Goal: Task Accomplishment & Management: Manage account settings

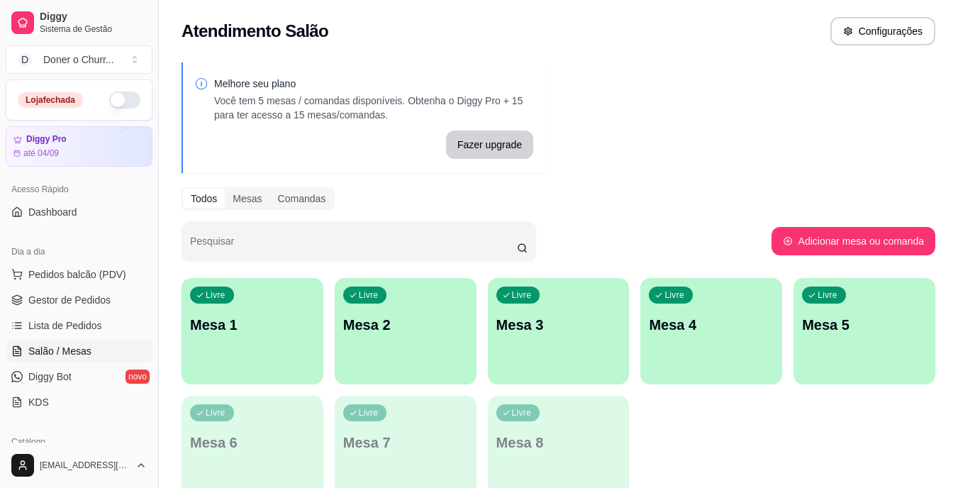
click at [113, 102] on button "button" at bounding box center [124, 99] width 31 height 17
click at [62, 299] on span "Gestor de Pedidos" at bounding box center [69, 300] width 82 height 14
click at [78, 298] on span "Gestor de Pedidos" at bounding box center [69, 300] width 82 height 14
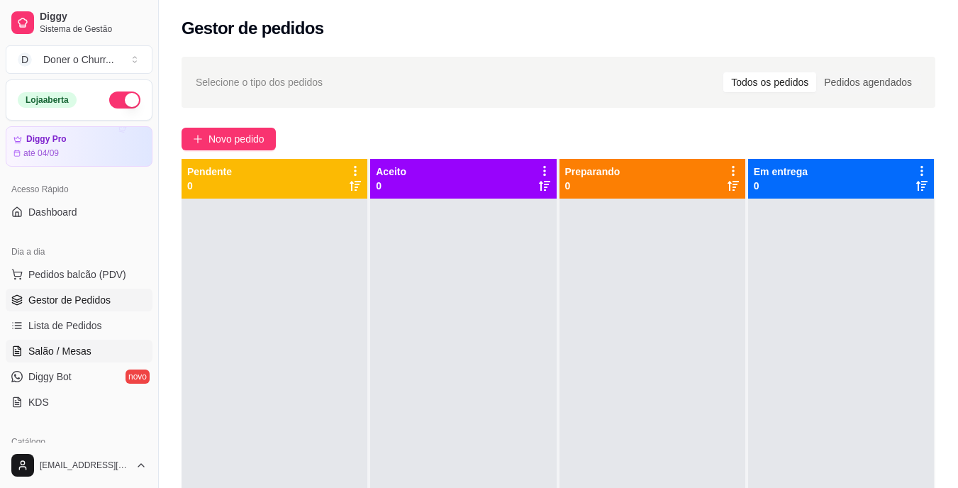
click at [72, 347] on span "Salão / Mesas" at bounding box center [59, 351] width 63 height 14
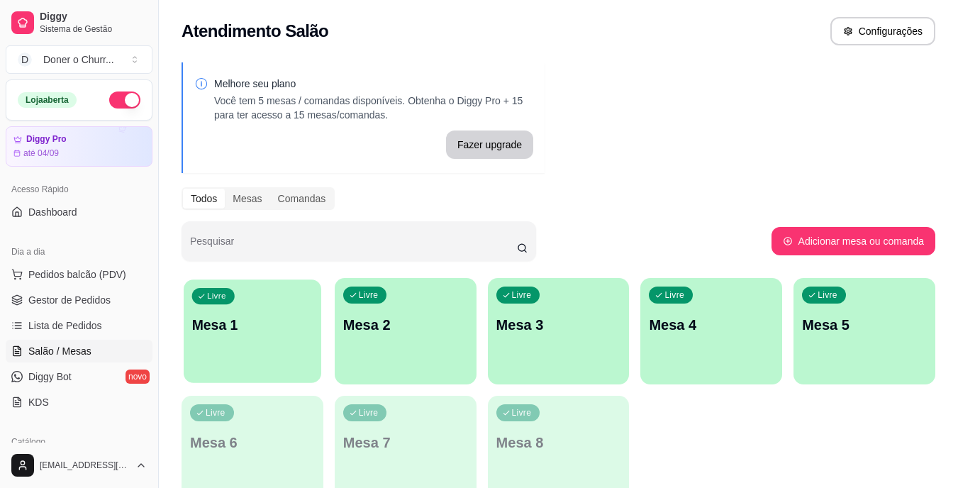
click at [257, 313] on div "Livre Mesa 1" at bounding box center [253, 322] width 138 height 86
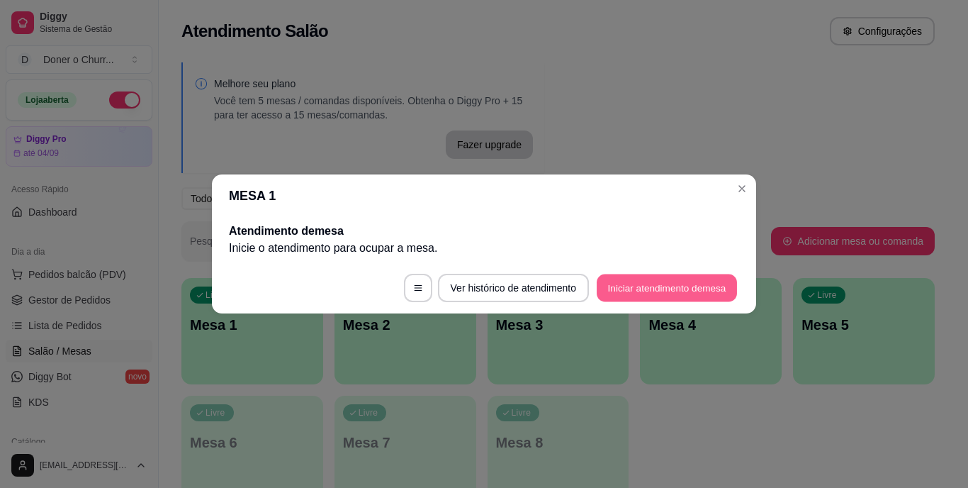
click at [655, 284] on button "Iniciar atendimento de mesa" at bounding box center [667, 288] width 140 height 28
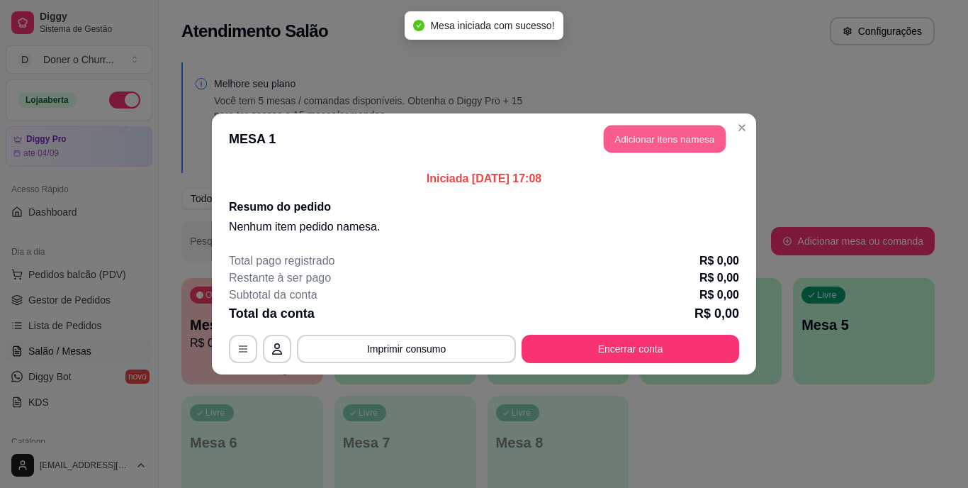
click at [677, 145] on button "Adicionar itens na mesa" at bounding box center [665, 139] width 122 height 28
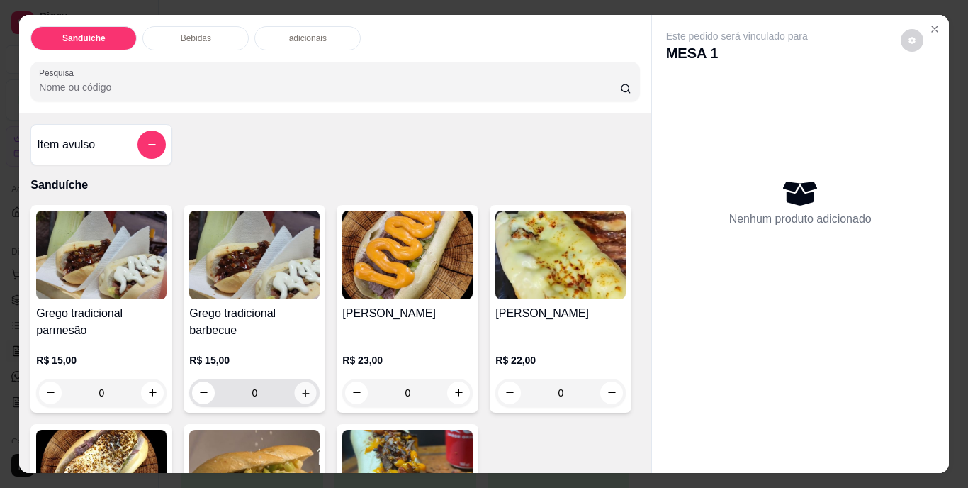
click at [301, 389] on icon "increase-product-quantity" at bounding box center [306, 392] width 11 height 11
type input "1"
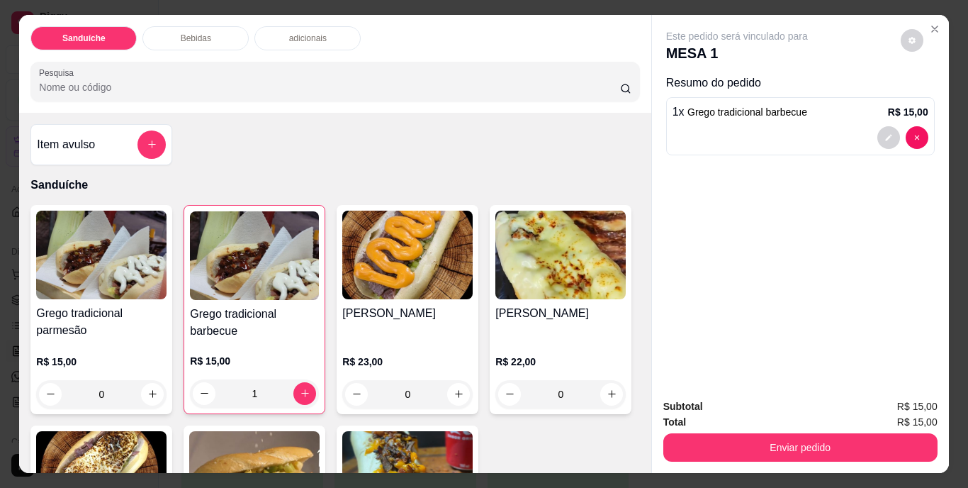
drag, startPoint x: 639, startPoint y: 123, endPoint x: 593, endPoint y: 152, distance: 54.5
click at [593, 152] on div "Item avulso Sanduíche Grego tradicional parmesão R$ 15,00 0 Grego tradicional b…" at bounding box center [335, 293] width 632 height 361
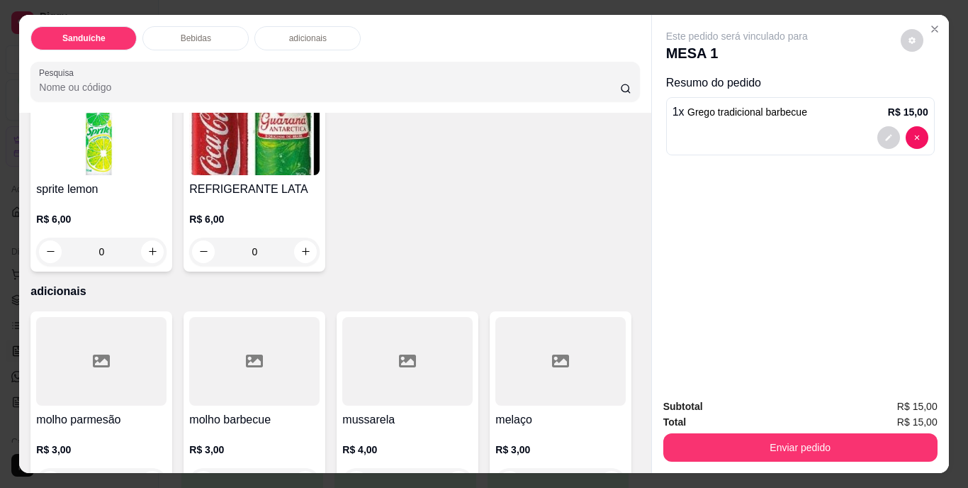
scroll to position [864, 0]
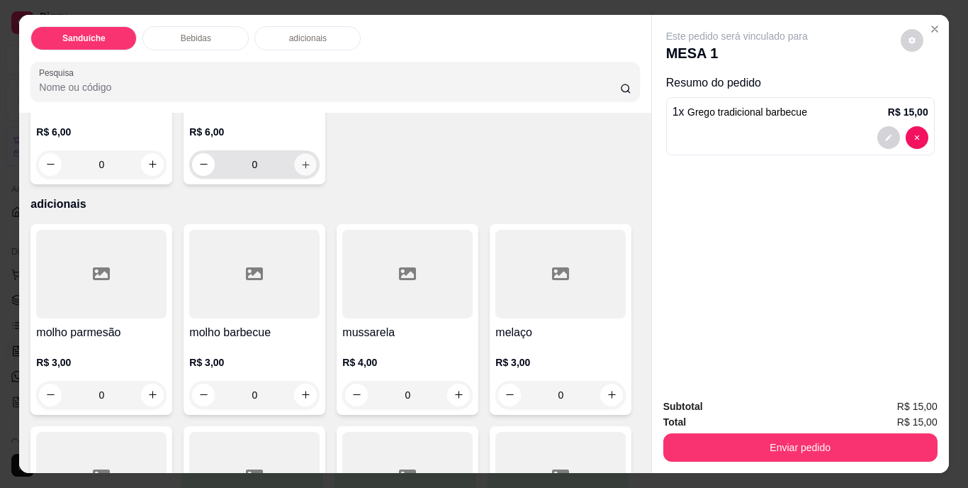
click at [311, 169] on icon "increase-product-quantity" at bounding box center [306, 164] width 11 height 11
type input "1"
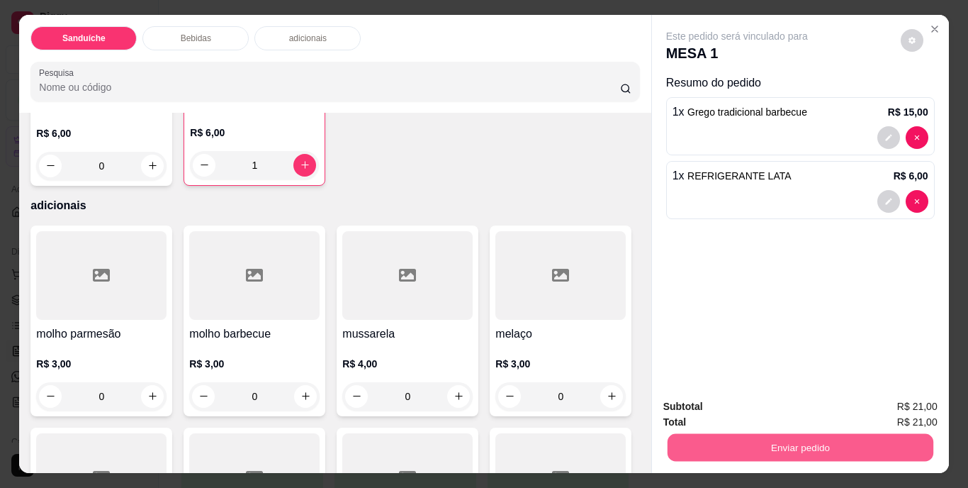
click at [805, 443] on button "Enviar pedido" at bounding box center [800, 448] width 266 height 28
click at [762, 408] on button "Não registrar e enviar pedido" at bounding box center [753, 407] width 143 height 26
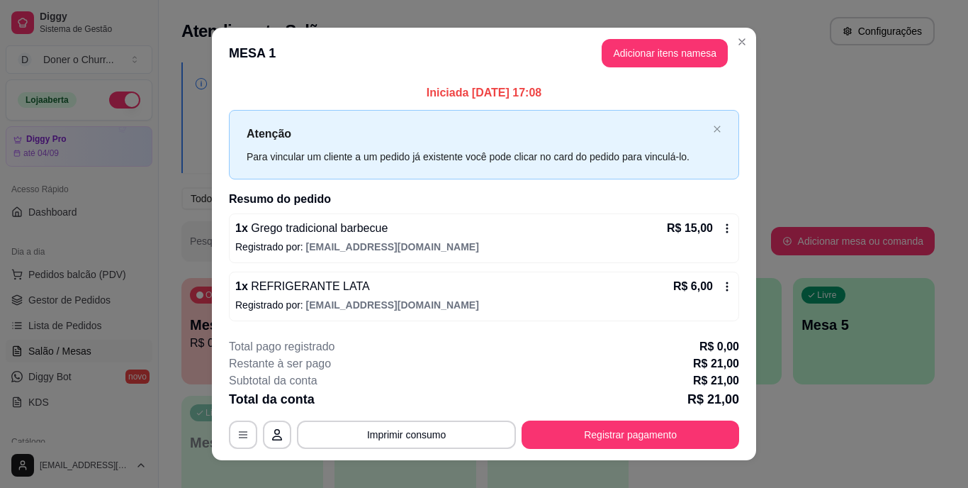
click at [773, 409] on div "**********" at bounding box center [484, 244] width 968 height 488
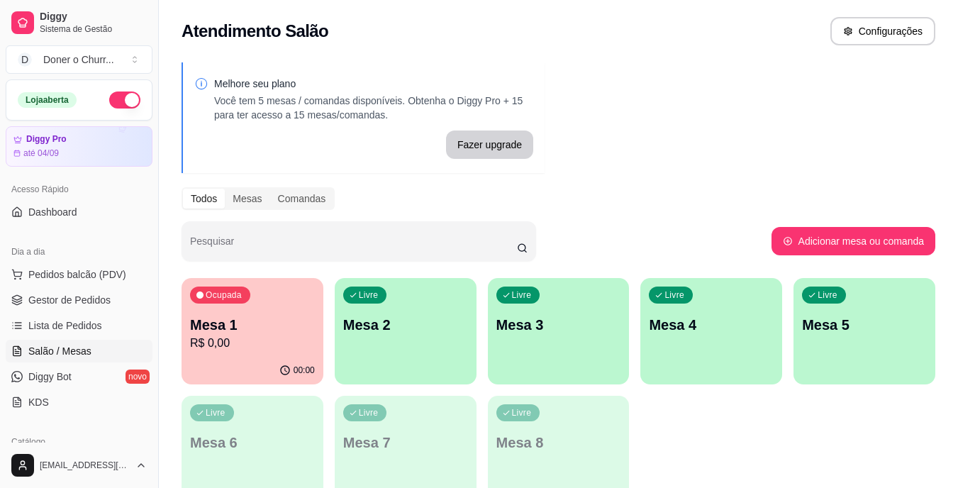
click at [269, 336] on p "R$ 0,00" at bounding box center [252, 343] width 125 height 17
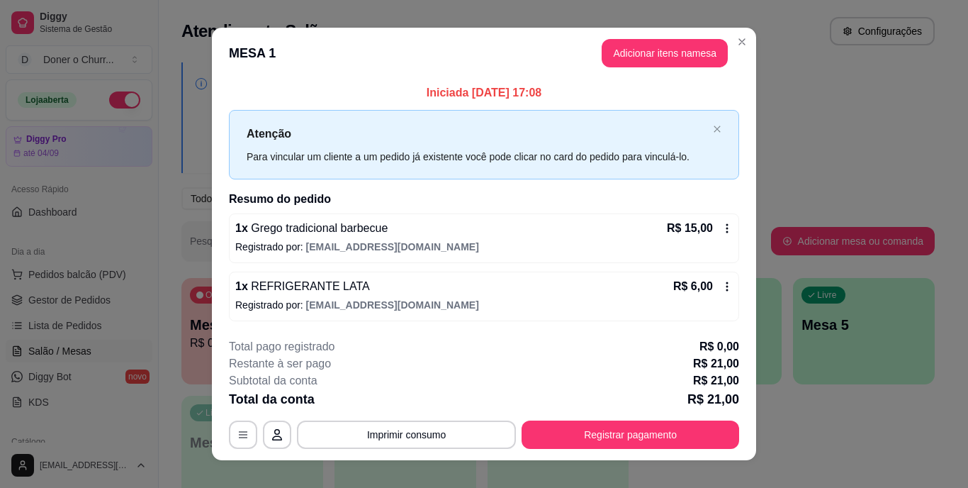
click at [405, 425] on button "Imprimir consumo" at bounding box center [406, 434] width 219 height 28
click at [399, 403] on button "IMPRESSORA" at bounding box center [405, 401] width 99 height 22
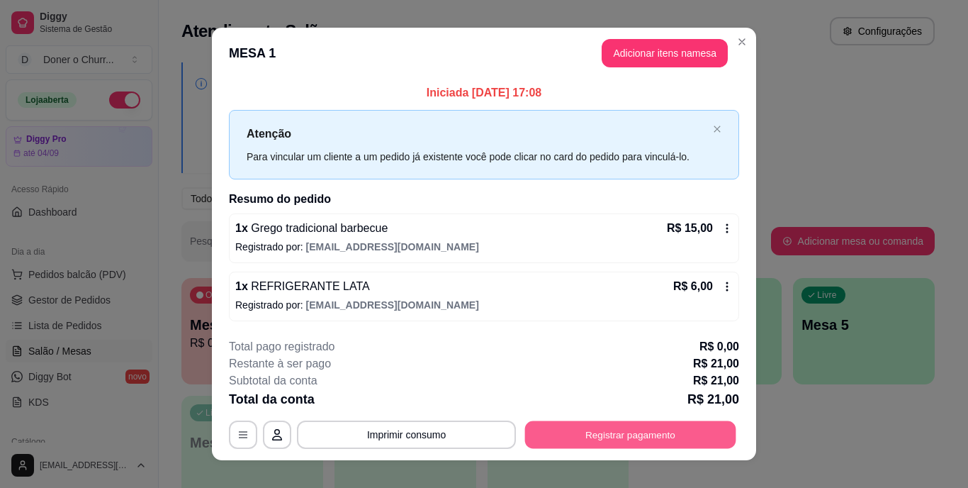
click at [619, 430] on button "Registrar pagamento" at bounding box center [630, 434] width 211 height 28
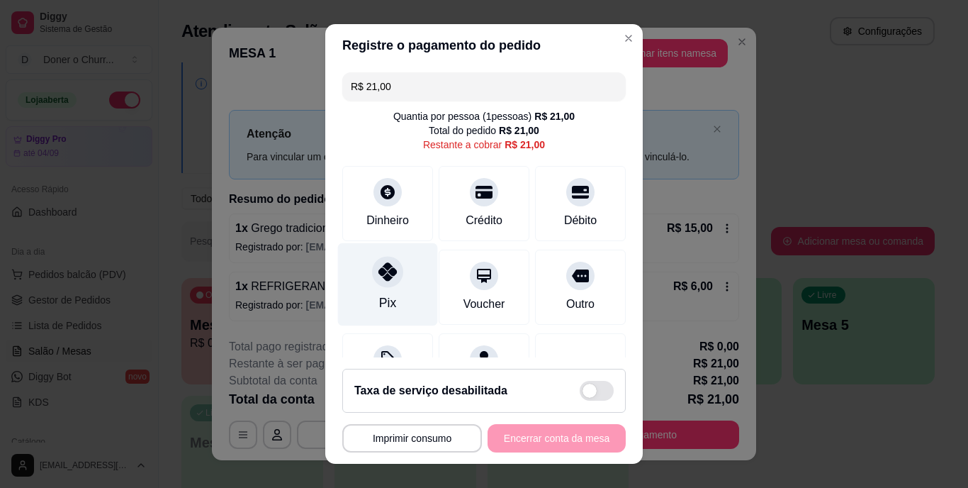
click at [376, 284] on div at bounding box center [387, 272] width 31 height 31
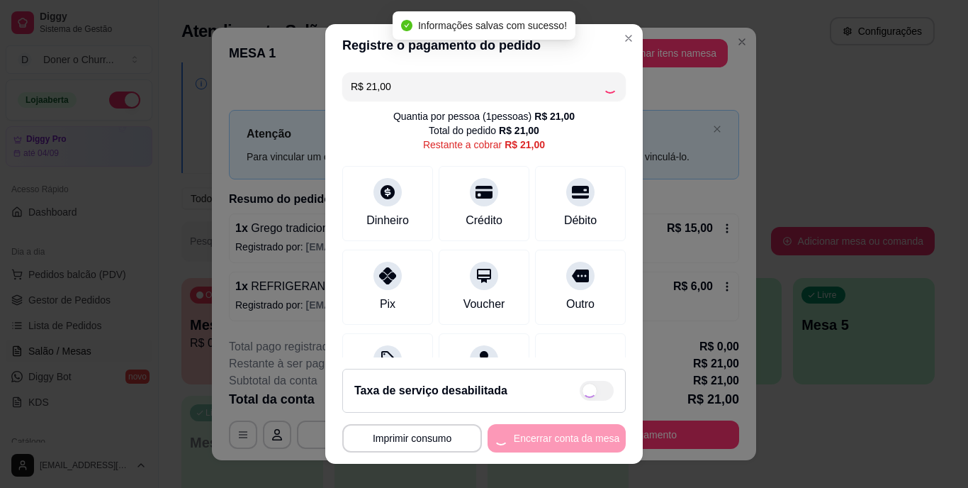
type input "R$ 0,00"
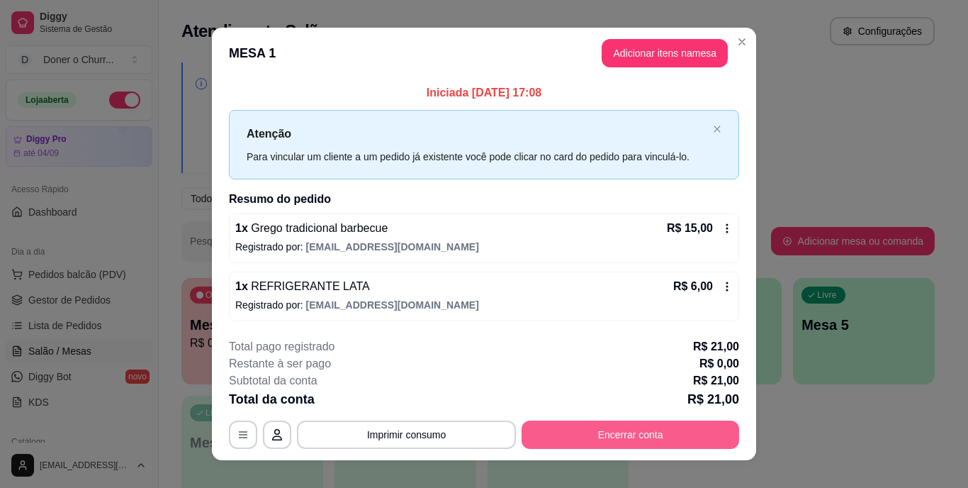
click at [627, 431] on button "Encerrar conta" at bounding box center [631, 434] width 218 height 28
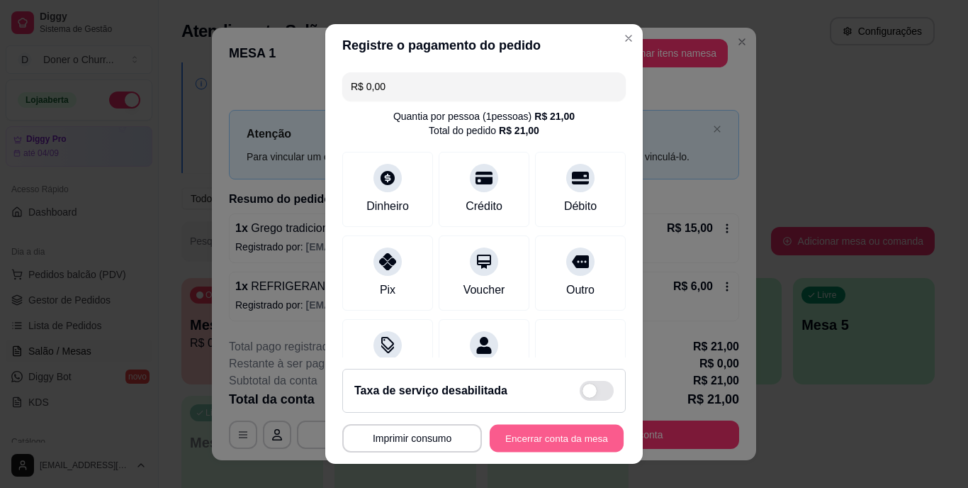
click at [544, 437] on button "Encerrar conta da mesa" at bounding box center [557, 438] width 134 height 28
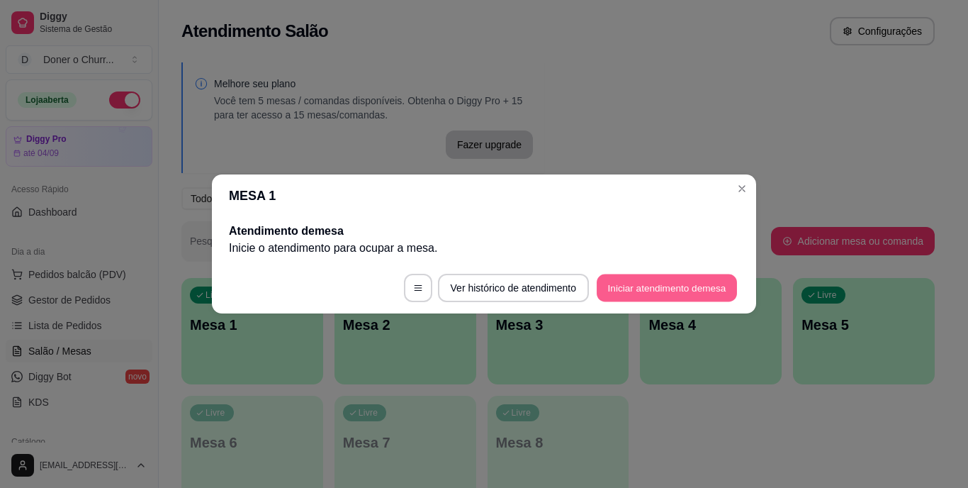
click at [661, 282] on button "Iniciar atendimento de mesa" at bounding box center [667, 288] width 140 height 28
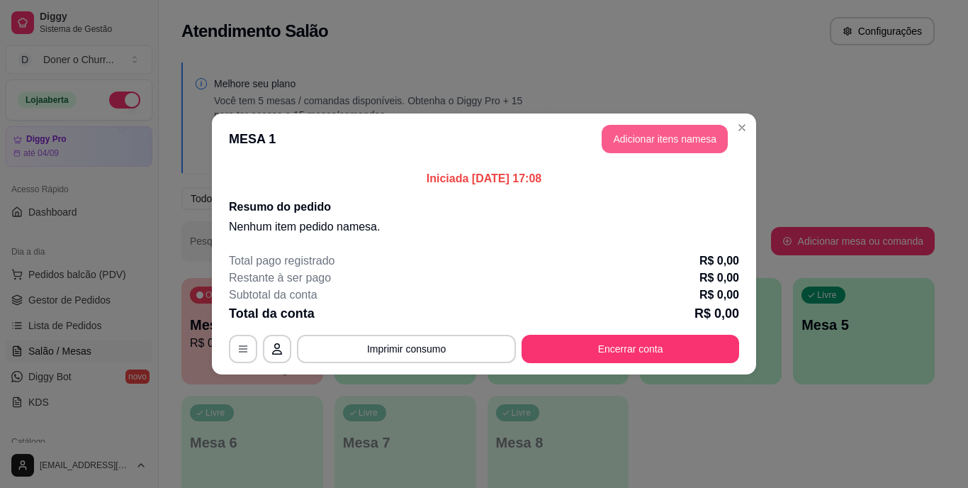
click at [682, 143] on button "Adicionar itens na mesa" at bounding box center [665, 139] width 126 height 28
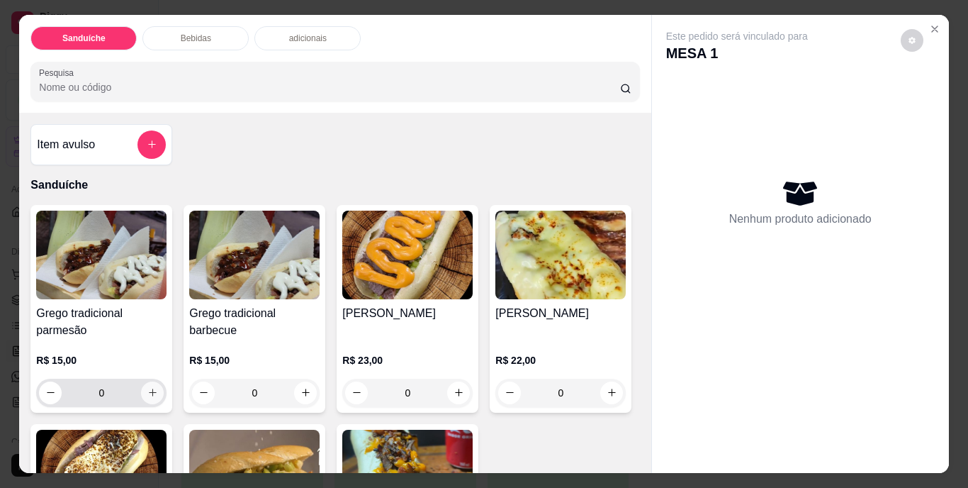
click at [147, 388] on icon "increase-product-quantity" at bounding box center [152, 392] width 11 height 11
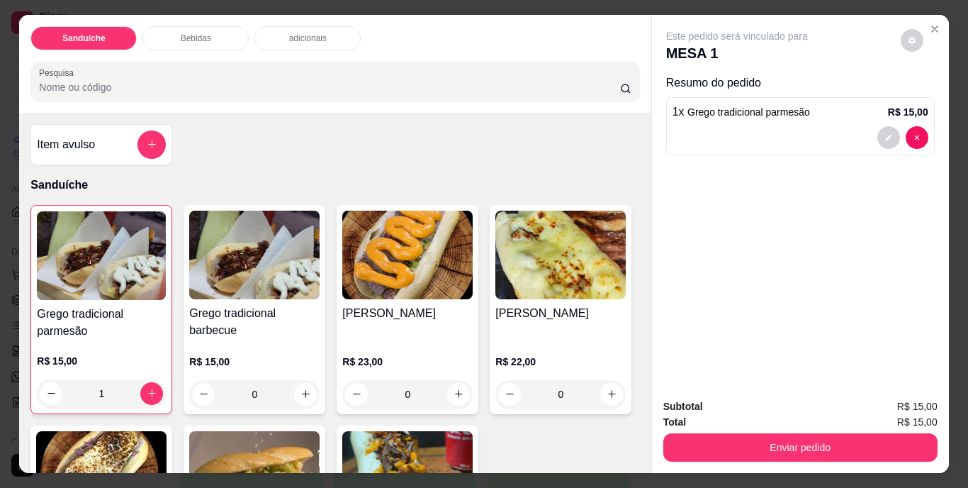
click at [148, 389] on icon "increase-product-quantity" at bounding box center [152, 393] width 8 height 8
type input "2"
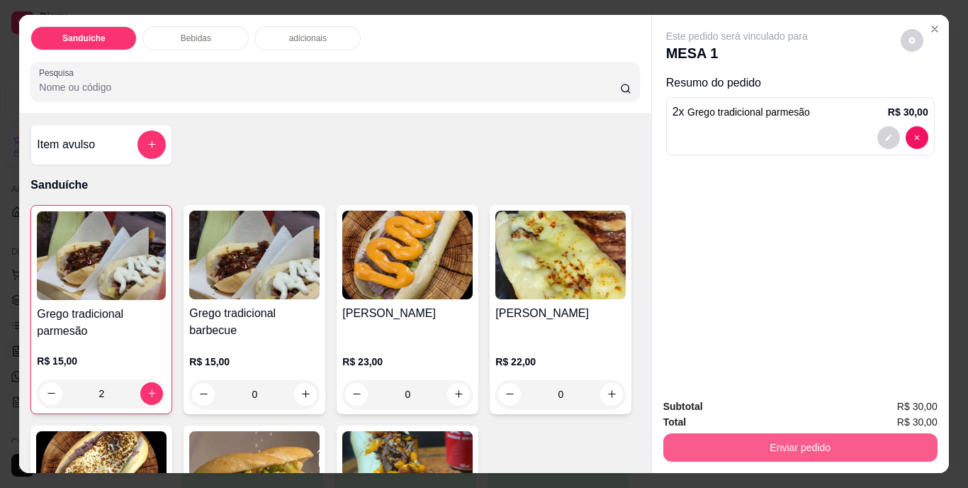
click at [803, 440] on button "Enviar pedido" at bounding box center [801, 447] width 274 height 28
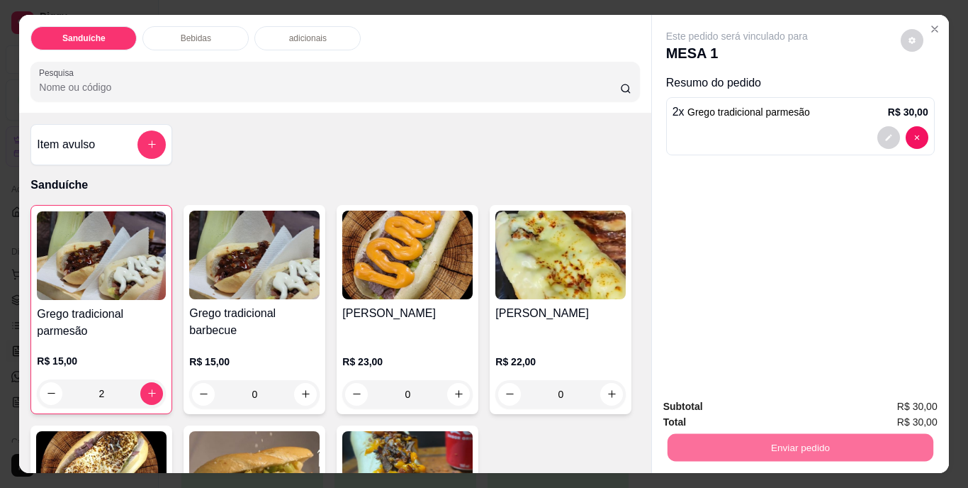
click at [743, 407] on button "Não registrar e enviar pedido" at bounding box center [753, 407] width 143 height 26
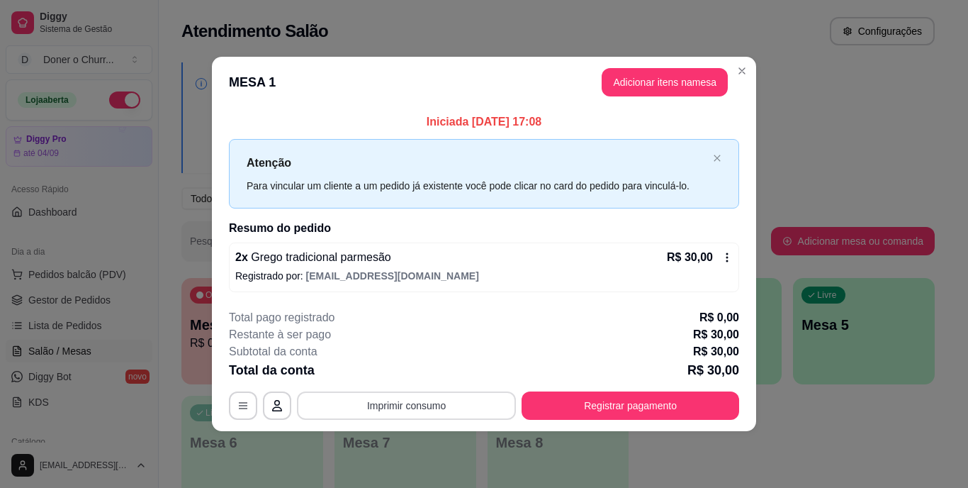
click at [399, 400] on button "Imprimir consumo" at bounding box center [406, 405] width 219 height 28
click at [406, 379] on button "IMPRESSORA" at bounding box center [411, 373] width 99 height 22
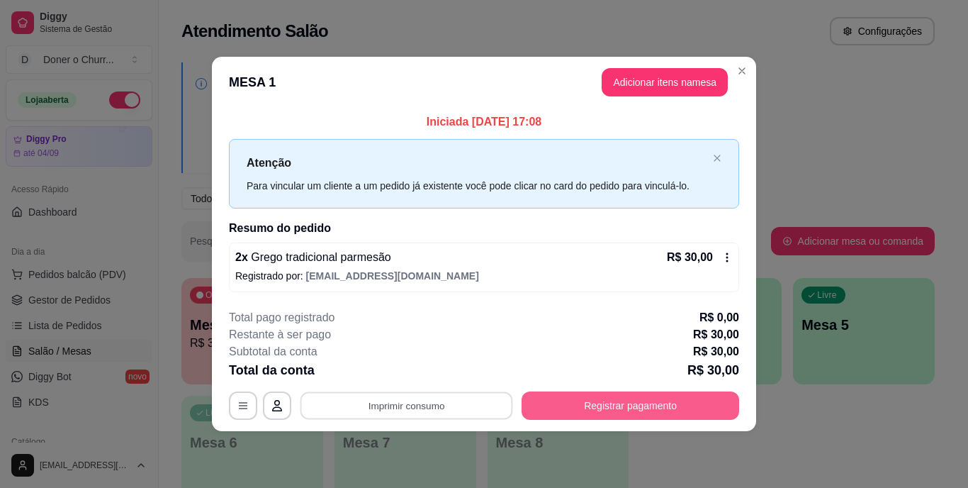
click at [612, 403] on button "Registrar pagamento" at bounding box center [631, 405] width 218 height 28
click at [608, 397] on button "Registrar pagamento" at bounding box center [631, 405] width 218 height 28
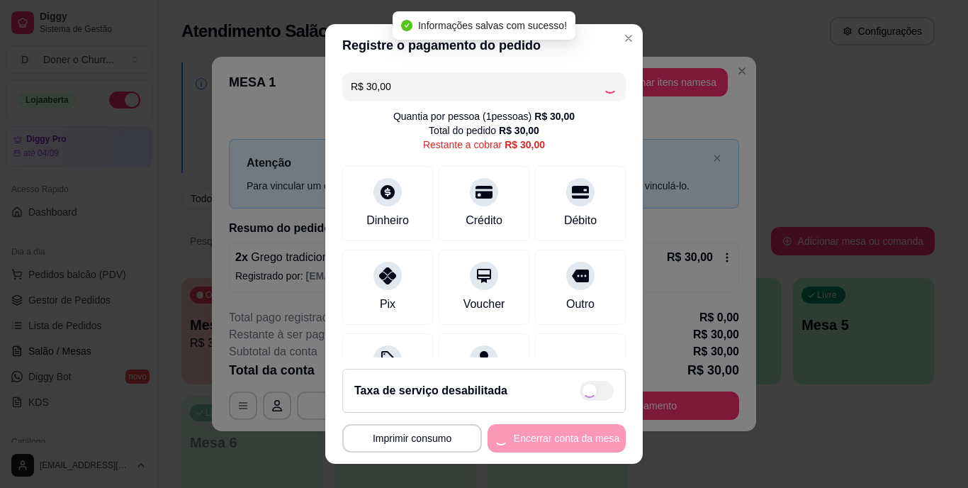
checkbox input "true"
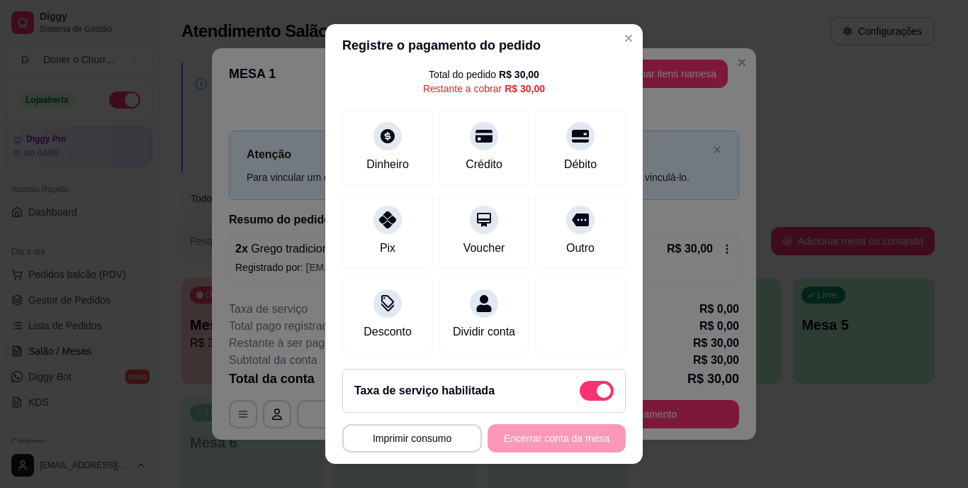
scroll to position [69, 0]
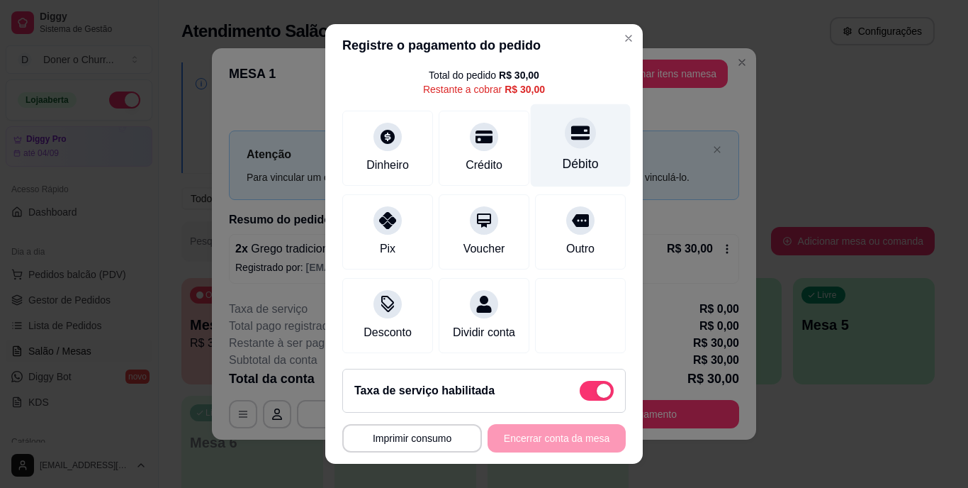
click at [567, 161] on div "Débito" at bounding box center [581, 164] width 36 height 18
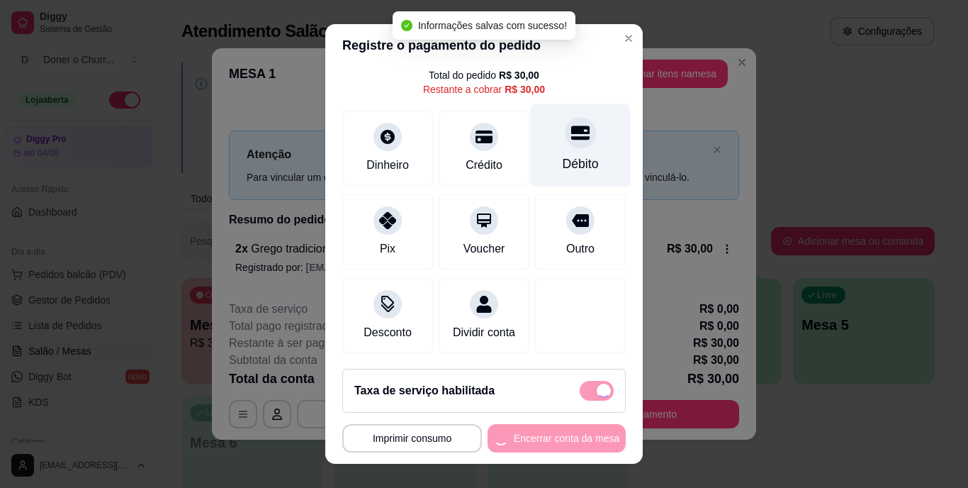
type input "R$ 0,00"
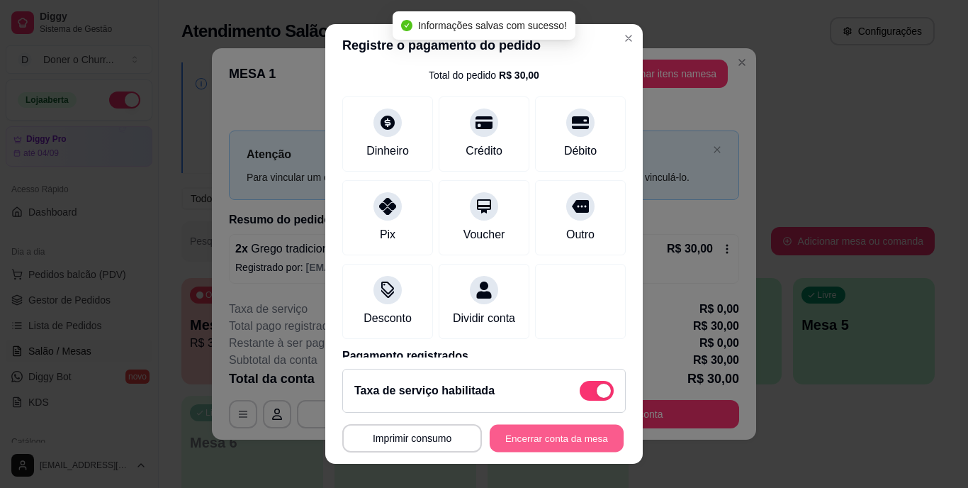
click at [534, 437] on button "Encerrar conta da mesa" at bounding box center [557, 438] width 134 height 28
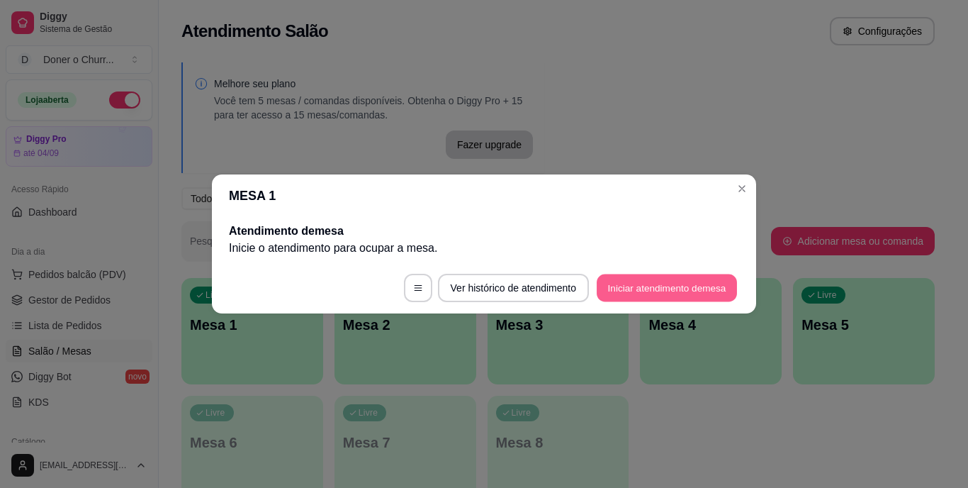
click at [647, 296] on button "Iniciar atendimento de mesa" at bounding box center [667, 288] width 140 height 28
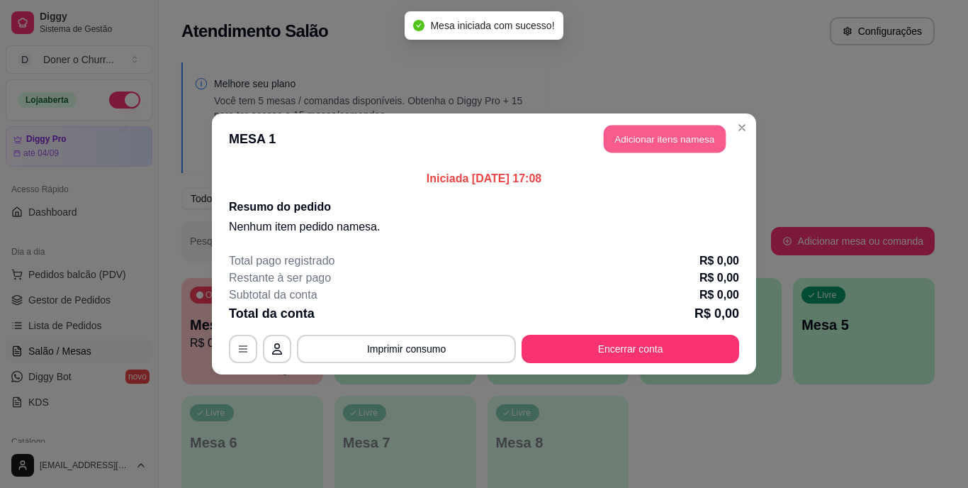
click at [662, 134] on button "Adicionar itens na mesa" at bounding box center [665, 139] width 122 height 28
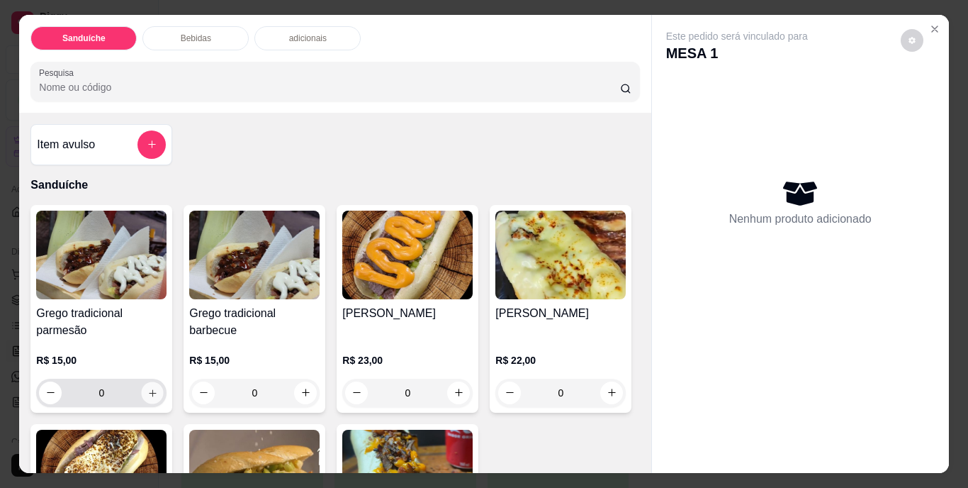
click at [149, 389] on icon "increase-product-quantity" at bounding box center [152, 392] width 7 height 7
type input "1"
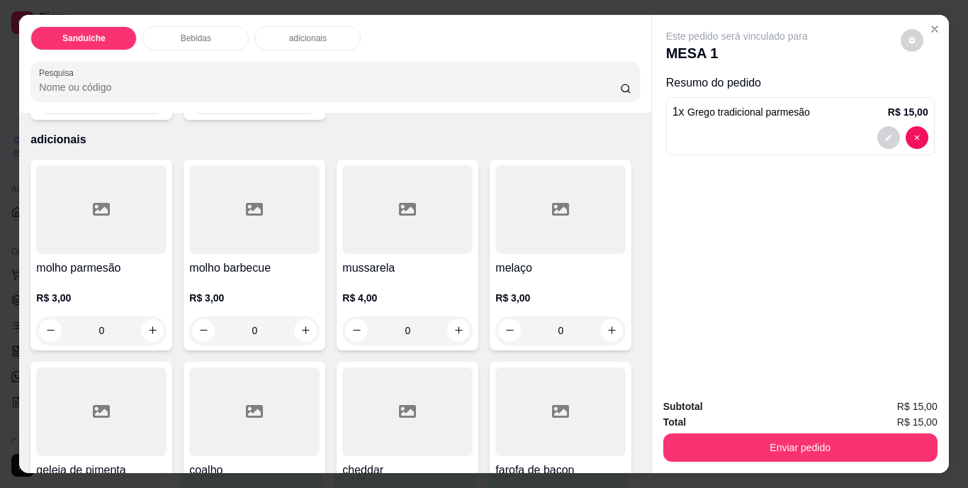
scroll to position [917, 0]
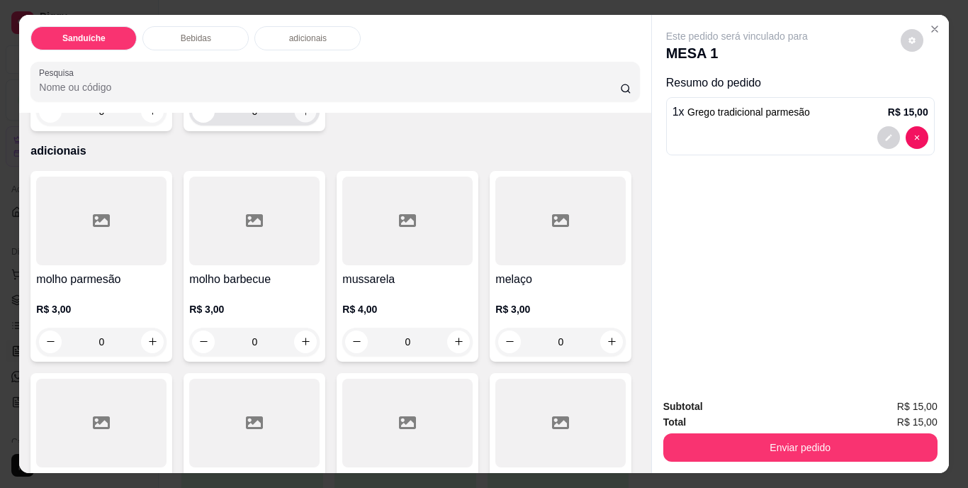
click at [317, 122] on button "increase-product-quantity" at bounding box center [306, 111] width 22 height 22
type input "1"
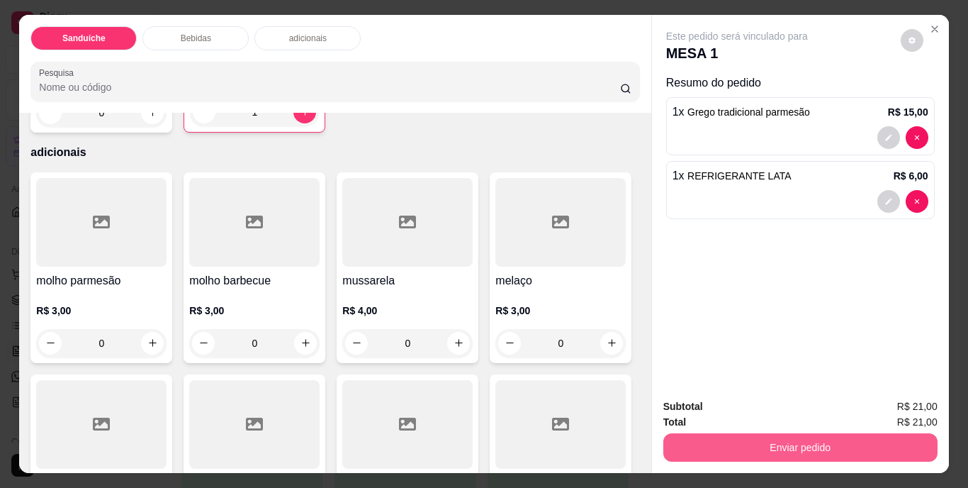
click at [761, 446] on button "Enviar pedido" at bounding box center [801, 447] width 274 height 28
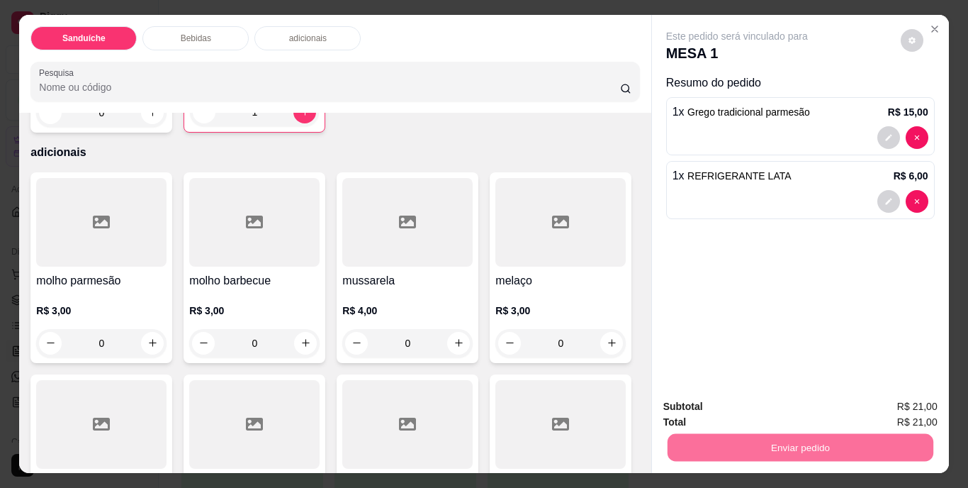
click at [761, 411] on button "Não registrar e enviar pedido" at bounding box center [753, 407] width 143 height 26
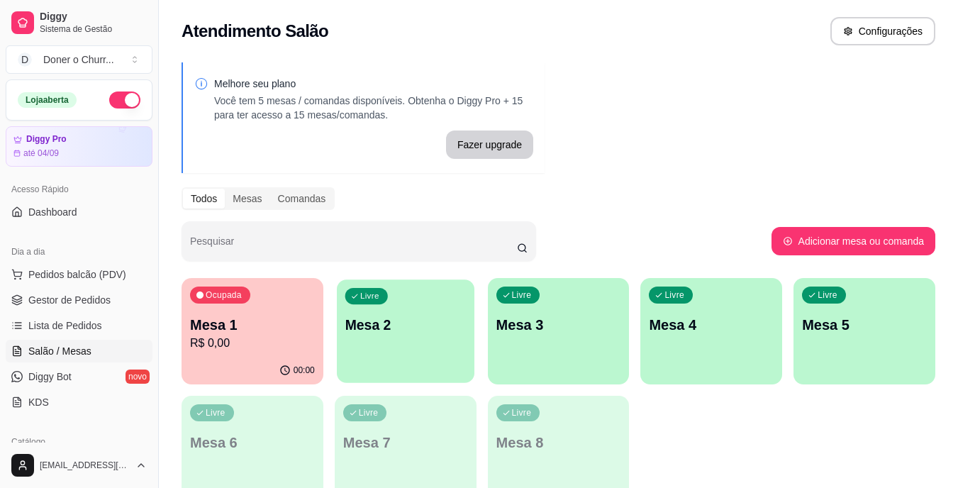
click at [370, 350] on div "Livre Mesa 2" at bounding box center [406, 322] width 138 height 86
click at [271, 342] on p "R$ 0,00" at bounding box center [252, 343] width 121 height 16
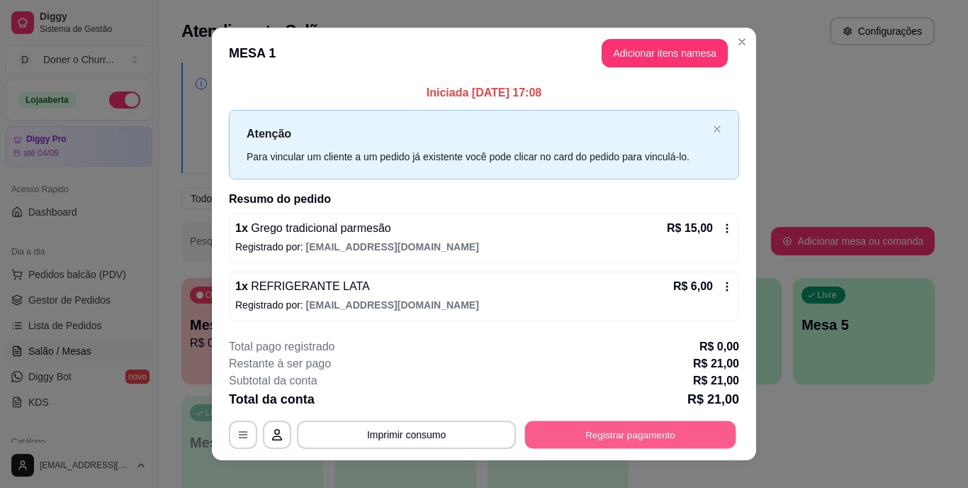
click at [601, 435] on button "Registrar pagamento" at bounding box center [630, 434] width 211 height 28
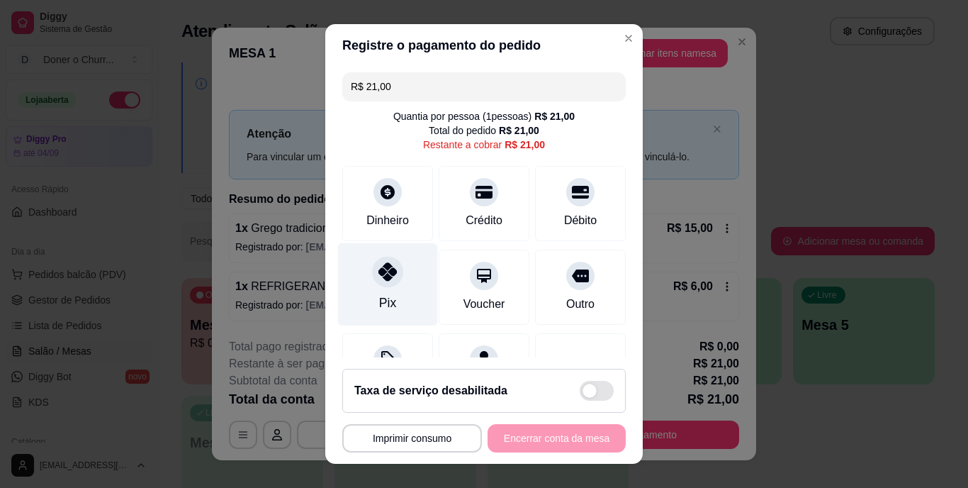
click at [381, 279] on icon at bounding box center [388, 272] width 18 height 18
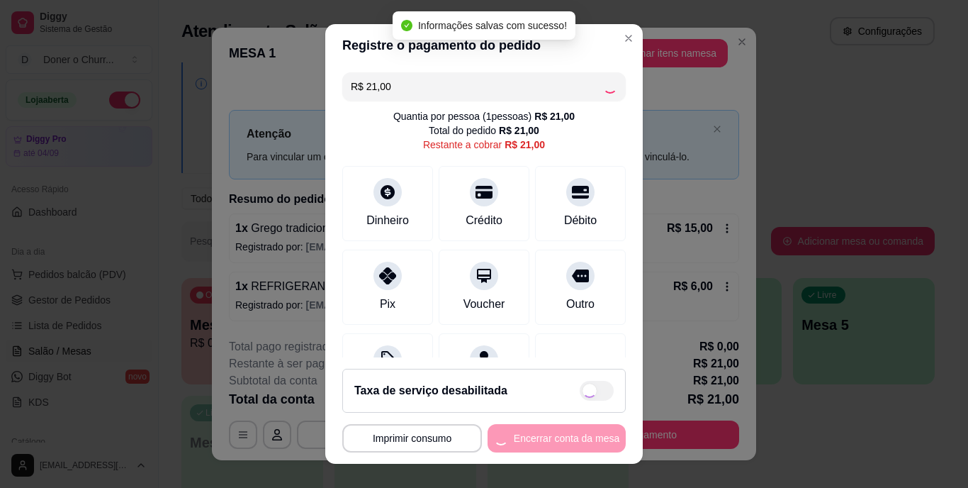
type input "R$ 0,00"
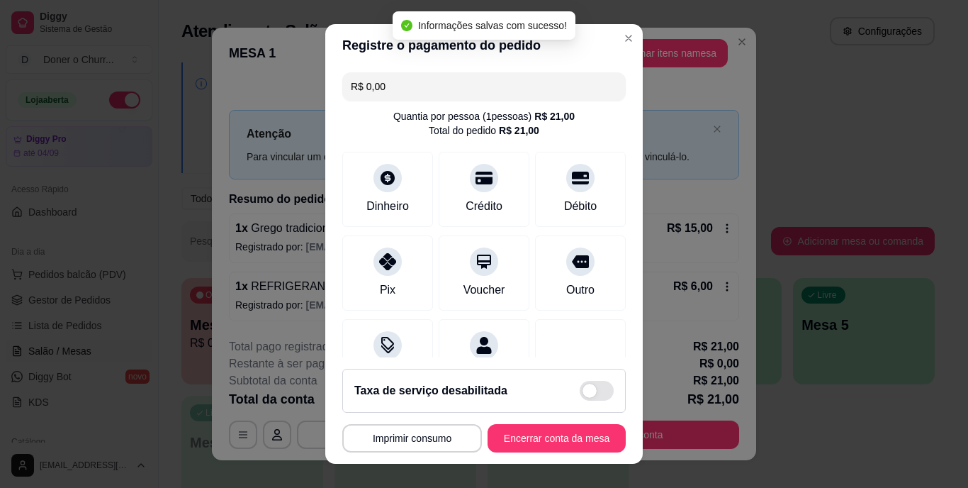
scroll to position [133, 0]
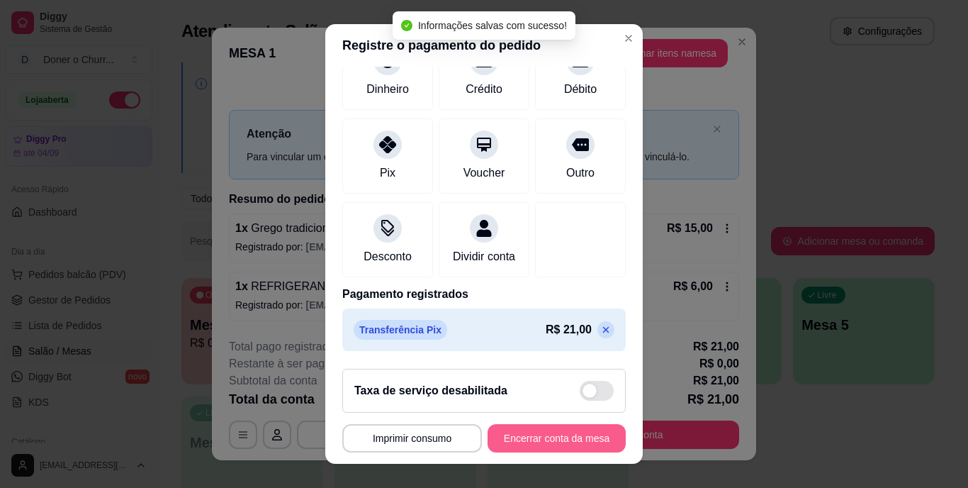
click at [542, 445] on button "Encerrar conta da mesa" at bounding box center [557, 438] width 138 height 28
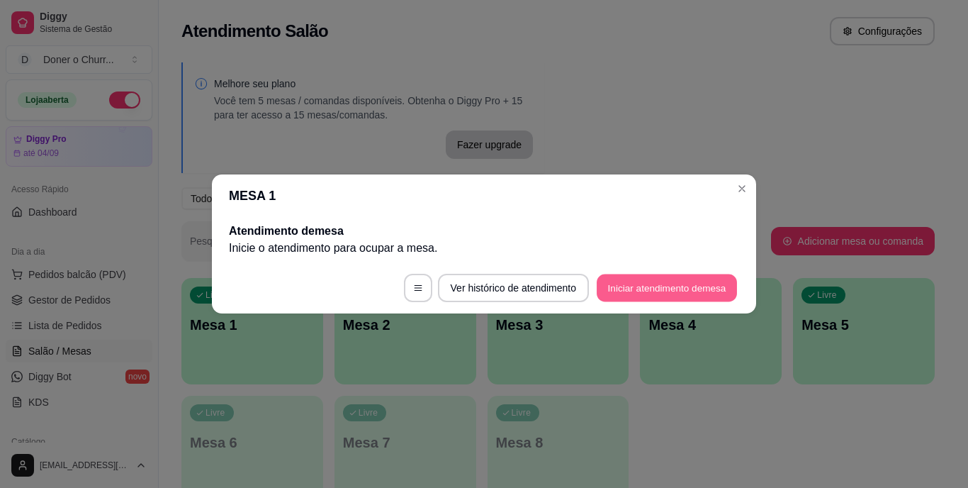
click at [658, 294] on button "Iniciar atendimento de mesa" at bounding box center [667, 288] width 140 height 28
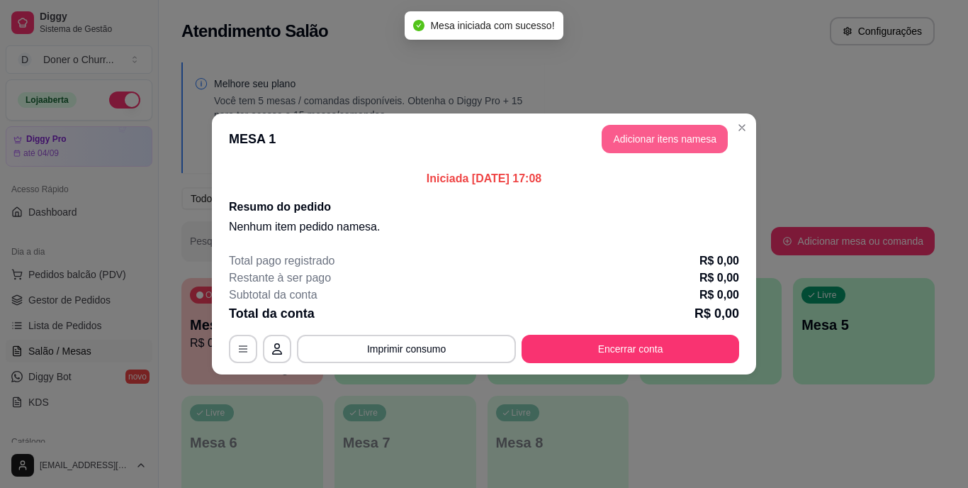
click at [691, 140] on button "Adicionar itens na mesa" at bounding box center [665, 139] width 126 height 28
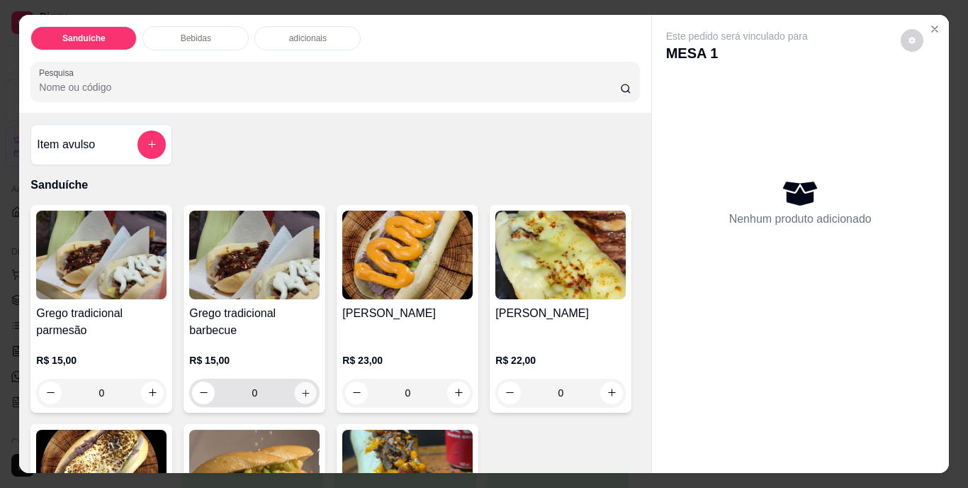
click at [302, 389] on icon "increase-product-quantity" at bounding box center [306, 392] width 11 height 11
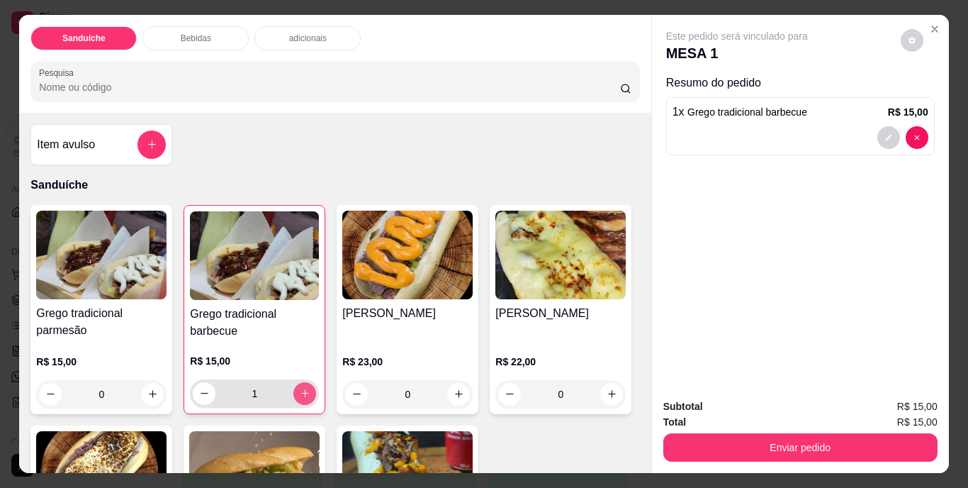
click at [305, 391] on icon "increase-product-quantity" at bounding box center [305, 393] width 11 height 11
type input "2"
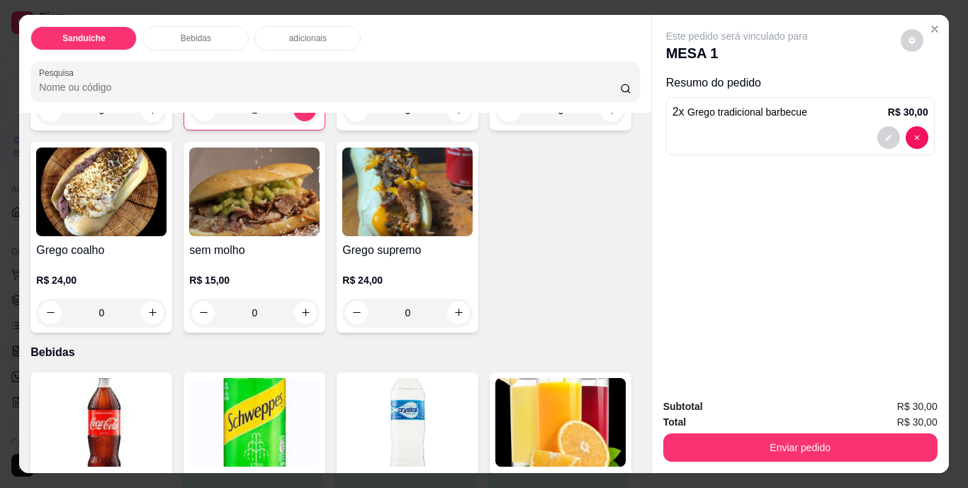
scroll to position [567, 0]
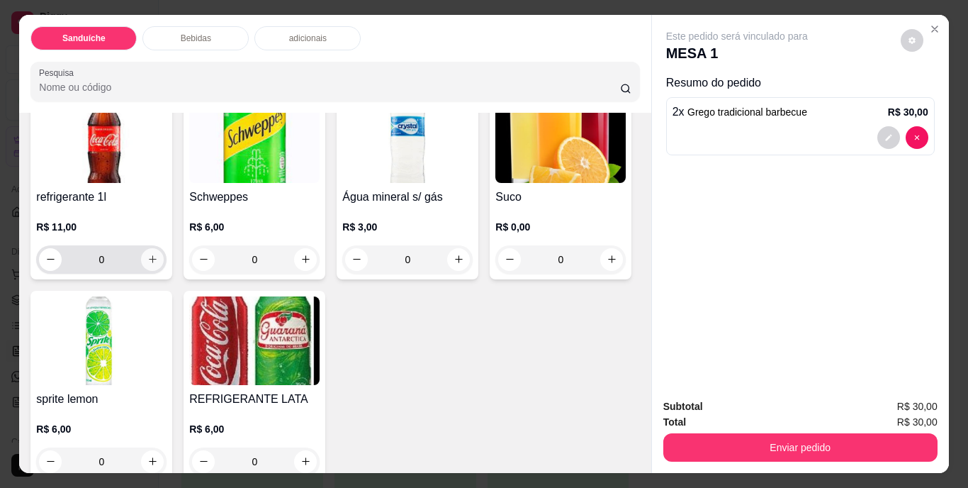
click at [148, 264] on icon "increase-product-quantity" at bounding box center [152, 259] width 11 height 11
type input "1"
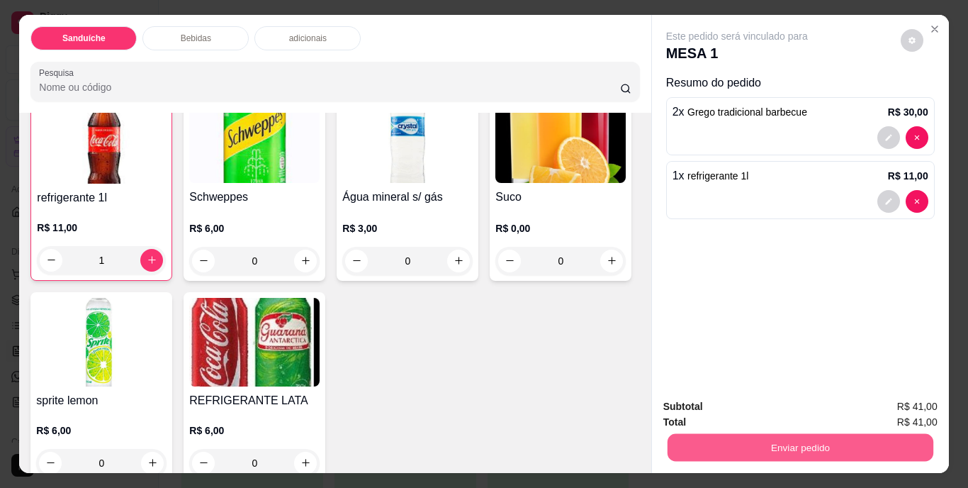
click at [818, 435] on button "Enviar pedido" at bounding box center [800, 448] width 266 height 28
click at [791, 406] on button "Não registrar e enviar pedido" at bounding box center [753, 407] width 147 height 27
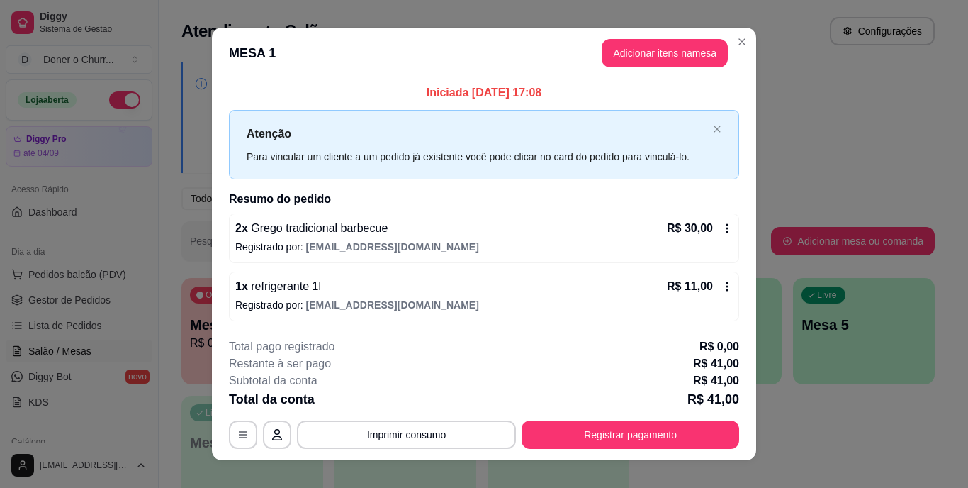
click at [425, 447] on button "Imprimir consumo" at bounding box center [406, 434] width 219 height 28
click at [411, 401] on button "IMPRESSORA" at bounding box center [405, 401] width 99 height 22
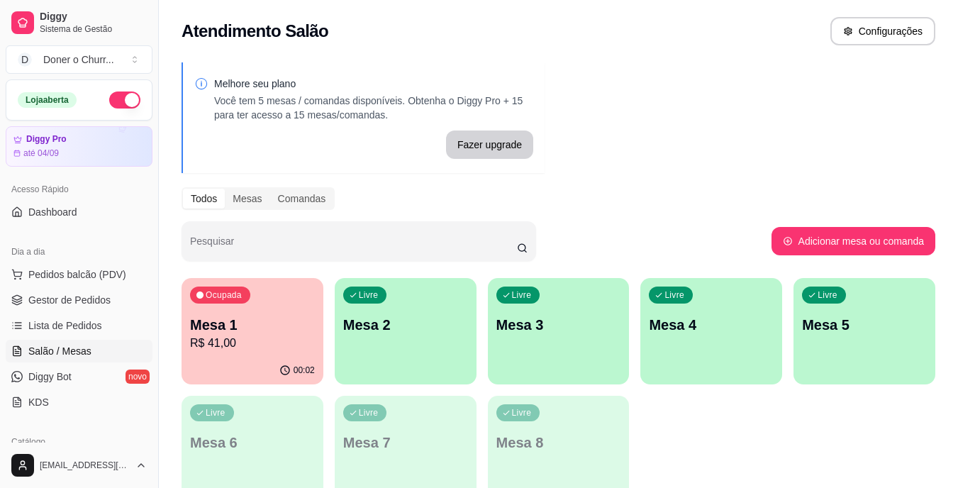
click at [394, 321] on p "Mesa 2" at bounding box center [405, 325] width 125 height 20
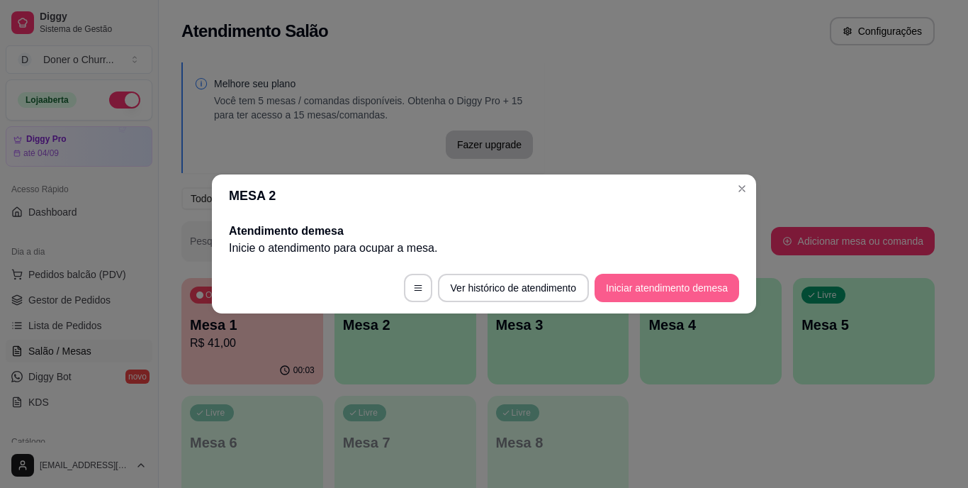
click at [668, 292] on button "Iniciar atendimento de mesa" at bounding box center [667, 288] width 145 height 28
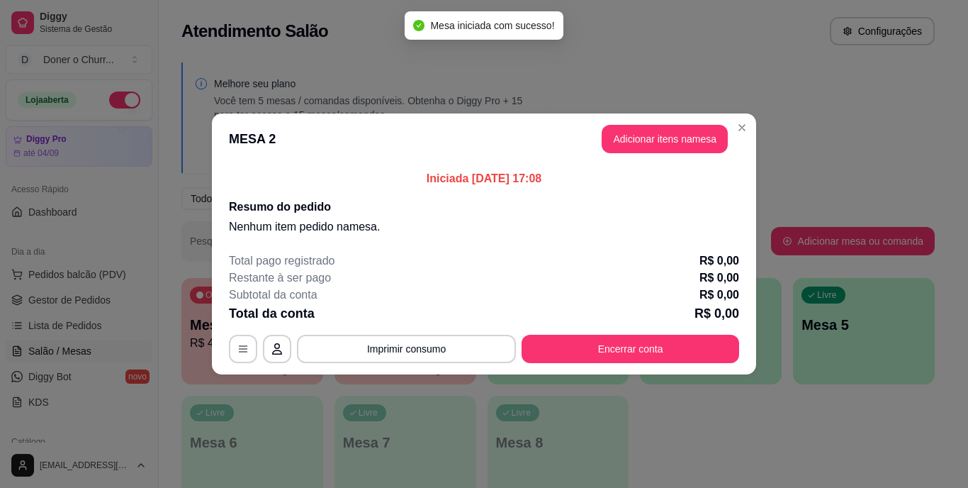
click at [653, 137] on button "Adicionar itens na mesa" at bounding box center [665, 139] width 126 height 28
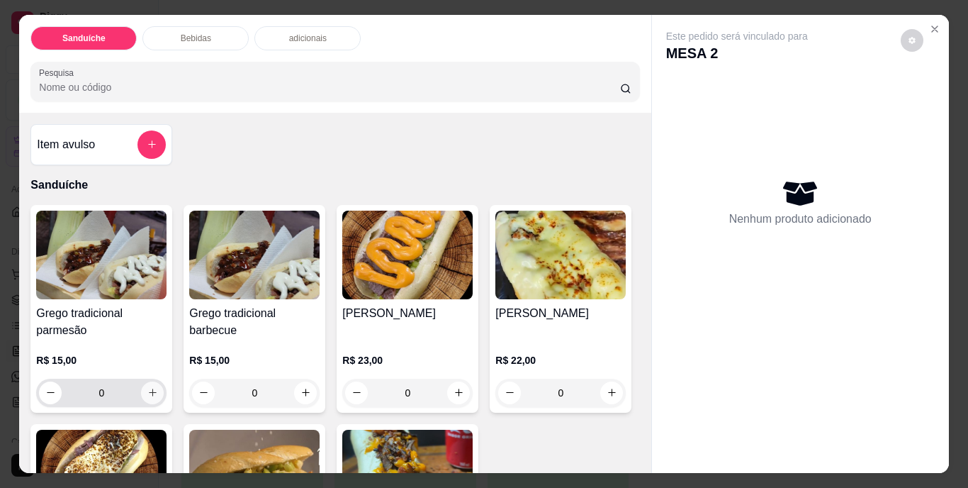
click at [149, 389] on icon "increase-product-quantity" at bounding box center [153, 393] width 8 height 8
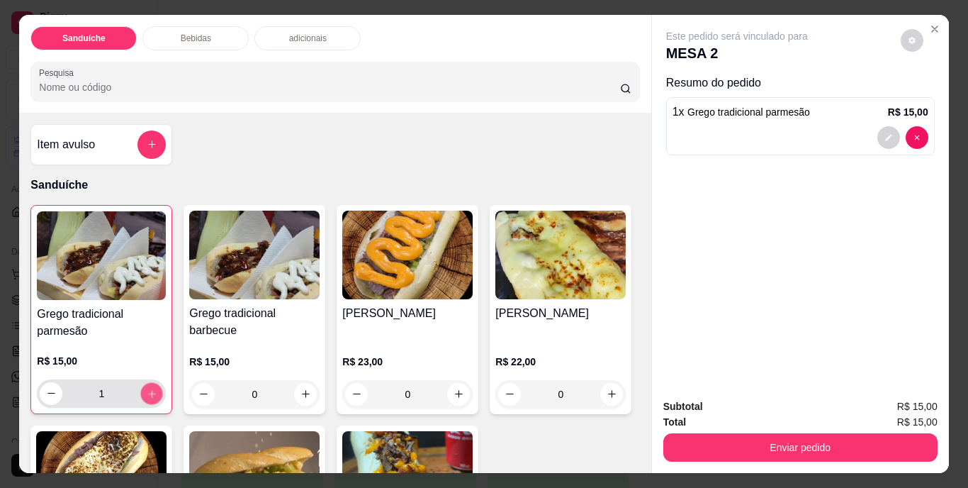
click at [147, 388] on icon "increase-product-quantity" at bounding box center [152, 393] width 11 height 11
type input "3"
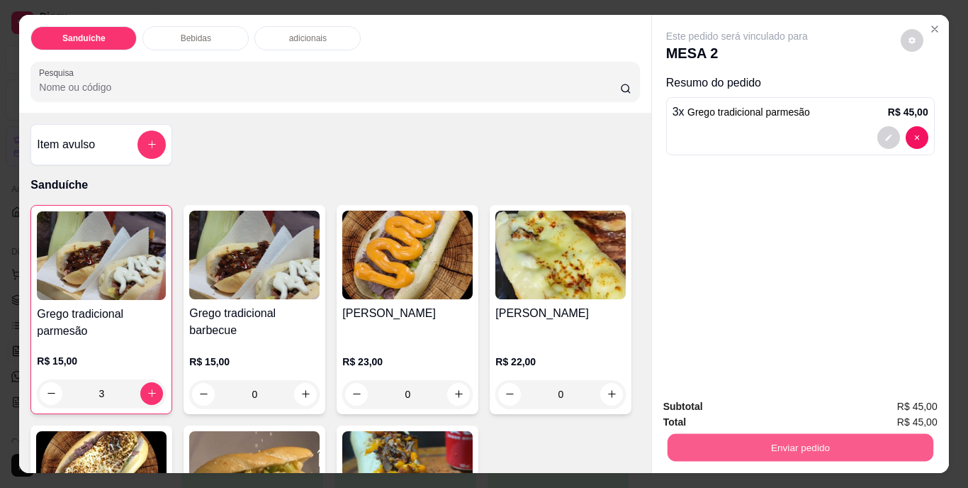
click at [742, 443] on button "Enviar pedido" at bounding box center [800, 448] width 266 height 28
click at [754, 405] on button "Não registrar e enviar pedido" at bounding box center [753, 407] width 147 height 27
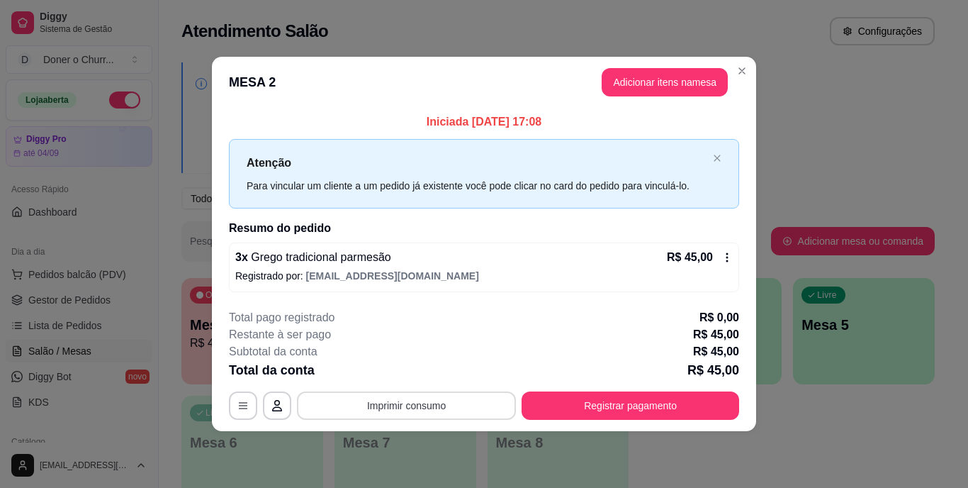
click at [403, 407] on button "Imprimir consumo" at bounding box center [406, 405] width 219 height 28
click at [416, 368] on button "IMPRESSORA" at bounding box center [411, 373] width 99 height 22
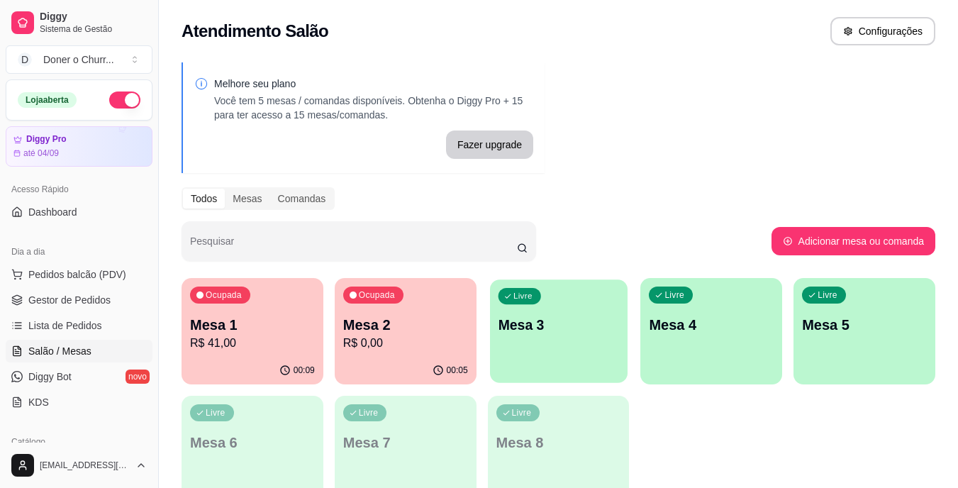
click at [536, 343] on div "Livre Mesa 3" at bounding box center [559, 322] width 138 height 86
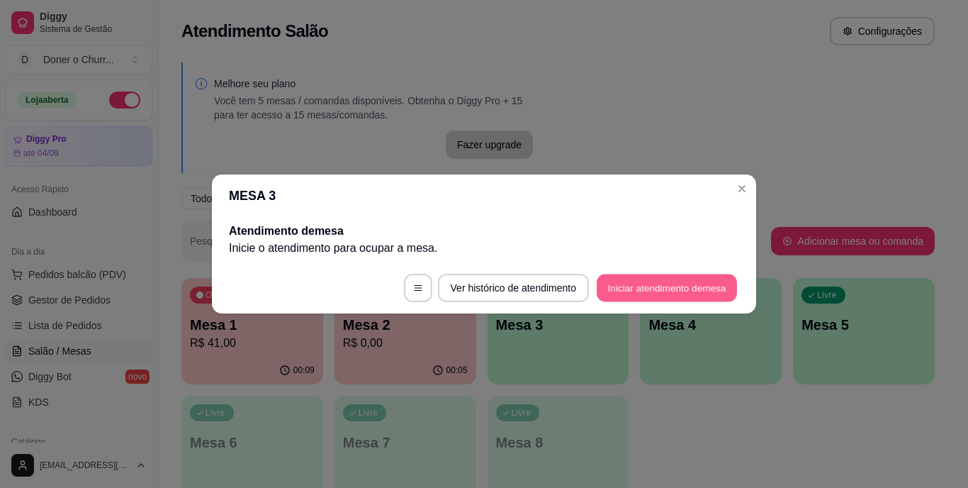
click at [662, 285] on button "Iniciar atendimento de mesa" at bounding box center [667, 288] width 140 height 28
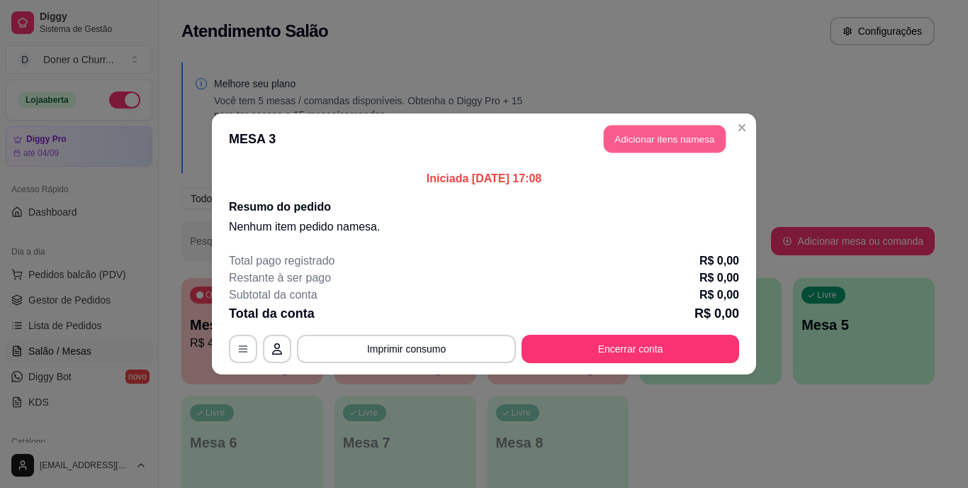
click at [684, 130] on button "Adicionar itens na mesa" at bounding box center [665, 139] width 122 height 28
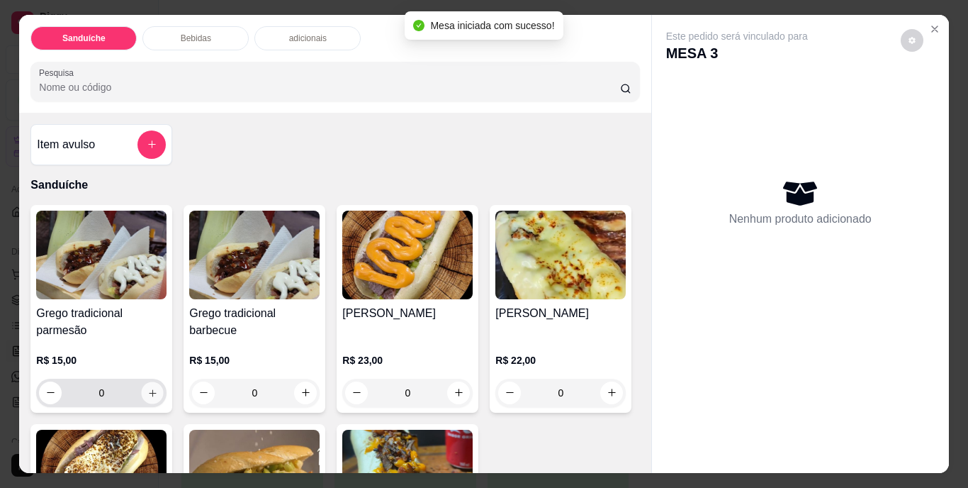
click at [150, 387] on icon "increase-product-quantity" at bounding box center [152, 392] width 11 height 11
type input "1"
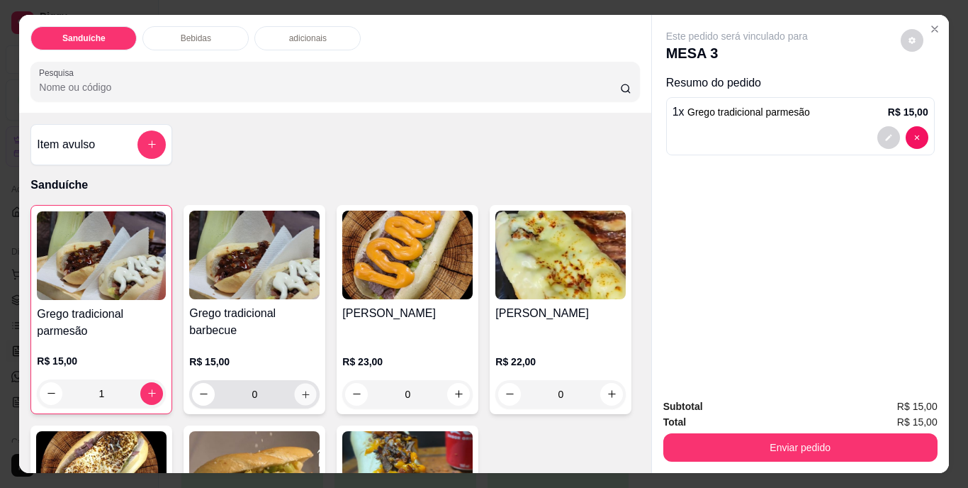
click at [302, 391] on icon "increase-product-quantity" at bounding box center [305, 394] width 7 height 7
type input "1"
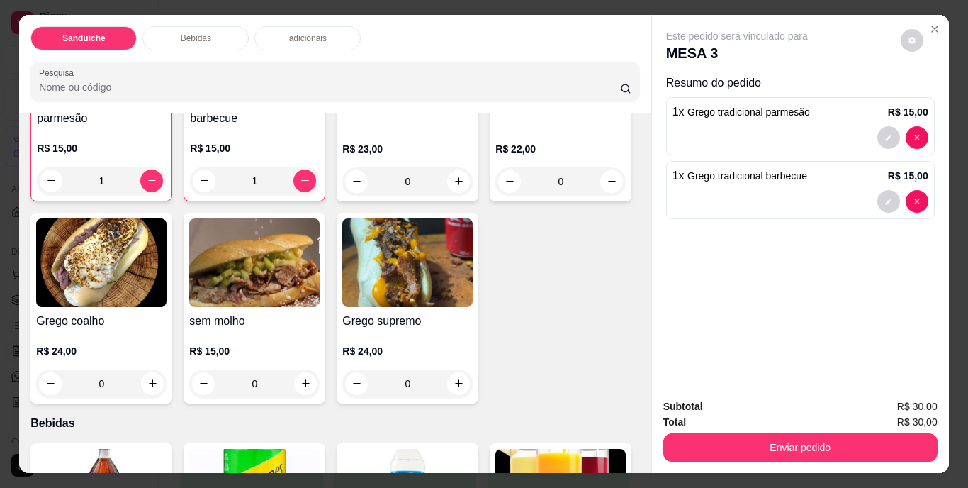
scroll to position [284, 0]
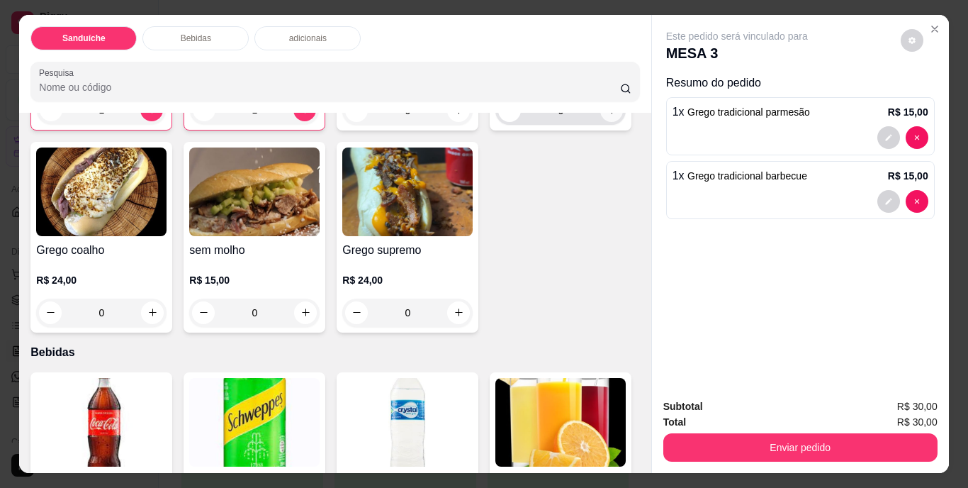
click at [607, 116] on icon "increase-product-quantity" at bounding box center [612, 110] width 11 height 11
type input "1"
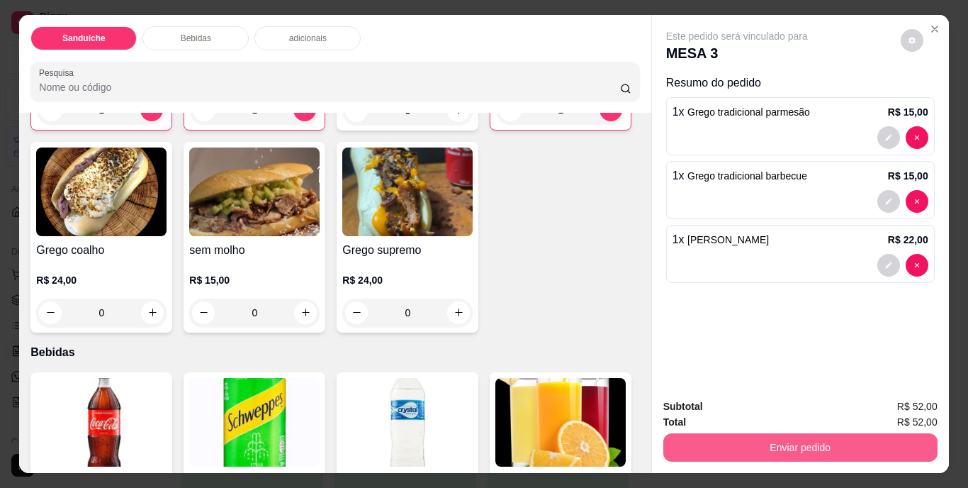
click at [811, 437] on button "Enviar pedido" at bounding box center [801, 447] width 274 height 28
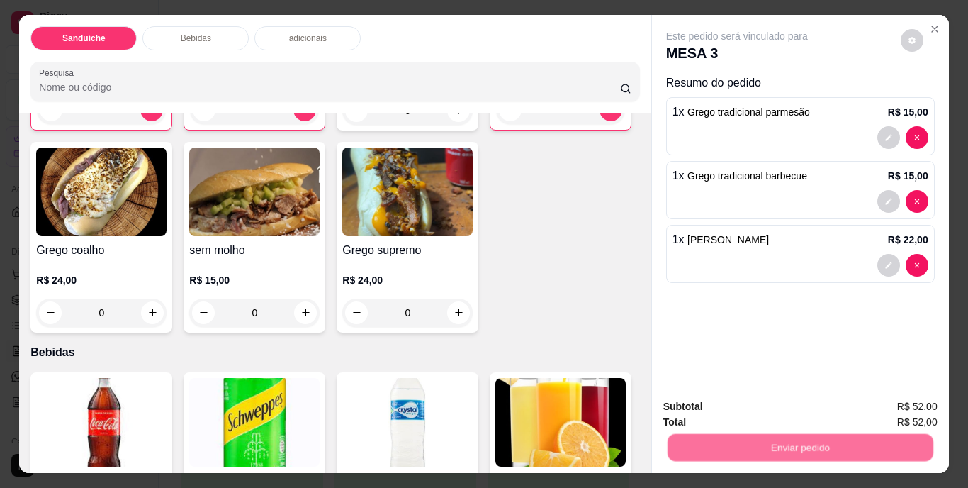
click at [776, 405] on button "Não registrar e enviar pedido" at bounding box center [753, 407] width 147 height 27
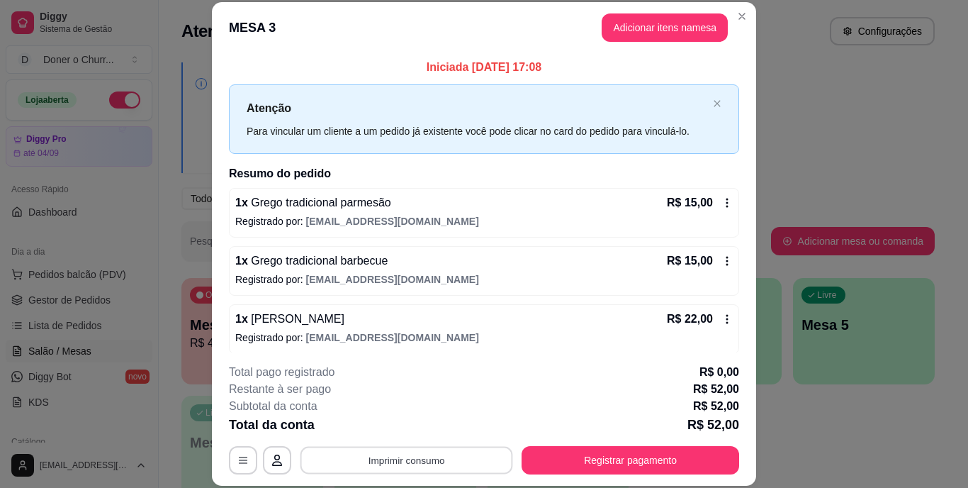
click at [391, 459] on button "Imprimir consumo" at bounding box center [407, 460] width 213 height 28
click at [398, 423] on button "IMPRESSORA" at bounding box center [405, 427] width 99 height 22
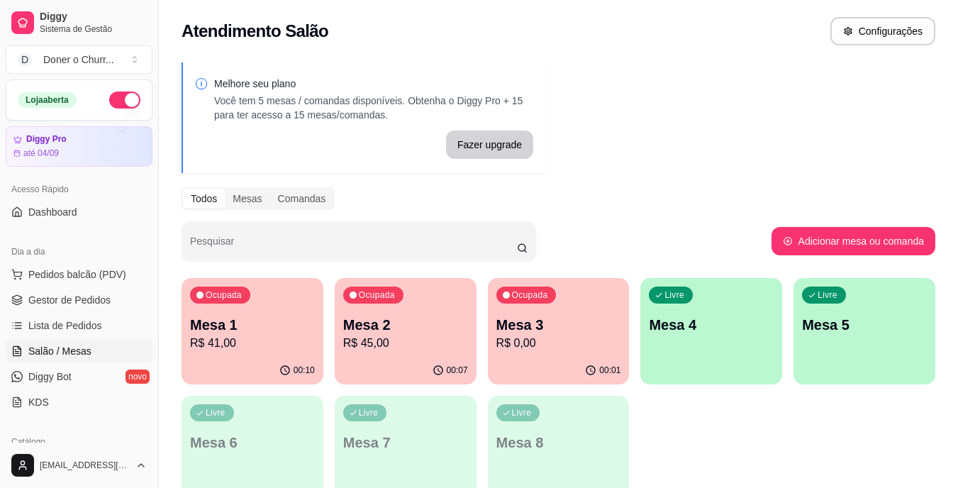
click at [694, 344] on div "Livre Mesa 4" at bounding box center [711, 322] width 142 height 89
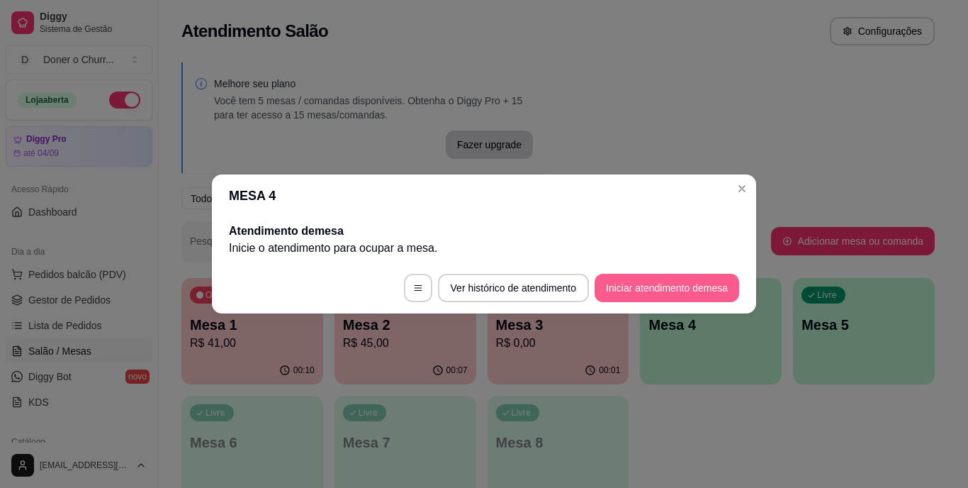
click at [669, 286] on button "Iniciar atendimento de mesa" at bounding box center [667, 288] width 145 height 28
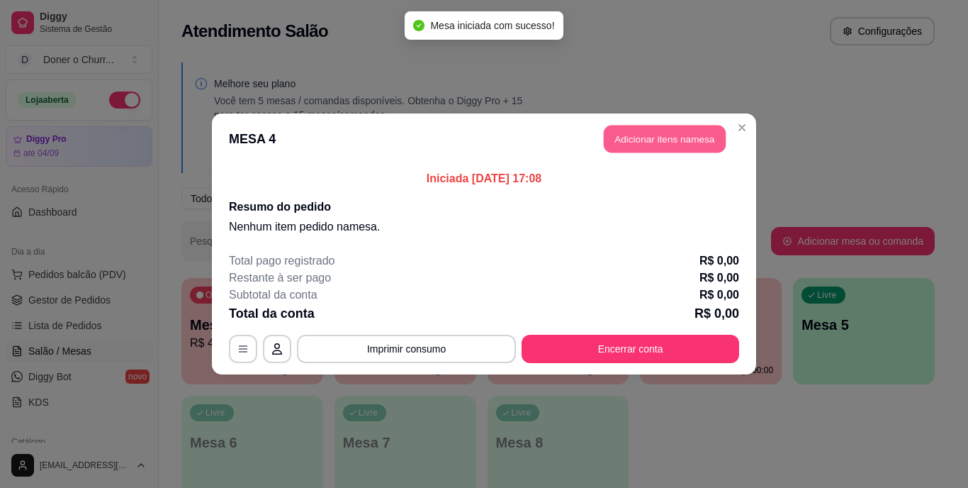
click at [672, 144] on button "Adicionar itens na mesa" at bounding box center [665, 139] width 122 height 28
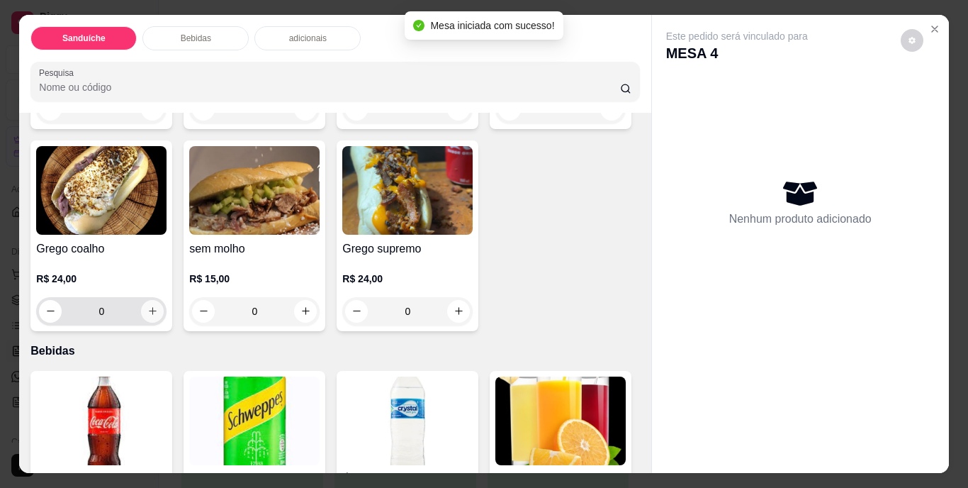
click at [158, 309] on icon "increase-product-quantity" at bounding box center [152, 311] width 11 height 11
type input "1"
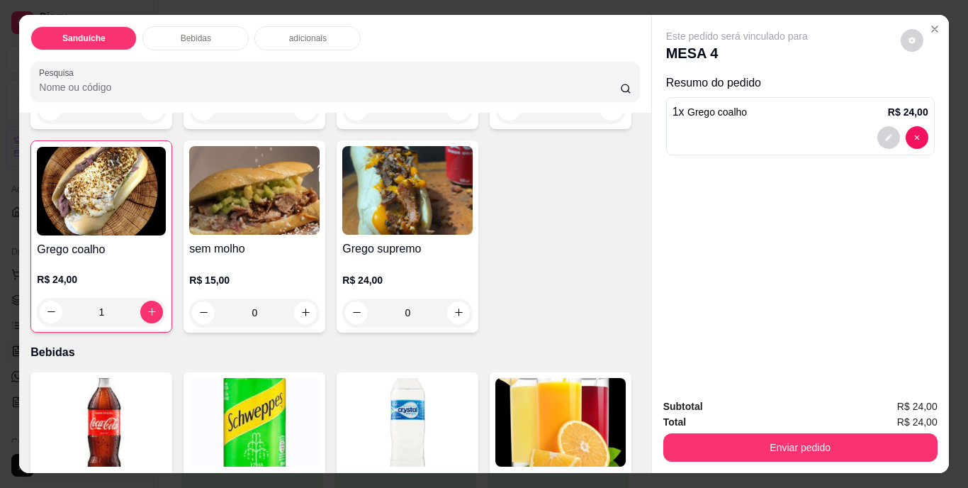
scroll to position [0, 0]
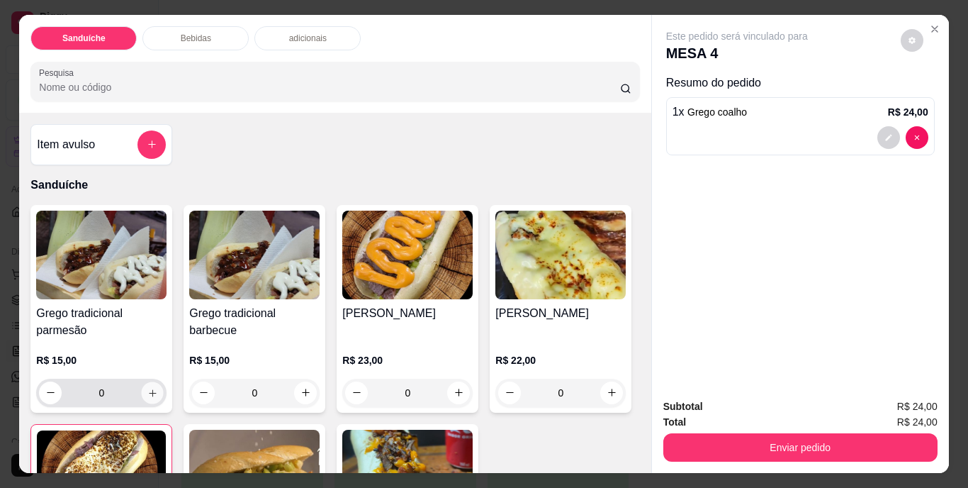
click at [150, 387] on icon "increase-product-quantity" at bounding box center [152, 392] width 11 height 11
type input "1"
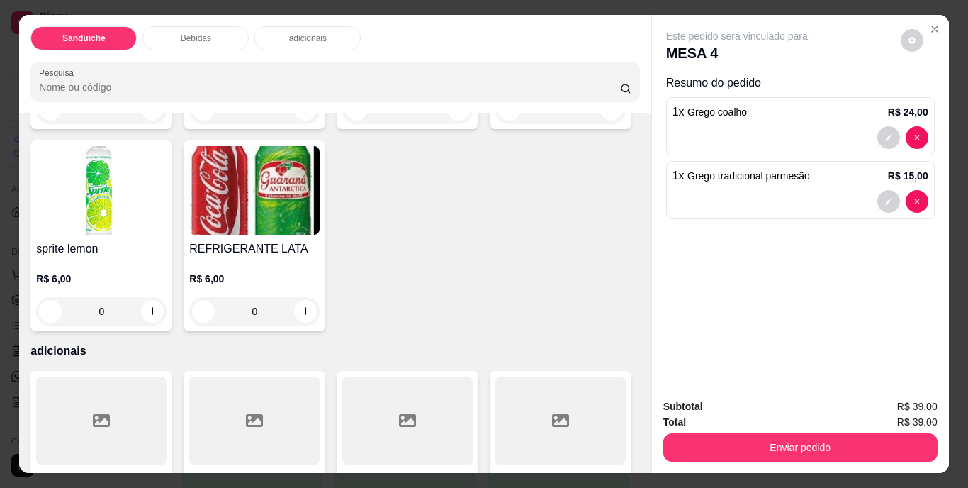
scroll to position [780, 0]
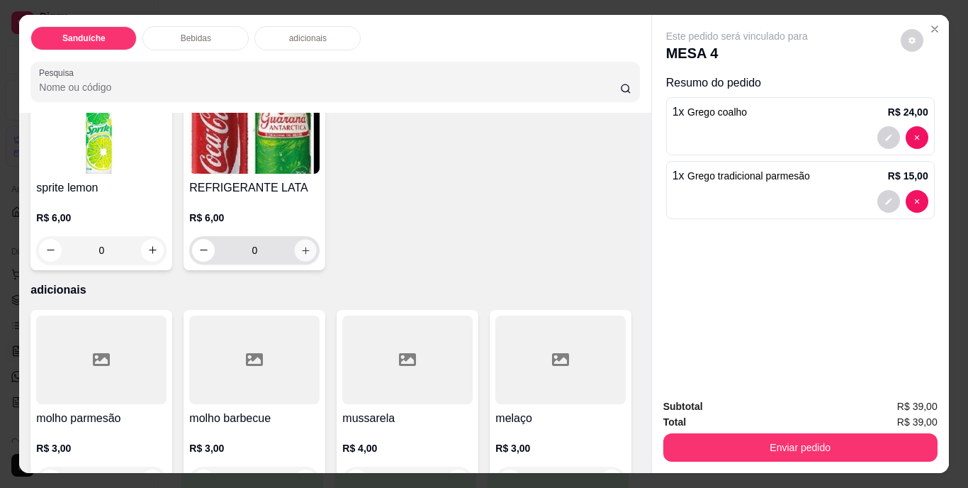
click at [311, 255] on icon "increase-product-quantity" at bounding box center [306, 250] width 11 height 11
type input "1"
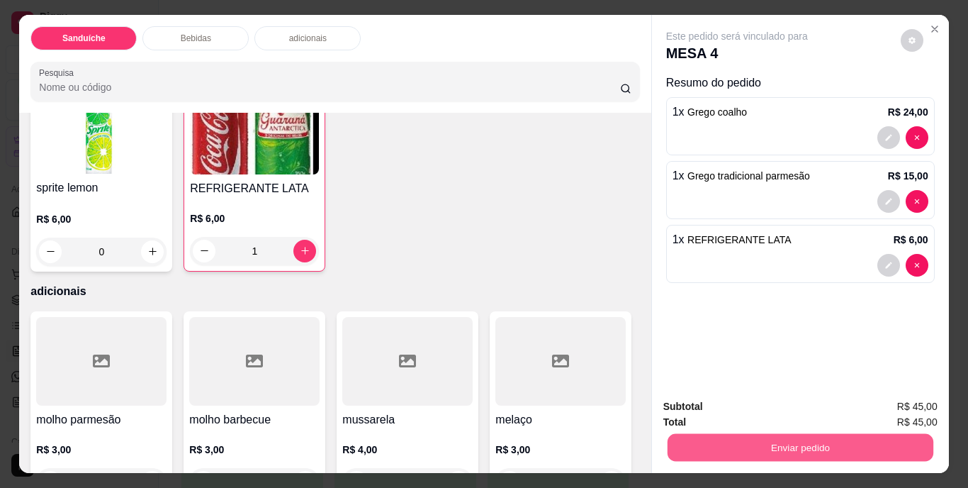
click at [768, 442] on button "Enviar pedido" at bounding box center [800, 448] width 266 height 28
click at [759, 410] on button "Não registrar e enviar pedido" at bounding box center [753, 407] width 143 height 26
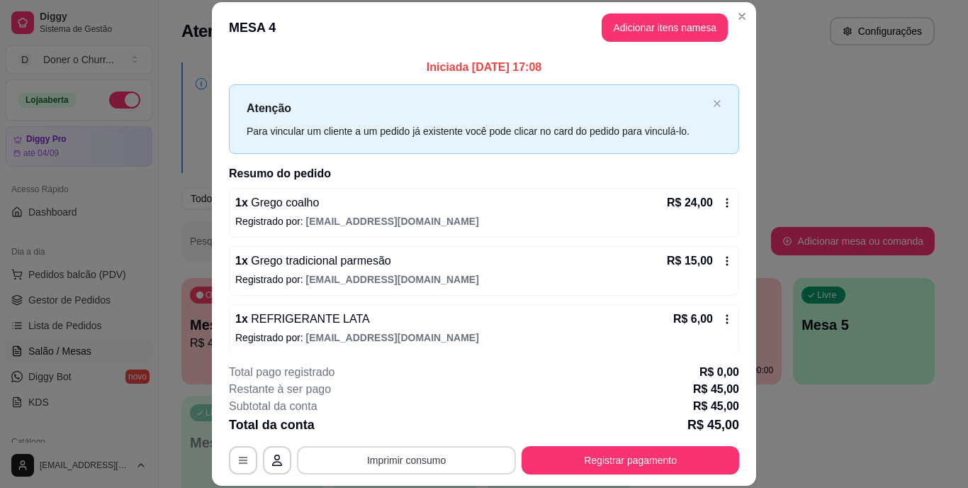
click at [383, 467] on button "Imprimir consumo" at bounding box center [406, 460] width 219 height 28
click at [412, 429] on button "IMPRESSORA" at bounding box center [405, 427] width 103 height 23
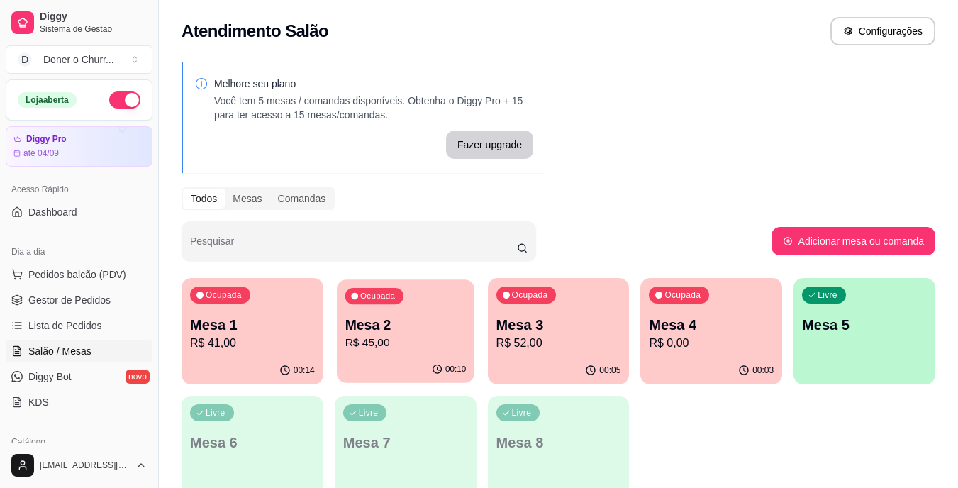
click at [412, 345] on p "R$ 45,00" at bounding box center [405, 343] width 121 height 16
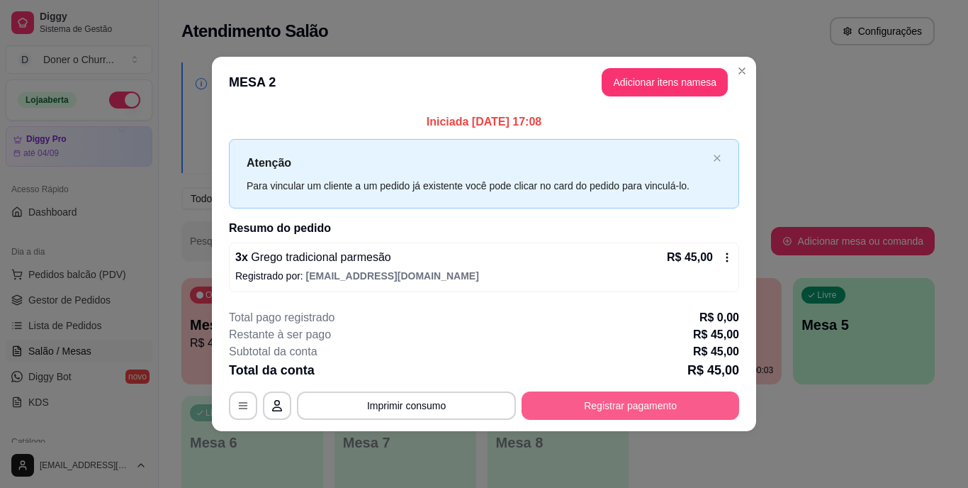
click at [591, 413] on button "Registrar pagamento" at bounding box center [631, 405] width 218 height 28
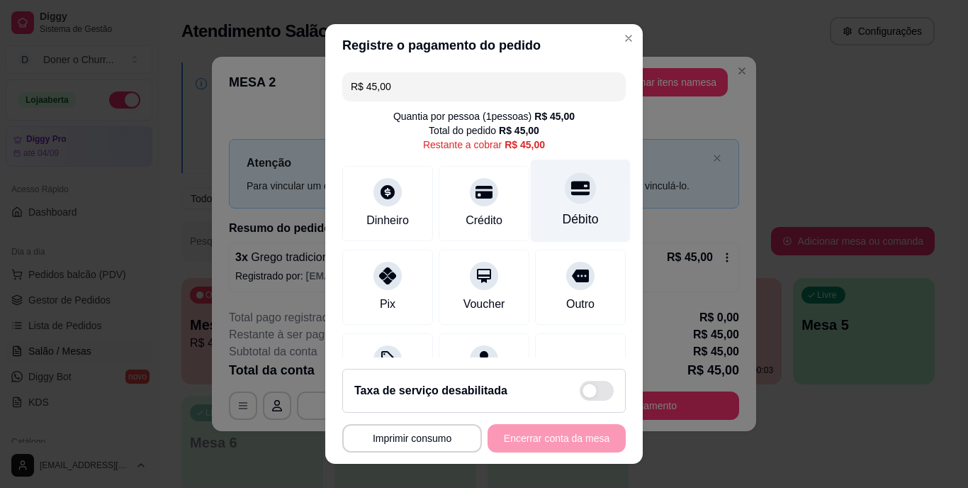
click at [571, 185] on icon at bounding box center [580, 188] width 18 height 14
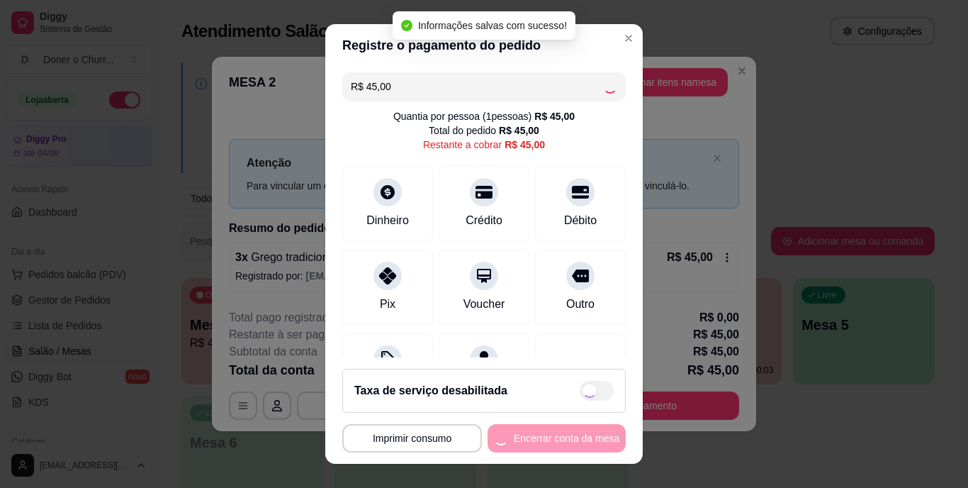
type input "R$ 0,00"
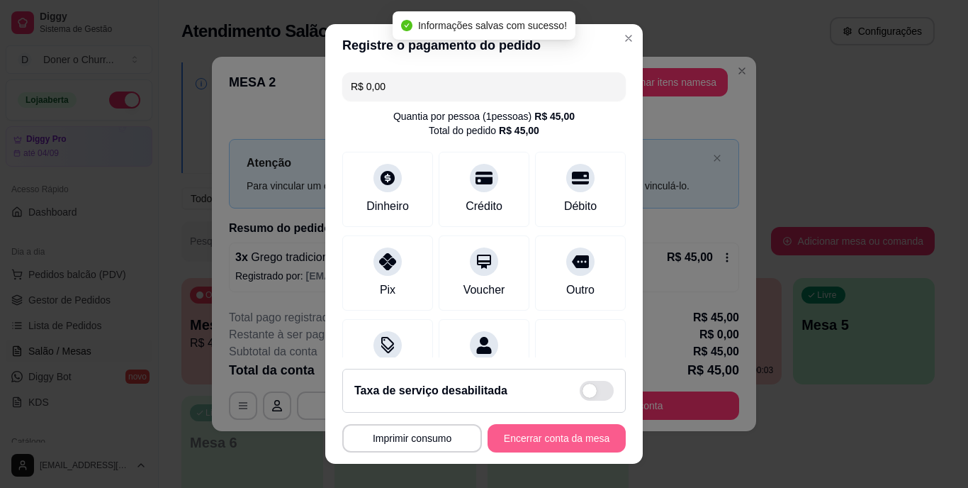
click at [515, 431] on button "Encerrar conta da mesa" at bounding box center [557, 438] width 138 height 28
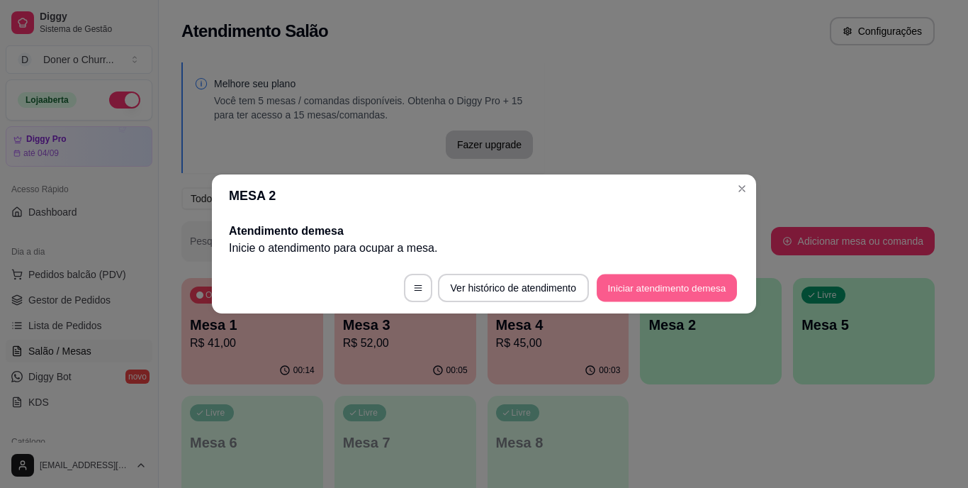
click at [642, 282] on button "Iniciar atendimento de mesa" at bounding box center [667, 288] width 140 height 28
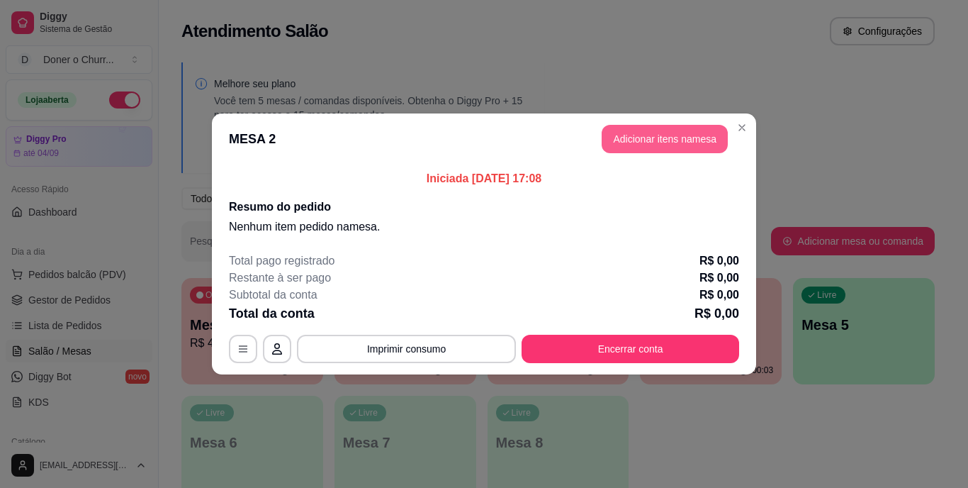
click at [658, 135] on button "Adicionar itens na mesa" at bounding box center [665, 139] width 126 height 28
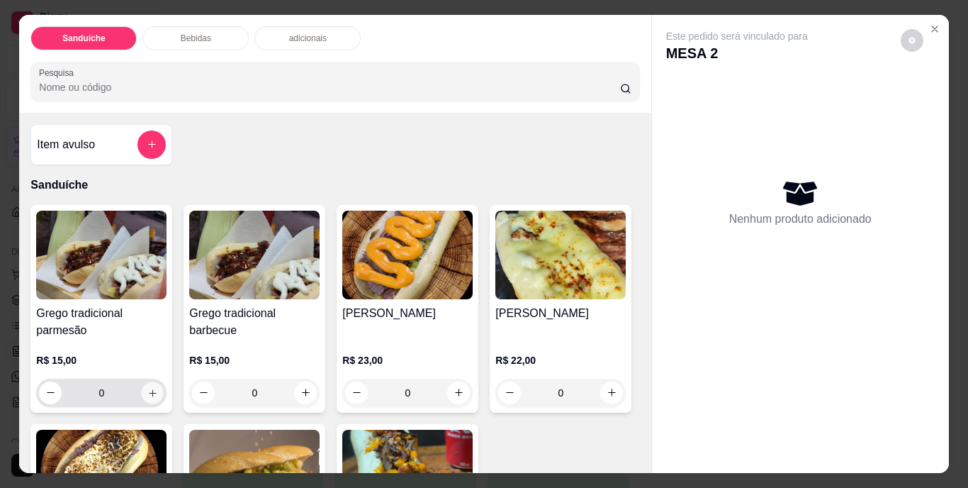
click at [147, 387] on icon "increase-product-quantity" at bounding box center [152, 392] width 11 height 11
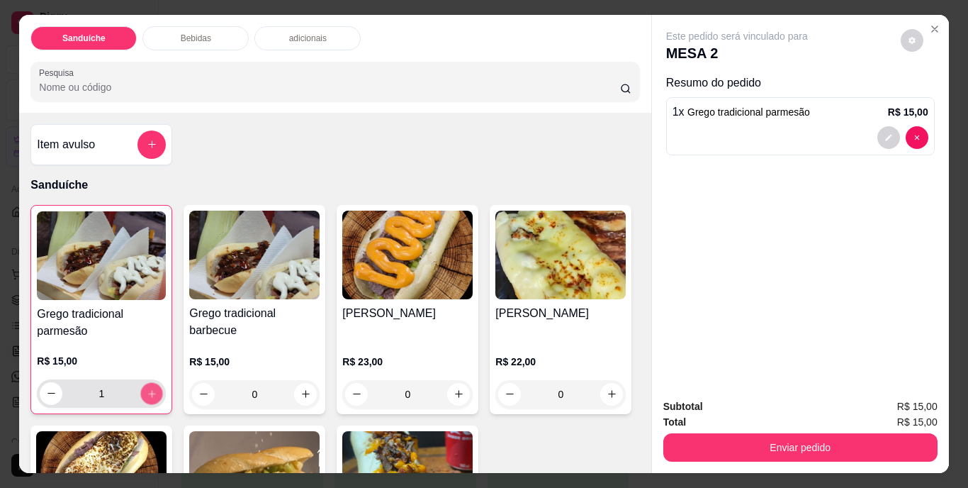
click at [148, 390] on icon "increase-product-quantity" at bounding box center [151, 393] width 7 height 7
type input "2"
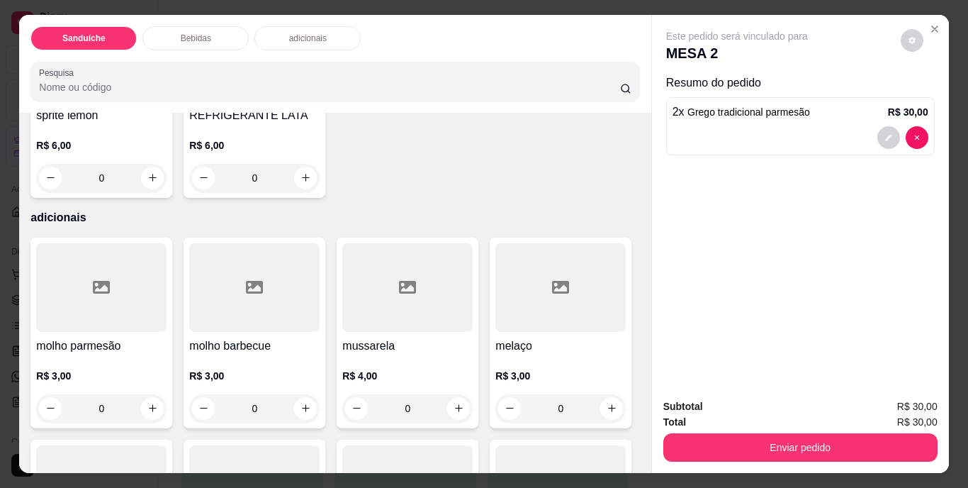
scroll to position [993, 0]
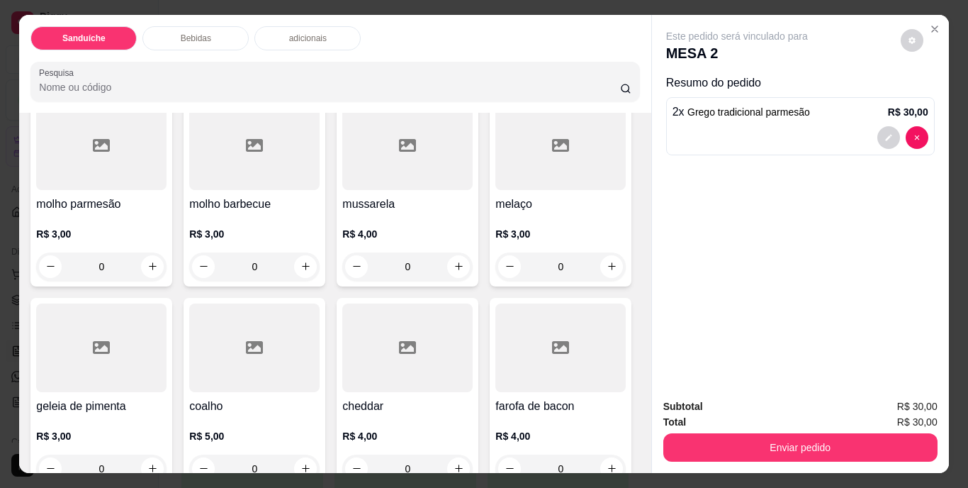
click at [158, 41] on icon "increase-product-quantity" at bounding box center [152, 35] width 11 height 11
type input "1"
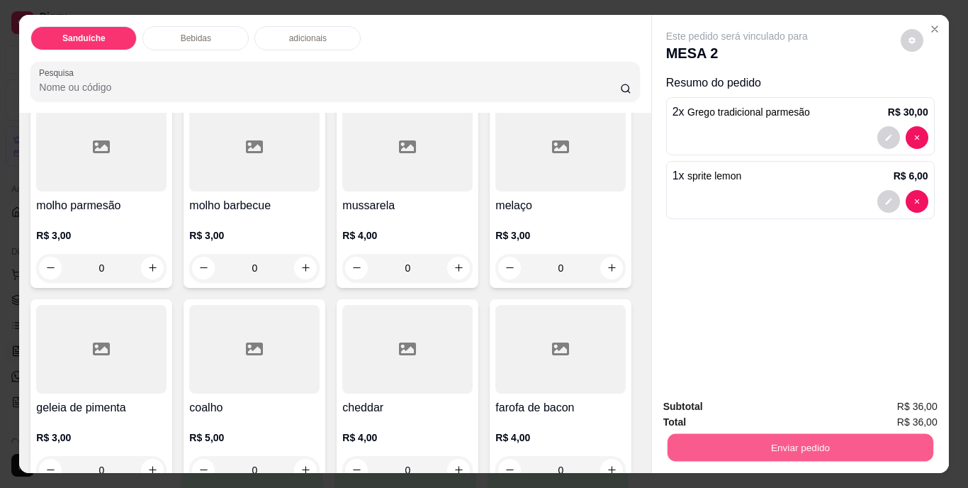
click at [766, 440] on button "Enviar pedido" at bounding box center [800, 448] width 266 height 28
click at [781, 410] on button "Não registrar e enviar pedido" at bounding box center [753, 407] width 143 height 26
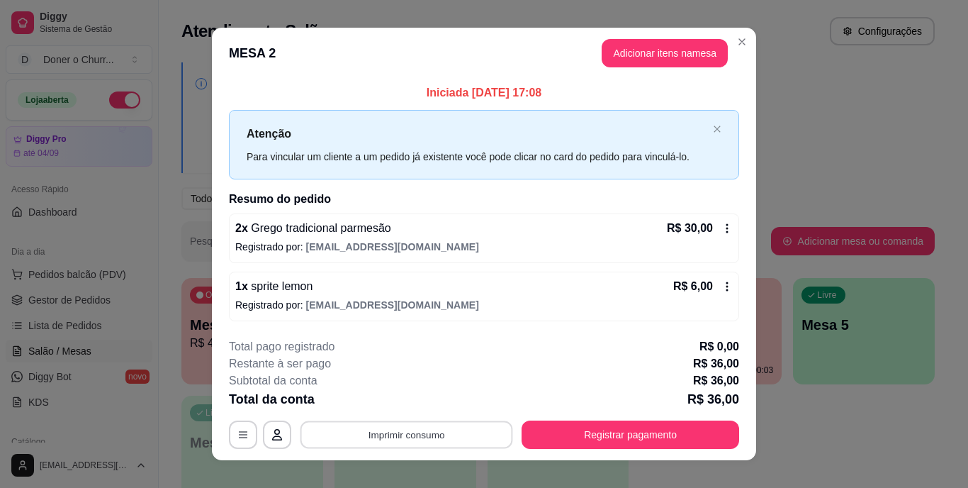
click at [398, 437] on button "Imprimir consumo" at bounding box center [407, 434] width 213 height 28
click at [410, 397] on button "IMPRESSORA" at bounding box center [405, 402] width 103 height 23
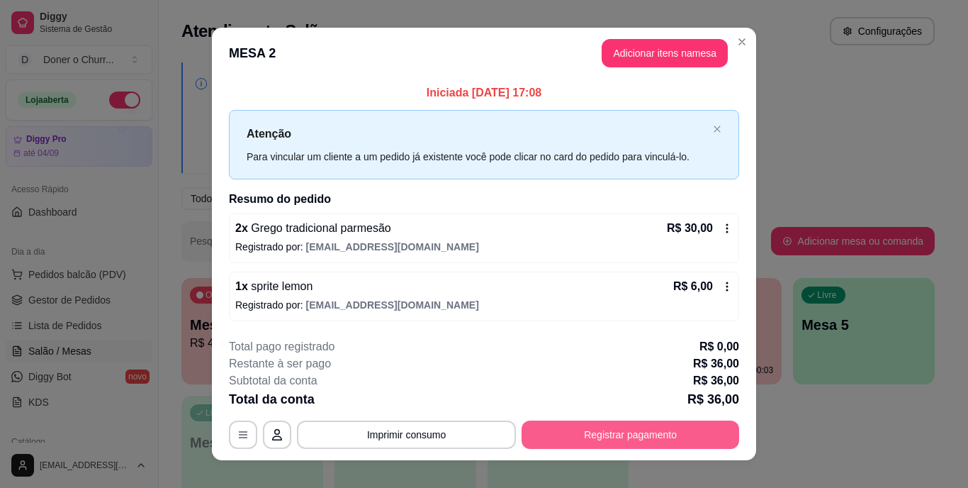
click at [601, 435] on button "Registrar pagamento" at bounding box center [631, 434] width 218 height 28
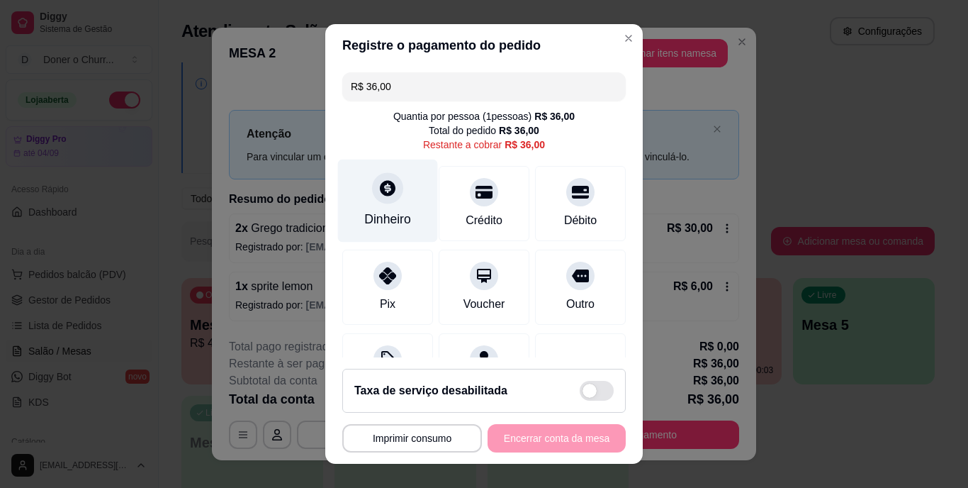
click at [389, 200] on div at bounding box center [387, 188] width 31 height 31
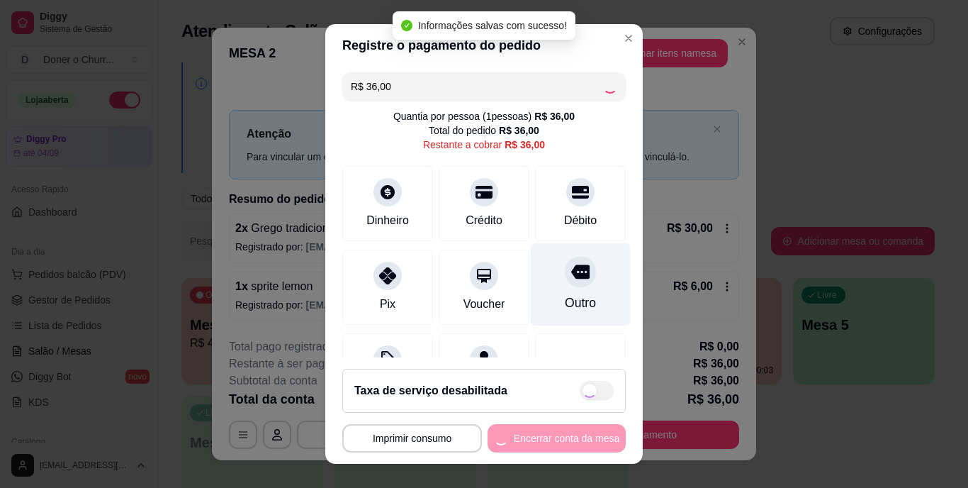
type input "R$ 0,00"
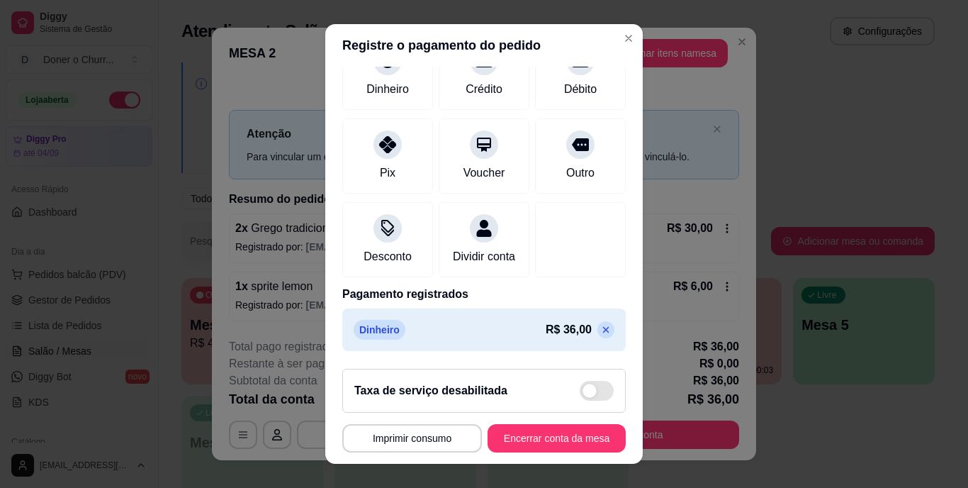
scroll to position [133, 0]
click at [518, 435] on button "Encerrar conta da mesa" at bounding box center [557, 438] width 134 height 28
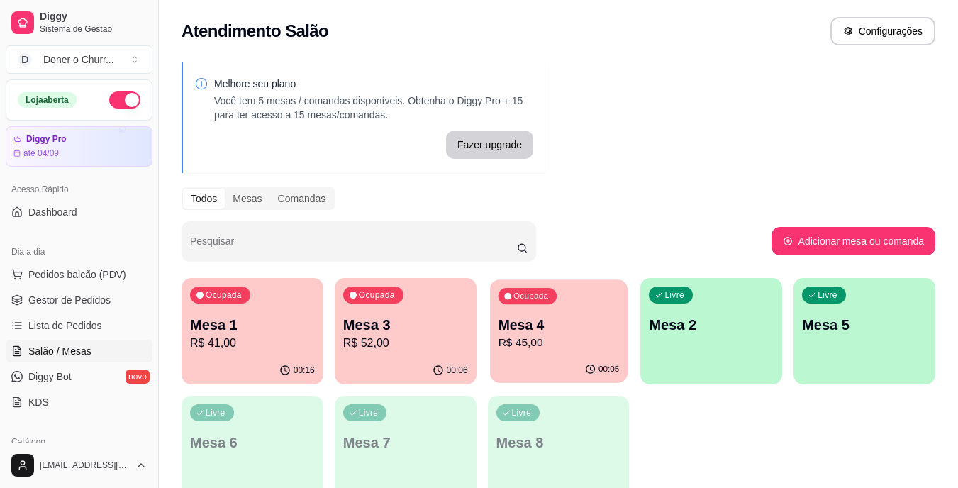
click at [571, 322] on p "Mesa 4" at bounding box center [558, 324] width 121 height 19
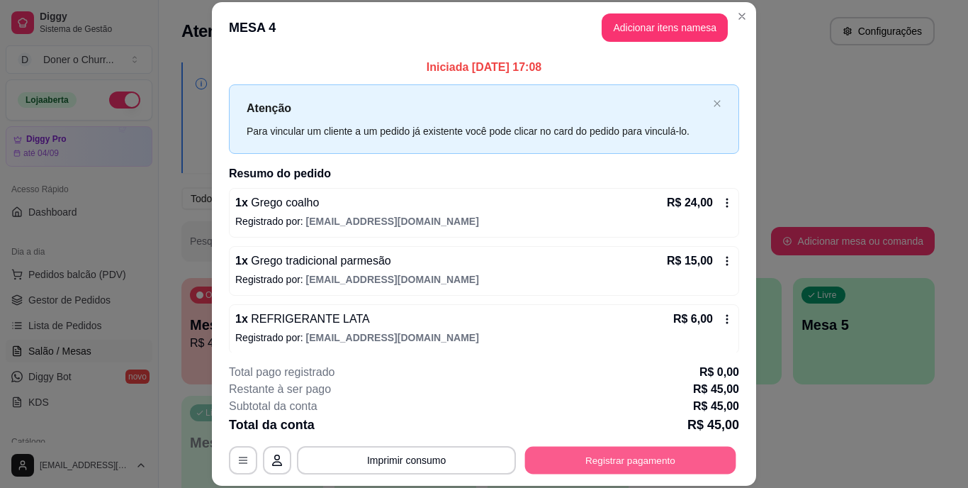
click at [618, 464] on button "Registrar pagamento" at bounding box center [630, 460] width 211 height 28
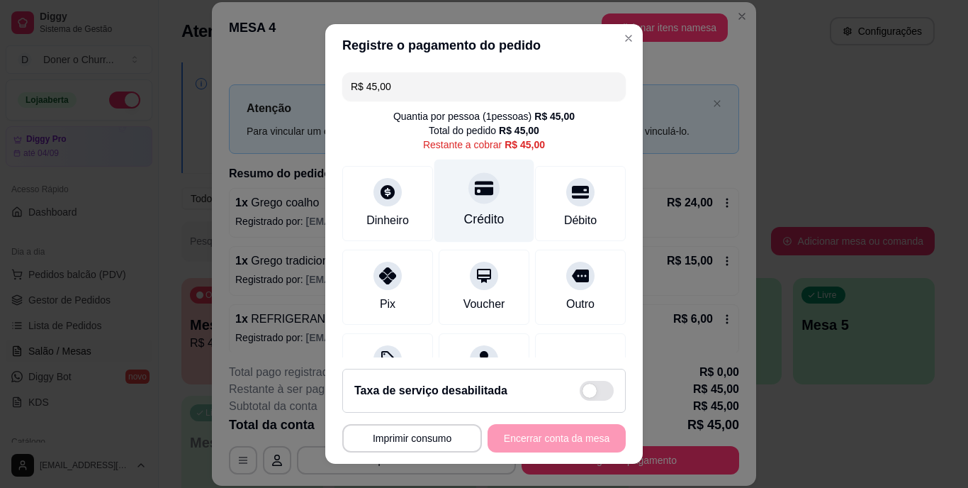
click at [464, 211] on div "Crédito" at bounding box center [484, 220] width 40 height 18
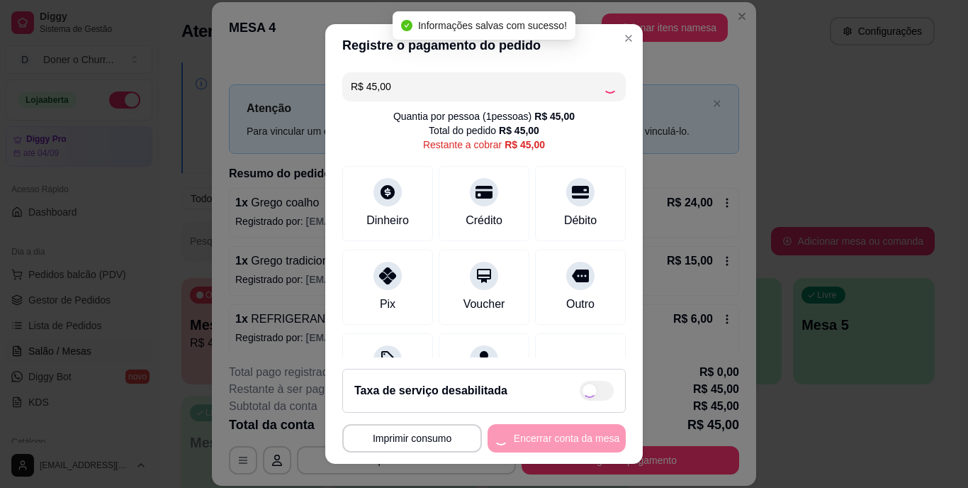
type input "R$ 0,00"
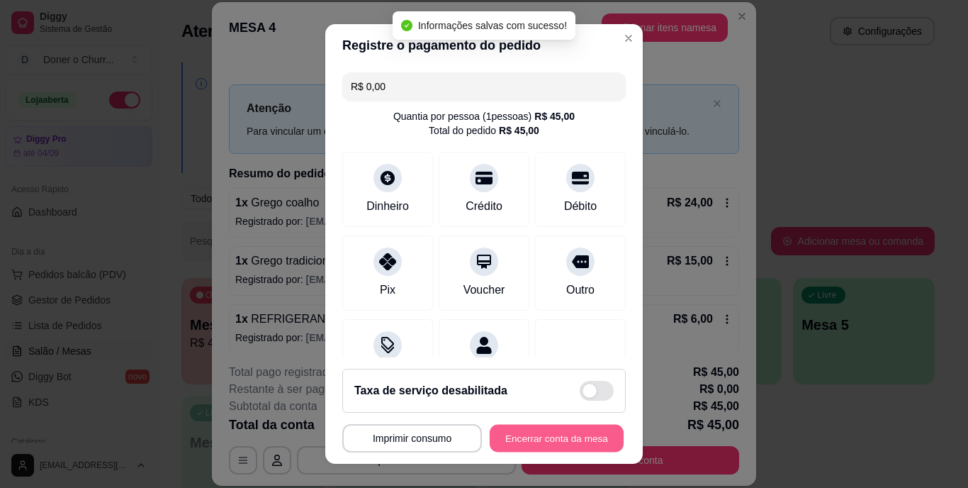
click at [532, 435] on button "Encerrar conta da mesa" at bounding box center [557, 438] width 134 height 28
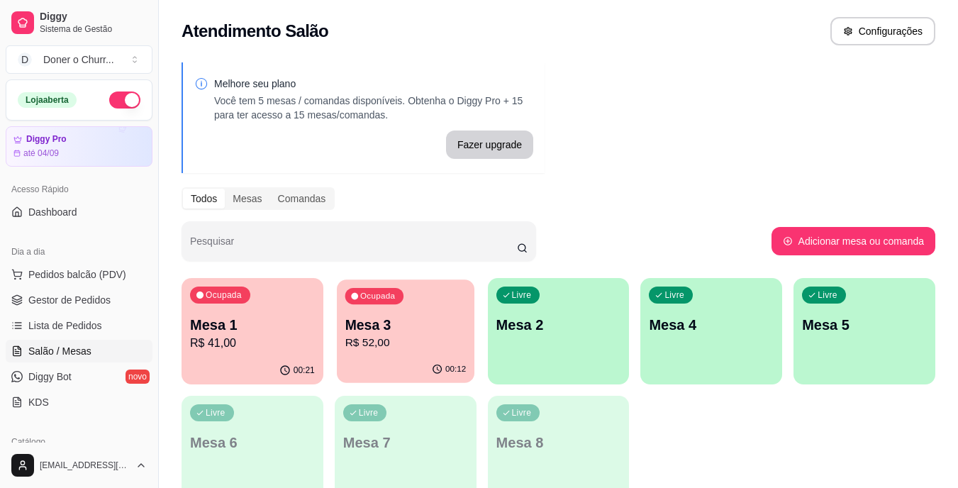
click at [403, 339] on p "R$ 52,00" at bounding box center [405, 343] width 121 height 16
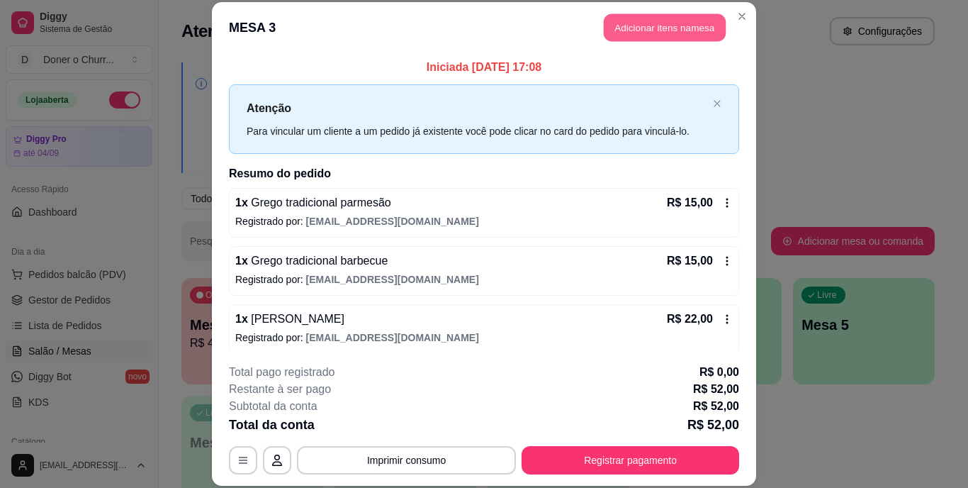
click at [671, 34] on button "Adicionar itens na mesa" at bounding box center [665, 28] width 122 height 28
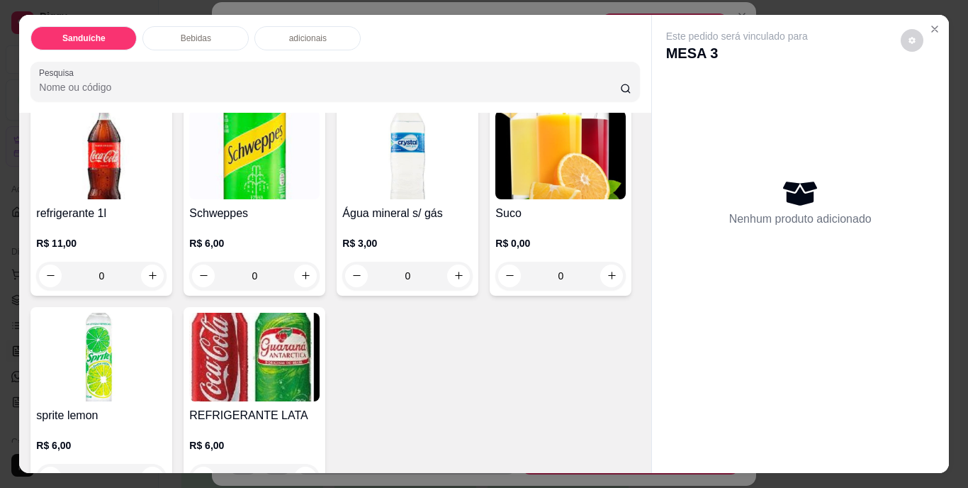
scroll to position [638, 0]
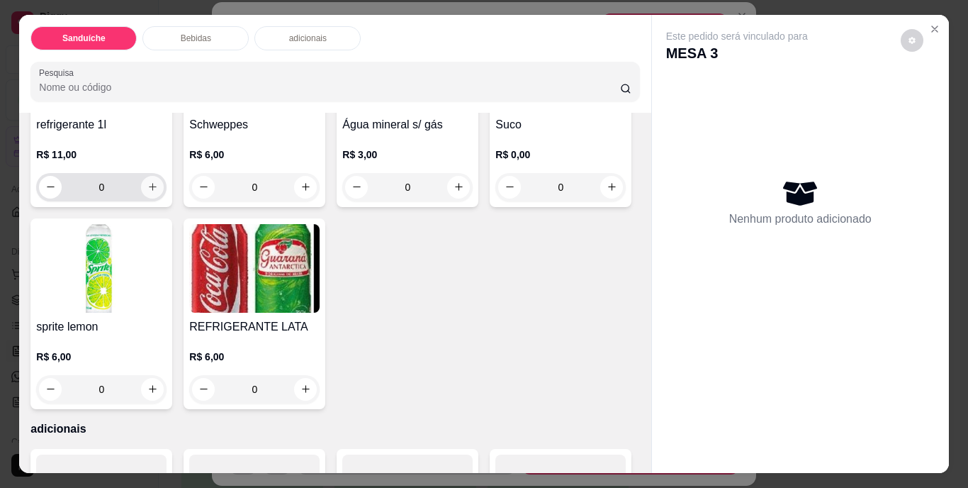
click at [147, 192] on icon "increase-product-quantity" at bounding box center [152, 186] width 11 height 11
type input "1"
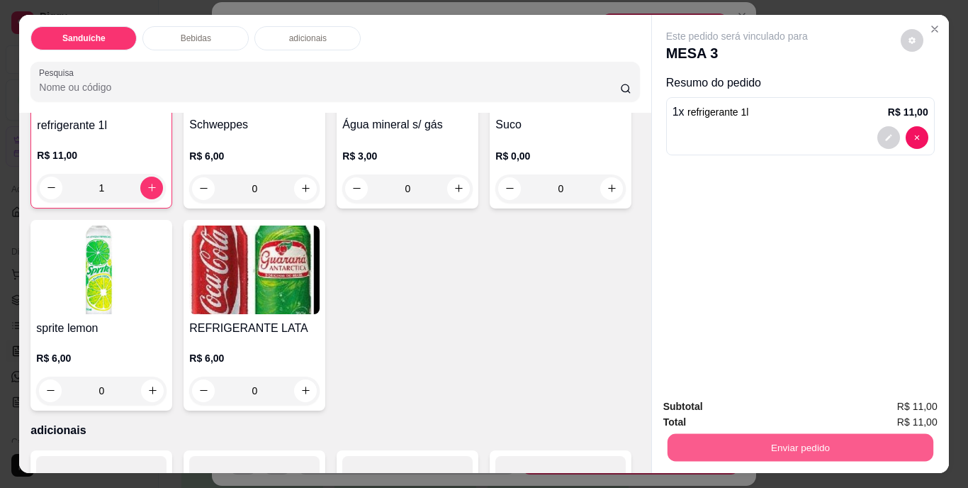
click at [741, 434] on button "Enviar pedido" at bounding box center [800, 448] width 266 height 28
click at [735, 408] on button "Não registrar e enviar pedido" at bounding box center [753, 407] width 143 height 26
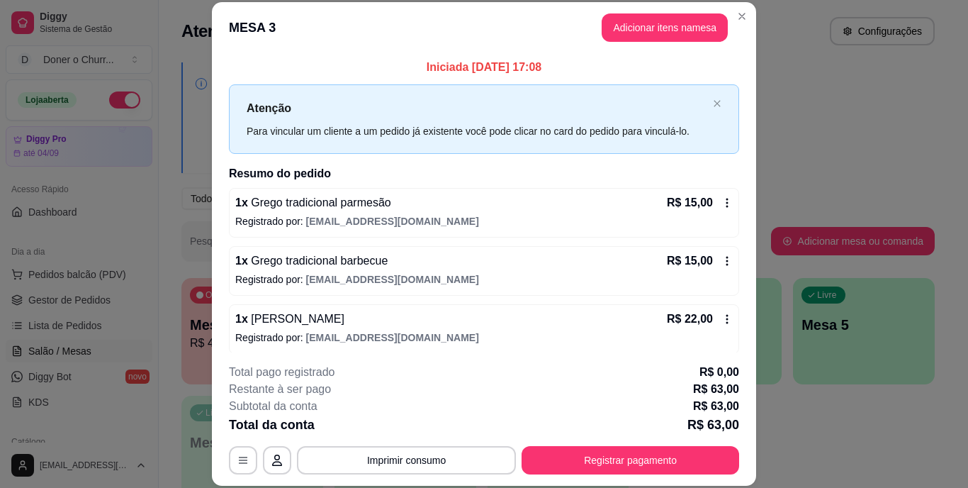
scroll to position [65, 0]
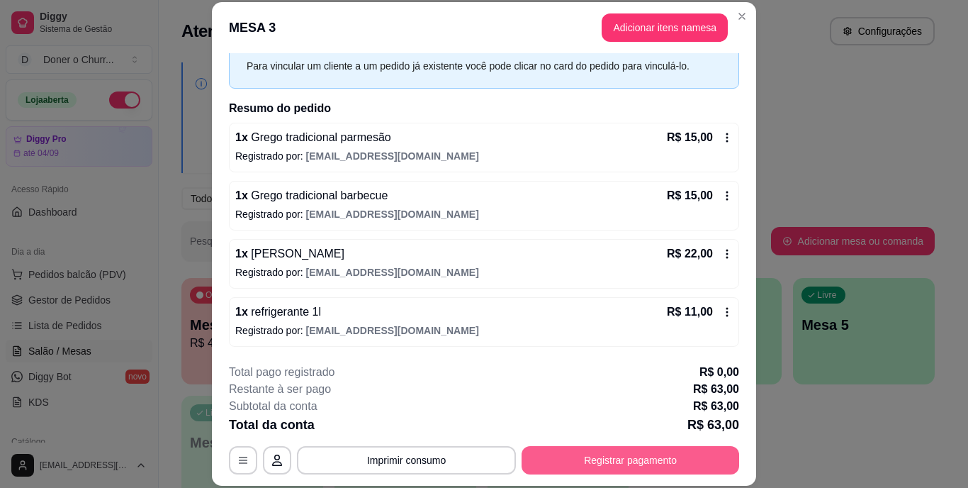
click at [550, 460] on button "Registrar pagamento" at bounding box center [631, 460] width 218 height 28
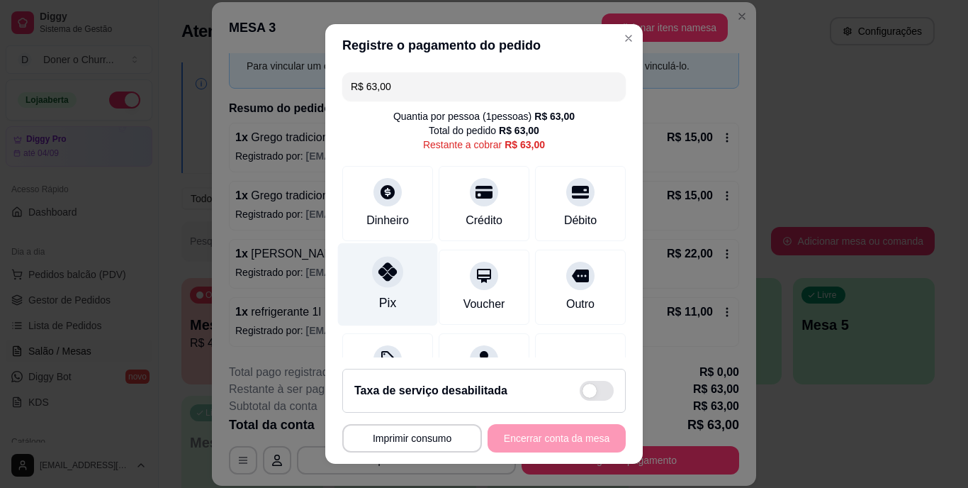
click at [379, 272] on icon at bounding box center [388, 272] width 18 height 18
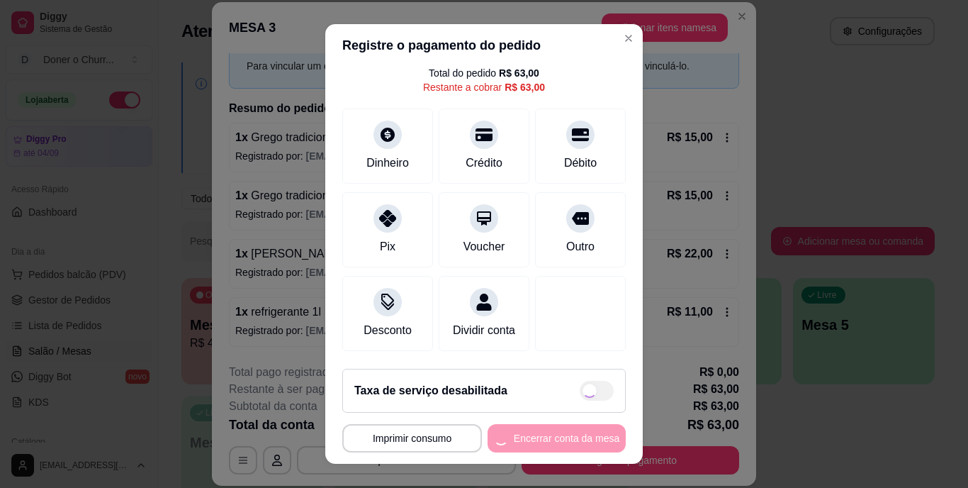
scroll to position [21, 0]
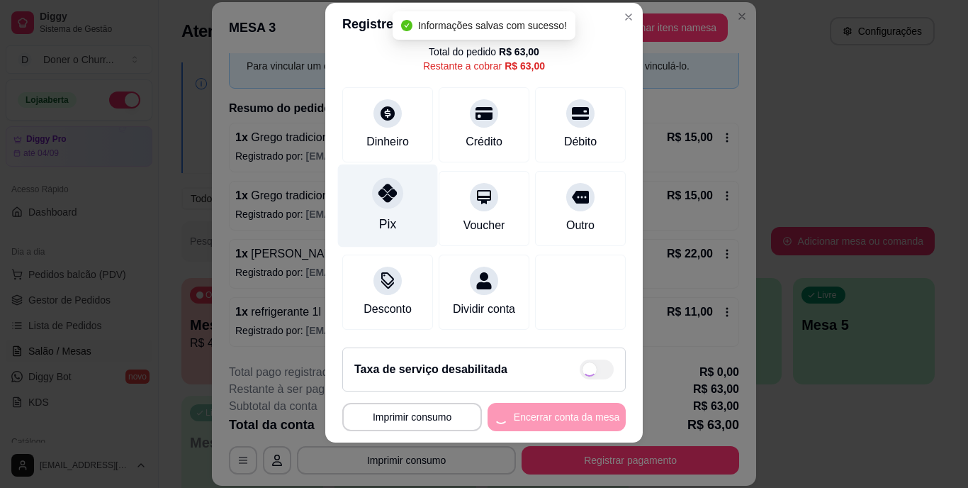
click at [384, 192] on div "Pix" at bounding box center [388, 205] width 100 height 83
type input "R$ 0,00"
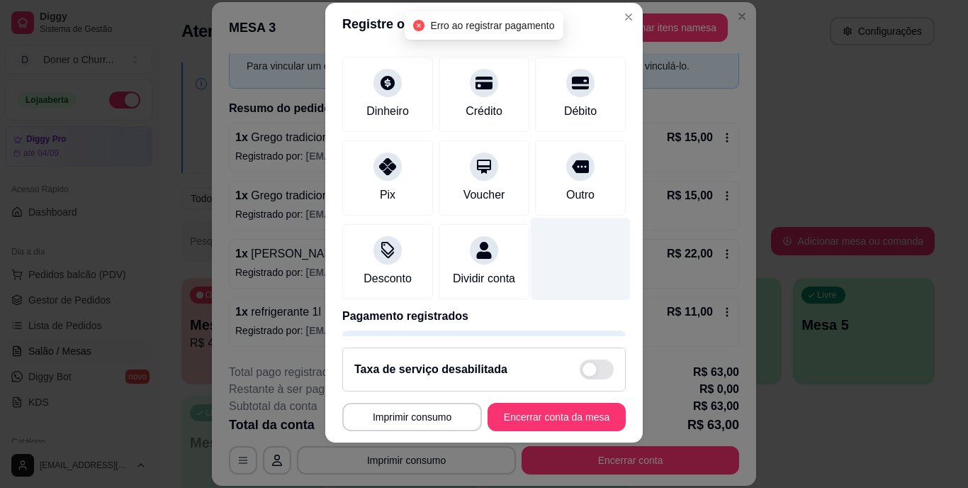
scroll to position [133, 0]
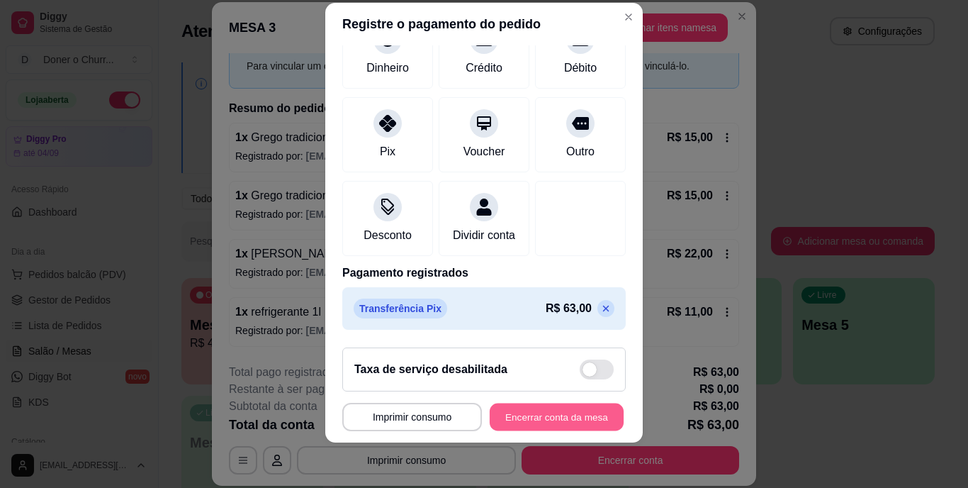
click at [511, 416] on button "Encerrar conta da mesa" at bounding box center [557, 417] width 134 height 28
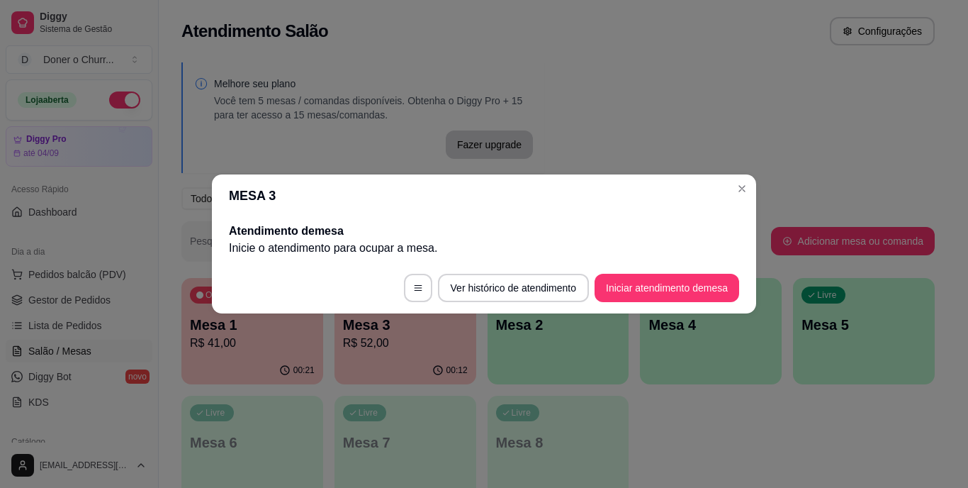
scroll to position [0, 0]
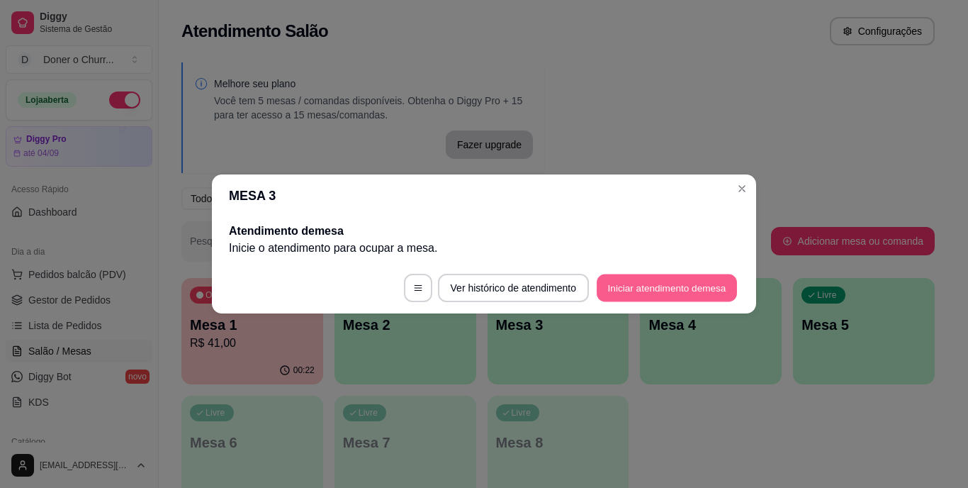
click at [629, 281] on button "Iniciar atendimento de mesa" at bounding box center [667, 288] width 140 height 28
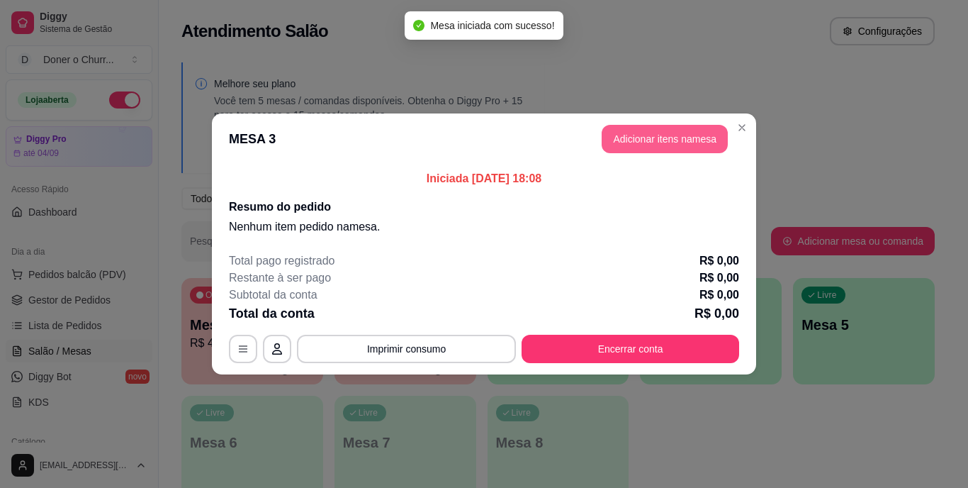
click at [671, 133] on button "Adicionar itens na mesa" at bounding box center [665, 139] width 126 height 28
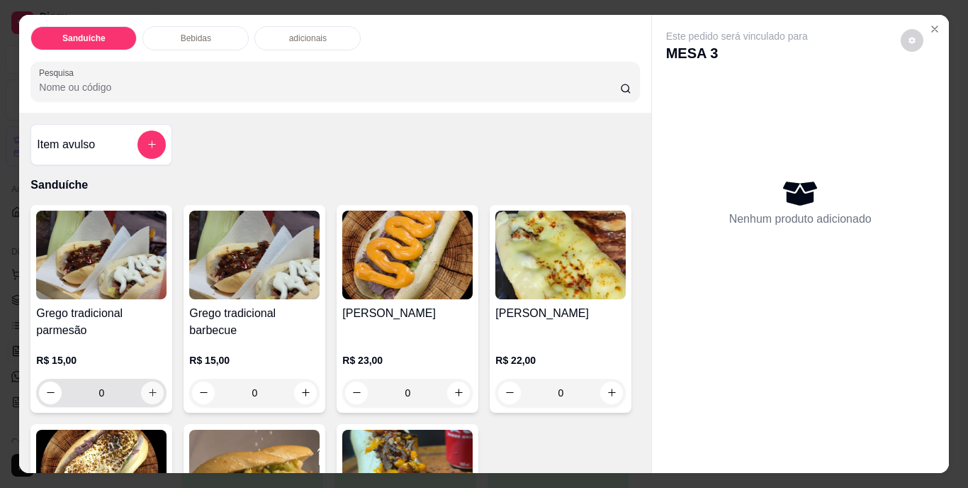
click at [150, 387] on icon "increase-product-quantity" at bounding box center [152, 392] width 11 height 11
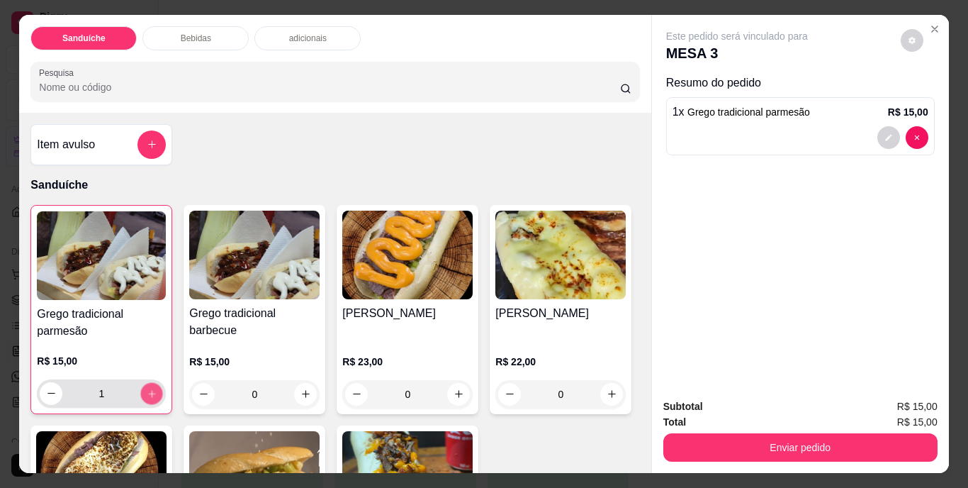
click at [150, 388] on icon "increase-product-quantity" at bounding box center [152, 393] width 11 height 11
type input "2"
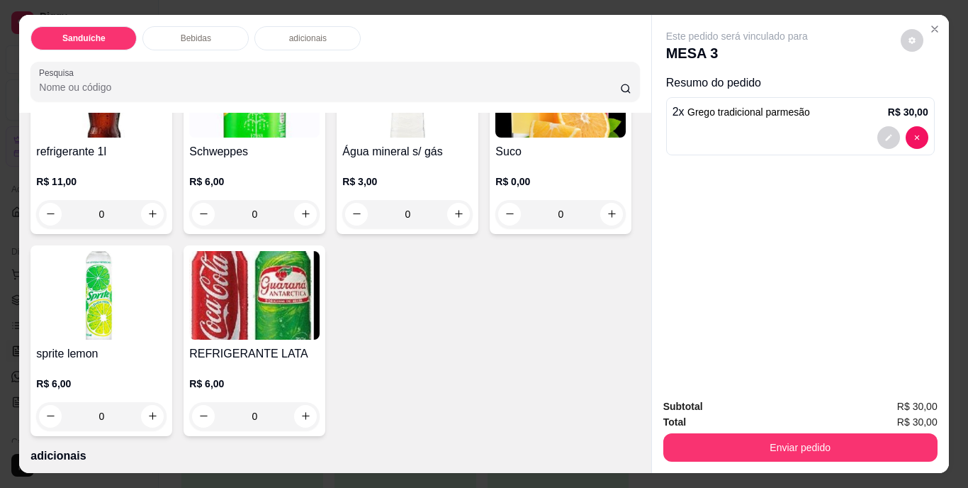
scroll to position [780, 0]
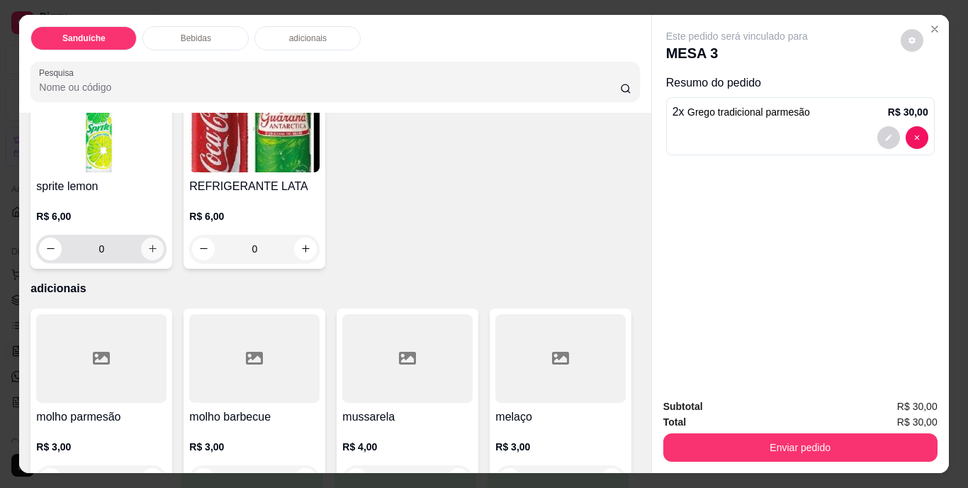
click at [158, 254] on icon "increase-product-quantity" at bounding box center [152, 248] width 11 height 11
type input "1"
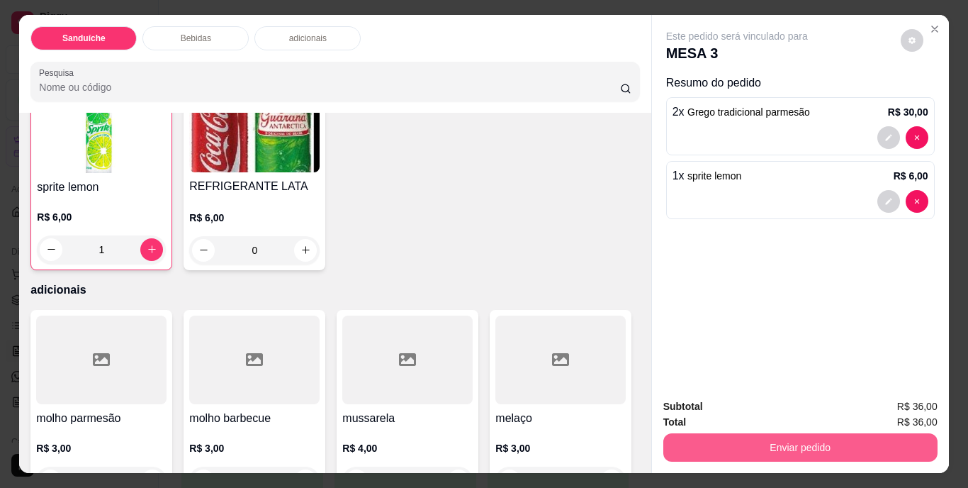
click at [764, 433] on button "Enviar pedido" at bounding box center [801, 447] width 274 height 28
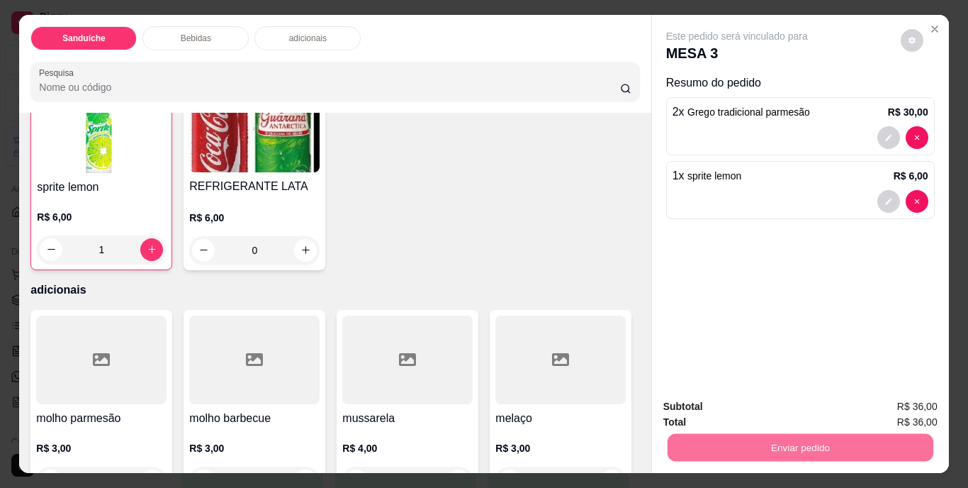
click at [743, 401] on button "Não registrar e enviar pedido" at bounding box center [753, 407] width 143 height 26
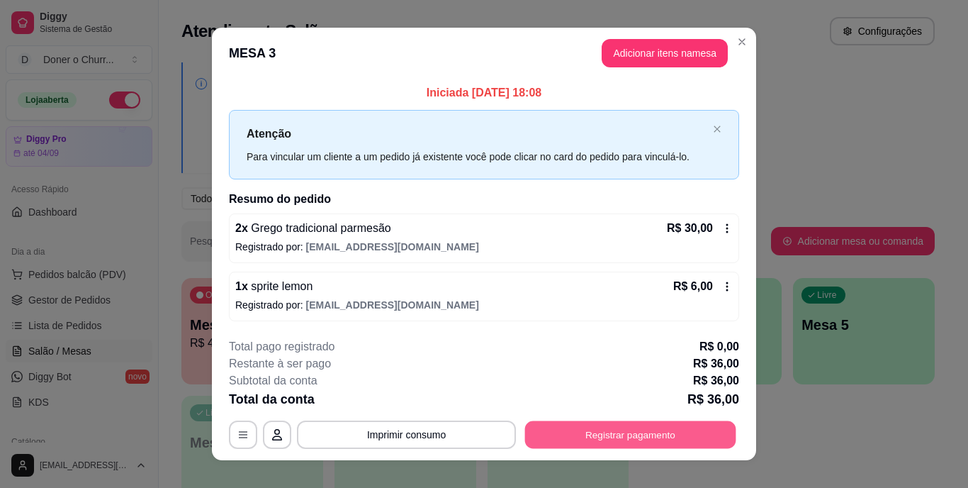
click at [579, 433] on button "Registrar pagamento" at bounding box center [630, 434] width 211 height 28
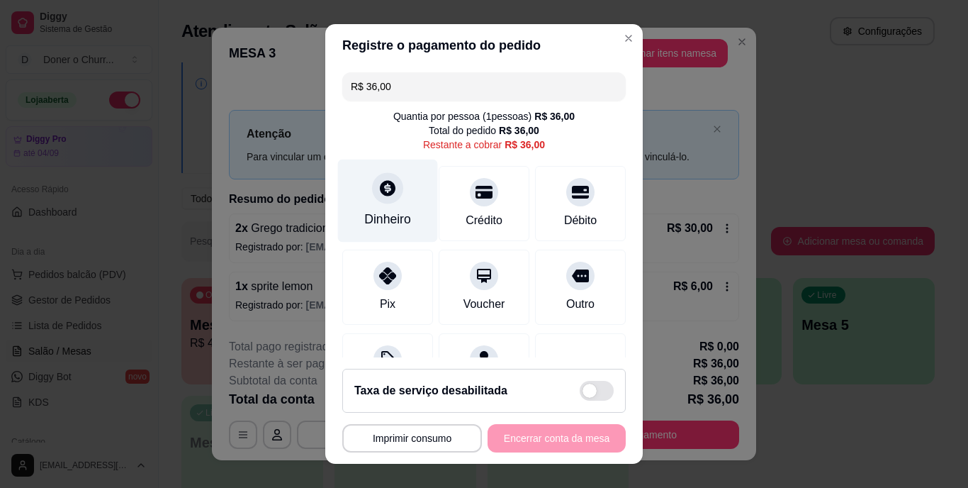
click at [389, 191] on icon at bounding box center [388, 188] width 18 height 18
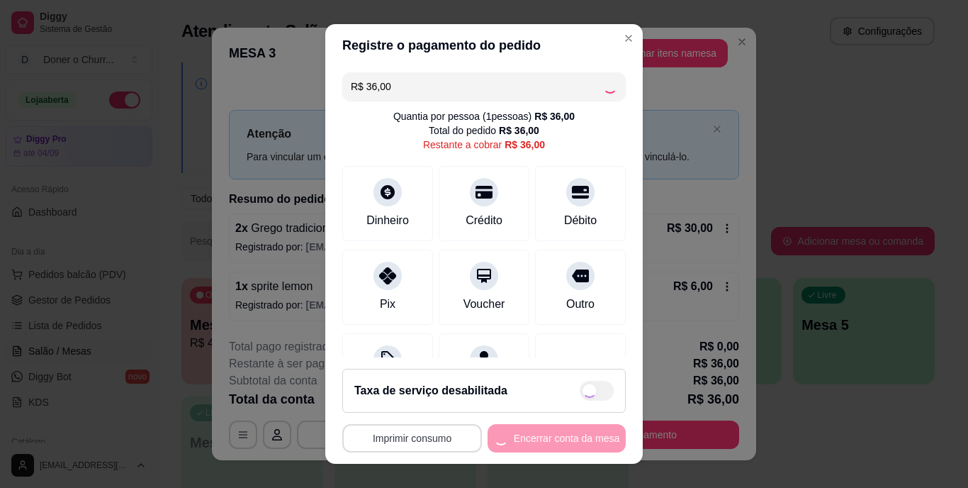
click at [393, 441] on button "Imprimir consumo" at bounding box center [412, 438] width 140 height 28
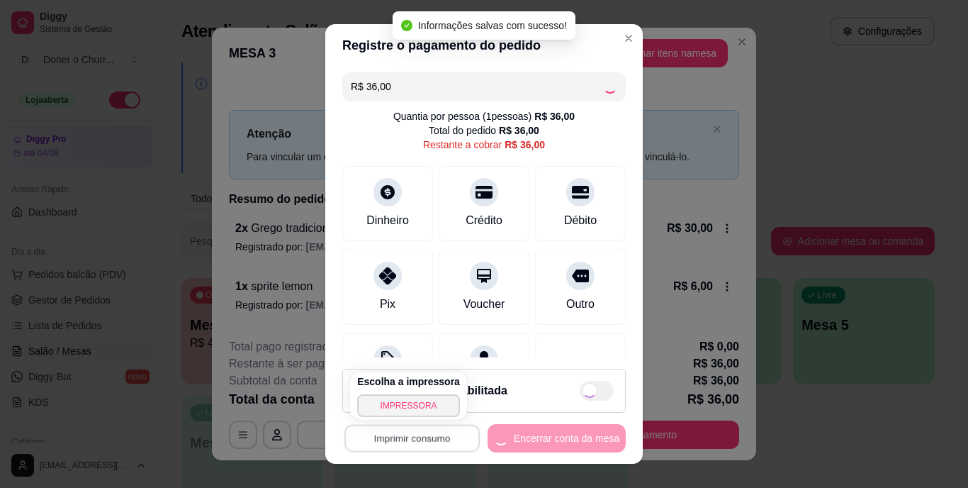
type input "R$ 0,00"
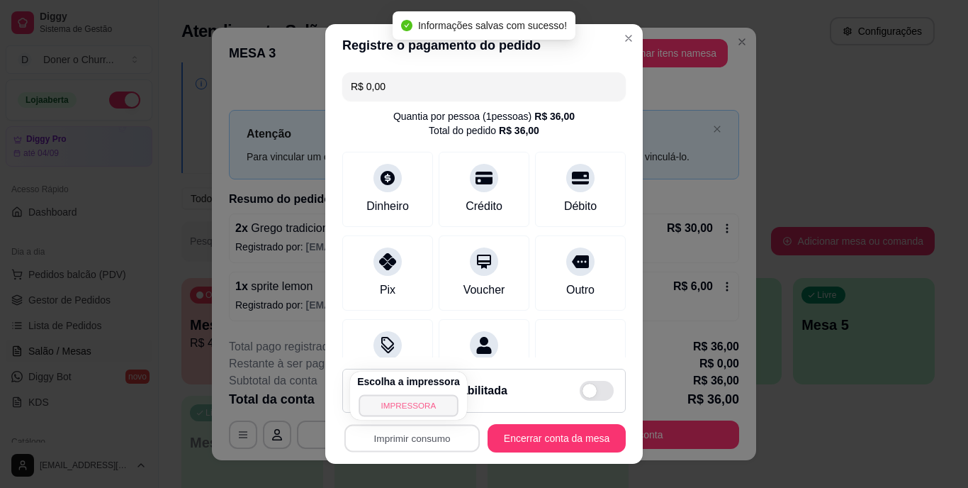
click at [396, 408] on button "IMPRESSORA" at bounding box center [408, 405] width 99 height 22
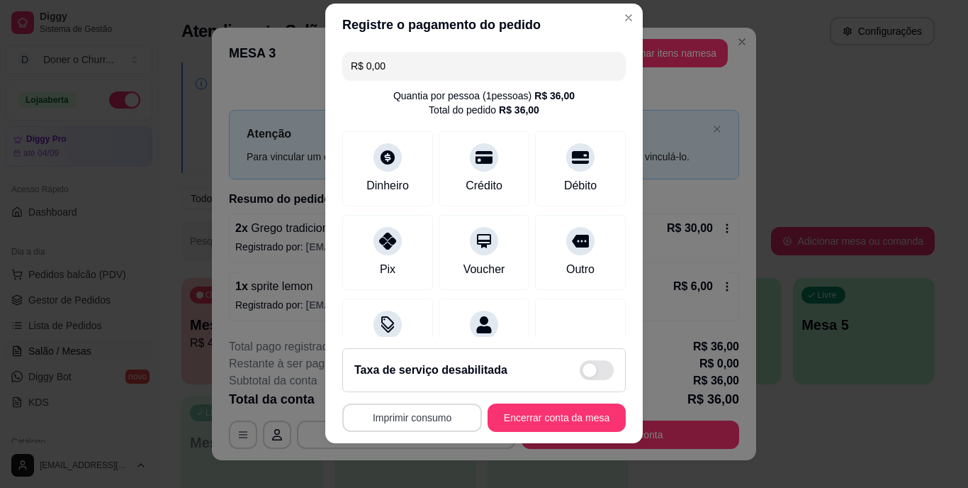
scroll to position [21, 0]
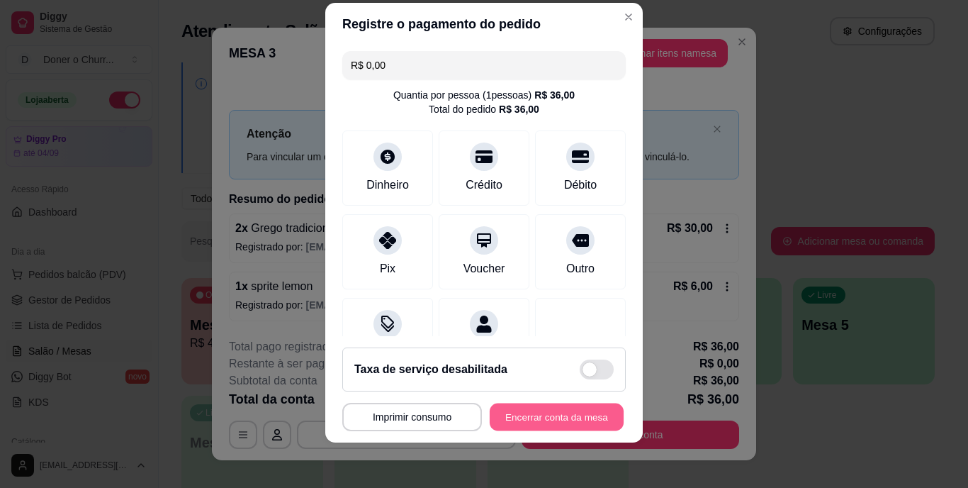
click at [535, 414] on button "Encerrar conta da mesa" at bounding box center [557, 417] width 134 height 28
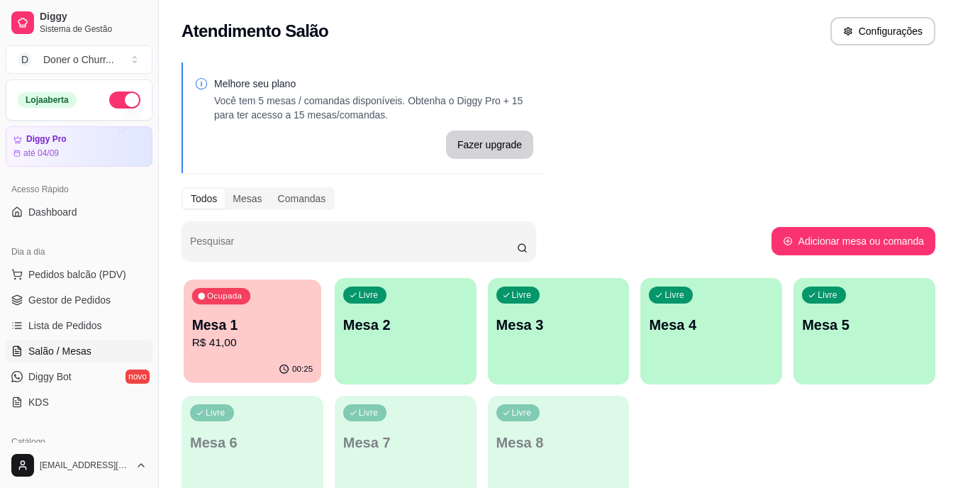
click at [250, 308] on div "Ocupada Mesa 1 R$ 41,00" at bounding box center [253, 317] width 138 height 77
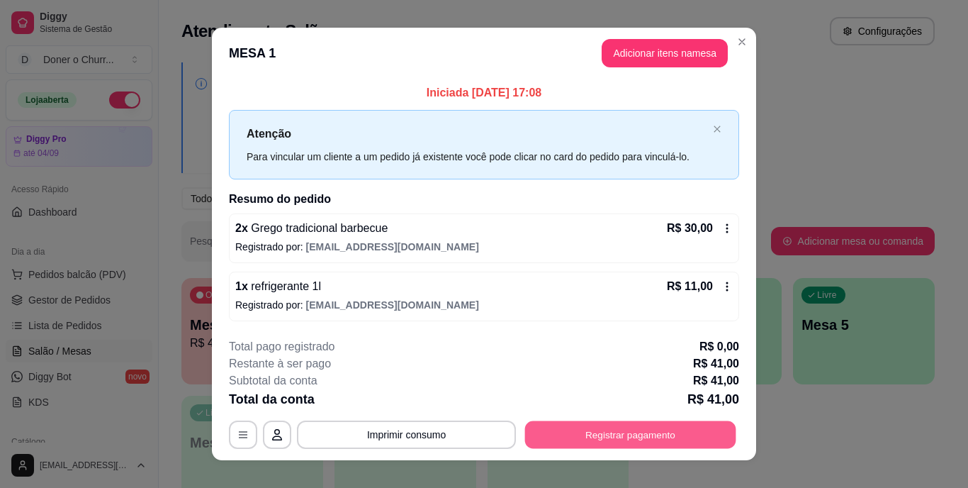
click at [574, 435] on button "Registrar pagamento" at bounding box center [630, 434] width 211 height 28
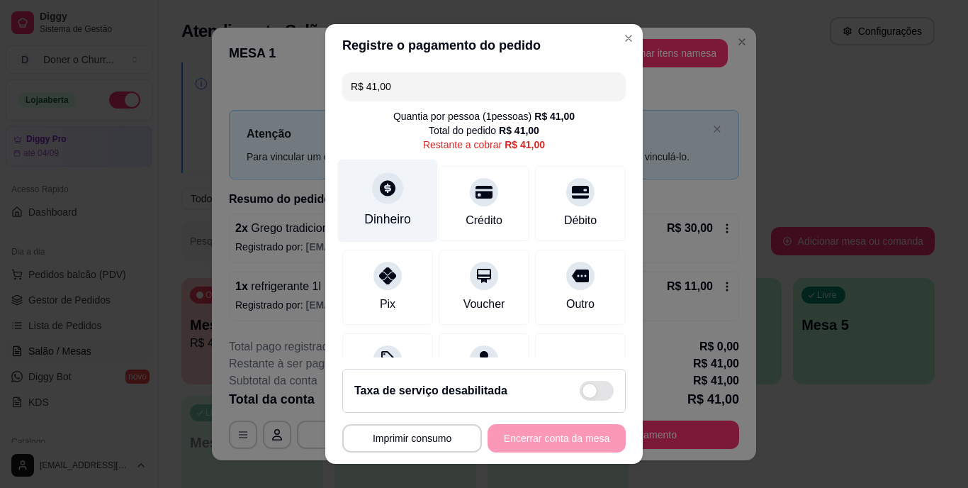
click at [378, 208] on div "Dinheiro" at bounding box center [388, 201] width 100 height 83
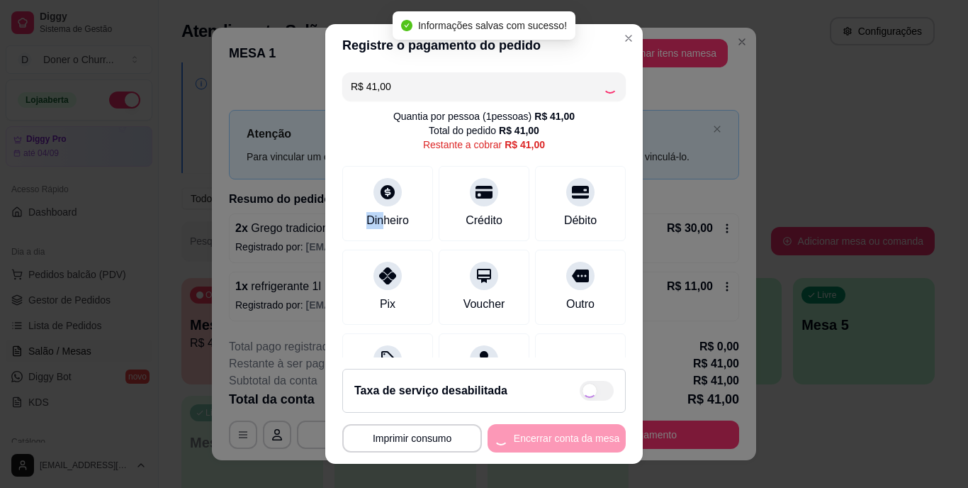
type input "R$ 0,00"
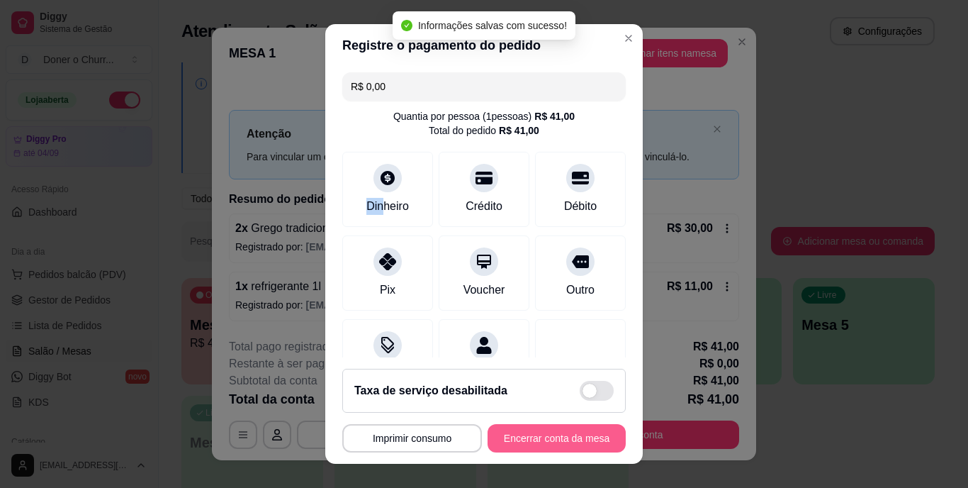
click at [512, 441] on button "Encerrar conta da mesa" at bounding box center [557, 438] width 138 height 28
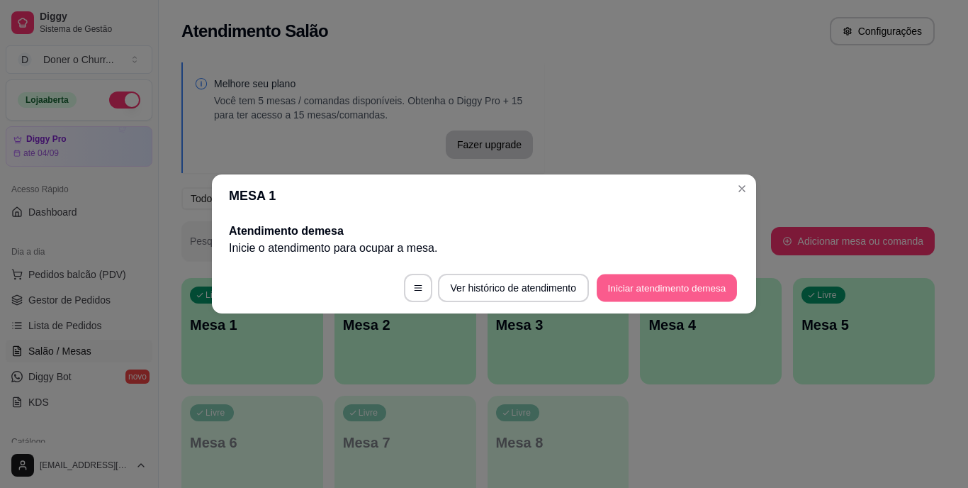
click at [652, 286] on button "Iniciar atendimento de mesa" at bounding box center [667, 288] width 140 height 28
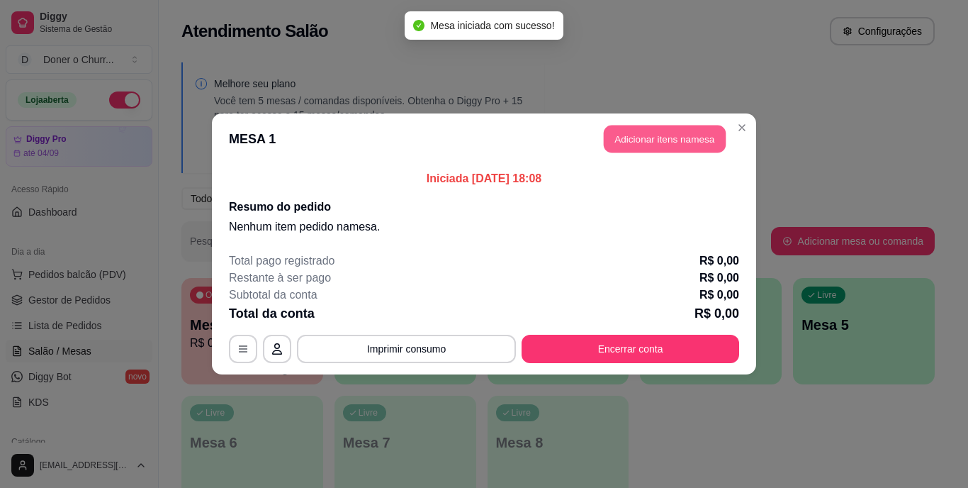
click at [636, 139] on button "Adicionar itens na mesa" at bounding box center [665, 139] width 122 height 28
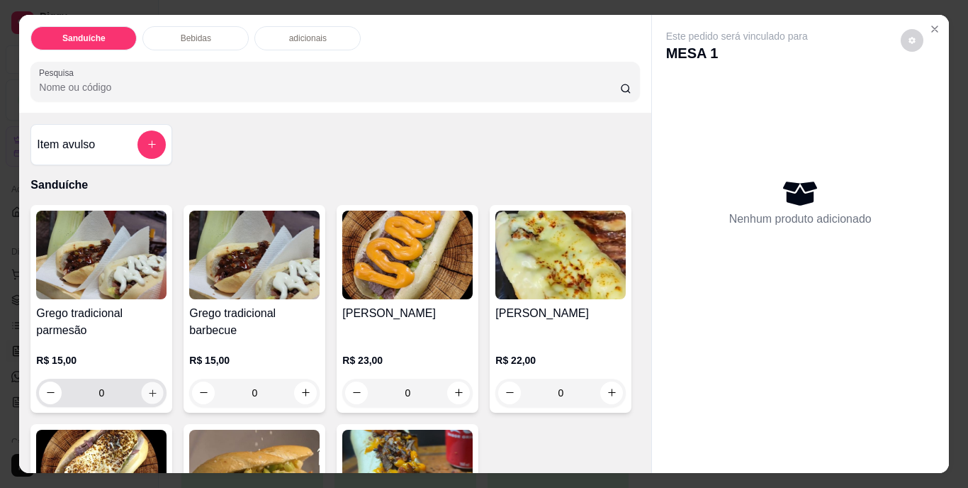
click at [144, 381] on button "increase-product-quantity" at bounding box center [153, 392] width 22 height 22
type input "1"
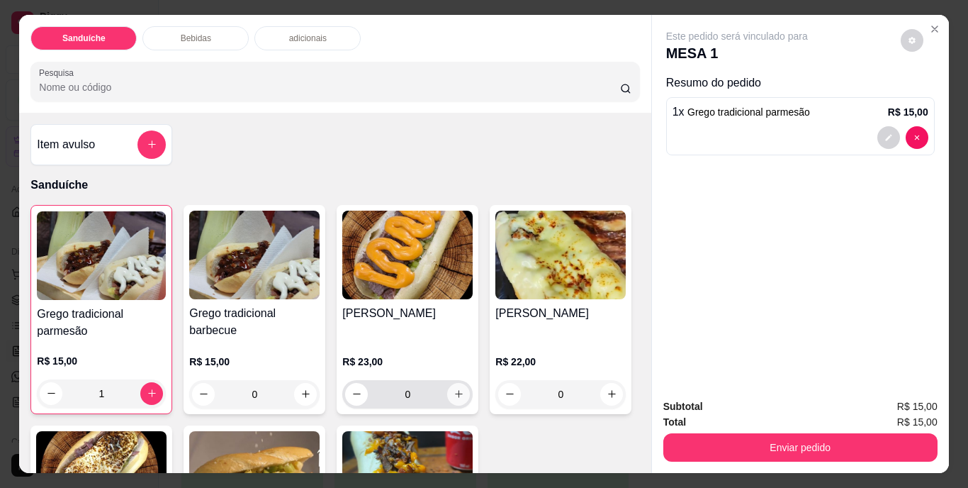
click at [457, 392] on icon "increase-product-quantity" at bounding box center [459, 394] width 11 height 11
type input "1"
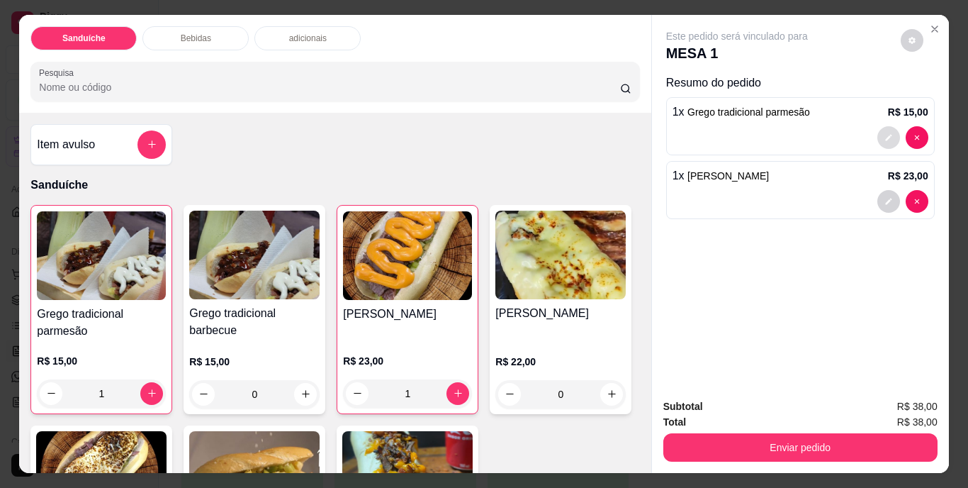
click at [885, 133] on icon "decrease-product-quantity" at bounding box center [889, 137] width 9 height 9
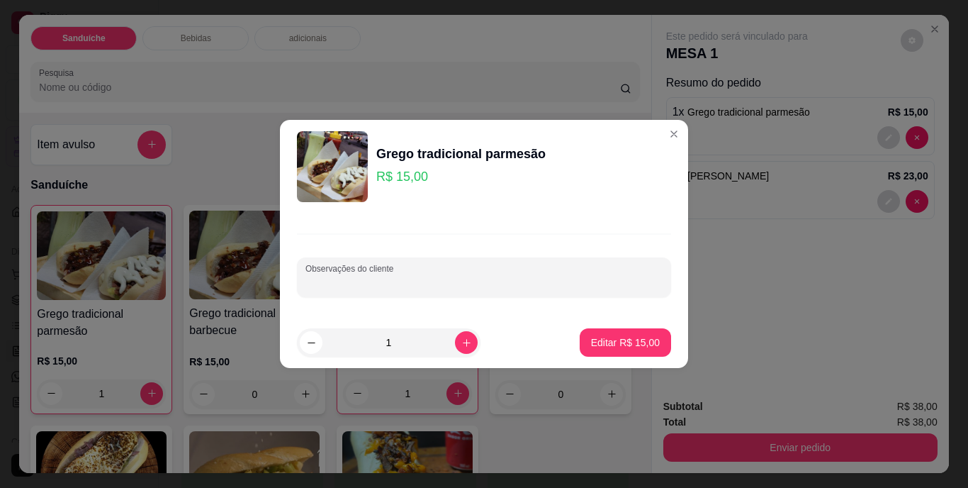
click at [375, 278] on input "Observações do cliente" at bounding box center [484, 283] width 357 height 14
type input "sem tomate"
click at [581, 341] on button "Editar R$ 15,00" at bounding box center [625, 342] width 91 height 28
type input "0"
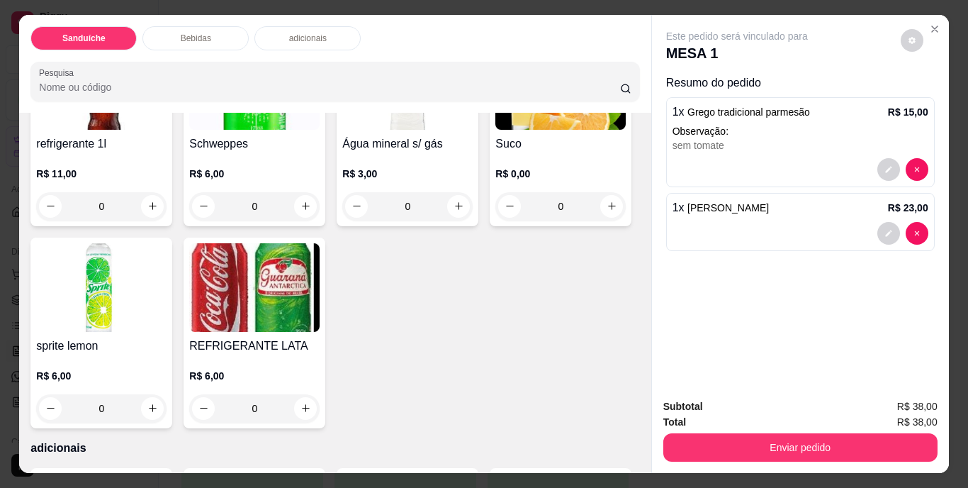
scroll to position [638, 0]
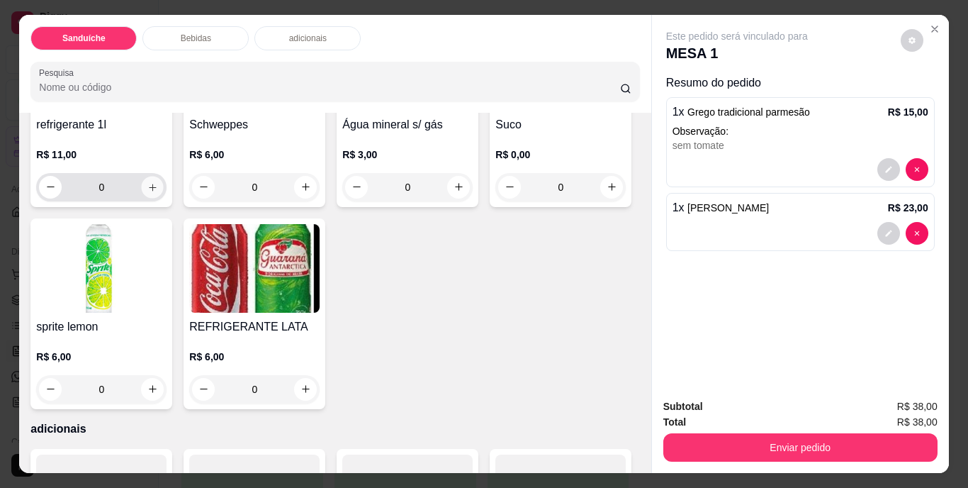
click at [149, 192] on icon "increase-product-quantity" at bounding box center [152, 186] width 11 height 11
type input "1"
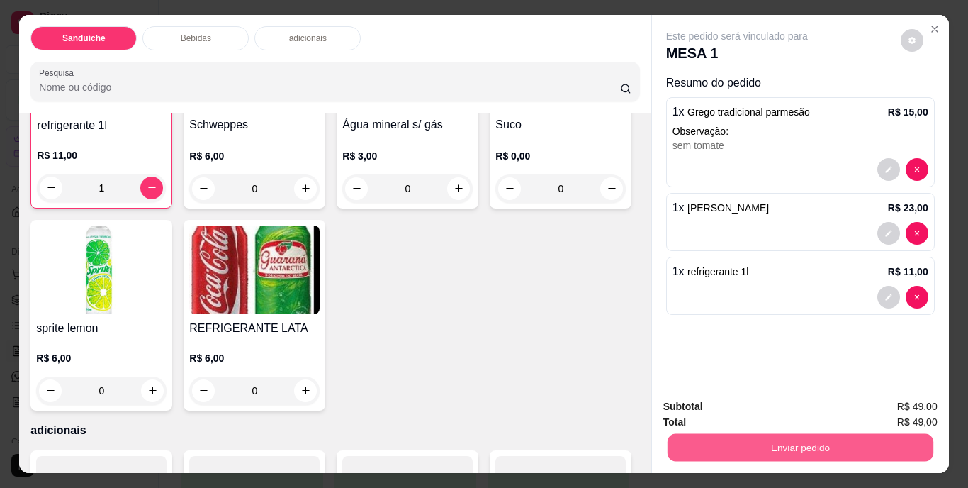
click at [795, 447] on button "Enviar pedido" at bounding box center [800, 448] width 266 height 28
click at [774, 401] on button "Não registrar e enviar pedido" at bounding box center [753, 407] width 147 height 27
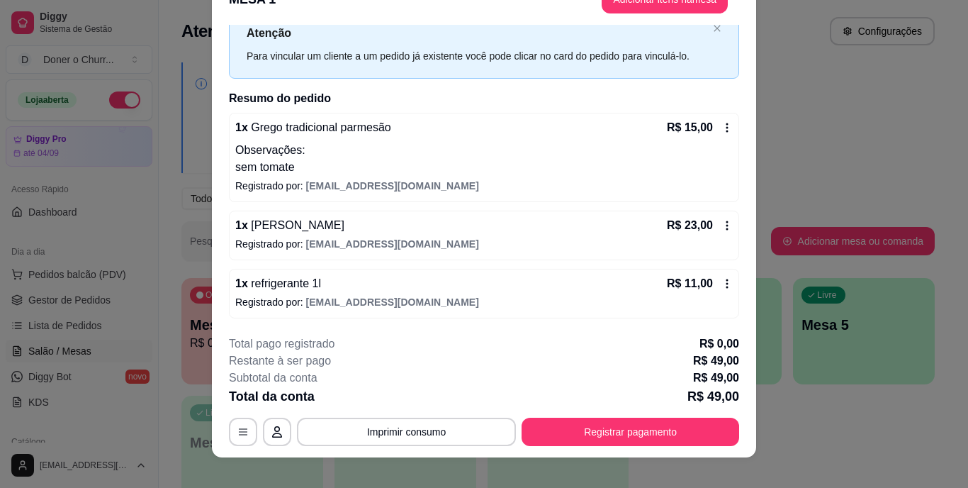
scroll to position [43, 0]
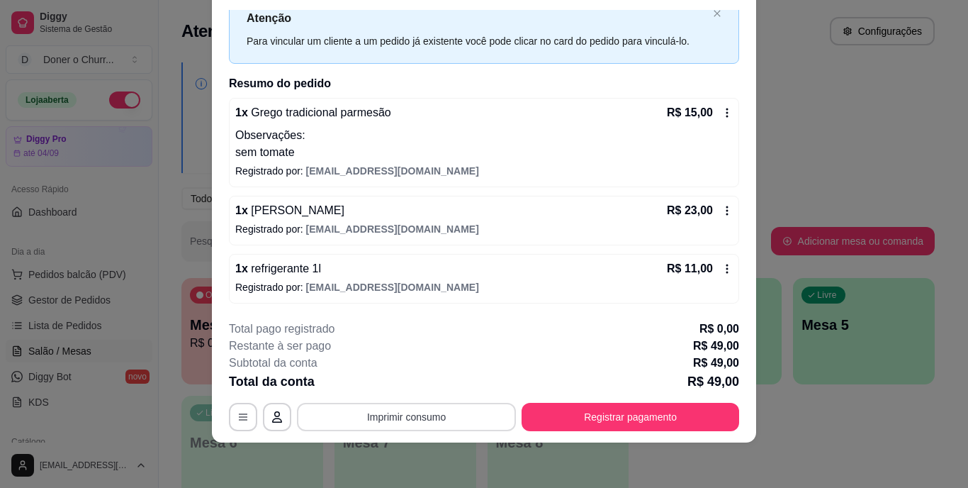
click at [415, 413] on button "Imprimir consumo" at bounding box center [406, 417] width 219 height 28
click at [415, 377] on button "IMPRESSORA" at bounding box center [405, 384] width 99 height 22
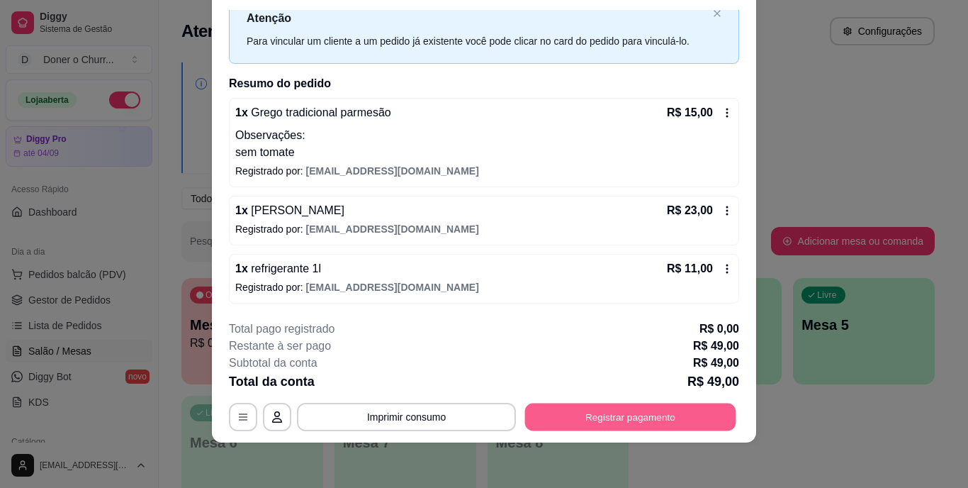
click at [610, 408] on button "Registrar pagamento" at bounding box center [630, 417] width 211 height 28
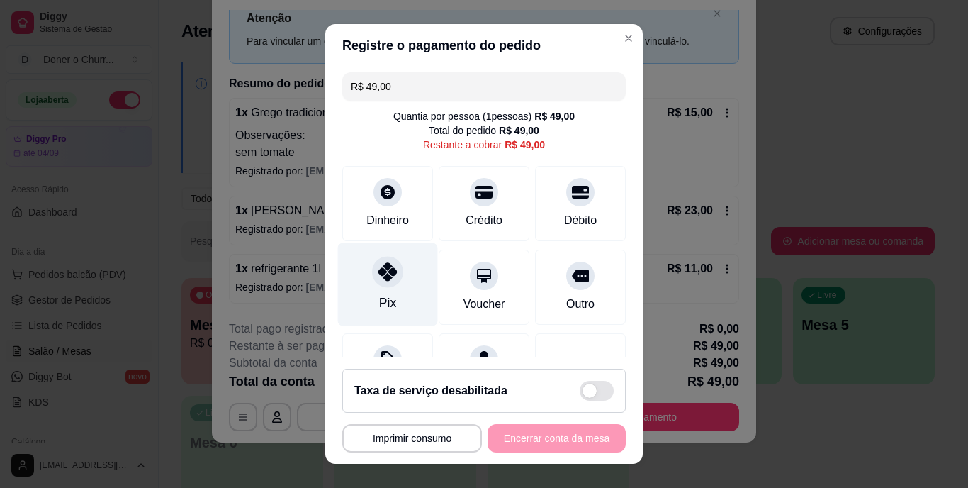
click at [379, 275] on icon at bounding box center [388, 272] width 18 height 18
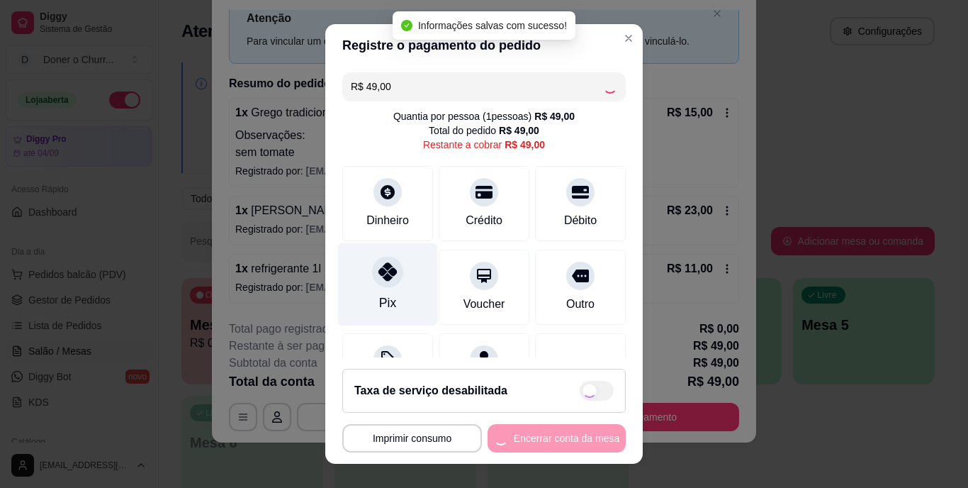
type input "R$ 0,00"
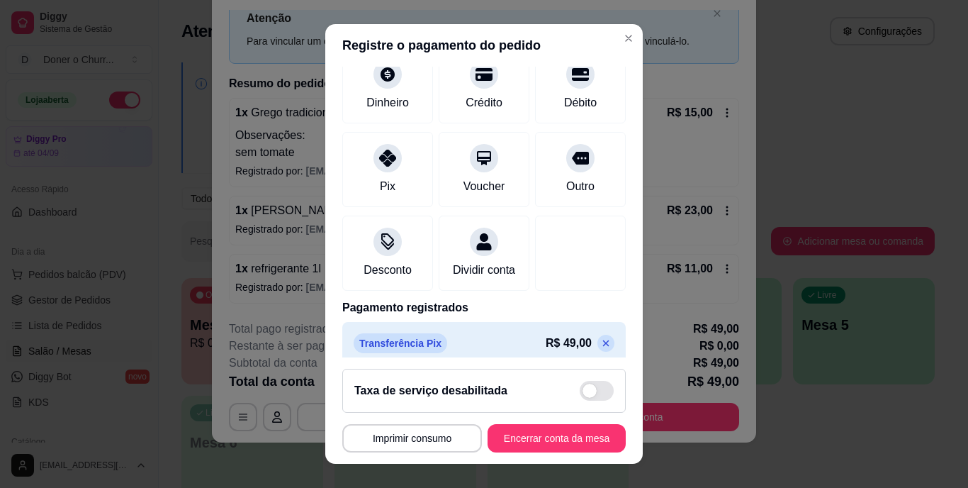
scroll to position [133, 0]
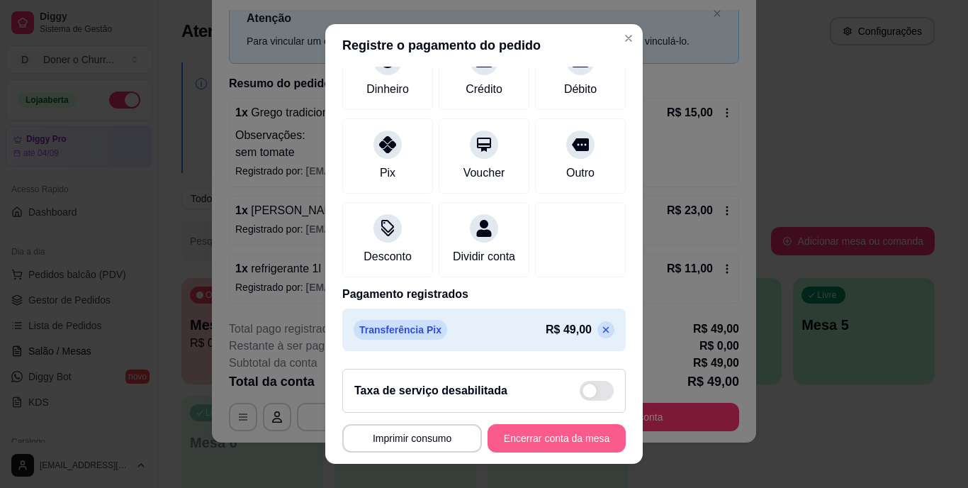
click at [528, 439] on button "Encerrar conta da mesa" at bounding box center [557, 438] width 138 height 28
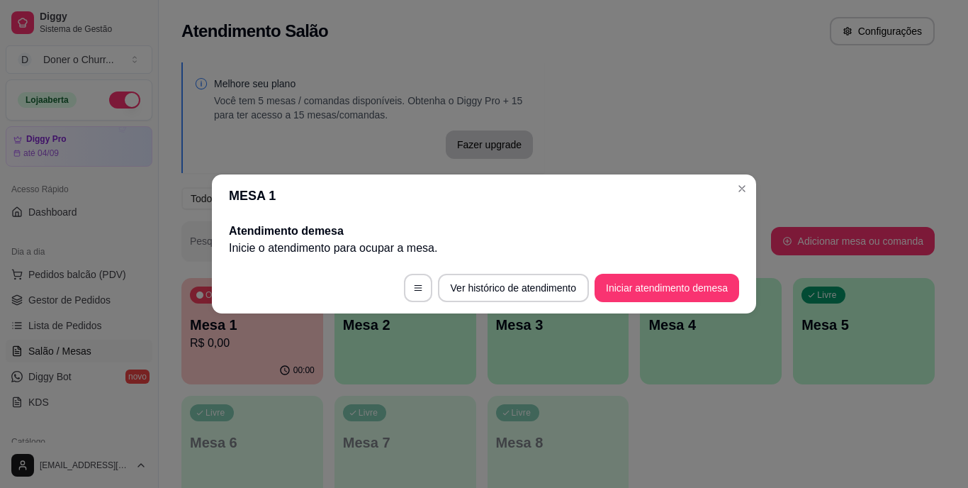
scroll to position [0, 0]
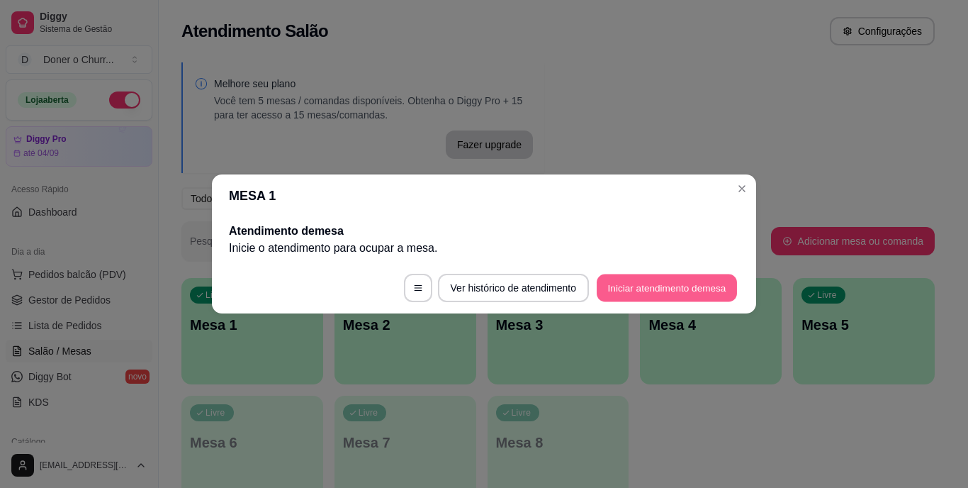
click at [675, 283] on button "Iniciar atendimento de mesa" at bounding box center [667, 288] width 140 height 28
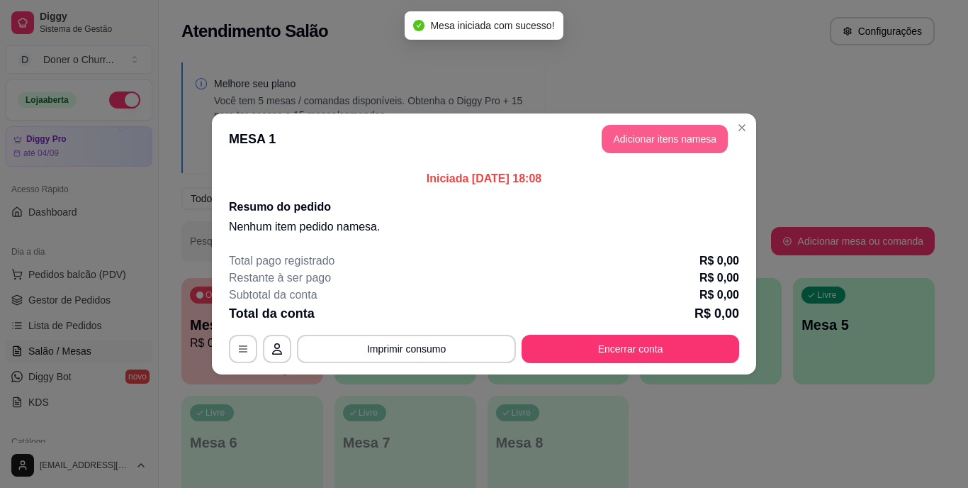
click at [658, 135] on button "Adicionar itens na mesa" at bounding box center [665, 139] width 126 height 28
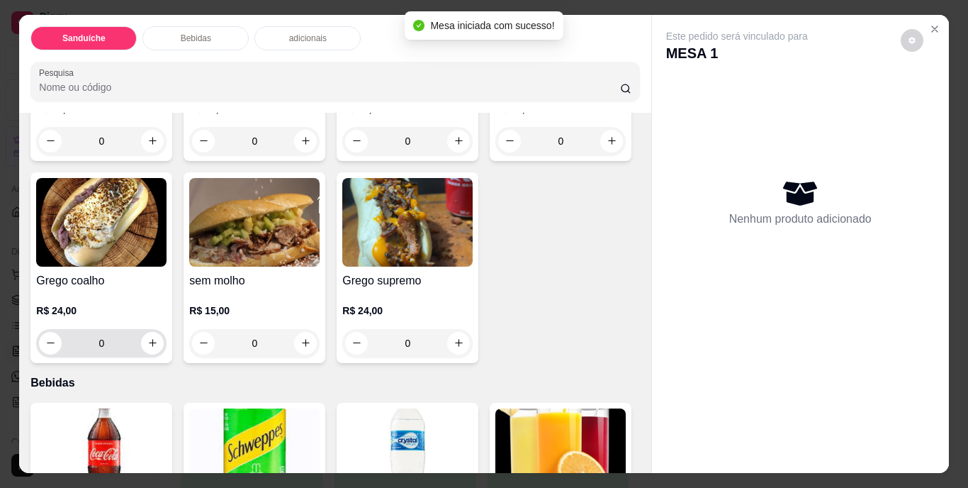
scroll to position [284, 0]
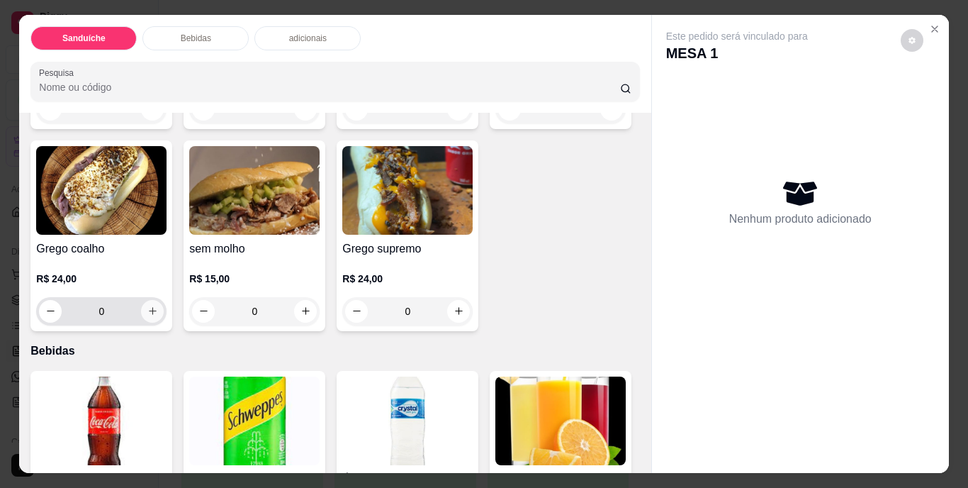
click at [158, 306] on icon "increase-product-quantity" at bounding box center [152, 311] width 11 height 11
type input "1"
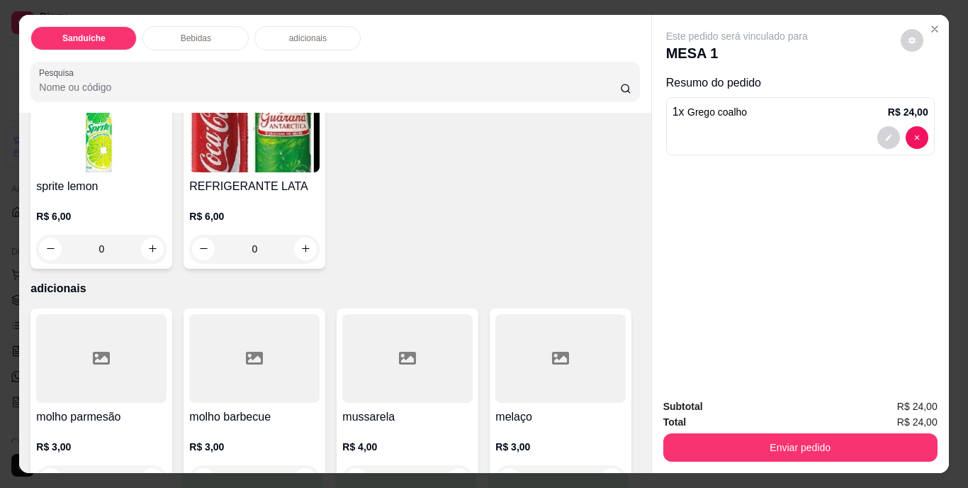
scroll to position [851, 0]
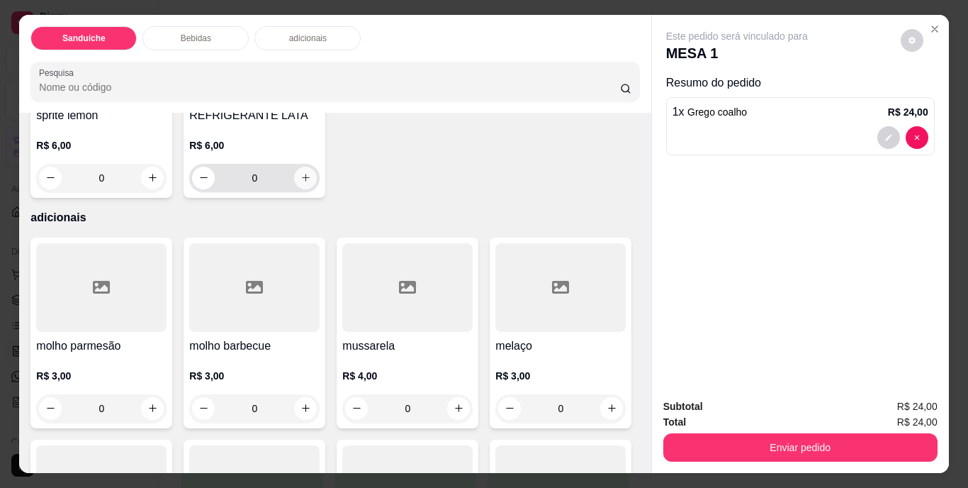
click at [311, 183] on icon "increase-product-quantity" at bounding box center [306, 177] width 11 height 11
type input "1"
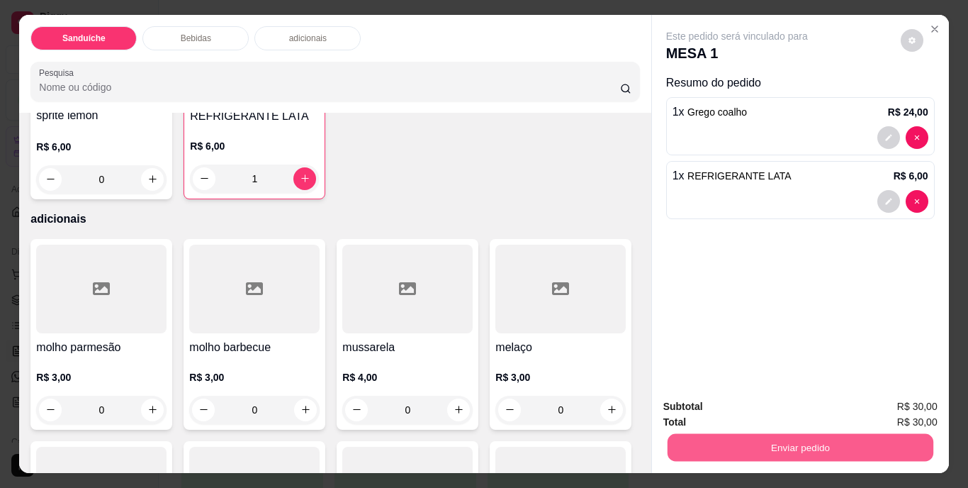
click at [780, 441] on button "Enviar pedido" at bounding box center [800, 448] width 266 height 28
click at [752, 411] on button "Não registrar e enviar pedido" at bounding box center [753, 407] width 143 height 26
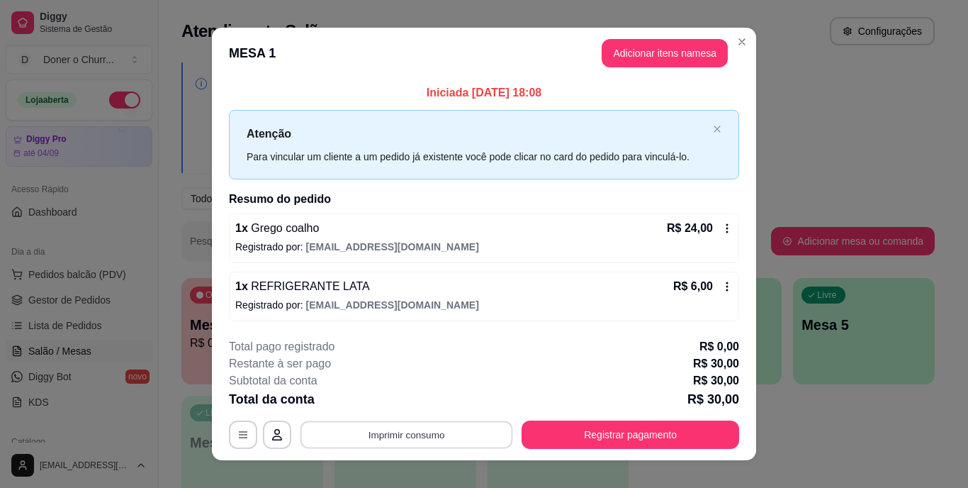
click at [411, 424] on button "Imprimir consumo" at bounding box center [407, 434] width 213 height 28
click at [401, 404] on button "IMPRESSORA" at bounding box center [405, 402] width 103 height 23
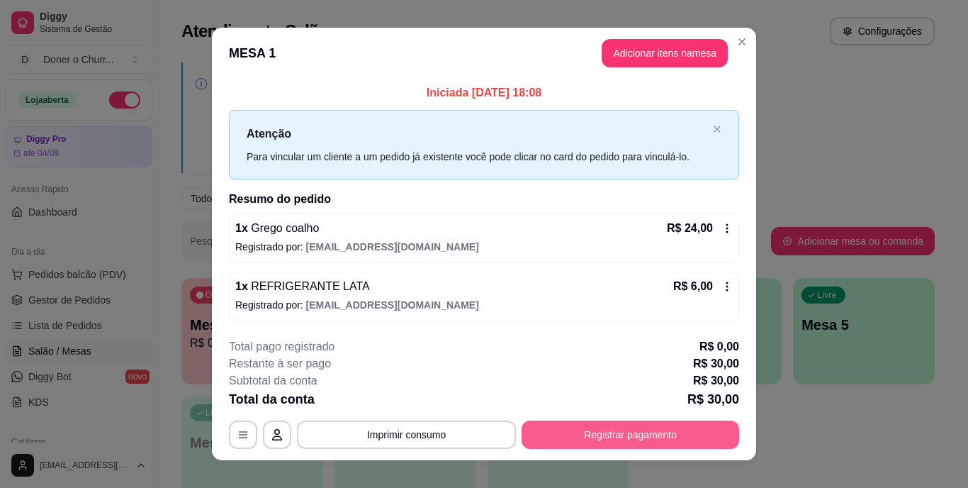
click at [613, 433] on button "Registrar pagamento" at bounding box center [631, 434] width 218 height 28
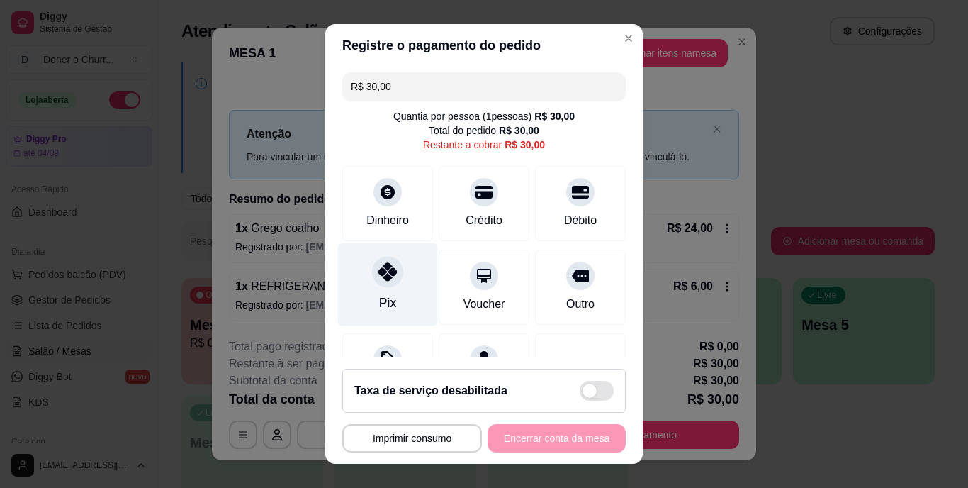
click at [378, 289] on div "Pix" at bounding box center [388, 284] width 100 height 83
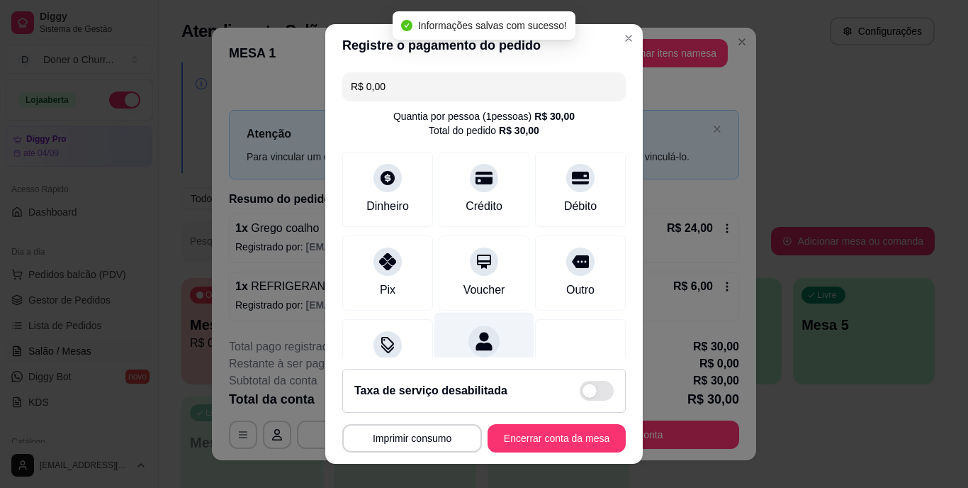
type input "R$ 0,00"
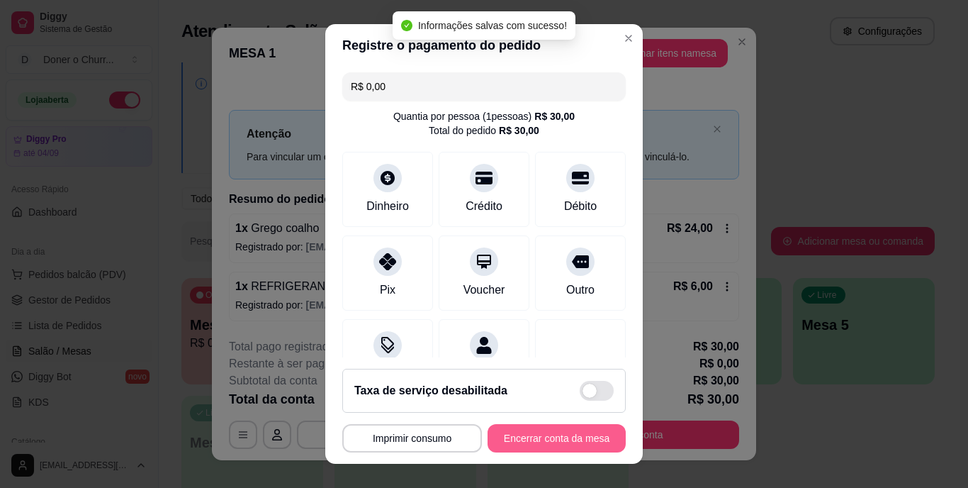
click at [515, 431] on button "Encerrar conta da mesa" at bounding box center [557, 438] width 138 height 28
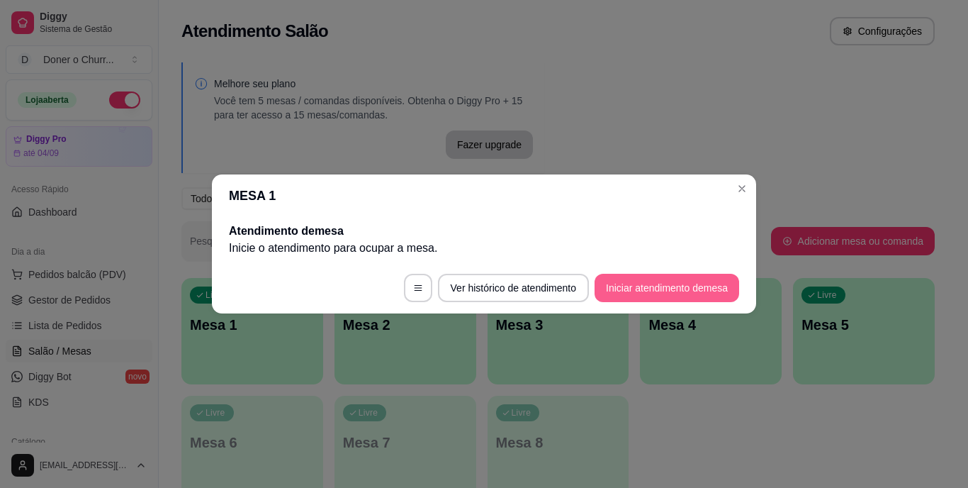
click at [649, 292] on button "Iniciar atendimento de mesa" at bounding box center [667, 288] width 145 height 28
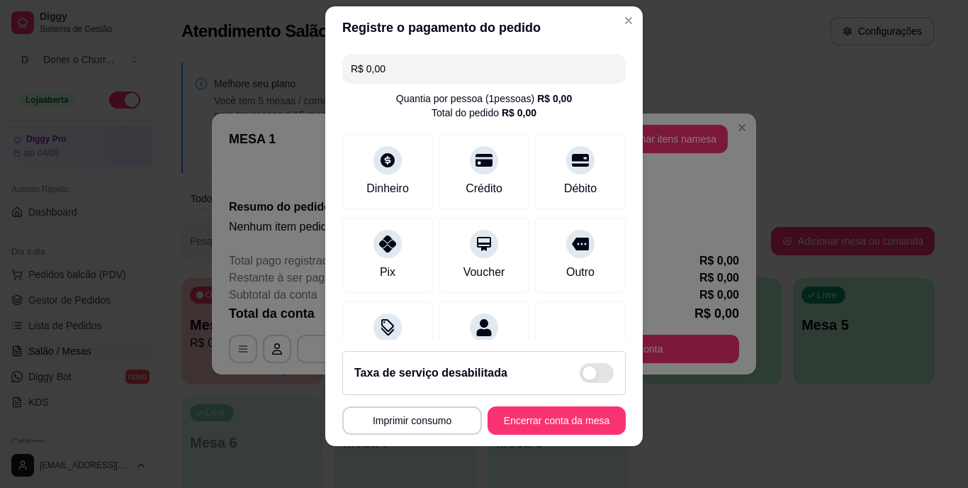
scroll to position [21, 0]
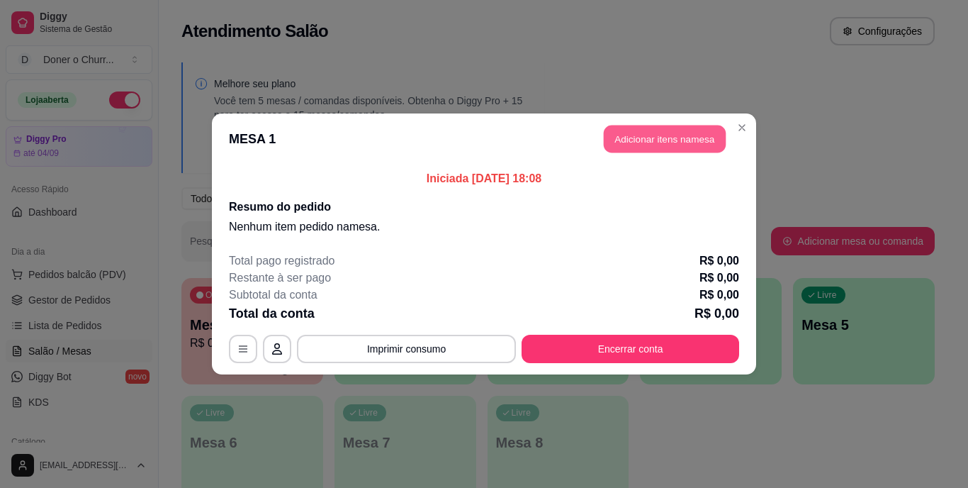
click at [639, 146] on button "Adicionar itens na mesa" at bounding box center [665, 139] width 122 height 28
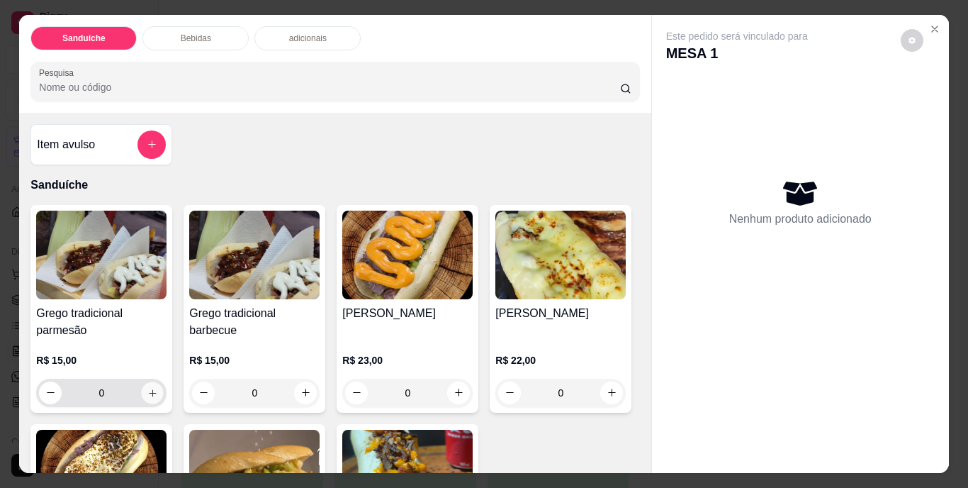
click at [149, 389] on icon "increase-product-quantity" at bounding box center [152, 392] width 7 height 7
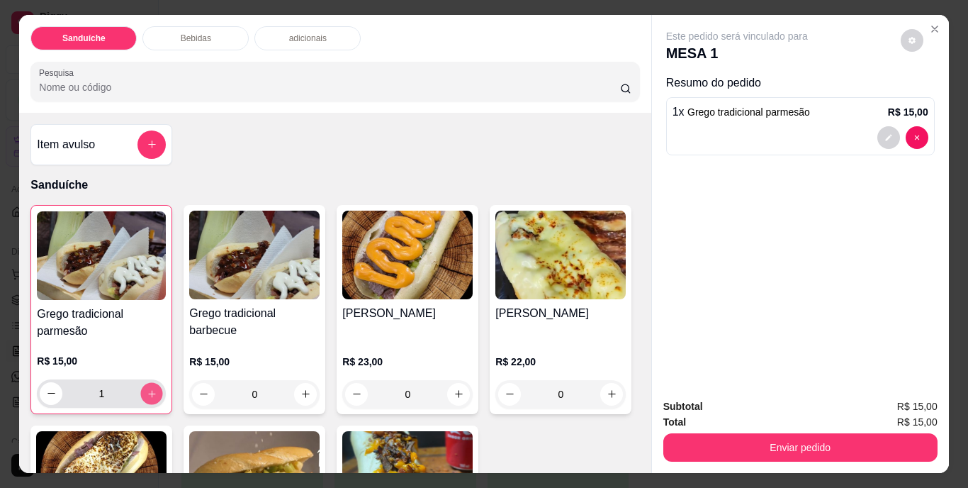
click at [148, 388] on icon "increase-product-quantity" at bounding box center [152, 393] width 11 height 11
type input "2"
click at [306, 391] on button "increase-product-quantity" at bounding box center [305, 394] width 23 height 23
type input "1"
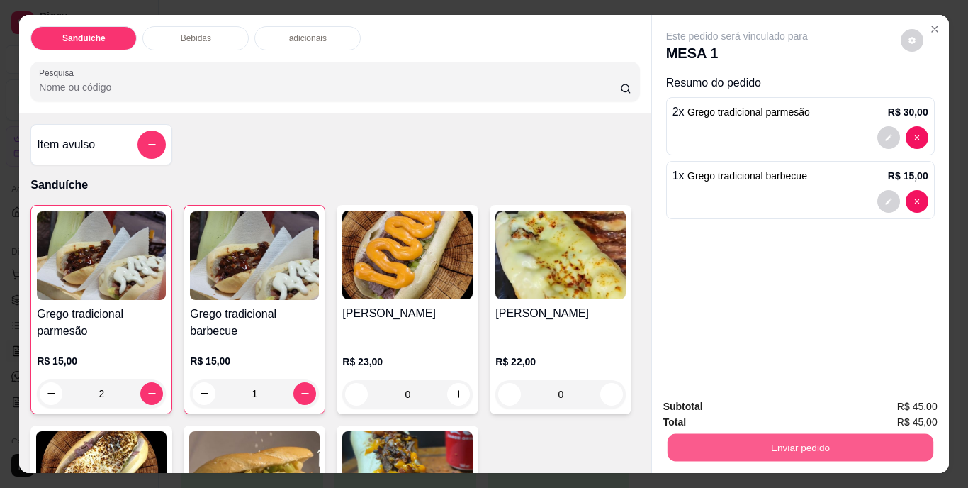
click at [787, 436] on button "Enviar pedido" at bounding box center [800, 448] width 266 height 28
click at [754, 405] on button "Não registrar e enviar pedido" at bounding box center [753, 407] width 147 height 27
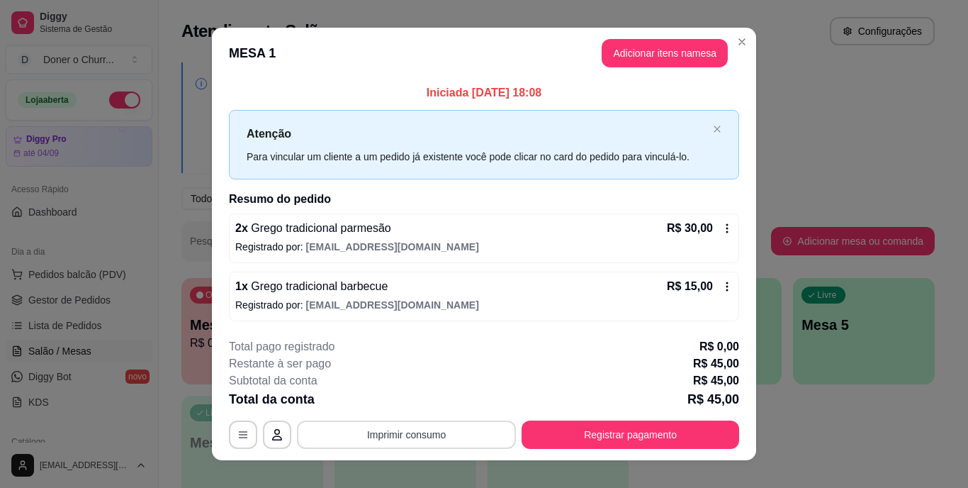
click at [413, 433] on button "Imprimir consumo" at bounding box center [406, 434] width 219 height 28
click at [389, 404] on button "IMPRESSORA" at bounding box center [405, 401] width 103 height 23
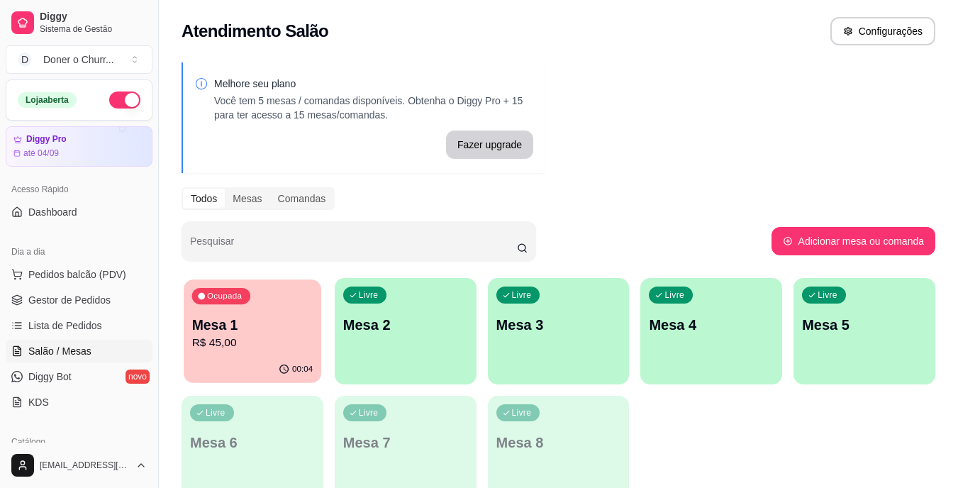
click at [249, 315] on p "Mesa 1" at bounding box center [252, 324] width 121 height 19
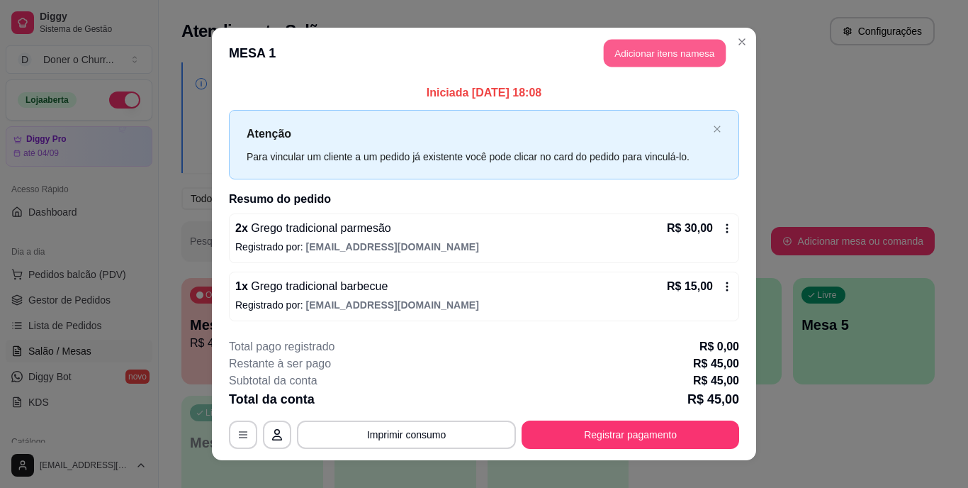
click at [688, 55] on button "Adicionar itens na mesa" at bounding box center [665, 54] width 122 height 28
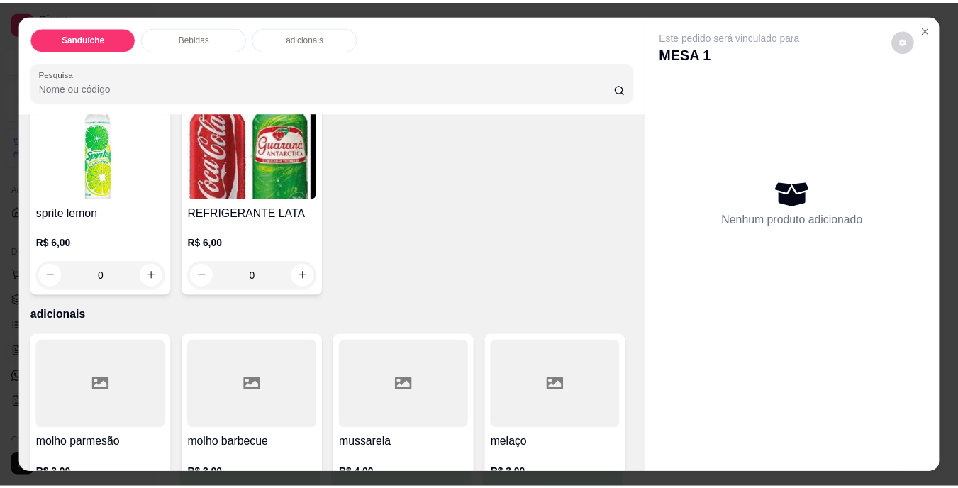
scroll to position [851, 0]
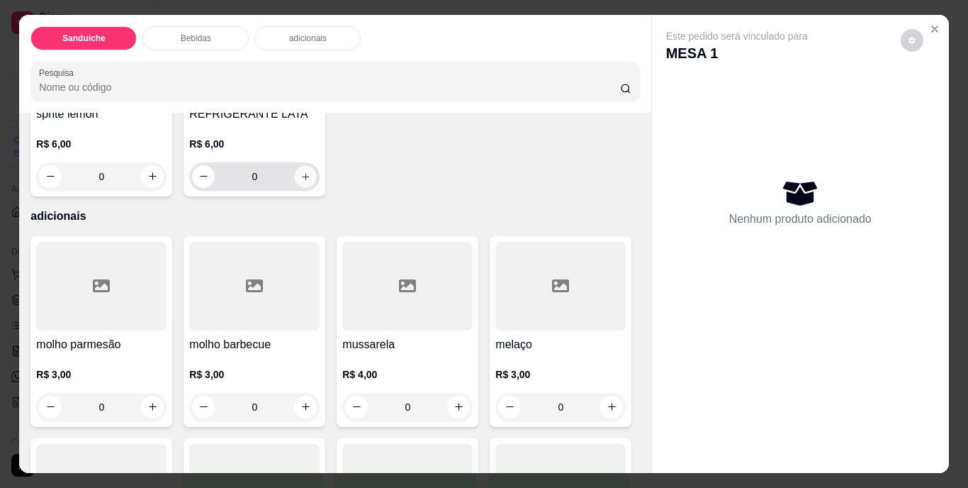
click at [317, 187] on button "increase-product-quantity" at bounding box center [306, 176] width 22 height 22
type input "1"
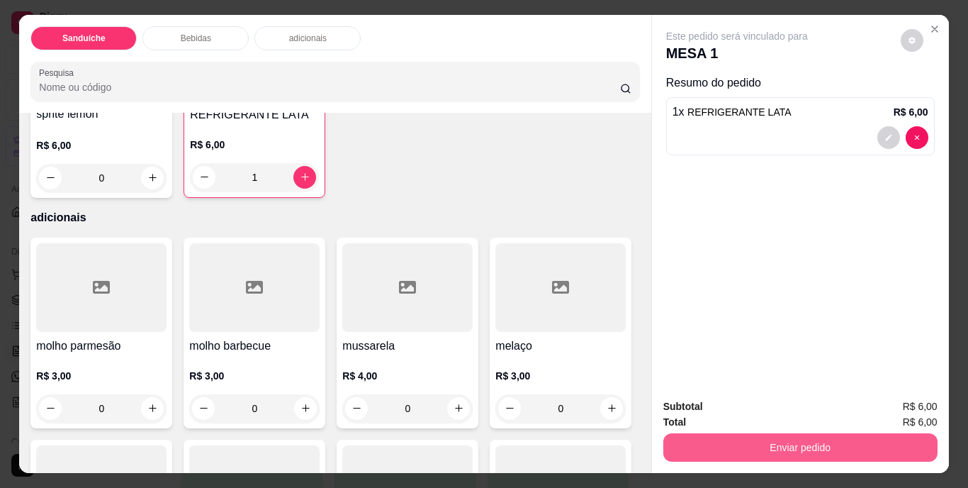
click at [816, 436] on button "Enviar pedido" at bounding box center [801, 447] width 274 height 28
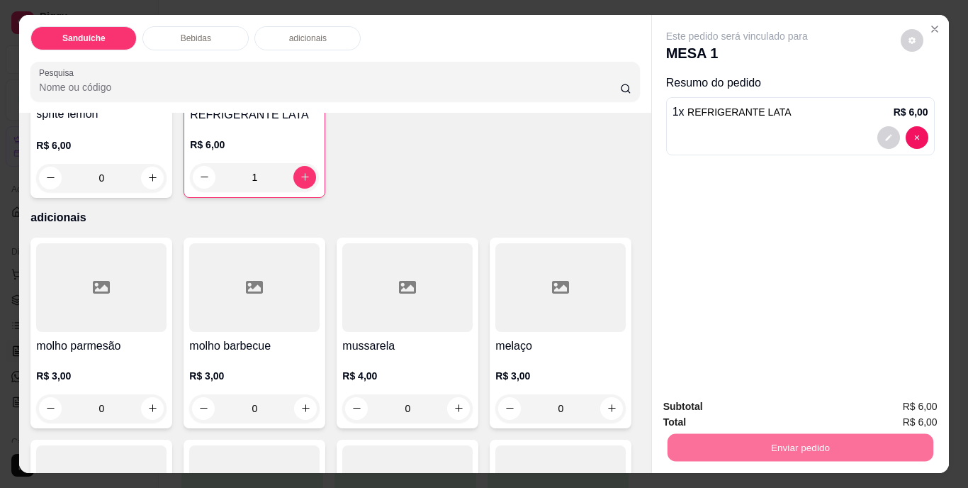
click at [771, 406] on button "Não registrar e enviar pedido" at bounding box center [753, 407] width 143 height 26
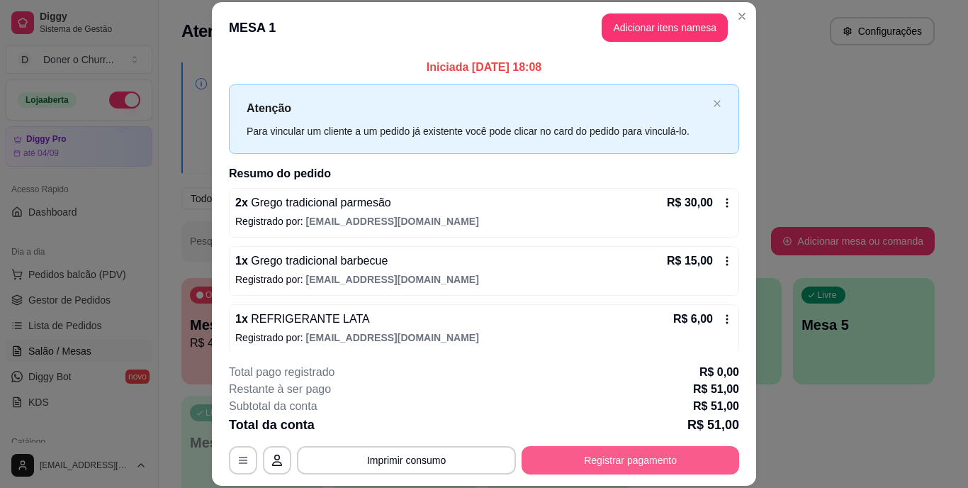
click at [595, 465] on button "Registrar pagamento" at bounding box center [631, 460] width 218 height 28
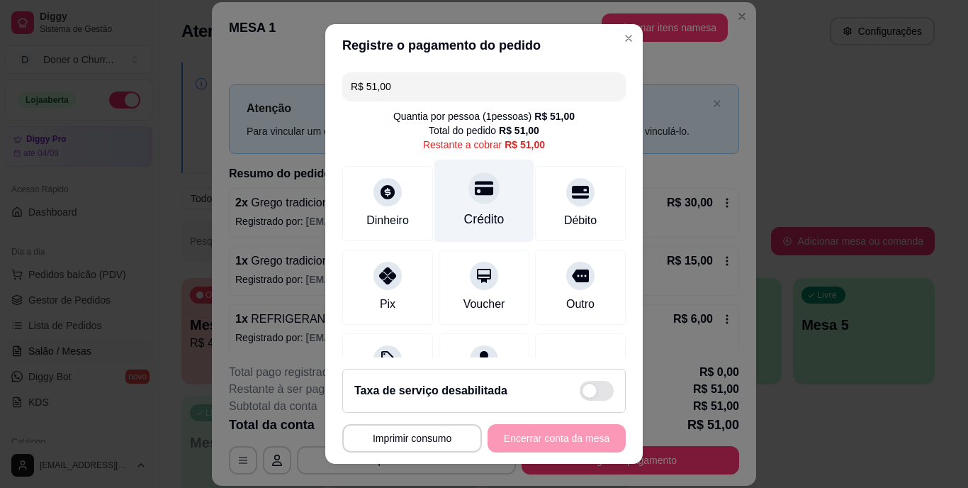
click at [470, 200] on div at bounding box center [484, 188] width 31 height 31
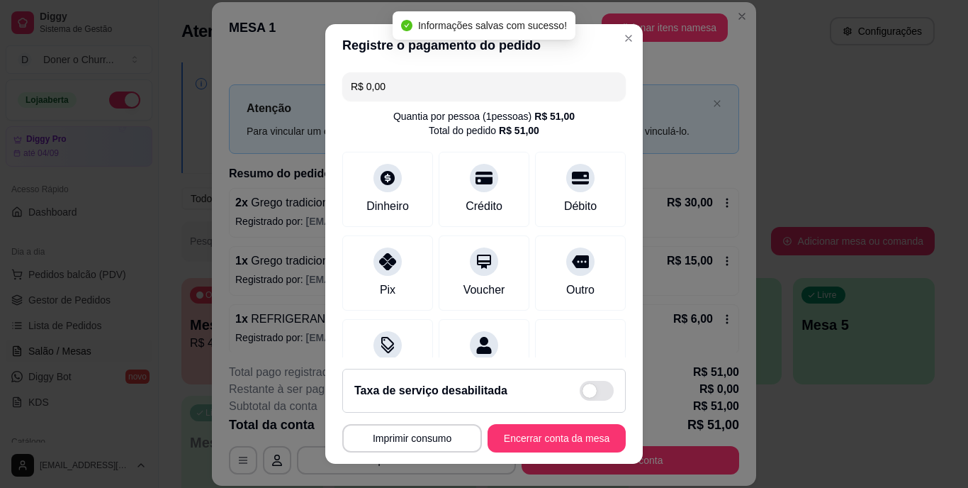
type input "R$ 0,00"
click at [518, 437] on button "Encerrar conta da mesa" at bounding box center [557, 438] width 134 height 28
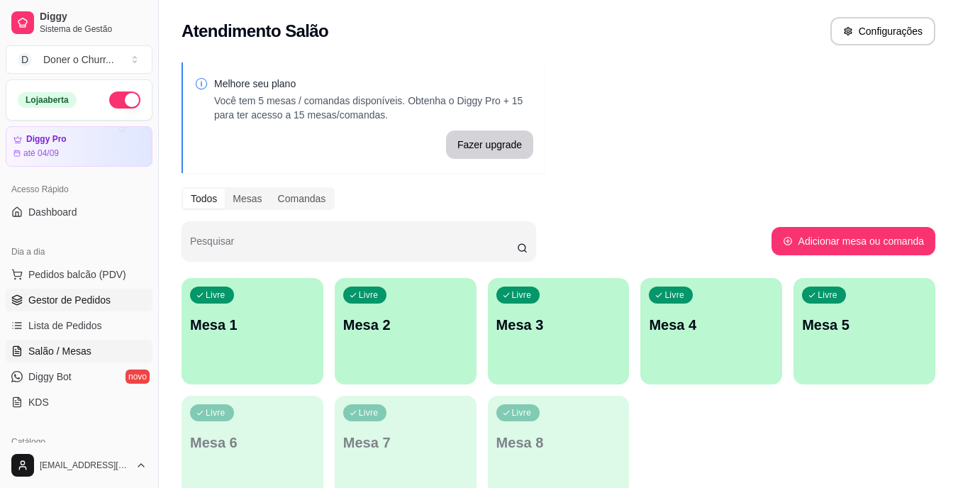
click at [66, 298] on span "Gestor de Pedidos" at bounding box center [69, 300] width 82 height 14
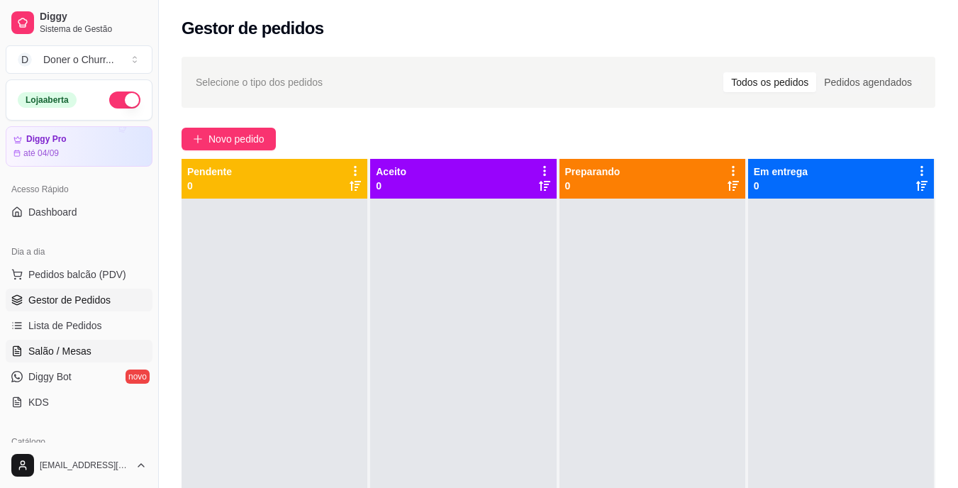
click at [70, 347] on span "Salão / Mesas" at bounding box center [59, 351] width 63 height 14
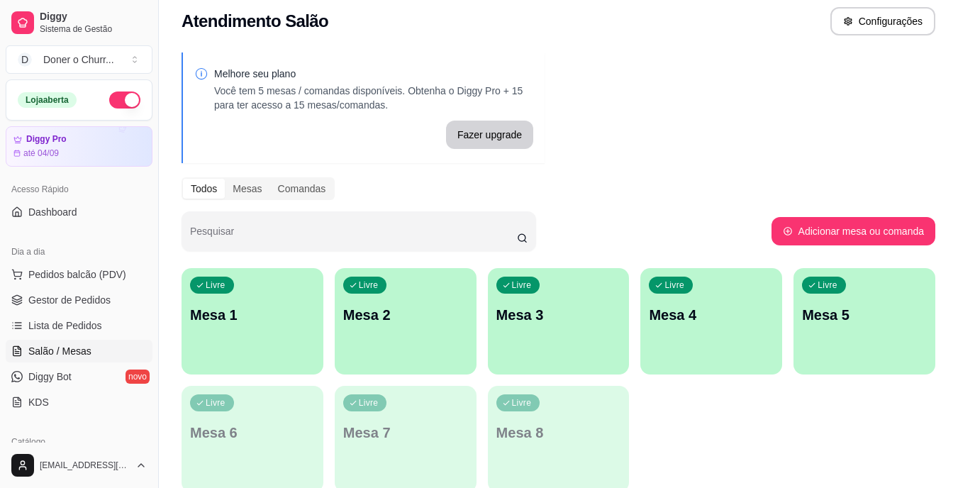
scroll to position [72, 0]
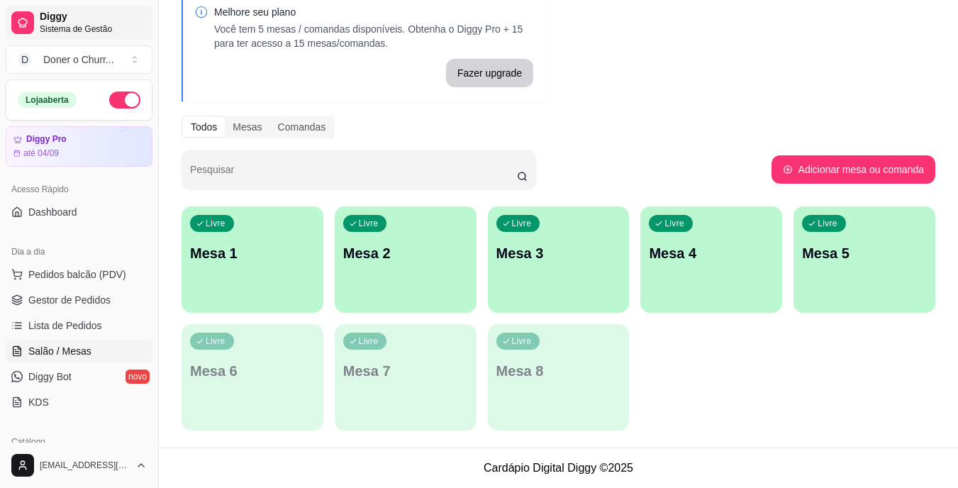
click at [6, 340] on link "Salão / Mesas" at bounding box center [79, 351] width 147 height 23
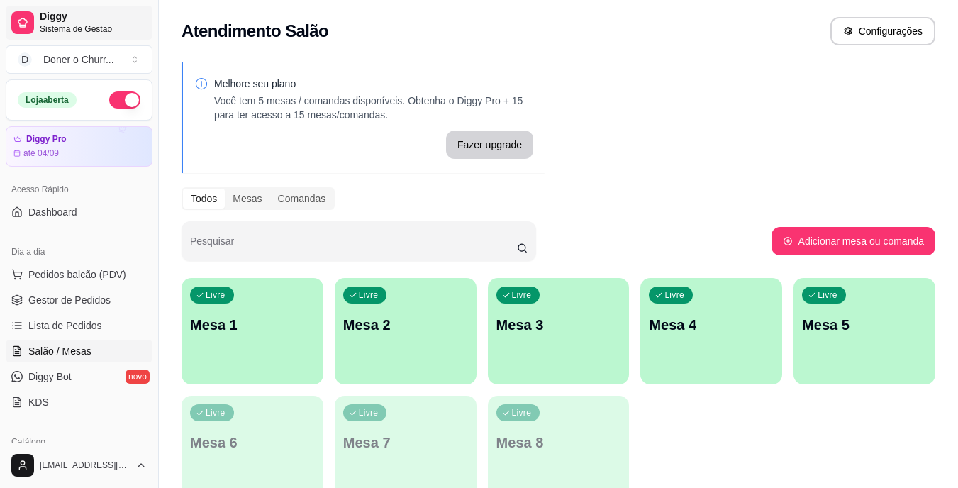
click at [6, 340] on link "Salão / Mesas" at bounding box center [79, 351] width 147 height 23
click at [209, 342] on div "Livre Mesa 1" at bounding box center [252, 322] width 142 height 89
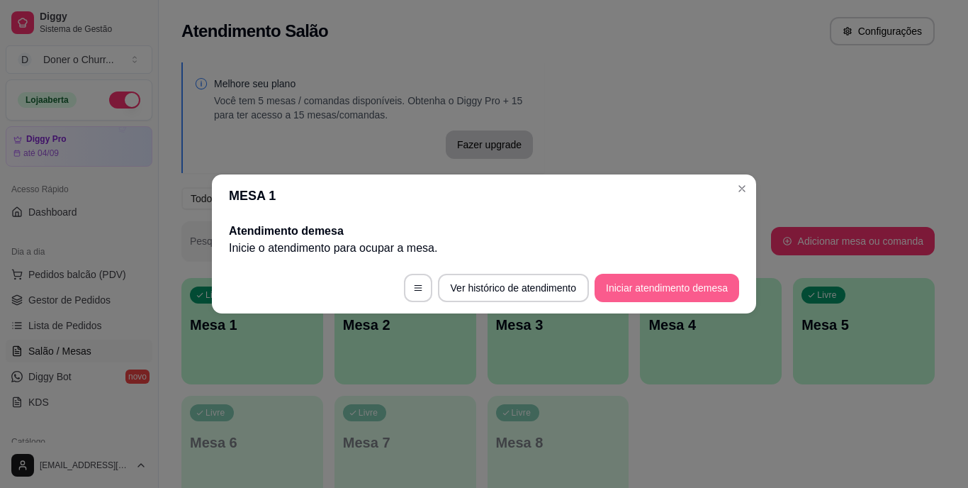
click at [640, 290] on button "Iniciar atendimento de mesa" at bounding box center [667, 288] width 145 height 28
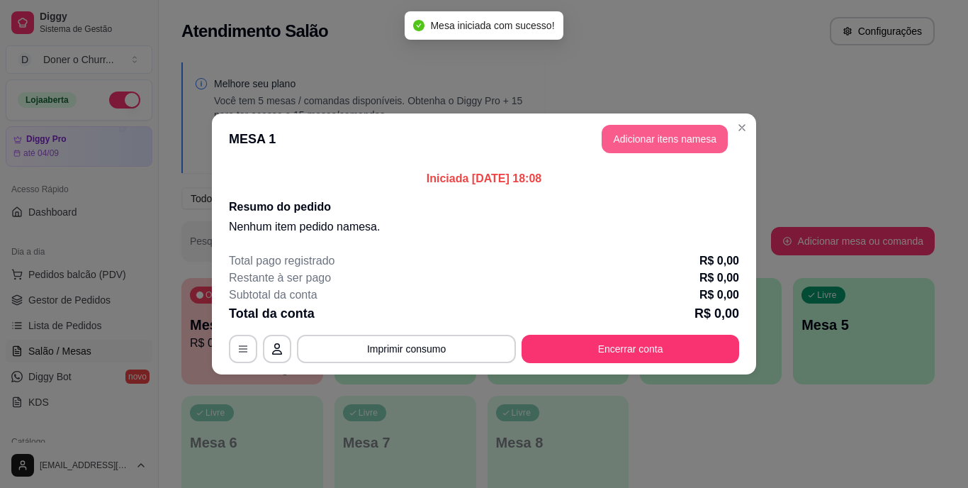
click at [652, 145] on button "Adicionar itens na mesa" at bounding box center [665, 139] width 126 height 28
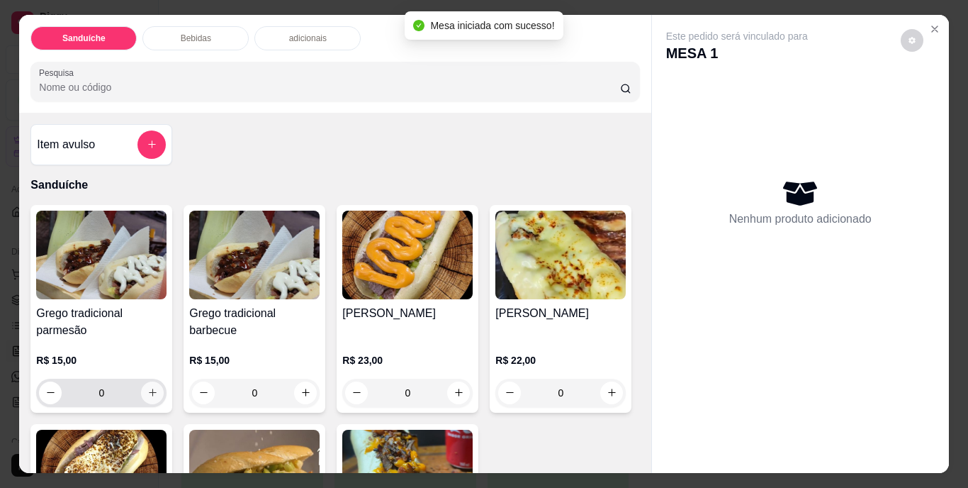
click at [148, 387] on icon "increase-product-quantity" at bounding box center [152, 392] width 11 height 11
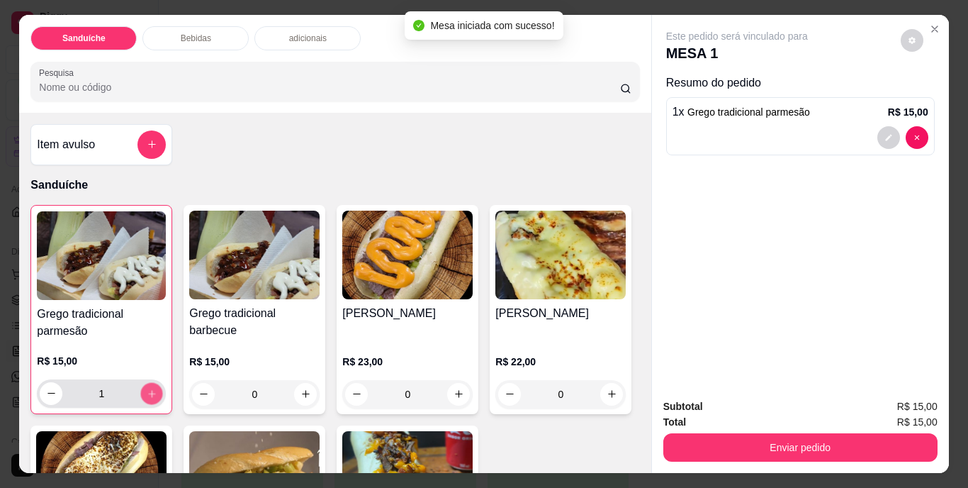
click at [148, 388] on icon "increase-product-quantity" at bounding box center [152, 393] width 11 height 11
type input "2"
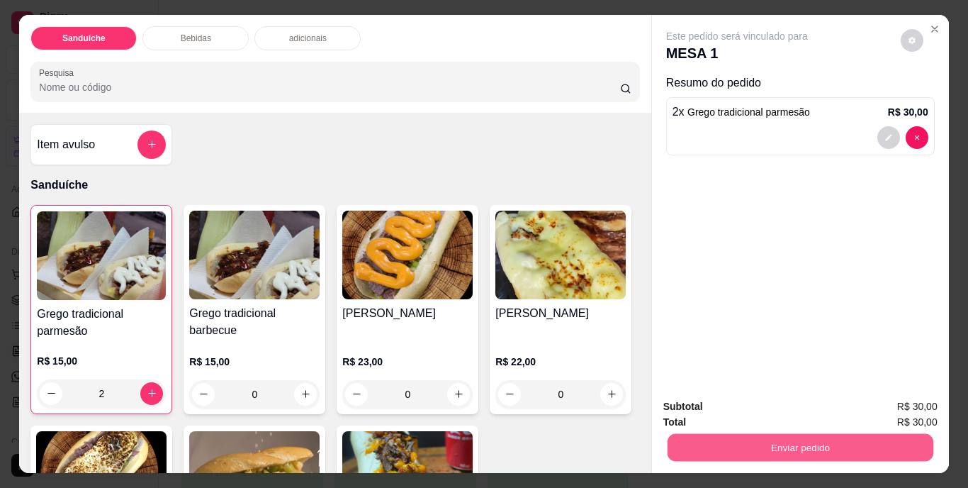
click at [782, 442] on button "Enviar pedido" at bounding box center [800, 448] width 266 height 28
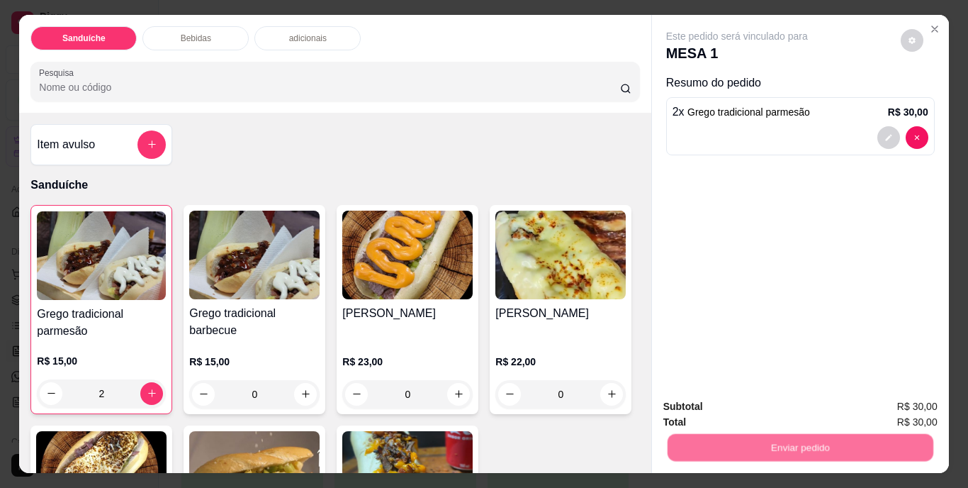
click at [766, 407] on button "Não registrar e enviar pedido" at bounding box center [753, 407] width 147 height 27
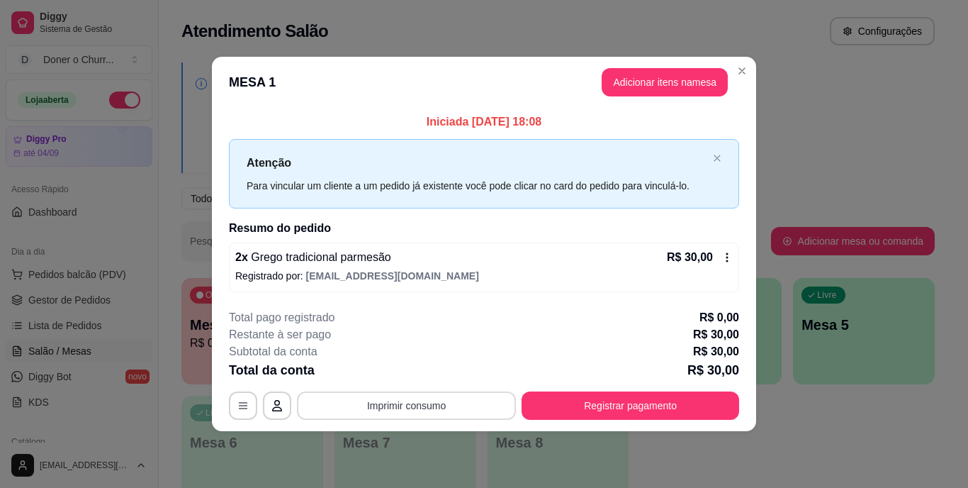
click at [401, 409] on button "Imprimir consumo" at bounding box center [406, 405] width 219 height 28
click at [398, 372] on button "IMPRESSORA" at bounding box center [411, 372] width 99 height 22
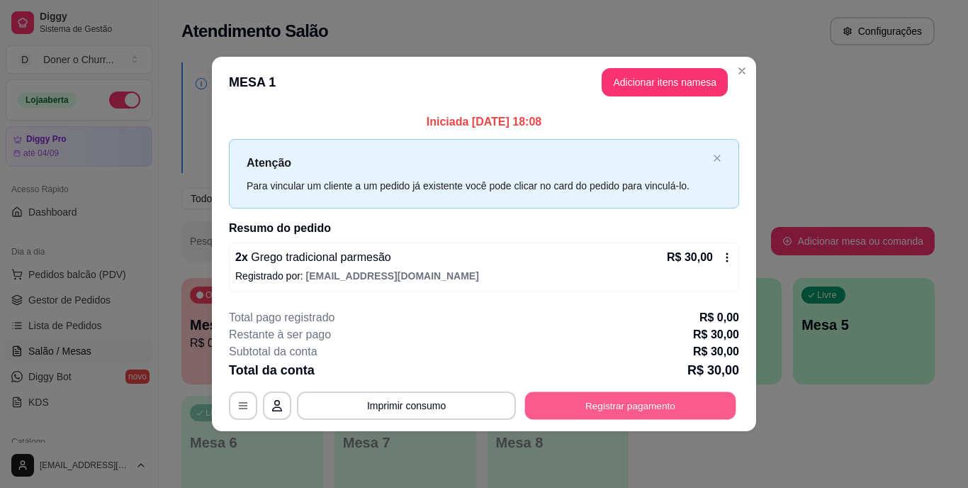
click at [608, 400] on button "Registrar pagamento" at bounding box center [630, 405] width 211 height 28
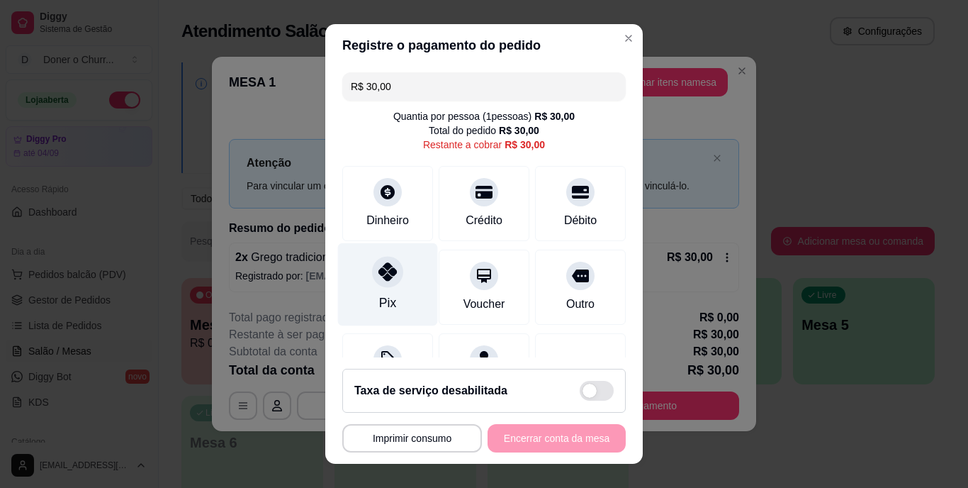
click at [379, 277] on icon at bounding box center [388, 272] width 18 height 18
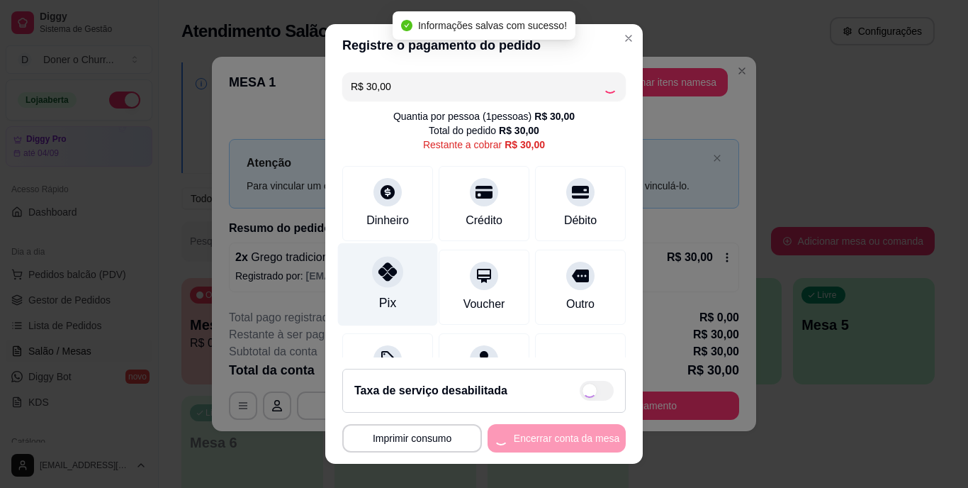
type input "R$ 0,00"
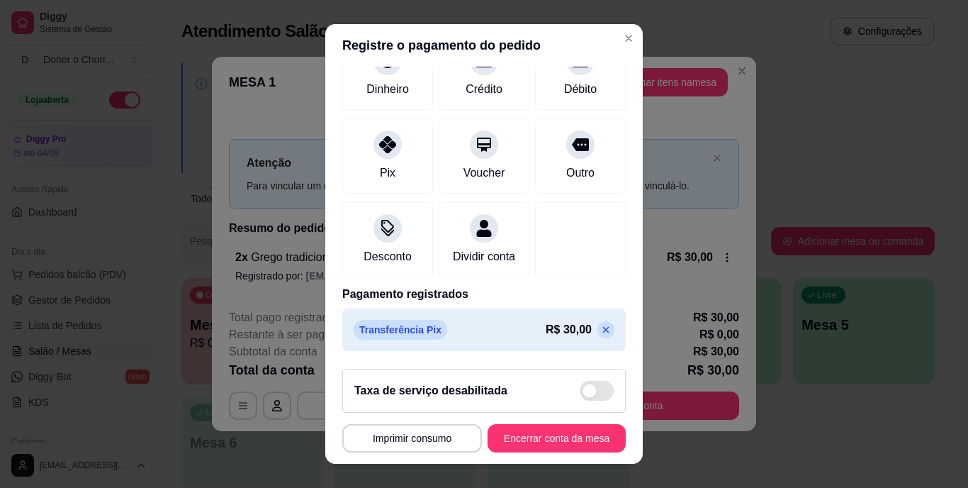
scroll to position [133, 0]
click at [542, 430] on button "Encerrar conta da mesa" at bounding box center [557, 438] width 138 height 28
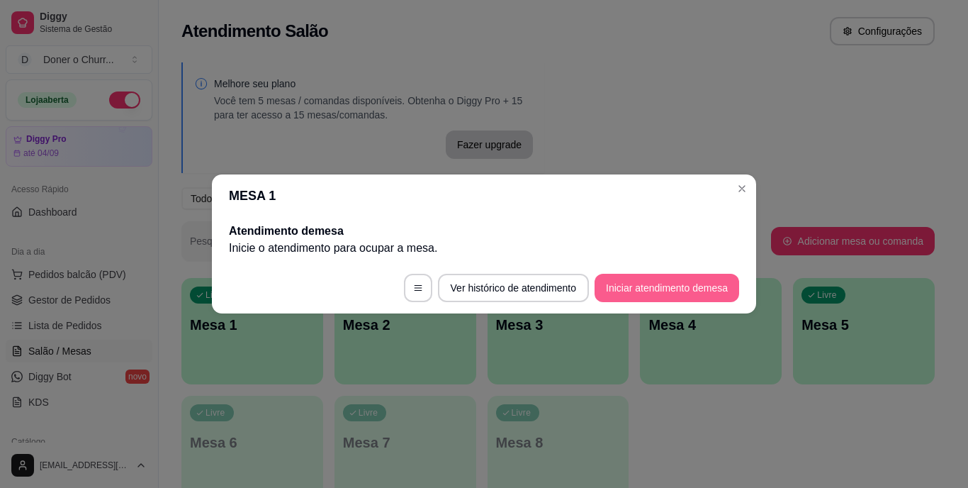
click at [687, 277] on button "Iniciar atendimento de mesa" at bounding box center [667, 288] width 145 height 28
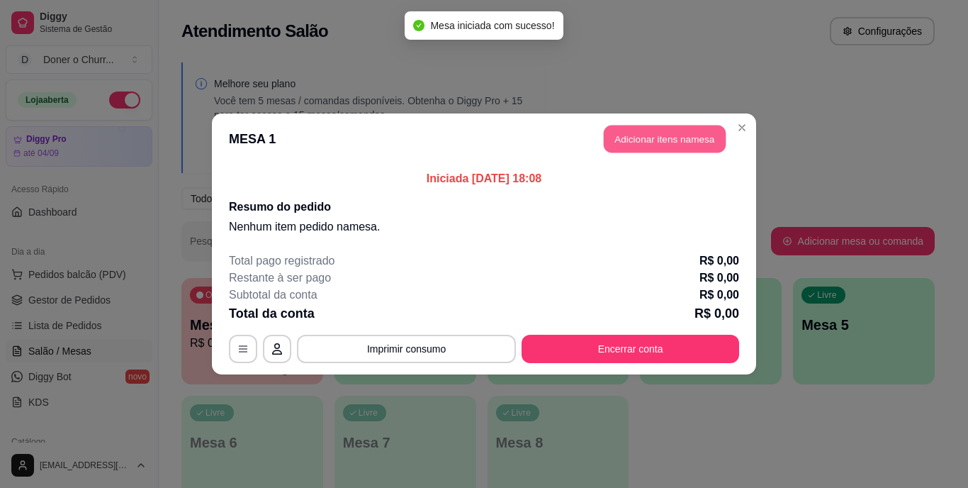
click at [660, 145] on button "Adicionar itens na mesa" at bounding box center [665, 139] width 122 height 28
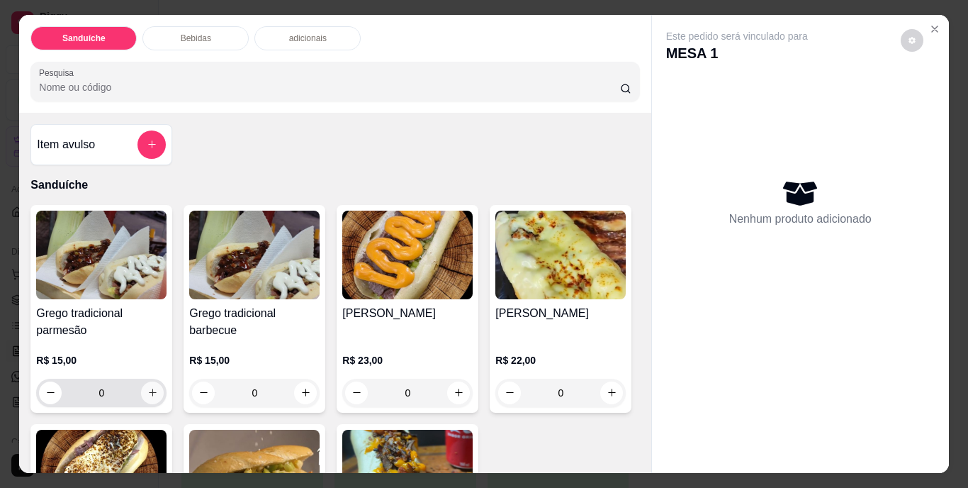
click at [149, 389] on icon "increase-product-quantity" at bounding box center [153, 393] width 8 height 8
type input "1"
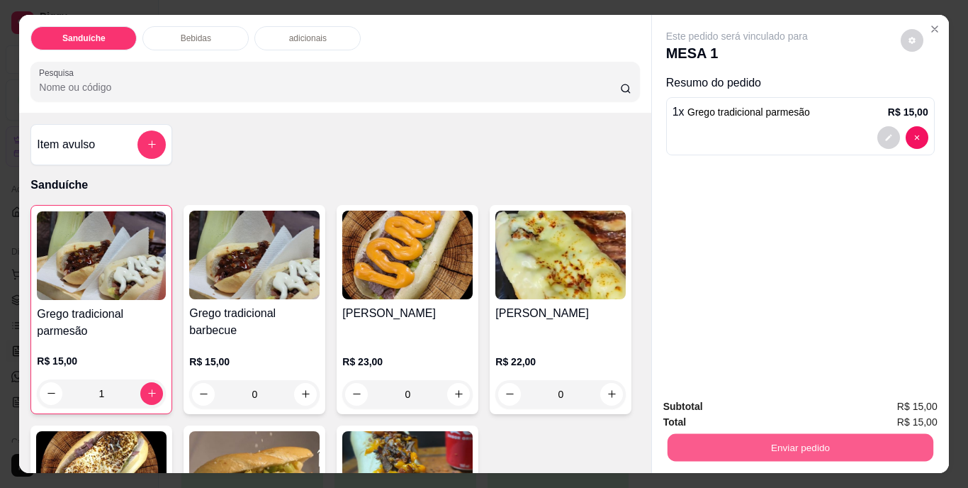
click at [757, 440] on button "Enviar pedido" at bounding box center [800, 448] width 266 height 28
click at [568, 303] on div "Grego tradicional parmesão R$ 15,00 1 Grego tradicional barbecue R$ 15,00 0 [PE…" at bounding box center [334, 410] width 609 height 411
click at [789, 449] on button "Enviar pedido" at bounding box center [800, 448] width 266 height 28
click at [766, 403] on button "Não registrar e enviar pedido" at bounding box center [753, 407] width 143 height 26
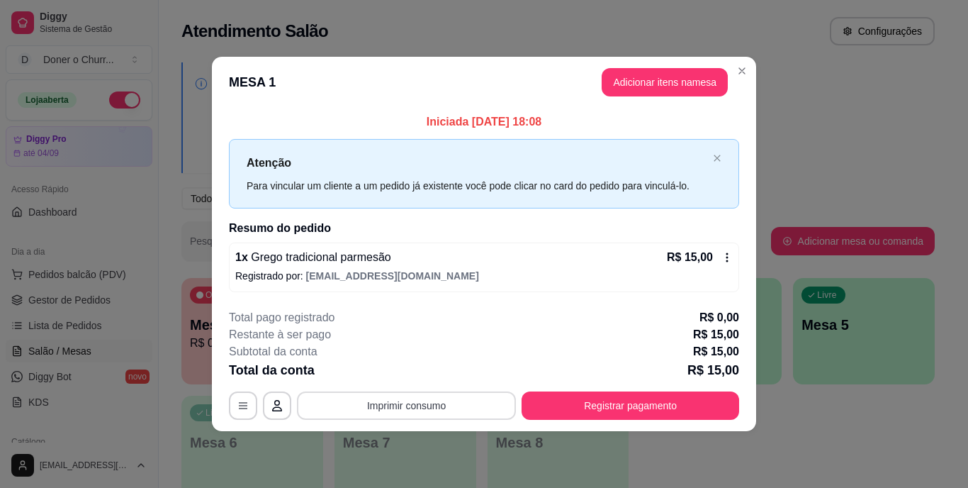
click at [409, 404] on button "Imprimir consumo" at bounding box center [406, 405] width 219 height 28
click at [407, 376] on button "IMPRESSORA" at bounding box center [410, 372] width 103 height 23
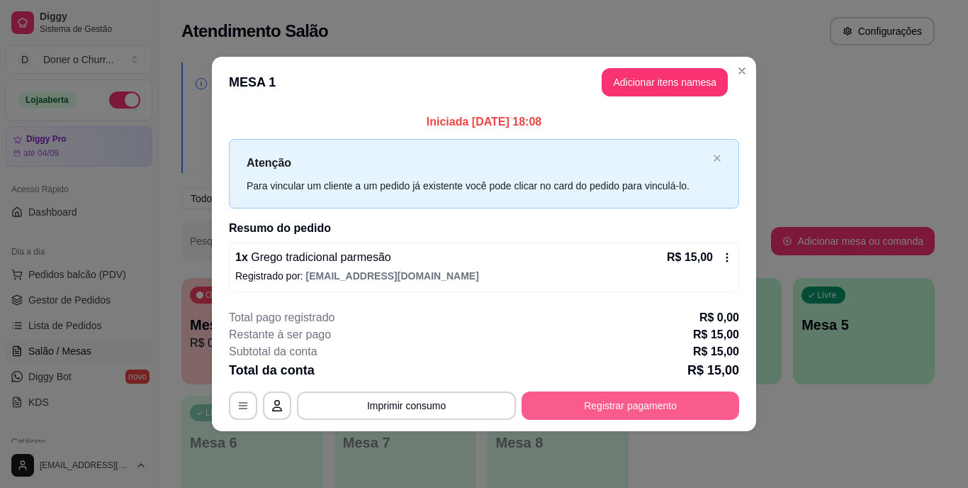
click at [639, 409] on button "Registrar pagamento" at bounding box center [631, 405] width 218 height 28
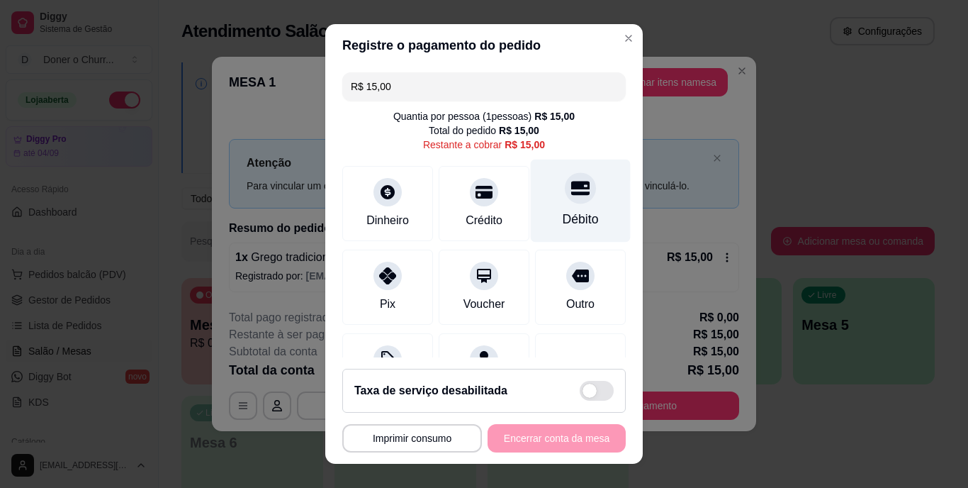
click at [537, 194] on div "Débito" at bounding box center [581, 201] width 100 height 83
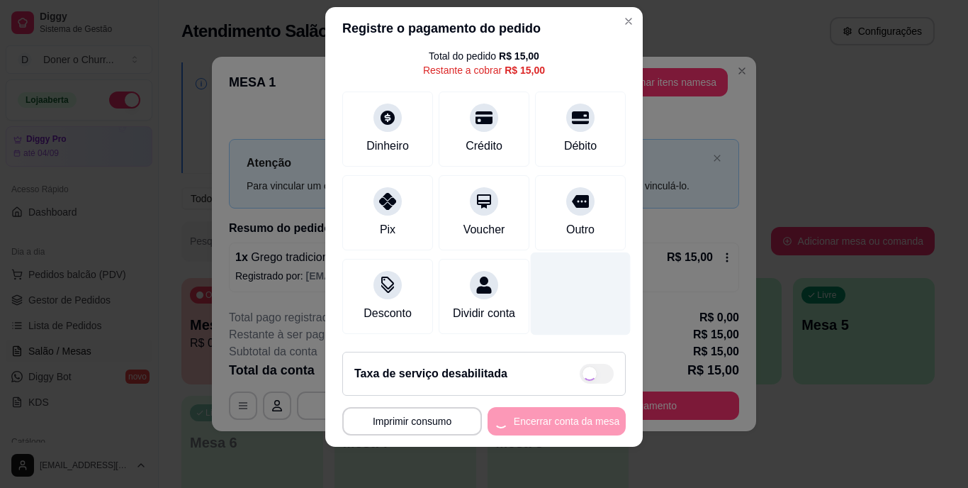
scroll to position [21, 0]
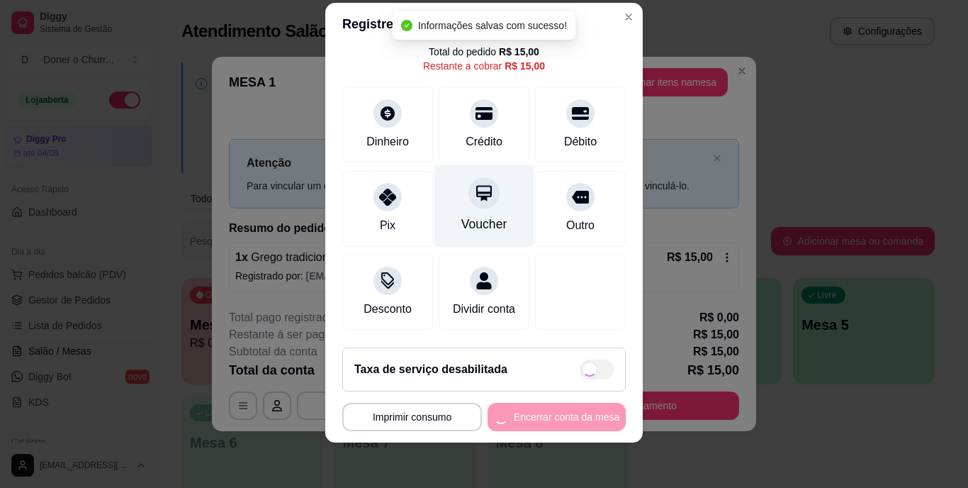
type input "R$ 0,00"
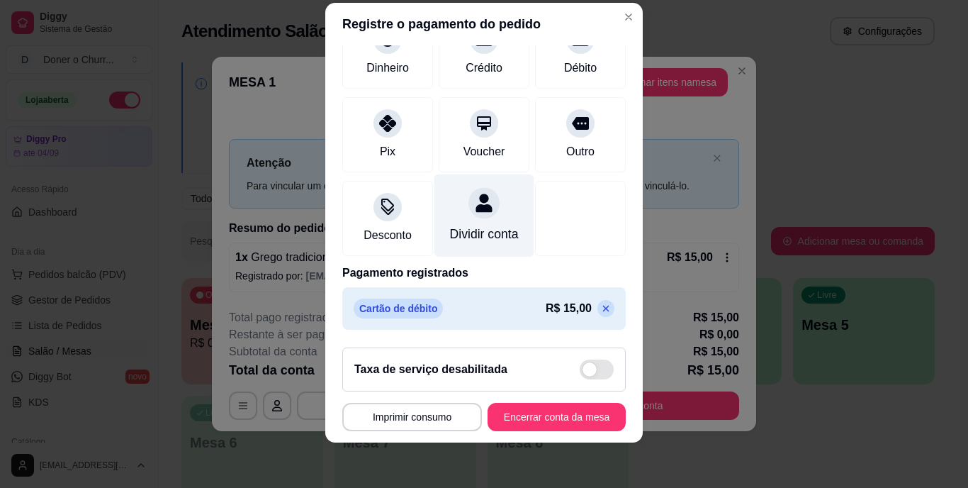
scroll to position [133, 0]
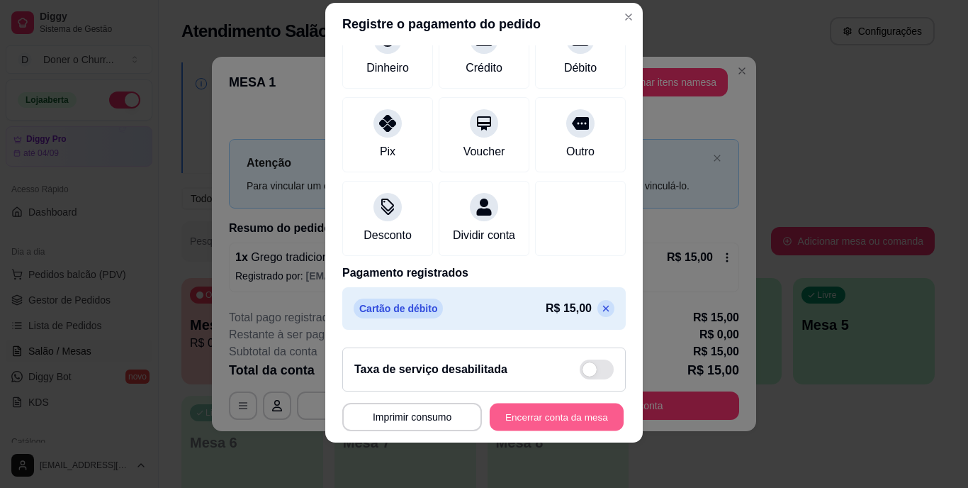
click at [513, 423] on button "Encerrar conta da mesa" at bounding box center [557, 417] width 134 height 28
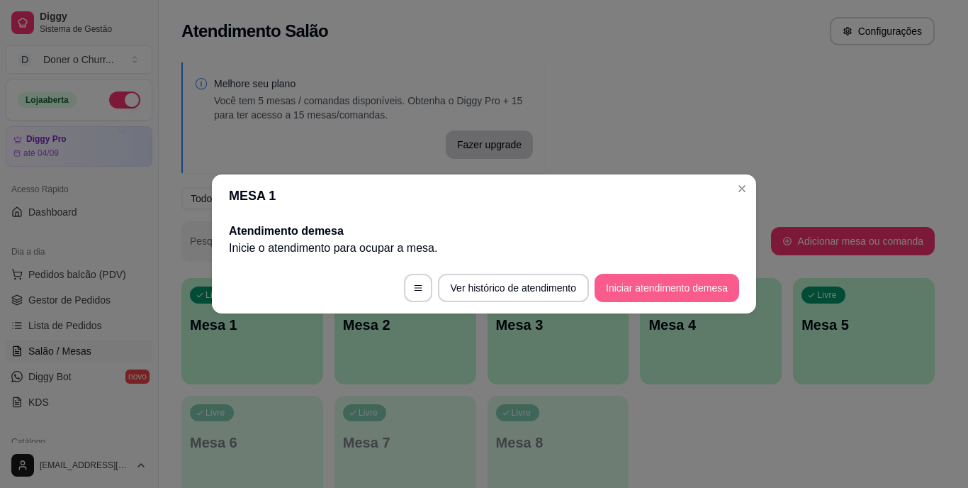
click at [667, 296] on button "Iniciar atendimento de mesa" at bounding box center [667, 288] width 145 height 28
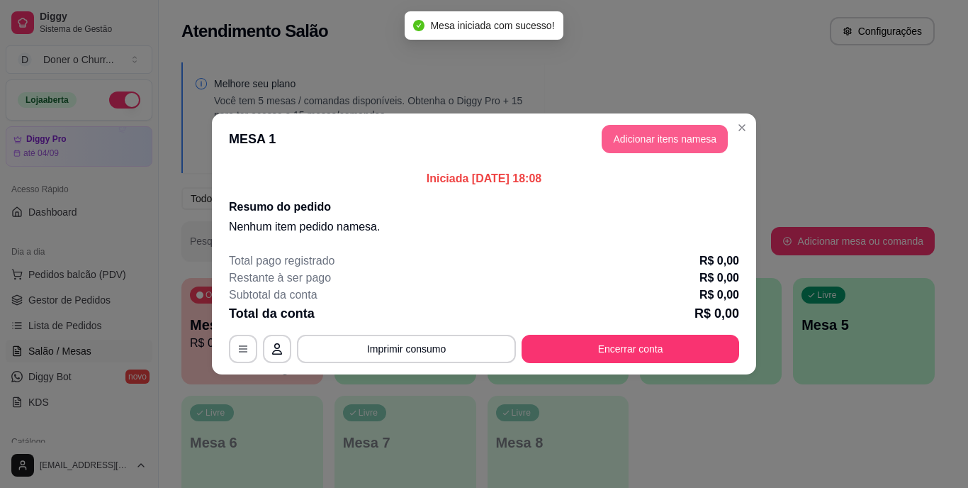
click at [663, 135] on button "Adicionar itens na mesa" at bounding box center [665, 139] width 126 height 28
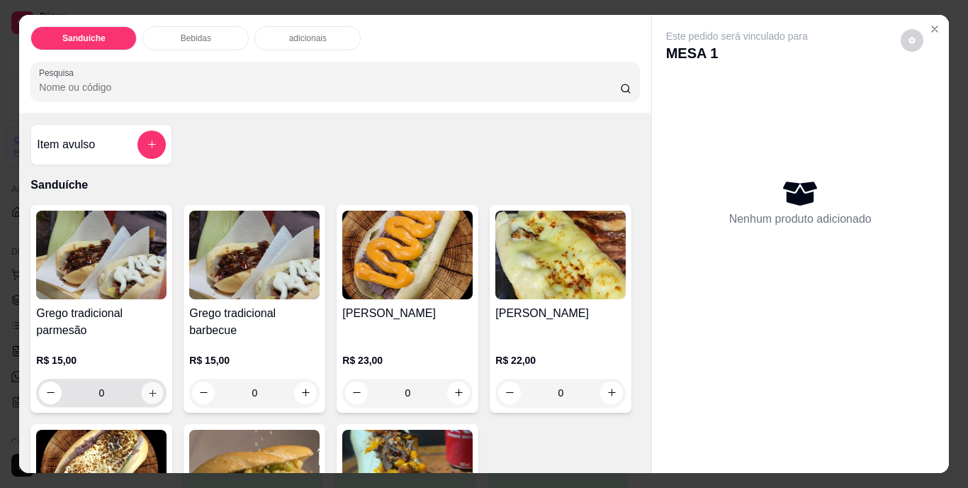
click at [147, 387] on icon "increase-product-quantity" at bounding box center [152, 392] width 11 height 11
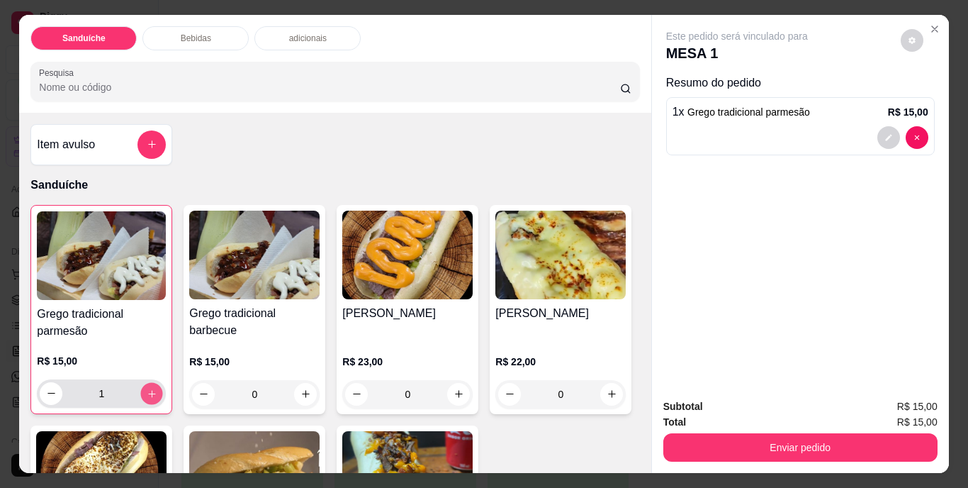
click at [147, 388] on icon "increase-product-quantity" at bounding box center [152, 393] width 11 height 11
type input "2"
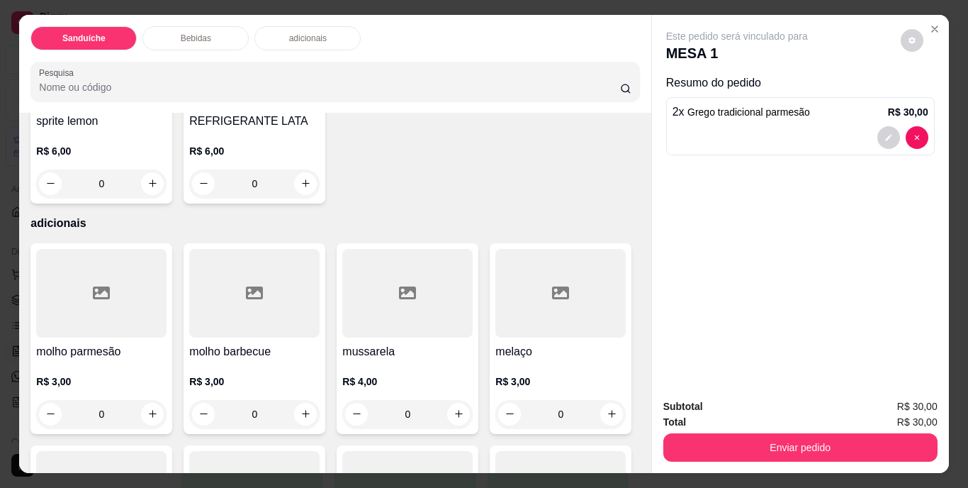
scroll to position [851, 0]
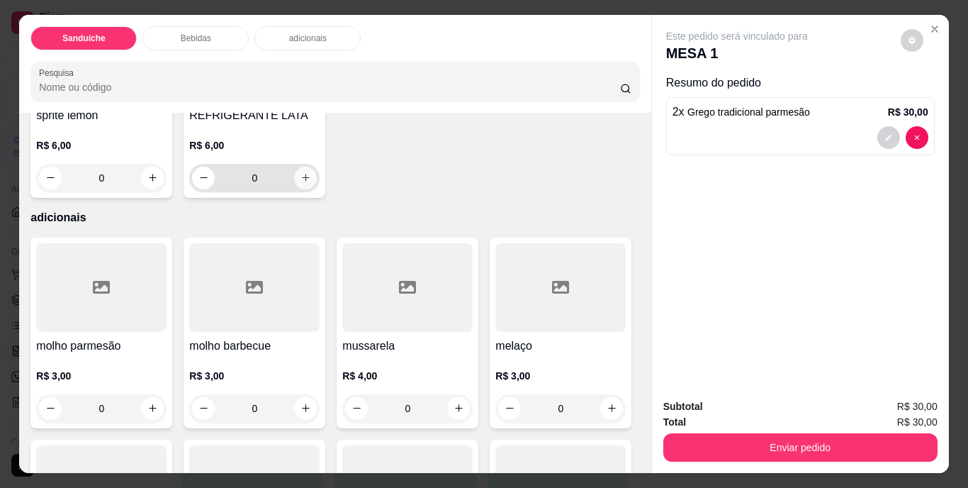
click at [311, 183] on icon "increase-product-quantity" at bounding box center [306, 177] width 11 height 11
type input "1"
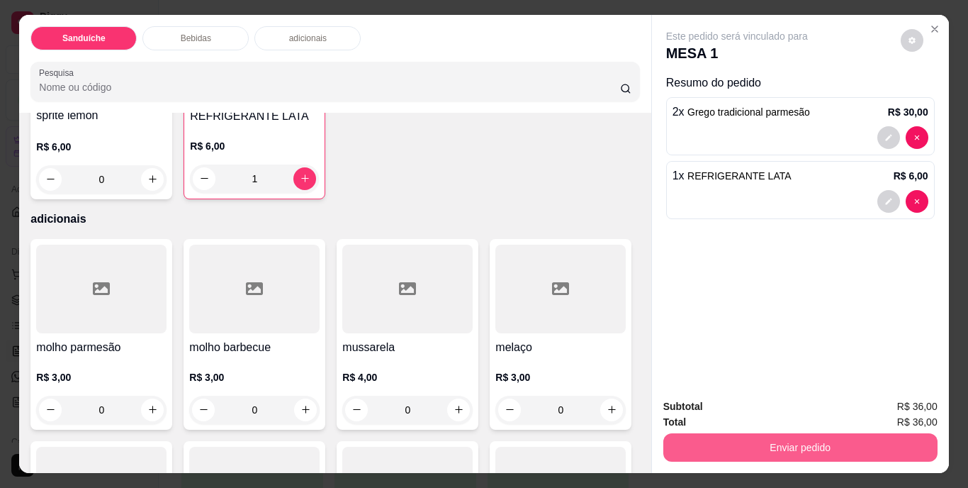
click at [784, 439] on button "Enviar pedido" at bounding box center [801, 447] width 274 height 28
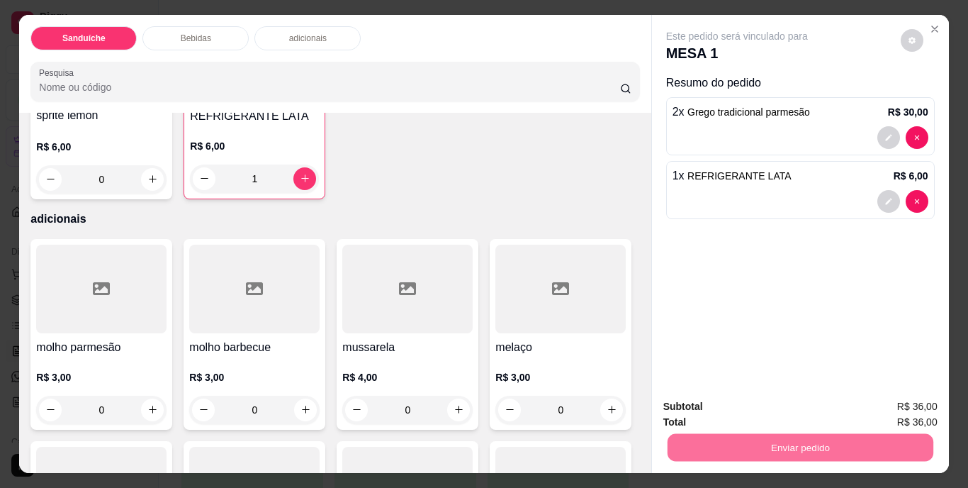
click at [710, 406] on button "Não registrar e enviar pedido" at bounding box center [753, 407] width 143 height 26
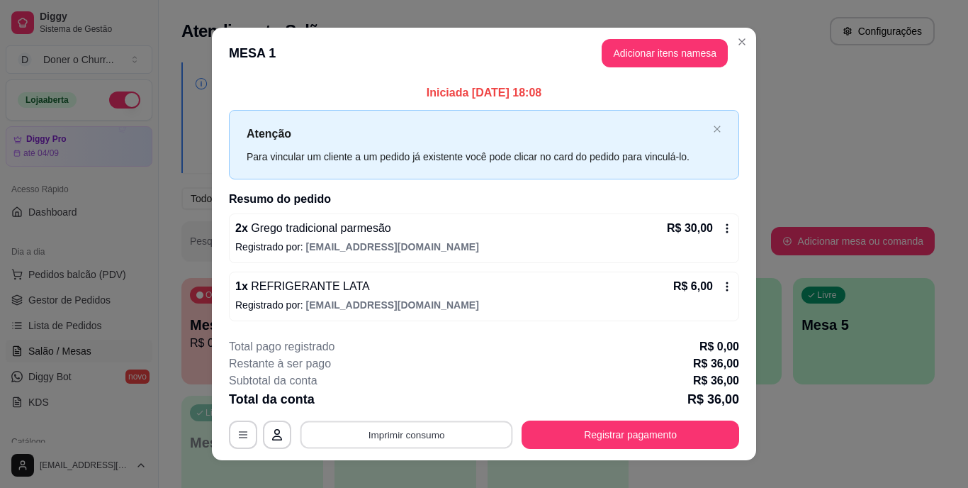
click at [411, 437] on button "Imprimir consumo" at bounding box center [407, 434] width 213 height 28
click at [408, 396] on button "IMPRESSORA" at bounding box center [405, 402] width 99 height 22
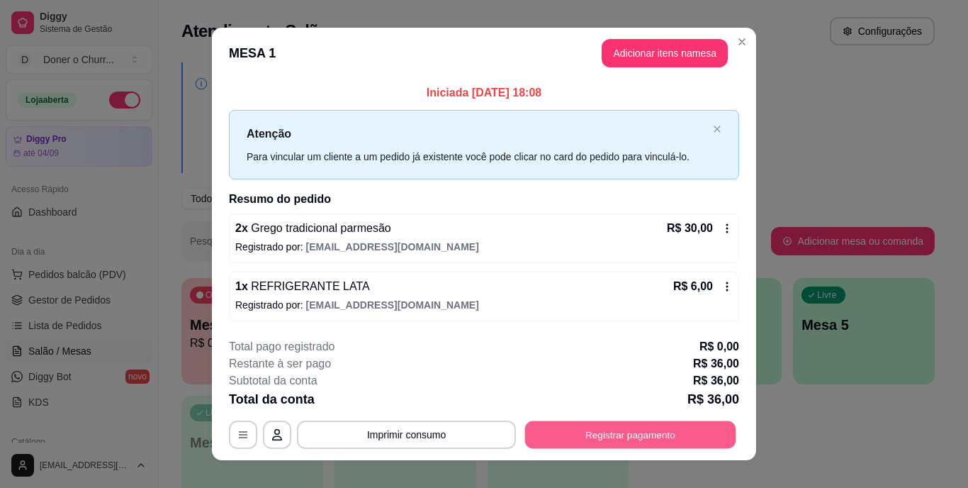
click at [603, 438] on button "Registrar pagamento" at bounding box center [630, 434] width 211 height 28
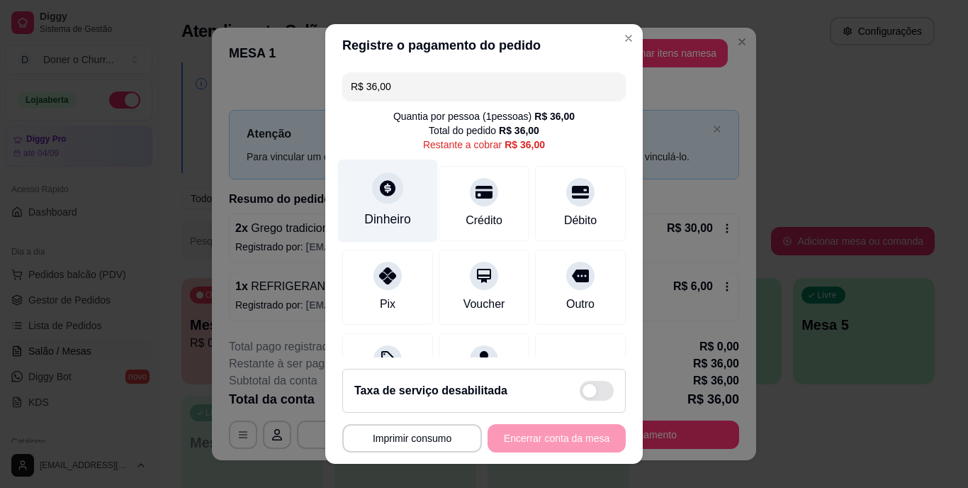
click at [378, 208] on div "Dinheiro" at bounding box center [388, 201] width 100 height 83
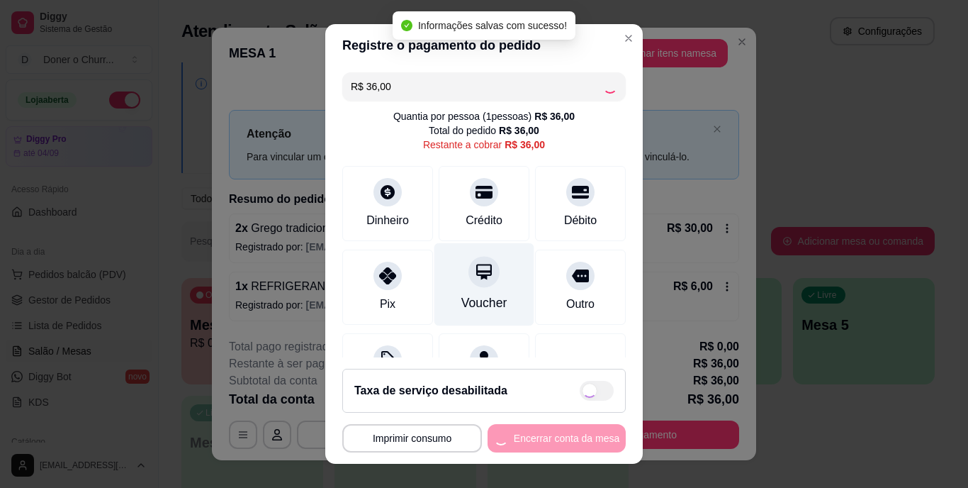
type input "R$ 0,00"
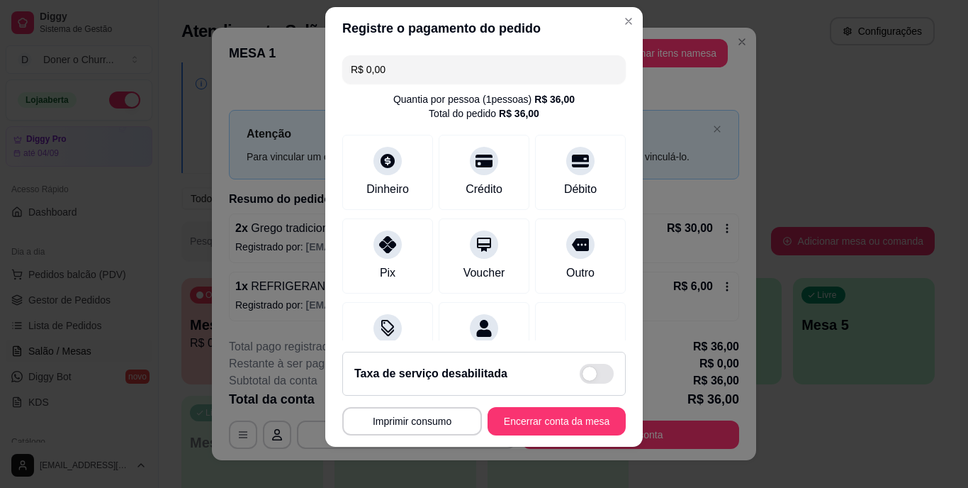
scroll to position [21, 0]
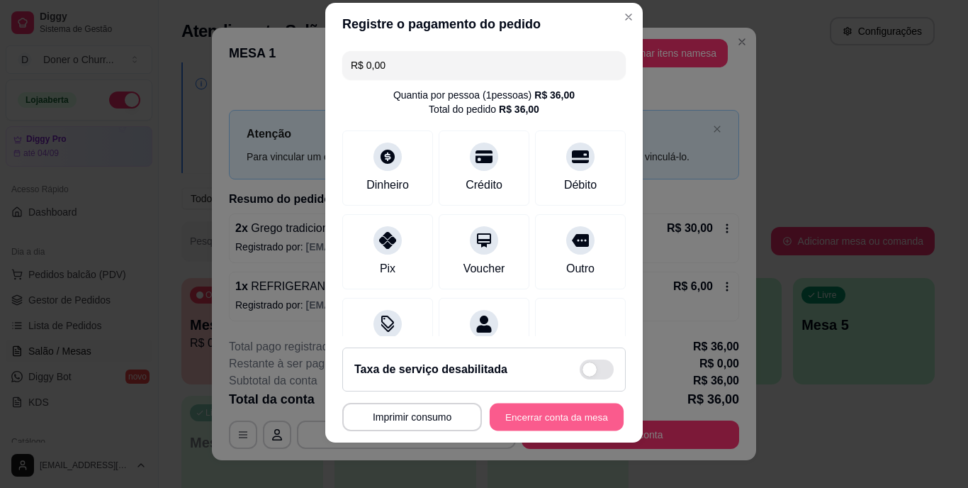
click at [540, 409] on button "Encerrar conta da mesa" at bounding box center [557, 417] width 134 height 28
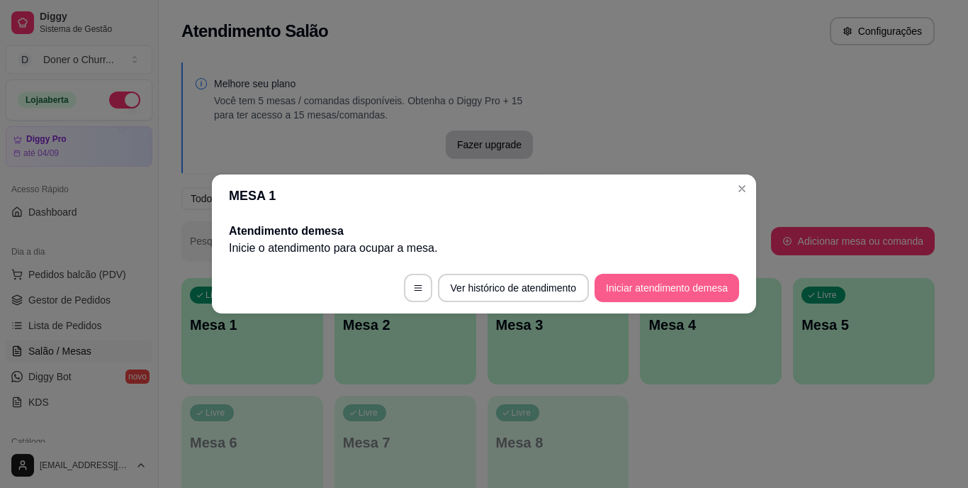
click at [668, 282] on button "Iniciar atendimento de mesa" at bounding box center [667, 288] width 145 height 28
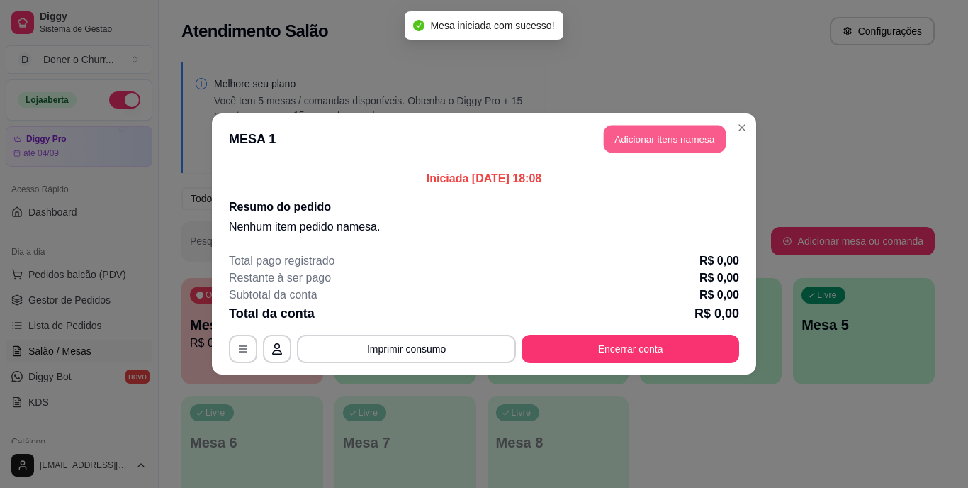
click at [659, 138] on button "Adicionar itens na mesa" at bounding box center [665, 139] width 122 height 28
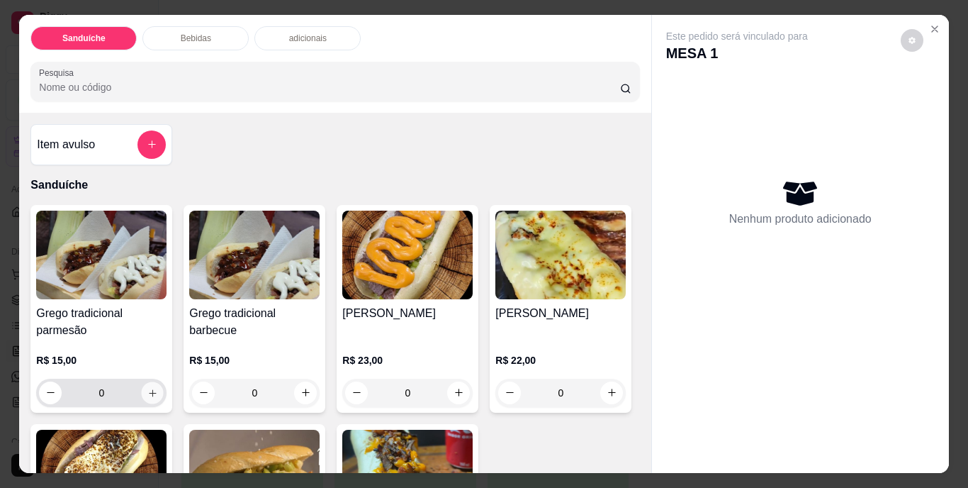
click at [145, 381] on button "increase-product-quantity" at bounding box center [153, 392] width 22 height 22
type input "1"
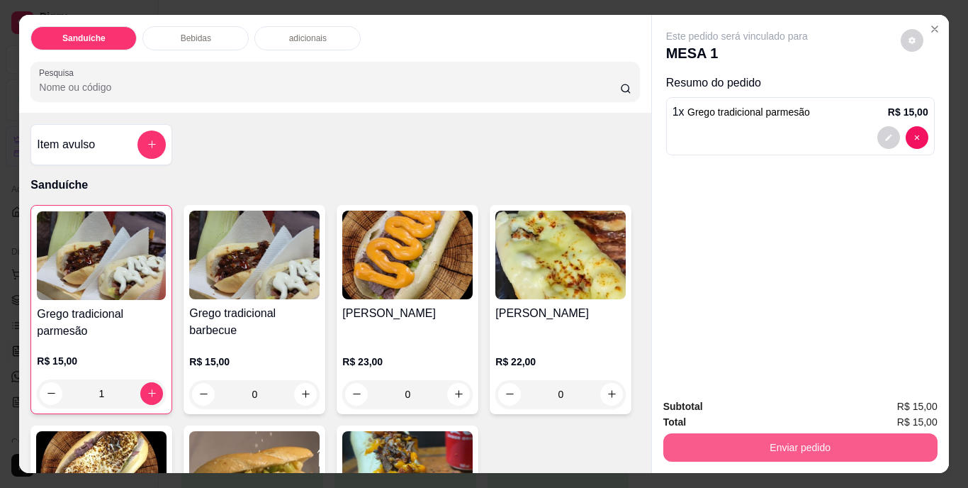
click at [747, 442] on button "Enviar pedido" at bounding box center [801, 447] width 274 height 28
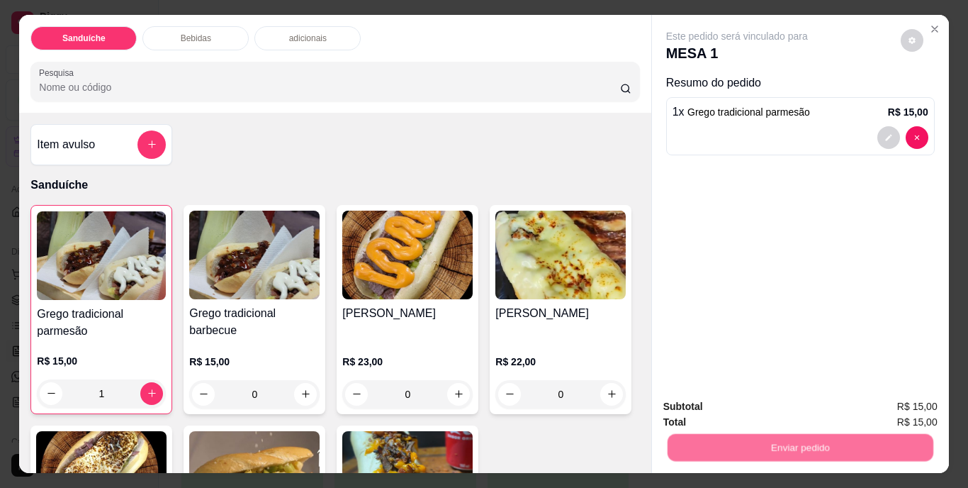
click at [744, 400] on button "Não registrar e enviar pedido" at bounding box center [753, 407] width 143 height 26
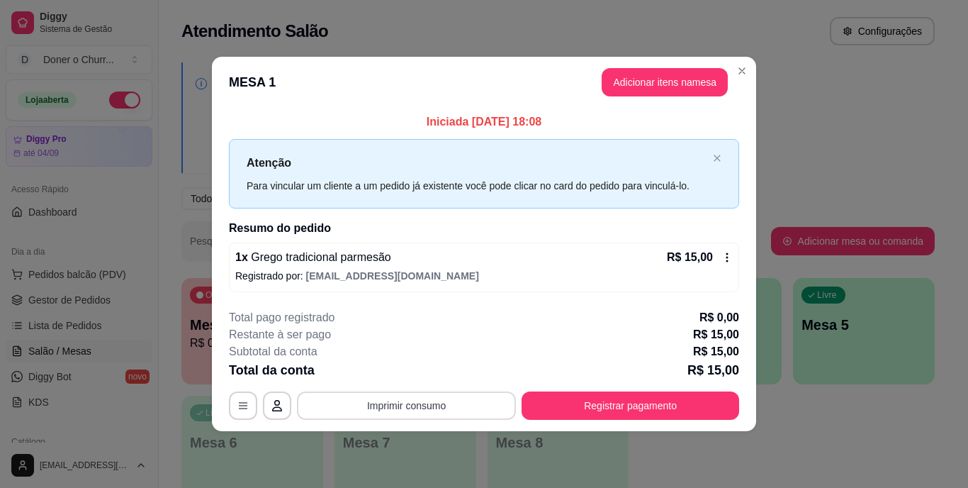
click at [386, 407] on button "Imprimir consumo" at bounding box center [406, 405] width 219 height 28
click at [404, 373] on button "IMPRESSORA" at bounding box center [411, 373] width 99 height 22
click at [830, 467] on div "**********" at bounding box center [484, 244] width 968 height 488
click at [683, 341] on div "Restante à ser pago R$ 15,00" at bounding box center [484, 334] width 510 height 17
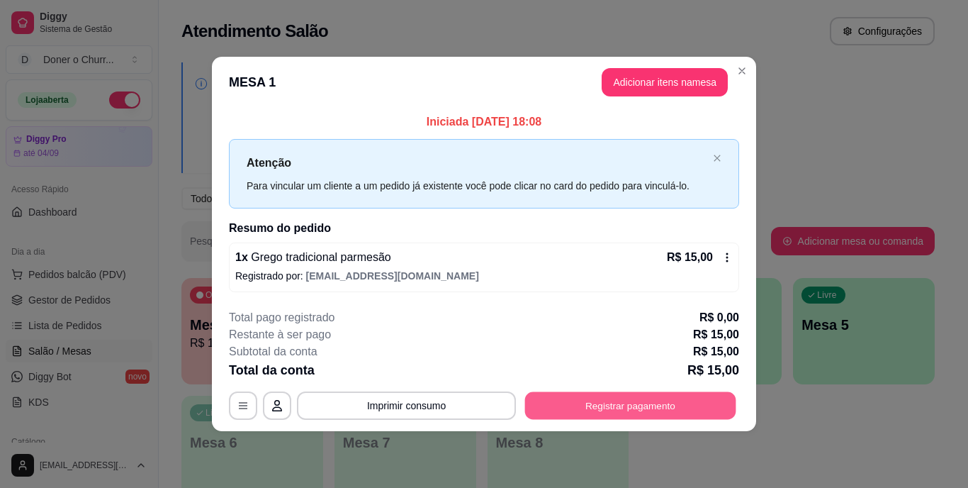
click at [613, 405] on button "Registrar pagamento" at bounding box center [630, 405] width 211 height 28
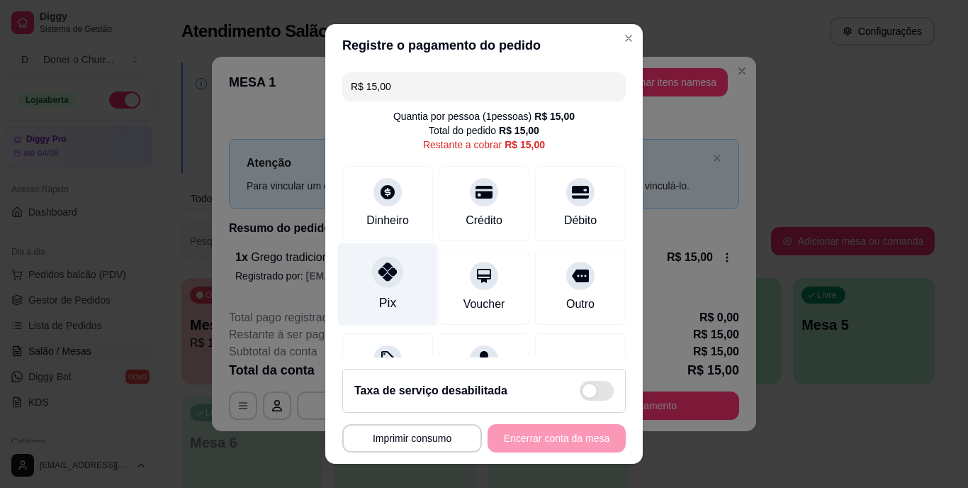
click at [399, 278] on div "Pix" at bounding box center [388, 284] width 100 height 83
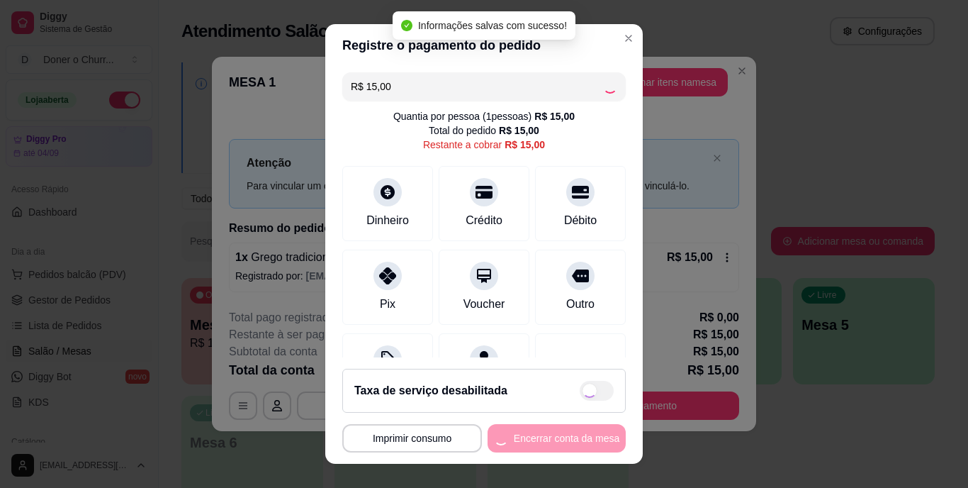
type input "R$ 0,00"
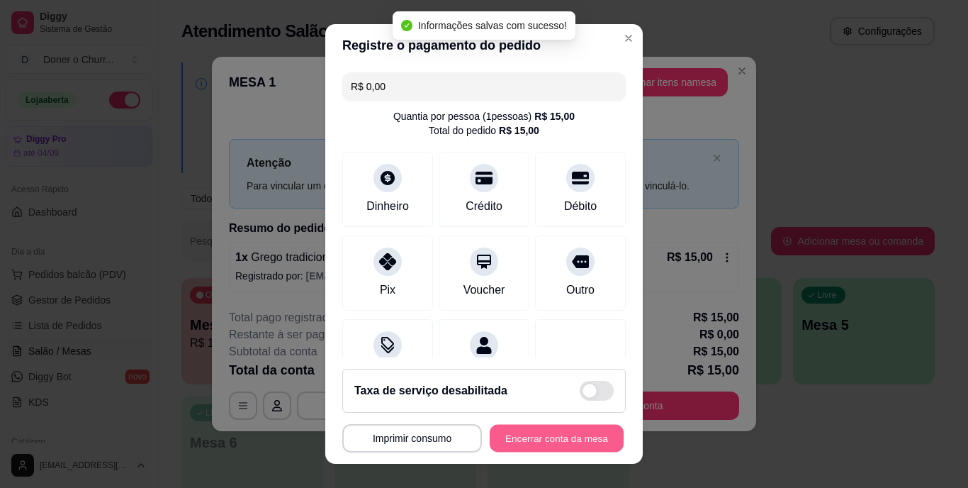
click at [537, 431] on button "Encerrar conta da mesa" at bounding box center [557, 438] width 134 height 28
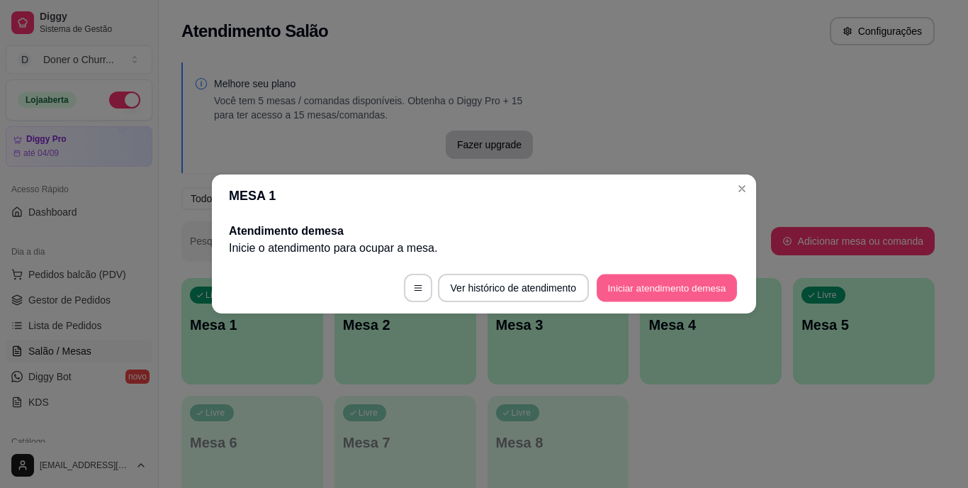
click at [655, 291] on button "Iniciar atendimento de mesa" at bounding box center [667, 288] width 140 height 28
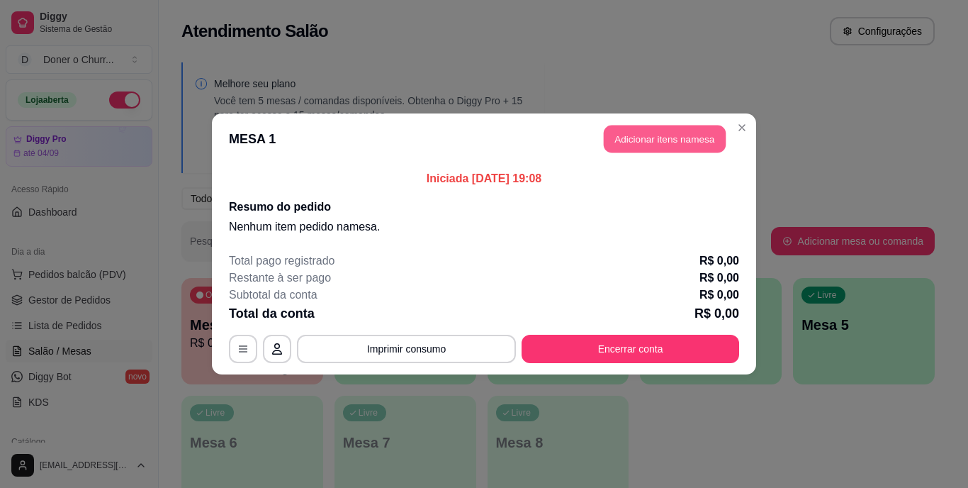
click at [670, 141] on button "Adicionar itens na mesa" at bounding box center [665, 139] width 122 height 28
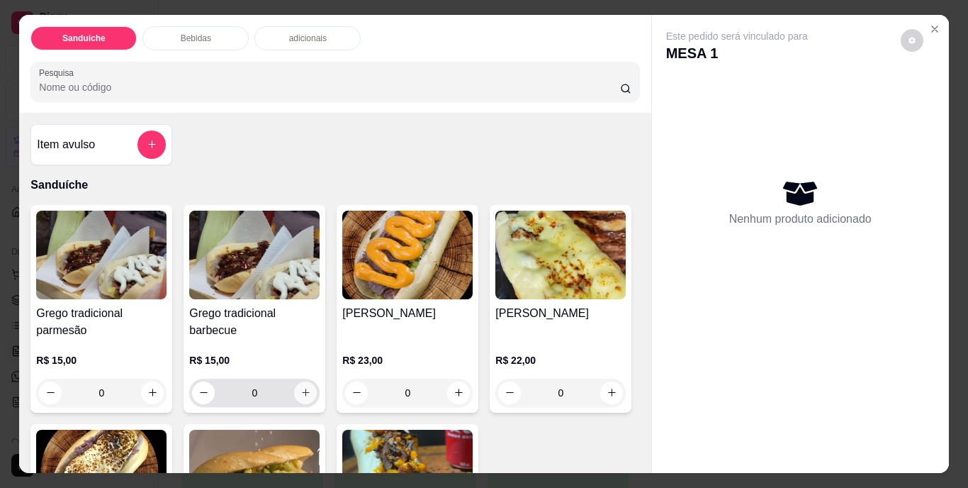
click at [301, 387] on icon "increase-product-quantity" at bounding box center [306, 392] width 11 height 11
type input "1"
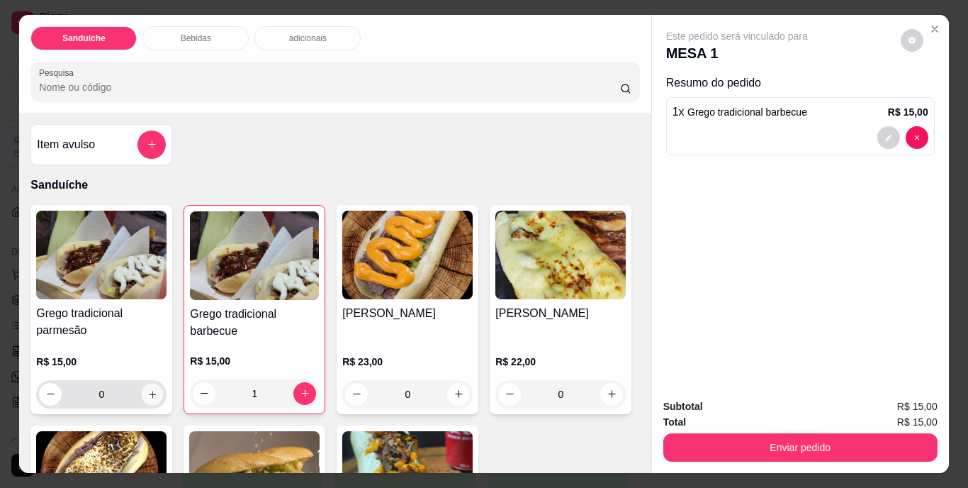
click at [151, 393] on icon "increase-product-quantity" at bounding box center [152, 394] width 11 height 11
type input "1"
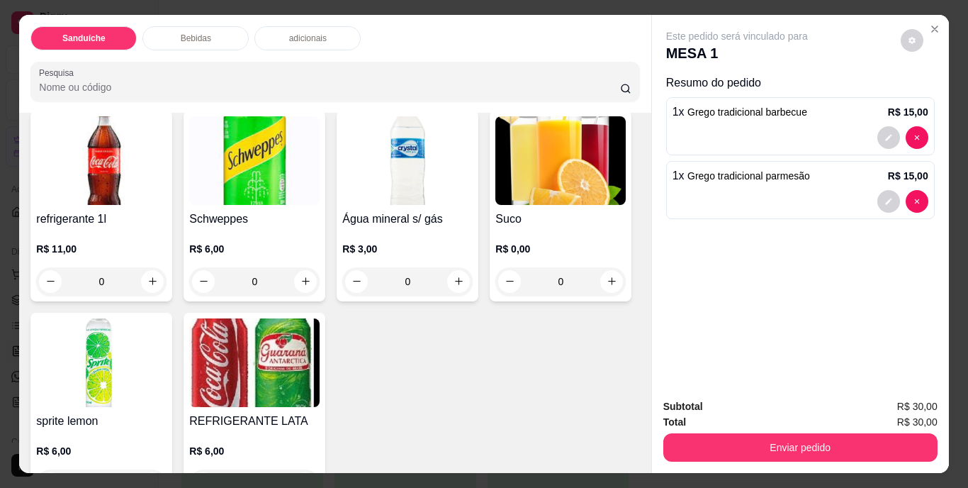
scroll to position [567, 0]
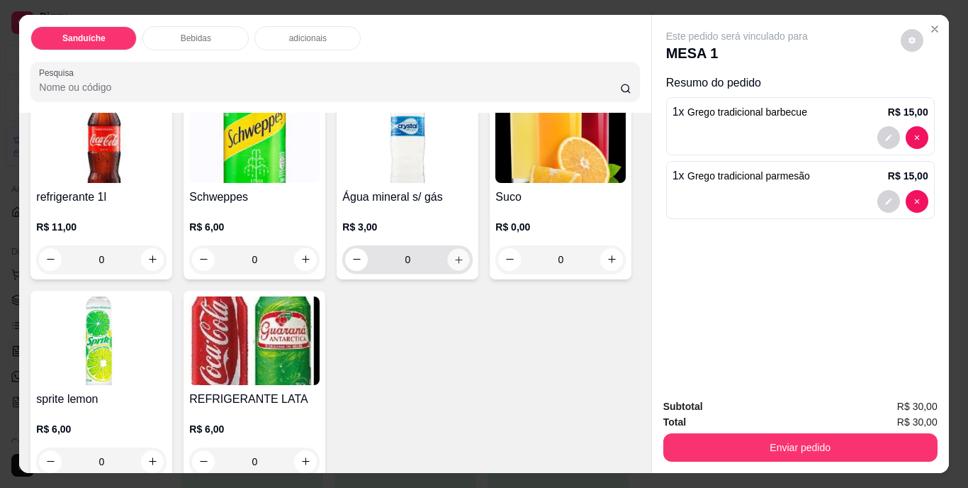
click at [454, 264] on icon "increase-product-quantity" at bounding box center [459, 259] width 11 height 11
type input "1"
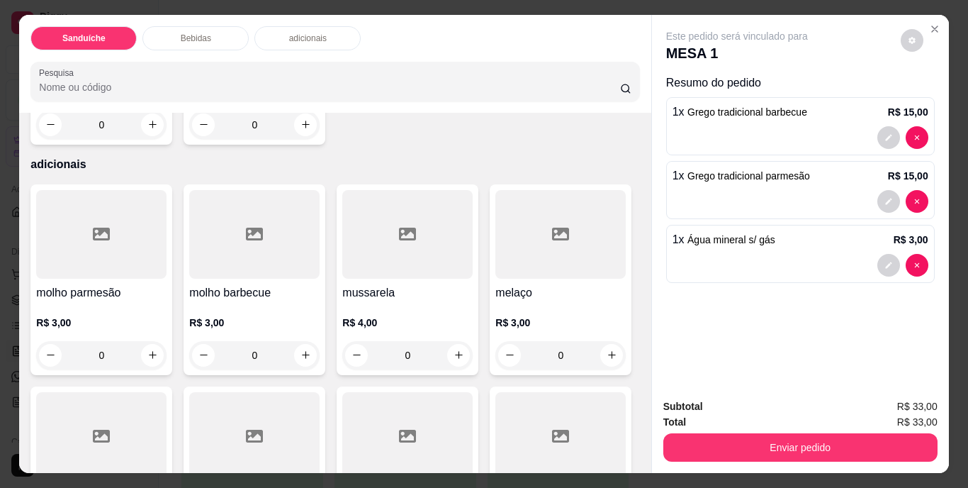
scroll to position [780, 0]
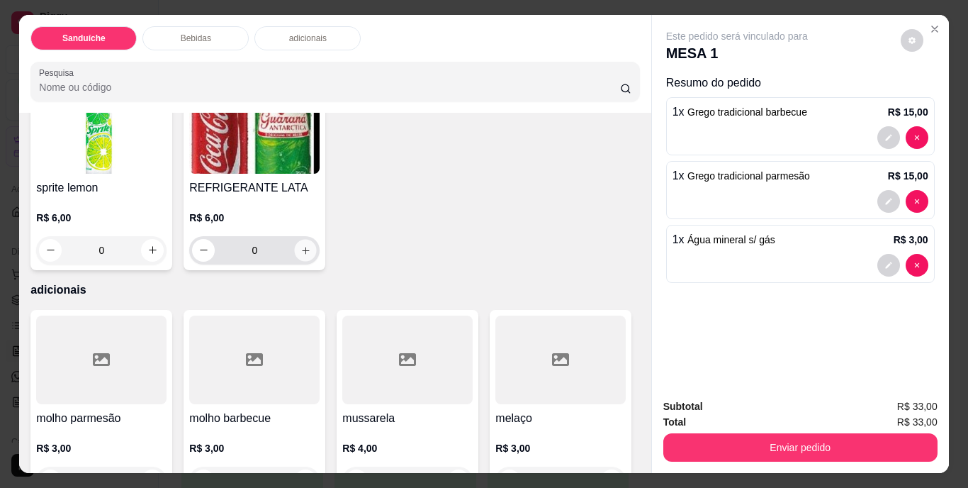
click at [317, 261] on button "increase-product-quantity" at bounding box center [306, 250] width 22 height 22
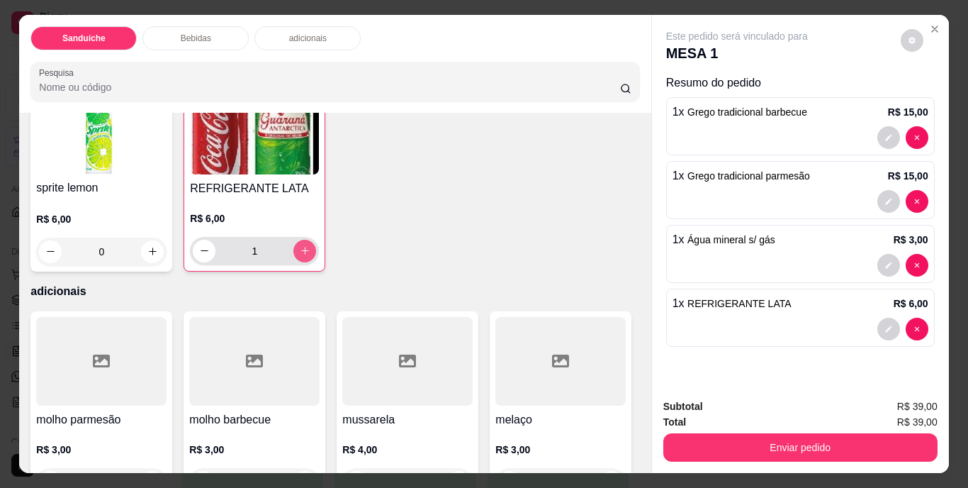
click at [316, 262] on button "increase-product-quantity" at bounding box center [305, 251] width 23 height 23
type input "2"
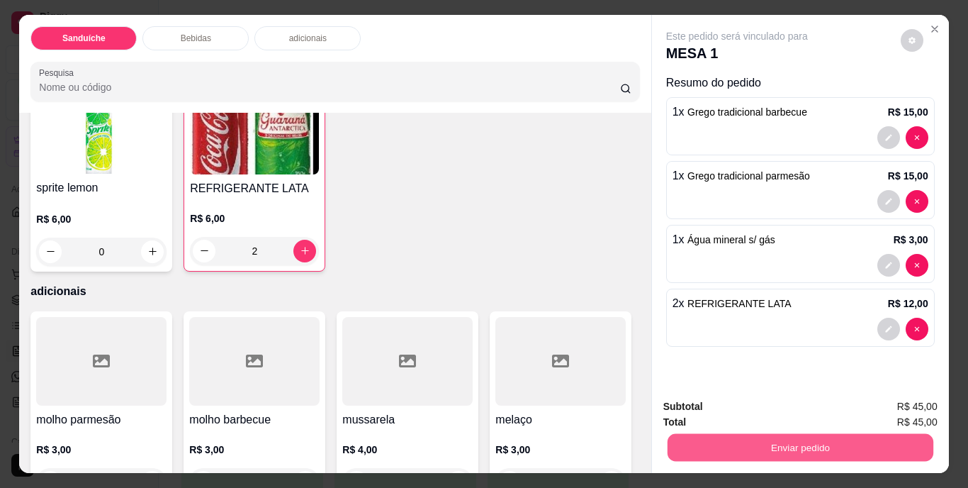
click at [796, 445] on button "Enviar pedido" at bounding box center [800, 448] width 266 height 28
click at [773, 408] on button "Não registrar e enviar pedido" at bounding box center [753, 407] width 143 height 26
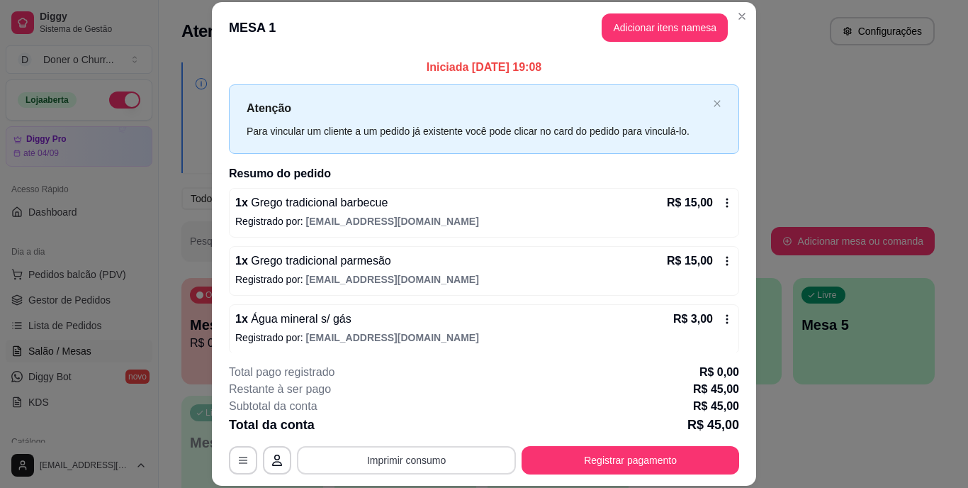
click at [424, 467] on button "Imprimir consumo" at bounding box center [406, 460] width 219 height 28
click at [415, 429] on button "IMPRESSORA" at bounding box center [405, 427] width 103 height 23
click at [620, 457] on button "Registrar pagamento" at bounding box center [631, 460] width 218 height 28
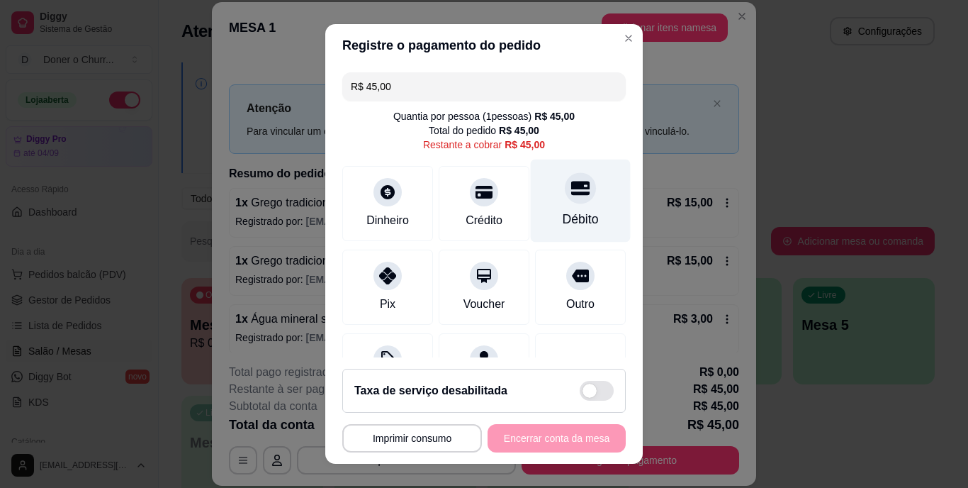
click at [571, 192] on icon at bounding box center [580, 188] width 18 height 14
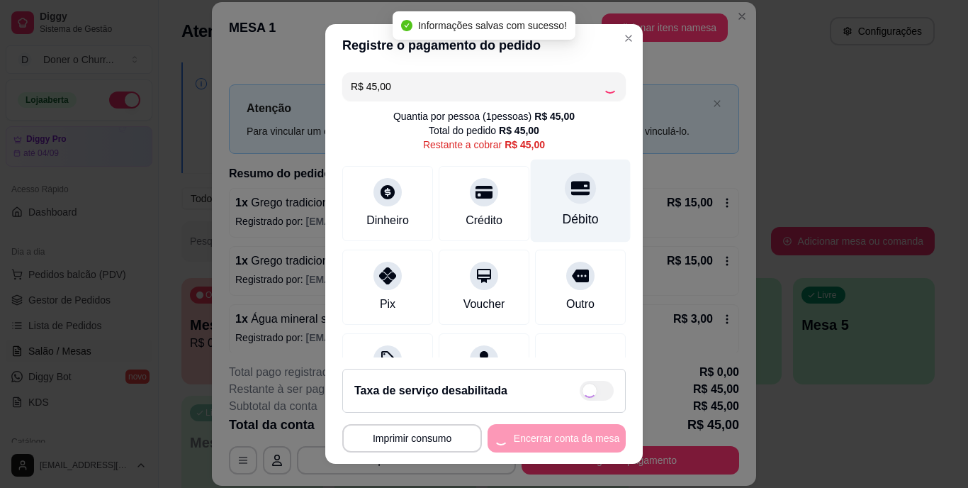
type input "R$ 0,00"
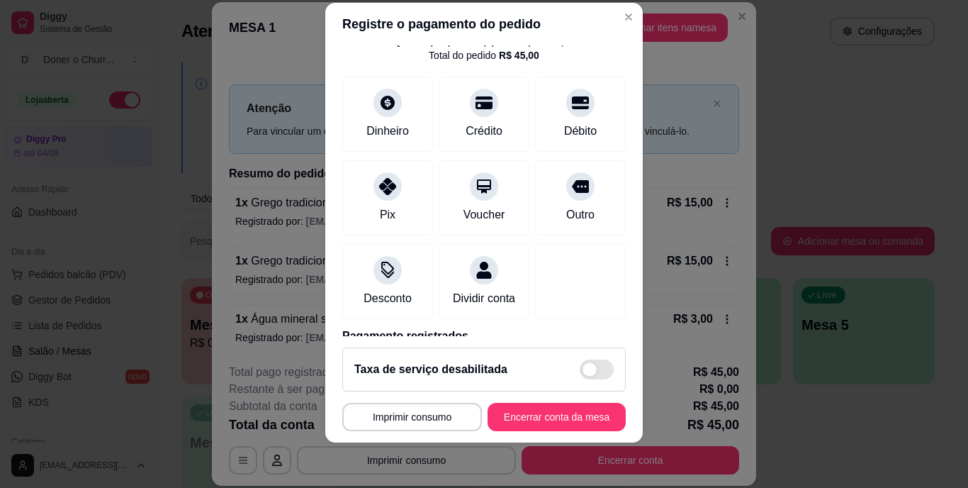
scroll to position [133, 0]
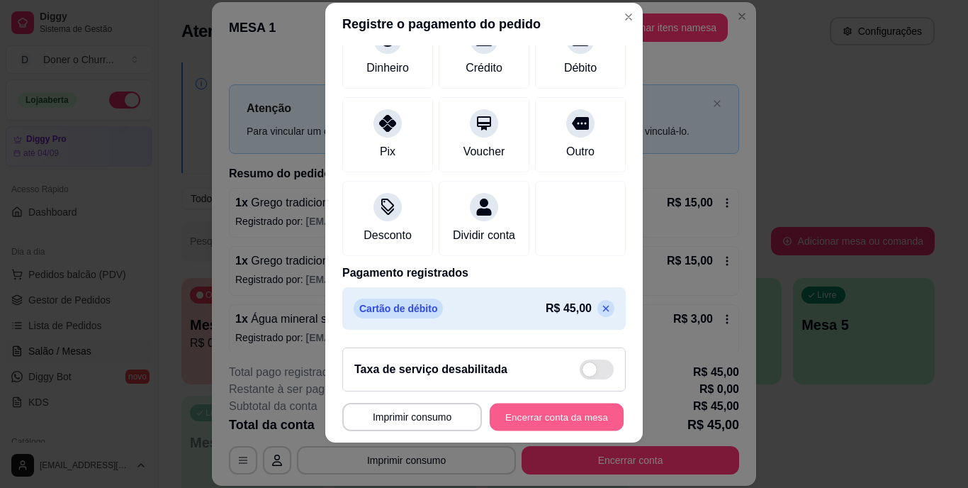
click at [535, 413] on button "Encerrar conta da mesa" at bounding box center [557, 417] width 134 height 28
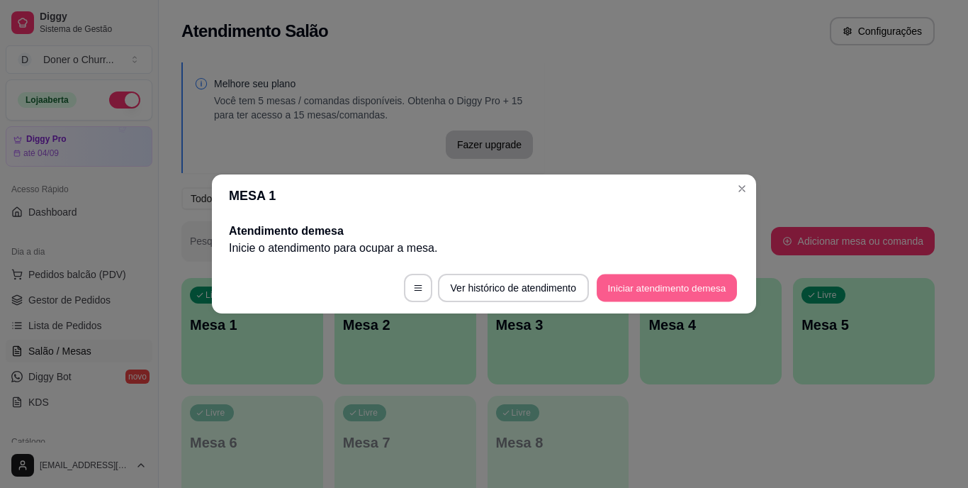
click at [660, 283] on button "Iniciar atendimento de mesa" at bounding box center [667, 288] width 140 height 28
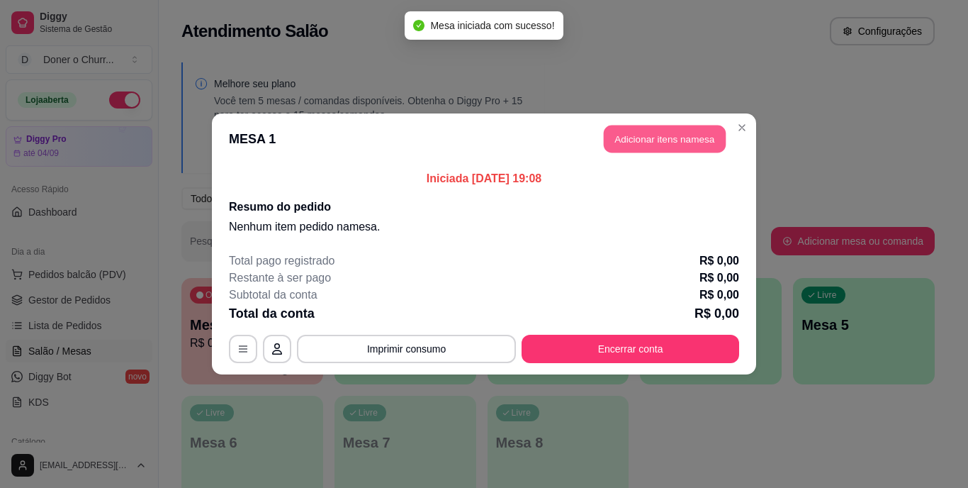
click at [669, 141] on button "Adicionar itens na mesa" at bounding box center [665, 139] width 122 height 28
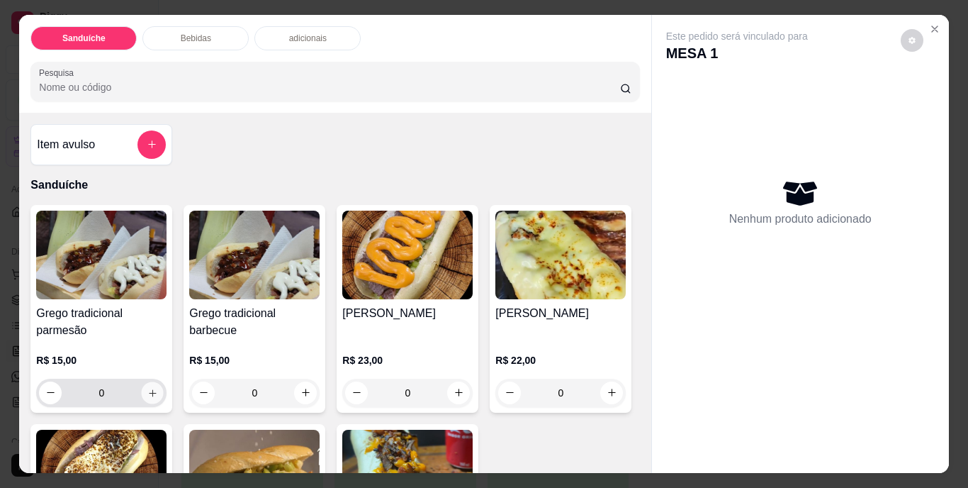
click at [153, 384] on button "increase-product-quantity" at bounding box center [153, 392] width 22 height 22
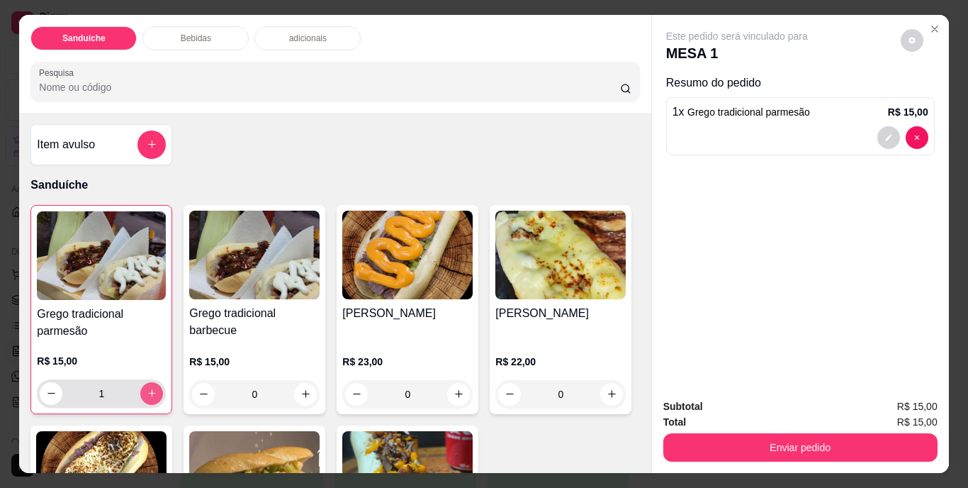
click at [153, 384] on button "increase-product-quantity" at bounding box center [151, 393] width 23 height 23
type input "2"
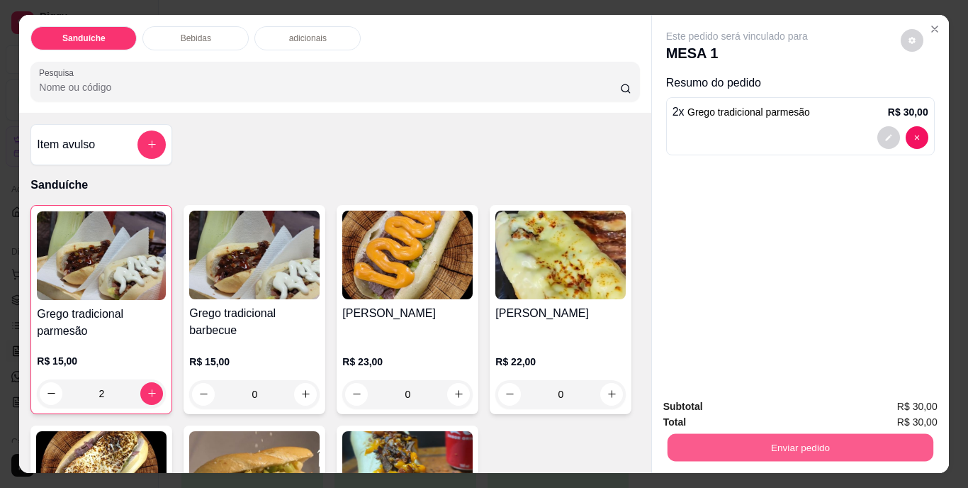
click at [757, 452] on button "Enviar pedido" at bounding box center [800, 448] width 266 height 28
click at [722, 399] on button "Não registrar e enviar pedido" at bounding box center [753, 407] width 147 height 27
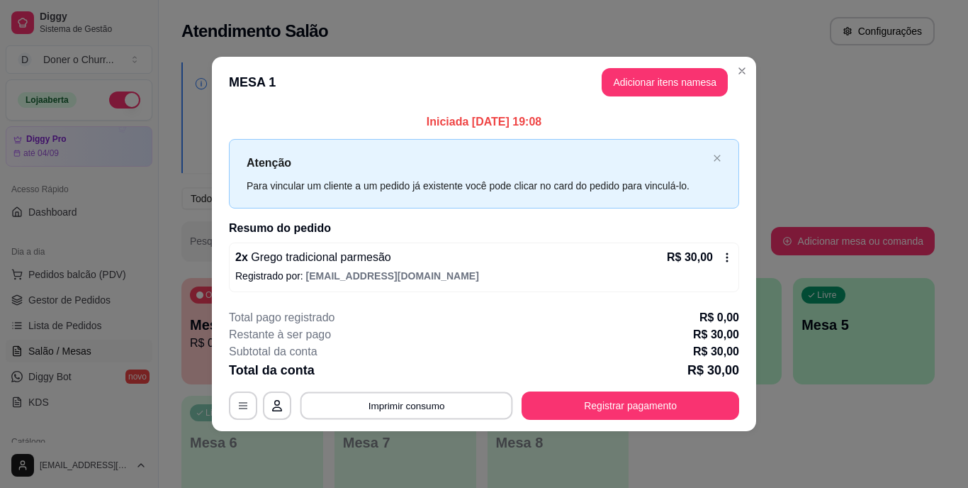
click at [421, 402] on button "Imprimir consumo" at bounding box center [407, 405] width 213 height 28
click at [425, 368] on button "IMPRESSORA" at bounding box center [410, 373] width 103 height 23
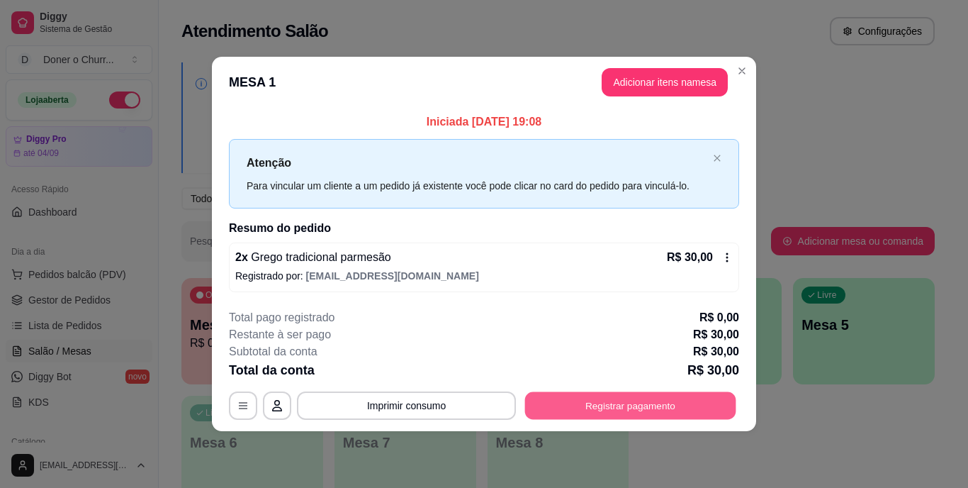
click at [609, 415] on button "Registrar pagamento" at bounding box center [630, 405] width 211 height 28
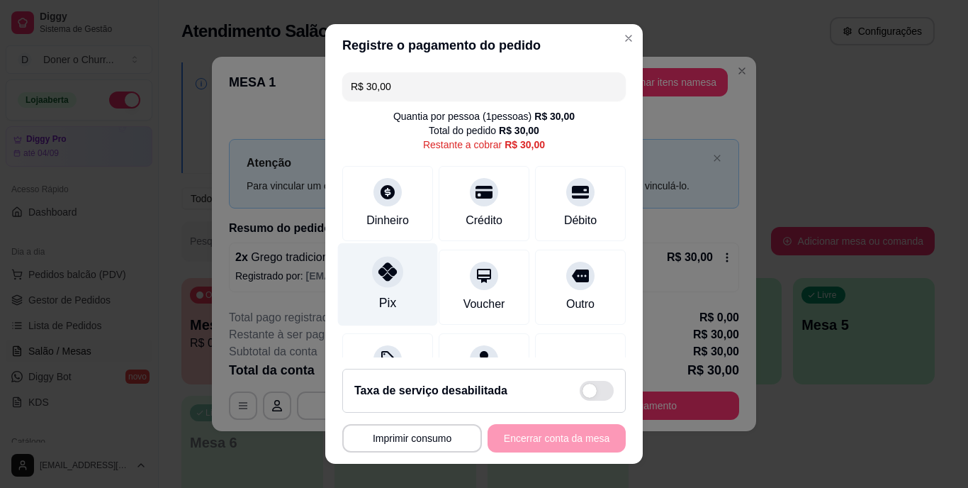
click at [382, 273] on icon at bounding box center [388, 272] width 18 height 18
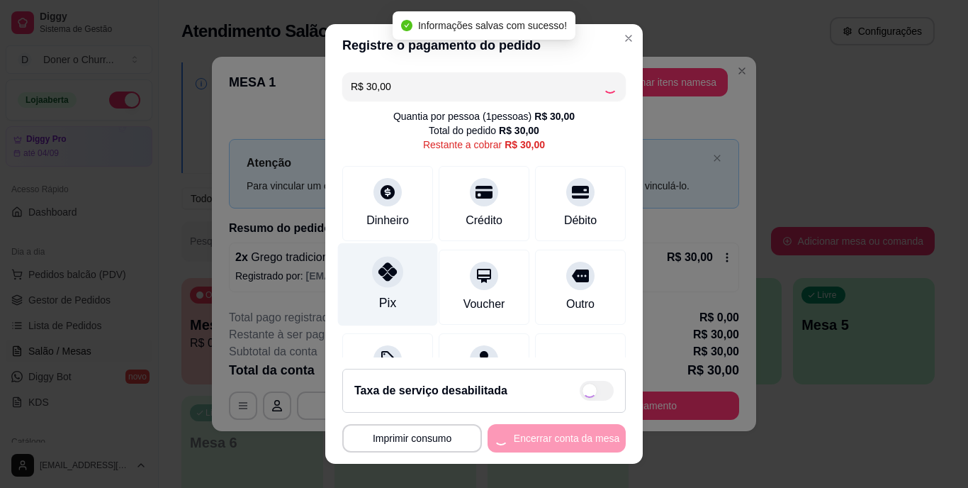
type input "R$ 0,00"
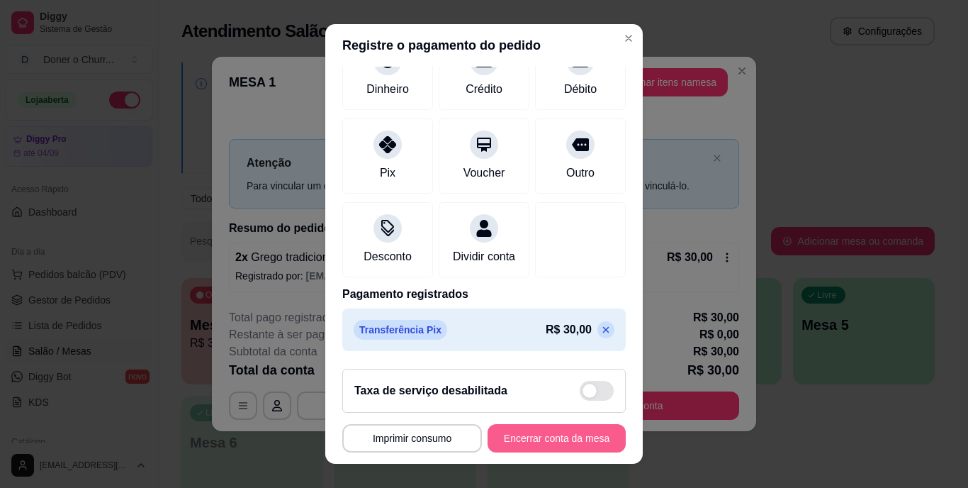
click at [529, 439] on button "Encerrar conta da mesa" at bounding box center [557, 438] width 138 height 28
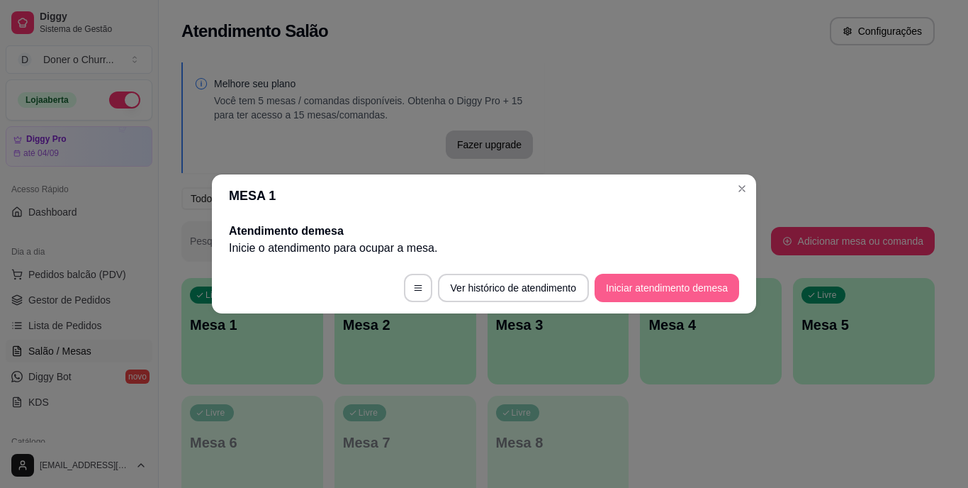
click at [644, 281] on button "Iniciar atendimento de mesa" at bounding box center [667, 288] width 145 height 28
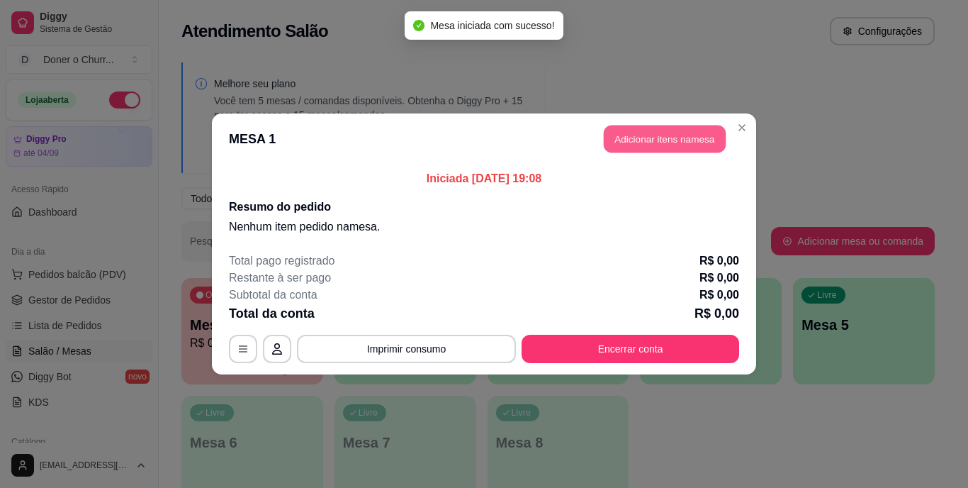
click at [659, 143] on button "Adicionar itens na mesa" at bounding box center [665, 139] width 122 height 28
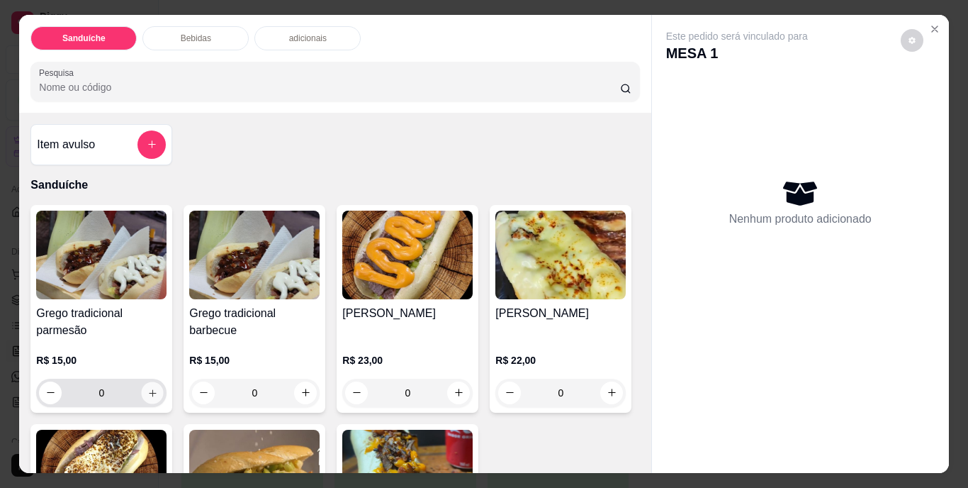
click at [150, 387] on icon "increase-product-quantity" at bounding box center [152, 392] width 11 height 11
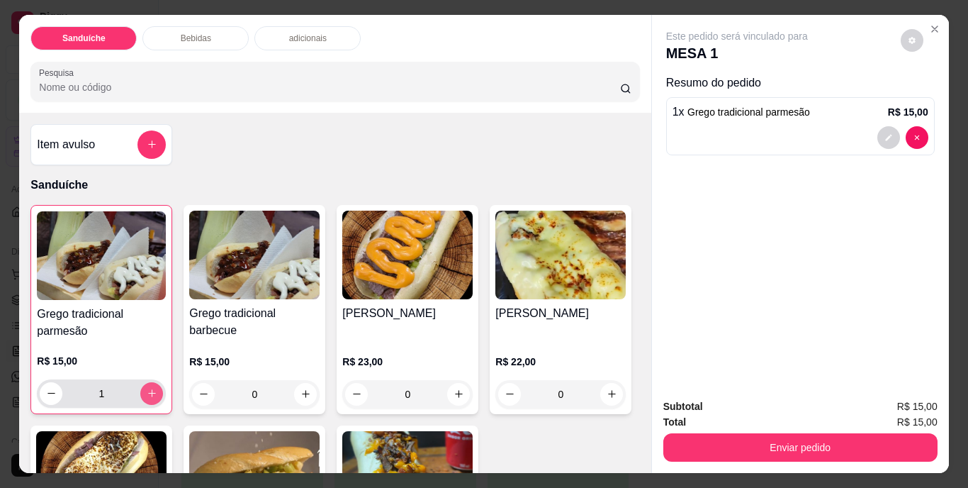
click at [150, 382] on button "increase-product-quantity" at bounding box center [151, 393] width 23 height 23
type input "2"
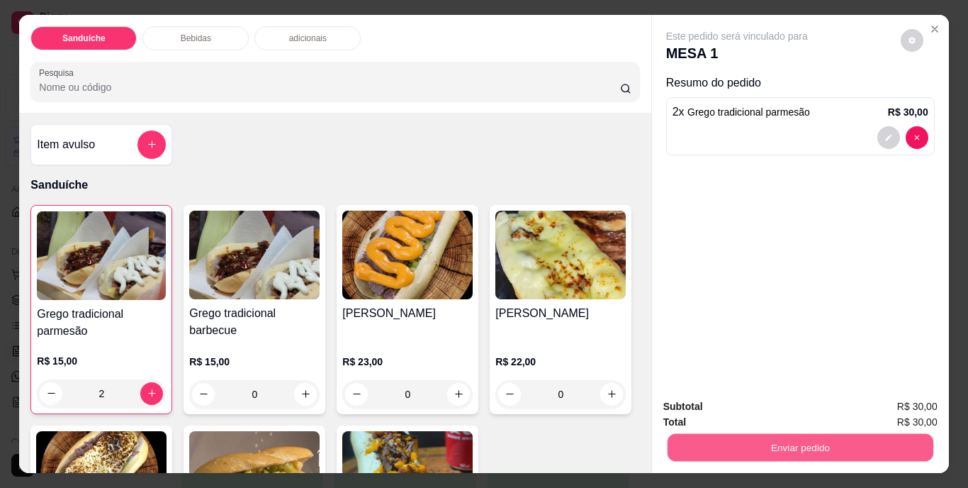
click at [805, 435] on button "Enviar pedido" at bounding box center [800, 448] width 266 height 28
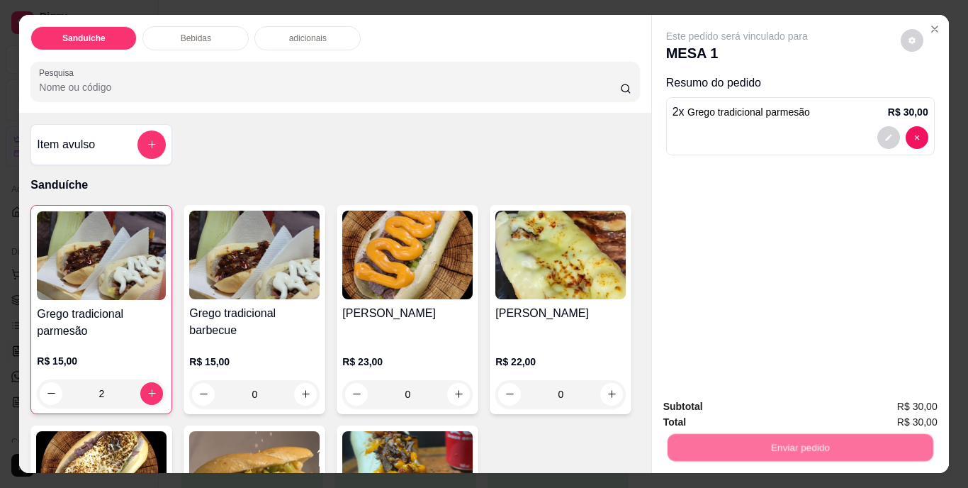
click at [751, 404] on button "Não registrar e enviar pedido" at bounding box center [753, 407] width 143 height 26
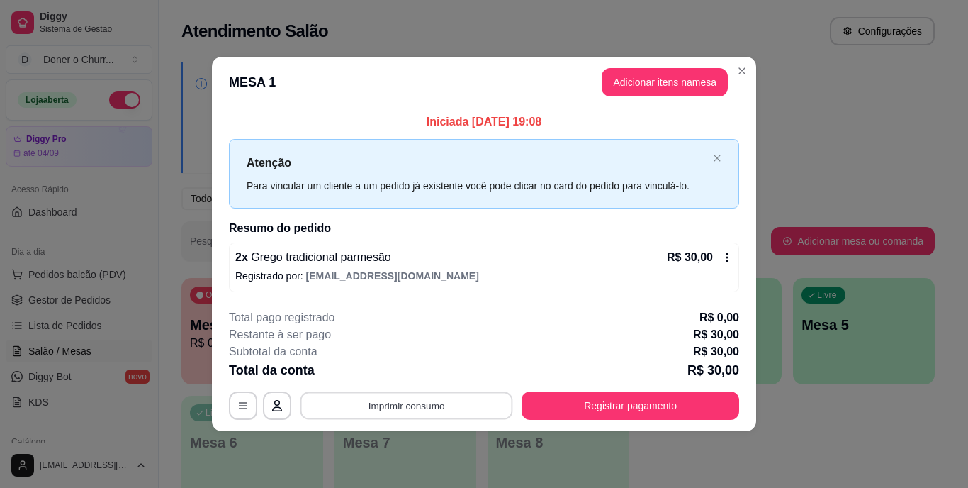
click at [414, 401] on button "Imprimir consumo" at bounding box center [407, 405] width 213 height 28
click at [411, 371] on button "IMPRESSORA" at bounding box center [411, 373] width 99 height 22
click at [685, 79] on button "Adicionar itens na mesa" at bounding box center [665, 82] width 126 height 28
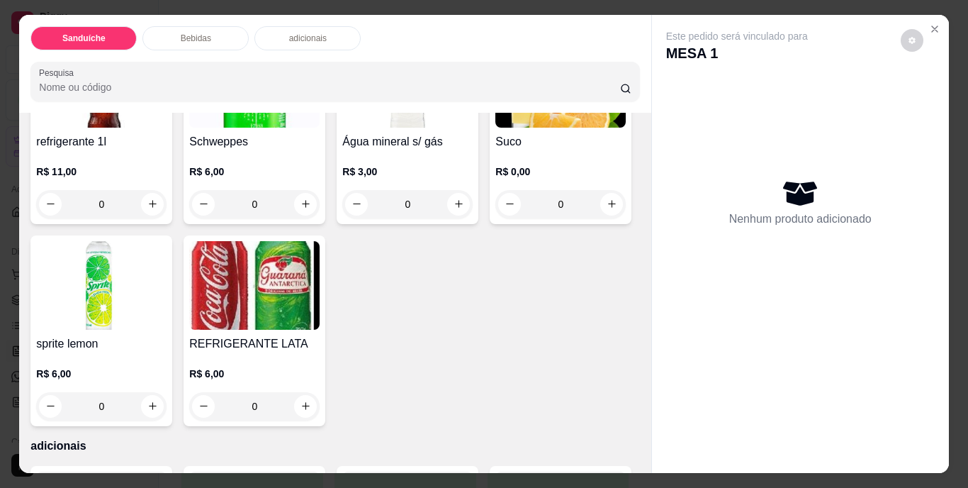
scroll to position [709, 0]
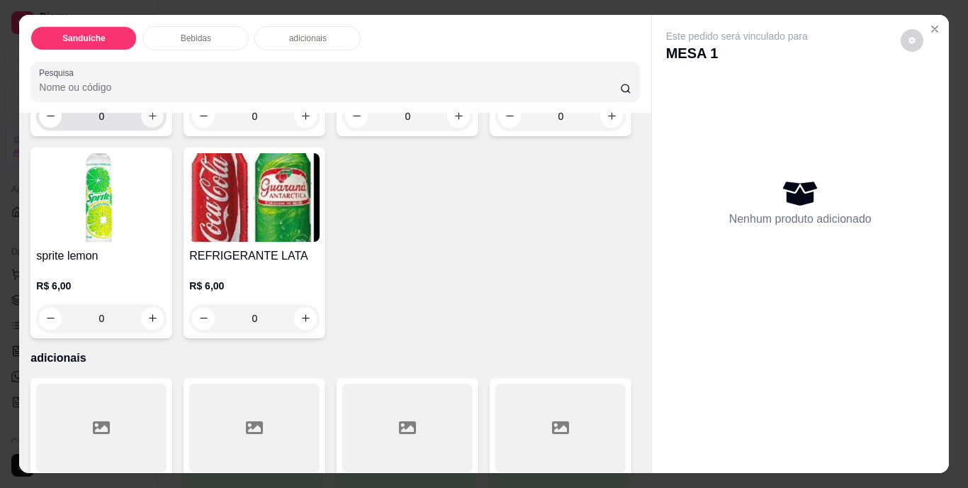
click at [149, 120] on icon "increase-product-quantity" at bounding box center [153, 116] width 8 height 8
type input "1"
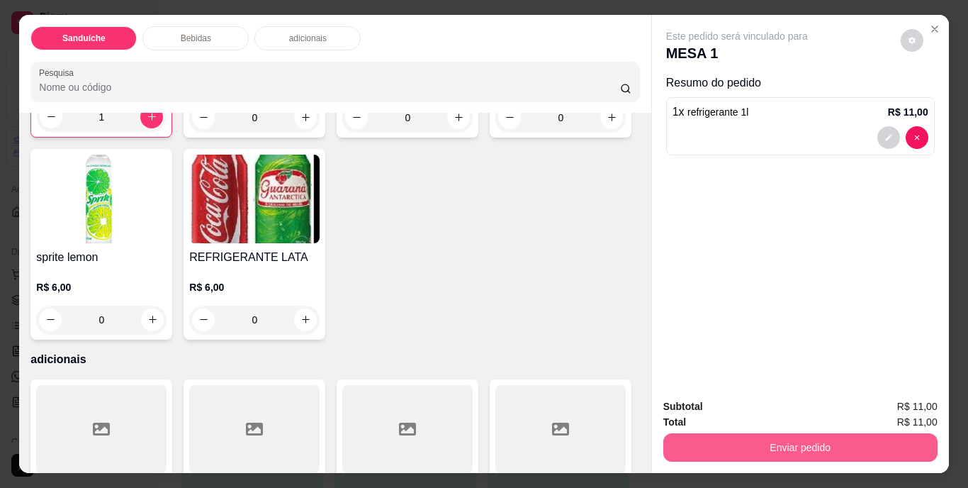
click at [726, 441] on button "Enviar pedido" at bounding box center [801, 447] width 274 height 28
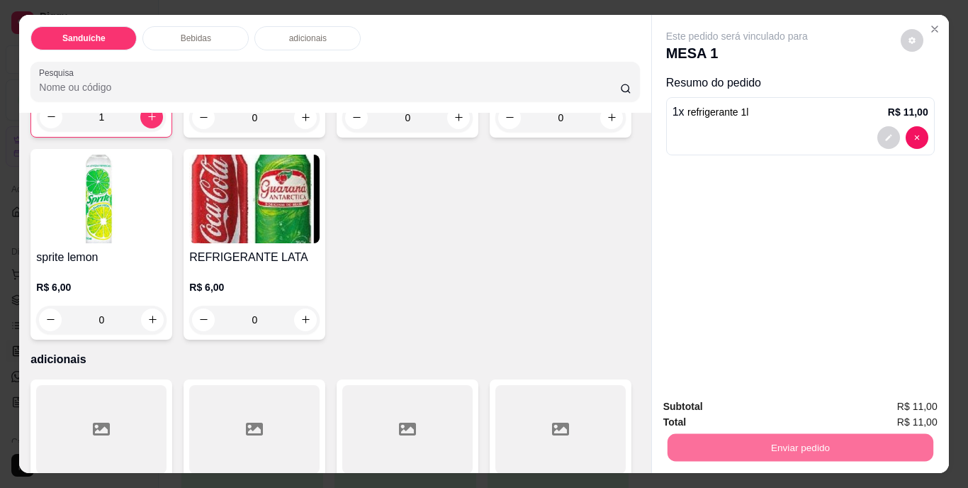
click at [726, 409] on button "Não registrar e enviar pedido" at bounding box center [753, 407] width 143 height 26
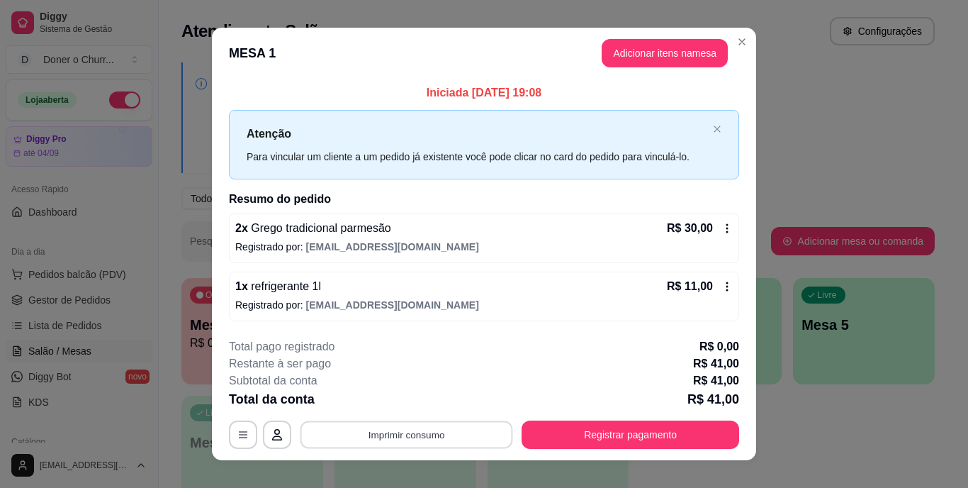
click at [425, 437] on button "Imprimir consumo" at bounding box center [407, 434] width 213 height 28
click at [420, 400] on button "IMPRESSORA" at bounding box center [405, 401] width 99 height 22
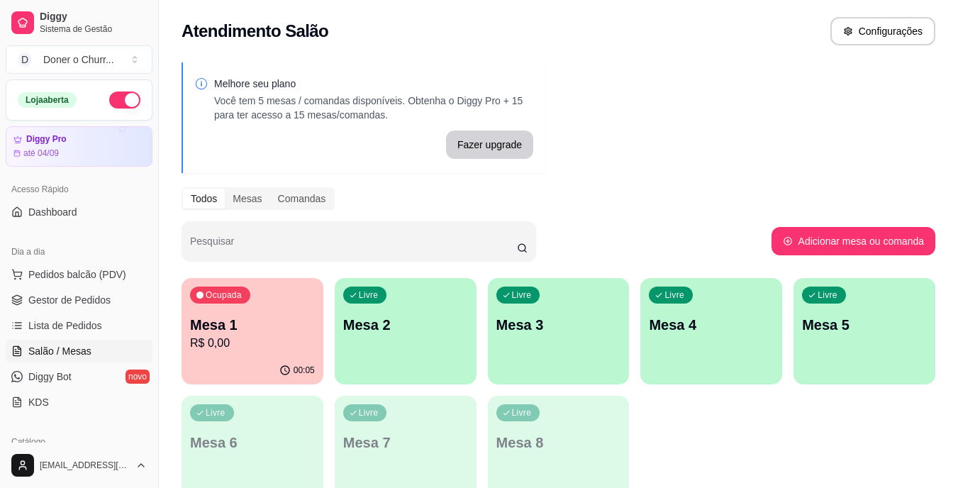
click at [432, 327] on p "Mesa 2" at bounding box center [405, 325] width 125 height 20
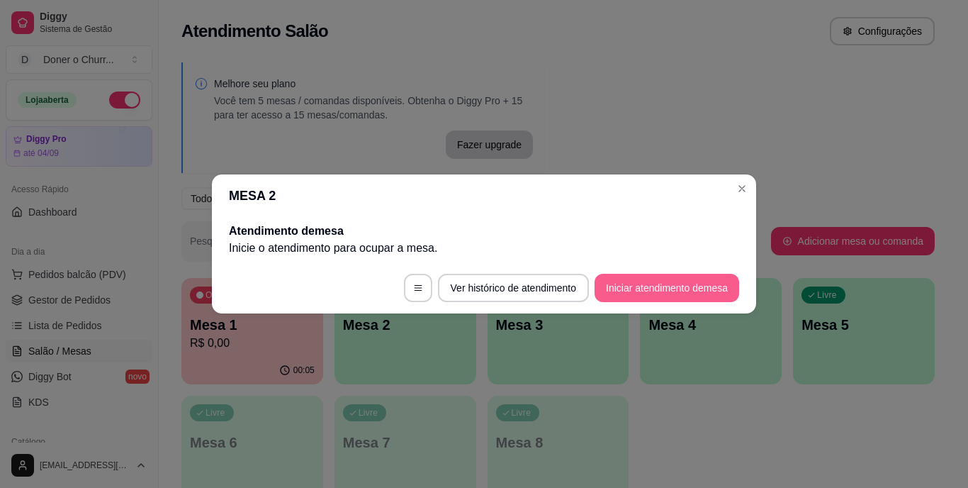
click at [666, 281] on button "Iniciar atendimento de mesa" at bounding box center [667, 288] width 145 height 28
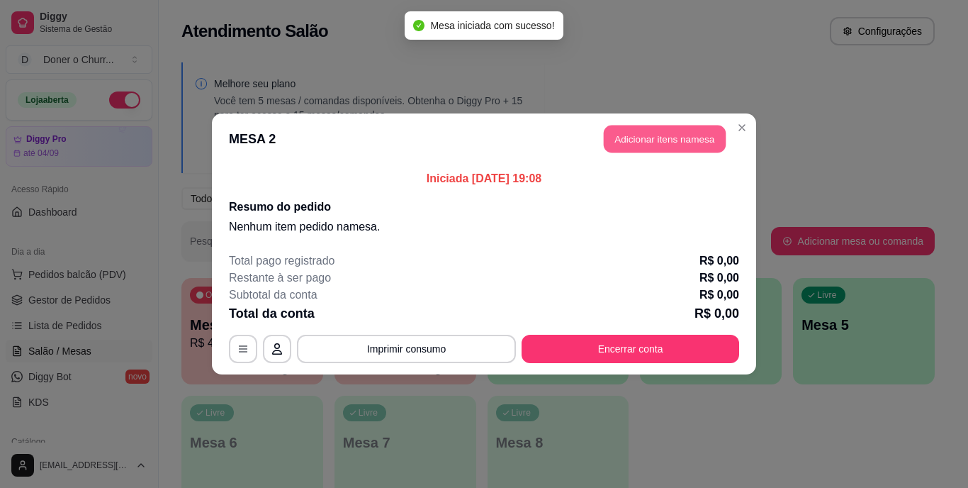
click at [652, 143] on button "Adicionar itens na mesa" at bounding box center [665, 139] width 122 height 28
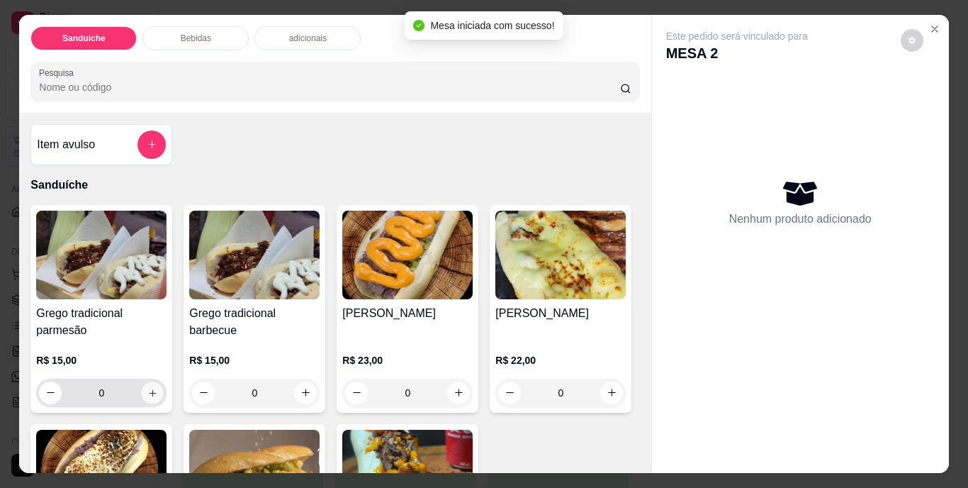
click at [154, 386] on button "increase-product-quantity" at bounding box center [153, 392] width 22 height 22
type input "1"
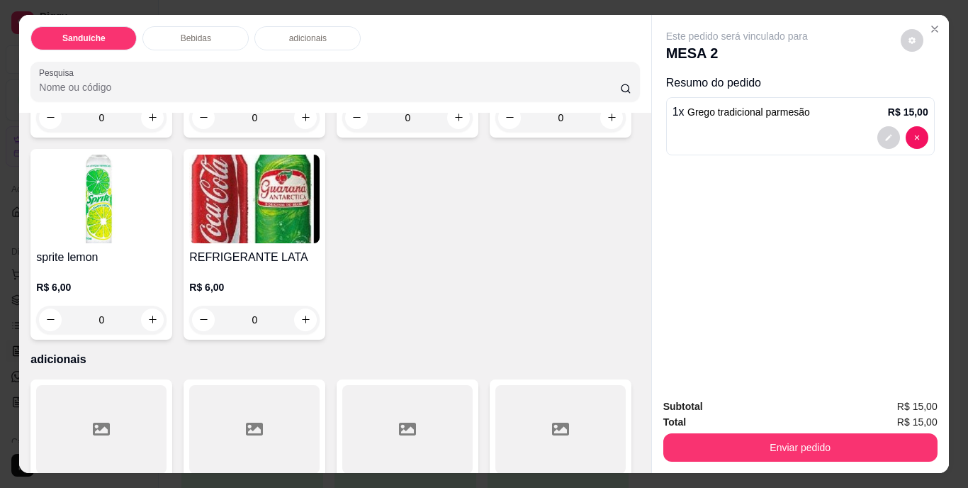
scroll to position [780, 0]
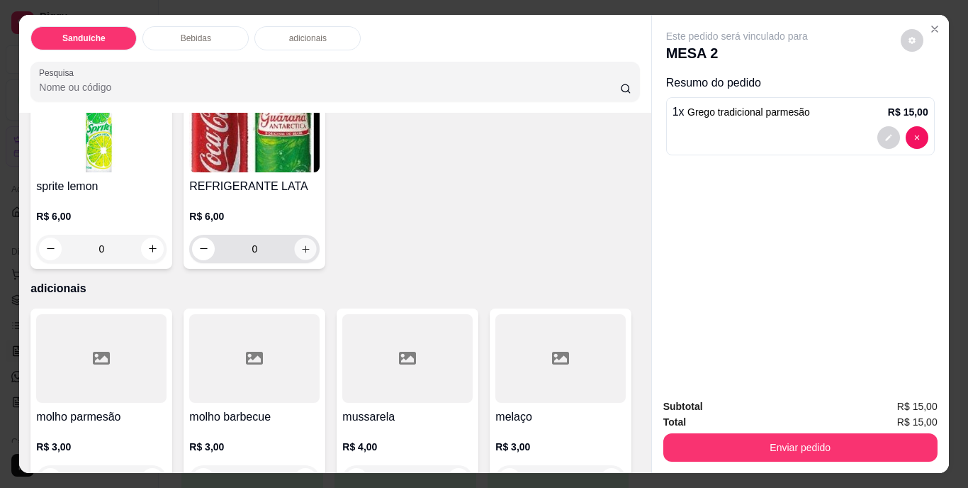
click at [309, 252] on icon "increase-product-quantity" at bounding box center [305, 248] width 7 height 7
type input "1"
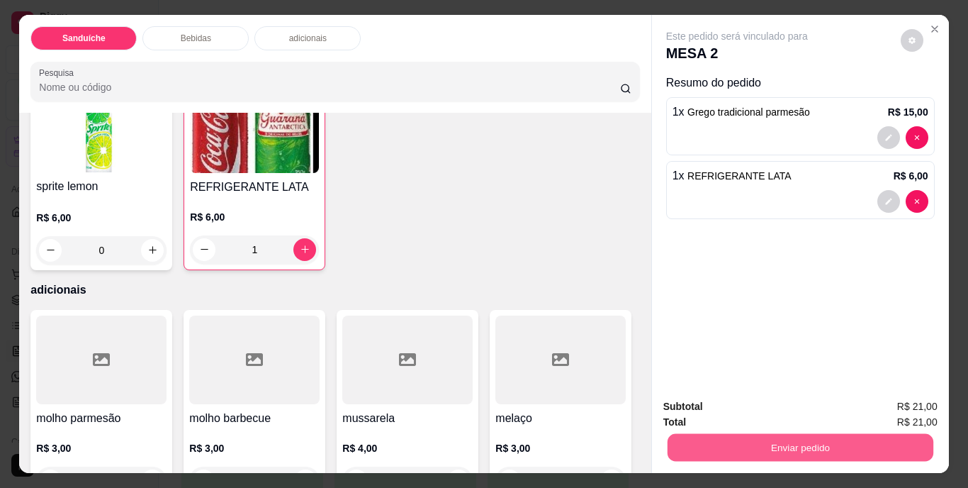
click at [771, 434] on button "Enviar pedido" at bounding box center [800, 448] width 266 height 28
click at [717, 415] on button "Não registrar e enviar pedido" at bounding box center [753, 407] width 147 height 27
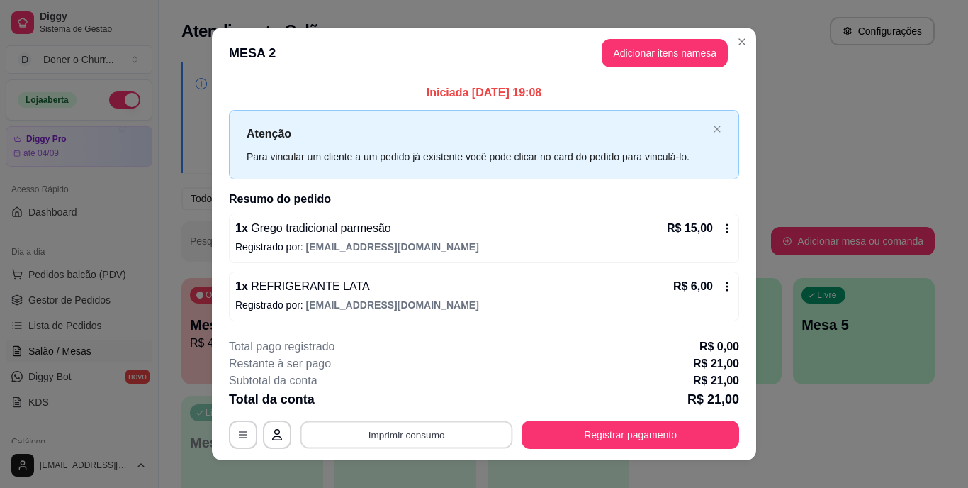
click at [391, 436] on button "Imprimir consumo" at bounding box center [407, 434] width 213 height 28
click at [414, 404] on button "IMPRESSORA" at bounding box center [405, 402] width 99 height 22
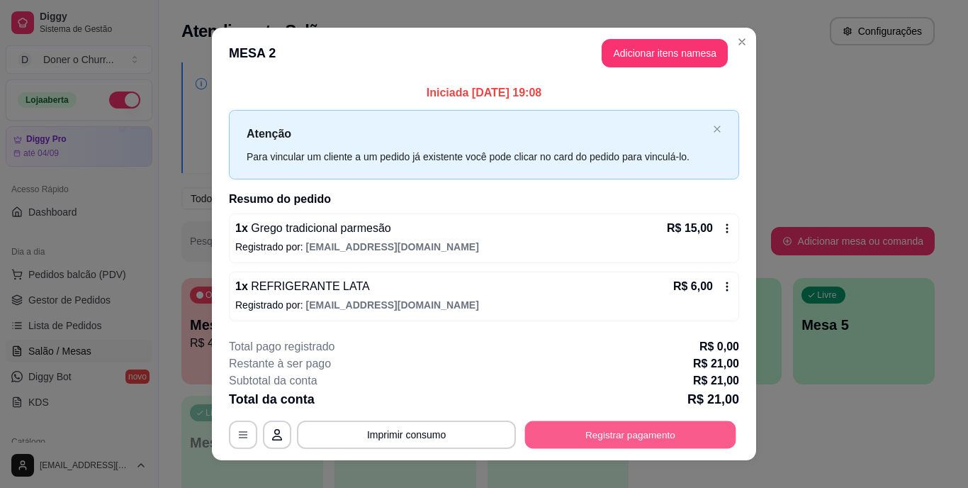
click at [612, 438] on button "Registrar pagamento" at bounding box center [630, 434] width 211 height 28
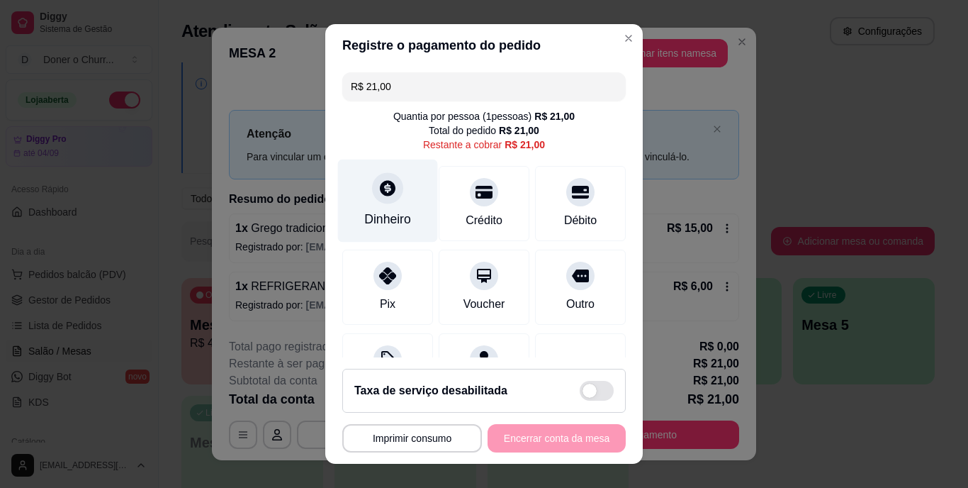
click at [374, 201] on div at bounding box center [387, 188] width 31 height 31
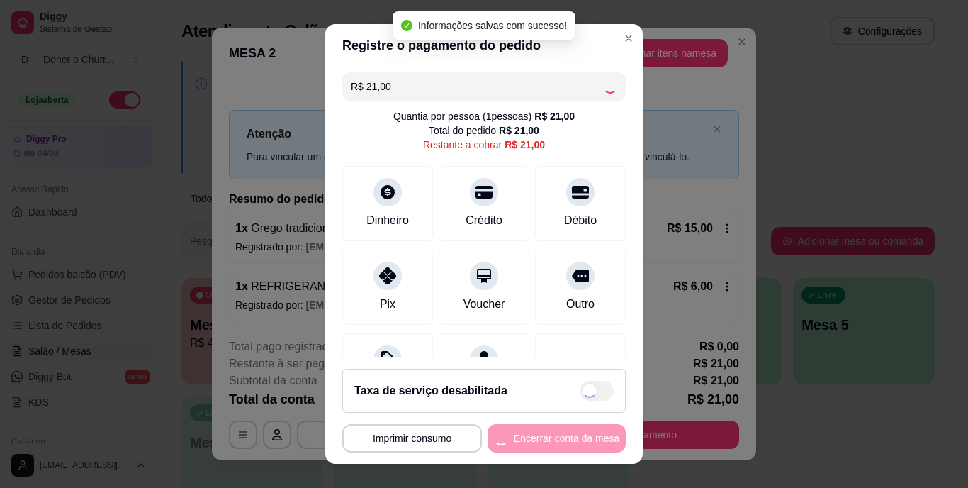
type input "R$ 0,00"
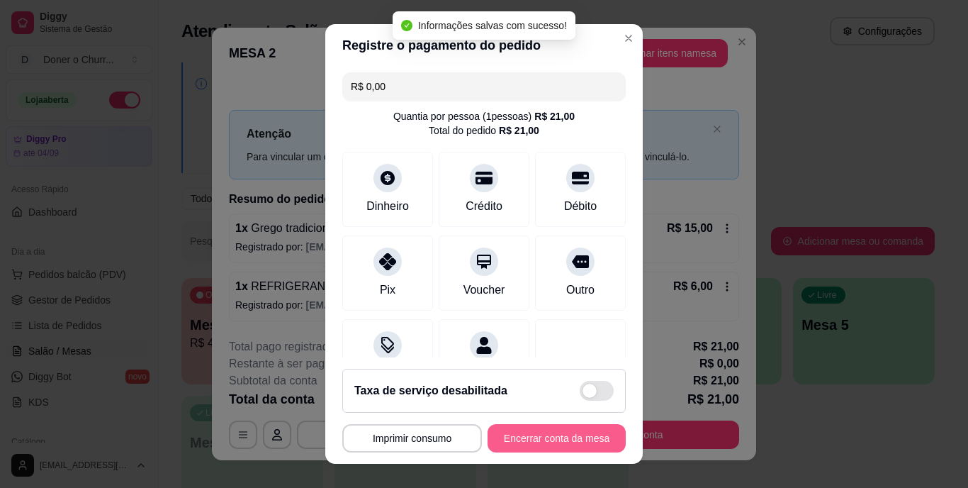
click at [520, 440] on button "Encerrar conta da mesa" at bounding box center [557, 438] width 138 height 28
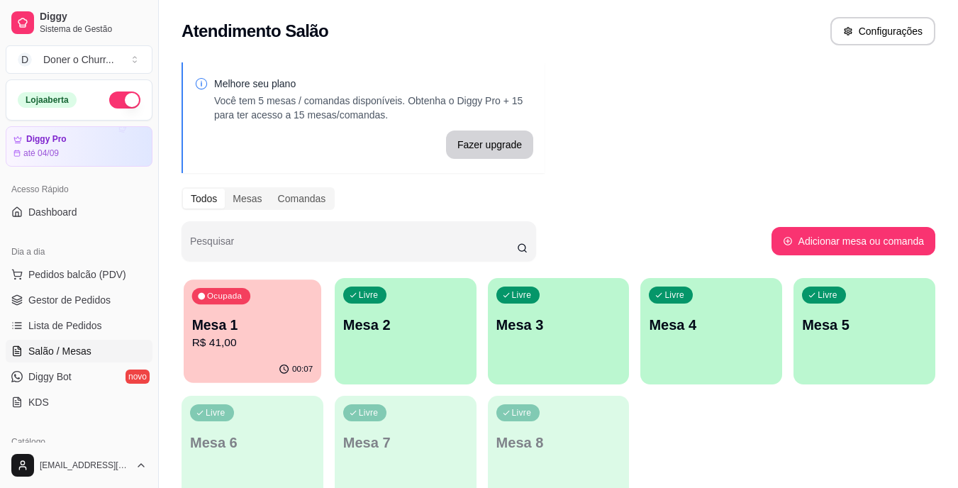
click at [272, 309] on div "Ocupada Mesa 1 R$ 41,00" at bounding box center [253, 317] width 138 height 77
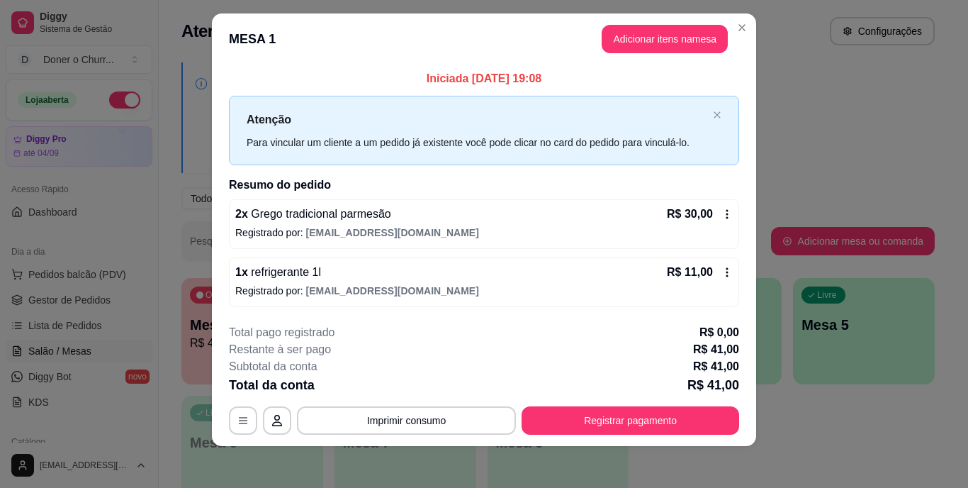
scroll to position [18, 0]
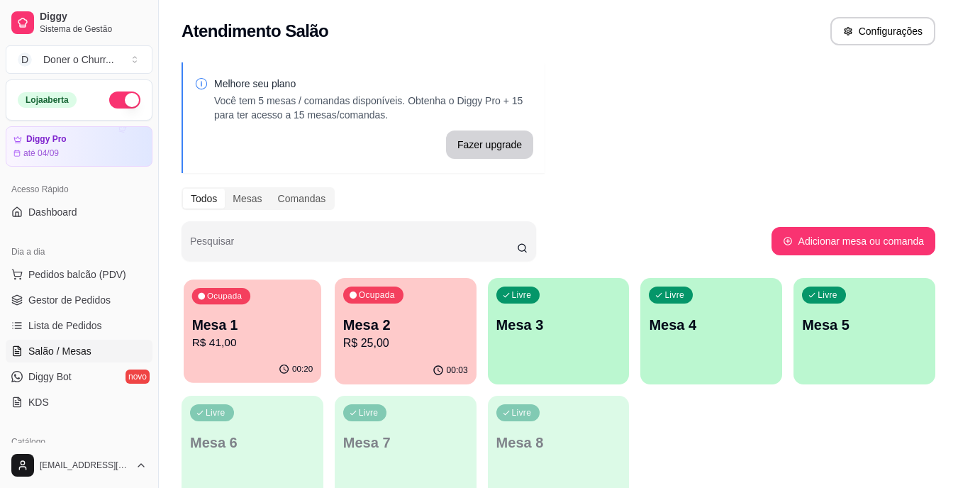
click at [291, 331] on p "Mesa 1" at bounding box center [252, 324] width 121 height 19
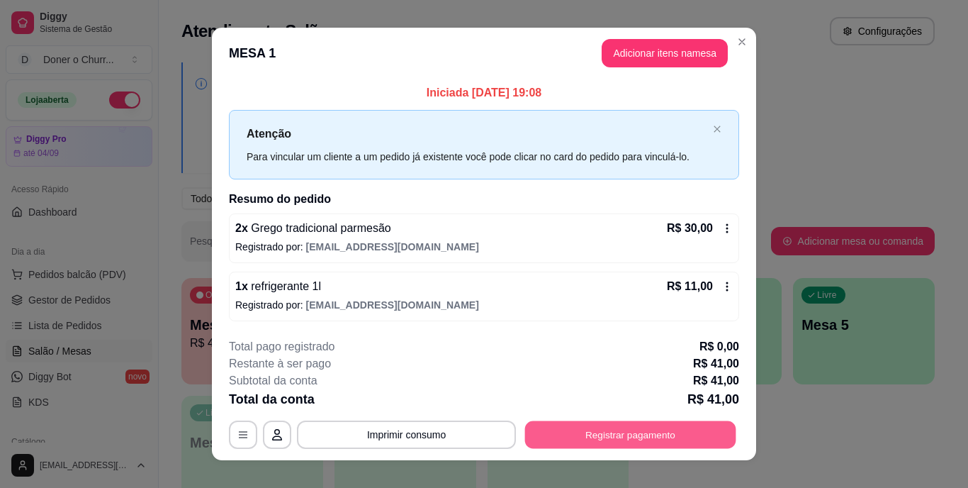
click at [603, 433] on button "Registrar pagamento" at bounding box center [630, 434] width 211 height 28
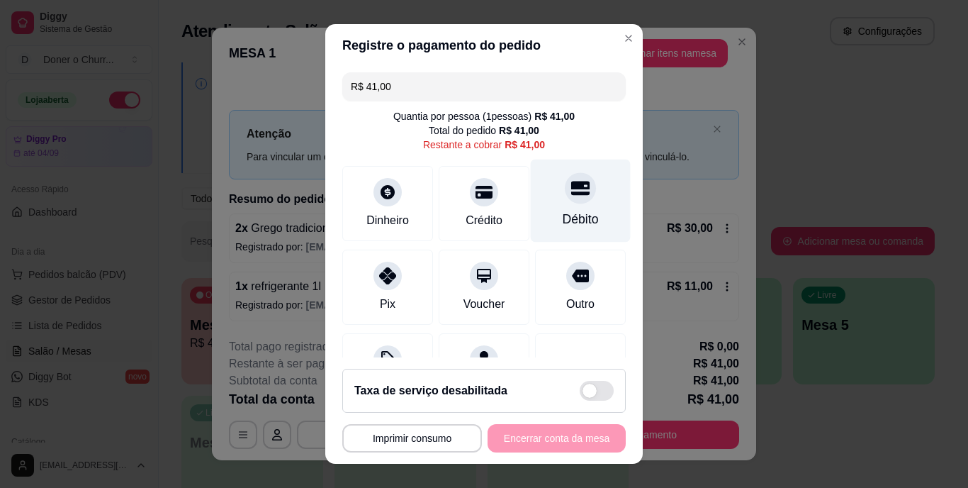
click at [565, 200] on div at bounding box center [580, 188] width 31 height 31
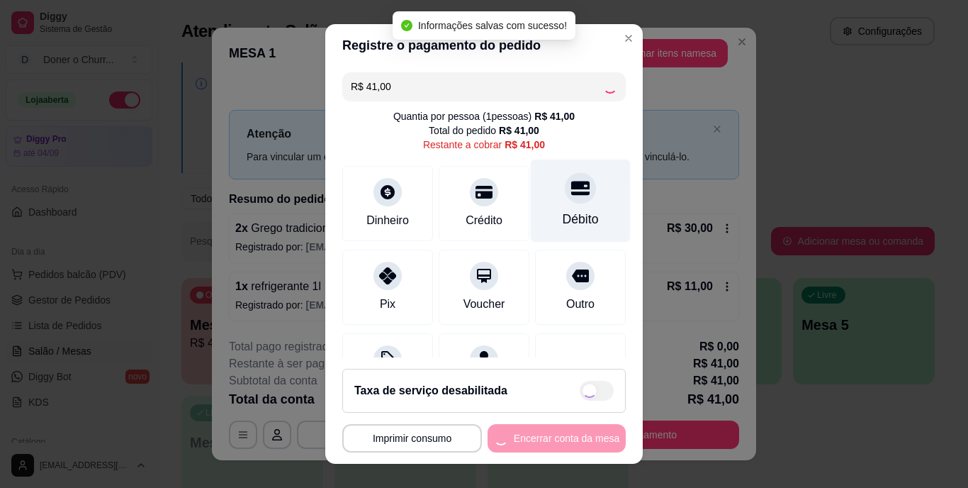
type input "R$ 0,00"
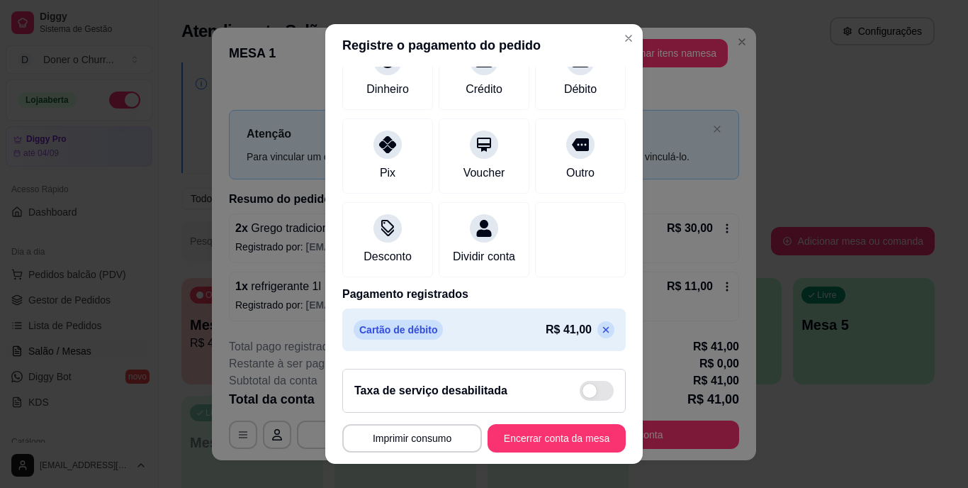
scroll to position [21, 0]
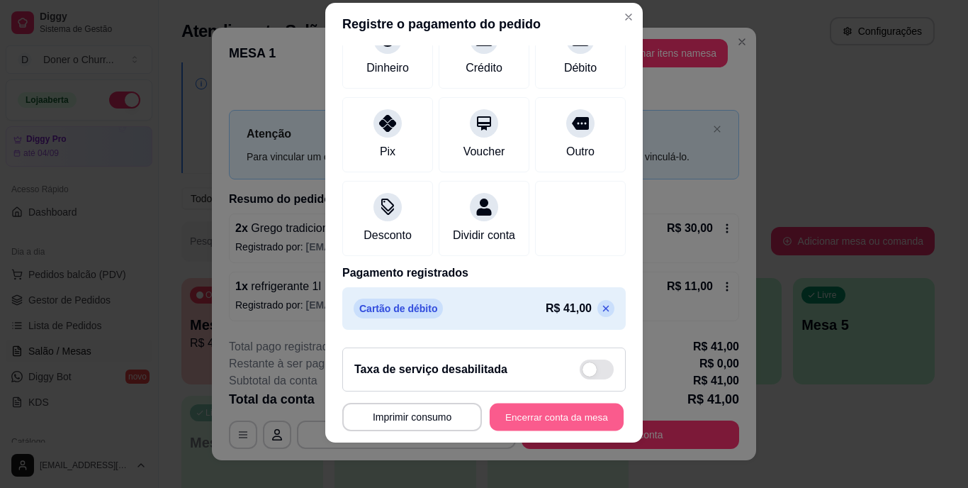
click at [547, 408] on button "Encerrar conta da mesa" at bounding box center [557, 417] width 134 height 28
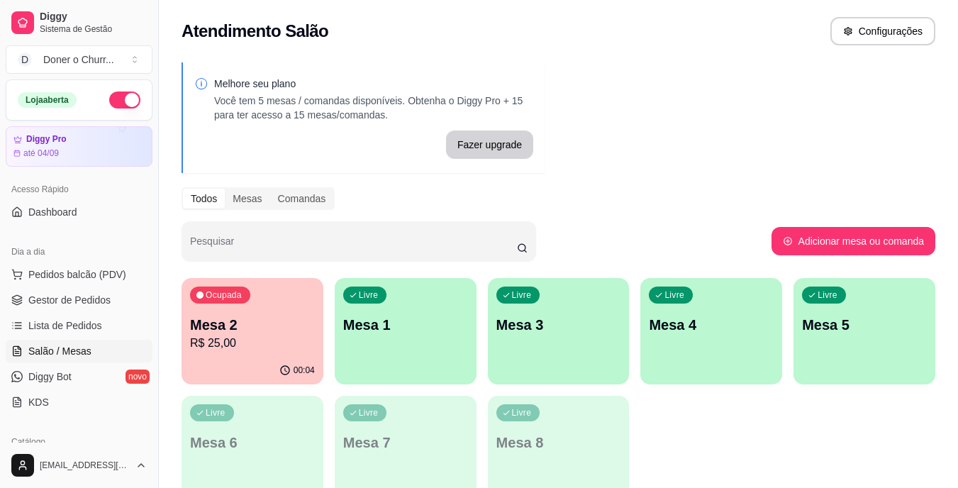
click at [256, 322] on p "Mesa 2" at bounding box center [252, 325] width 125 height 20
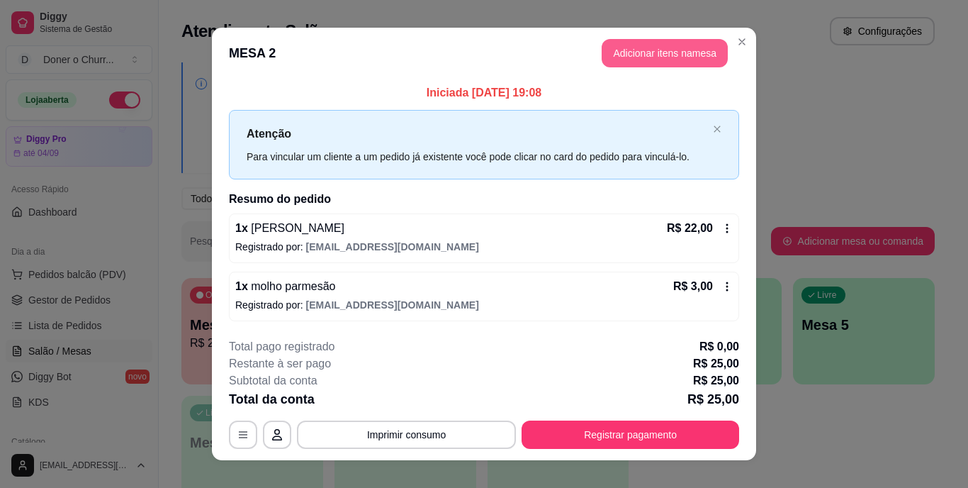
click at [664, 55] on button "Adicionar itens na mesa" at bounding box center [665, 53] width 126 height 28
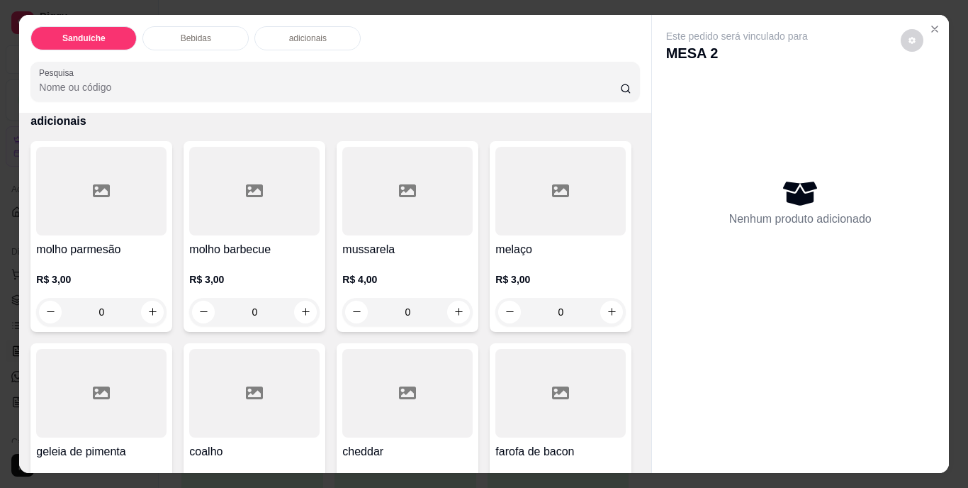
scroll to position [922, 0]
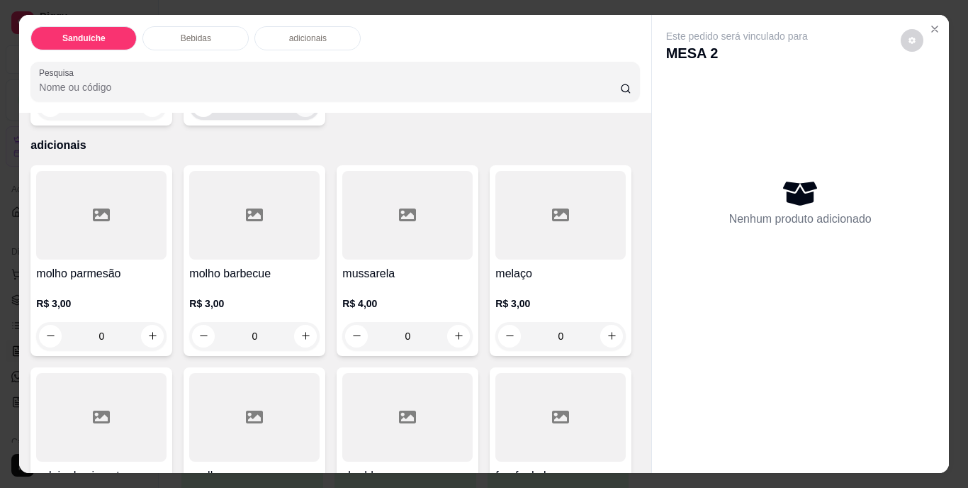
click at [311, 111] on icon "increase-product-quantity" at bounding box center [306, 105] width 11 height 11
type input "1"
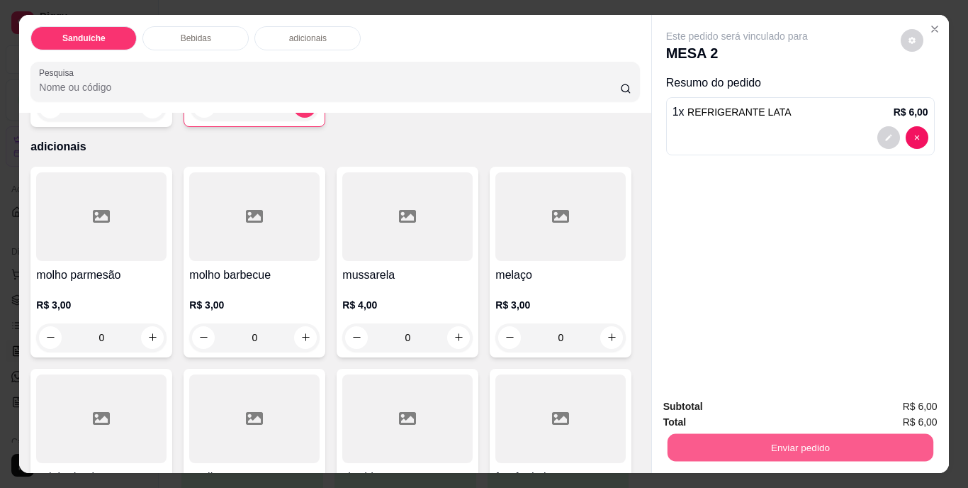
click at [737, 441] on button "Enviar pedido" at bounding box center [800, 448] width 266 height 28
click at [749, 409] on button "Não registrar e enviar pedido" at bounding box center [753, 407] width 143 height 26
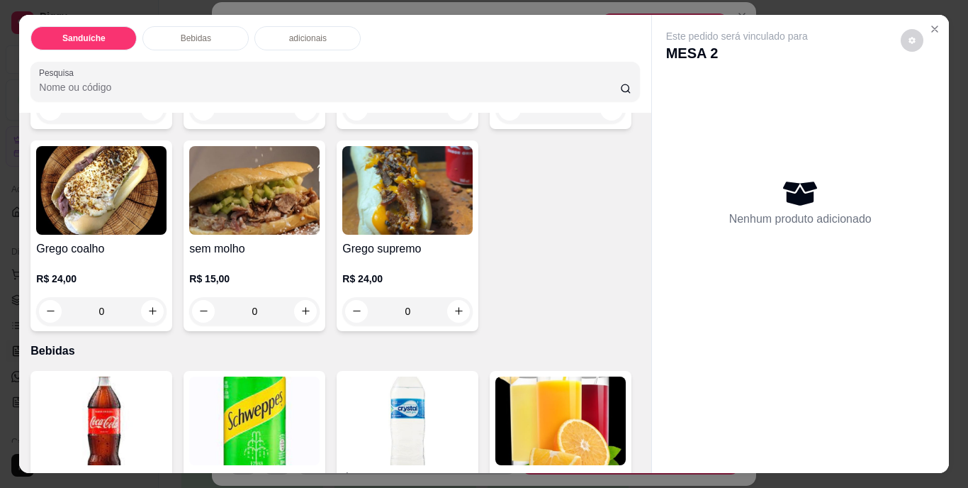
scroll to position [354, 0]
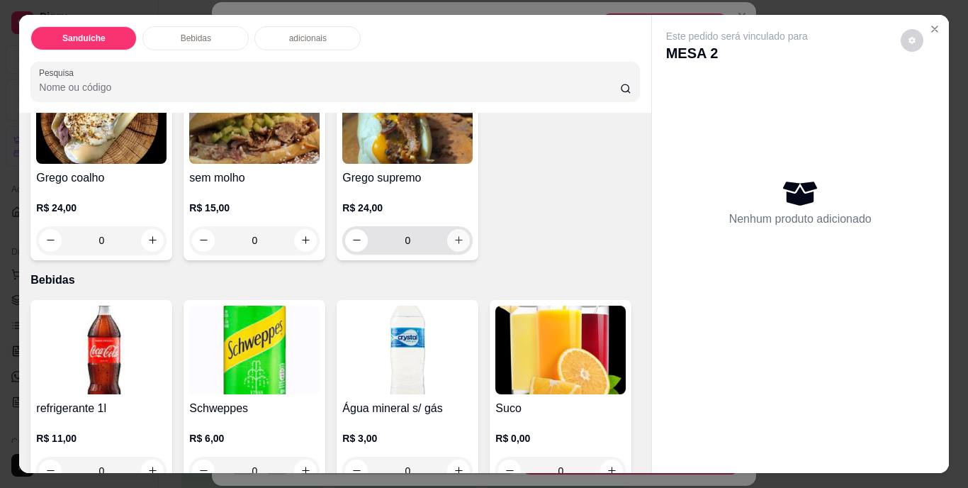
click at [454, 245] on icon "increase-product-quantity" at bounding box center [459, 240] width 11 height 11
type input "1"
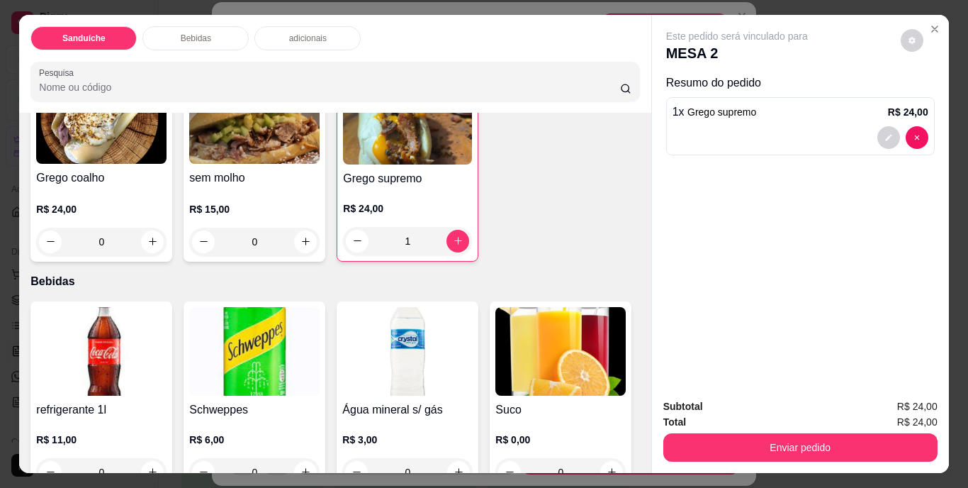
scroll to position [0, 0]
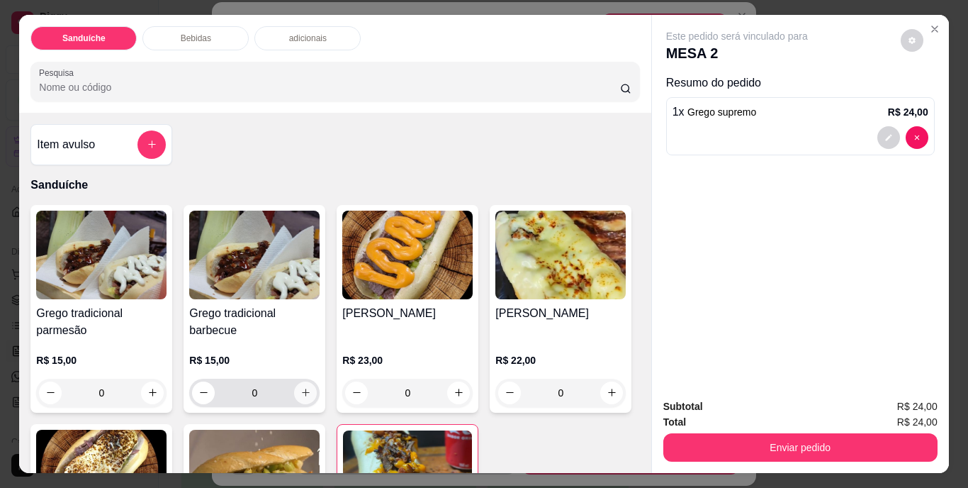
click at [301, 387] on icon "increase-product-quantity" at bounding box center [306, 392] width 11 height 11
type input "1"
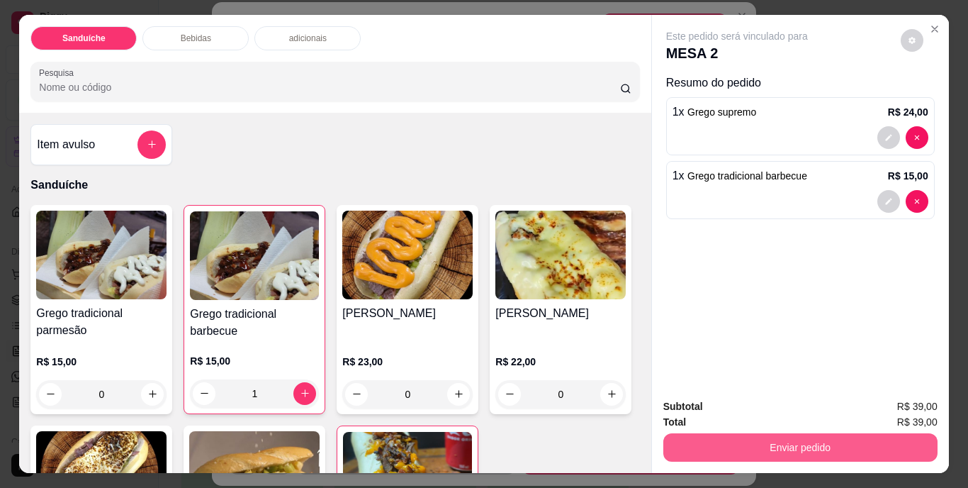
click at [773, 446] on button "Enviar pedido" at bounding box center [801, 447] width 274 height 28
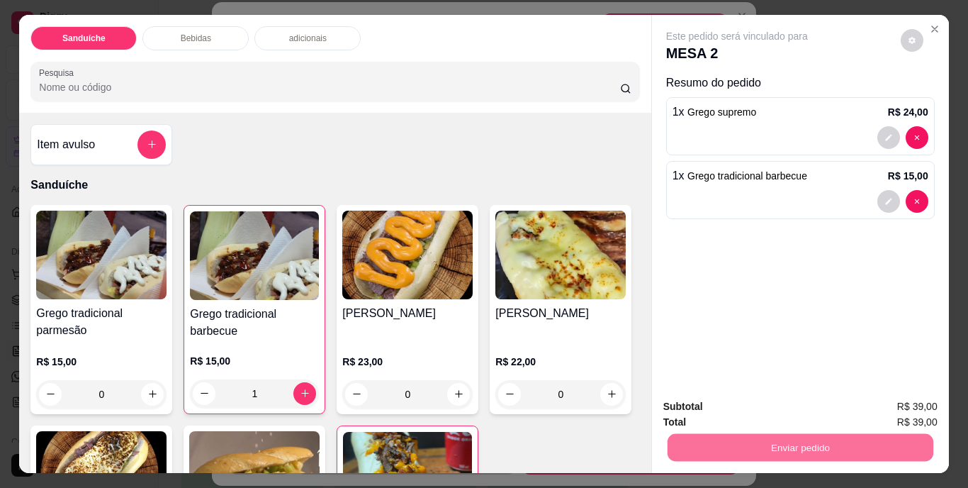
click at [762, 411] on button "Não registrar e enviar pedido" at bounding box center [753, 407] width 147 height 27
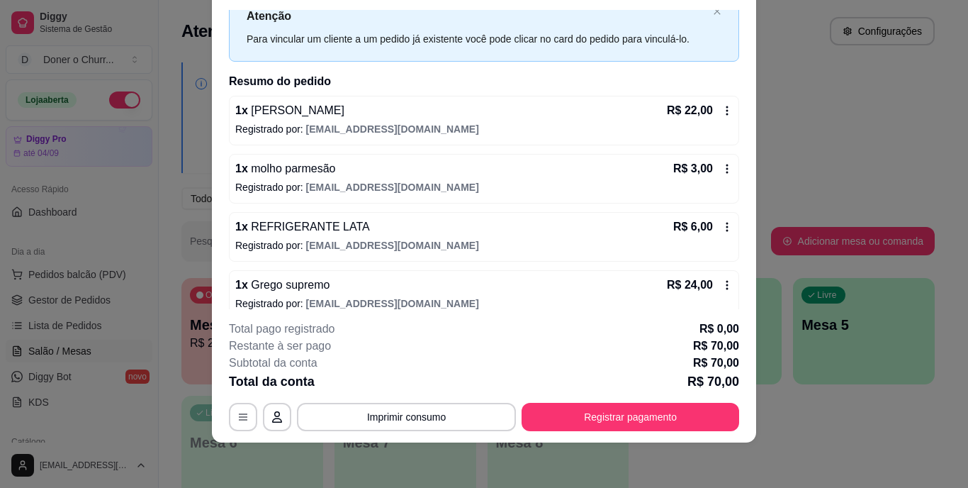
scroll to position [123, 0]
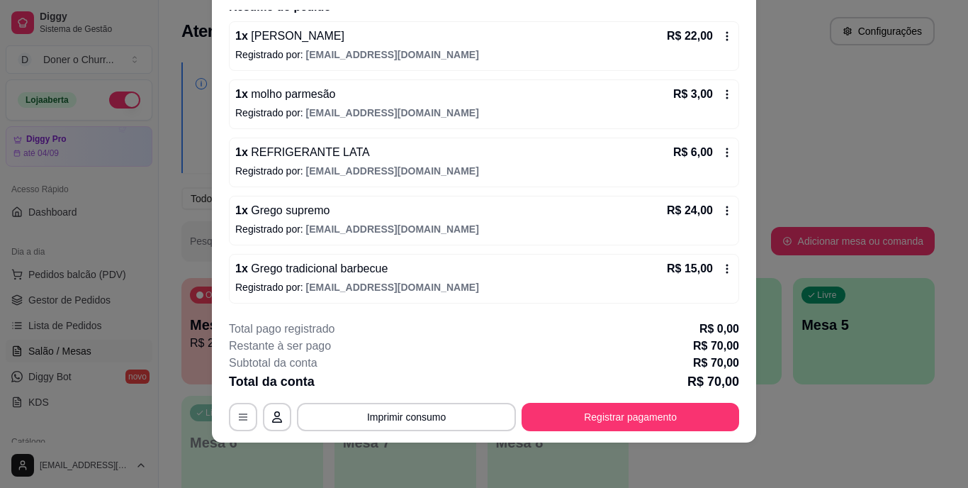
click at [722, 211] on icon at bounding box center [727, 210] width 11 height 11
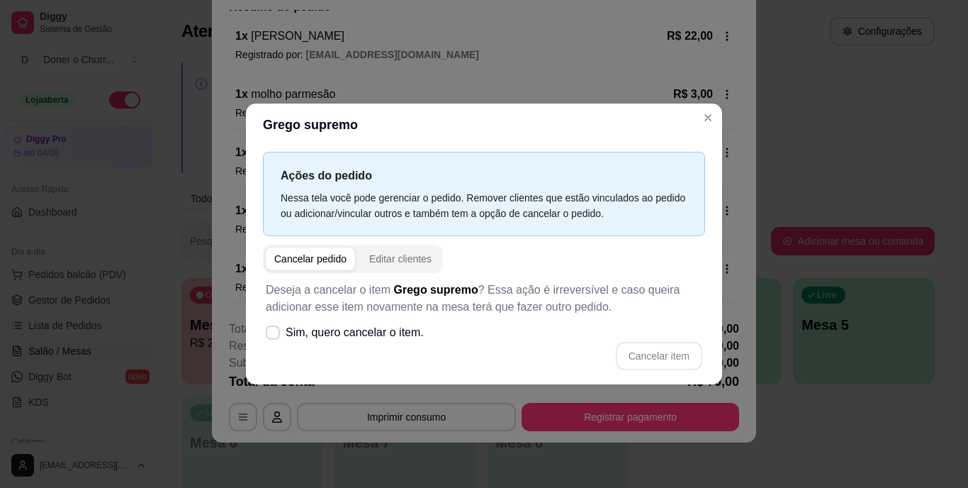
click at [314, 254] on div "Cancelar pedido" at bounding box center [310, 259] width 72 height 14
click at [272, 332] on icon at bounding box center [272, 332] width 11 height 9
click at [272, 335] on input "Sim, quero cancelar o item." at bounding box center [269, 339] width 9 height 9
checkbox input "true"
click at [654, 350] on button "Cancelar item" at bounding box center [659, 356] width 84 height 28
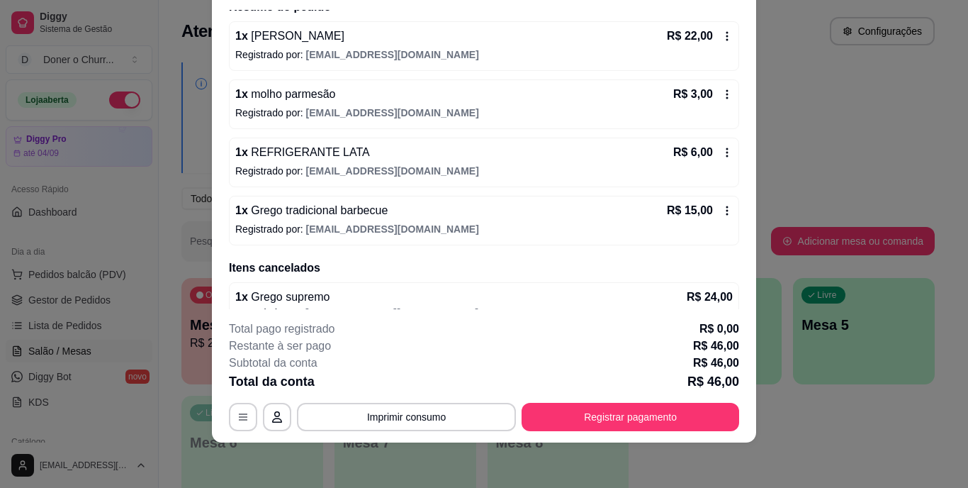
click at [722, 209] on icon at bounding box center [727, 210] width 11 height 11
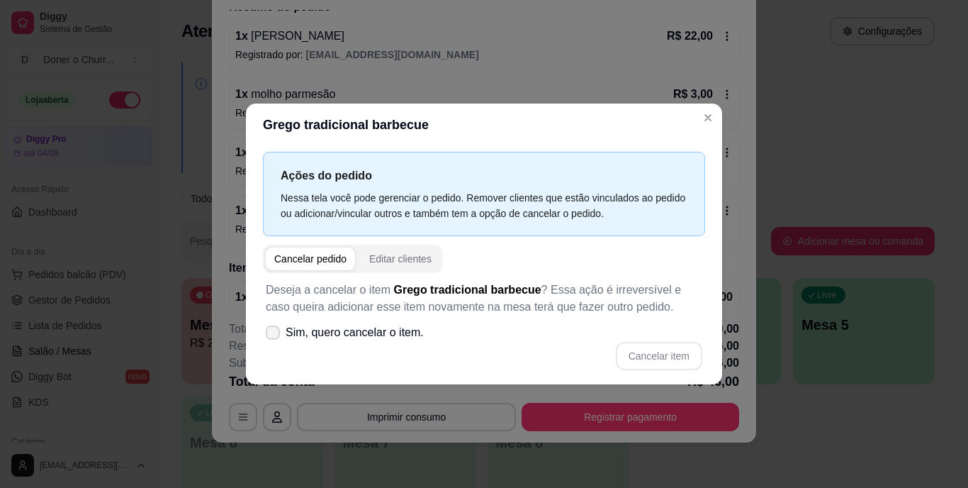
click at [272, 332] on icon at bounding box center [272, 332] width 11 height 9
click at [272, 335] on input "Sim, quero cancelar o item." at bounding box center [269, 339] width 9 height 9
checkbox input "true"
click at [641, 353] on button "Cancelar item" at bounding box center [659, 356] width 84 height 28
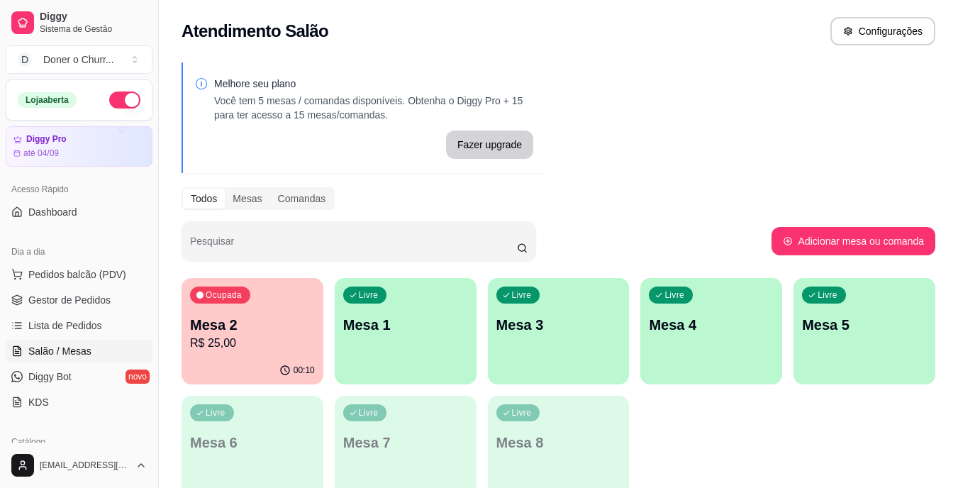
click at [393, 320] on p "Mesa 1" at bounding box center [405, 325] width 125 height 20
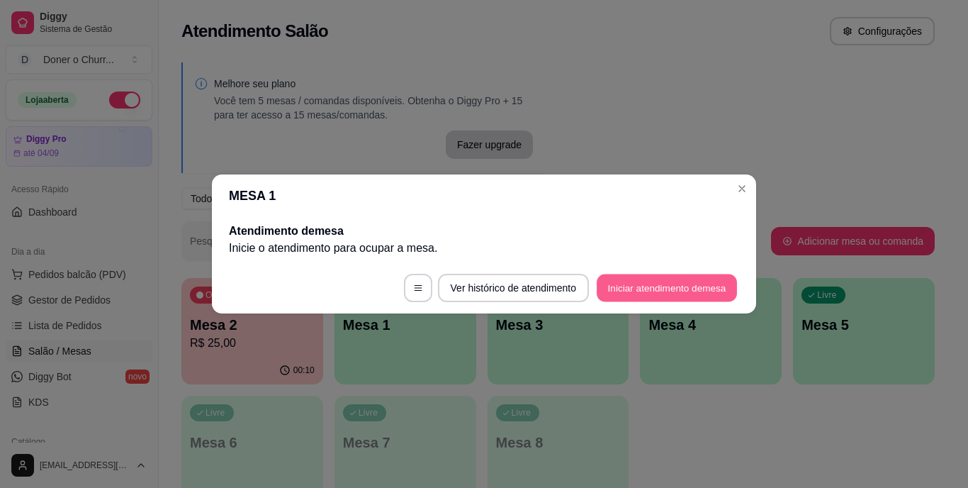
click at [647, 295] on button "Iniciar atendimento de mesa" at bounding box center [667, 288] width 140 height 28
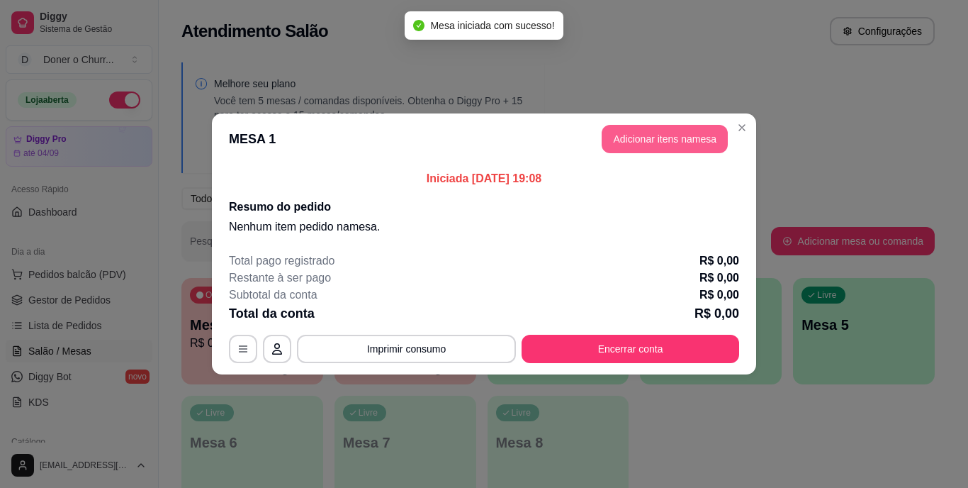
click at [666, 137] on button "Adicionar itens na mesa" at bounding box center [665, 139] width 126 height 28
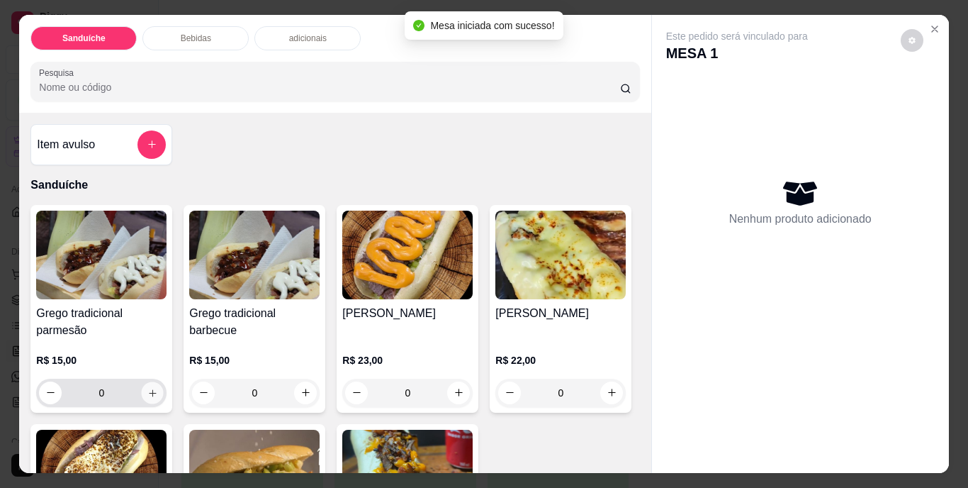
click at [146, 381] on button "increase-product-quantity" at bounding box center [153, 392] width 22 height 22
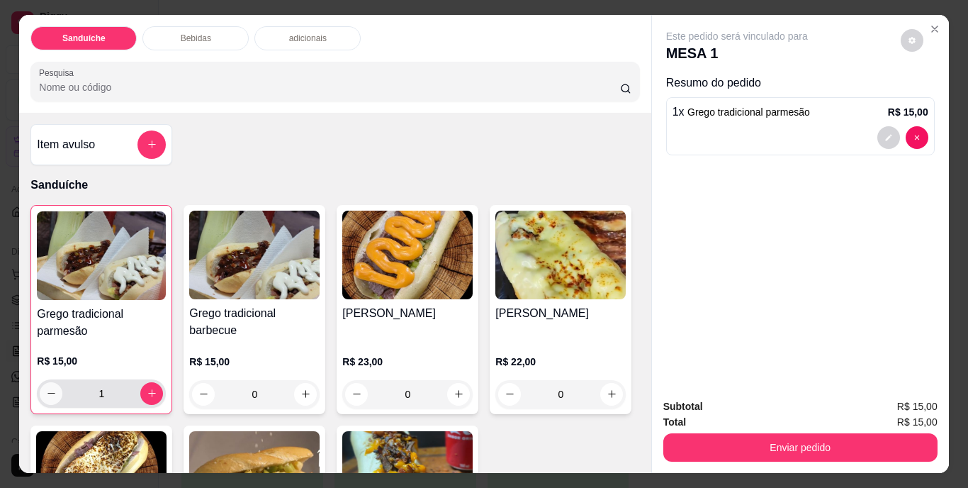
click at [46, 390] on icon "decrease-product-quantity" at bounding box center [51, 393] width 11 height 11
type input "0"
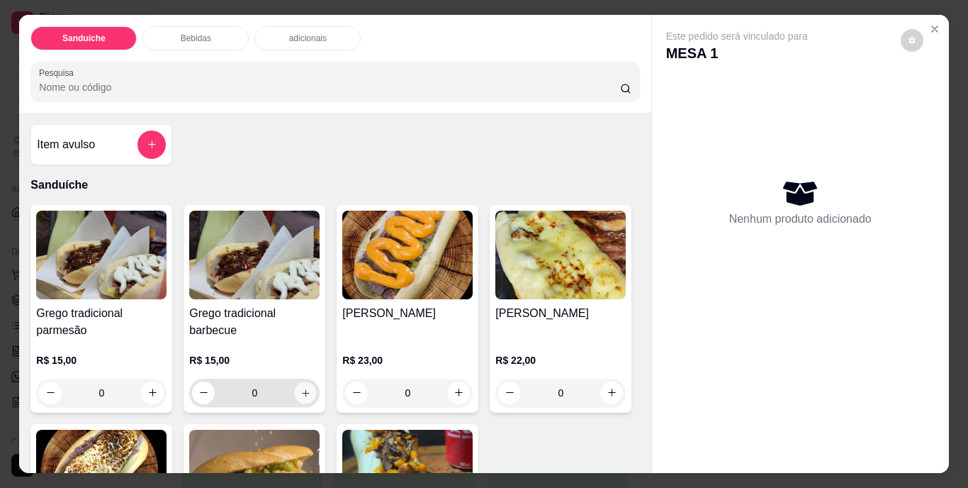
click at [302, 389] on icon "increase-product-quantity" at bounding box center [305, 392] width 7 height 7
type input "1"
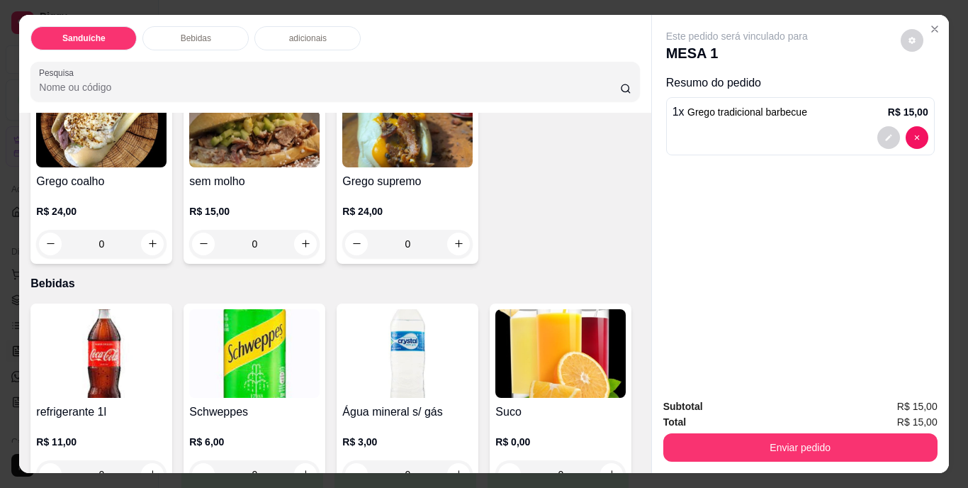
scroll to position [354, 0]
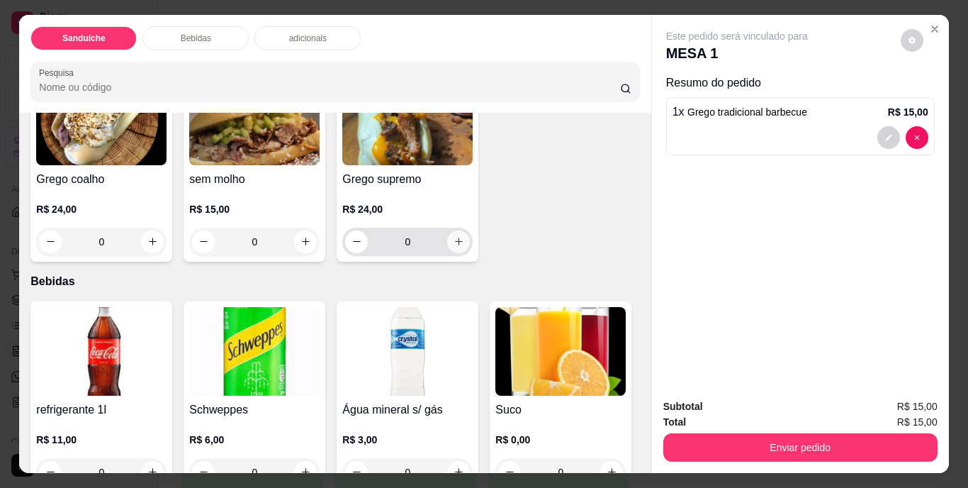
click at [447, 253] on button "increase-product-quantity" at bounding box center [458, 241] width 23 height 23
type input "1"
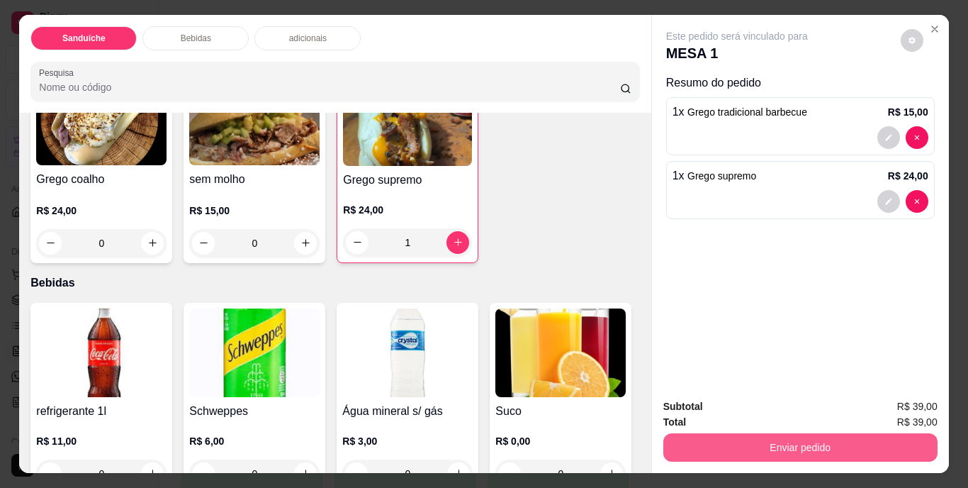
click at [773, 445] on button "Enviar pedido" at bounding box center [801, 447] width 274 height 28
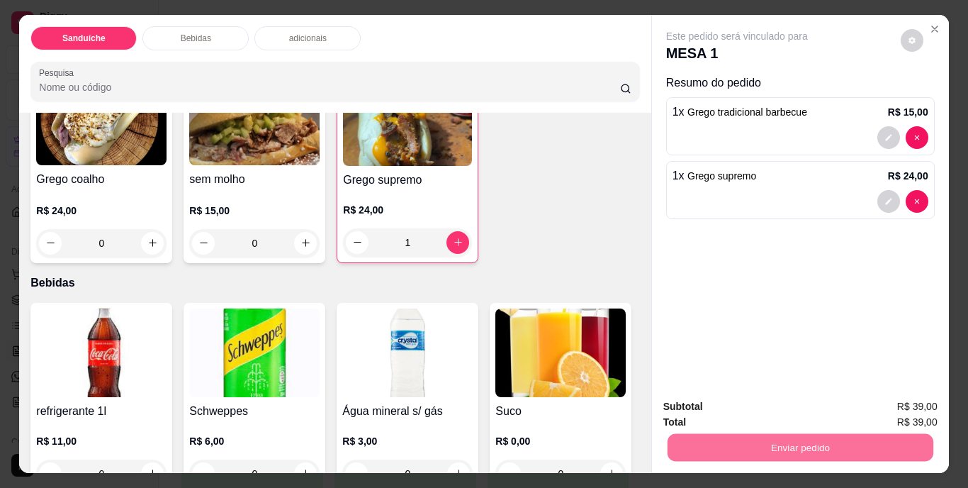
click at [759, 413] on button "Não registrar e enviar pedido" at bounding box center [753, 407] width 147 height 27
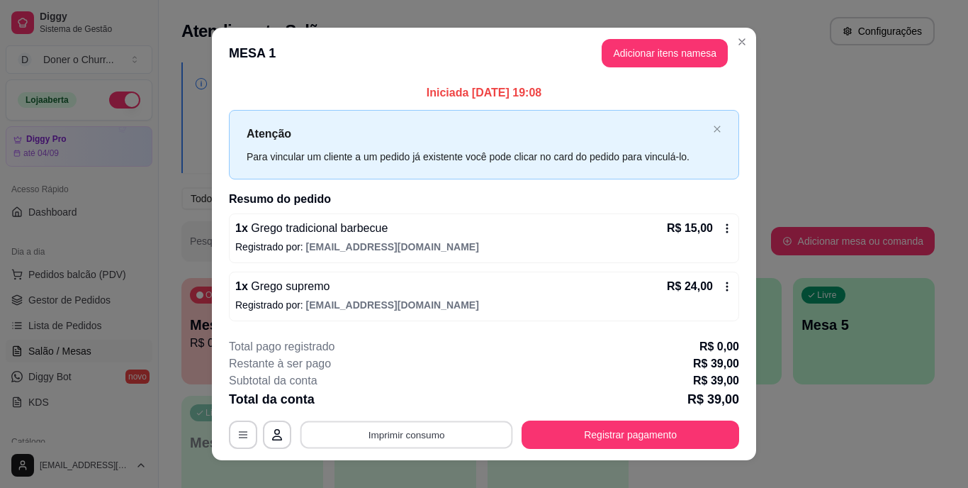
click at [381, 432] on button "Imprimir consumo" at bounding box center [407, 434] width 213 height 28
click at [411, 403] on button "IMPRESSORA" at bounding box center [405, 401] width 103 height 23
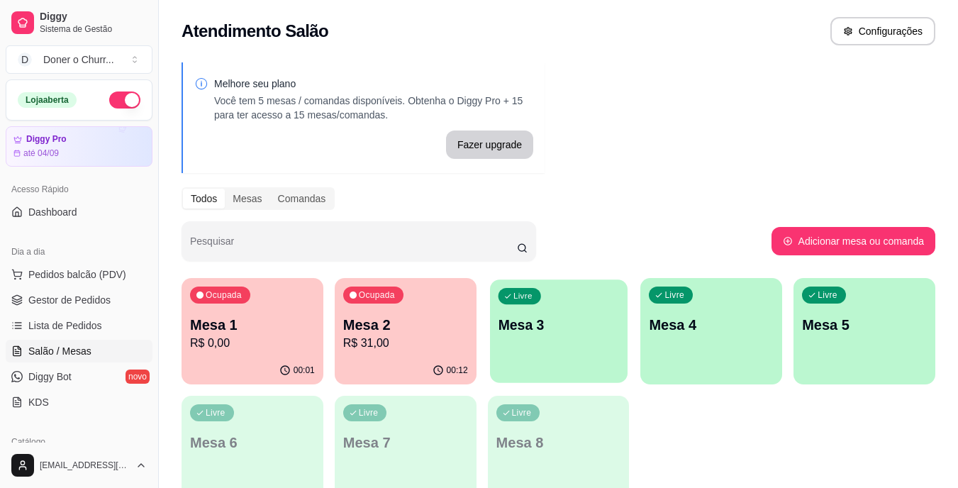
click at [601, 341] on div "Livre Mesa 3" at bounding box center [559, 322] width 138 height 86
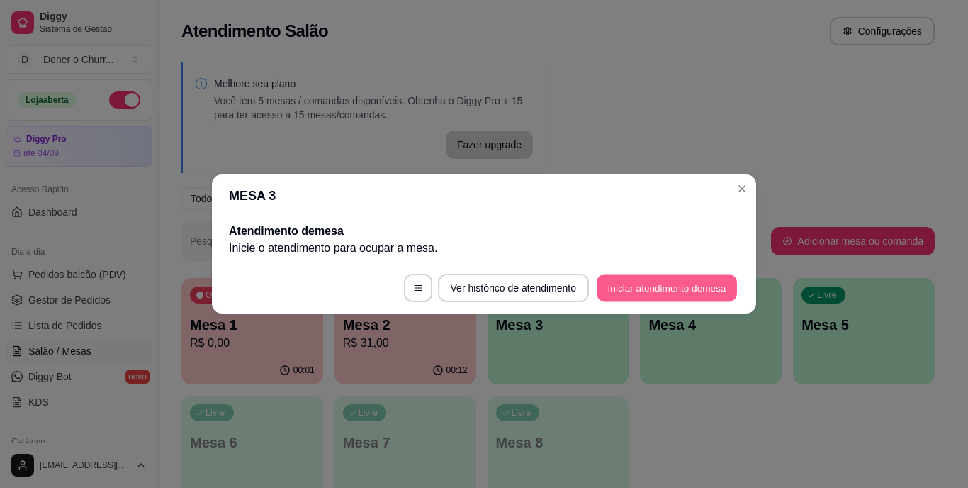
click at [653, 281] on button "Iniciar atendimento de mesa" at bounding box center [667, 288] width 140 height 28
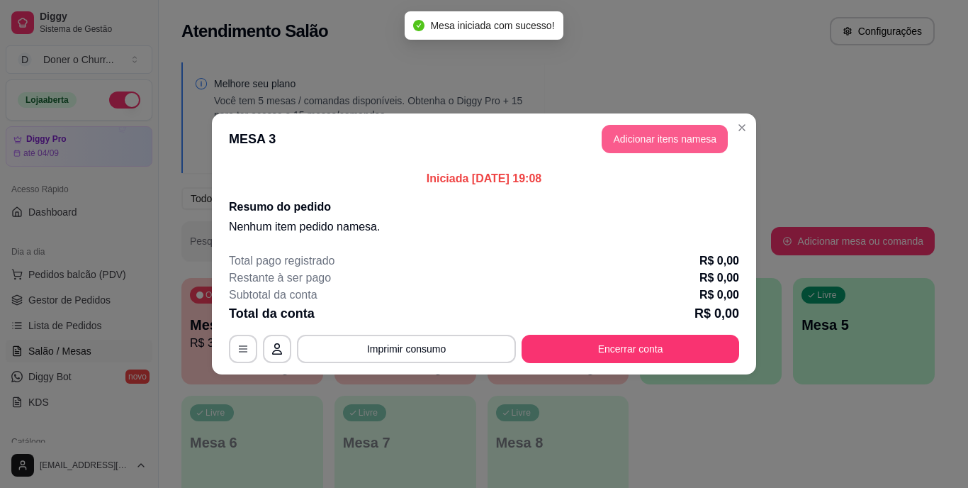
click at [670, 132] on button "Adicionar itens na mesa" at bounding box center [665, 139] width 126 height 28
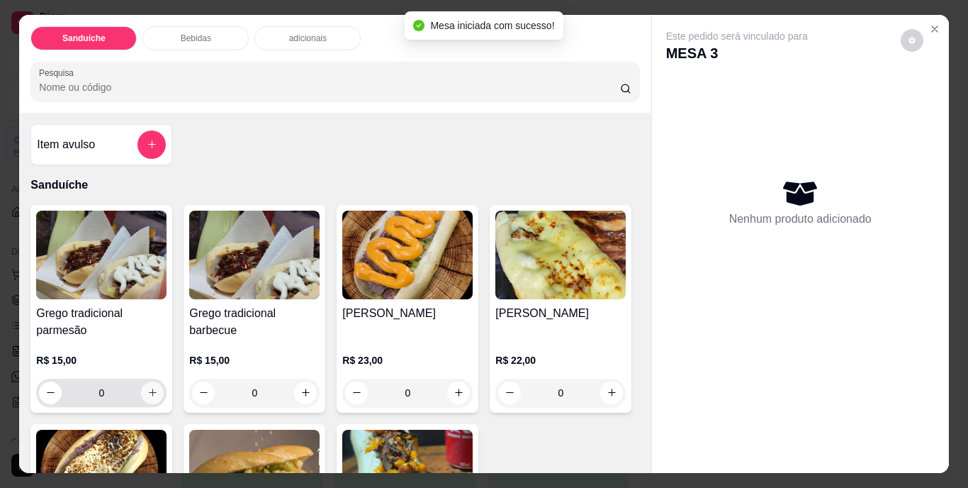
click at [141, 385] on button "increase-product-quantity" at bounding box center [152, 392] width 23 height 23
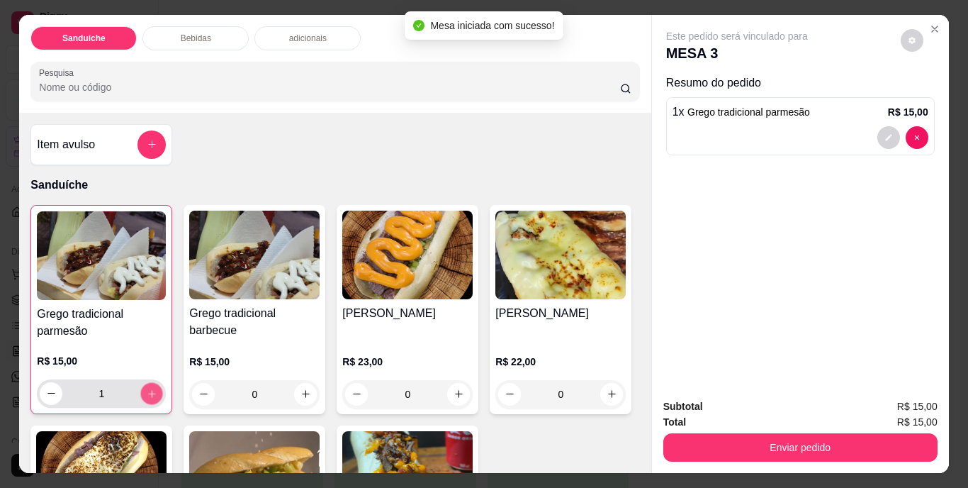
click at [141, 385] on button "increase-product-quantity" at bounding box center [152, 393] width 22 height 22
type input "2"
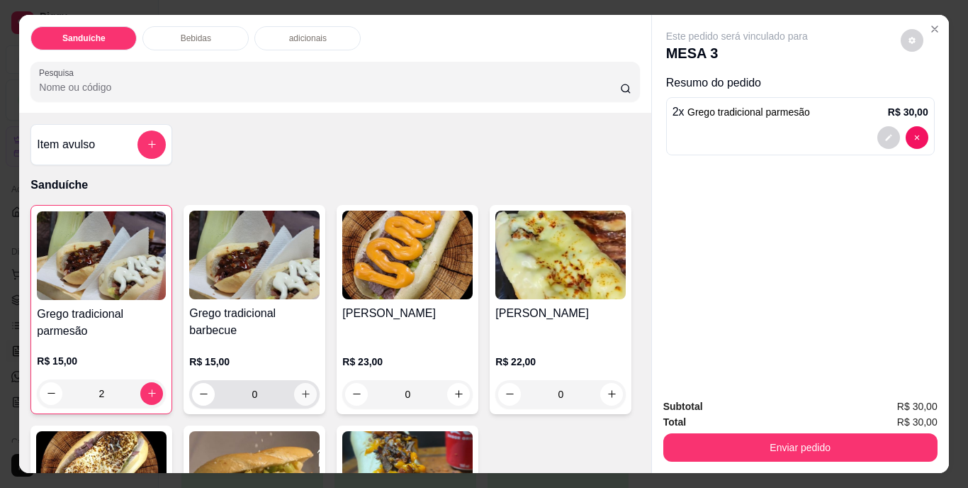
click at [301, 389] on icon "increase-product-quantity" at bounding box center [306, 394] width 11 height 11
type input "1"
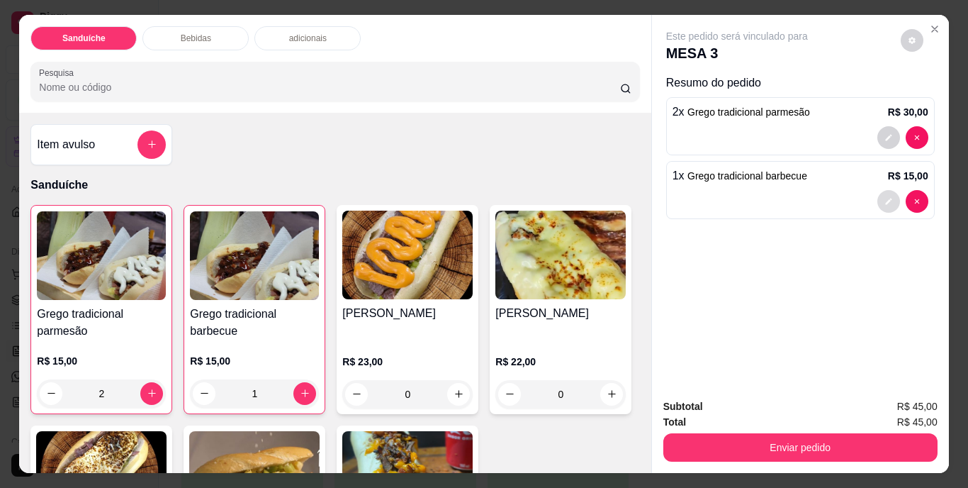
click at [890, 199] on button "decrease-product-quantity" at bounding box center [889, 201] width 23 height 23
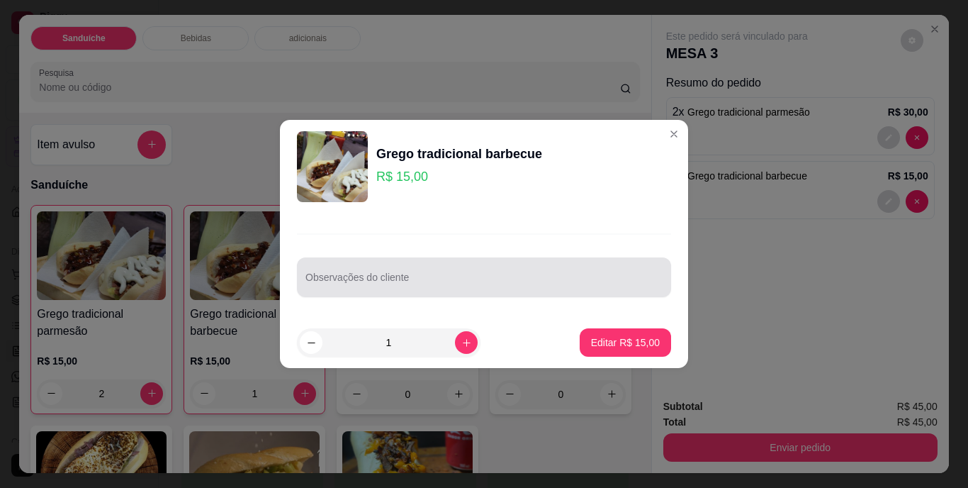
click at [364, 283] on input "Observações do cliente" at bounding box center [484, 283] width 357 height 14
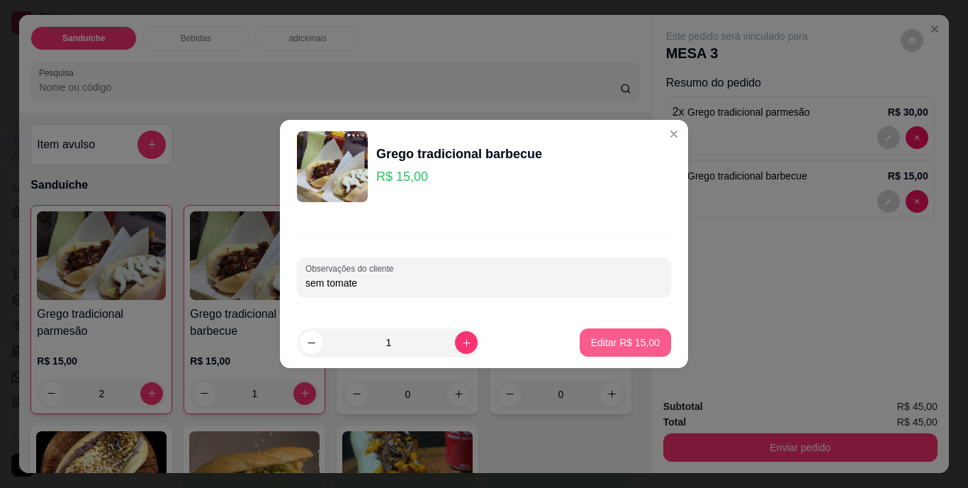
type input "sem tomate"
click at [601, 342] on p "Editar R$ 15,00" at bounding box center [625, 341] width 67 height 13
type input "0"
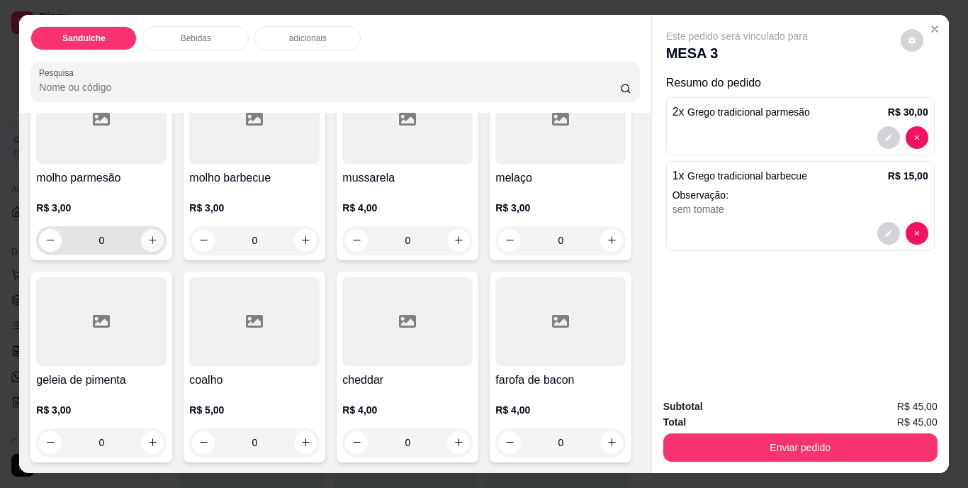
scroll to position [1276, 0]
click at [311, 437] on icon "increase-product-quantity" at bounding box center [306, 442] width 11 height 11
type input "1"
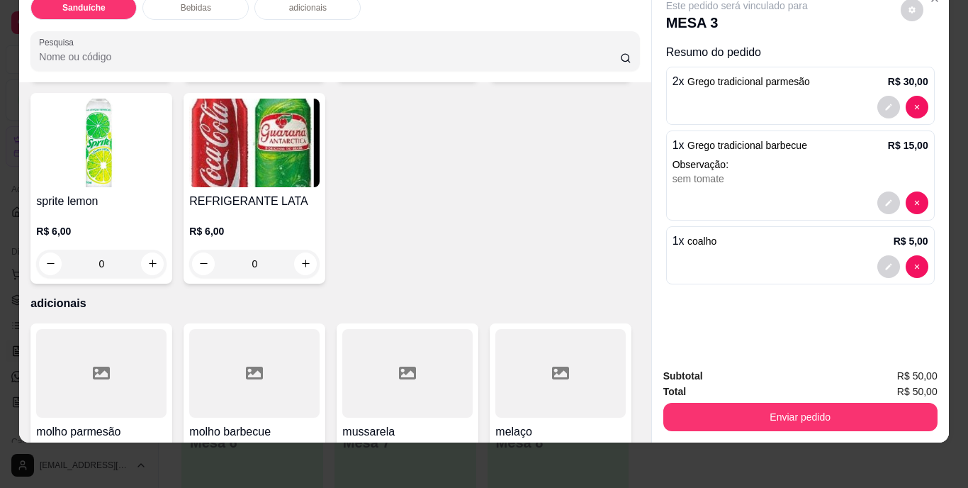
scroll to position [715, 0]
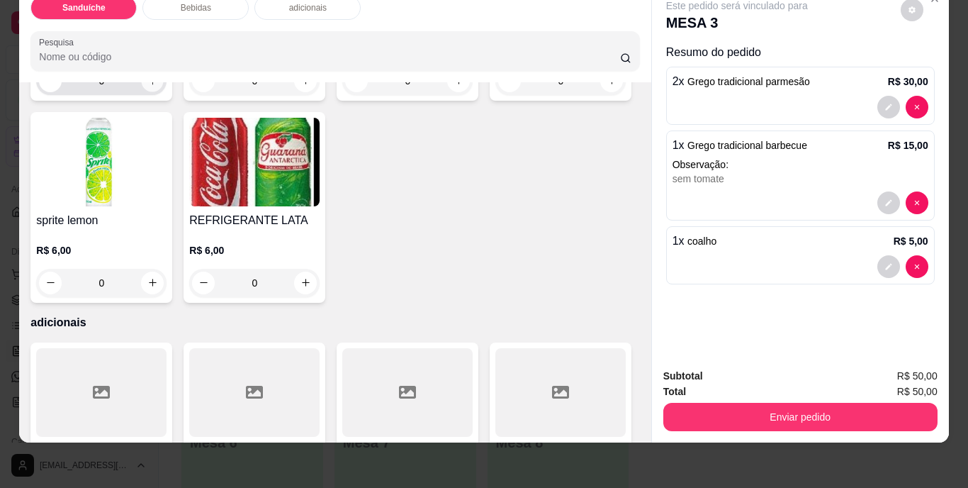
click at [148, 86] on icon "increase-product-quantity" at bounding box center [152, 80] width 11 height 11
type input "1"
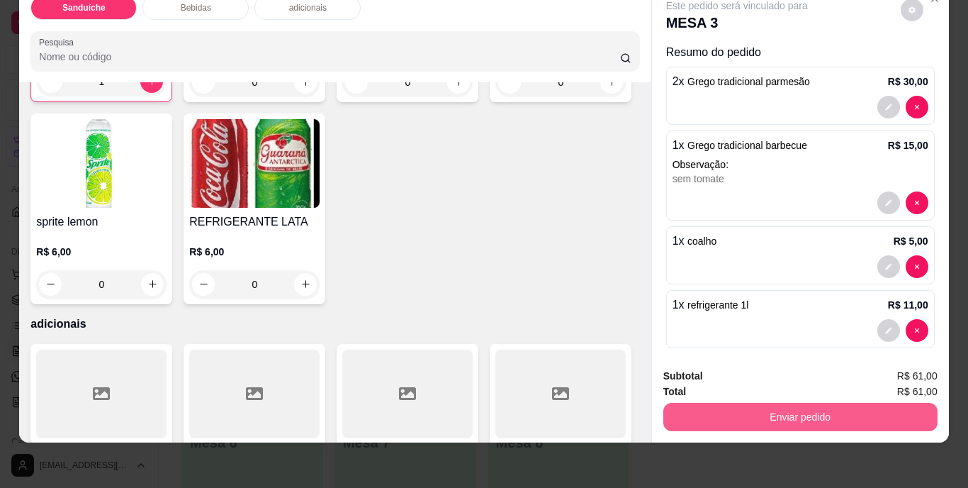
click at [732, 404] on button "Enviar pedido" at bounding box center [801, 417] width 274 height 28
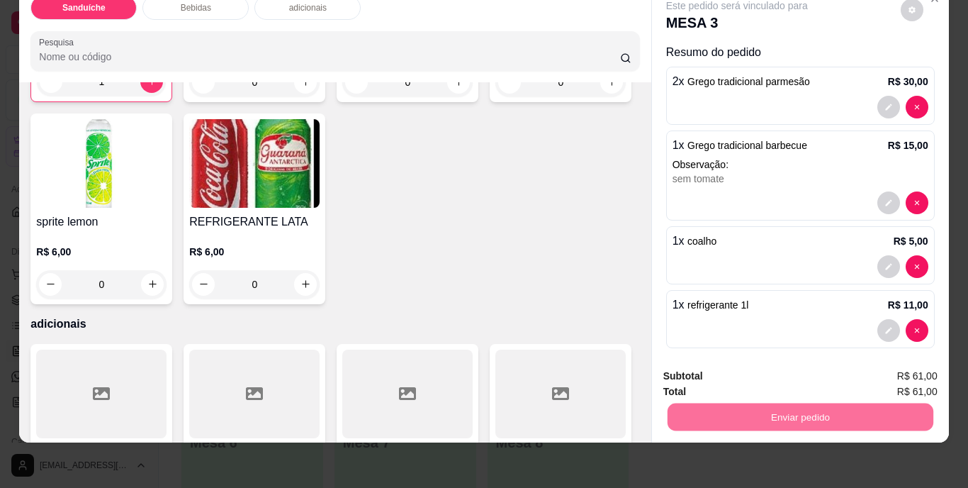
click at [744, 374] on button "Não registrar e enviar pedido" at bounding box center [753, 371] width 147 height 27
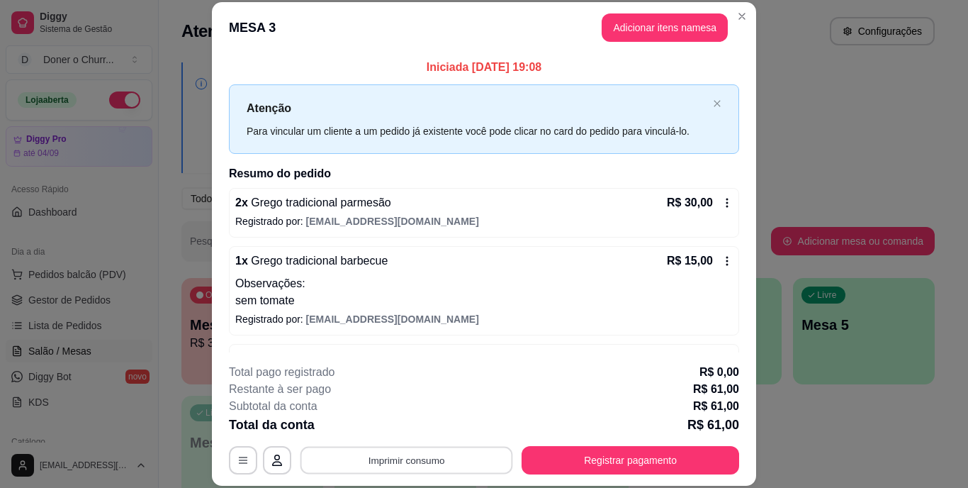
click at [408, 466] on button "Imprimir consumo" at bounding box center [407, 460] width 213 height 28
click at [402, 428] on button "IMPRESSORA" at bounding box center [405, 427] width 99 height 22
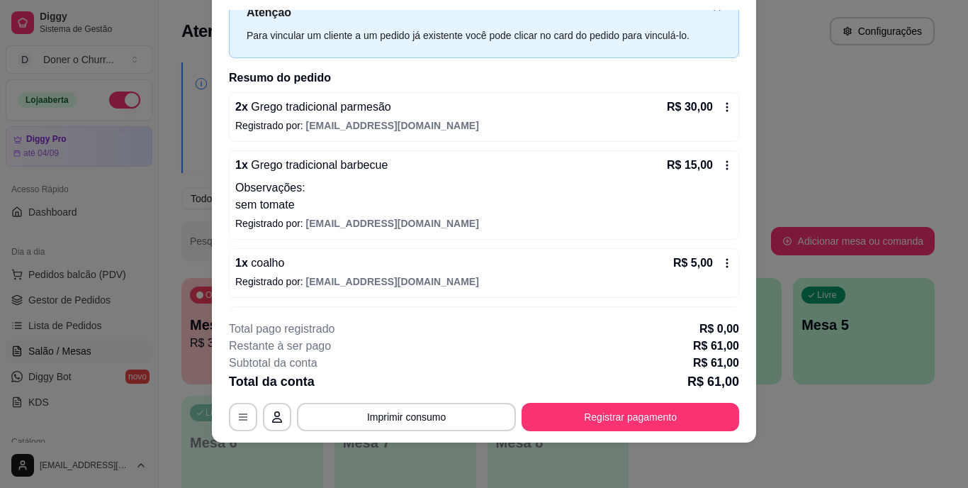
scroll to position [105, 0]
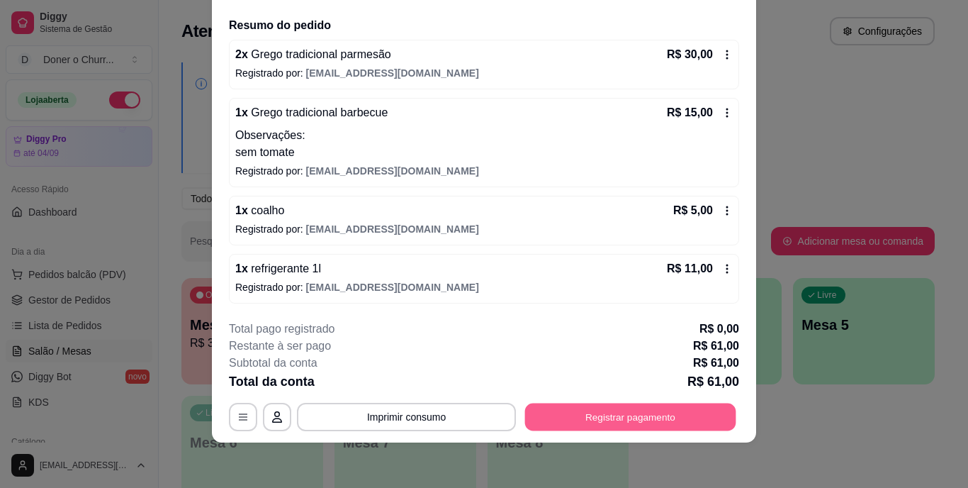
click at [578, 421] on button "Registrar pagamento" at bounding box center [630, 417] width 211 height 28
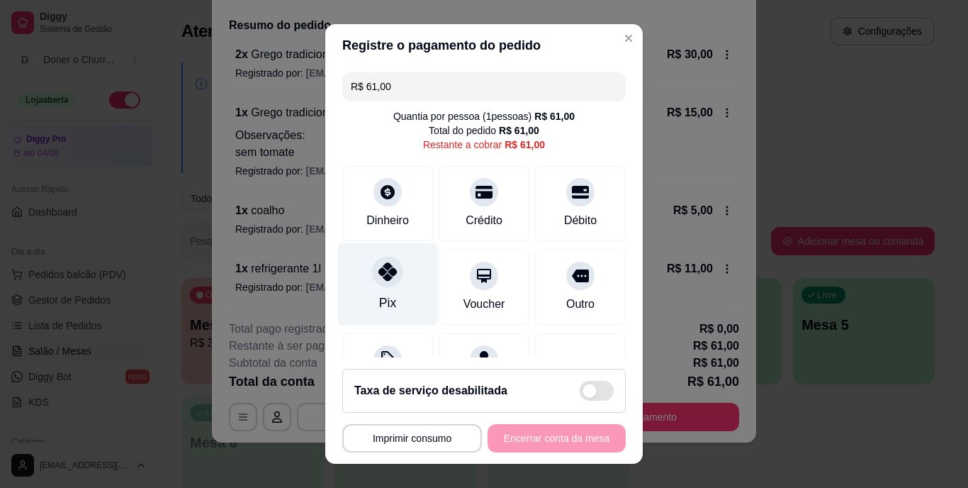
click at [379, 274] on icon at bounding box center [388, 272] width 18 height 18
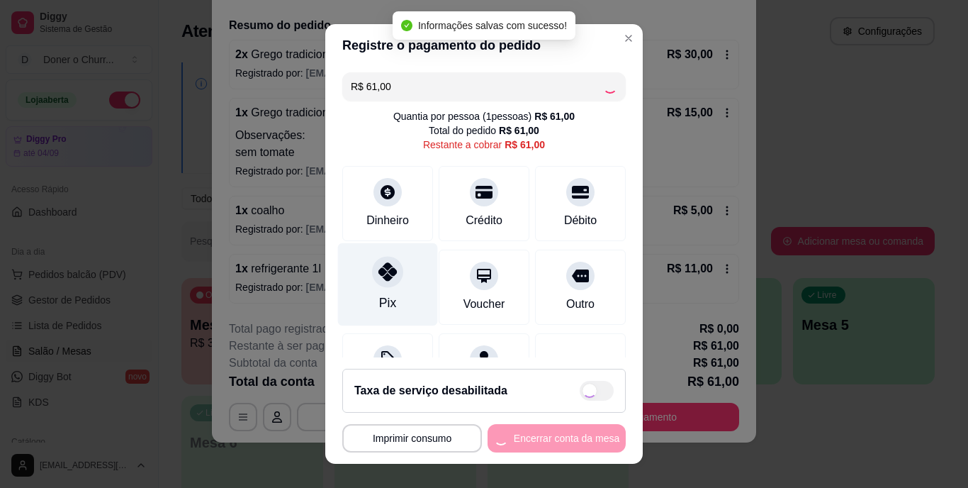
type input "R$ 0,00"
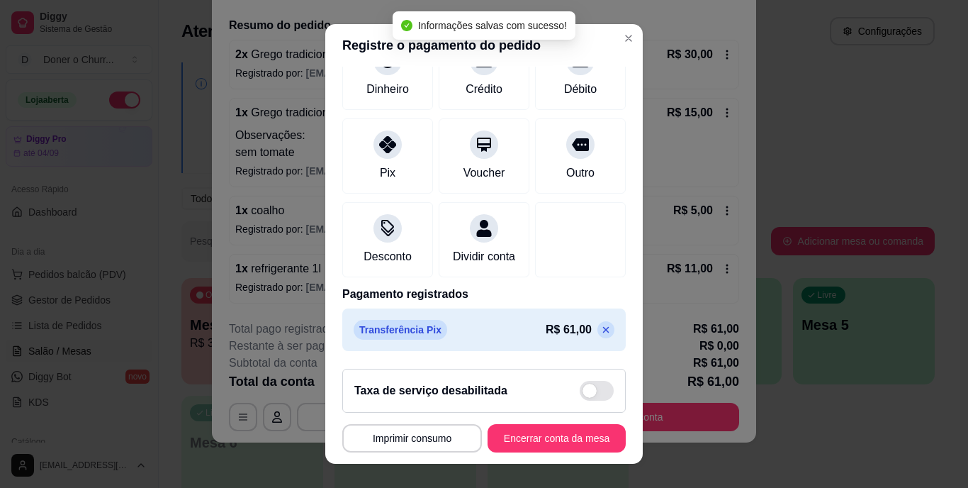
scroll to position [21, 0]
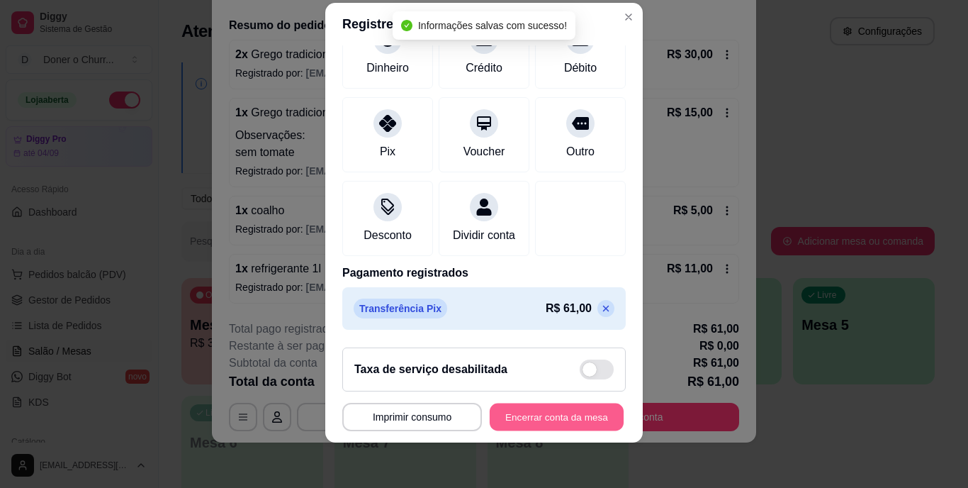
click at [532, 415] on button "Encerrar conta da mesa" at bounding box center [557, 417] width 134 height 28
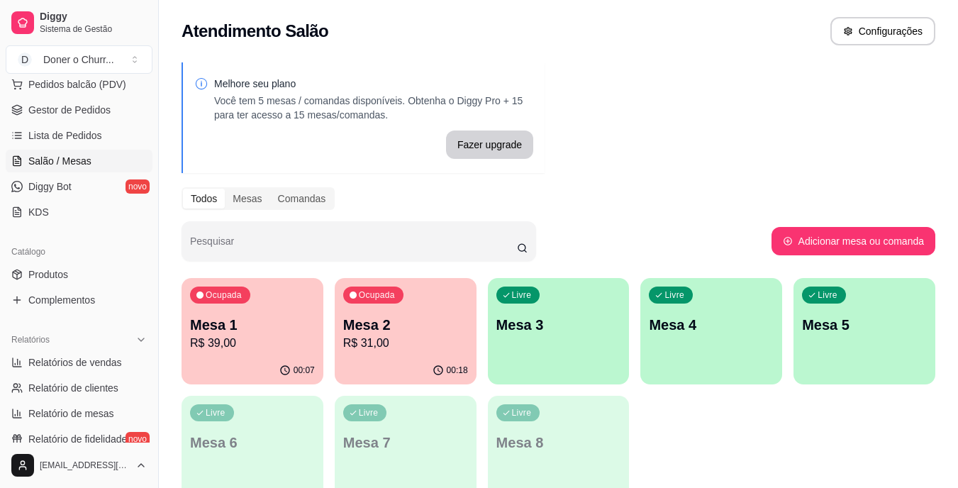
scroll to position [213, 0]
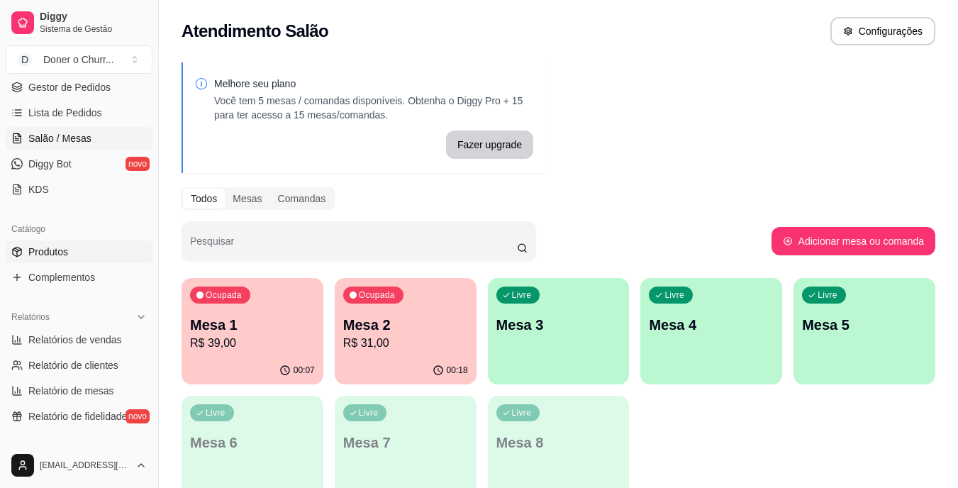
click at [67, 254] on span "Produtos" at bounding box center [48, 252] width 40 height 14
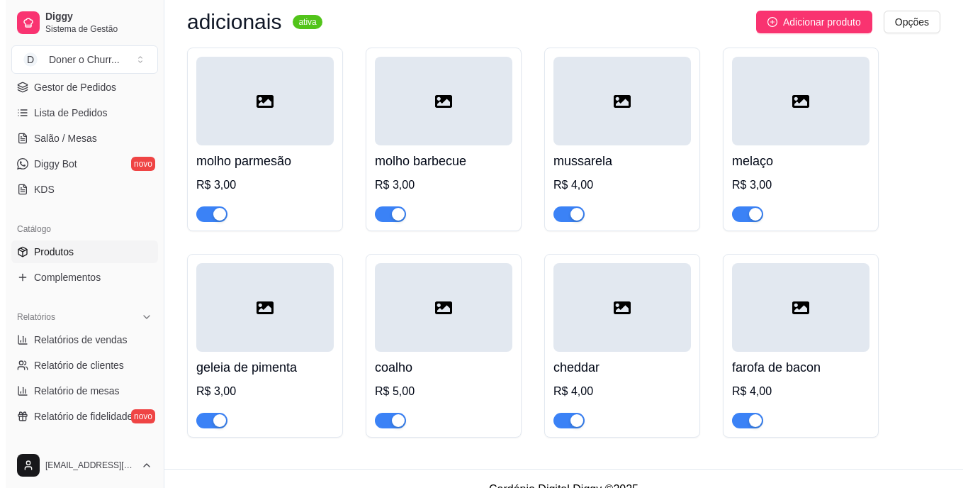
scroll to position [1115, 0]
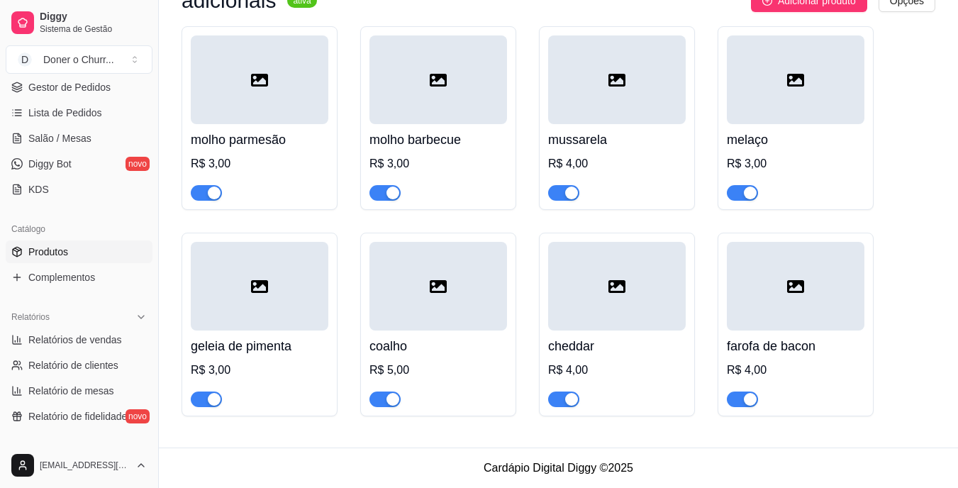
click at [401, 337] on h4 "coalho" at bounding box center [438, 346] width 138 height 20
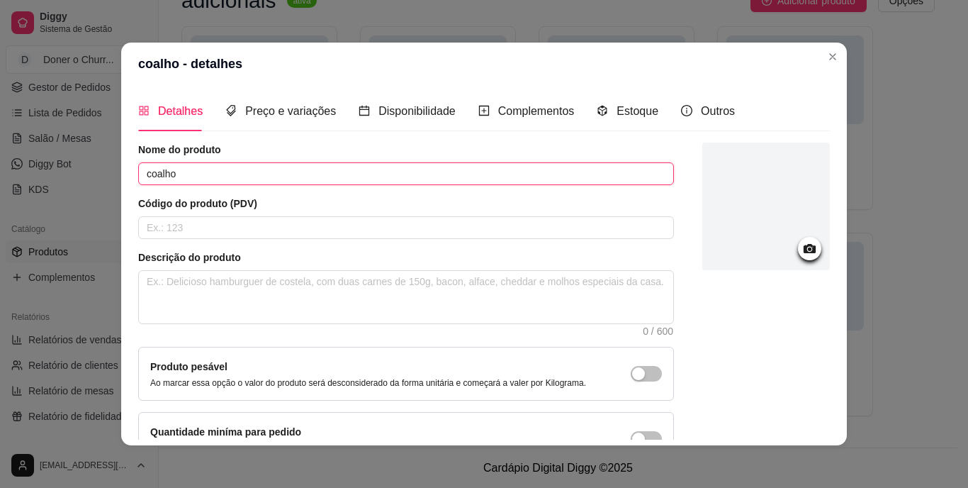
click at [138, 175] on input "coalho" at bounding box center [406, 173] width 536 height 23
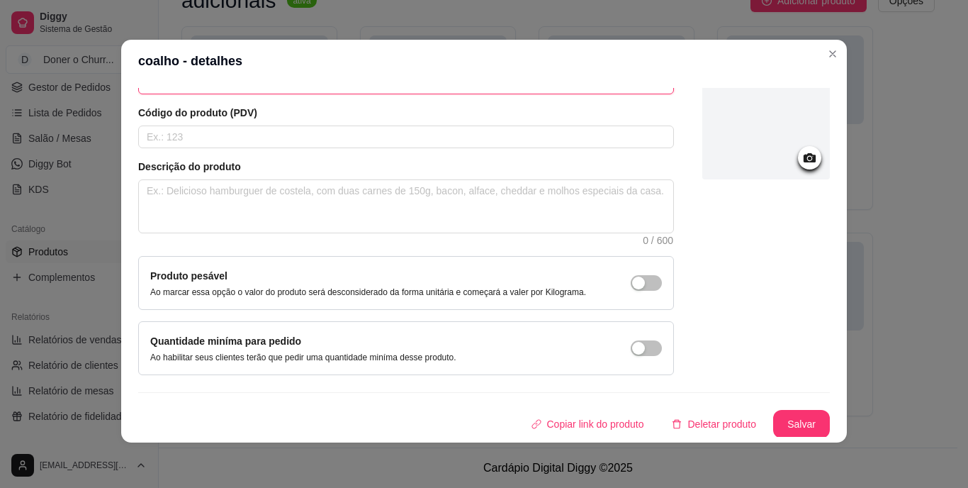
scroll to position [89, 0]
type input "adc coalho"
click at [786, 421] on button "Salvar" at bounding box center [801, 423] width 55 height 28
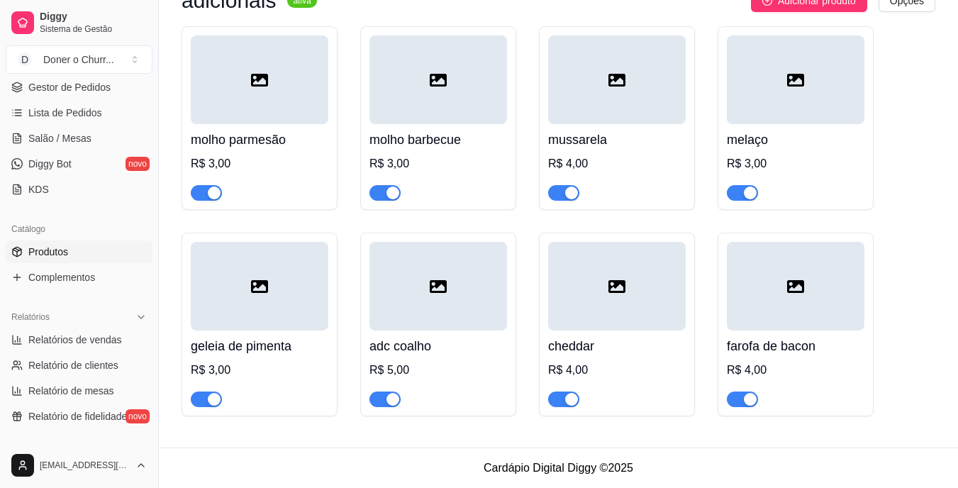
click at [579, 338] on h4 "cheddar" at bounding box center [617, 346] width 138 height 20
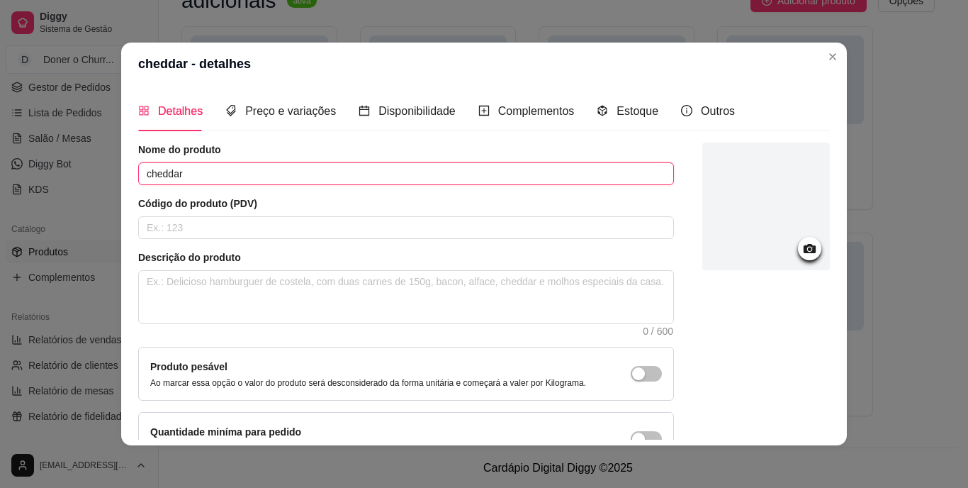
click at [140, 170] on input "cheddar" at bounding box center [406, 173] width 536 height 23
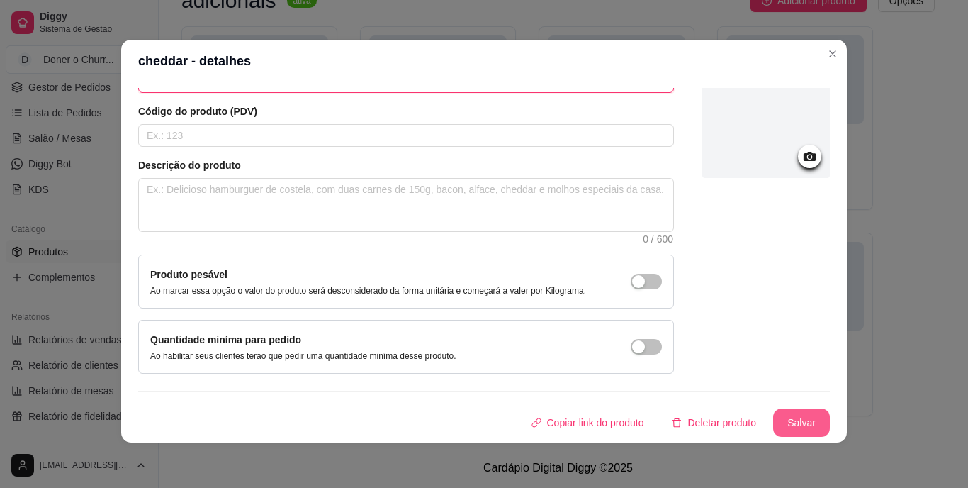
type input "adc cheddar"
click at [776, 415] on button "Salvar" at bounding box center [801, 422] width 57 height 28
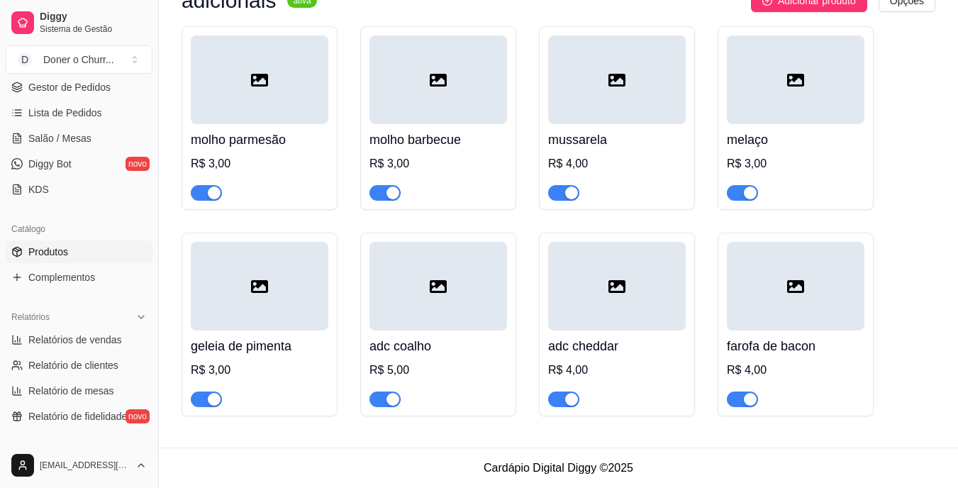
click at [546, 138] on div "mussarela R$ 4,00" at bounding box center [617, 118] width 156 height 184
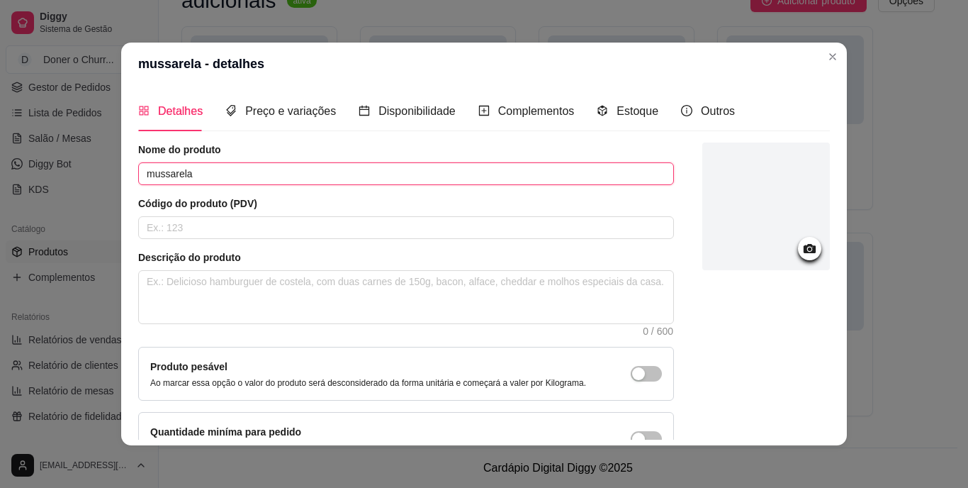
click at [138, 172] on input "mussarela" at bounding box center [406, 173] width 536 height 23
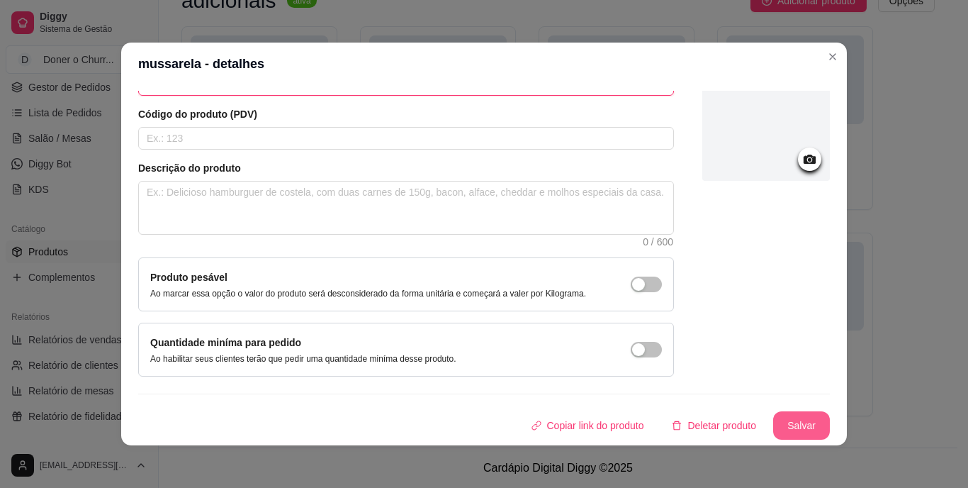
type input "adc mussarela"
click at [785, 418] on button "Salvar" at bounding box center [801, 426] width 55 height 28
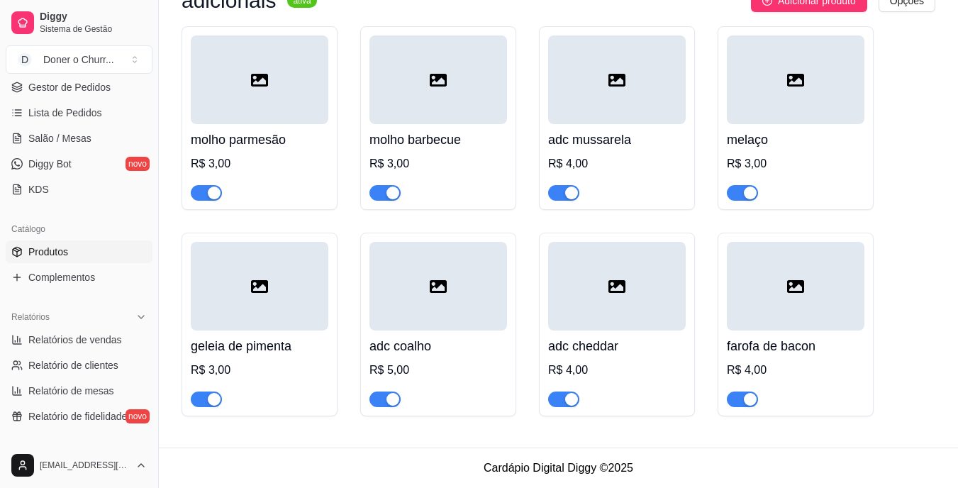
click at [225, 143] on h4 "molho parmesão" at bounding box center [260, 140] width 138 height 20
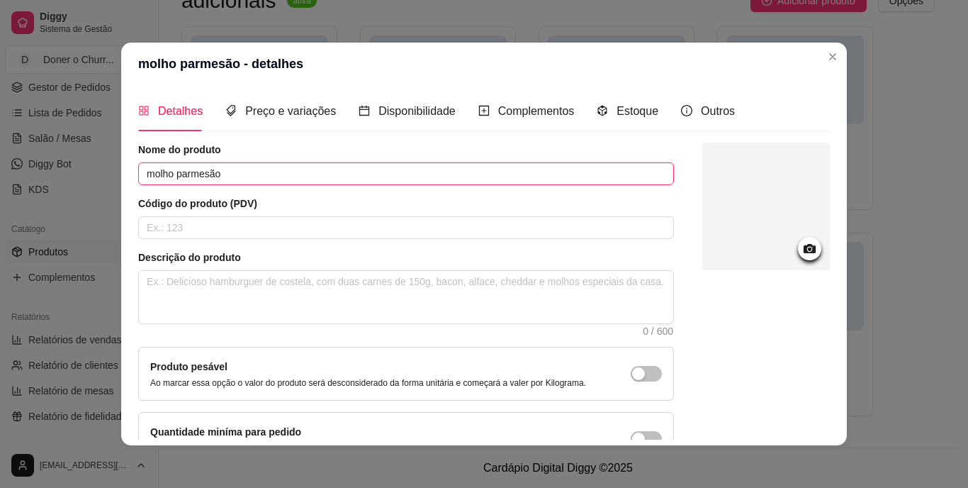
click at [139, 173] on input "molho parmesão" at bounding box center [406, 173] width 536 height 23
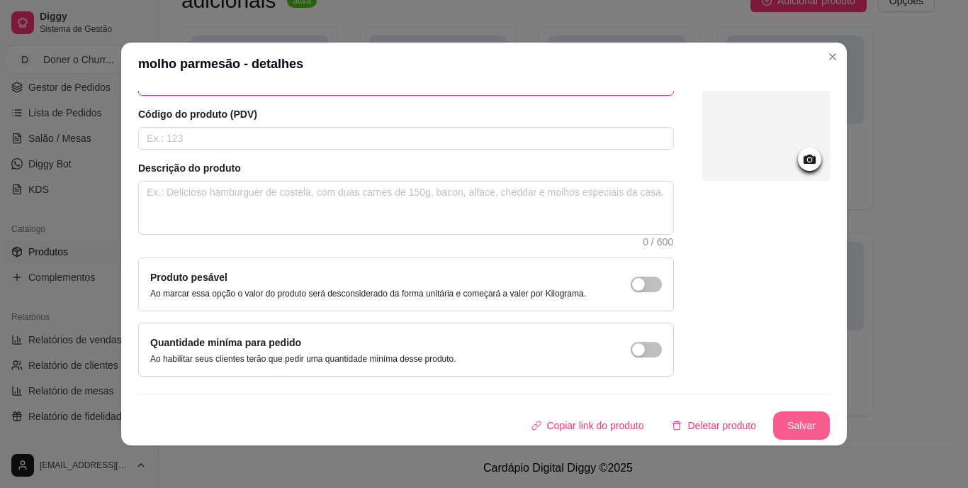
type input "adc molho parmesão"
click at [774, 420] on button "Salvar" at bounding box center [801, 426] width 55 height 28
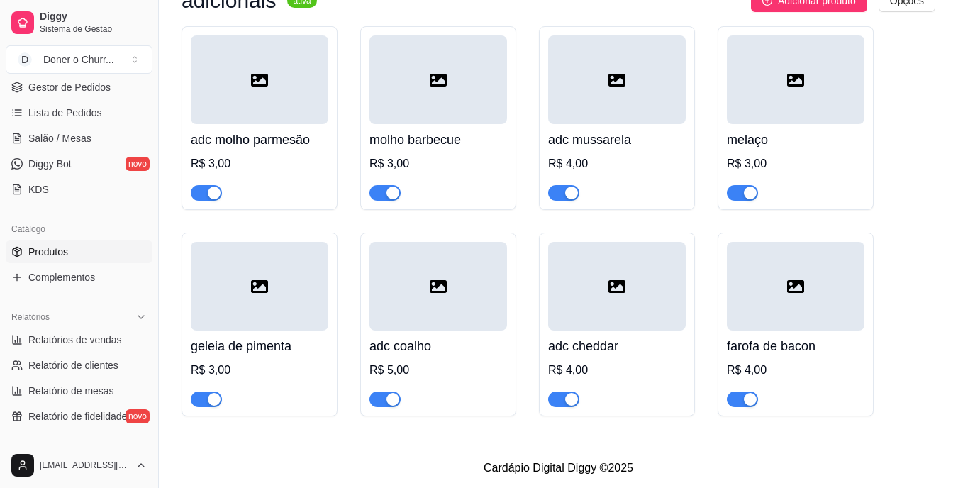
click at [374, 133] on h4 "molho barbecue" at bounding box center [438, 140] width 138 height 20
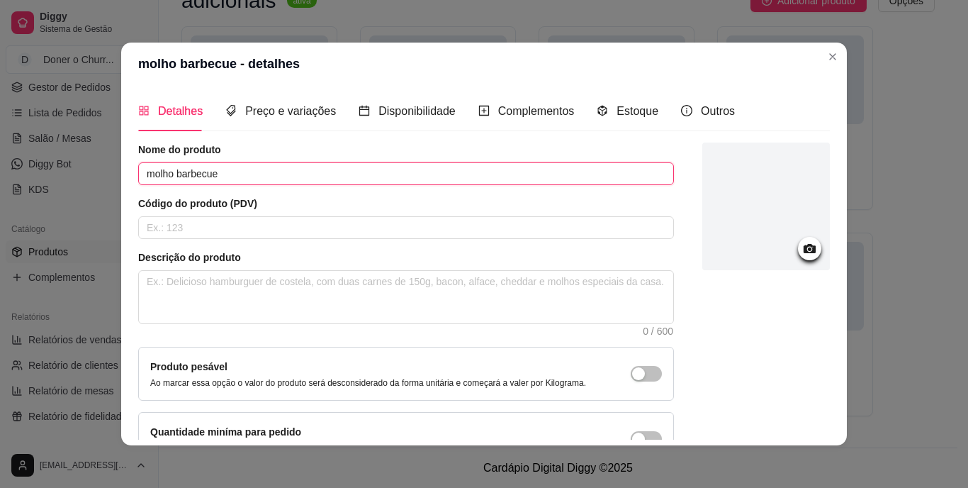
click at [138, 174] on input "molho barbecue" at bounding box center [406, 173] width 536 height 23
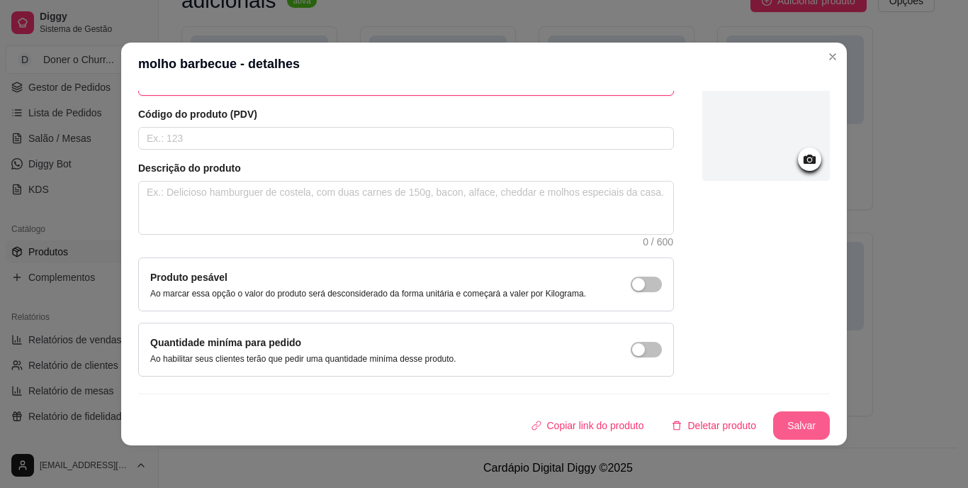
type input "adc molho barbecue"
click at [784, 423] on button "Salvar" at bounding box center [801, 426] width 55 height 28
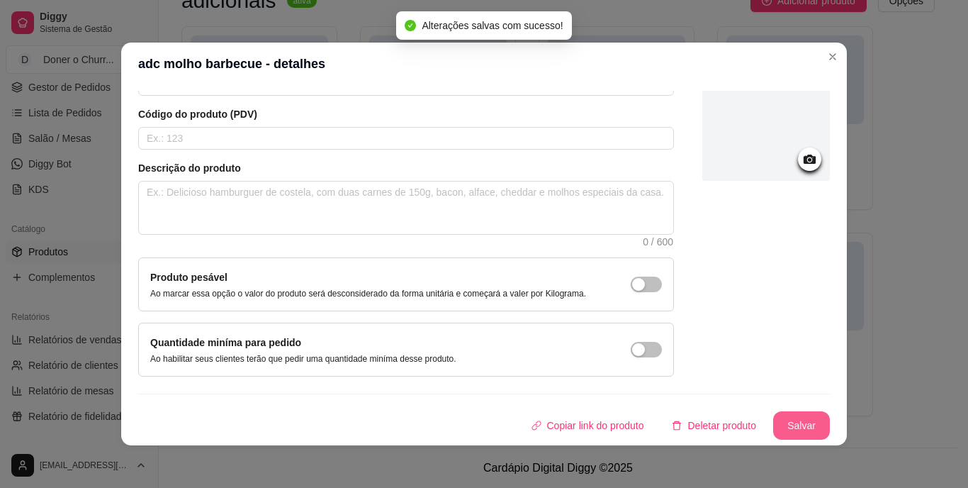
click at [781, 427] on button "Salvar" at bounding box center [801, 425] width 57 height 28
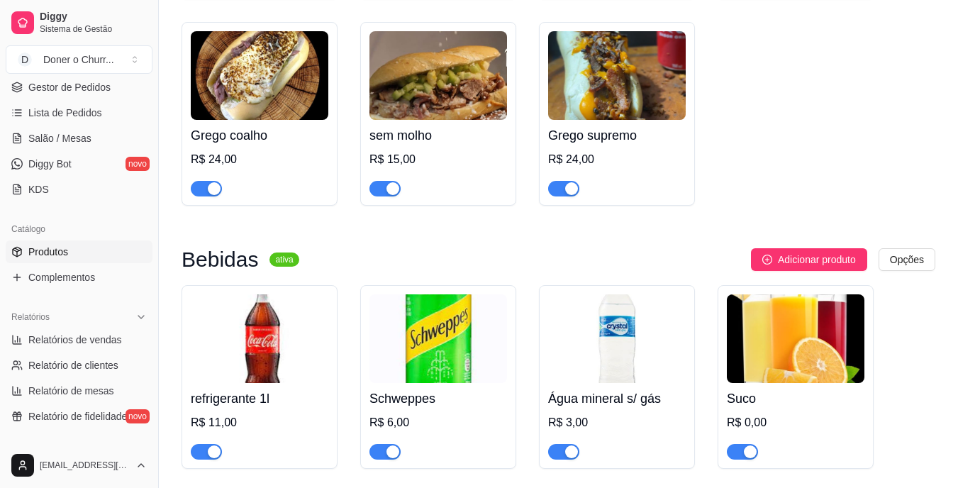
scroll to position [264, 0]
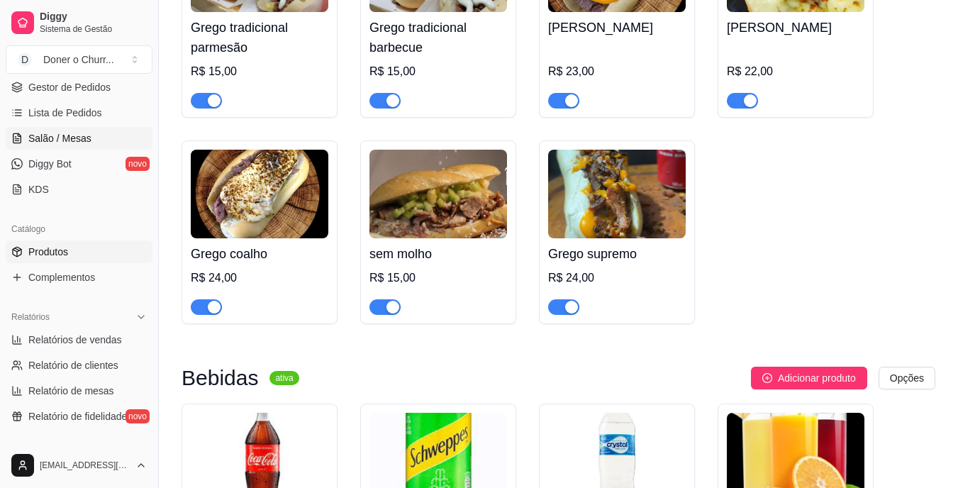
click at [74, 132] on span "Salão / Mesas" at bounding box center [59, 138] width 63 height 14
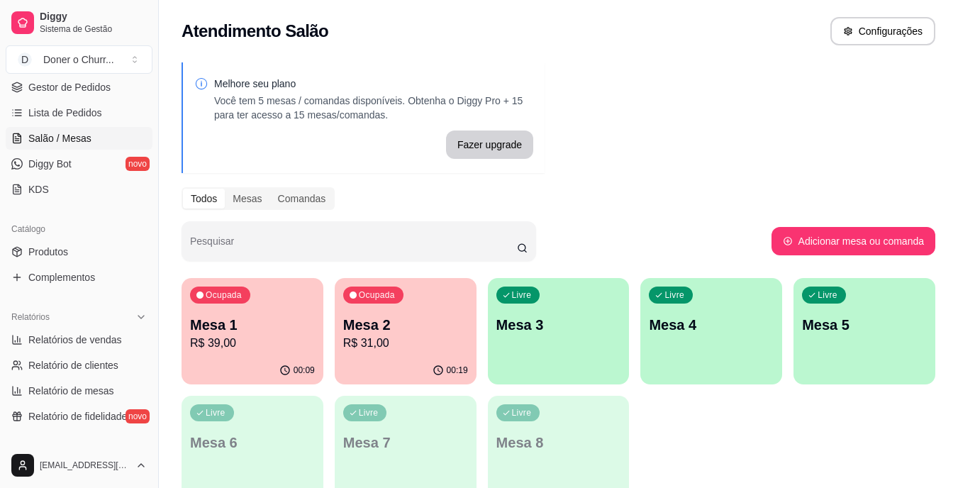
click at [6, 127] on link "Salão / Mesas" at bounding box center [79, 138] width 147 height 23
click at [571, 313] on div "Livre Mesa 3" at bounding box center [559, 322] width 142 height 89
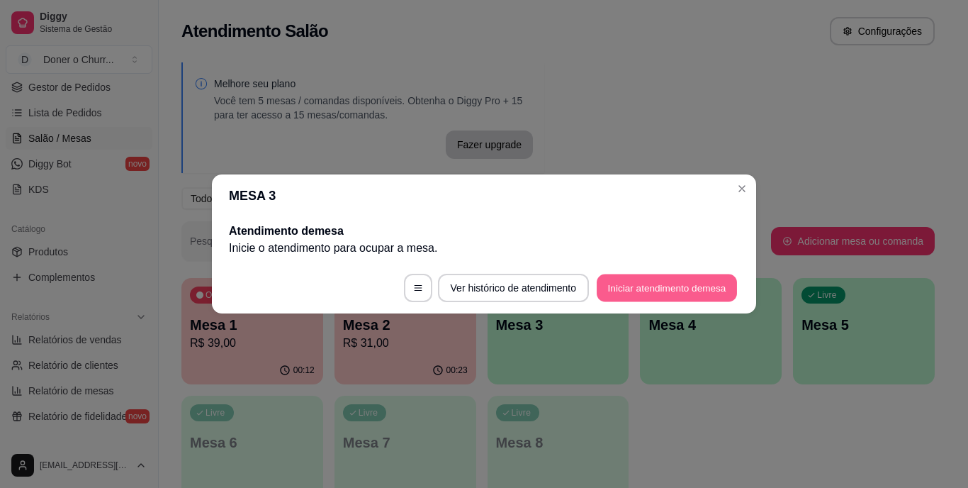
click at [648, 288] on button "Iniciar atendimento de mesa" at bounding box center [667, 288] width 140 height 28
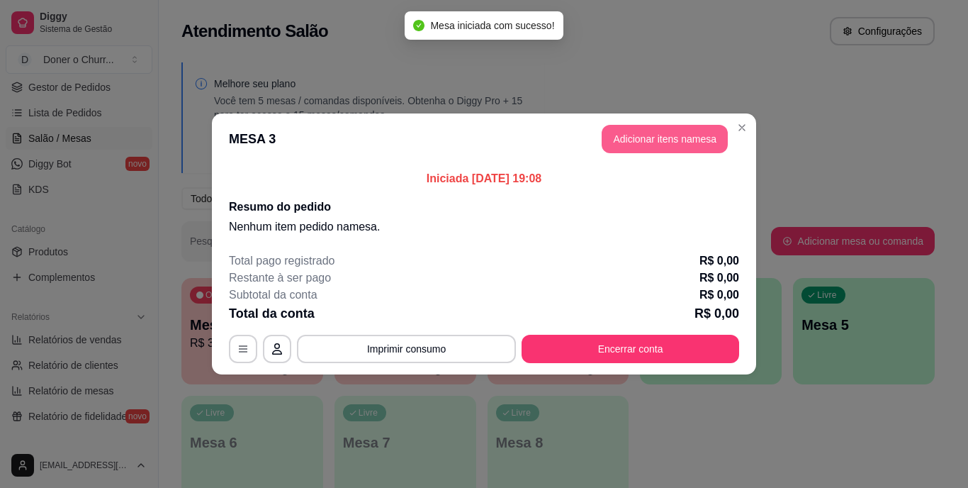
click at [668, 137] on button "Adicionar itens na mesa" at bounding box center [665, 139] width 126 height 28
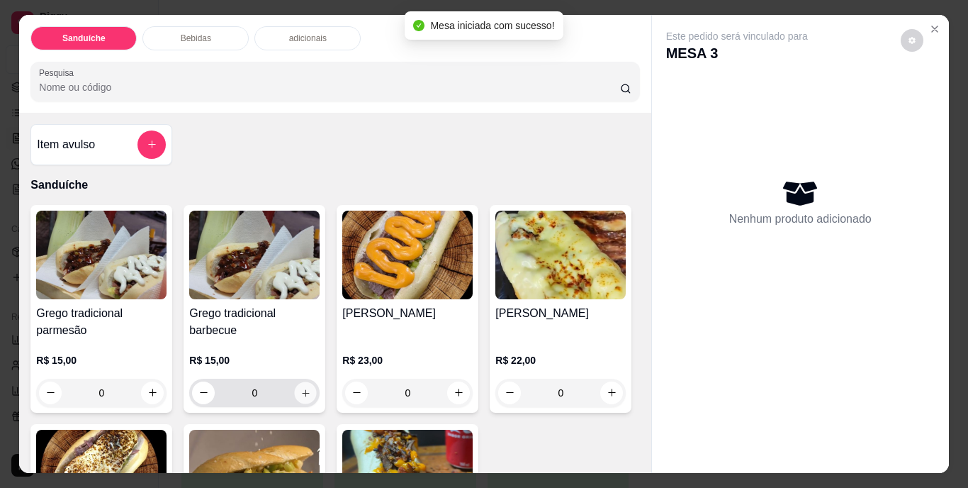
click at [295, 386] on button "increase-product-quantity" at bounding box center [306, 392] width 22 height 22
type input "1"
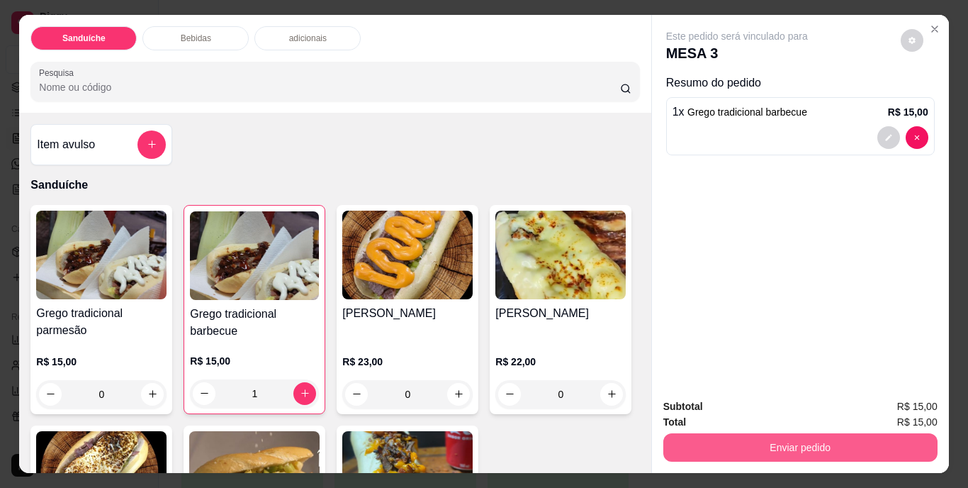
click at [800, 440] on button "Enviar pedido" at bounding box center [801, 447] width 274 height 28
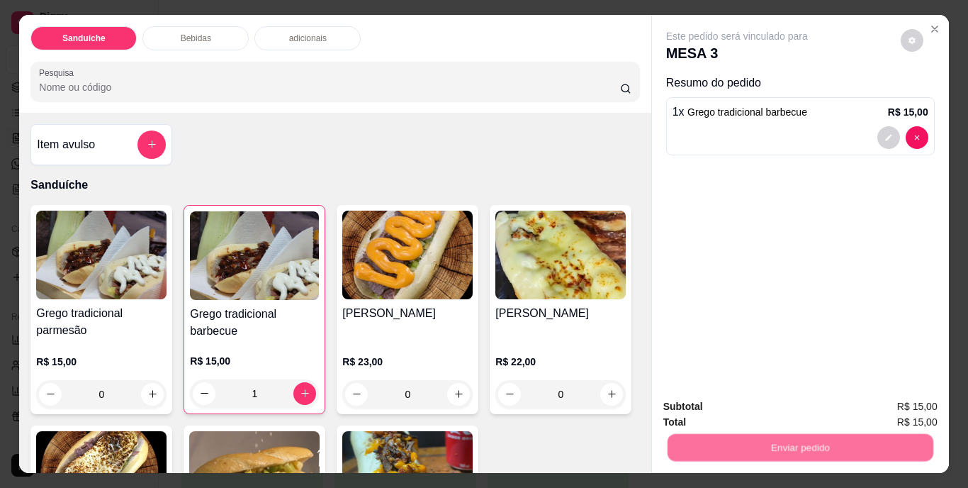
click at [739, 410] on button "Não registrar e enviar pedido" at bounding box center [753, 407] width 147 height 27
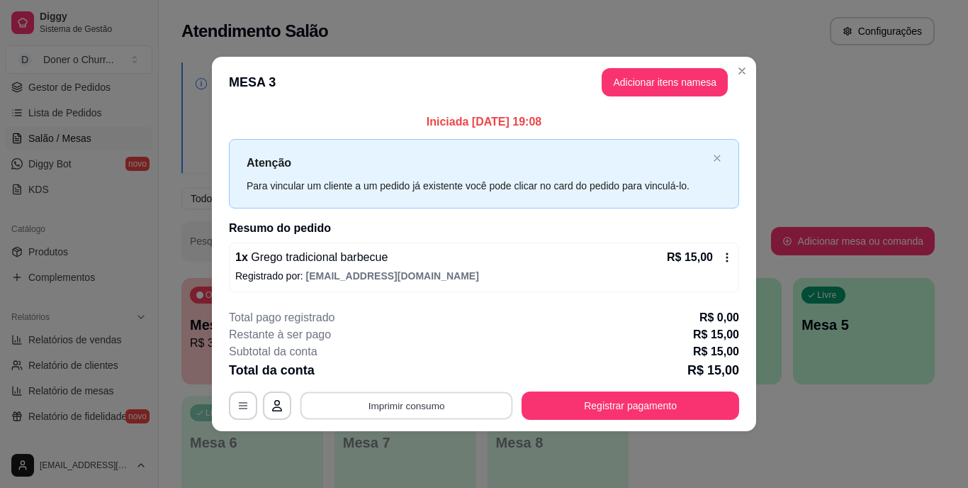
click at [408, 409] on button "Imprimir consumo" at bounding box center [407, 405] width 213 height 28
click at [427, 376] on button "IMPRESSORA" at bounding box center [411, 372] width 99 height 22
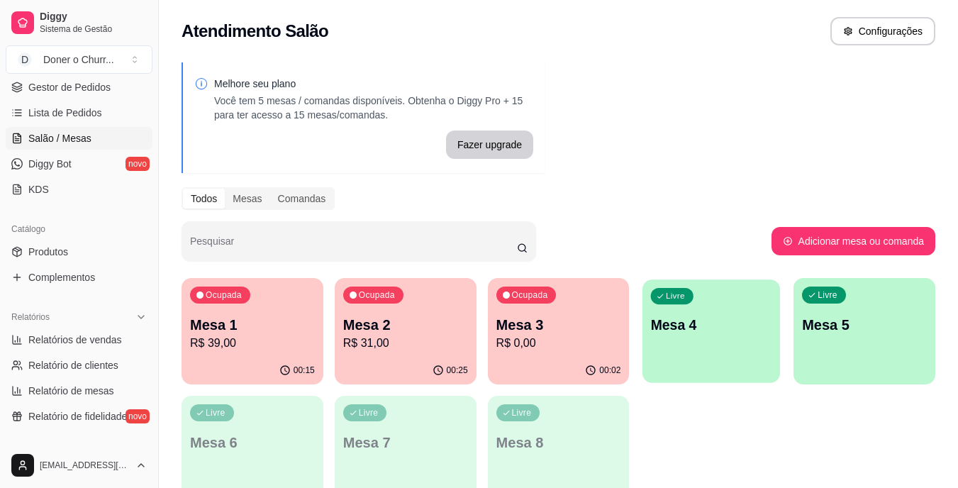
click at [678, 352] on div "Livre Mesa 4" at bounding box center [711, 322] width 138 height 86
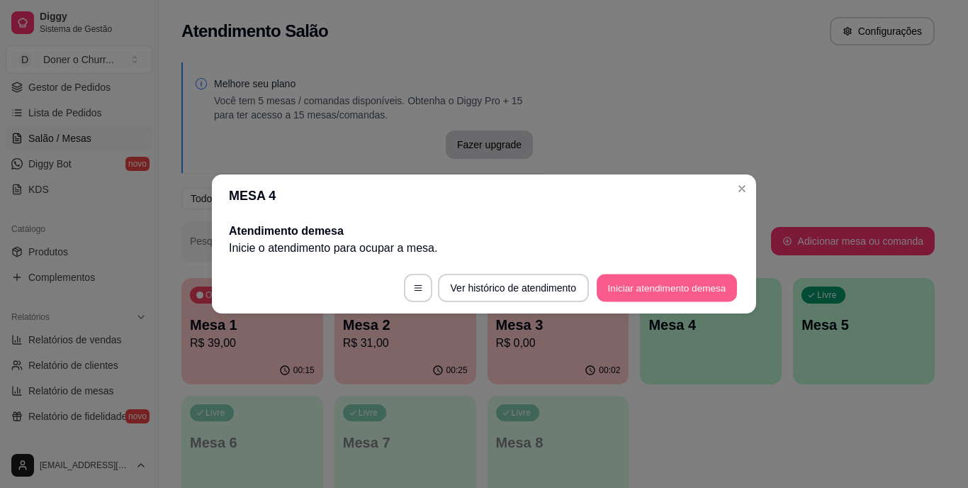
click at [635, 285] on button "Iniciar atendimento de mesa" at bounding box center [667, 288] width 140 height 28
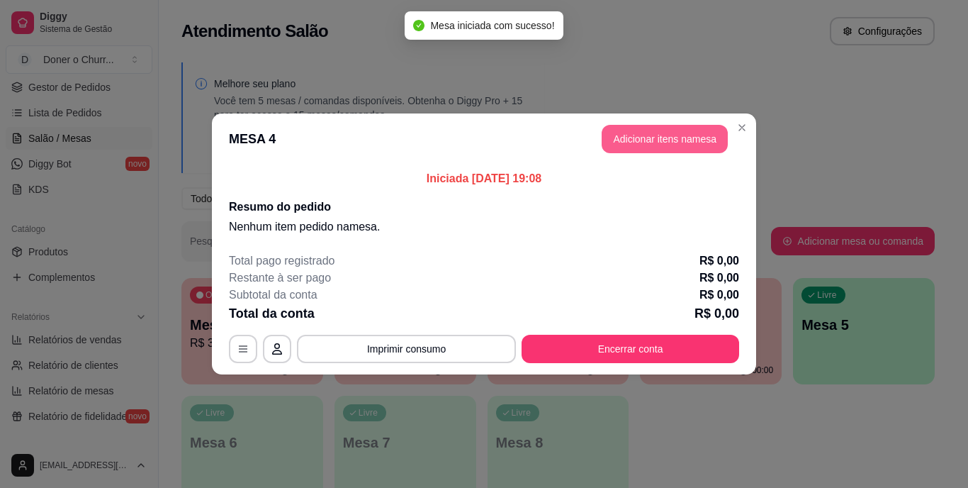
click at [655, 136] on button "Adicionar itens na mesa" at bounding box center [665, 139] width 126 height 28
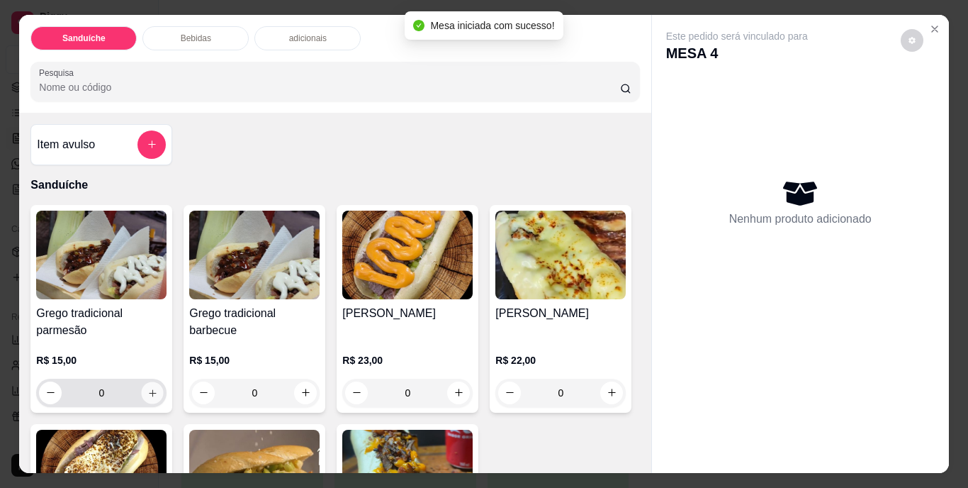
click at [142, 384] on button "increase-product-quantity" at bounding box center [153, 392] width 22 height 22
type input "1"
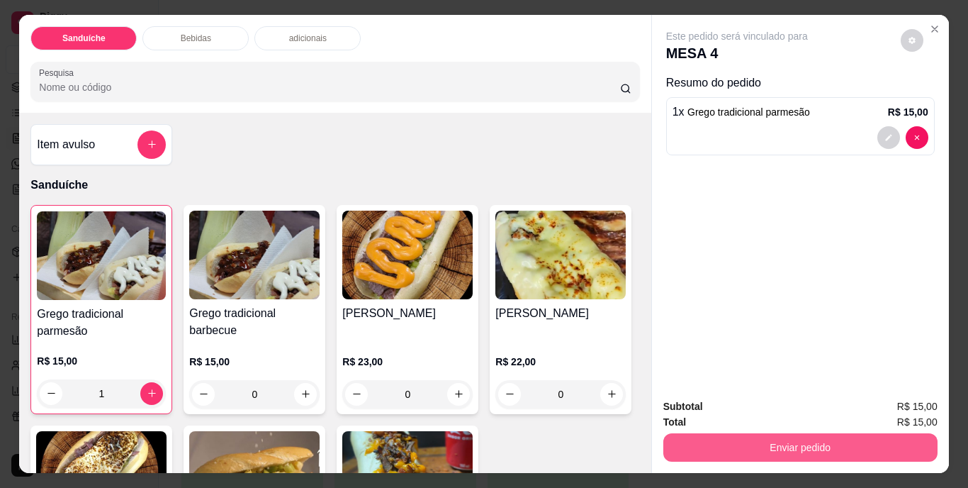
click at [766, 439] on button "Enviar pedido" at bounding box center [801, 447] width 274 height 28
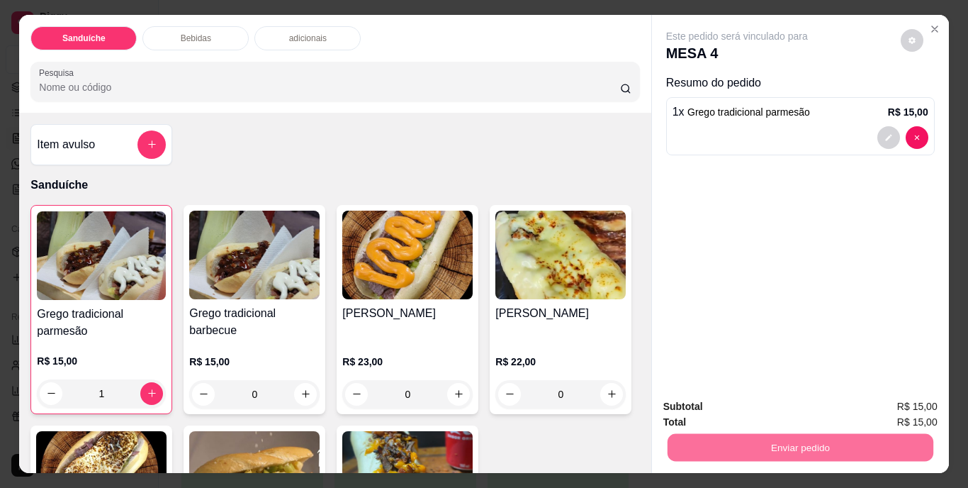
click at [754, 401] on button "Não registrar e enviar pedido" at bounding box center [753, 407] width 147 height 27
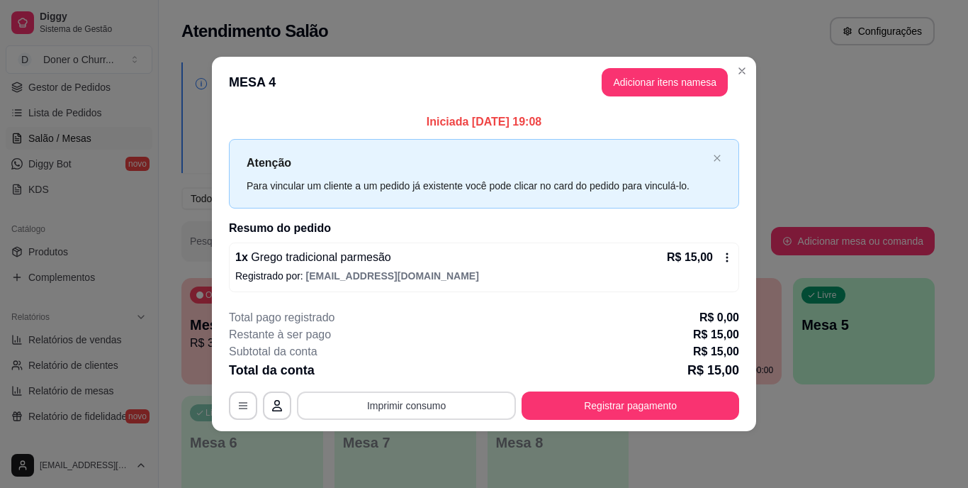
click at [428, 402] on button "Imprimir consumo" at bounding box center [406, 405] width 219 height 28
click at [421, 375] on button "IMPRESSORA" at bounding box center [411, 372] width 99 height 22
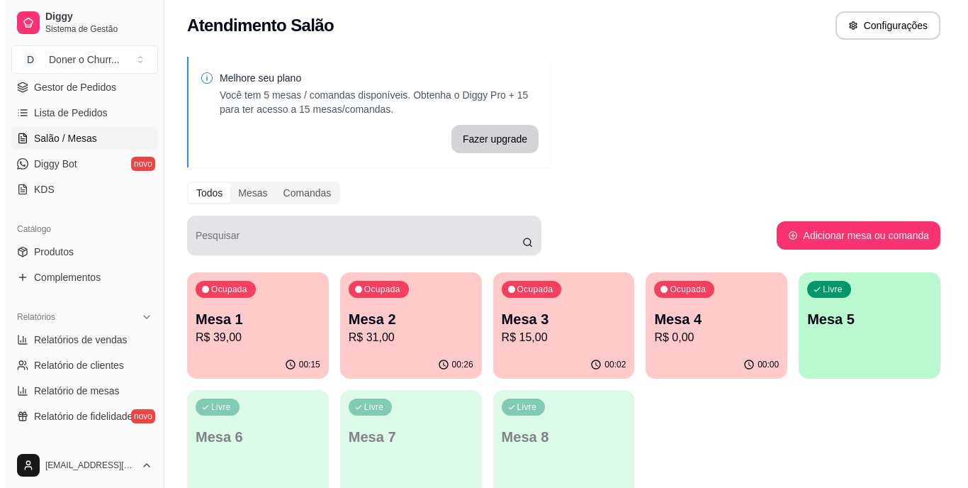
scroll to position [72, 0]
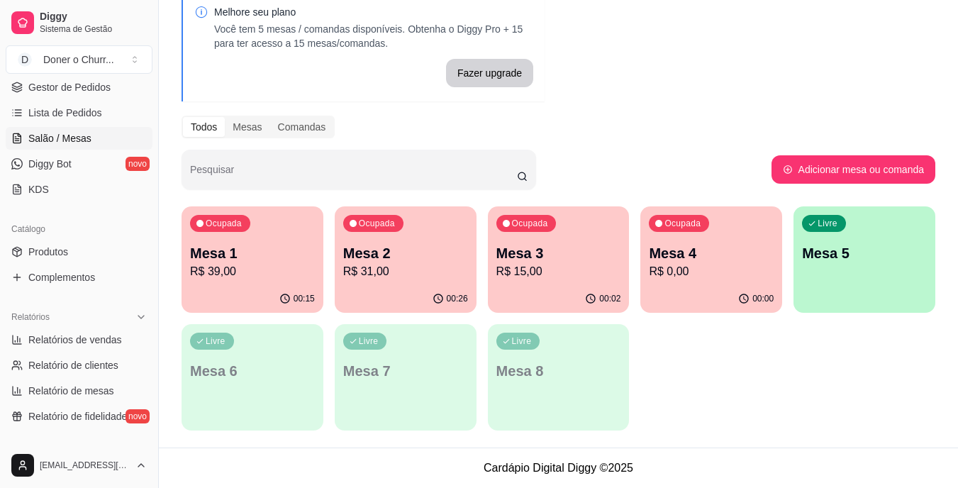
click at [675, 254] on p "Mesa 4" at bounding box center [711, 253] width 125 height 20
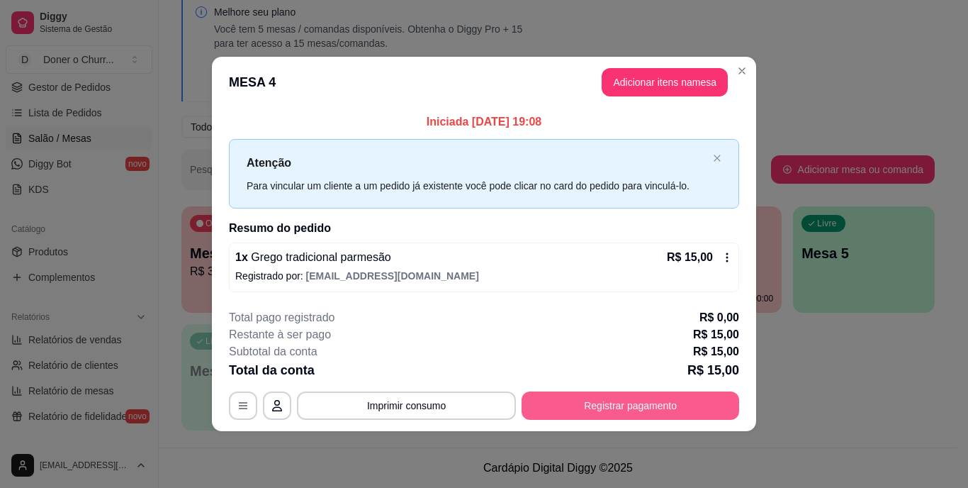
click at [603, 406] on button "Registrar pagamento" at bounding box center [631, 405] width 218 height 28
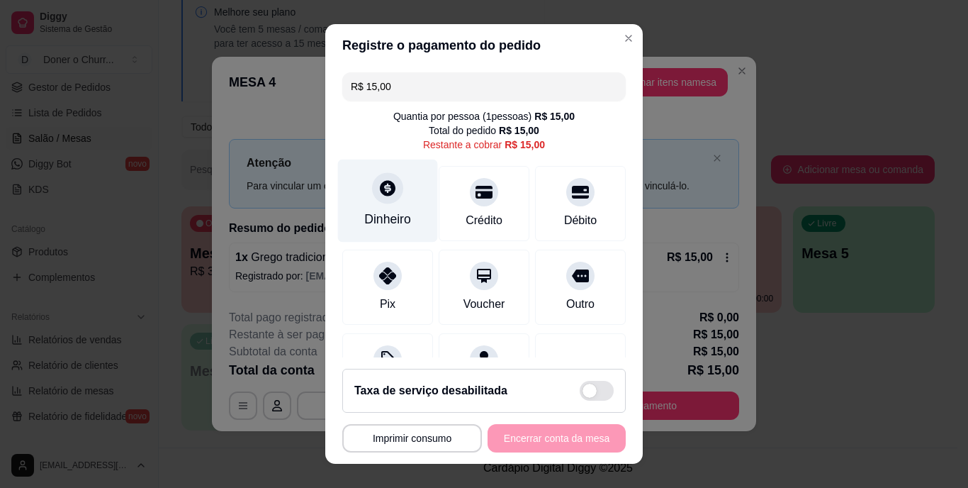
click at [383, 197] on icon at bounding box center [388, 188] width 18 height 18
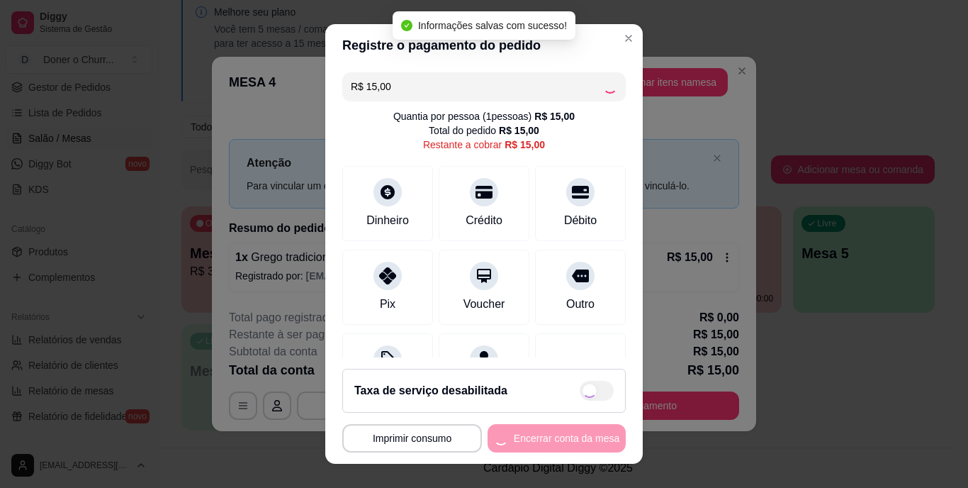
type input "R$ 0,00"
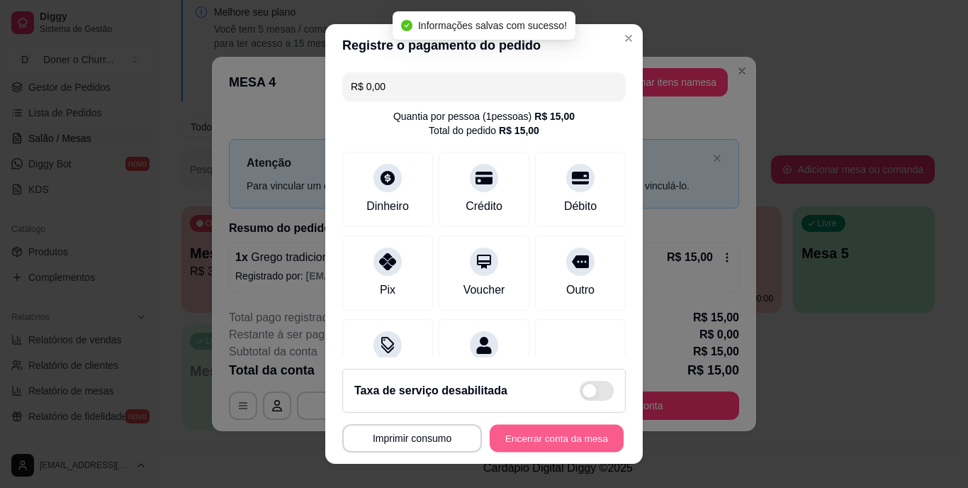
click at [544, 435] on button "Encerrar conta da mesa" at bounding box center [557, 438] width 134 height 28
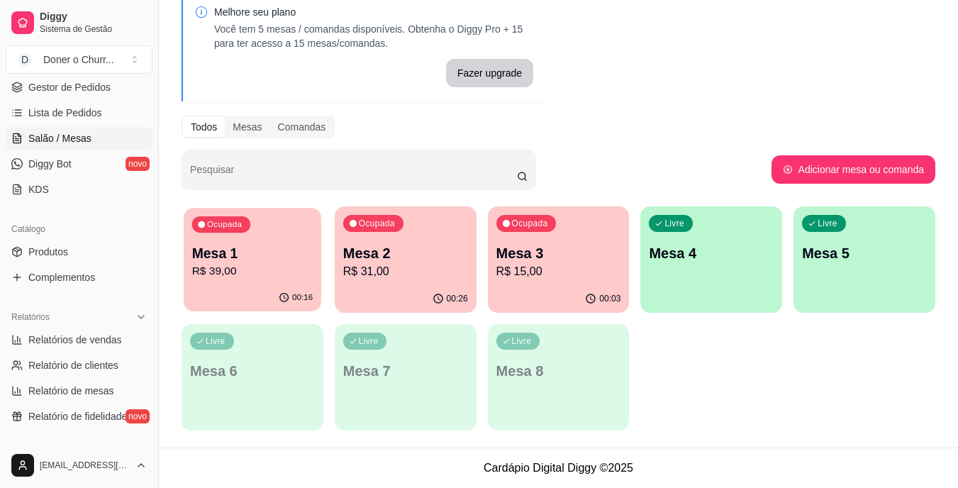
click at [252, 251] on p "Mesa 1" at bounding box center [252, 253] width 121 height 19
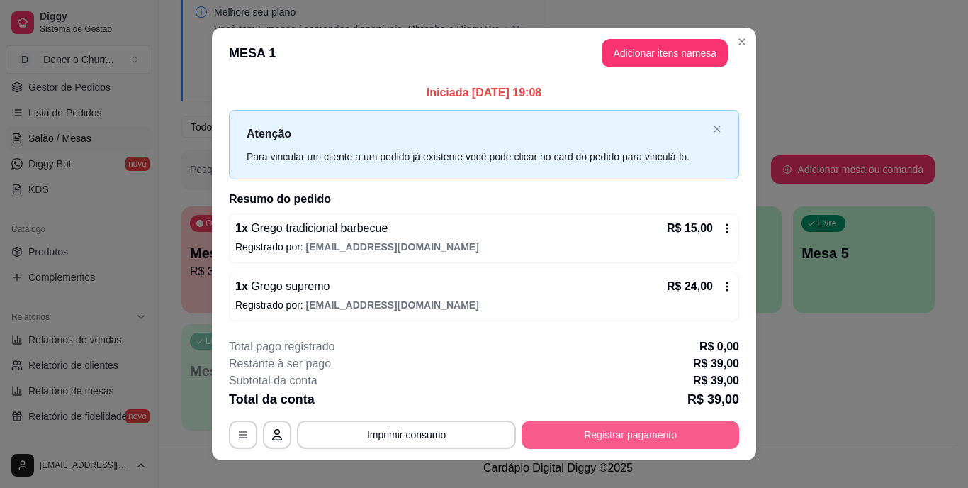
click at [592, 437] on button "Registrar pagamento" at bounding box center [631, 434] width 218 height 28
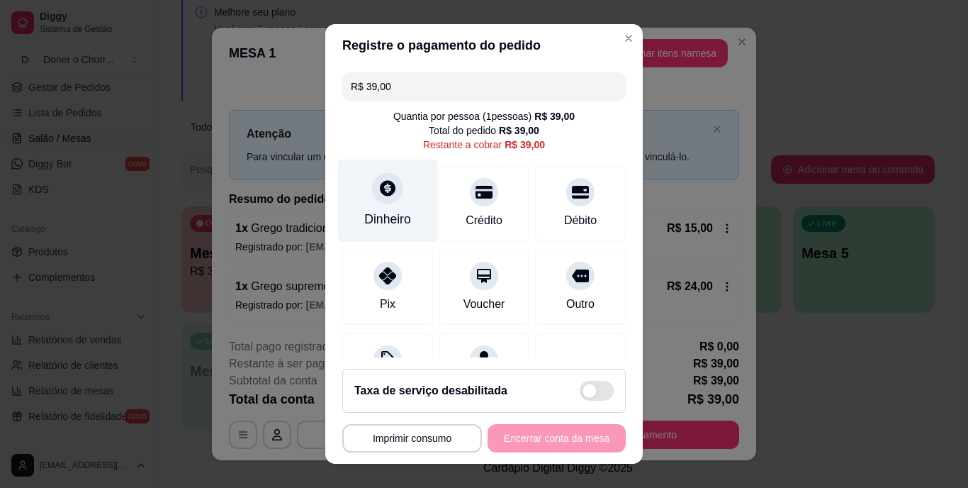
click at [386, 196] on icon at bounding box center [388, 188] width 18 height 18
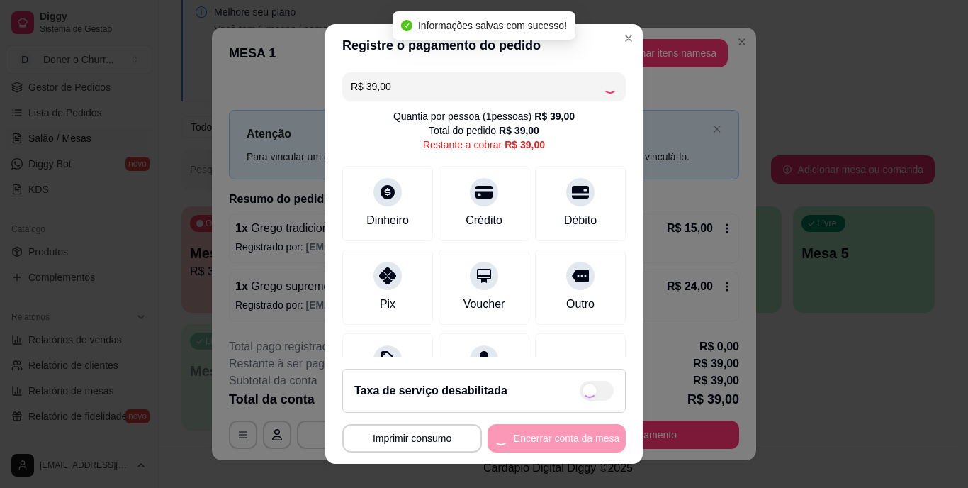
type input "R$ 0,00"
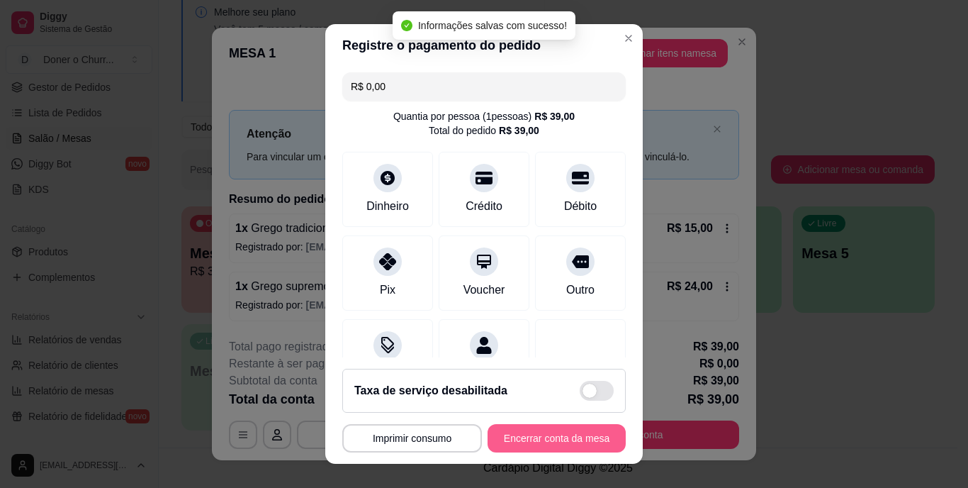
click at [511, 425] on button "Encerrar conta da mesa" at bounding box center [557, 438] width 138 height 28
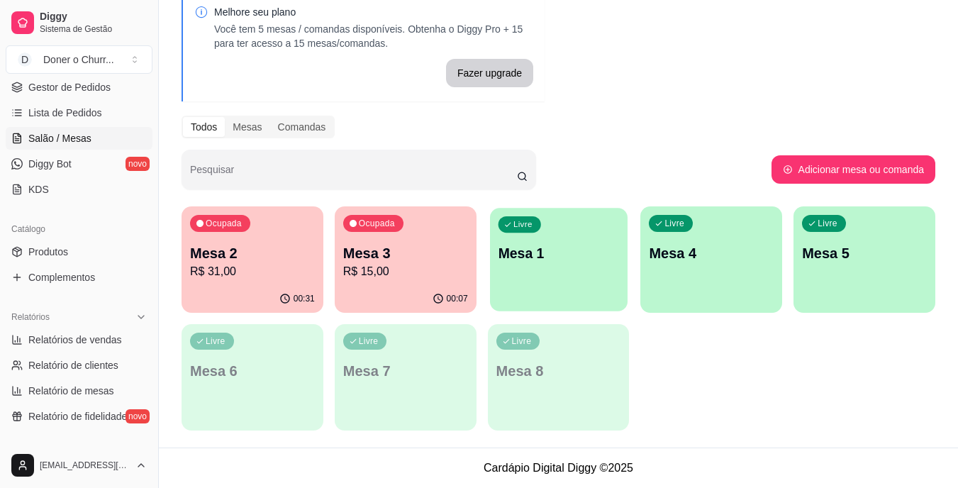
click at [568, 248] on p "Mesa 1" at bounding box center [558, 253] width 121 height 19
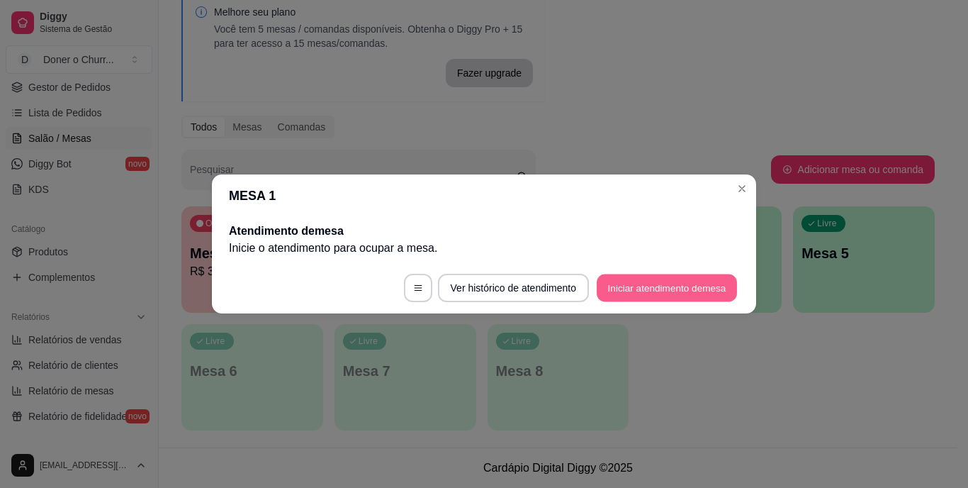
click at [669, 281] on button "Iniciar atendimento de mesa" at bounding box center [667, 288] width 140 height 28
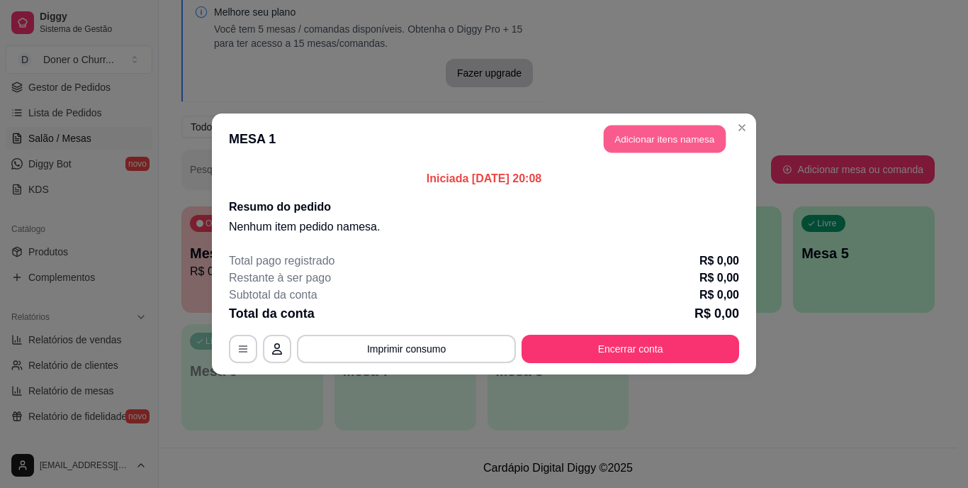
click at [683, 133] on button "Adicionar itens na mesa" at bounding box center [665, 139] width 122 height 28
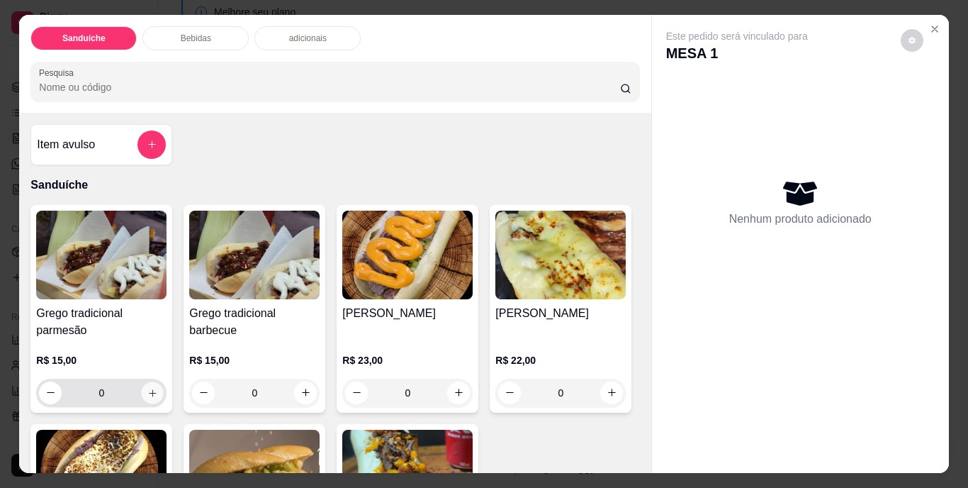
click at [147, 387] on icon "increase-product-quantity" at bounding box center [152, 392] width 11 height 11
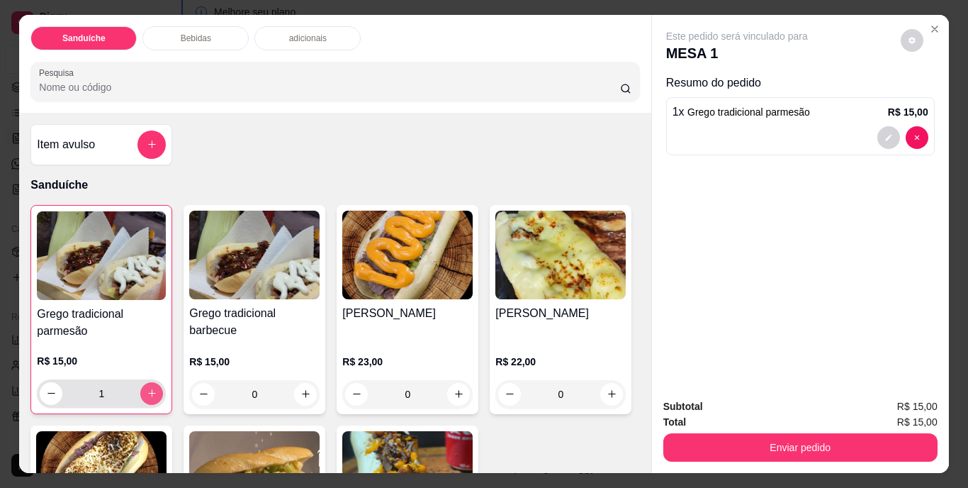
click at [145, 382] on button "increase-product-quantity" at bounding box center [151, 393] width 23 height 23
type input "2"
click at [301, 393] on icon "increase-product-quantity" at bounding box center [306, 394] width 11 height 11
type input "1"
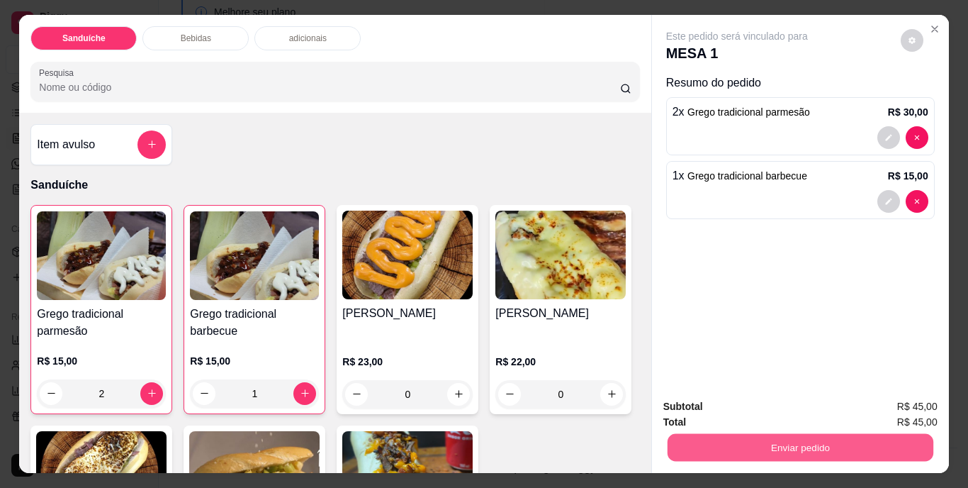
click at [773, 440] on button "Enviar pedido" at bounding box center [800, 448] width 266 height 28
click at [760, 410] on button "Não registrar e enviar pedido" at bounding box center [753, 407] width 143 height 26
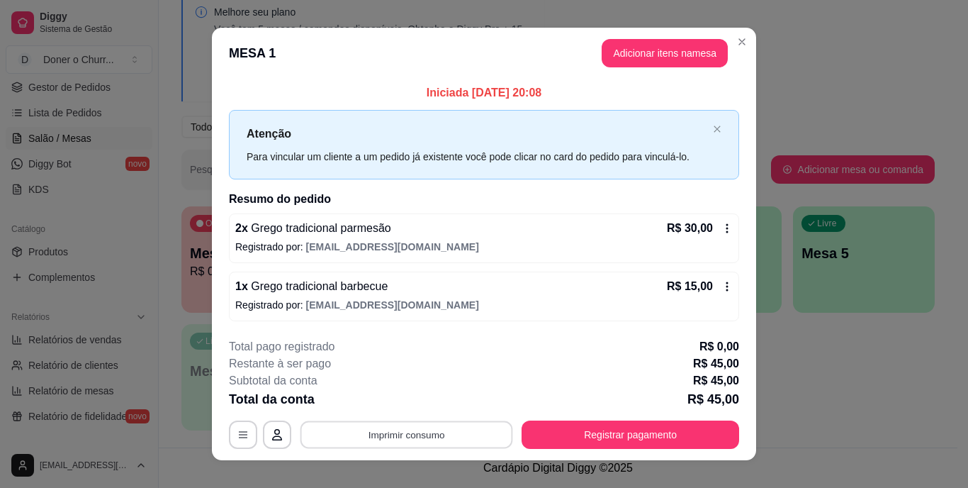
click at [400, 426] on button "Imprimir consumo" at bounding box center [407, 434] width 213 height 28
click at [391, 401] on button "IMPRESSORA" at bounding box center [405, 402] width 99 height 22
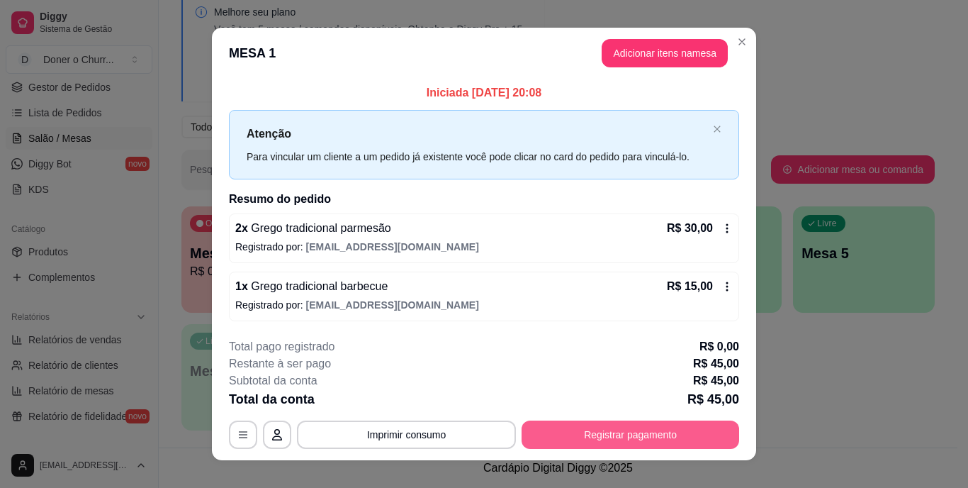
click at [589, 445] on button "Registrar pagamento" at bounding box center [631, 434] width 218 height 28
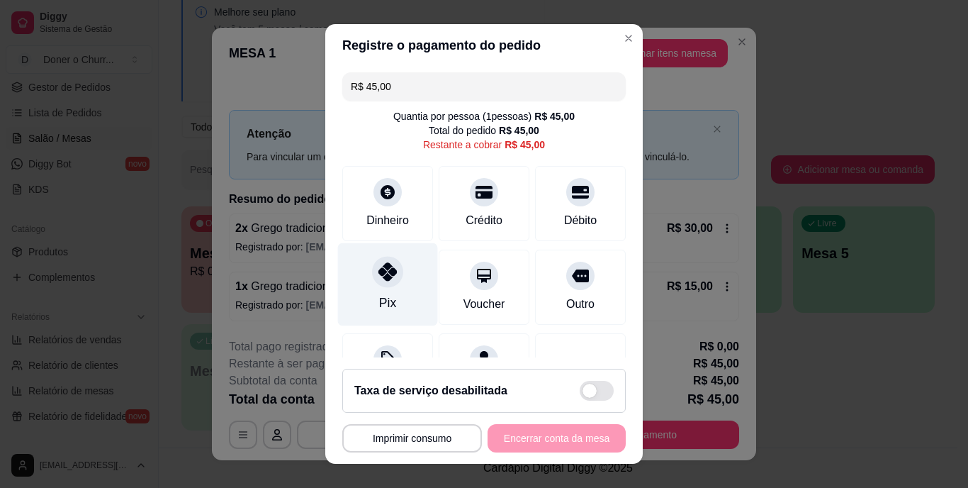
click at [389, 282] on div at bounding box center [387, 272] width 31 height 31
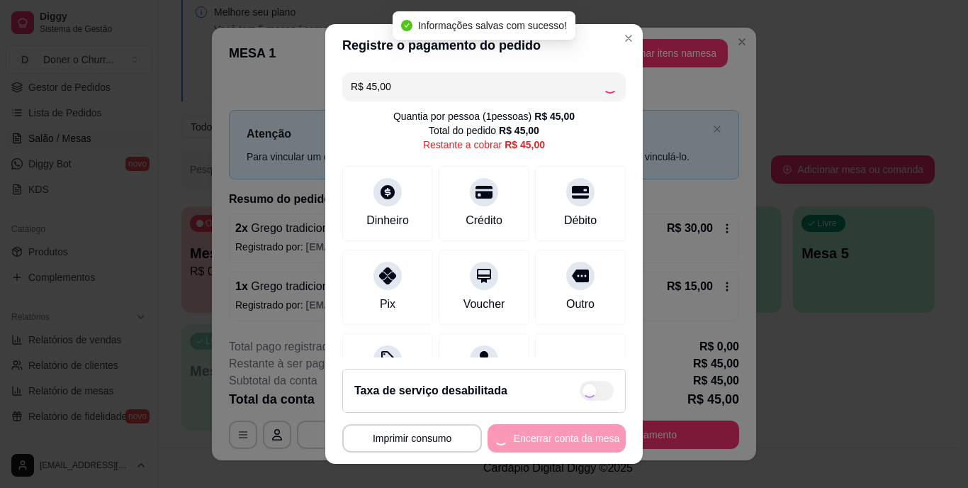
type input "R$ 0,00"
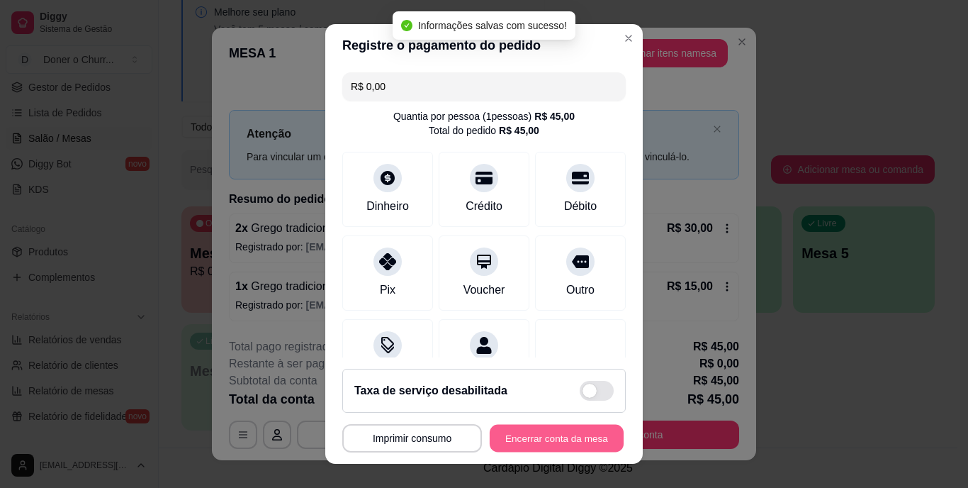
click at [544, 428] on button "Encerrar conta da mesa" at bounding box center [557, 438] width 134 height 28
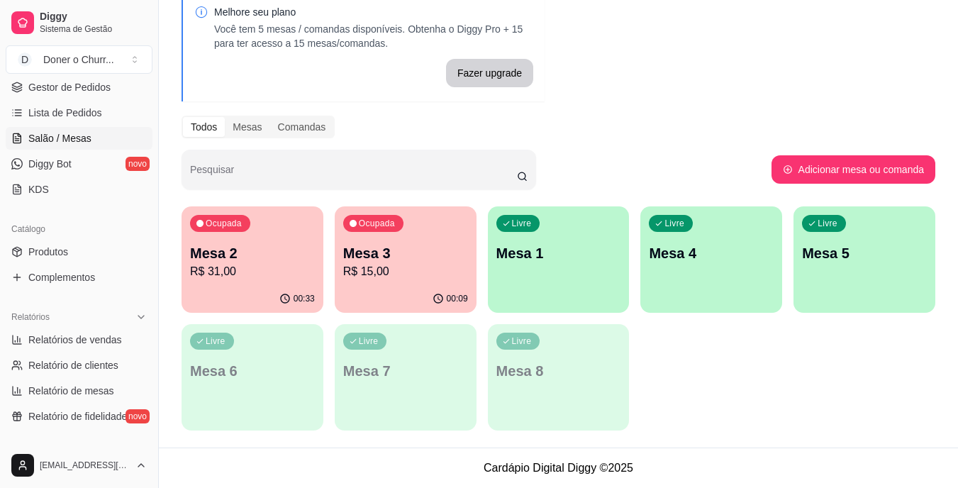
click at [279, 252] on p "Mesa 2" at bounding box center [252, 253] width 125 height 20
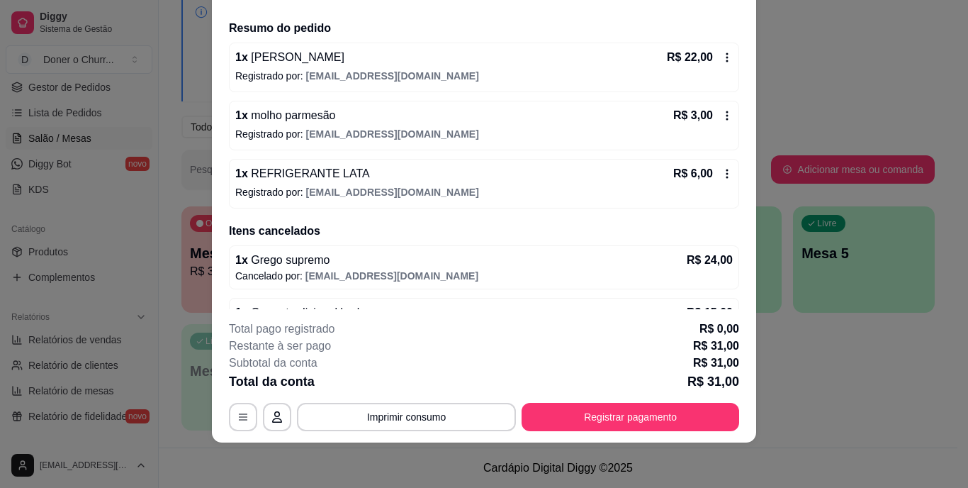
scroll to position [69, 0]
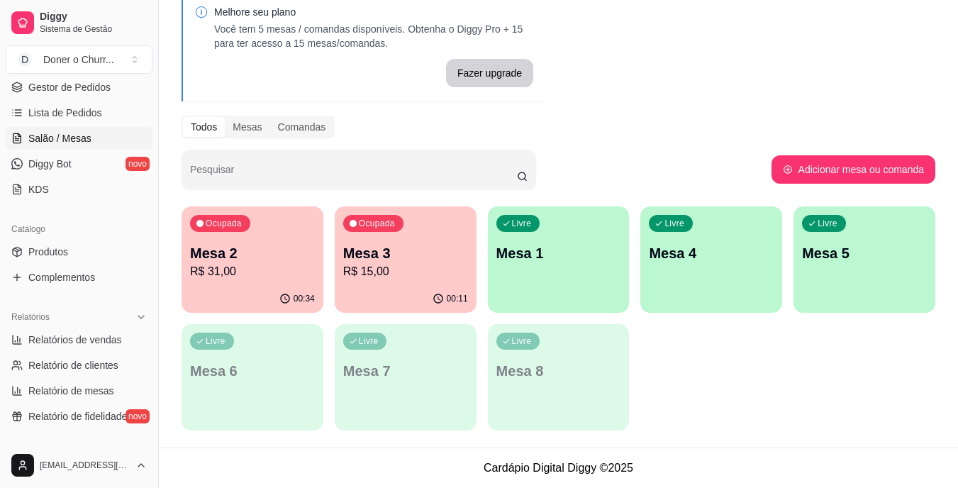
click at [655, 445] on div "Melhore seu plano Você tem 5 mesas / comandas disponíveis. Obtenha o Diggy Pro …" at bounding box center [558, 214] width 799 height 465
click at [230, 261] on p "Mesa 2" at bounding box center [252, 253] width 121 height 19
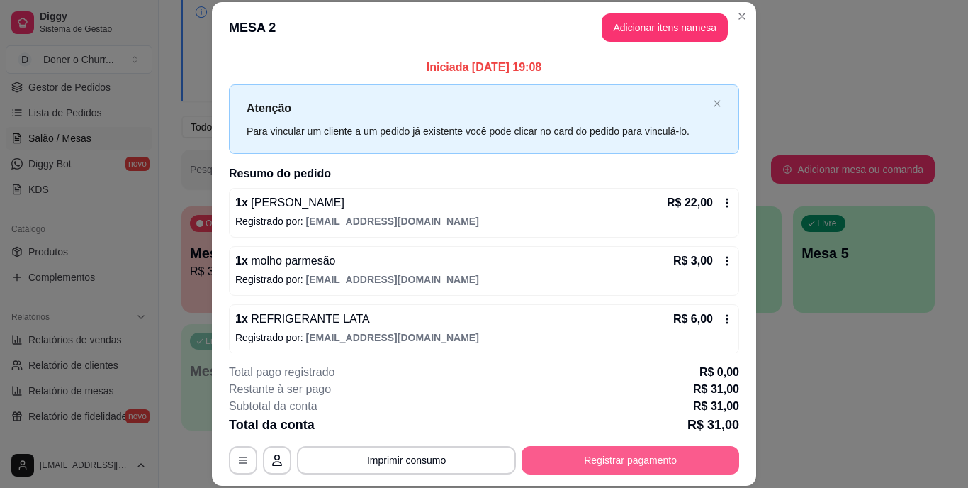
click at [630, 464] on button "Registrar pagamento" at bounding box center [631, 460] width 218 height 28
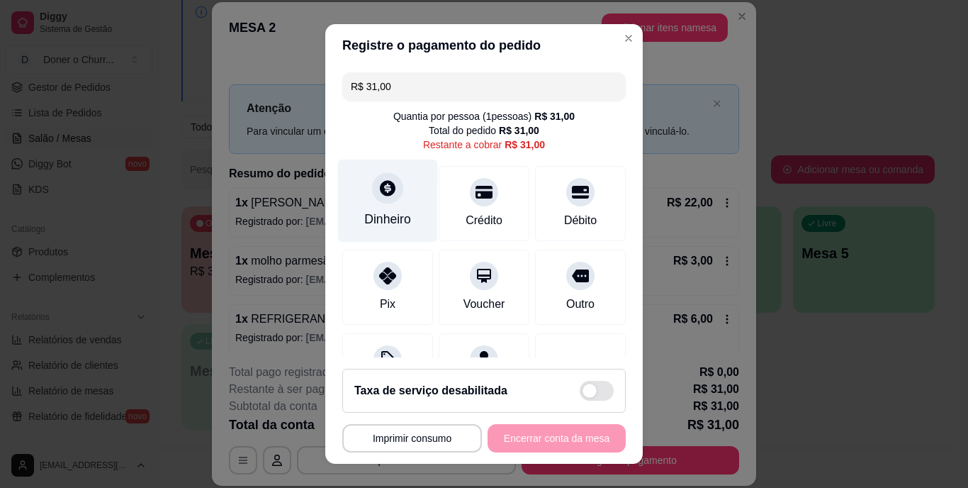
click at [372, 199] on div at bounding box center [387, 188] width 31 height 31
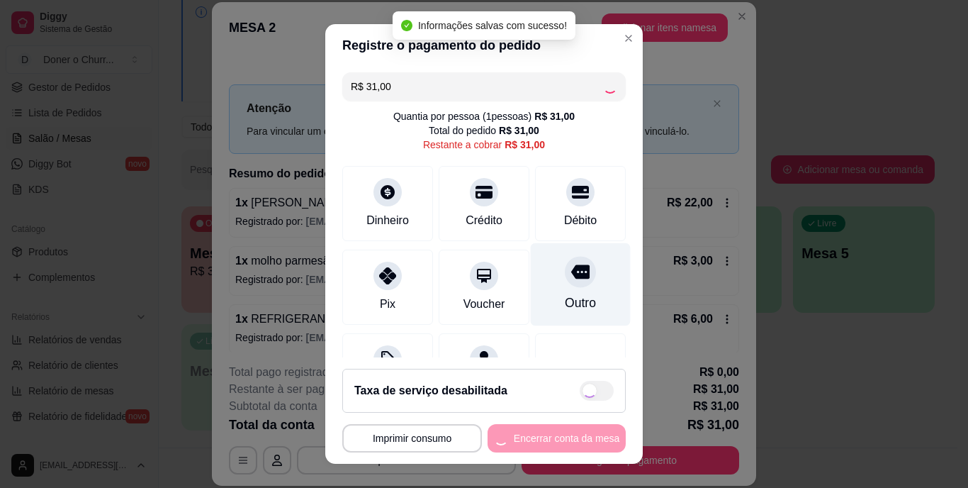
type input "R$ 0,00"
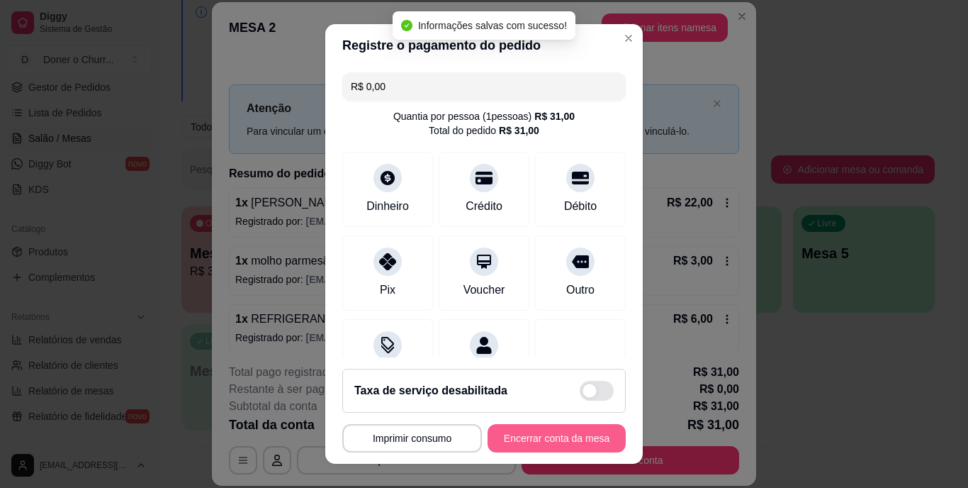
click at [537, 440] on button "Encerrar conta da mesa" at bounding box center [557, 438] width 138 height 28
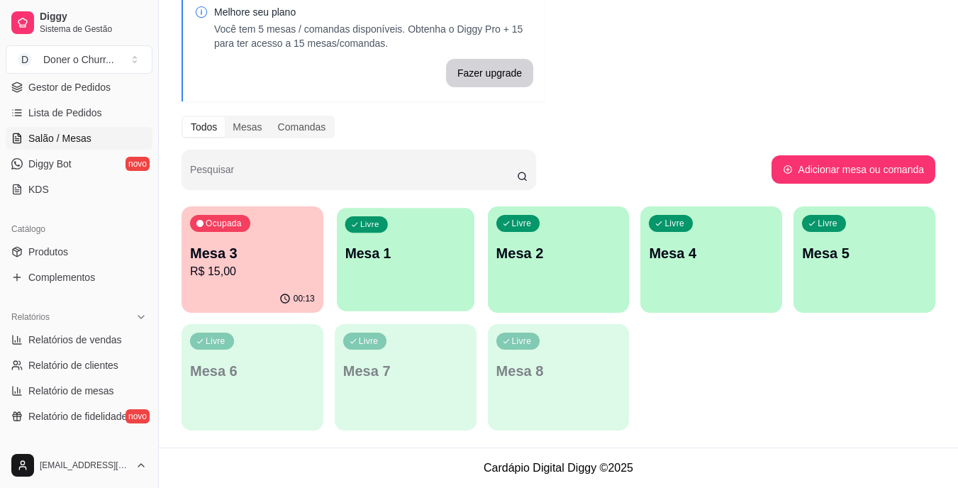
click at [374, 284] on div "Livre Mesa 1" at bounding box center [406, 251] width 138 height 86
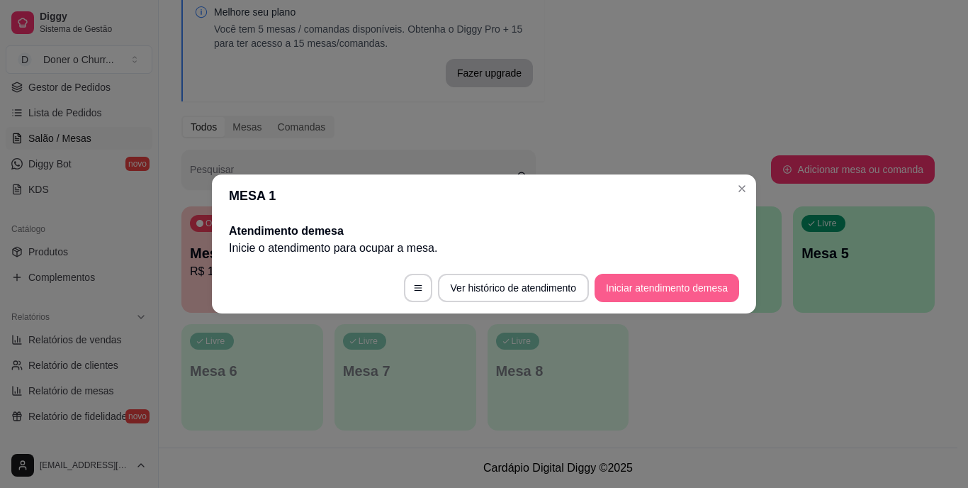
click at [654, 285] on button "Iniciar atendimento de mesa" at bounding box center [667, 288] width 145 height 28
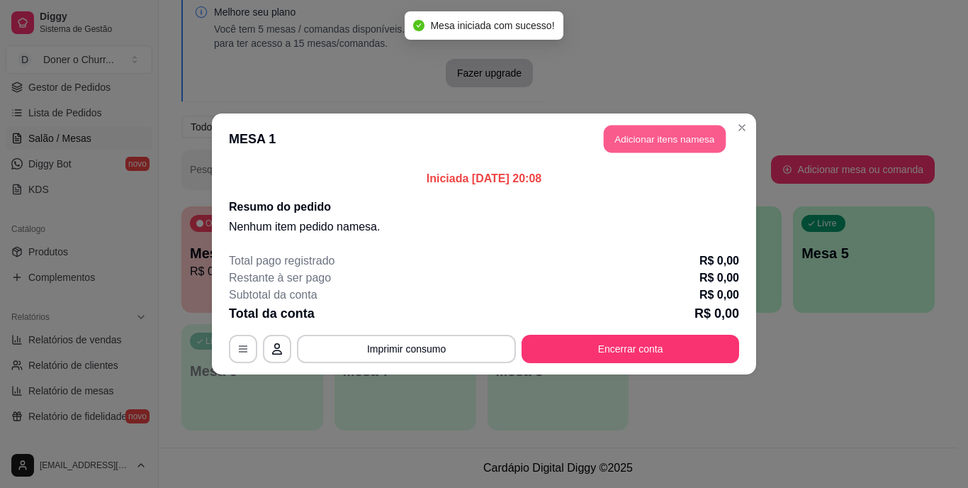
click at [662, 145] on button "Adicionar itens na mesa" at bounding box center [665, 139] width 122 height 28
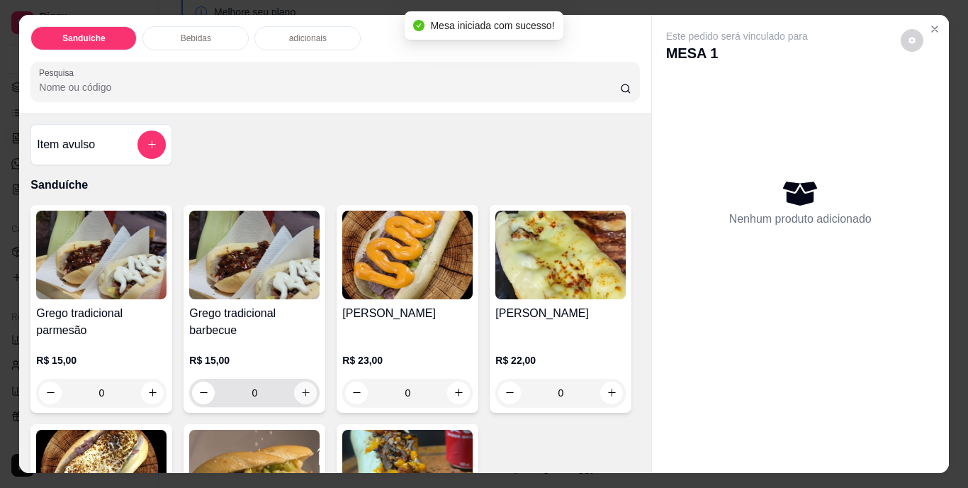
click at [302, 387] on icon "increase-product-quantity" at bounding box center [306, 392] width 11 height 11
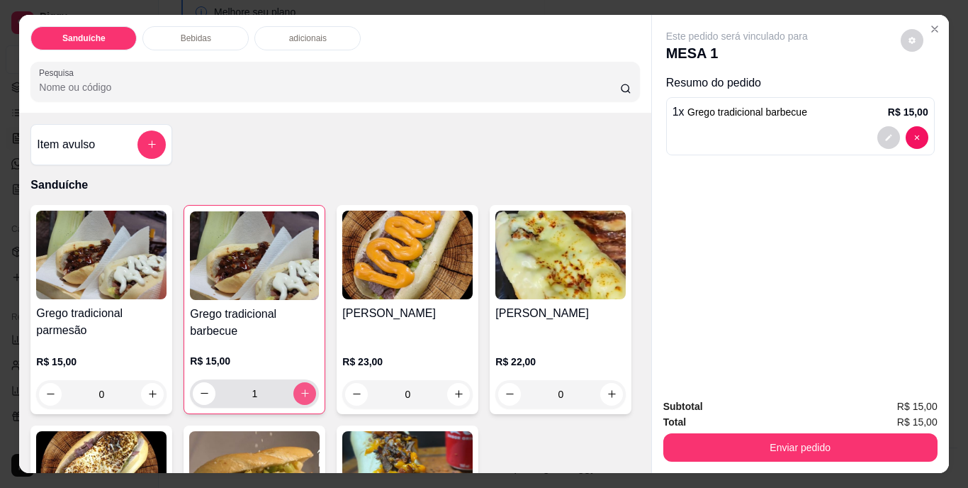
click at [302, 388] on icon "increase-product-quantity" at bounding box center [305, 393] width 11 height 11
type input "2"
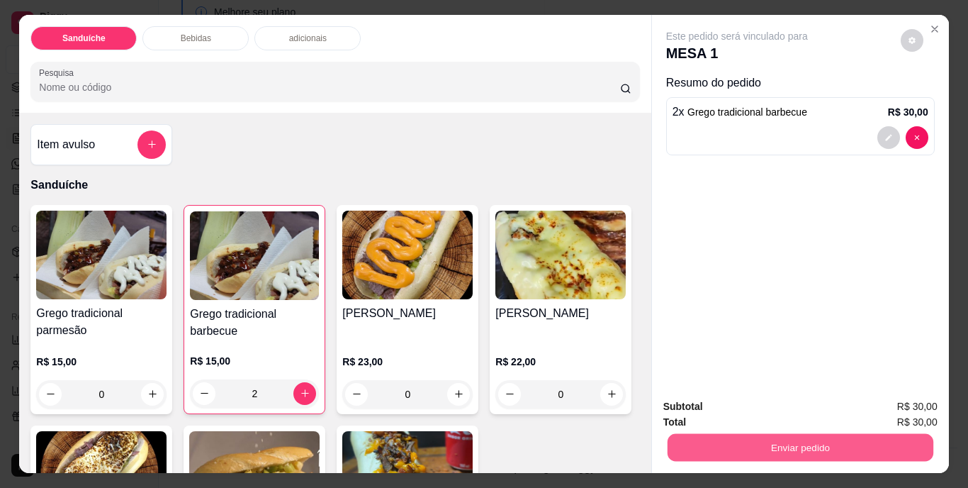
click at [788, 445] on button "Enviar pedido" at bounding box center [800, 448] width 266 height 28
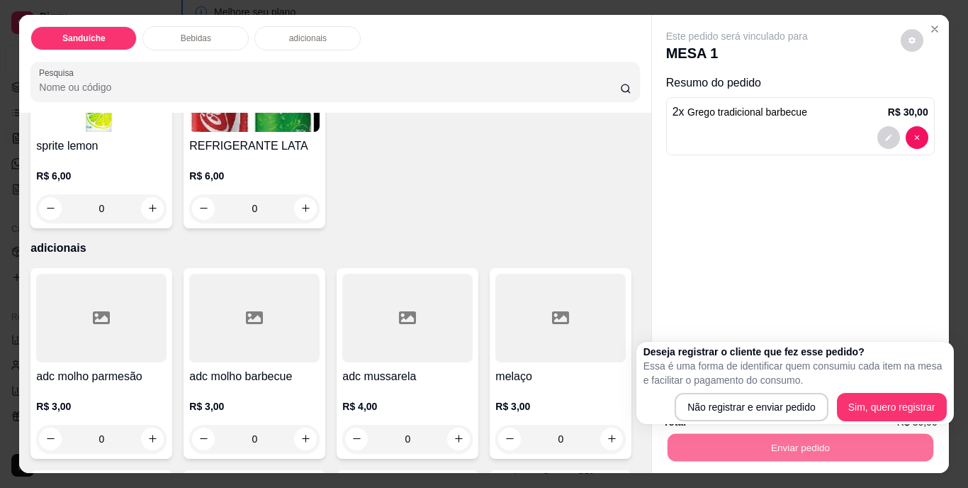
scroll to position [851, 0]
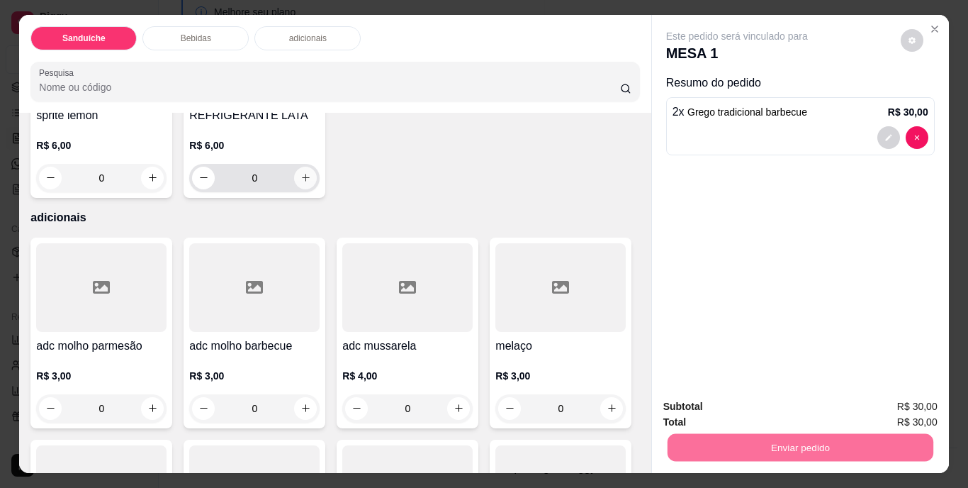
click at [311, 183] on icon "increase-product-quantity" at bounding box center [306, 177] width 11 height 11
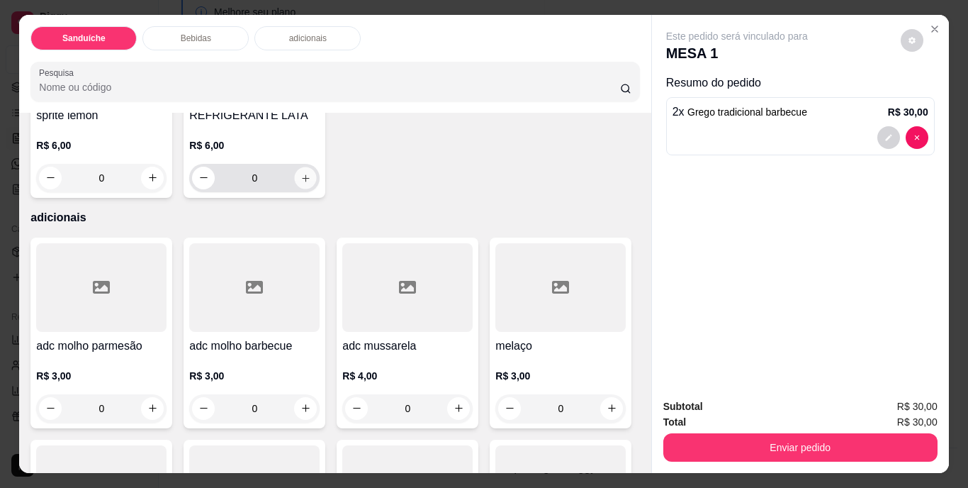
click at [317, 189] on button "increase-product-quantity" at bounding box center [306, 178] width 22 height 22
type input "1"
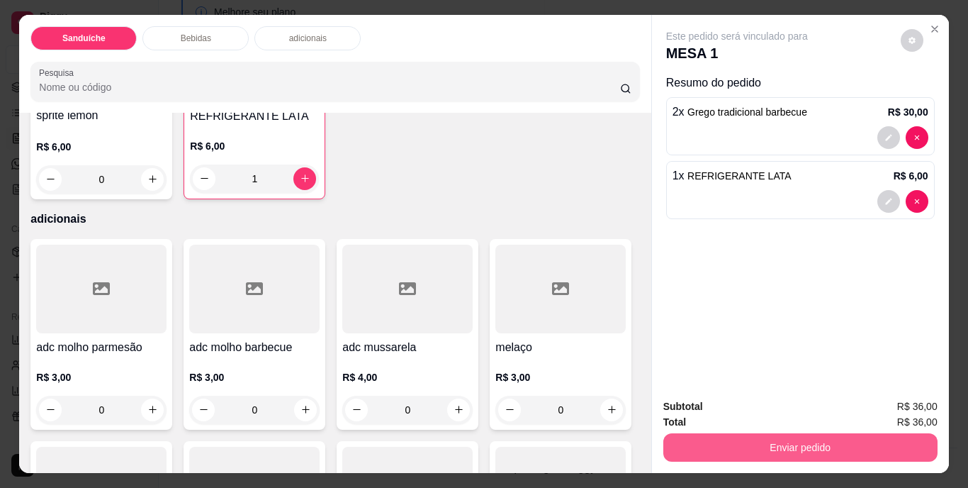
click at [744, 437] on button "Enviar pedido" at bounding box center [801, 447] width 274 height 28
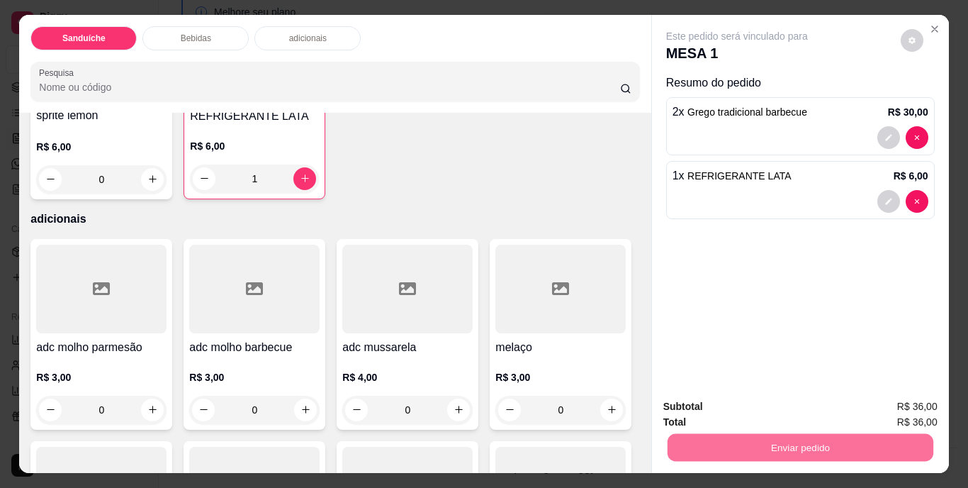
click at [741, 408] on button "Não registrar e enviar pedido" at bounding box center [753, 407] width 143 height 26
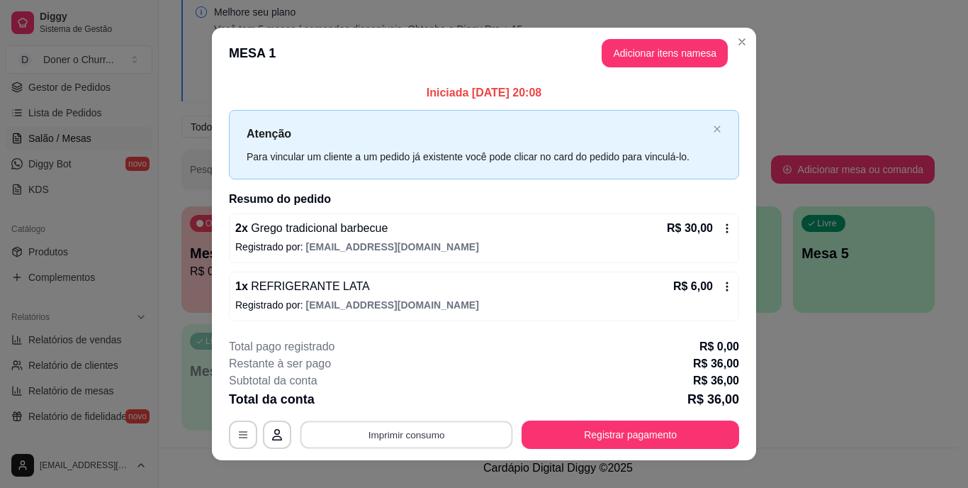
click at [403, 432] on button "Imprimir consumo" at bounding box center [407, 434] width 213 height 28
click at [415, 406] on button "IMPRESSORA" at bounding box center [405, 402] width 99 height 22
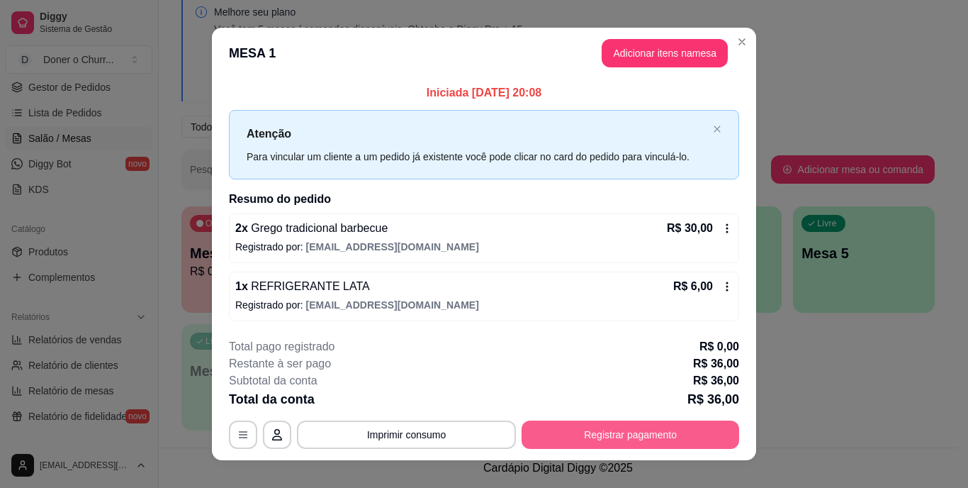
click at [562, 433] on button "Registrar pagamento" at bounding box center [631, 434] width 218 height 28
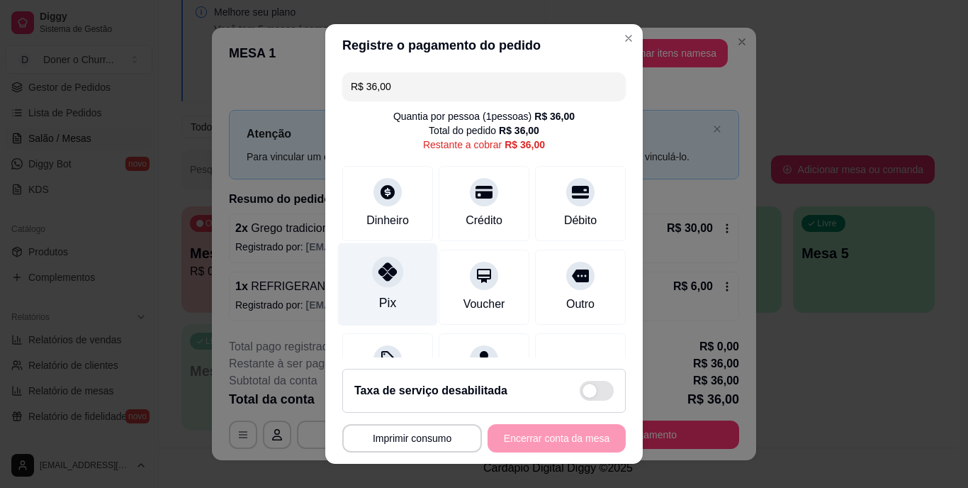
click at [379, 277] on icon at bounding box center [388, 272] width 18 height 18
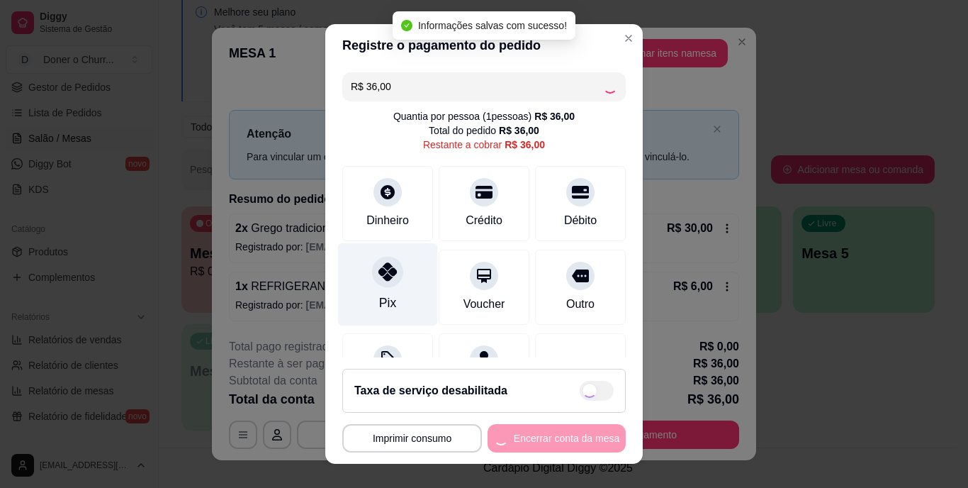
type input "R$ 0,00"
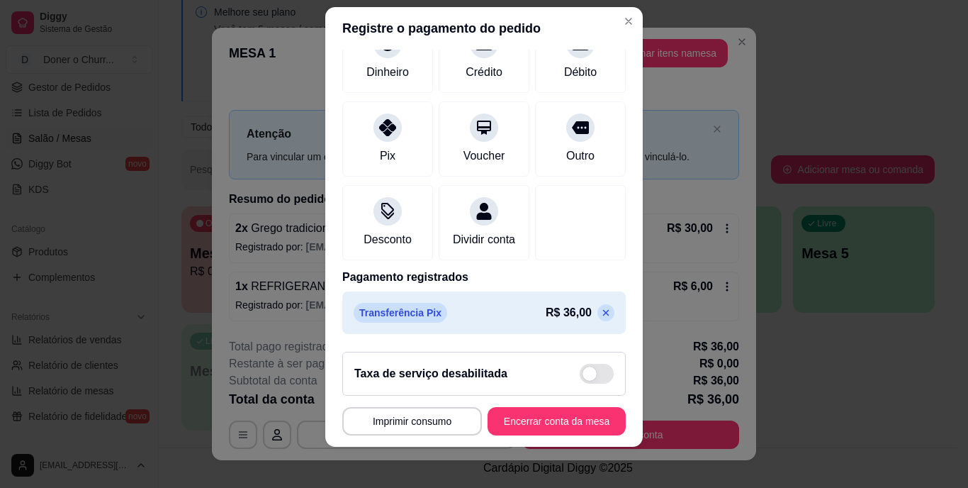
scroll to position [21, 0]
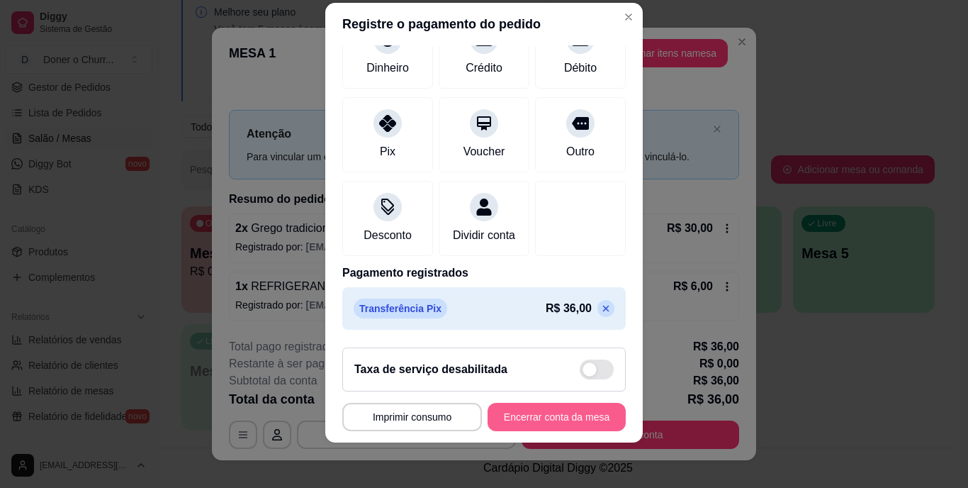
click at [532, 413] on button "Encerrar conta da mesa" at bounding box center [557, 417] width 138 height 28
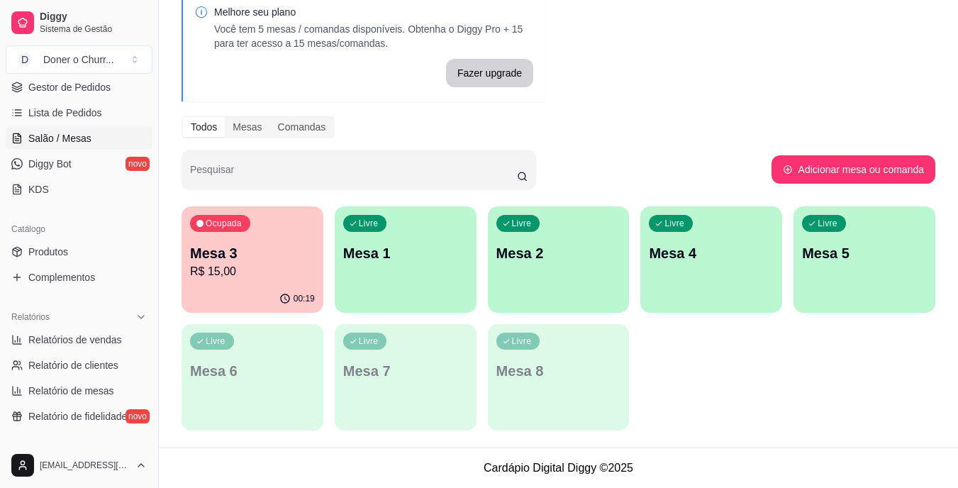
click at [301, 248] on p "Mesa 3" at bounding box center [252, 253] width 125 height 20
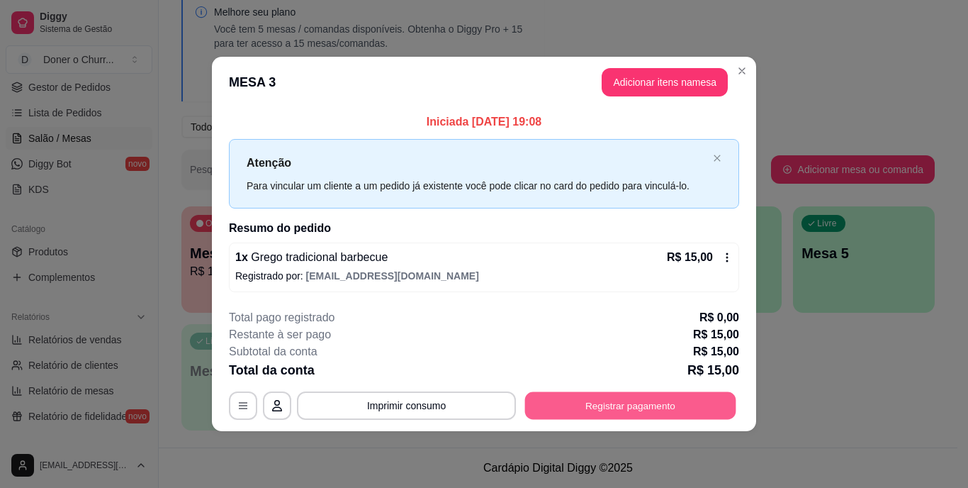
click at [613, 412] on button "Registrar pagamento" at bounding box center [630, 405] width 211 height 28
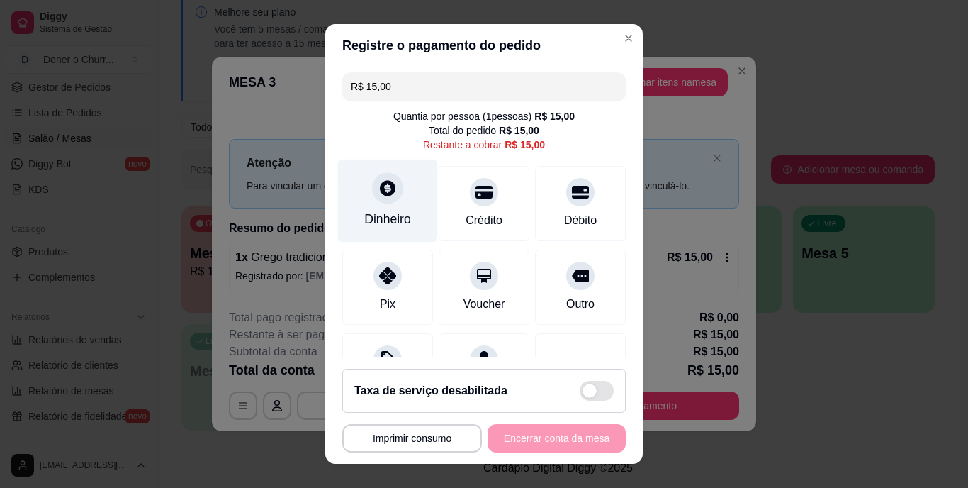
click at [376, 220] on div "Dinheiro" at bounding box center [387, 220] width 47 height 18
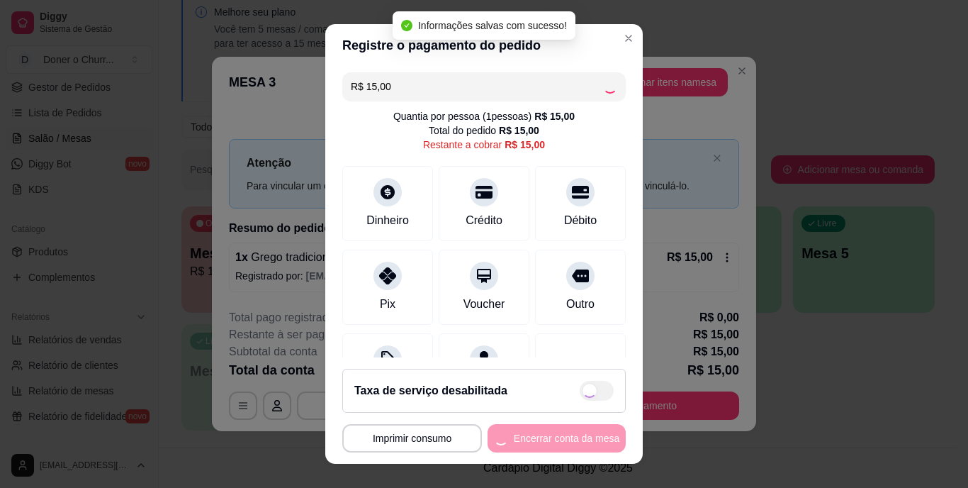
type input "R$ 0,00"
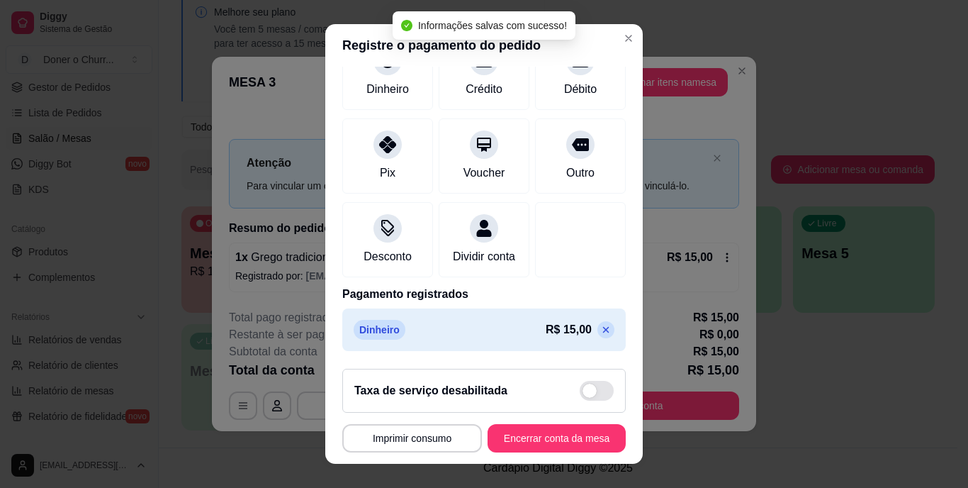
scroll to position [133, 0]
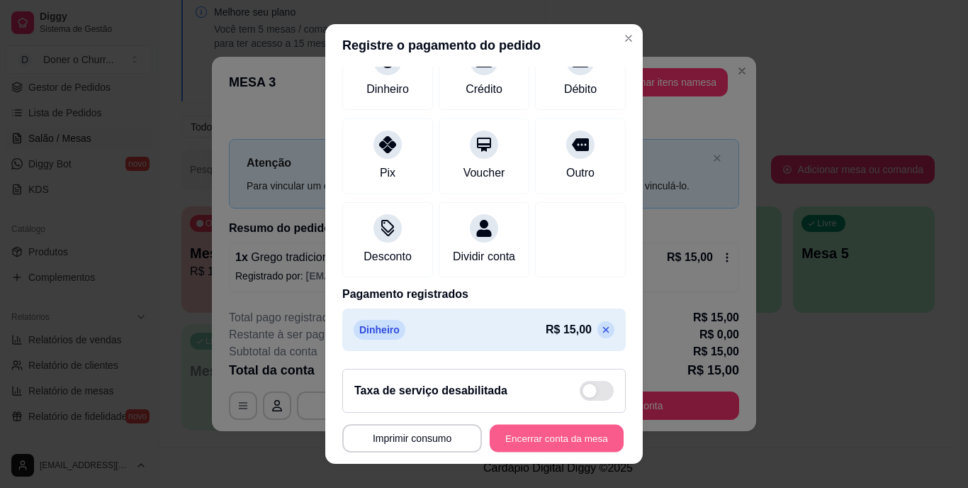
click at [527, 448] on button "Encerrar conta da mesa" at bounding box center [557, 438] width 134 height 28
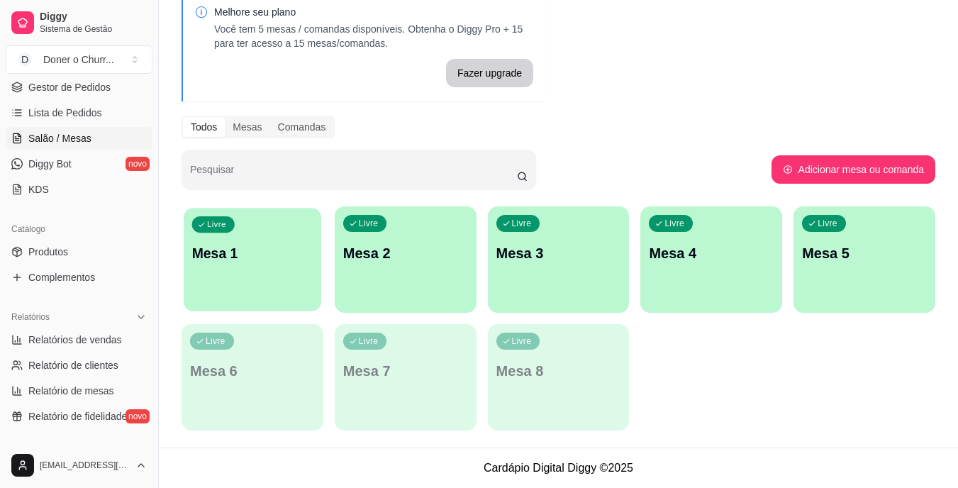
click at [233, 252] on p "Mesa 1" at bounding box center [252, 253] width 121 height 19
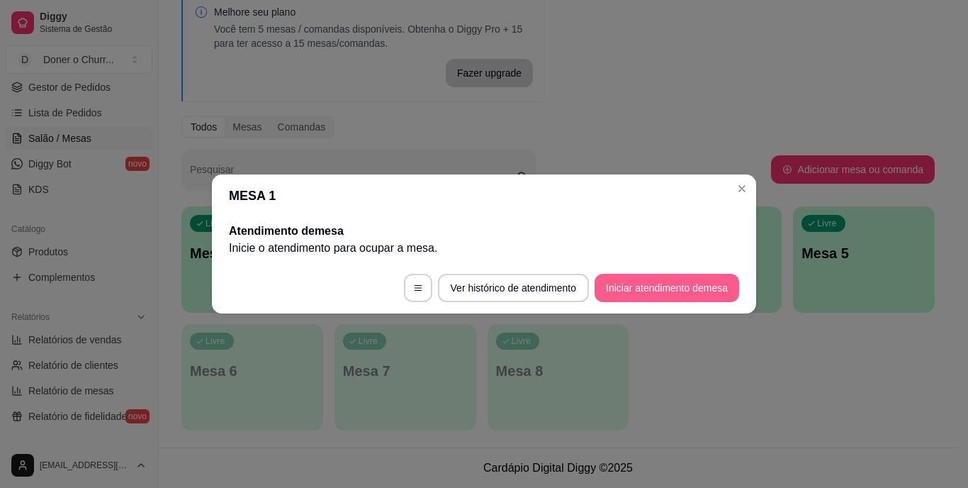
click at [639, 284] on button "Iniciar atendimento de mesa" at bounding box center [667, 288] width 145 height 28
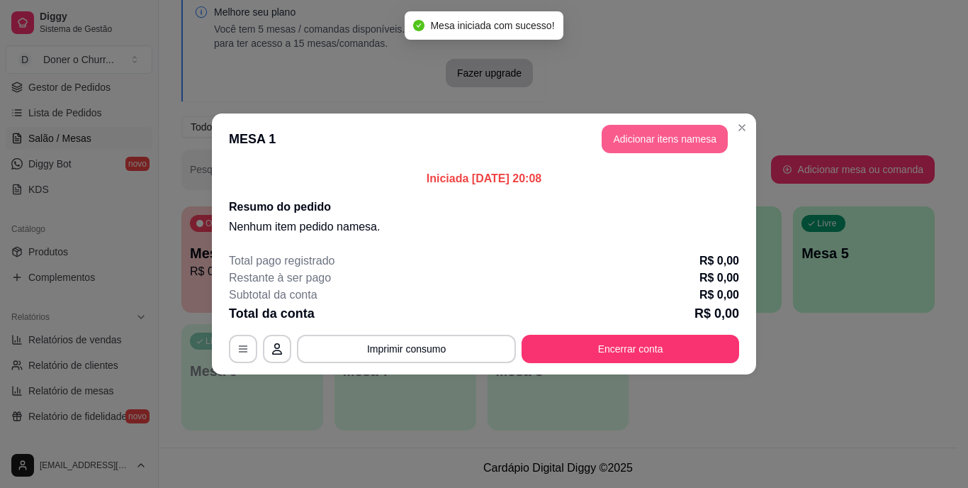
click at [664, 130] on button "Adicionar itens na mesa" at bounding box center [665, 139] width 126 height 28
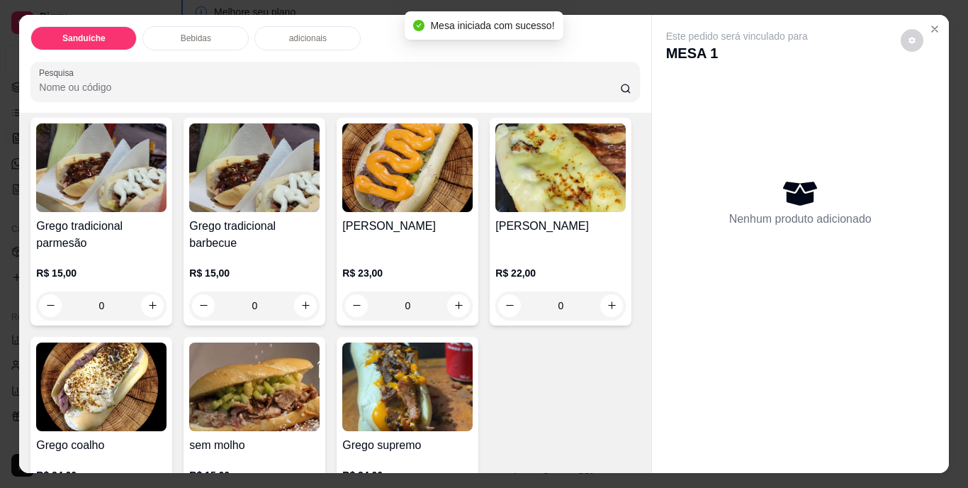
scroll to position [142, 0]
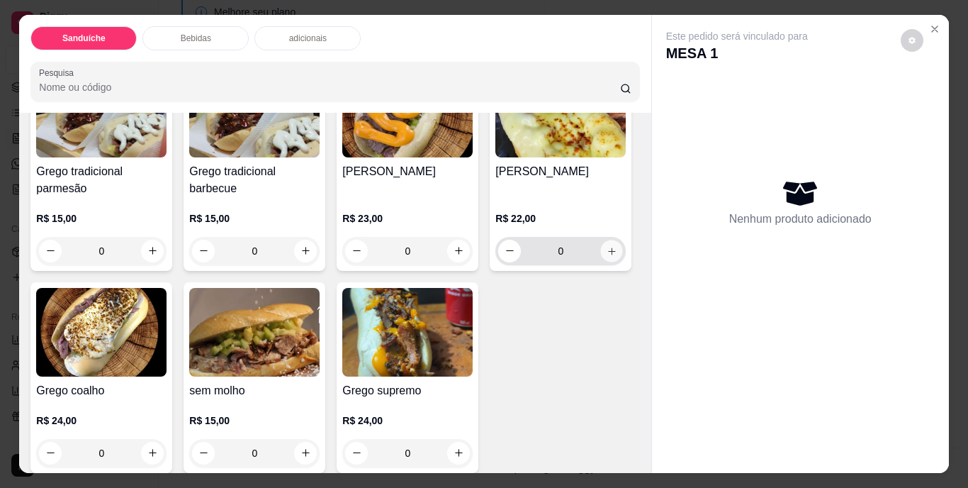
click at [607, 256] on icon "increase-product-quantity" at bounding box center [612, 250] width 11 height 11
type input "1"
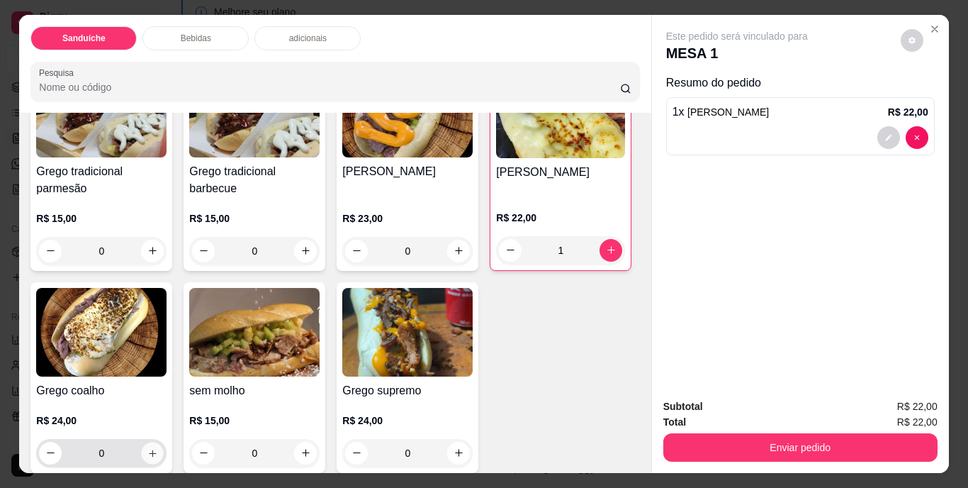
click at [158, 447] on icon "increase-product-quantity" at bounding box center [152, 452] width 11 height 11
type input "1"
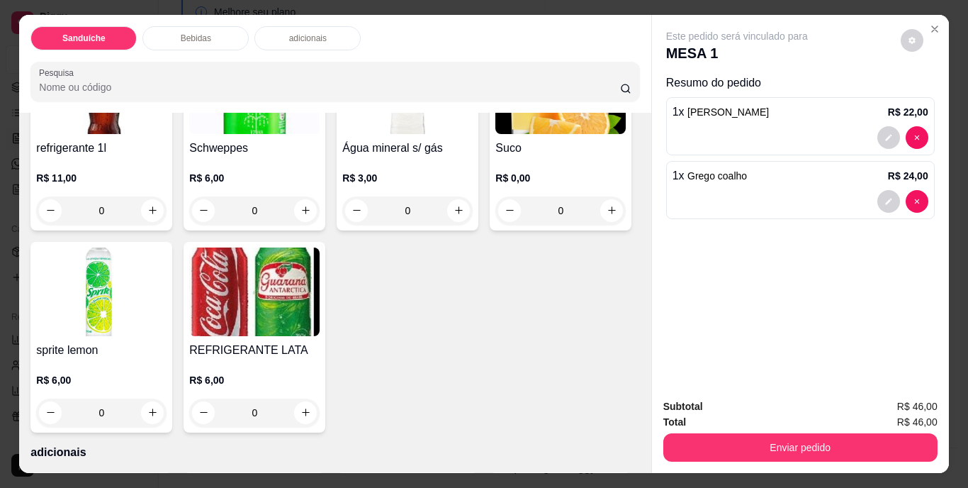
scroll to position [638, 0]
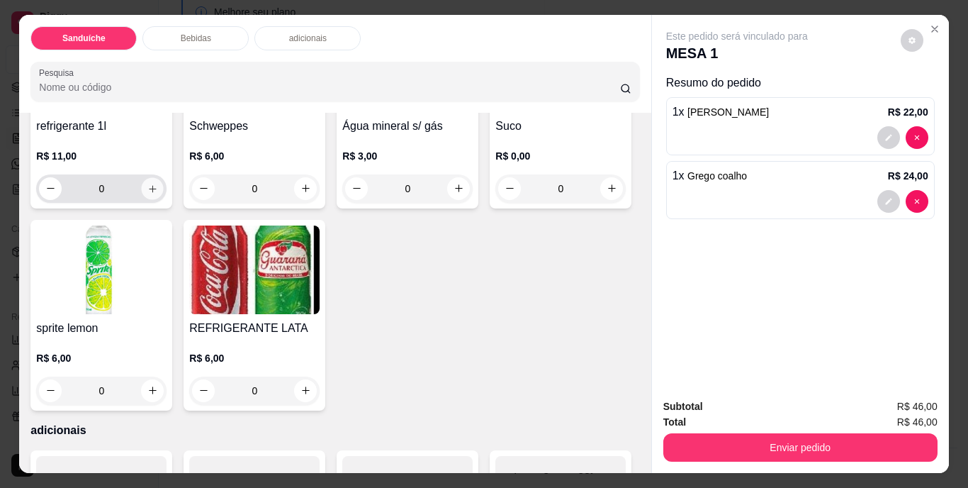
click at [150, 194] on icon "increase-product-quantity" at bounding box center [152, 188] width 11 height 11
type input "1"
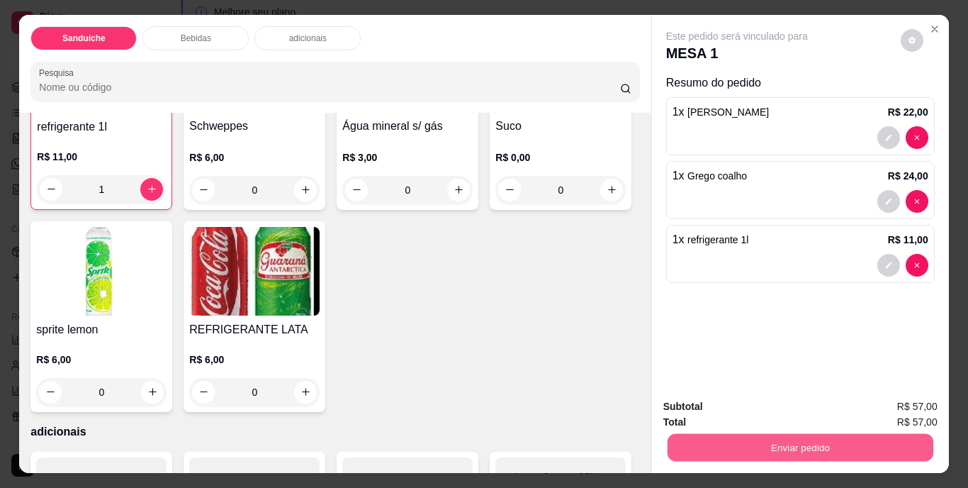
click at [766, 436] on button "Enviar pedido" at bounding box center [800, 448] width 266 height 28
click at [735, 413] on button "Não registrar e enviar pedido" at bounding box center [753, 407] width 147 height 27
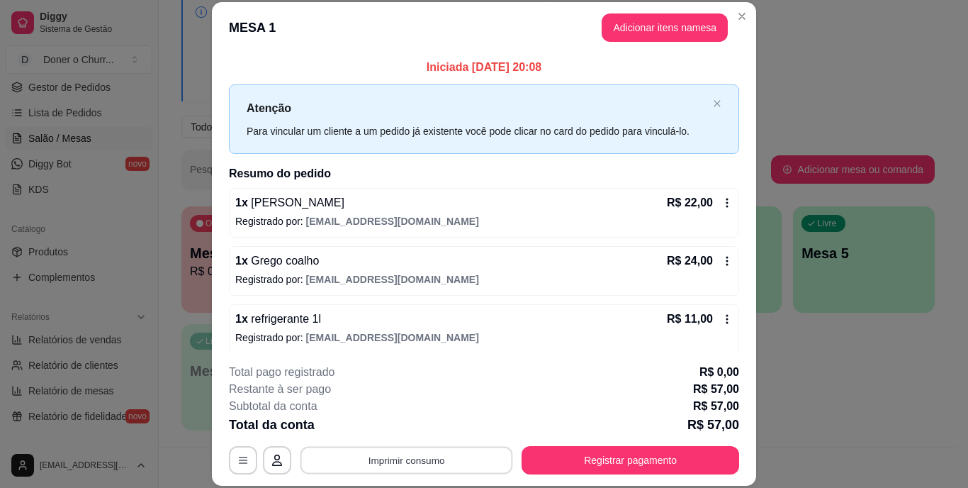
click at [398, 464] on button "Imprimir consumo" at bounding box center [407, 460] width 213 height 28
click at [401, 428] on button "IMPRESSORA" at bounding box center [405, 427] width 103 height 23
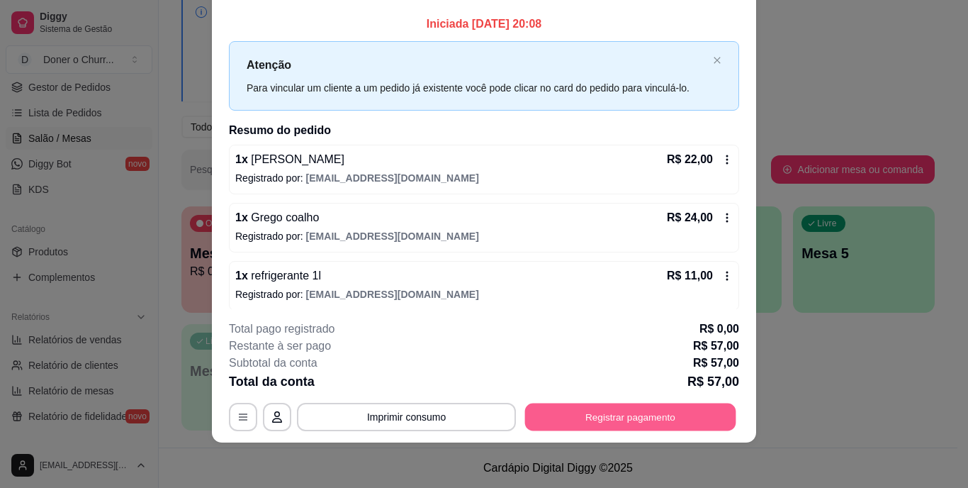
click at [602, 417] on button "Registrar pagamento" at bounding box center [630, 417] width 211 height 28
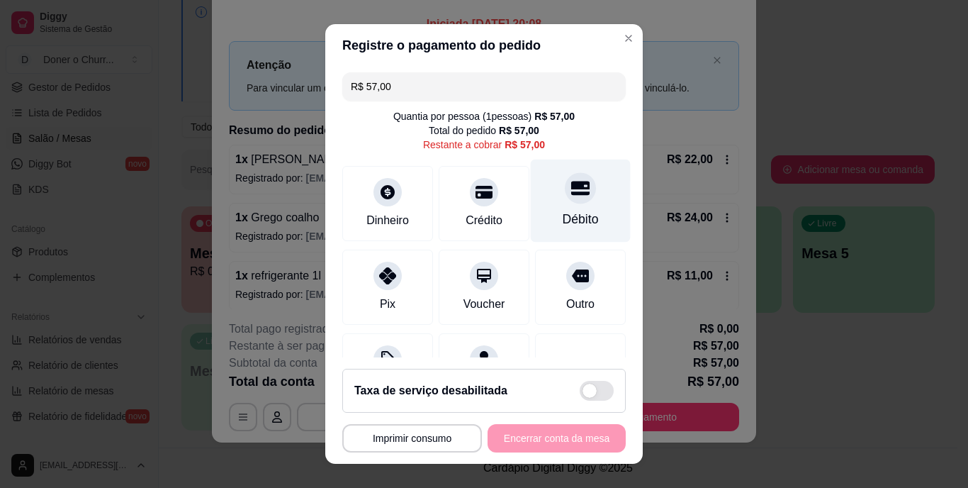
click at [563, 213] on div "Débito" at bounding box center [581, 220] width 36 height 18
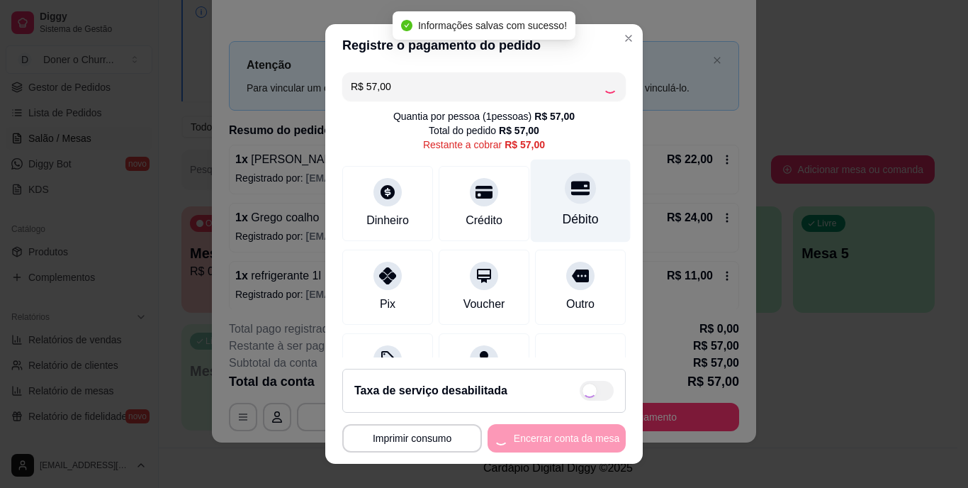
type input "R$ 0,00"
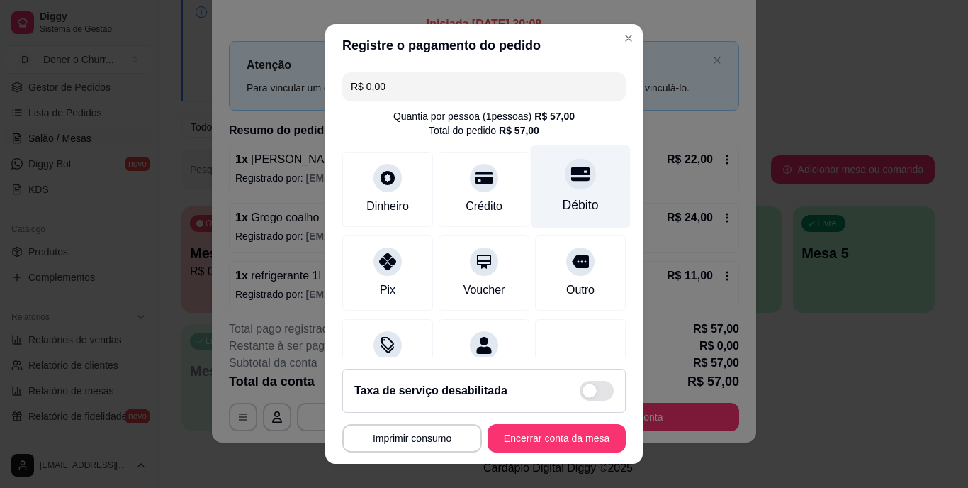
click at [557, 218] on div "Débito" at bounding box center [581, 186] width 100 height 83
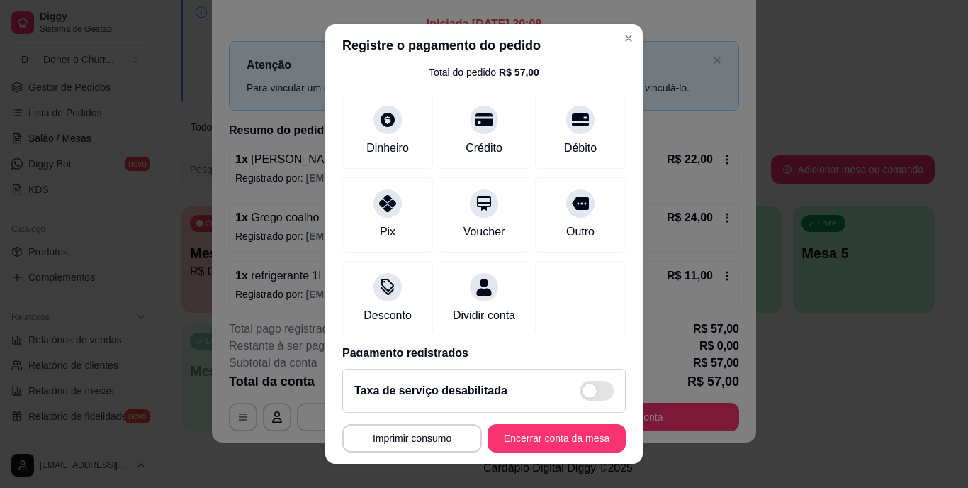
scroll to position [133, 0]
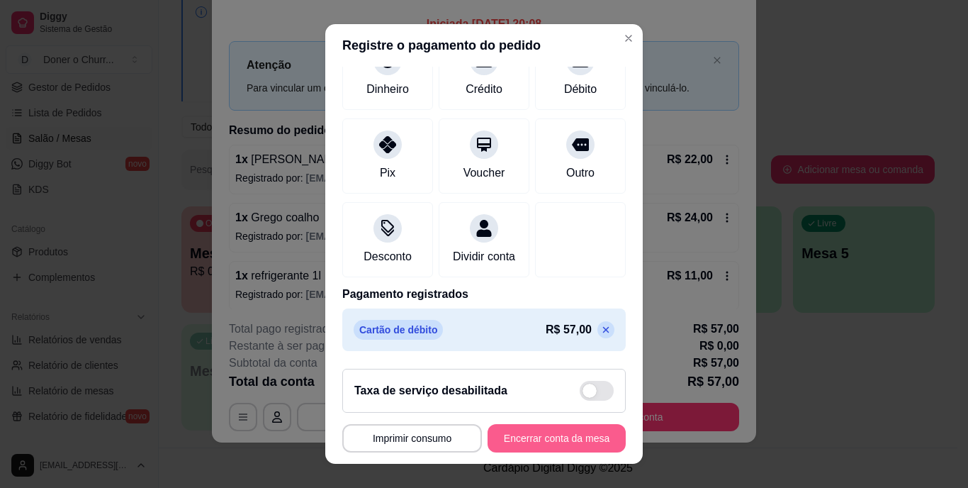
click at [542, 441] on button "Encerrar conta da mesa" at bounding box center [557, 438] width 138 height 28
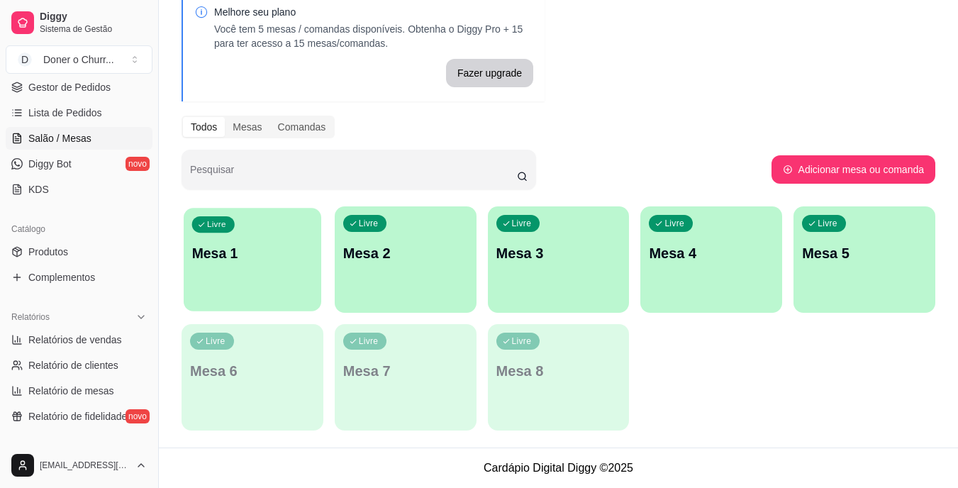
click at [274, 252] on p "Mesa 1" at bounding box center [252, 253] width 121 height 19
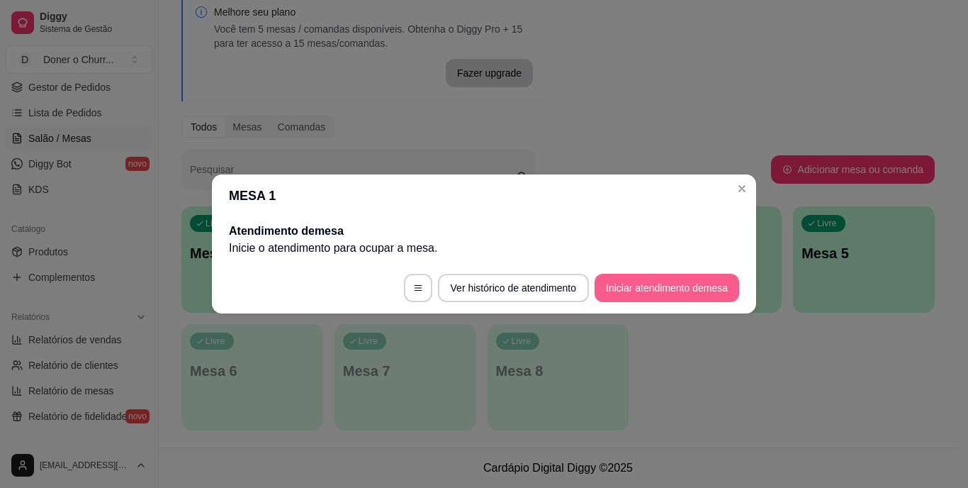
click at [630, 291] on button "Iniciar atendimento de mesa" at bounding box center [667, 288] width 145 height 28
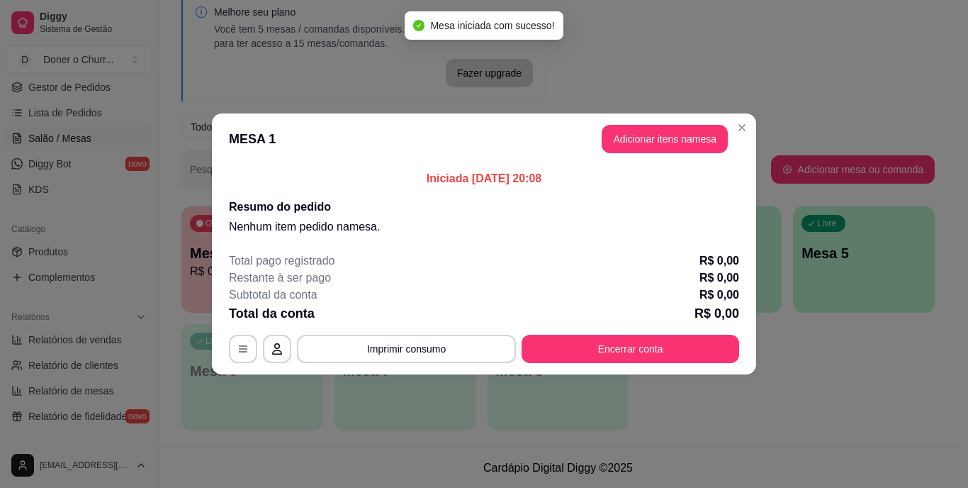
click at [631, 124] on header "MESA 1 Adicionar itens na mesa" at bounding box center [484, 138] width 544 height 51
click at [638, 133] on button "Adicionar itens na mesa" at bounding box center [665, 139] width 122 height 28
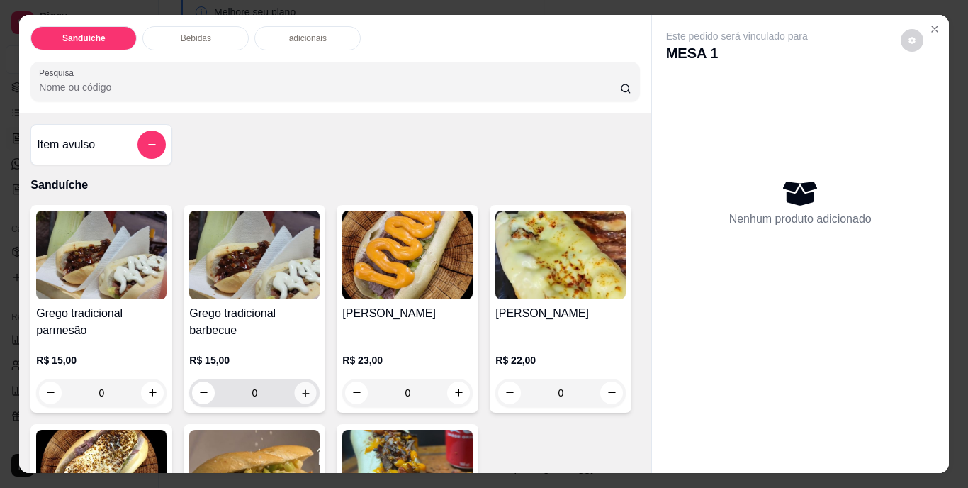
click at [301, 387] on icon "increase-product-quantity" at bounding box center [306, 392] width 11 height 11
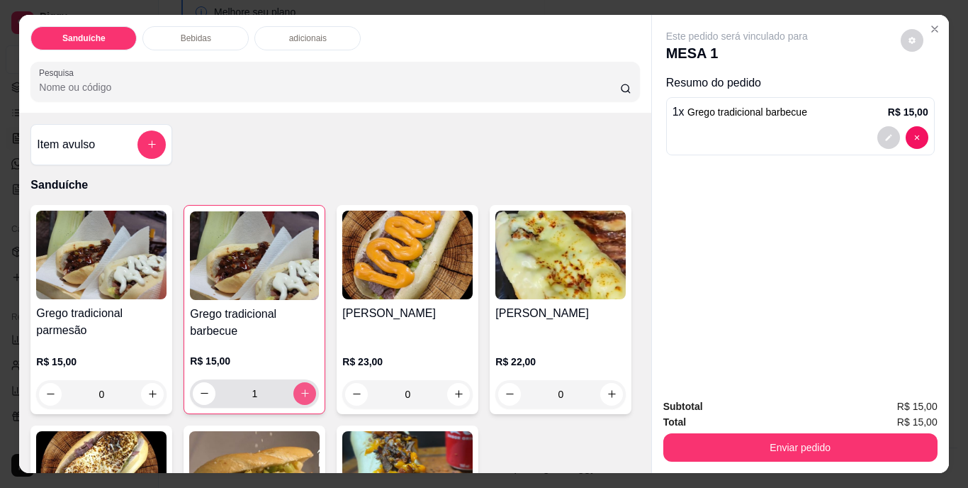
click at [300, 388] on icon "increase-product-quantity" at bounding box center [305, 393] width 11 height 11
type input "2"
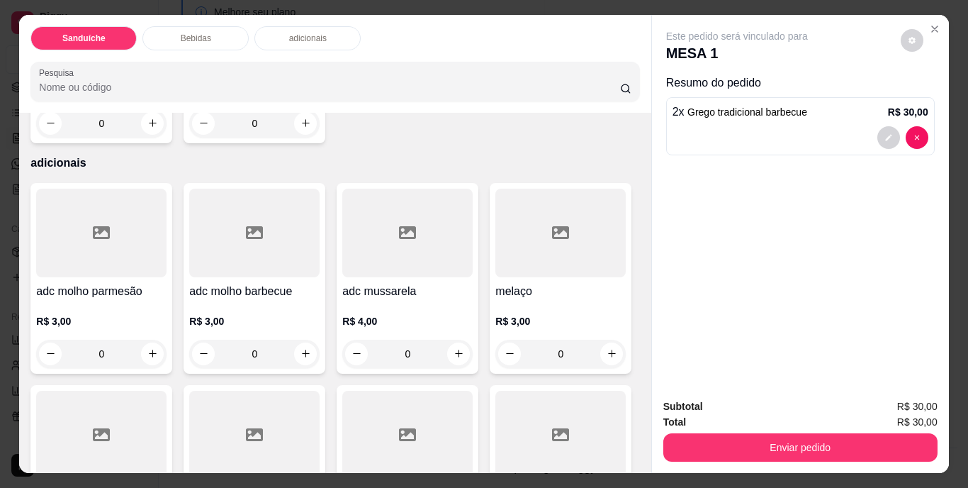
scroll to position [922, 0]
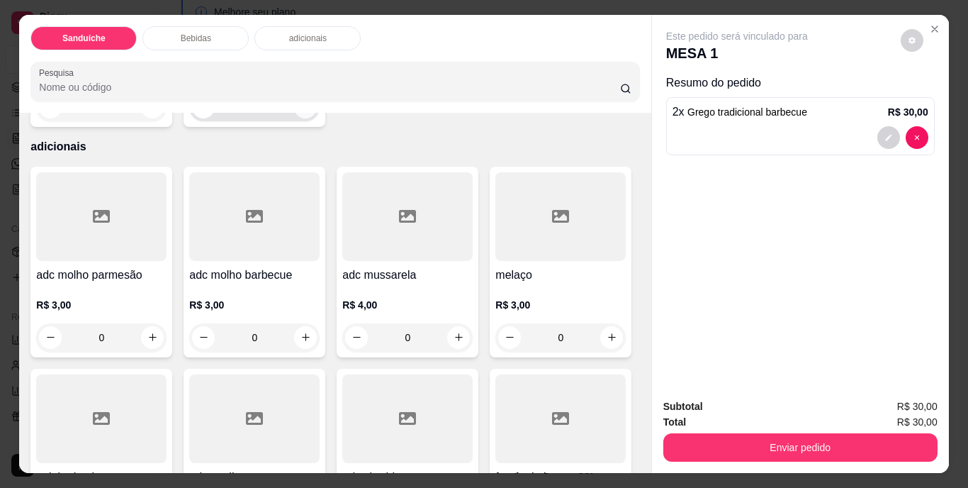
click at [317, 118] on button "increase-product-quantity" at bounding box center [305, 107] width 23 height 23
type input "1"
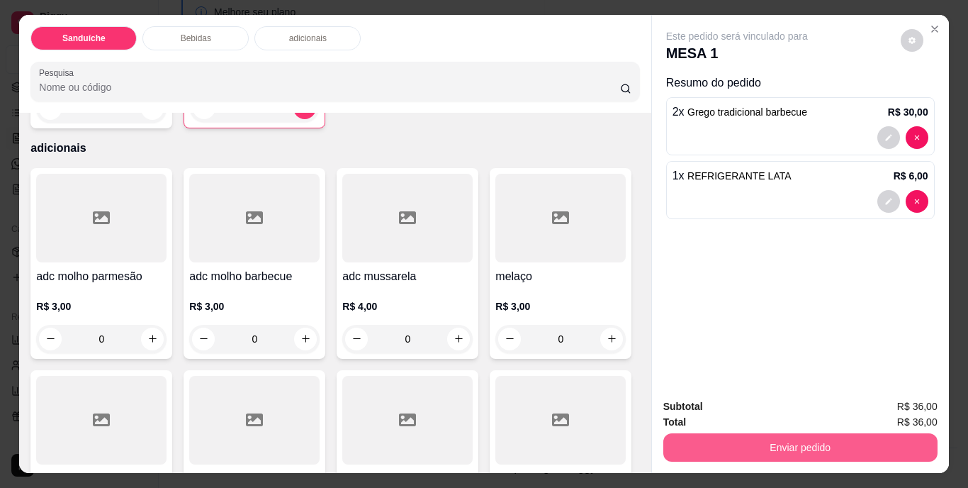
click at [773, 440] on button "Enviar pedido" at bounding box center [801, 447] width 274 height 28
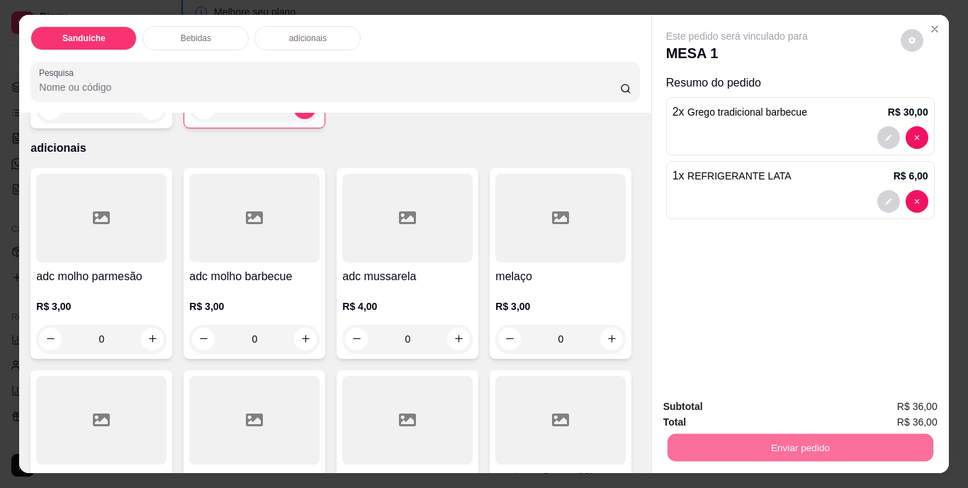
click at [761, 412] on button "Não registrar e enviar pedido" at bounding box center [753, 407] width 143 height 26
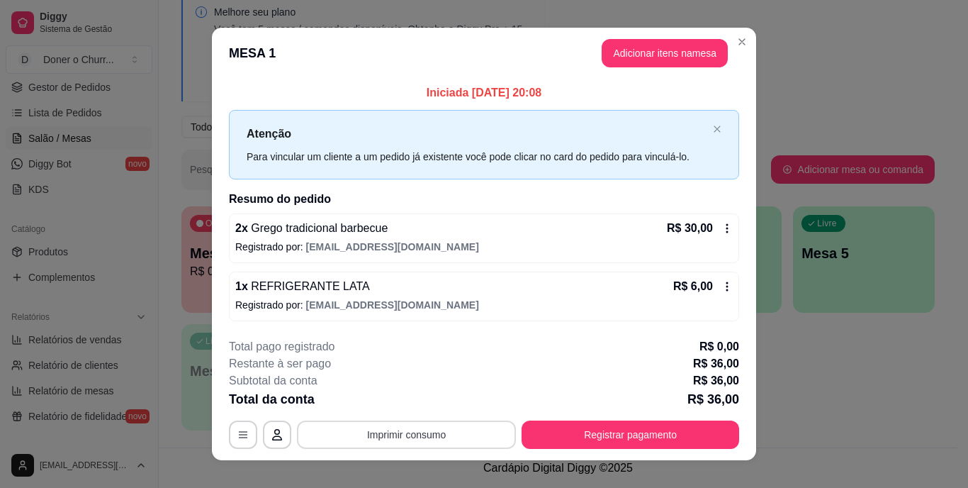
click at [410, 435] on button "Imprimir consumo" at bounding box center [406, 434] width 219 height 28
click at [395, 430] on button "Imprimir consumo" at bounding box center [407, 434] width 213 height 28
click at [408, 425] on button "Imprimir consumo" at bounding box center [407, 434] width 213 height 28
click at [415, 400] on button "IMPRESSORA" at bounding box center [405, 402] width 103 height 23
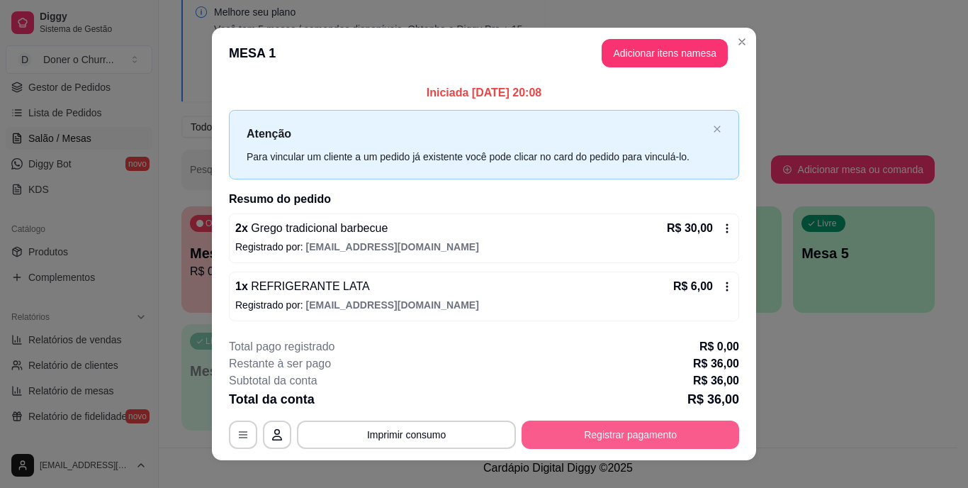
click at [603, 435] on button "Registrar pagamento" at bounding box center [631, 434] width 218 height 28
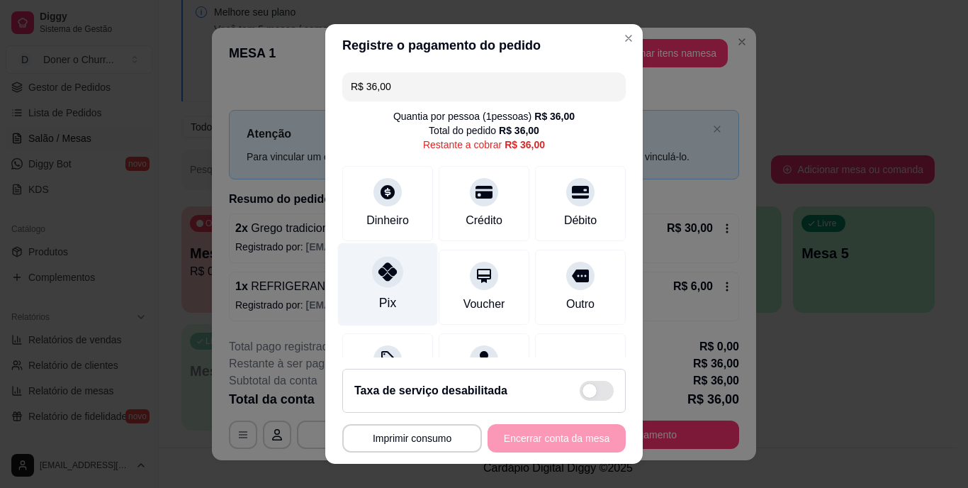
click at [372, 277] on div at bounding box center [387, 272] width 31 height 31
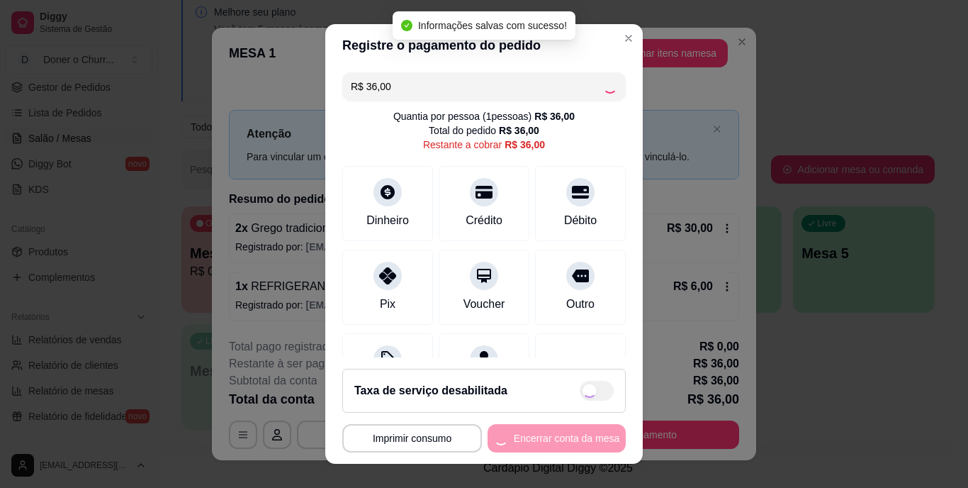
type input "R$ 0,00"
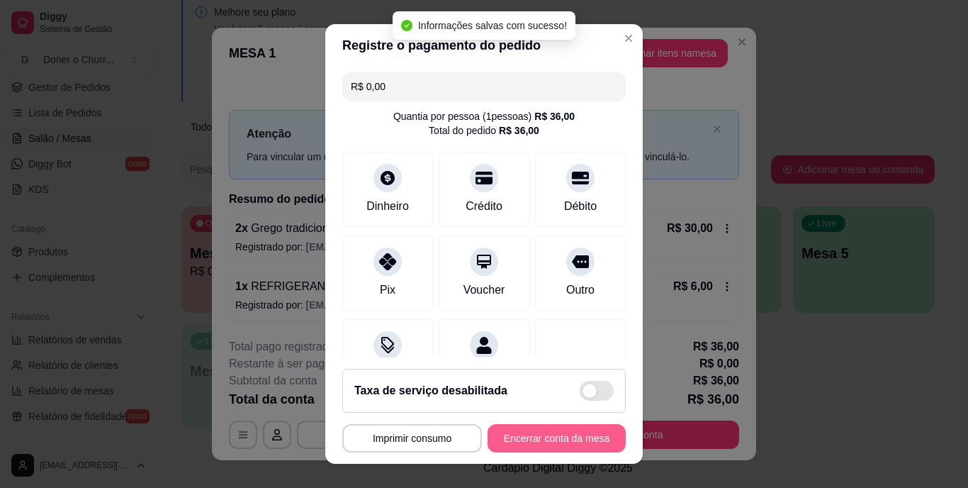
click at [542, 430] on button "Encerrar conta da mesa" at bounding box center [557, 438] width 138 height 28
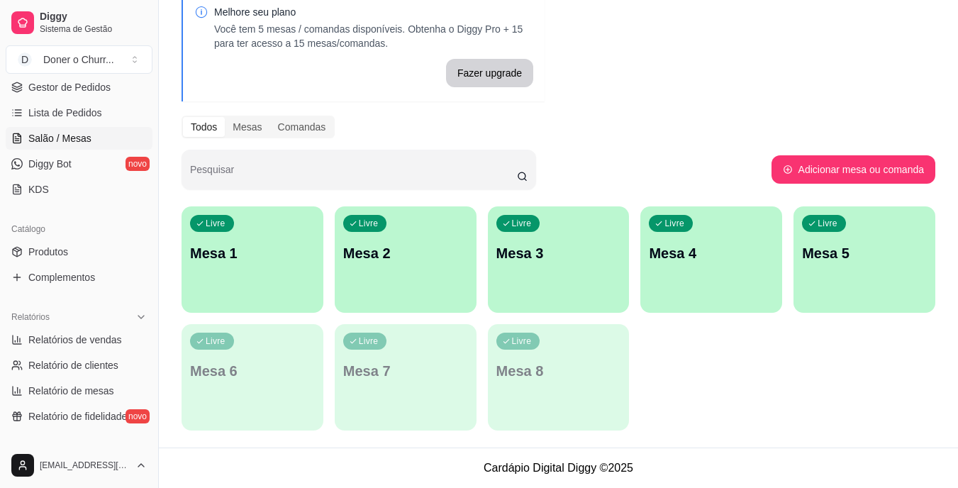
click at [286, 255] on p "Mesa 1" at bounding box center [252, 253] width 125 height 20
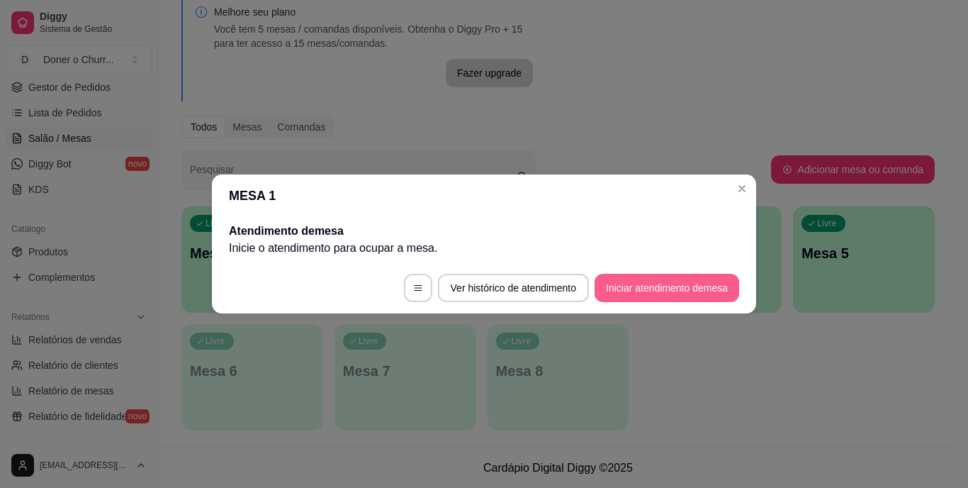
click at [659, 292] on button "Iniciar atendimento de mesa" at bounding box center [667, 288] width 145 height 28
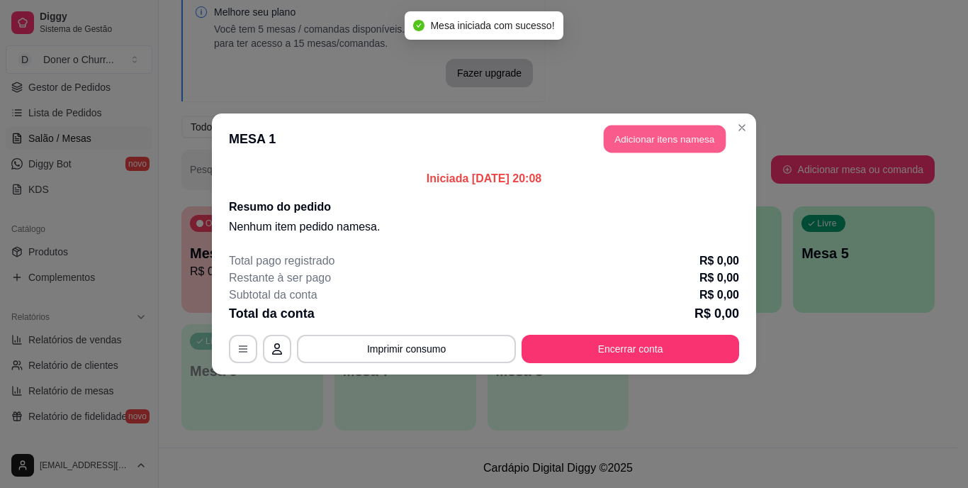
click at [669, 142] on button "Adicionar itens na mesa" at bounding box center [665, 139] width 122 height 28
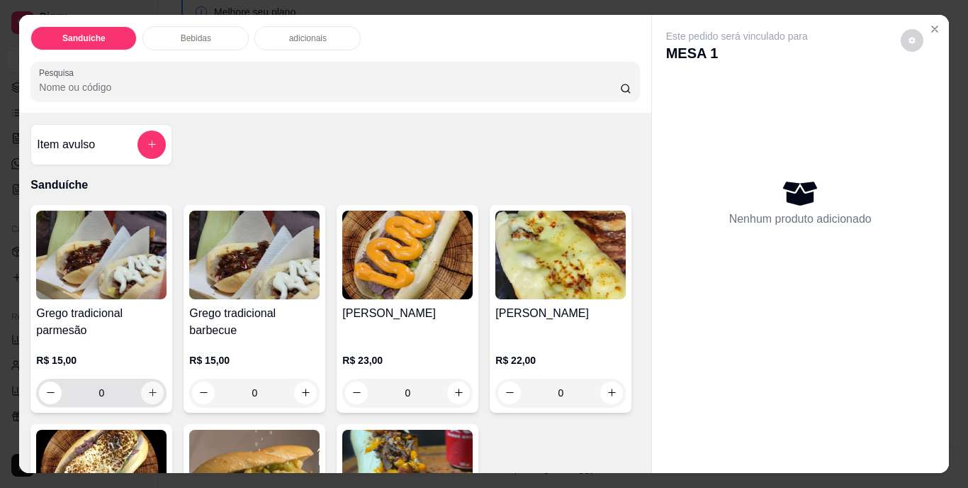
click at [147, 390] on icon "increase-product-quantity" at bounding box center [152, 392] width 11 height 11
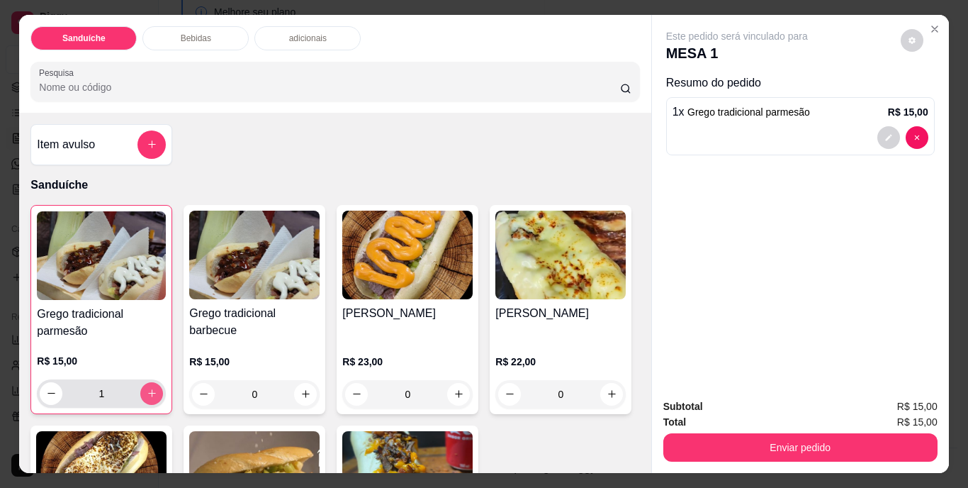
click at [147, 390] on icon "increase-product-quantity" at bounding box center [152, 393] width 11 height 11
click at [147, 388] on icon "increase-product-quantity" at bounding box center [152, 393] width 11 height 11
type input "4"
click at [881, 136] on button "decrease-product-quantity" at bounding box center [889, 137] width 22 height 22
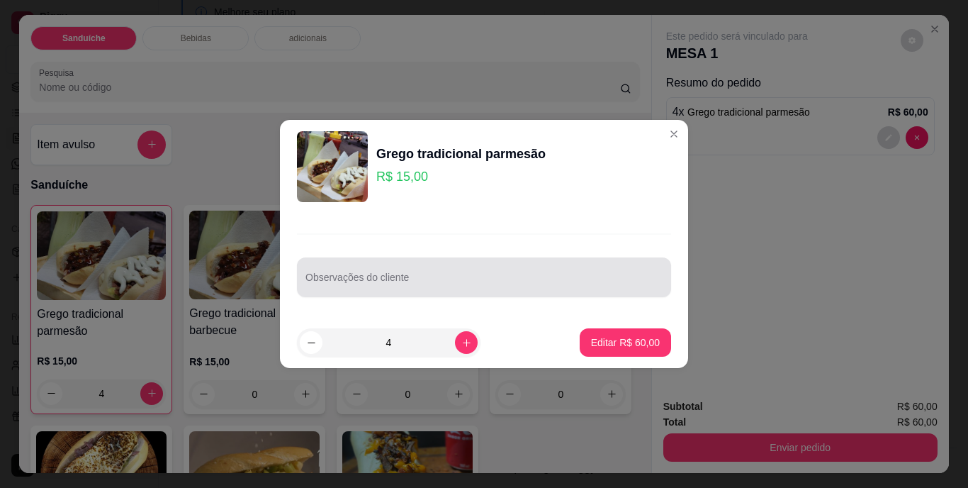
click at [400, 266] on div at bounding box center [484, 277] width 357 height 28
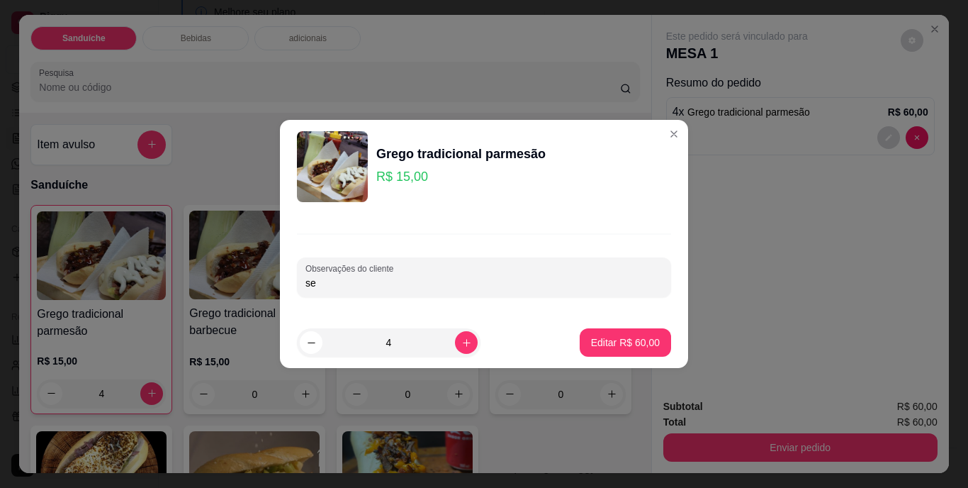
type input "s"
type input "1 sem tomate"
click at [635, 336] on p "Editar R$ 60,00" at bounding box center [625, 341] width 67 height 13
type input "0"
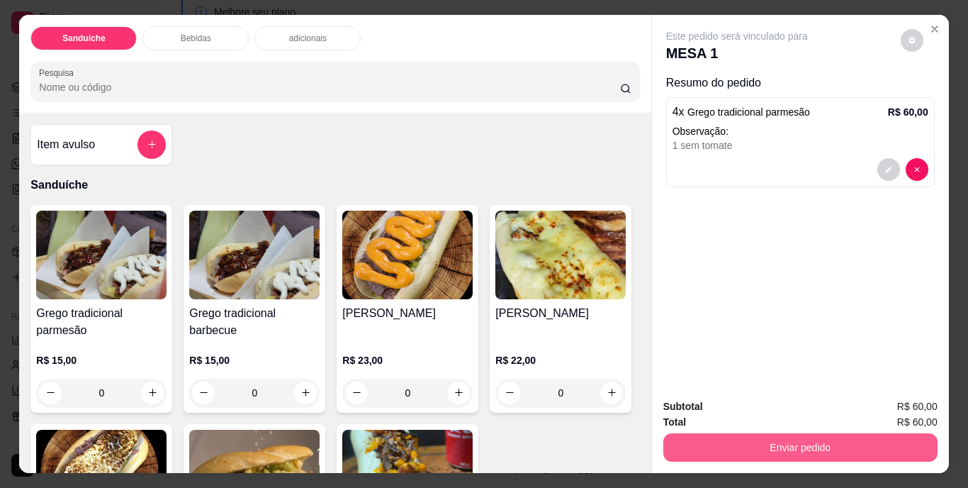
click at [773, 444] on button "Enviar pedido" at bounding box center [801, 447] width 274 height 28
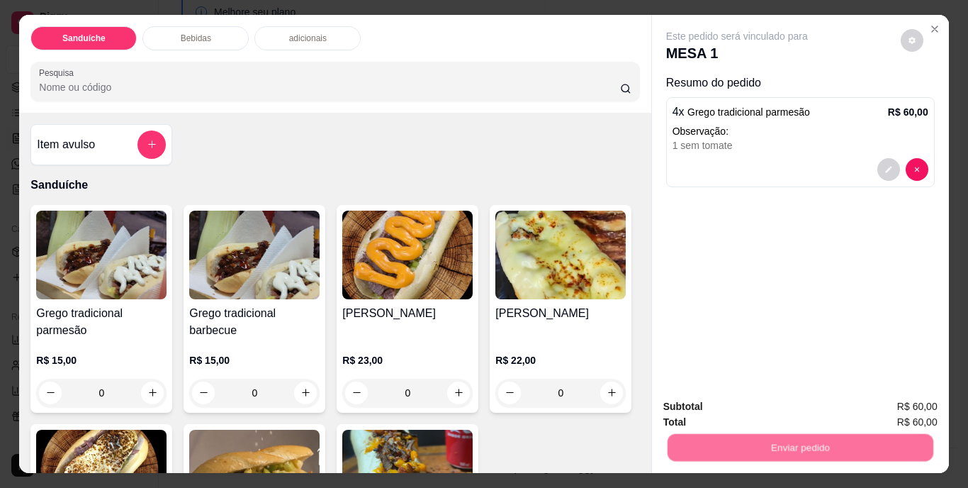
click at [769, 411] on button "Não registrar e enviar pedido" at bounding box center [753, 407] width 143 height 26
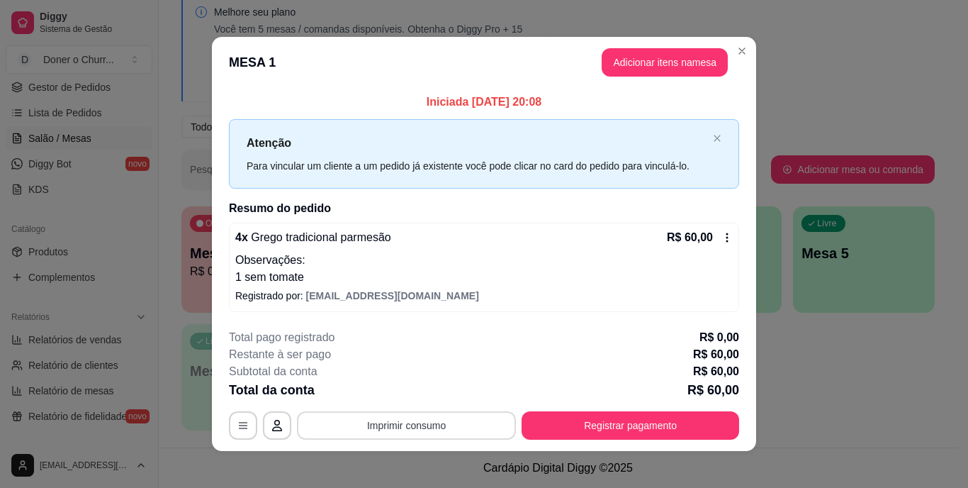
click at [369, 432] on button "Imprimir consumo" at bounding box center [406, 425] width 219 height 28
click at [408, 396] on button "IMPRESSORA" at bounding box center [405, 392] width 103 height 23
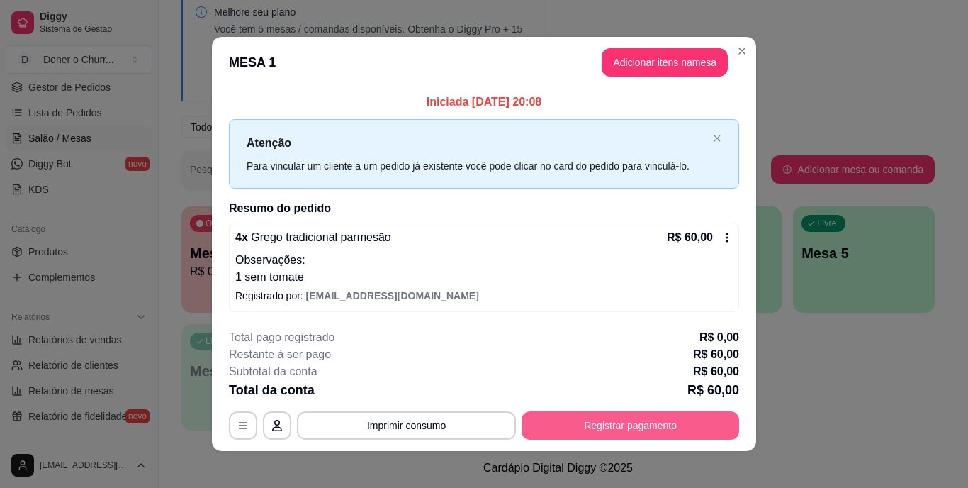
click at [605, 418] on button "Registrar pagamento" at bounding box center [631, 425] width 218 height 28
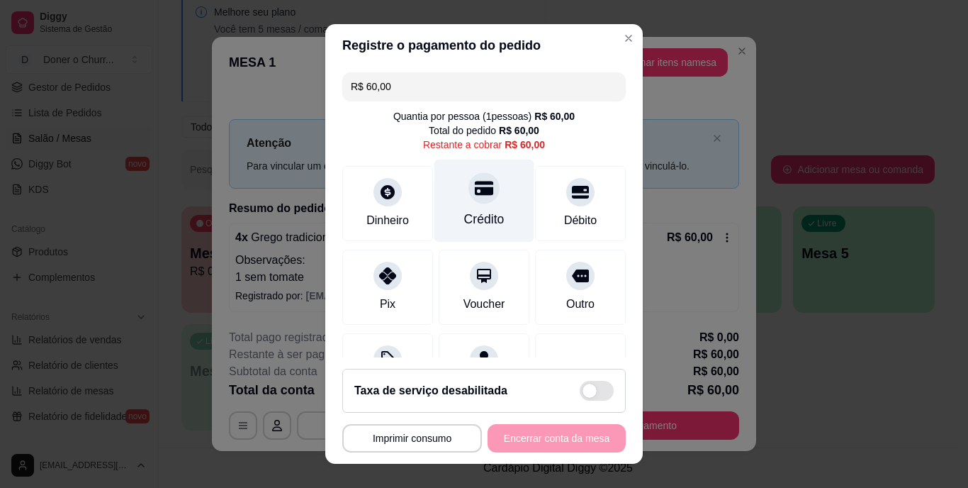
click at [453, 205] on div "Crédito" at bounding box center [485, 201] width 100 height 83
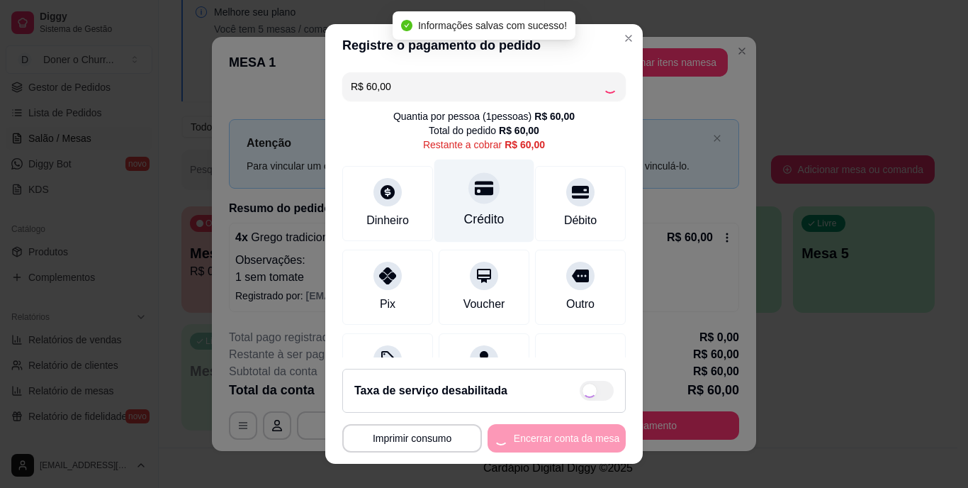
type input "R$ 0,00"
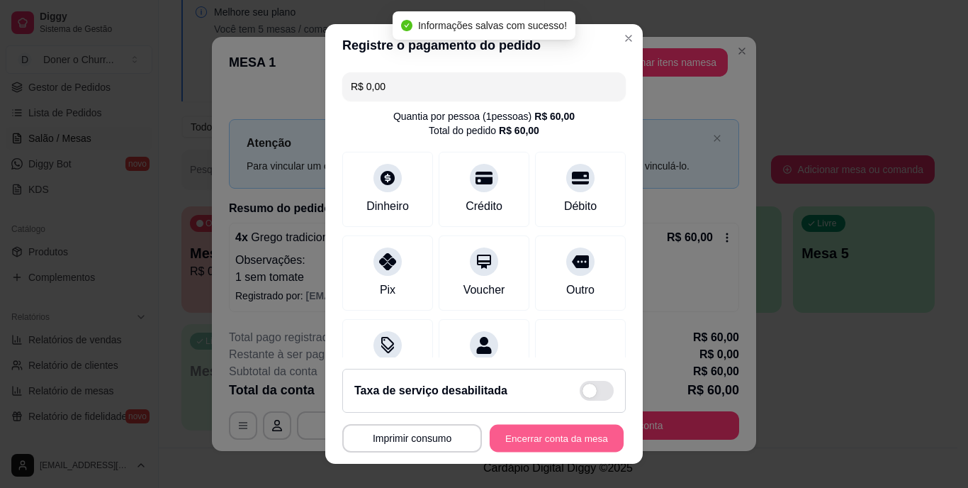
click at [516, 438] on button "Encerrar conta da mesa" at bounding box center [557, 438] width 134 height 28
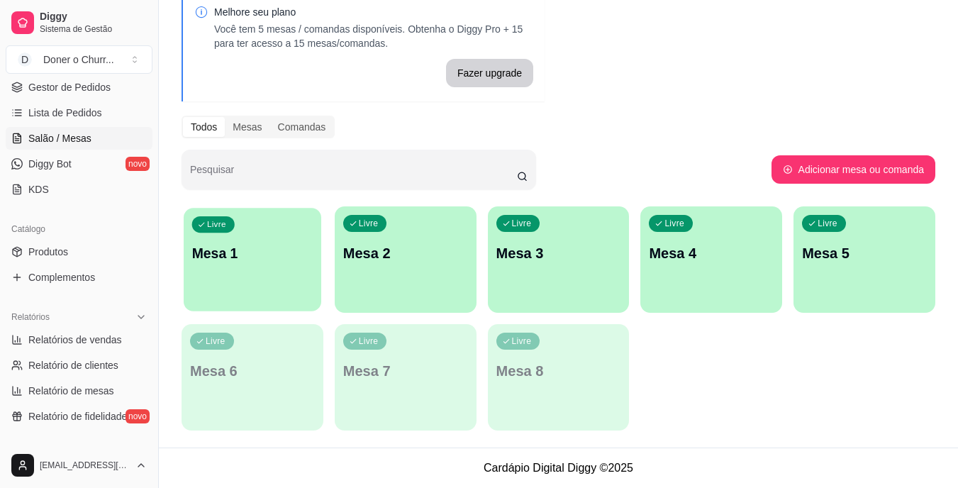
click at [245, 270] on div "Livre Mesa 1" at bounding box center [253, 251] width 138 height 86
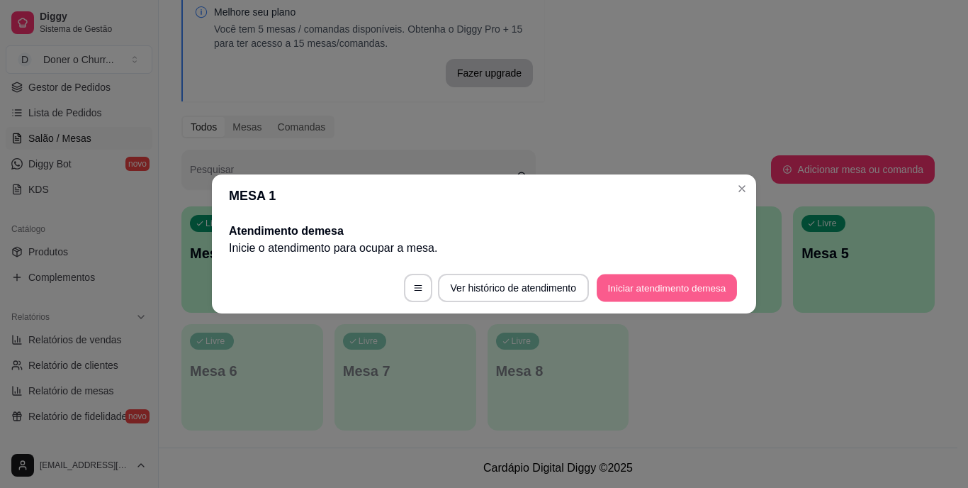
click at [624, 284] on button "Iniciar atendimento de mesa" at bounding box center [667, 288] width 140 height 28
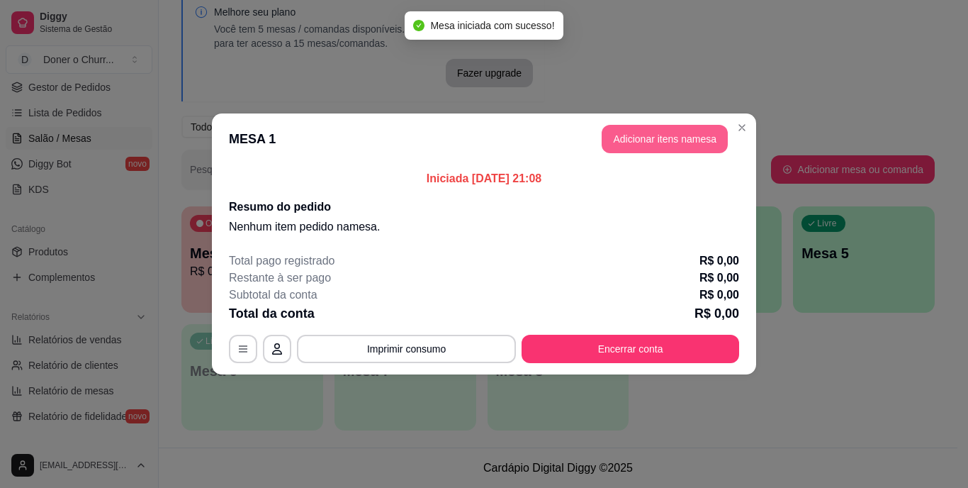
click at [657, 140] on button "Adicionar itens na mesa" at bounding box center [665, 139] width 126 height 28
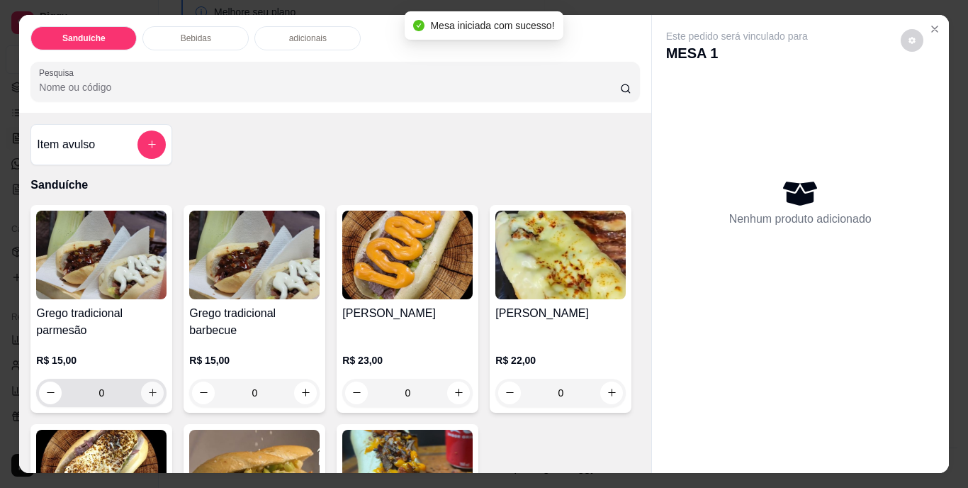
click at [141, 388] on button "increase-product-quantity" at bounding box center [152, 392] width 23 height 23
type input "1"
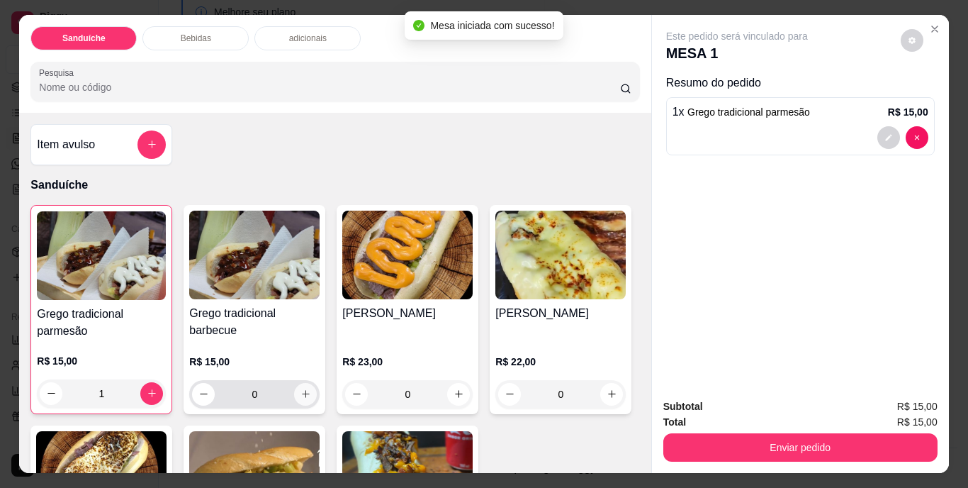
click at [301, 391] on icon "increase-product-quantity" at bounding box center [306, 394] width 11 height 11
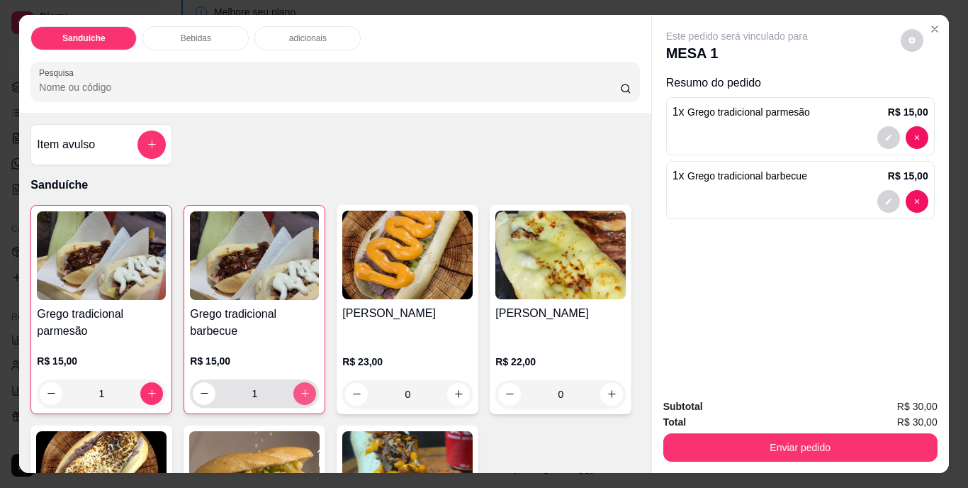
type input "1"
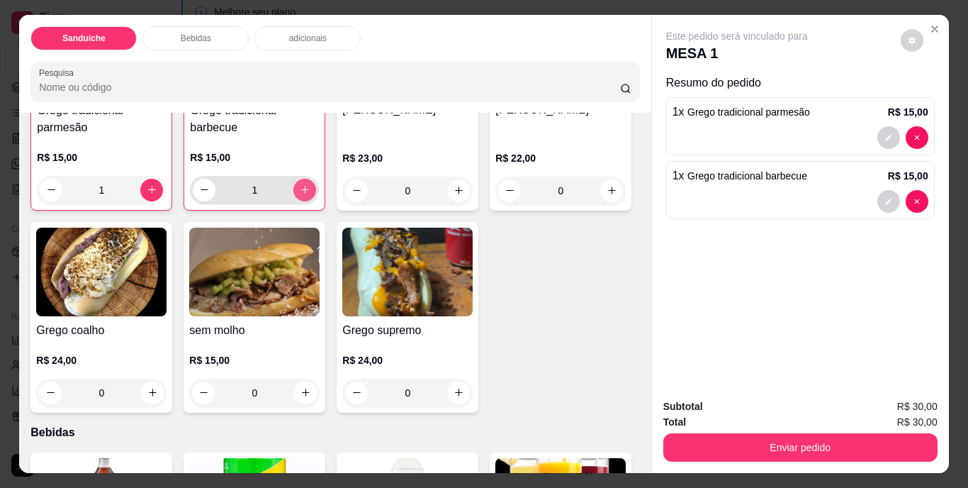
scroll to position [213, 0]
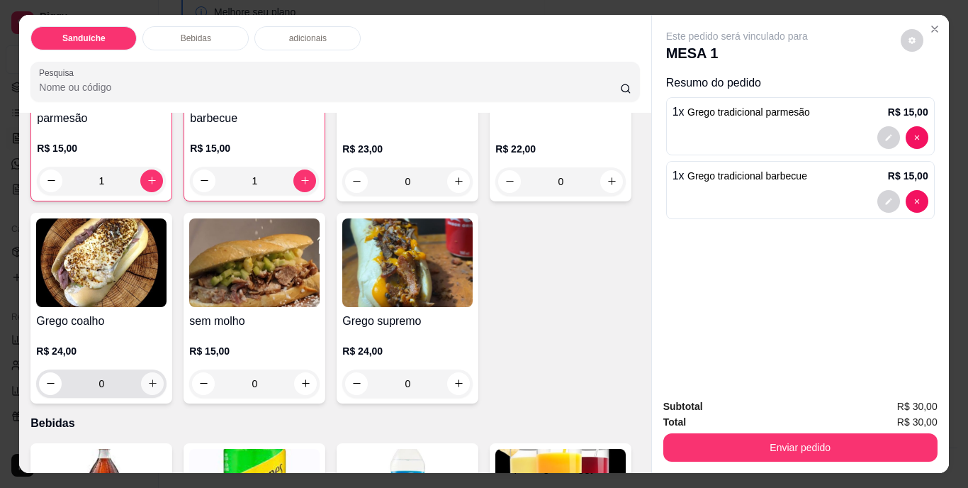
click at [158, 380] on icon "increase-product-quantity" at bounding box center [152, 383] width 11 height 11
type input "1"
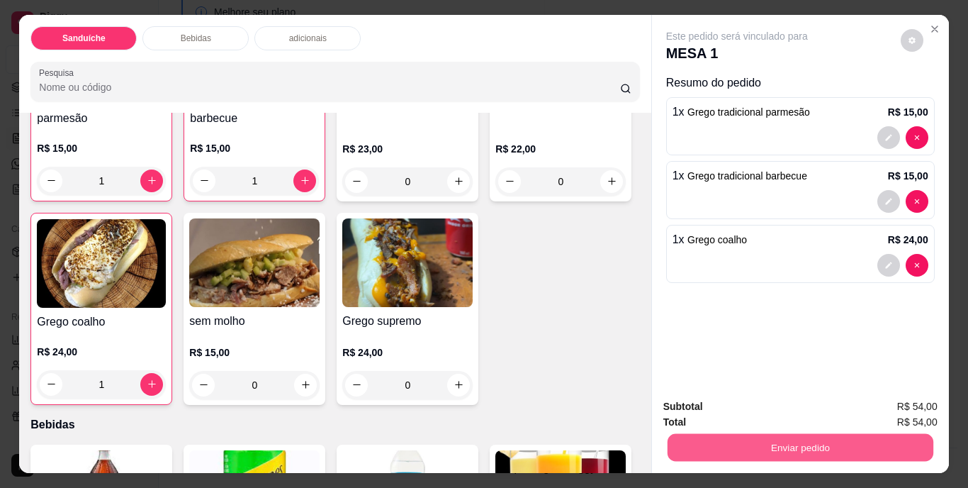
click at [770, 435] on button "Enviar pedido" at bounding box center [800, 448] width 266 height 28
click at [753, 409] on button "Não registrar e enviar pedido" at bounding box center [753, 407] width 143 height 26
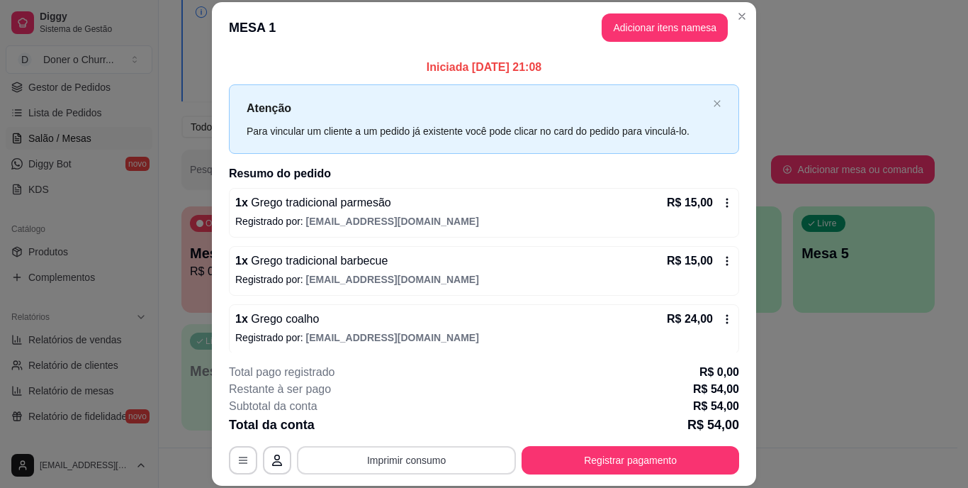
click at [382, 458] on button "Imprimir consumo" at bounding box center [406, 460] width 219 height 28
click at [396, 427] on button "IMPRESSORA" at bounding box center [405, 427] width 103 height 23
click at [633, 440] on div "**********" at bounding box center [484, 419] width 510 height 111
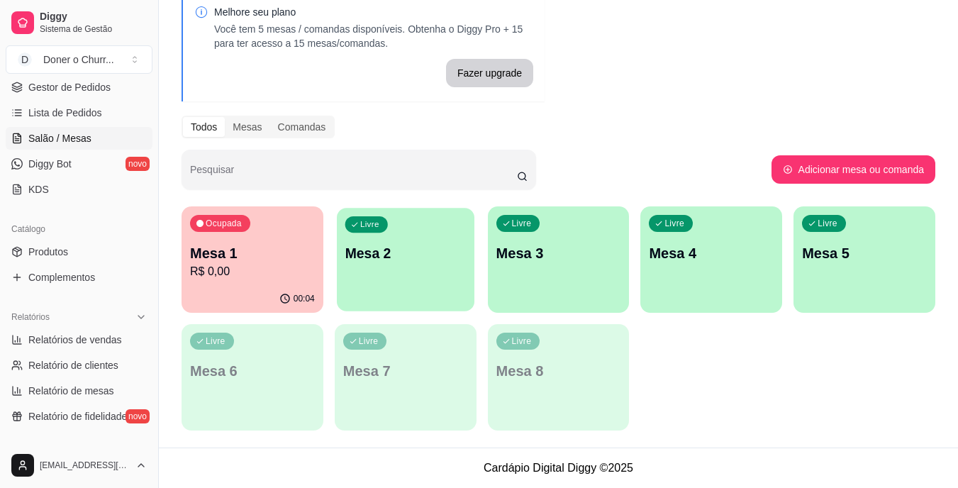
click at [430, 284] on div "Livre Mesa 2" at bounding box center [406, 251] width 138 height 86
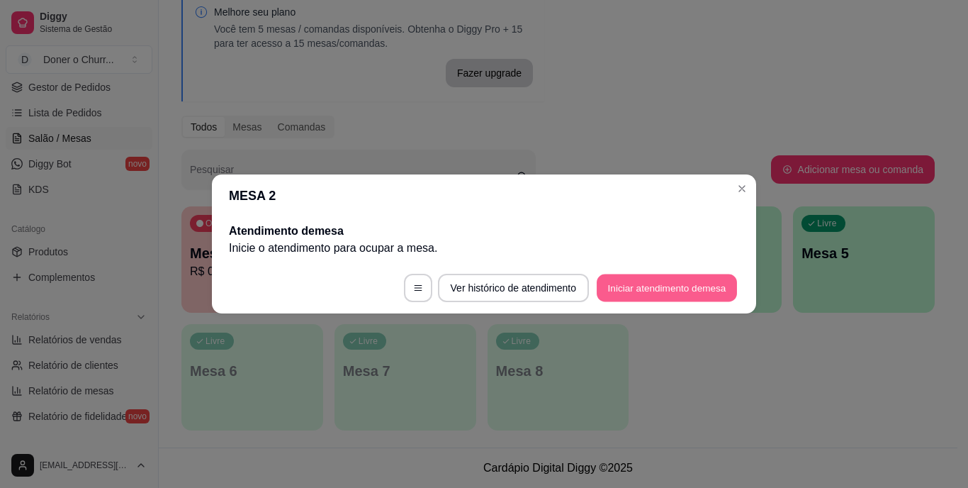
click at [685, 284] on button "Iniciar atendimento de mesa" at bounding box center [667, 288] width 140 height 28
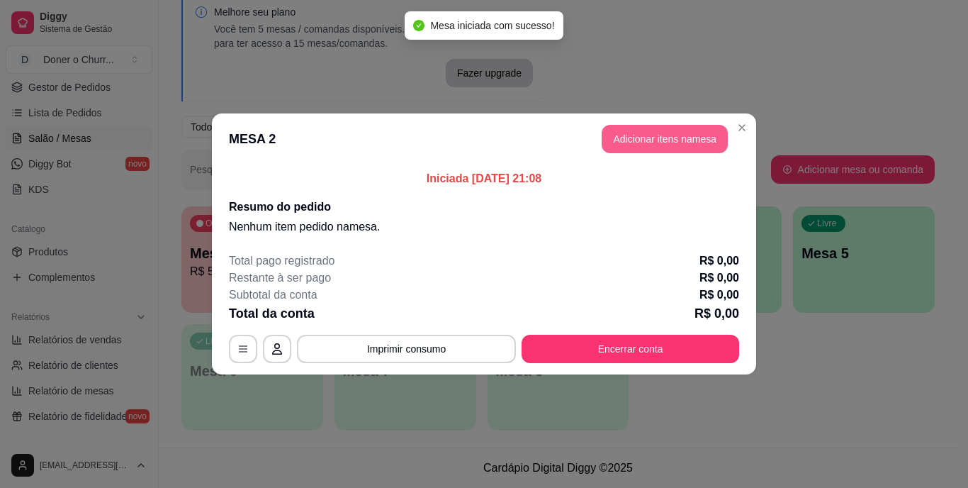
click at [648, 134] on button "Adicionar itens na mesa" at bounding box center [665, 139] width 126 height 28
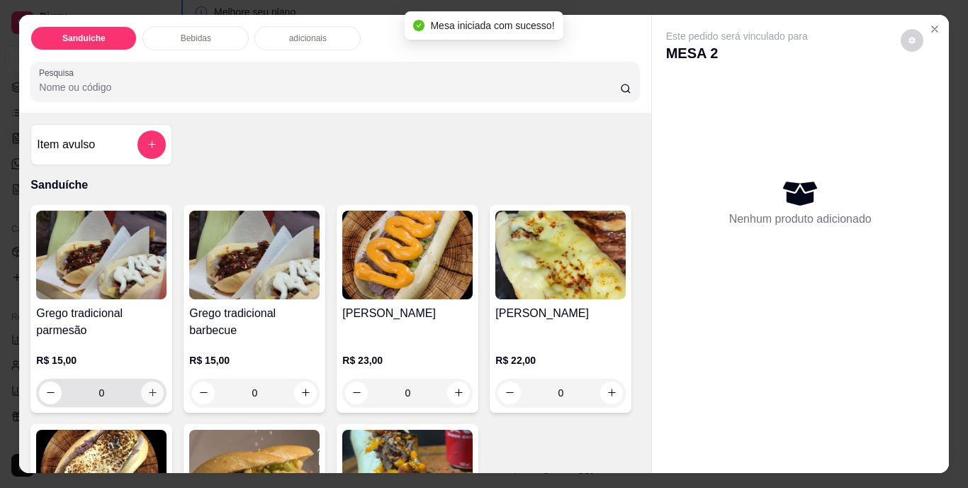
click at [150, 389] on icon "increase-product-quantity" at bounding box center [153, 393] width 8 height 8
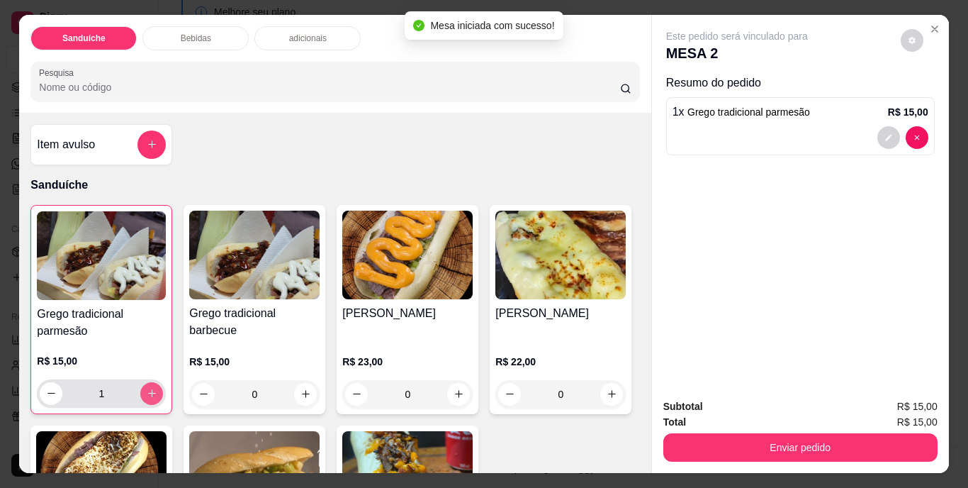
click at [150, 388] on icon "increase-product-quantity" at bounding box center [152, 393] width 11 height 11
type input "2"
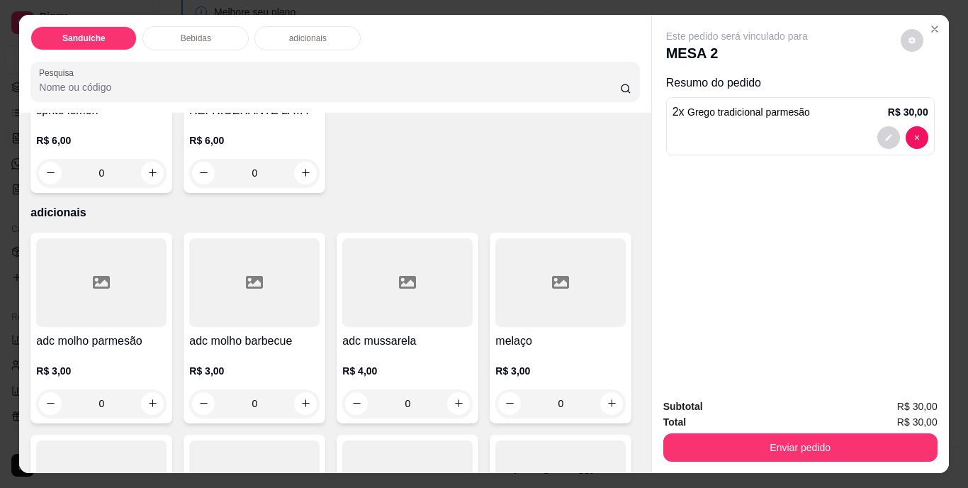
scroll to position [851, 0]
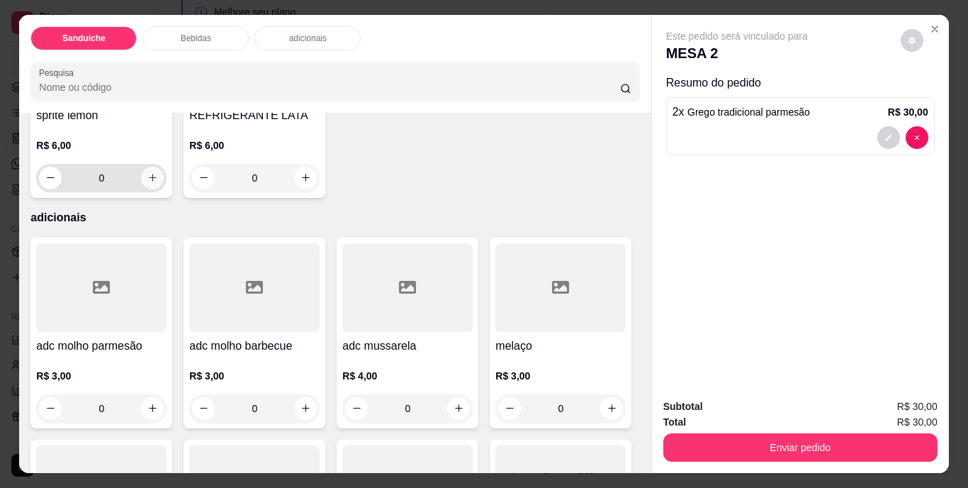
click at [158, 183] on icon "increase-product-quantity" at bounding box center [152, 177] width 11 height 11
type input "0"
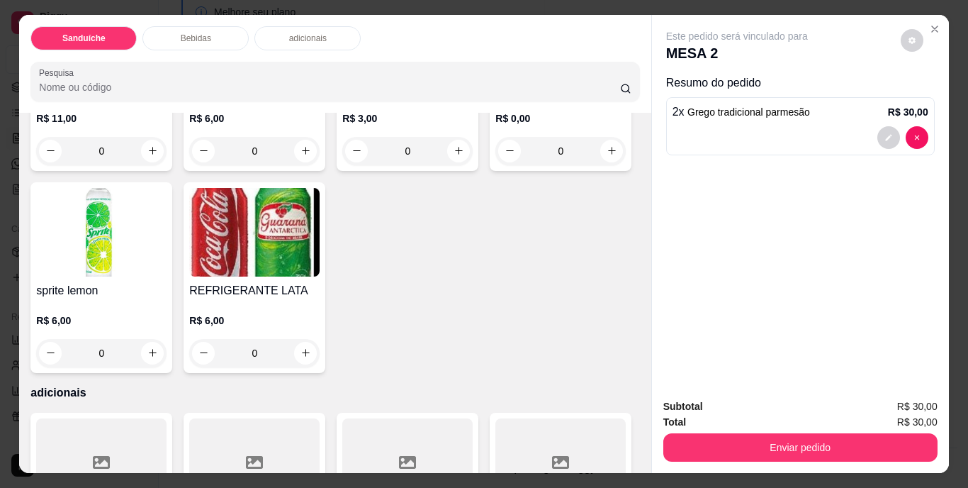
scroll to position [638, 0]
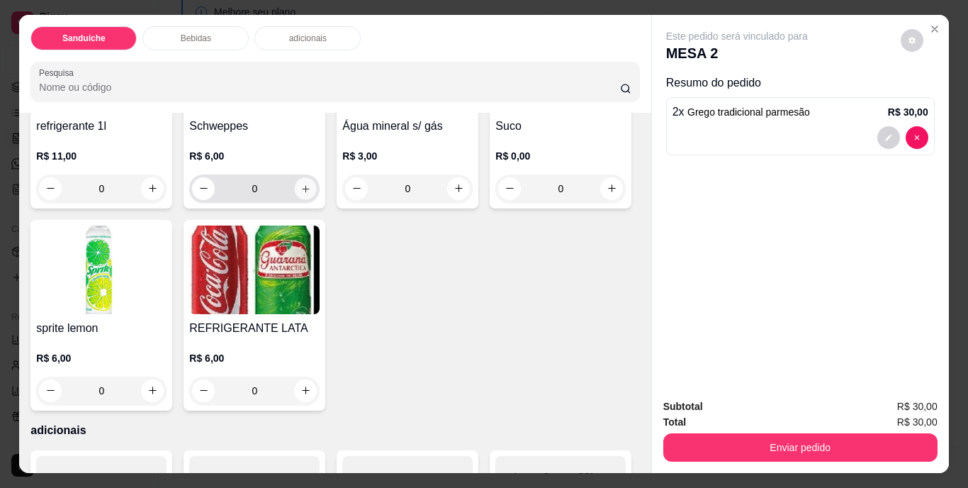
click at [301, 194] on icon "increase-product-quantity" at bounding box center [306, 188] width 11 height 11
type input "1"
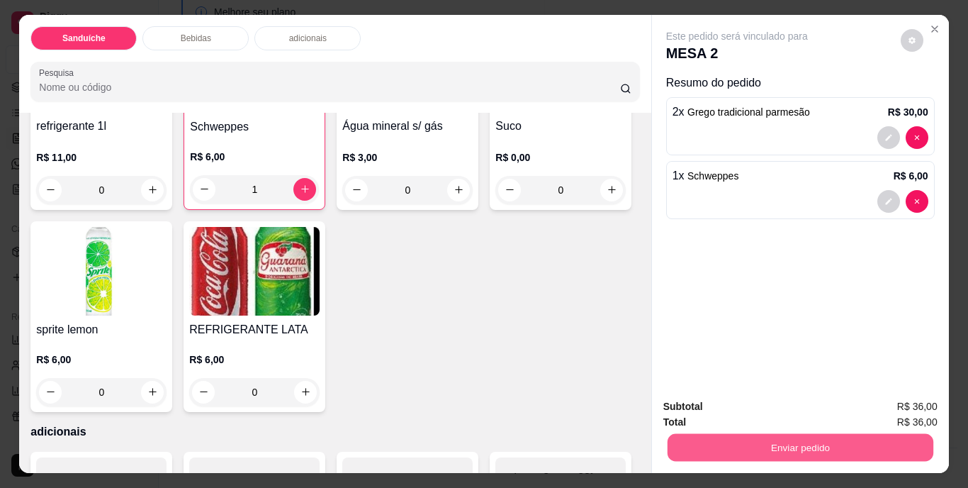
click at [832, 437] on button "Enviar pedido" at bounding box center [800, 448] width 266 height 28
click at [779, 409] on button "Não registrar e enviar pedido" at bounding box center [753, 407] width 147 height 27
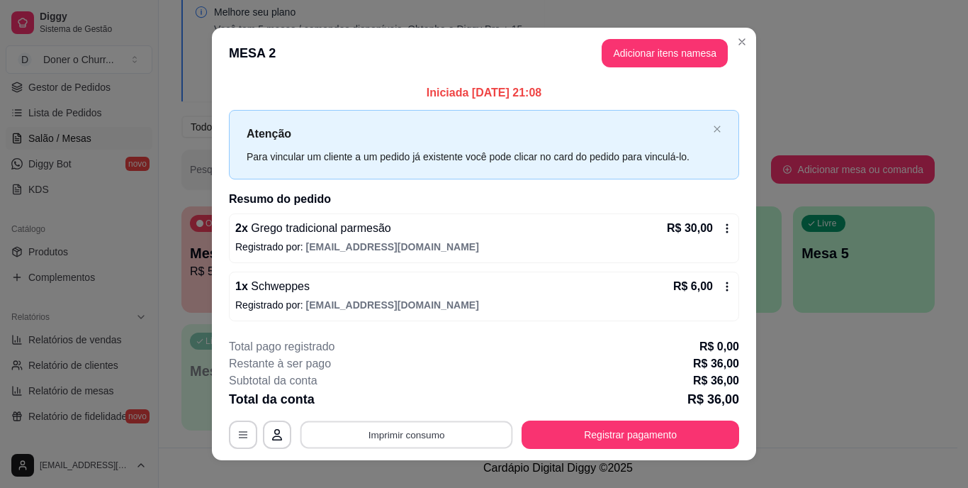
click at [413, 426] on button "Imprimir consumo" at bounding box center [407, 434] width 213 height 28
click at [406, 397] on button "IMPRESSORA" at bounding box center [405, 402] width 99 height 22
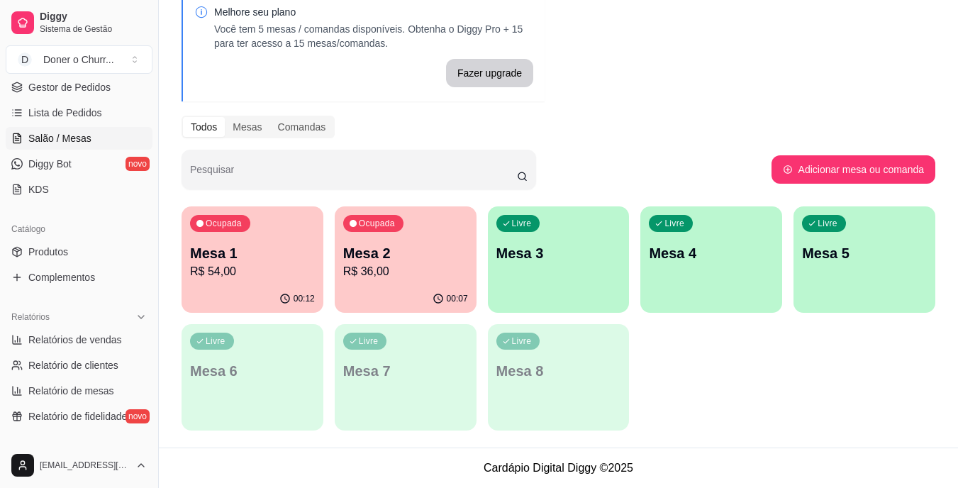
click at [553, 269] on div "Livre Mesa 3" at bounding box center [559, 250] width 142 height 89
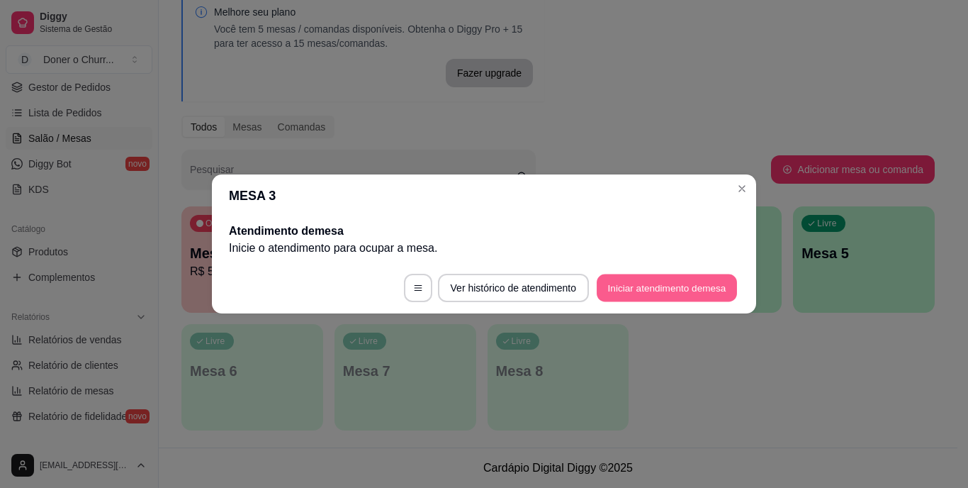
click at [680, 291] on button "Iniciar atendimento de mesa" at bounding box center [667, 288] width 140 height 28
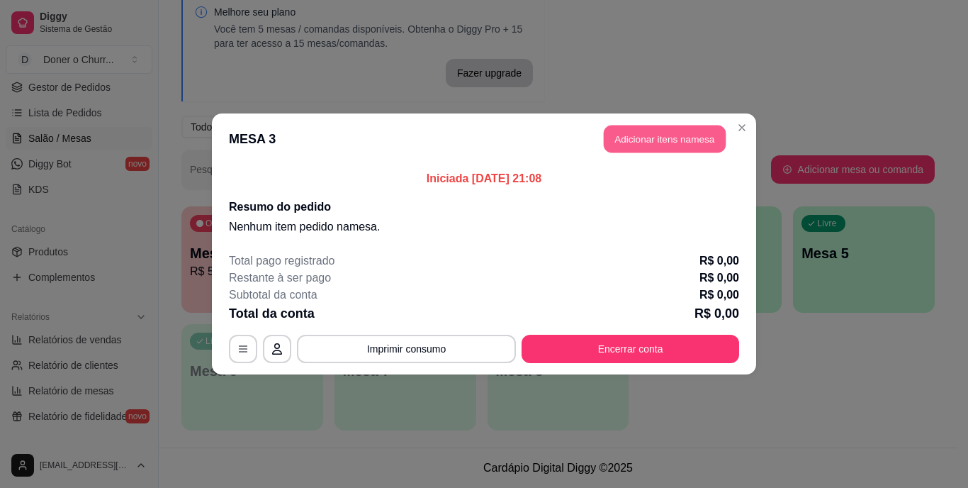
click at [640, 141] on button "Adicionar itens na mesa" at bounding box center [665, 139] width 122 height 28
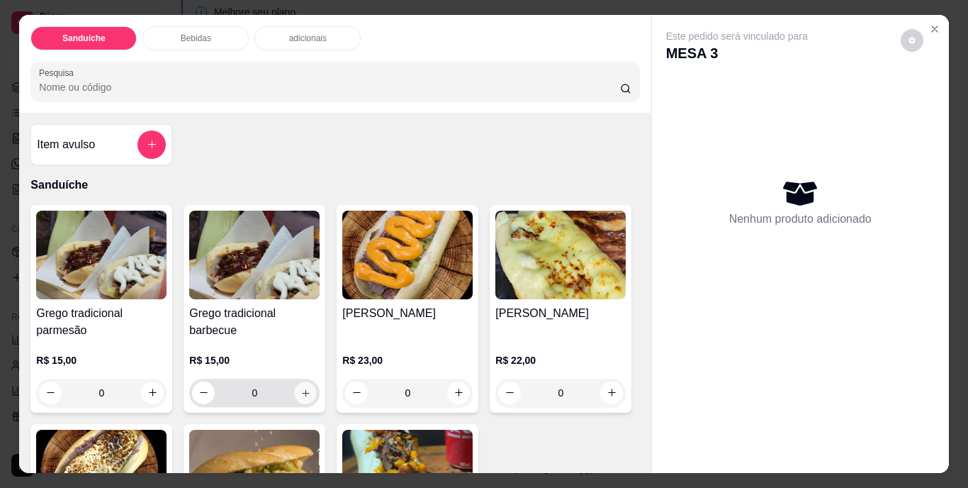
click at [302, 387] on icon "increase-product-quantity" at bounding box center [306, 392] width 11 height 11
type input "1"
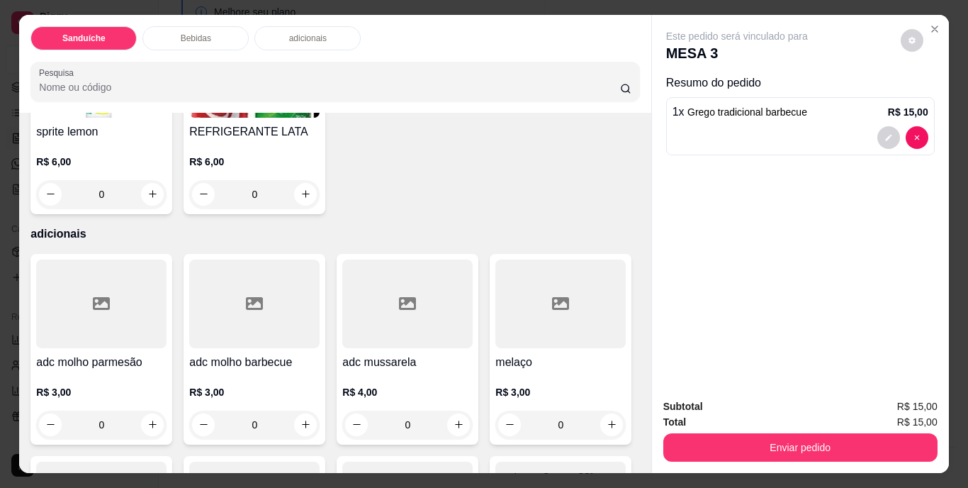
scroll to position [851, 0]
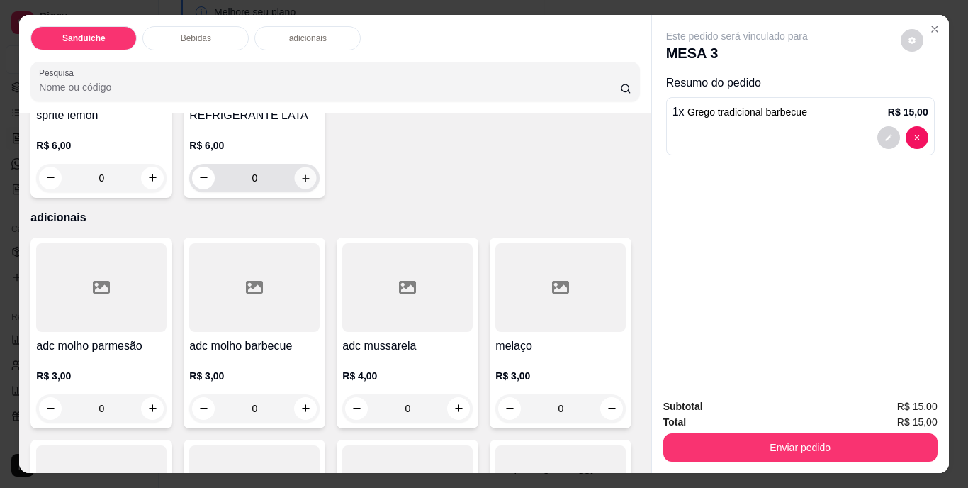
click at [311, 183] on icon "increase-product-quantity" at bounding box center [306, 177] width 11 height 11
type input "1"
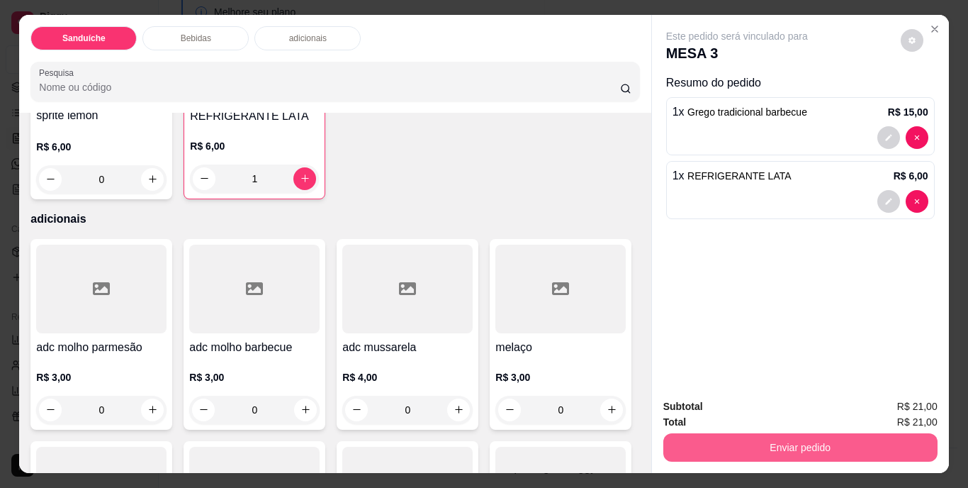
click at [744, 433] on button "Enviar pedido" at bounding box center [801, 447] width 274 height 28
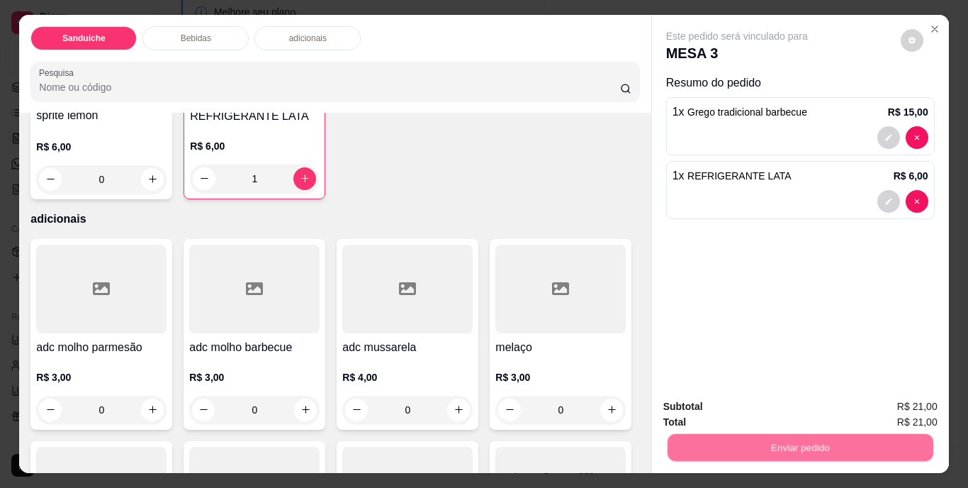
click at [744, 407] on button "Não registrar e enviar pedido" at bounding box center [753, 407] width 143 height 26
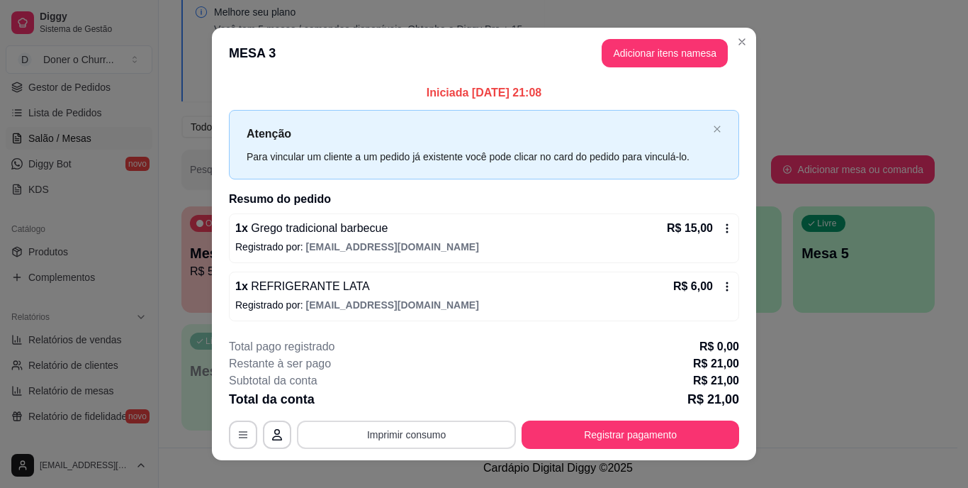
click at [369, 435] on button "Imprimir consumo" at bounding box center [406, 434] width 219 height 28
click at [396, 405] on button "IMPRESSORA" at bounding box center [405, 402] width 99 height 22
click at [725, 292] on div "R$ 6,00" at bounding box center [704, 286] width 60 height 17
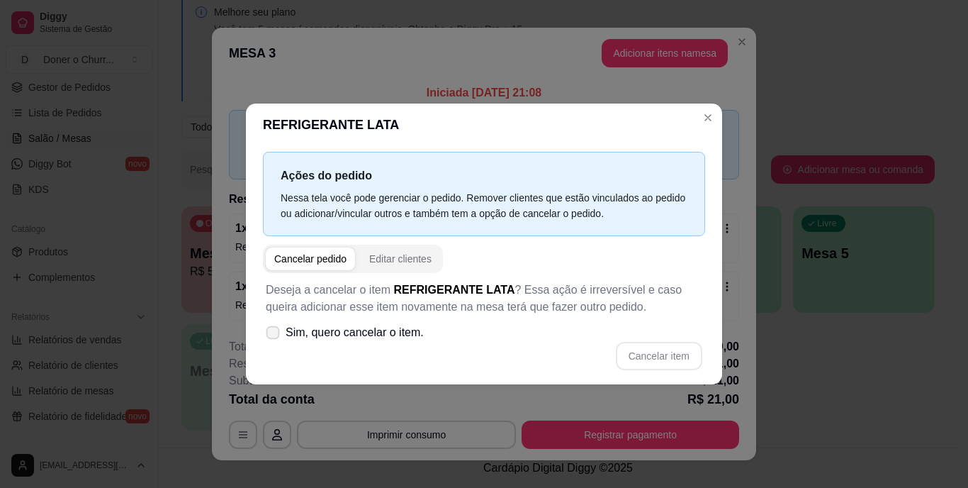
click at [272, 328] on span at bounding box center [273, 332] width 13 height 13
click at [272, 335] on input "Sim, quero cancelar o item." at bounding box center [269, 339] width 9 height 9
checkbox input "true"
click at [666, 358] on button "Cancelar item" at bounding box center [659, 356] width 84 height 28
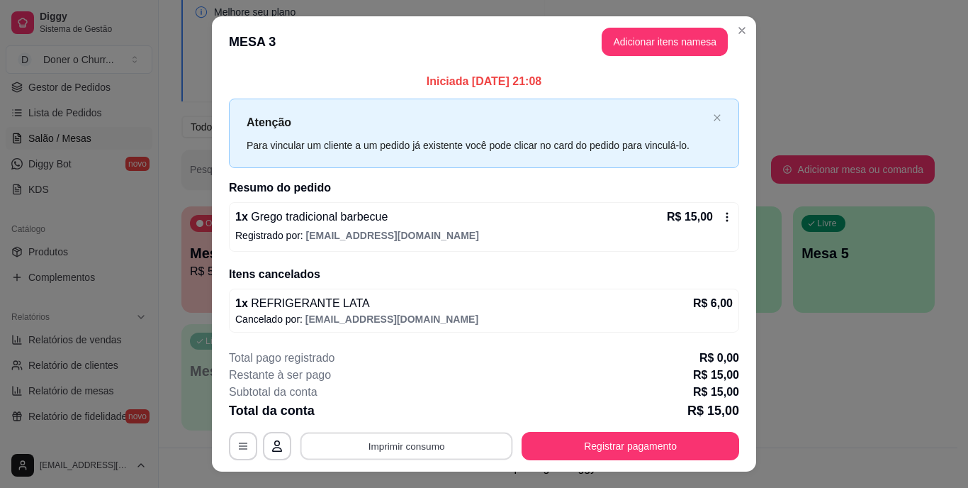
click at [400, 448] on button "Imprimir consumo" at bounding box center [407, 446] width 213 height 28
click at [416, 425] on div "Escolha a impressora IMPRESSORA" at bounding box center [405, 403] width 117 height 48
click at [398, 412] on button "IMPRESSORA" at bounding box center [405, 412] width 99 height 22
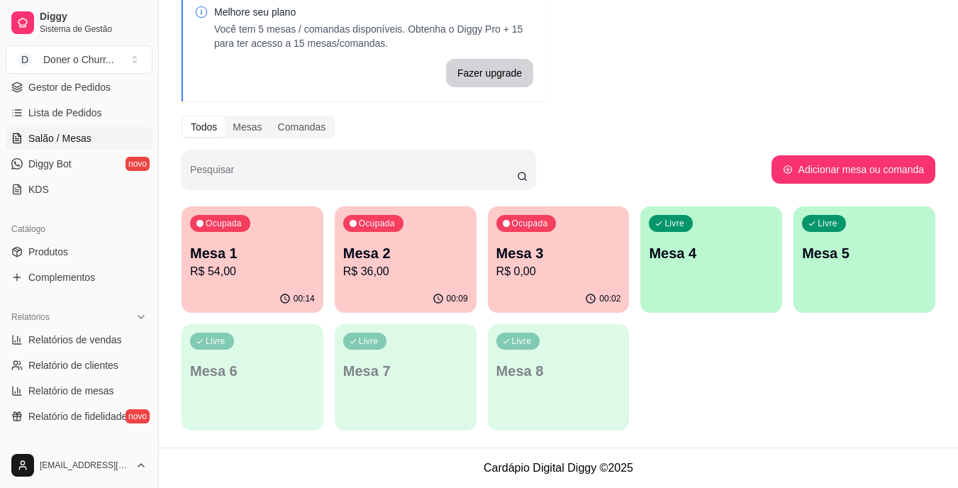
click at [726, 282] on div "Livre Mesa 4" at bounding box center [711, 250] width 142 height 89
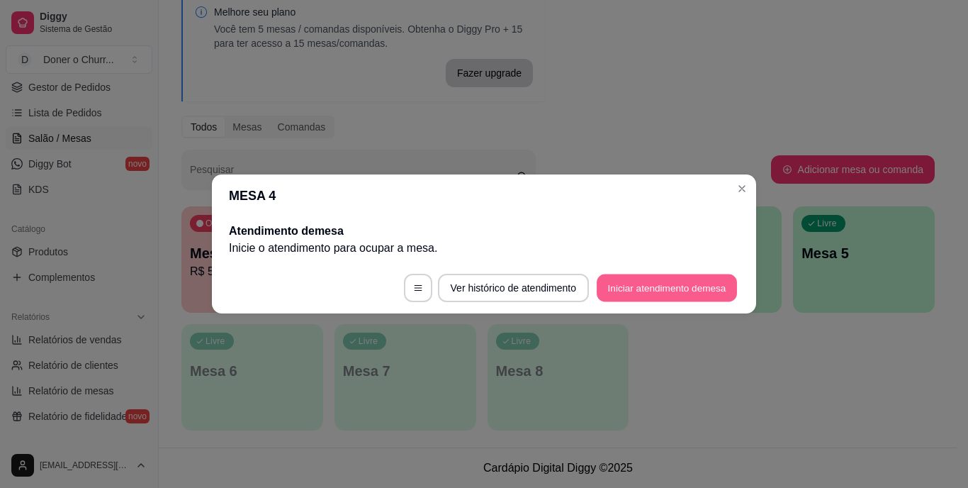
click at [674, 286] on button "Iniciar atendimento de mesa" at bounding box center [667, 288] width 140 height 28
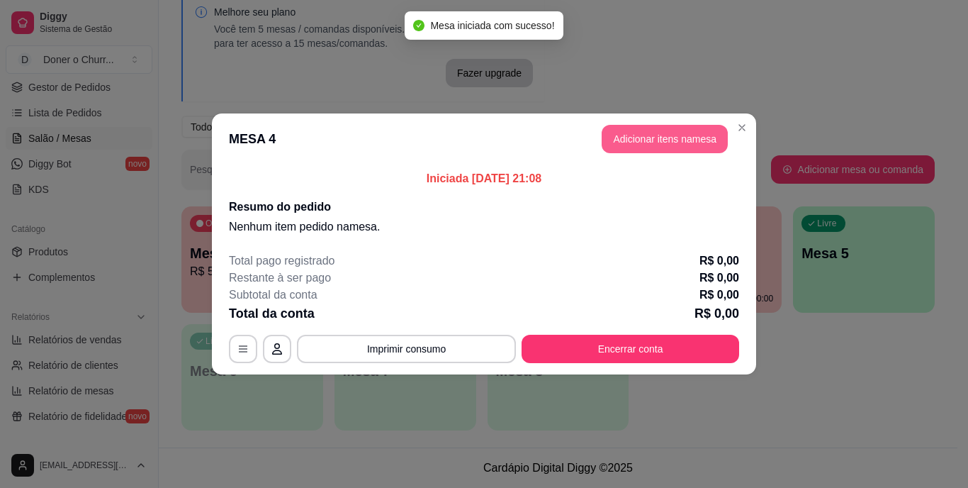
click at [627, 140] on button "Adicionar itens na mesa" at bounding box center [665, 139] width 126 height 28
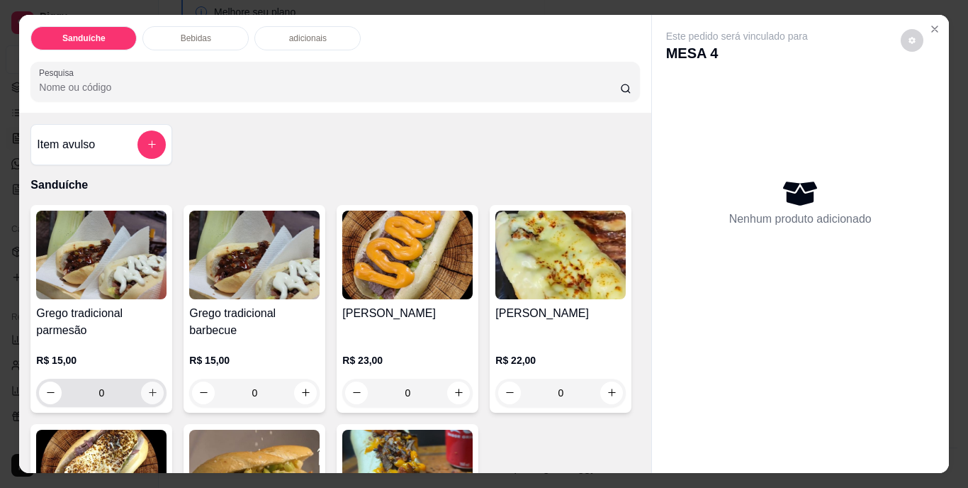
click at [147, 388] on icon "increase-product-quantity" at bounding box center [152, 392] width 11 height 11
type input "1"
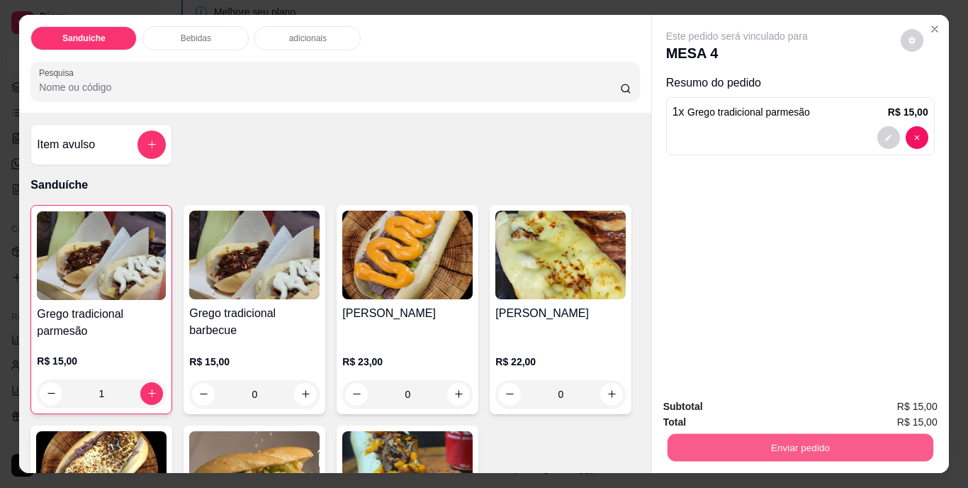
click at [753, 434] on button "Enviar pedido" at bounding box center [800, 448] width 266 height 28
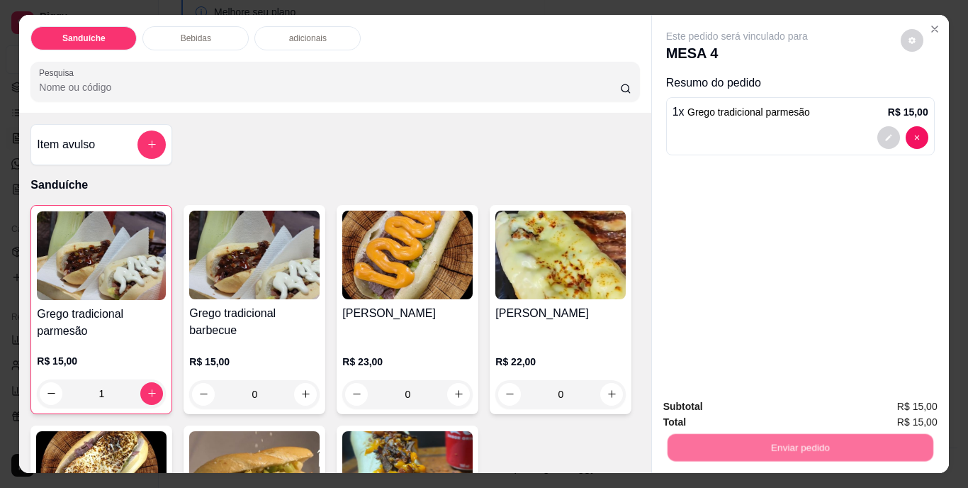
click at [760, 397] on button "Não registrar e enviar pedido" at bounding box center [753, 407] width 143 height 26
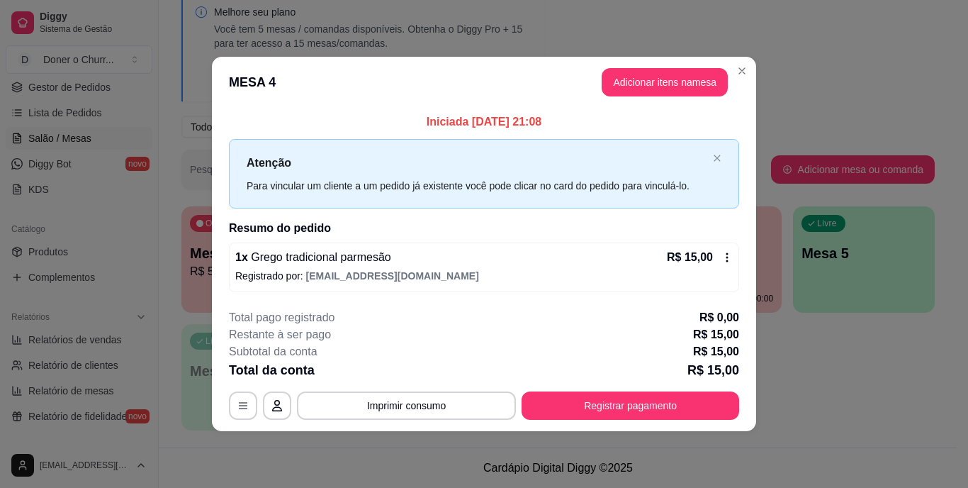
click at [377, 412] on button "Imprimir consumo" at bounding box center [406, 405] width 219 height 28
click at [428, 369] on button "IMPRESSORA" at bounding box center [410, 373] width 103 height 23
click at [652, 78] on button "Adicionar itens na mesa" at bounding box center [665, 83] width 122 height 28
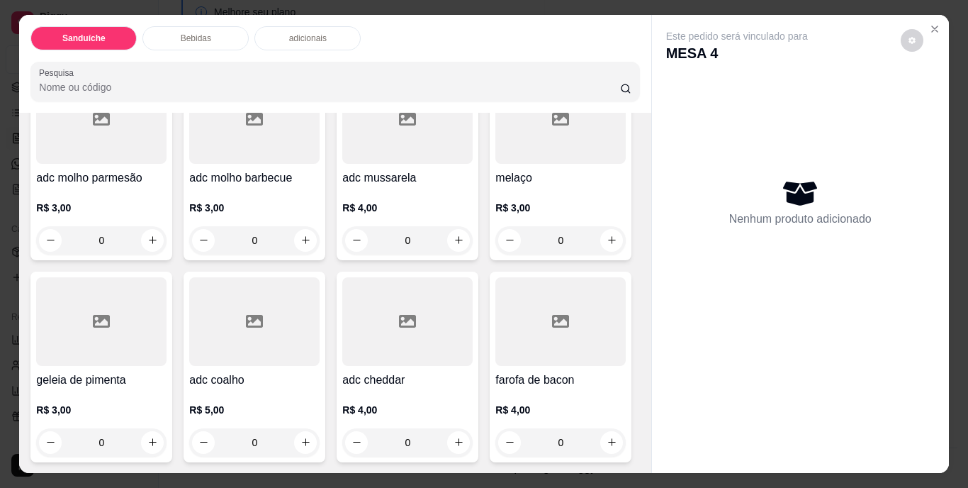
scroll to position [1422, 0]
click at [601, 442] on button "increase-product-quantity" at bounding box center [612, 442] width 23 height 23
type input "1"
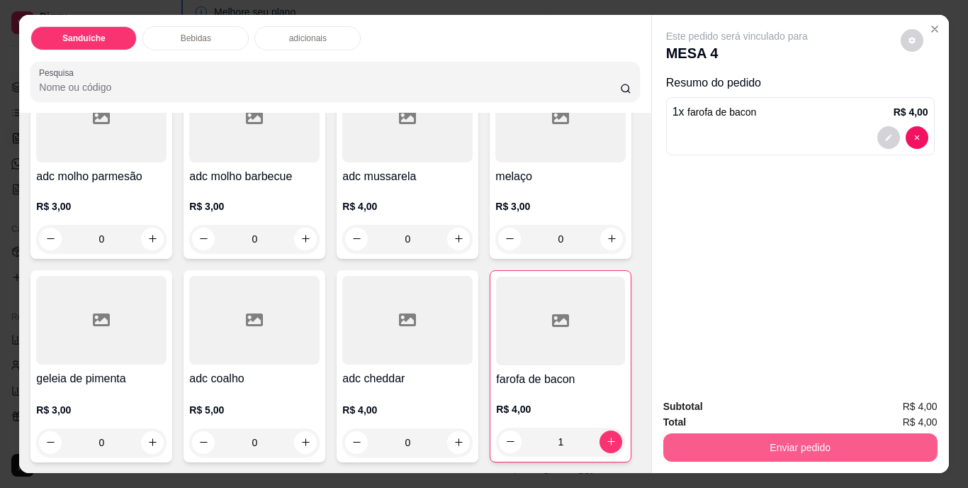
click at [745, 435] on button "Enviar pedido" at bounding box center [801, 447] width 274 height 28
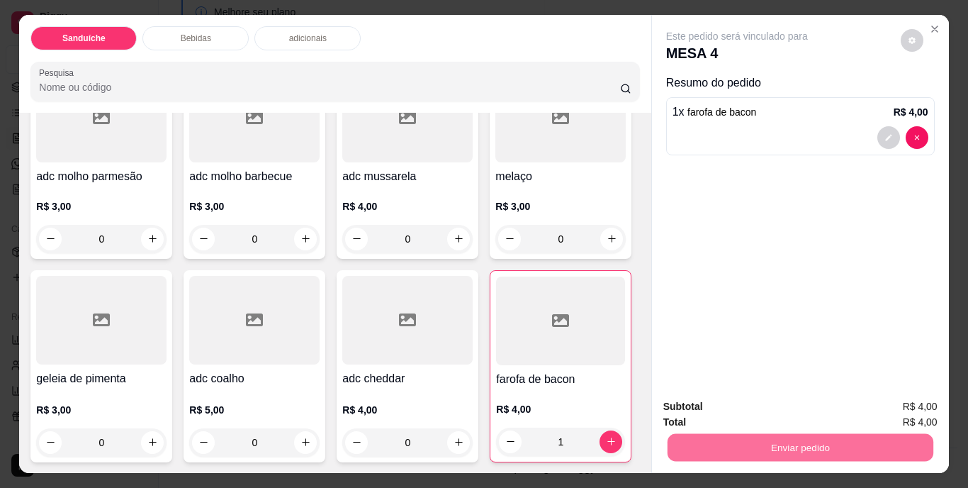
click at [749, 412] on button "Não registrar e enviar pedido" at bounding box center [753, 407] width 143 height 26
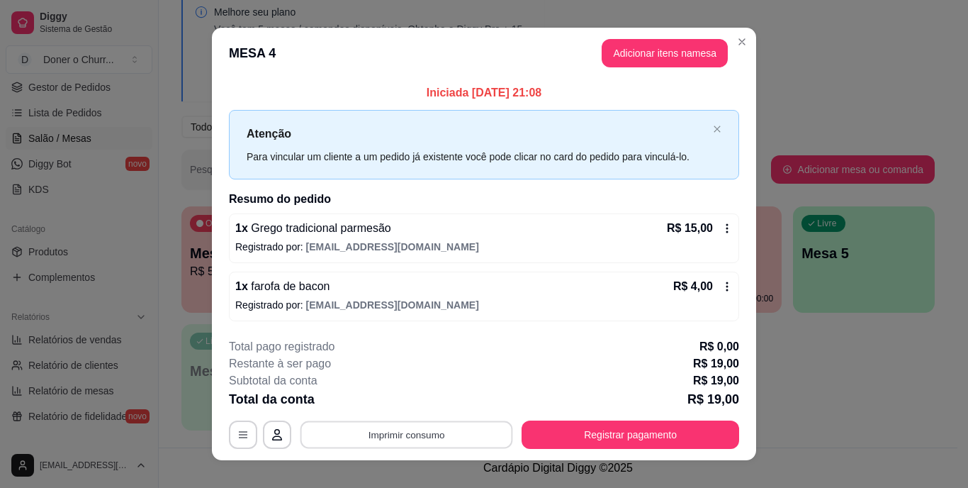
click at [384, 437] on button "Imprimir consumo" at bounding box center [407, 434] width 213 height 28
click at [403, 404] on button "IMPRESSORA" at bounding box center [405, 402] width 103 height 23
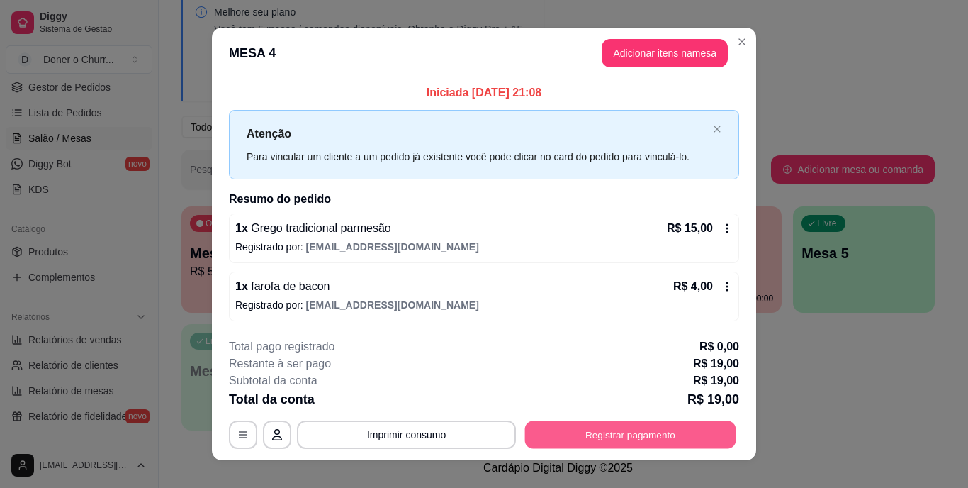
click at [620, 437] on button "Registrar pagamento" at bounding box center [630, 434] width 211 height 28
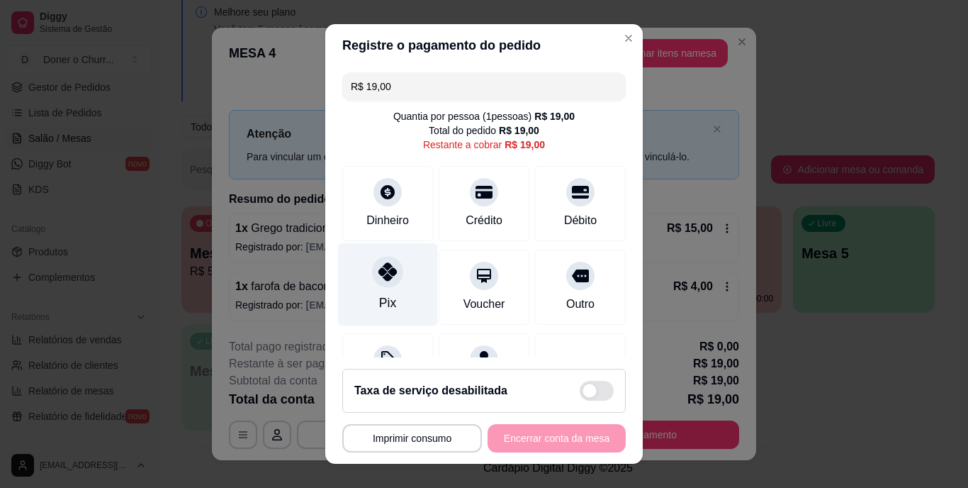
click at [386, 293] on div "Pix" at bounding box center [388, 284] width 100 height 83
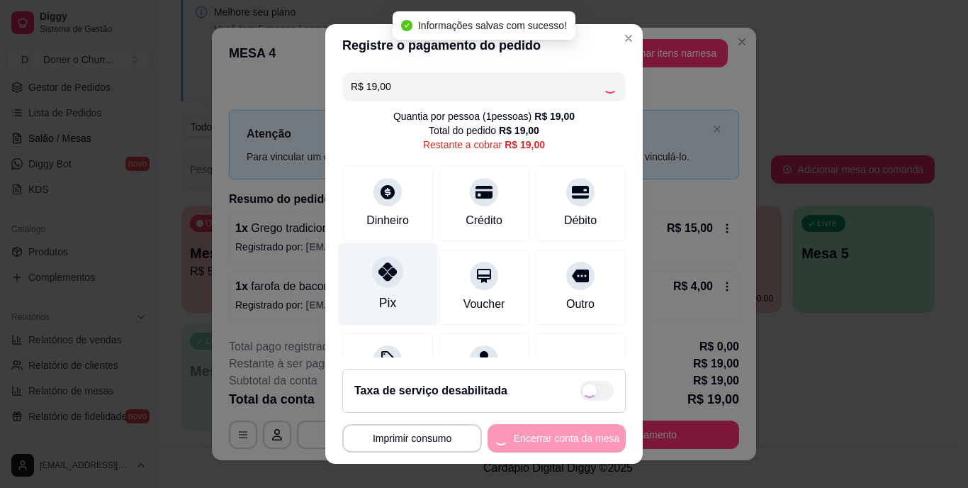
type input "R$ 0,00"
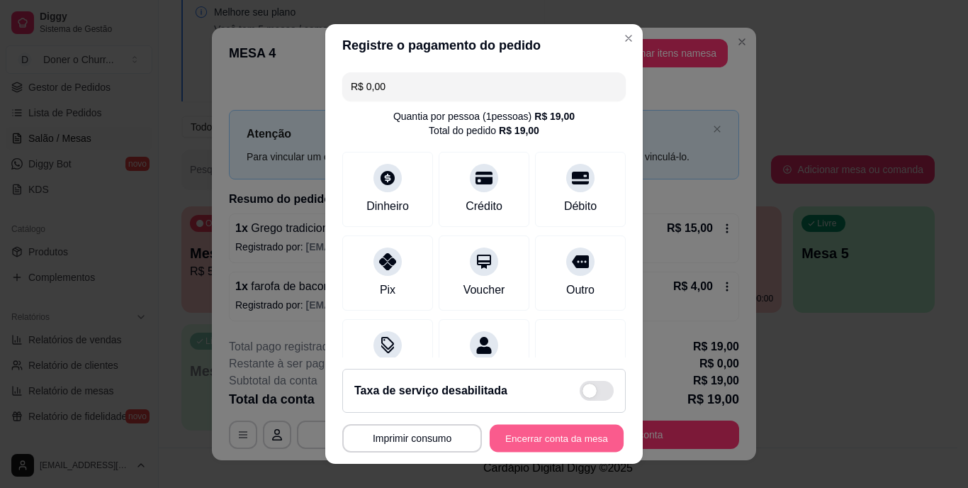
click at [576, 432] on button "Encerrar conta da mesa" at bounding box center [557, 438] width 134 height 28
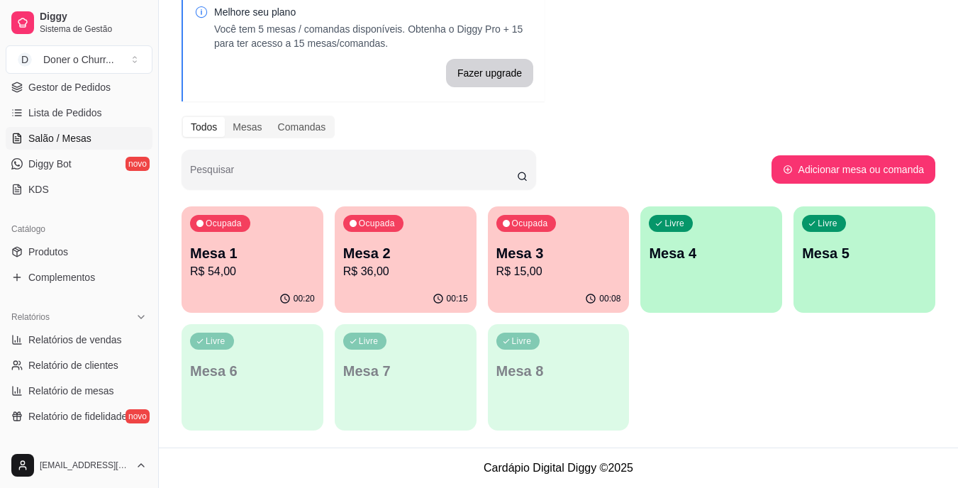
click at [732, 293] on div "Livre Mesa 4" at bounding box center [711, 250] width 142 height 89
click at [284, 262] on div "Mesa 1 R$ 54,00" at bounding box center [252, 261] width 121 height 35
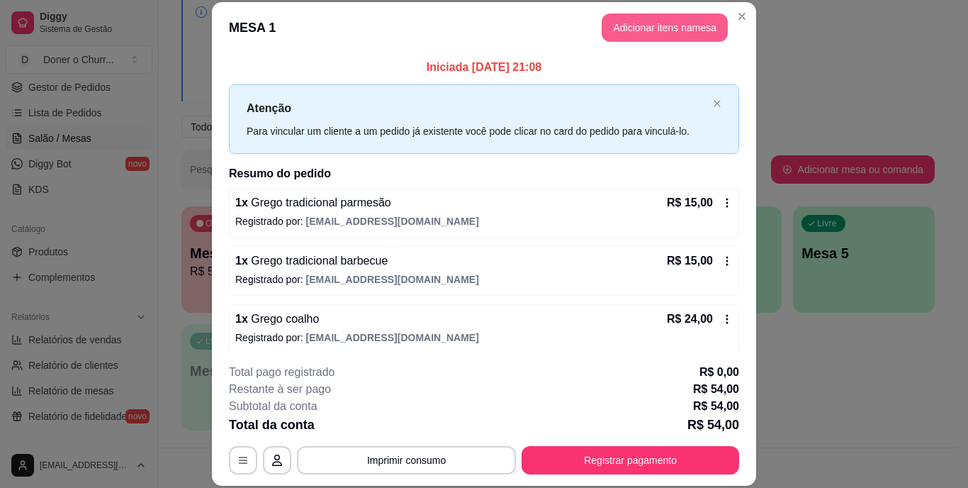
click at [649, 28] on button "Adicionar itens na mesa" at bounding box center [665, 27] width 126 height 28
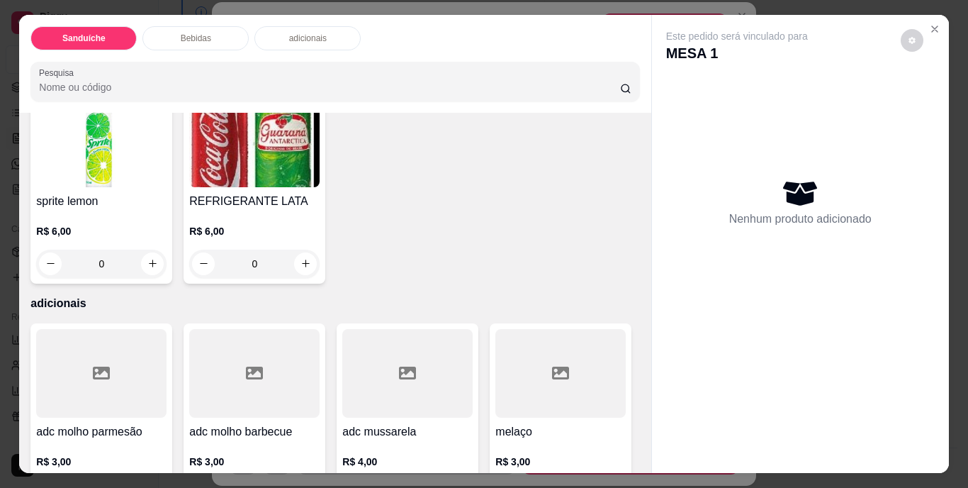
scroll to position [780, 0]
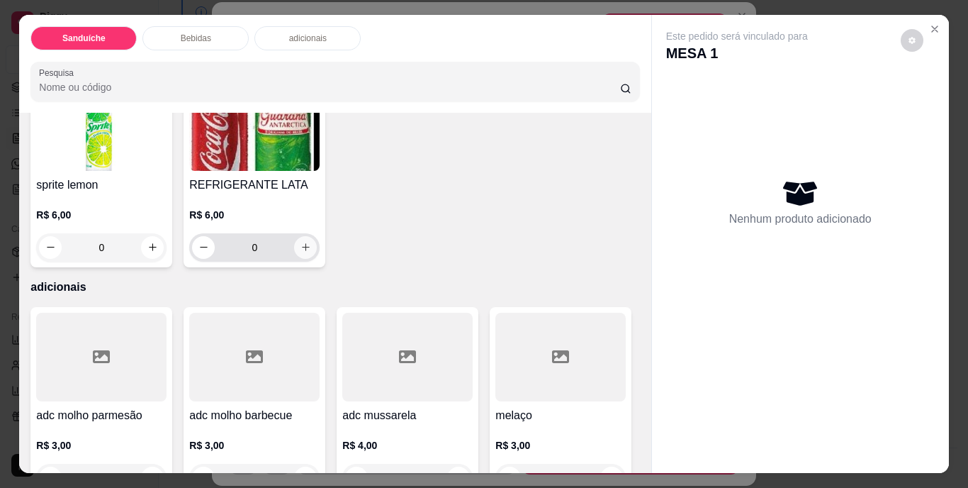
click at [311, 252] on icon "increase-product-quantity" at bounding box center [306, 247] width 11 height 11
type input "1"
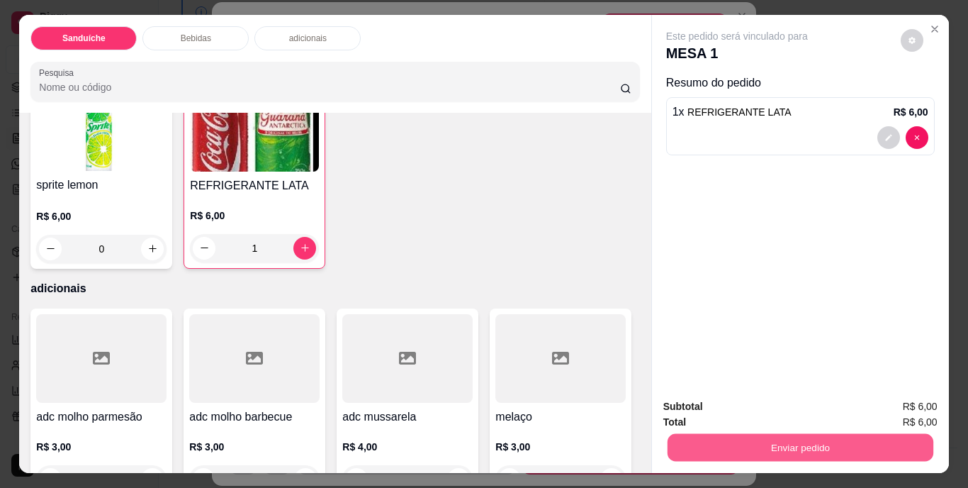
click at [781, 447] on button "Enviar pedido" at bounding box center [800, 448] width 266 height 28
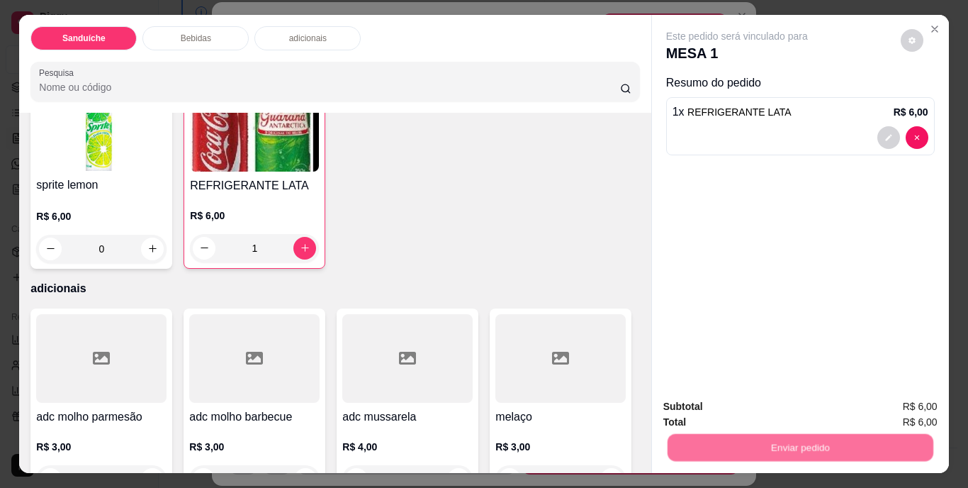
click at [764, 404] on button "Não registrar e enviar pedido" at bounding box center [753, 407] width 147 height 27
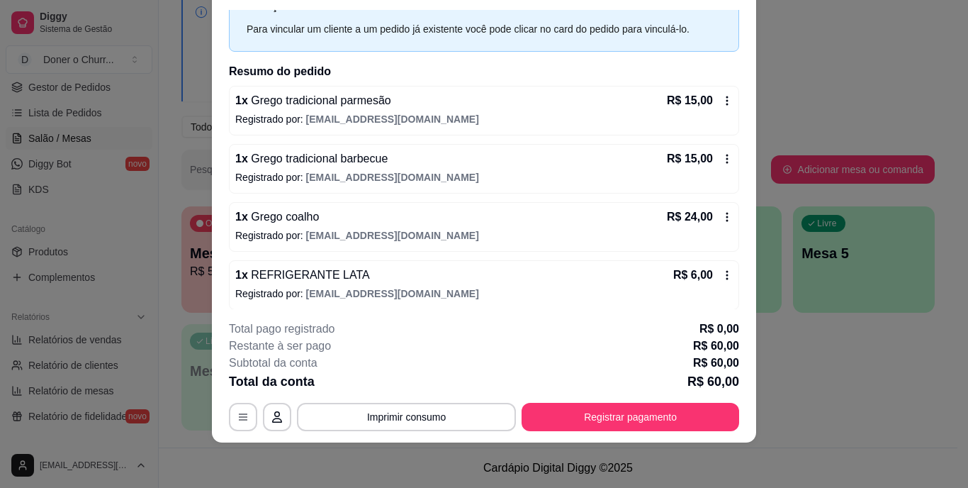
scroll to position [65, 0]
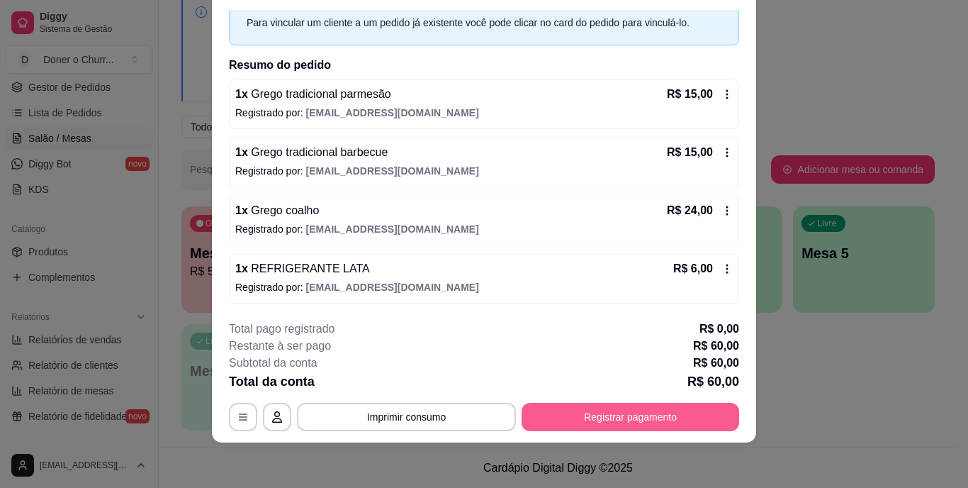
click at [561, 413] on button "Registrar pagamento" at bounding box center [631, 417] width 218 height 28
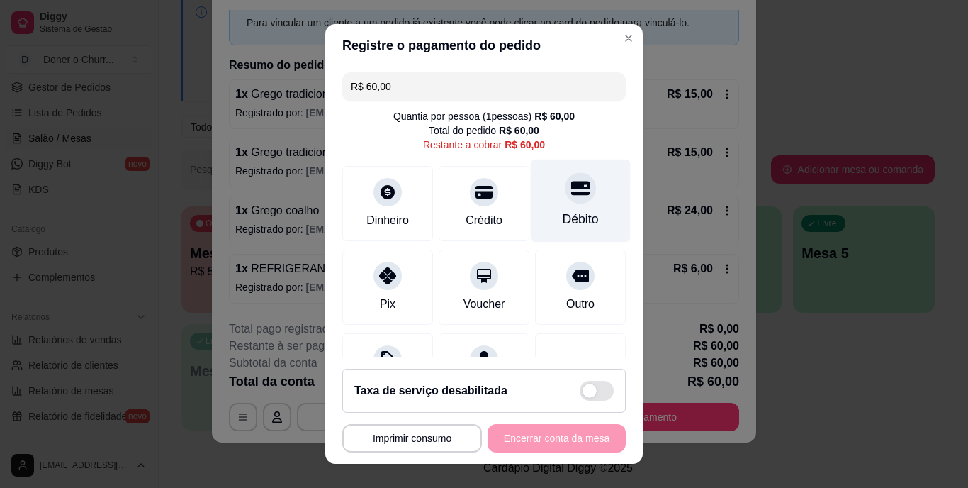
click at [547, 208] on div "Débito" at bounding box center [581, 201] width 100 height 83
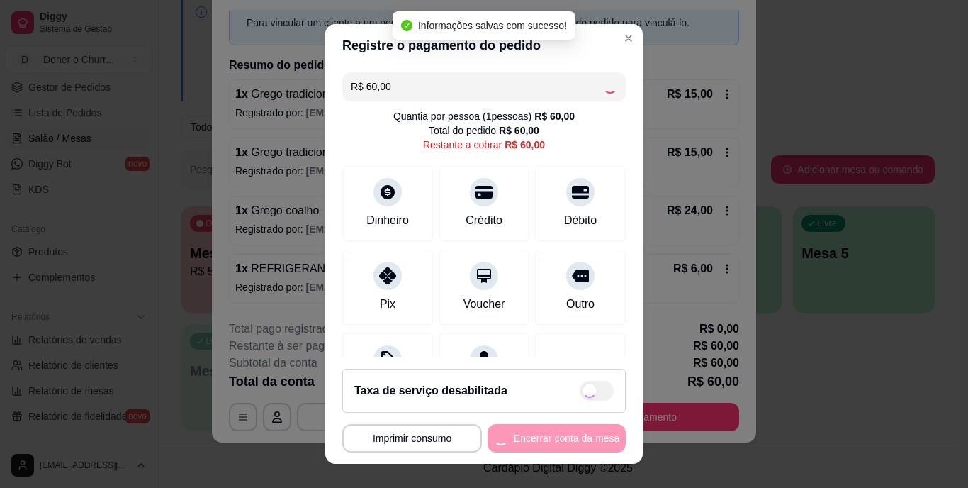
type input "R$ 0,00"
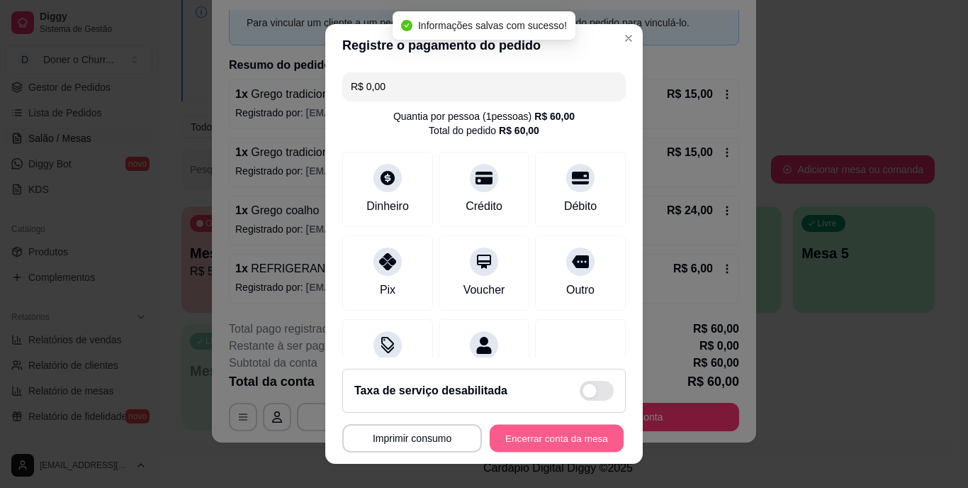
click at [562, 435] on button "Encerrar conta da mesa" at bounding box center [557, 438] width 134 height 28
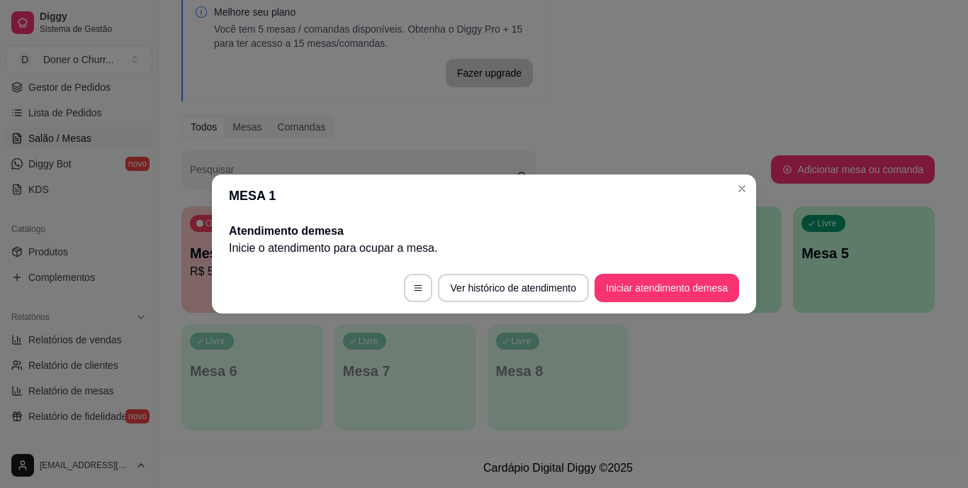
scroll to position [0, 0]
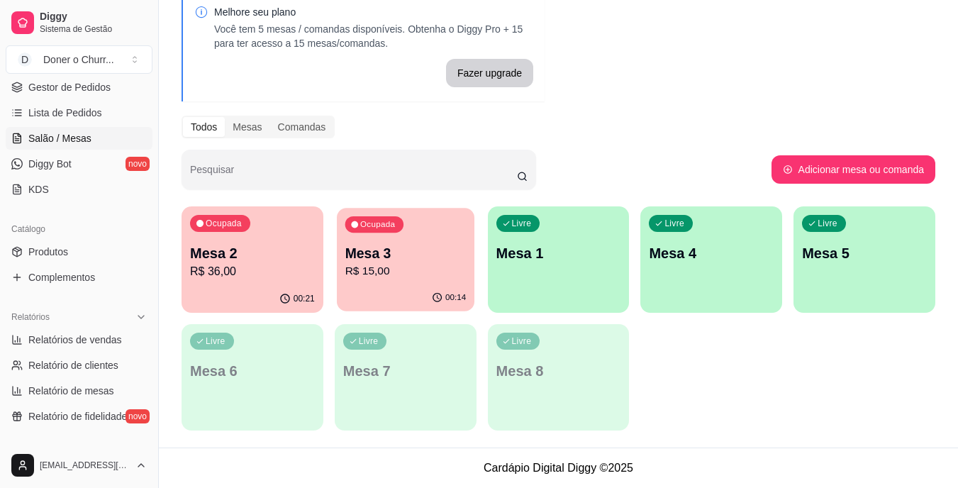
click at [410, 269] on p "R$ 15,00" at bounding box center [405, 271] width 121 height 16
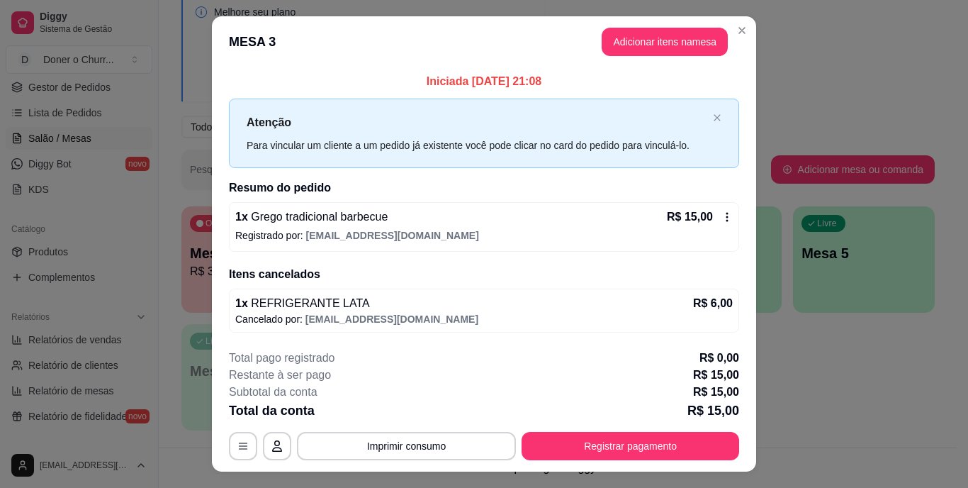
click at [717, 403] on p "R$ 15,00" at bounding box center [714, 411] width 52 height 20
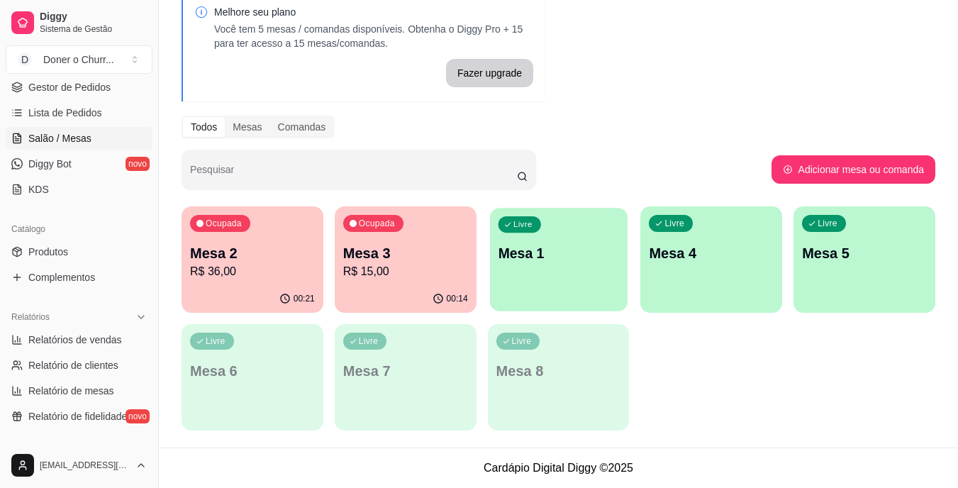
click at [582, 242] on div "Livre Mesa 1" at bounding box center [559, 251] width 138 height 86
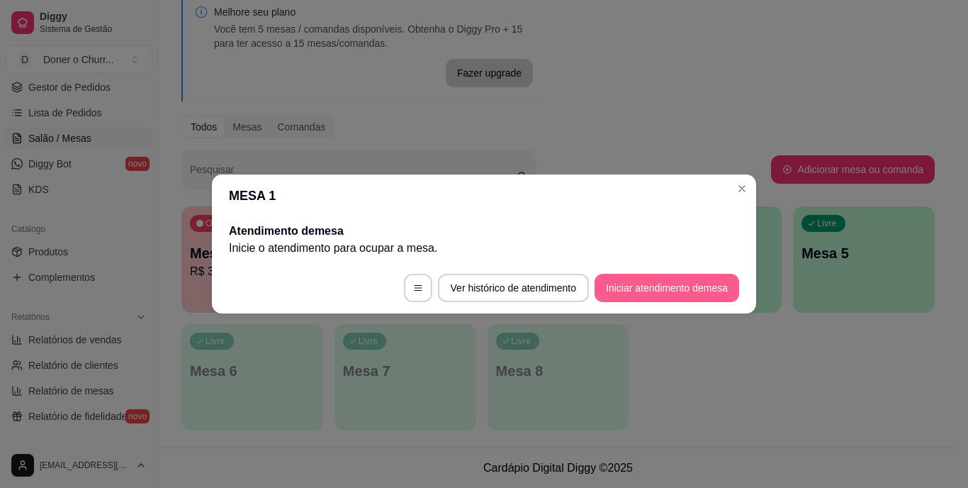
click at [683, 285] on button "Iniciar atendimento de mesa" at bounding box center [667, 288] width 145 height 28
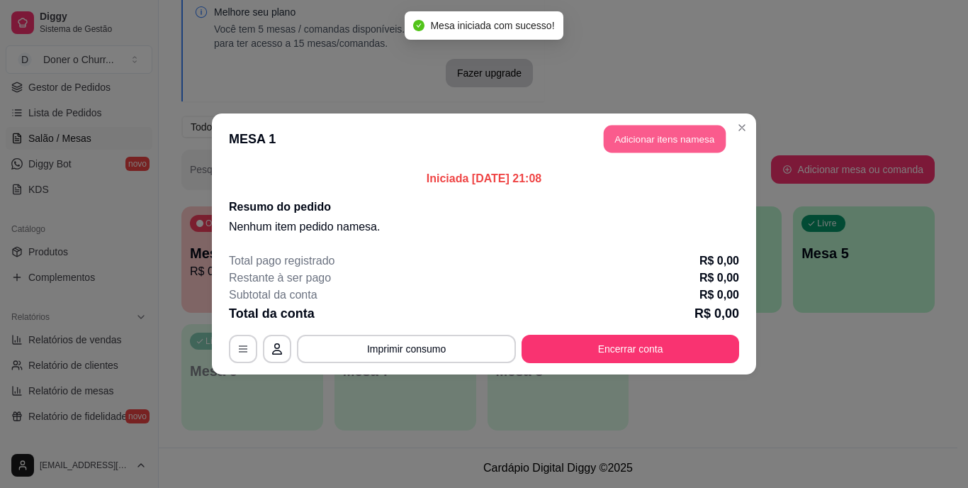
click at [675, 138] on button "Adicionar itens na mesa" at bounding box center [665, 139] width 122 height 28
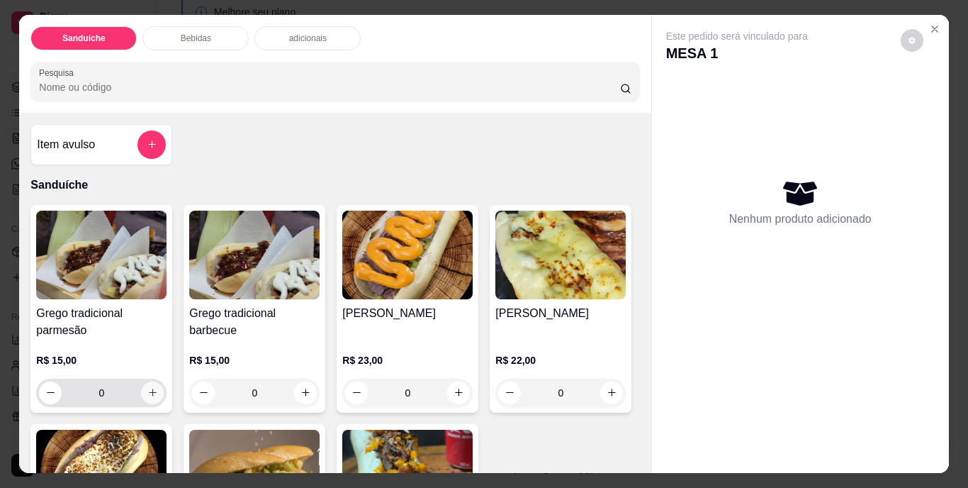
click at [147, 387] on icon "increase-product-quantity" at bounding box center [152, 392] width 11 height 11
type input "1"
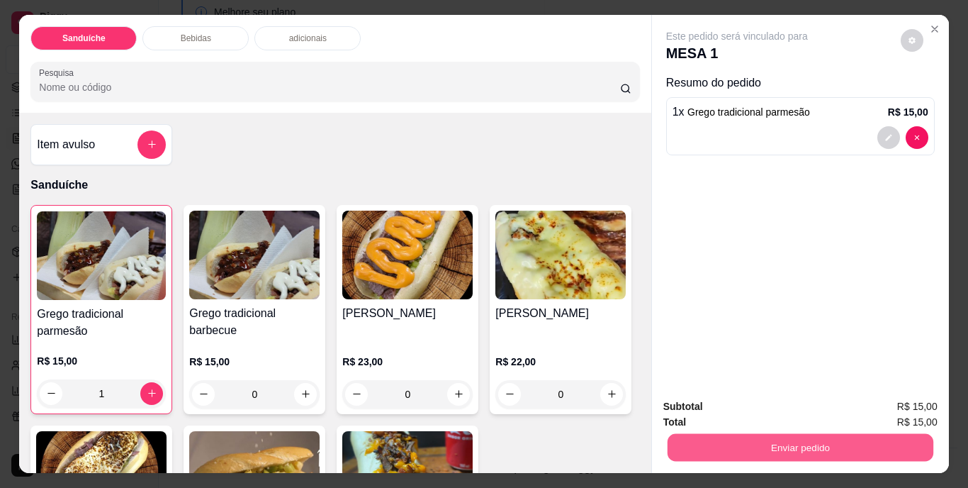
click at [843, 443] on button "Enviar pedido" at bounding box center [800, 448] width 266 height 28
click at [768, 405] on button "Não registrar e enviar pedido" at bounding box center [753, 407] width 143 height 26
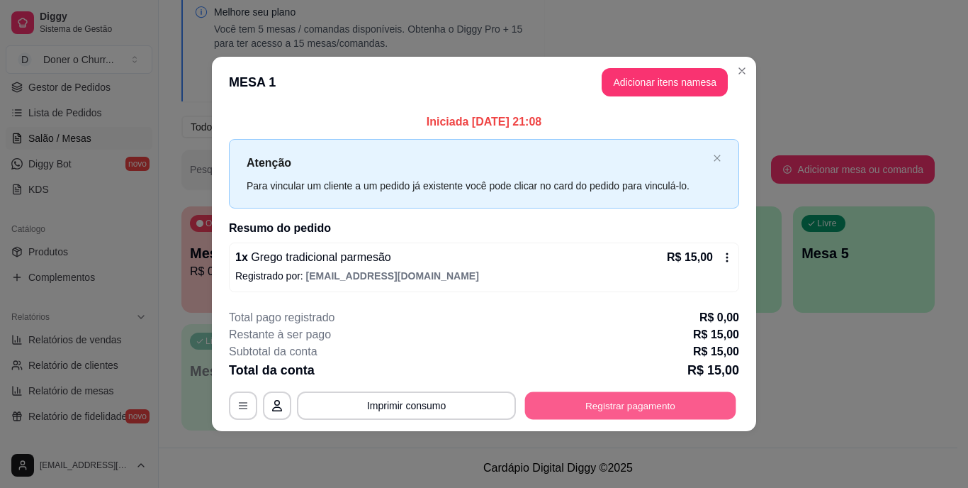
click at [642, 393] on button "Registrar pagamento" at bounding box center [630, 405] width 211 height 28
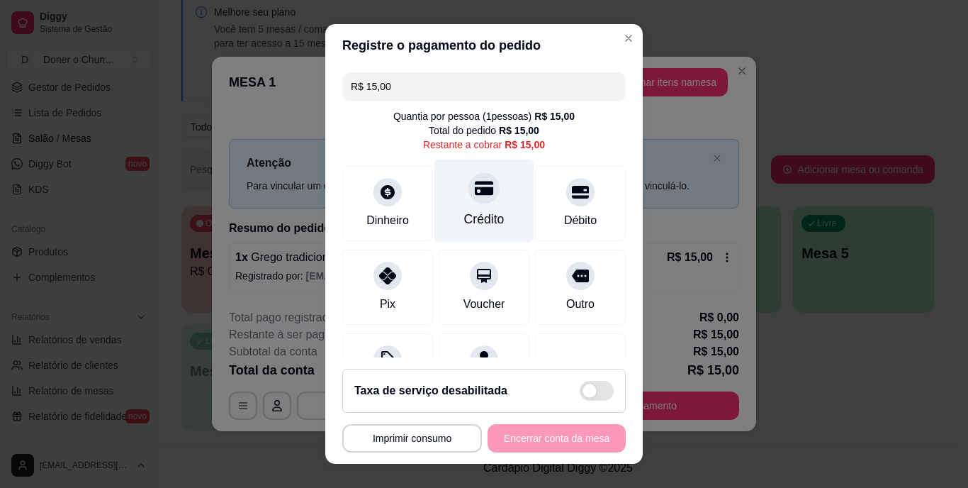
click at [464, 211] on div "Crédito" at bounding box center [484, 220] width 40 height 18
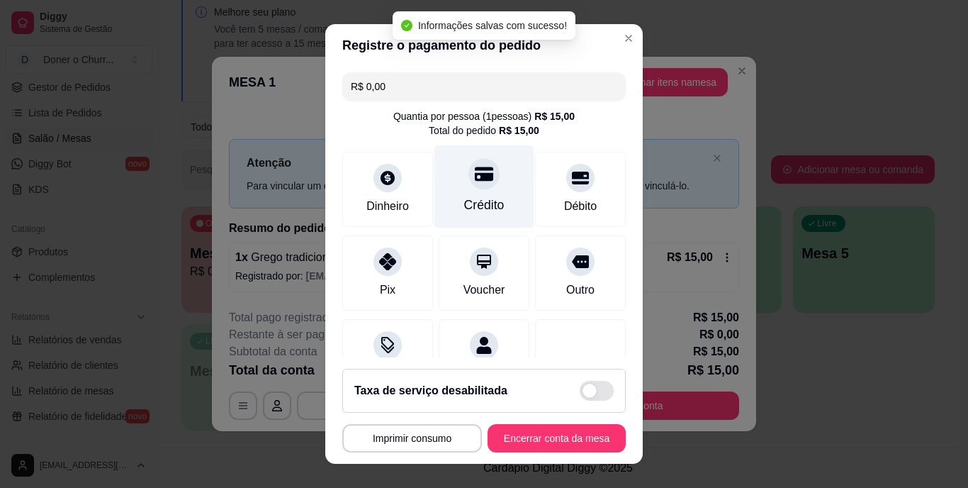
type input "R$ 0,00"
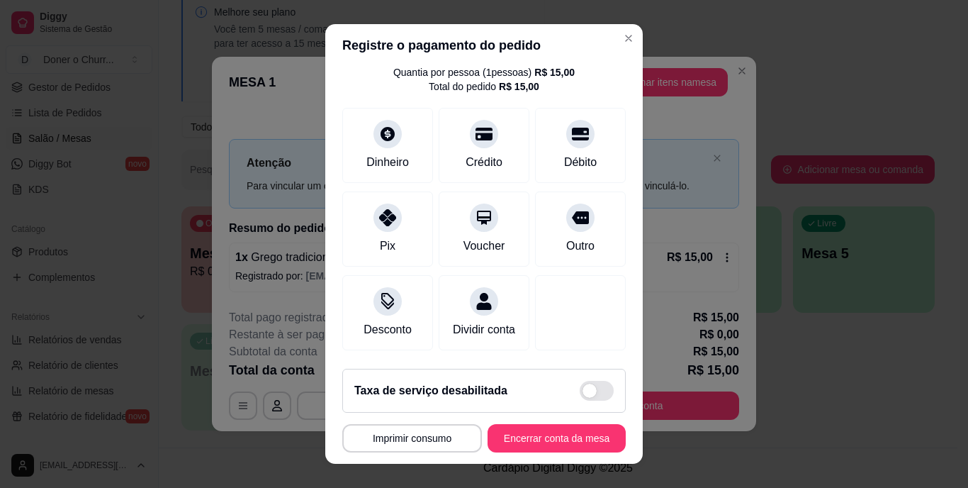
scroll to position [133, 0]
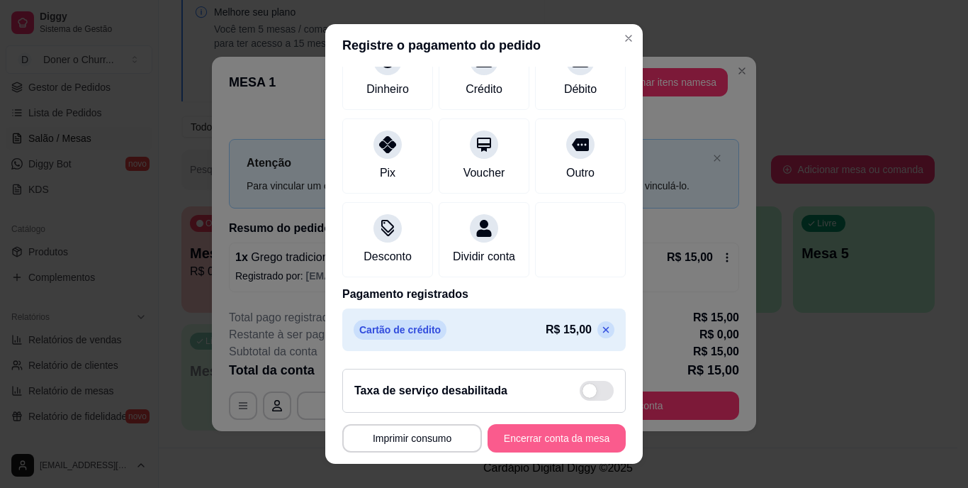
click at [534, 440] on button "Encerrar conta da mesa" at bounding box center [557, 438] width 138 height 28
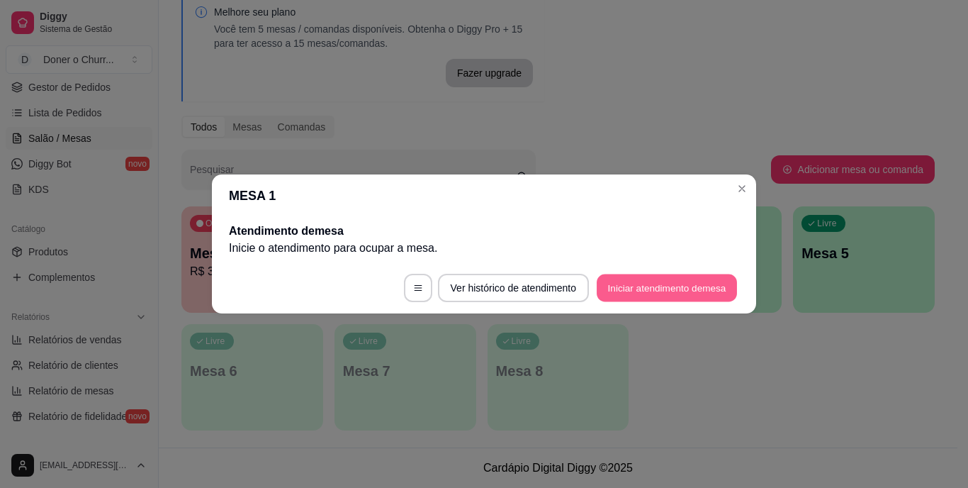
click at [711, 284] on button "Iniciar atendimento de mesa" at bounding box center [667, 288] width 140 height 28
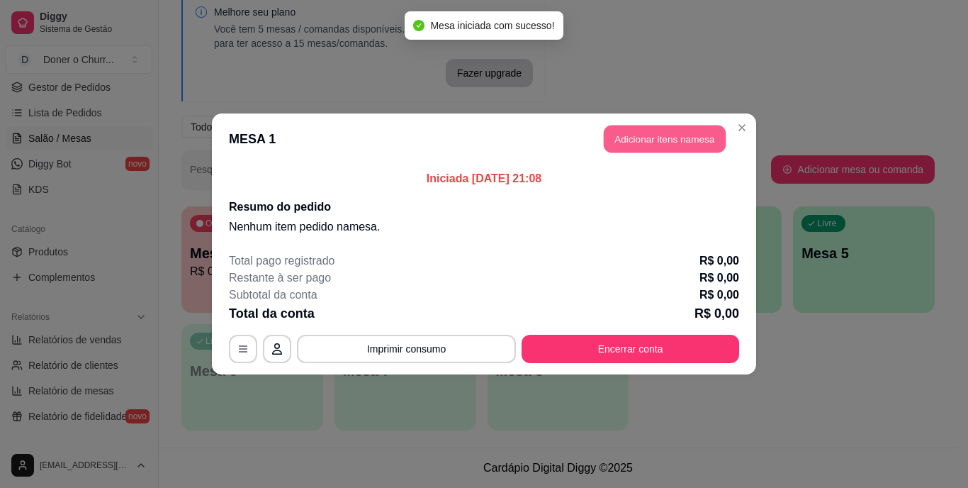
click at [690, 138] on button "Adicionar itens na mesa" at bounding box center [665, 139] width 122 height 28
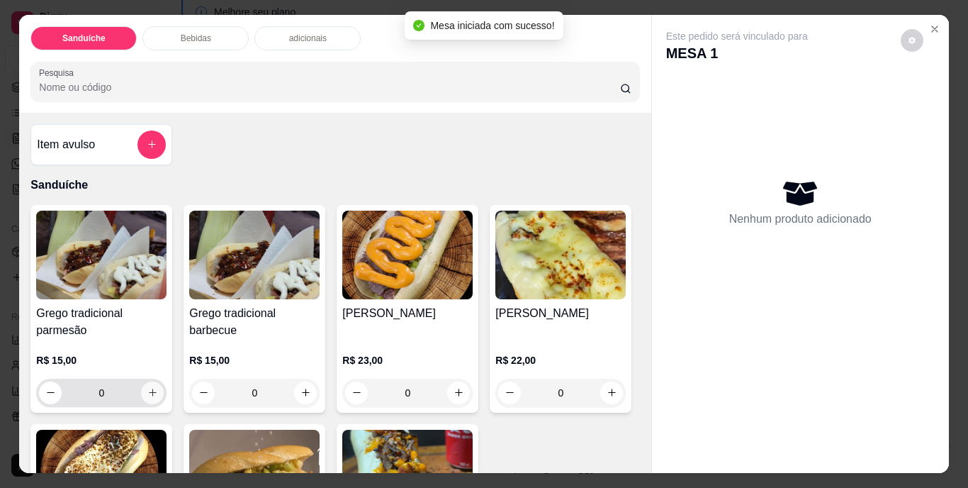
click at [147, 387] on icon "increase-product-quantity" at bounding box center [152, 392] width 11 height 11
type input "1"
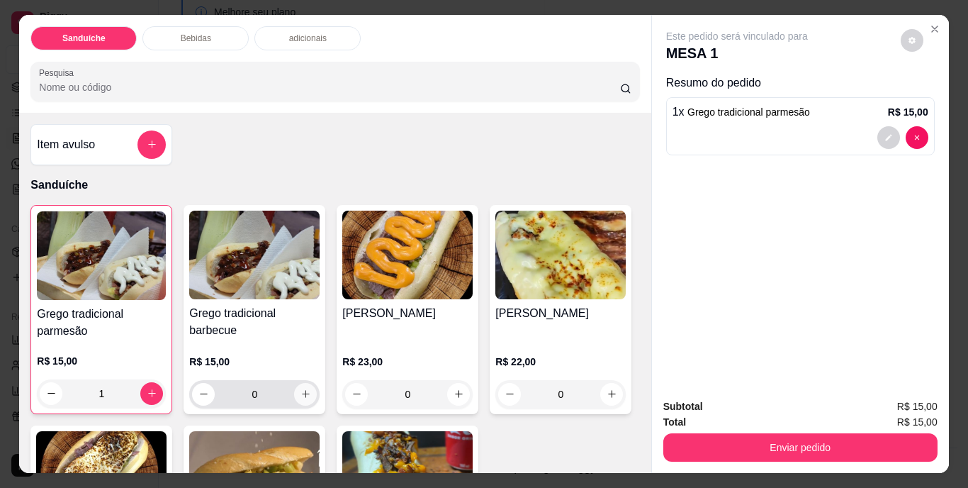
click at [305, 393] on icon "increase-product-quantity" at bounding box center [306, 394] width 11 height 11
type input "1"
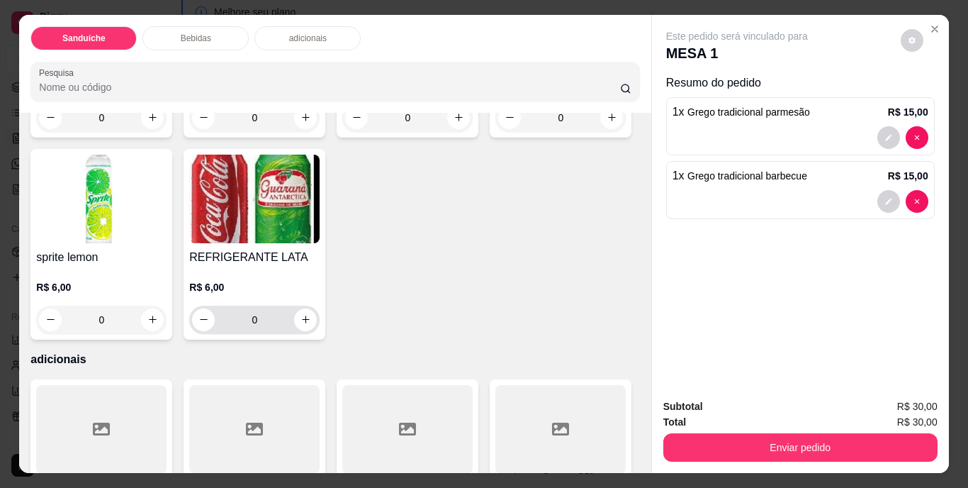
scroll to position [851, 0]
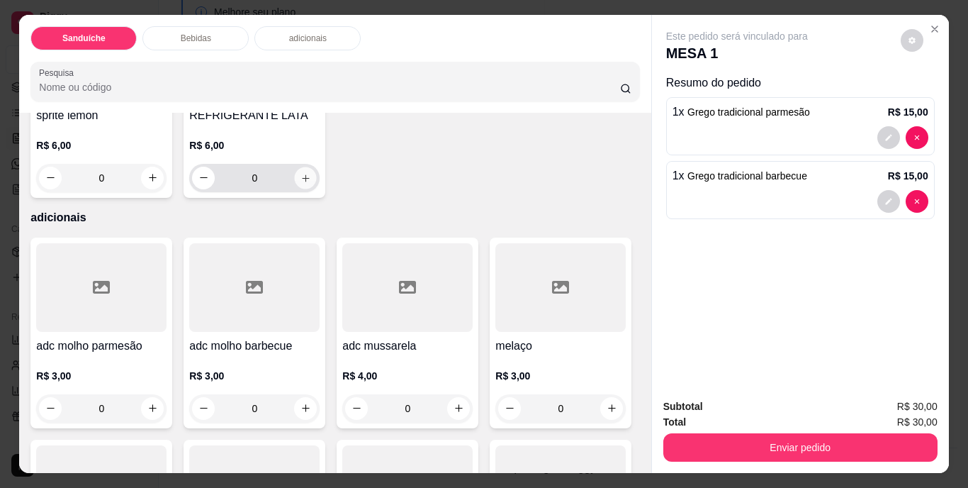
click at [311, 183] on icon "increase-product-quantity" at bounding box center [306, 177] width 11 height 11
type input "1"
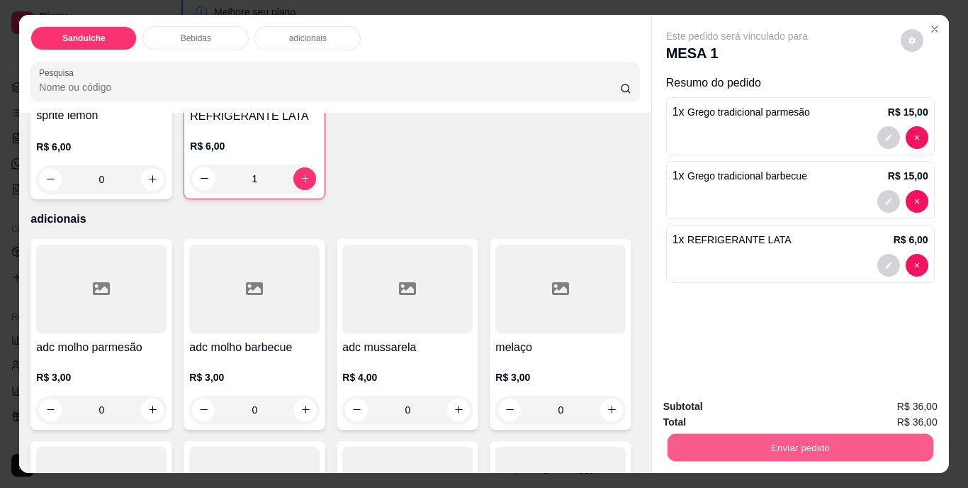
click at [838, 453] on button "Enviar pedido" at bounding box center [800, 448] width 266 height 28
click at [740, 412] on button "Não registrar e enviar pedido" at bounding box center [753, 407] width 147 height 27
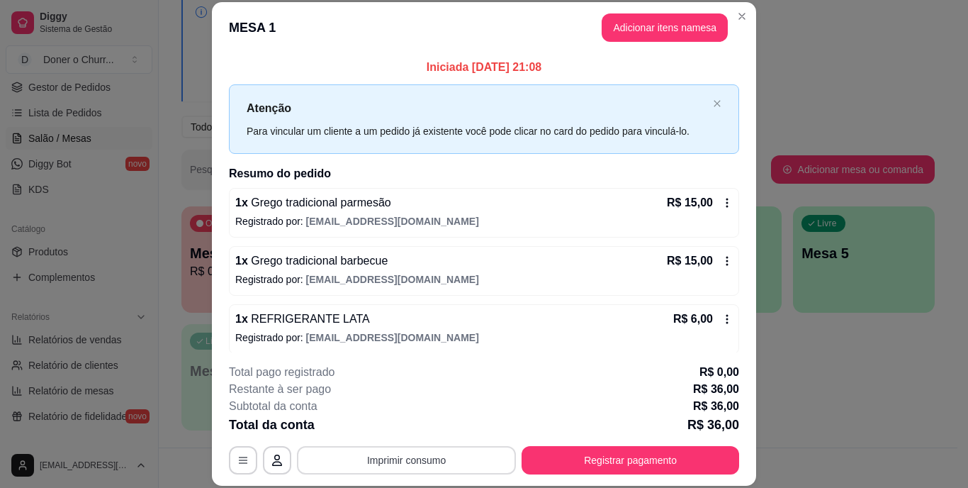
click at [401, 464] on button "Imprimir consumo" at bounding box center [406, 460] width 219 height 28
click at [407, 435] on button "IMPRESSORA" at bounding box center [405, 426] width 103 height 23
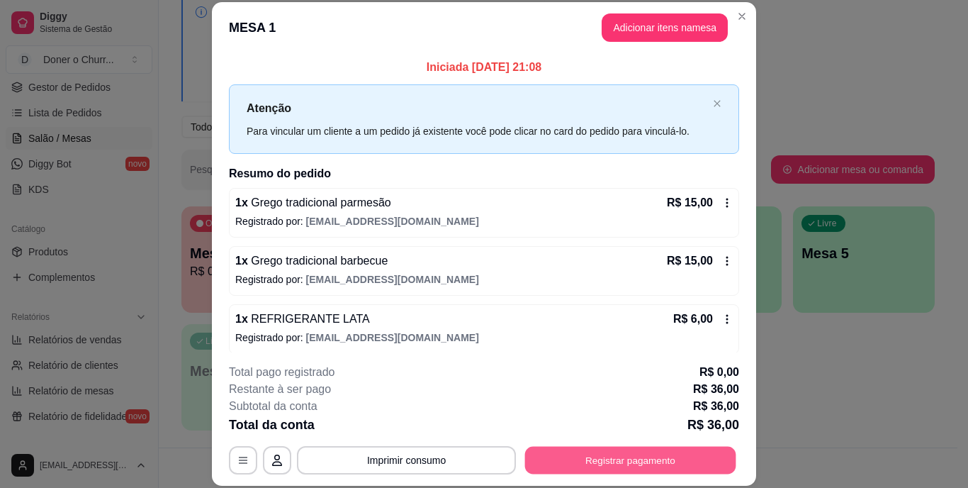
click at [600, 463] on button "Registrar pagamento" at bounding box center [630, 460] width 211 height 28
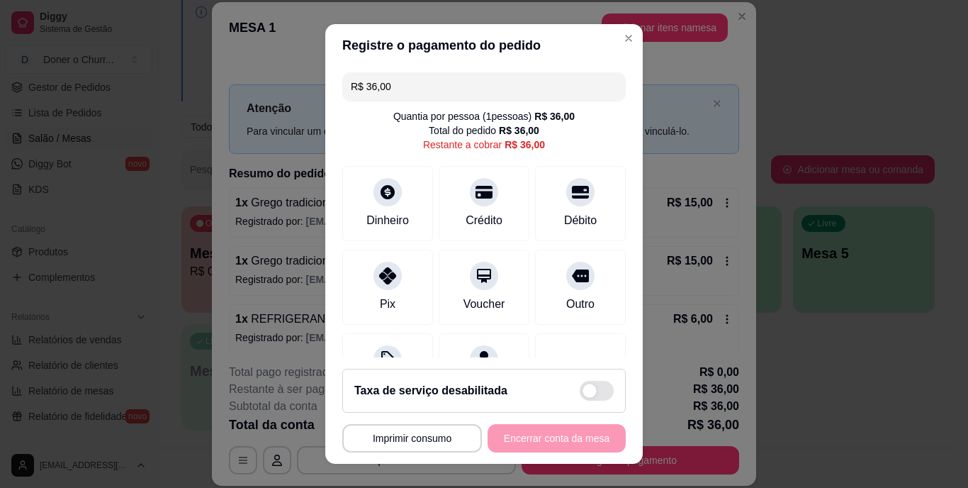
click at [454, 88] on input "R$ 36,00" at bounding box center [484, 86] width 267 height 28
click at [462, 84] on input "R$ 0,00" at bounding box center [484, 86] width 267 height 28
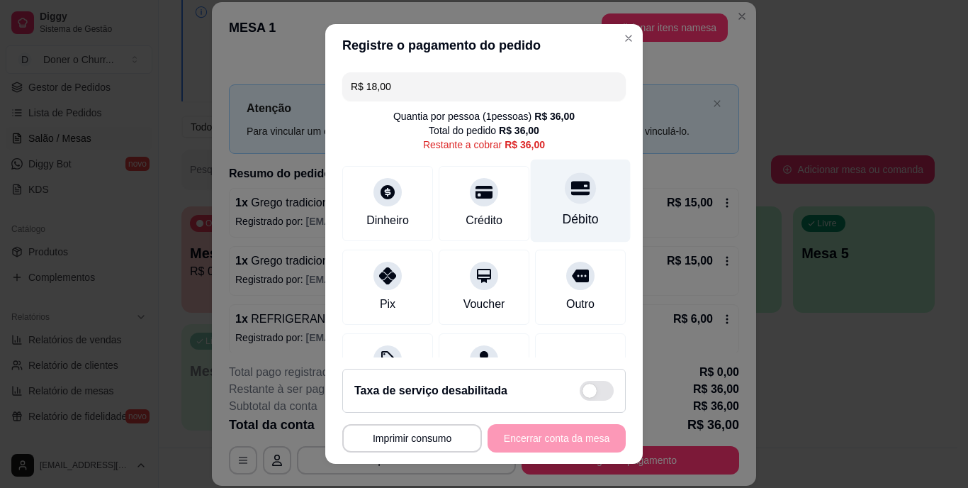
click at [554, 203] on div "Débito" at bounding box center [581, 201] width 100 height 83
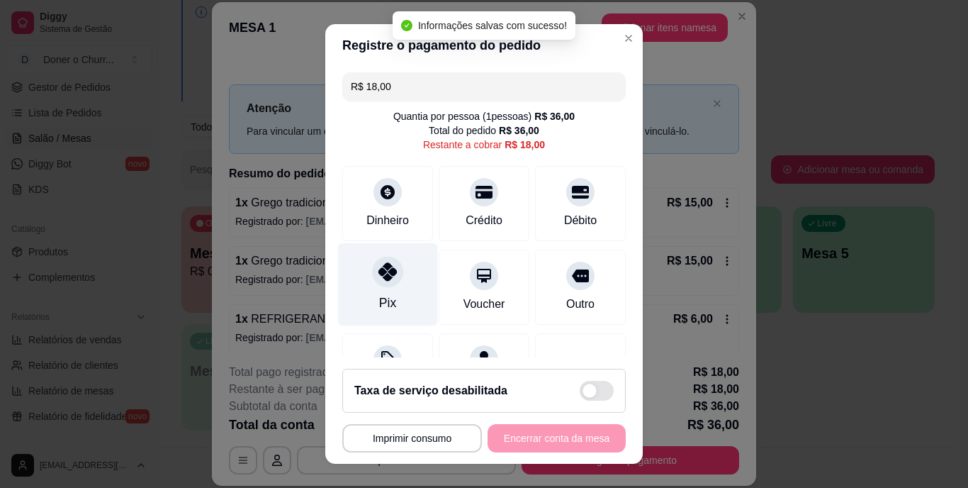
click at [379, 281] on icon at bounding box center [388, 272] width 18 height 18
type input "R$ 0,00"
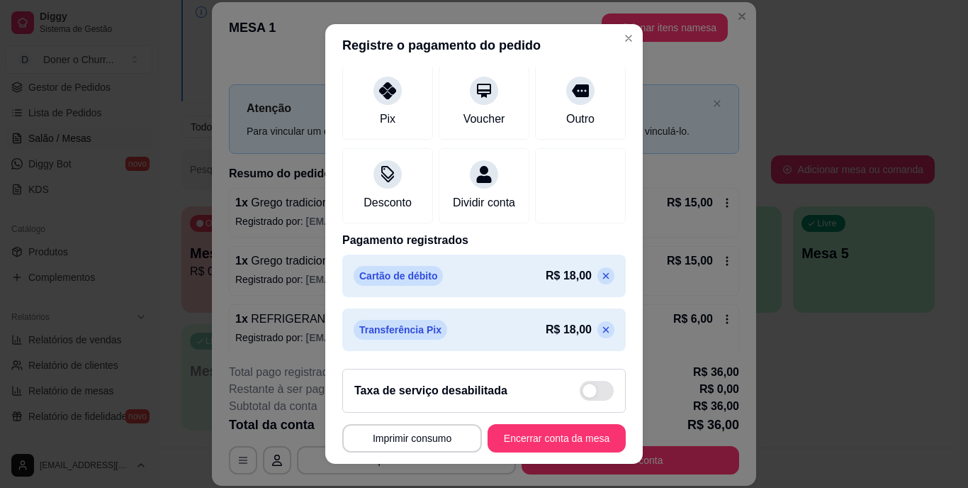
scroll to position [187, 0]
click at [539, 430] on button "Encerrar conta da mesa" at bounding box center [557, 438] width 134 height 28
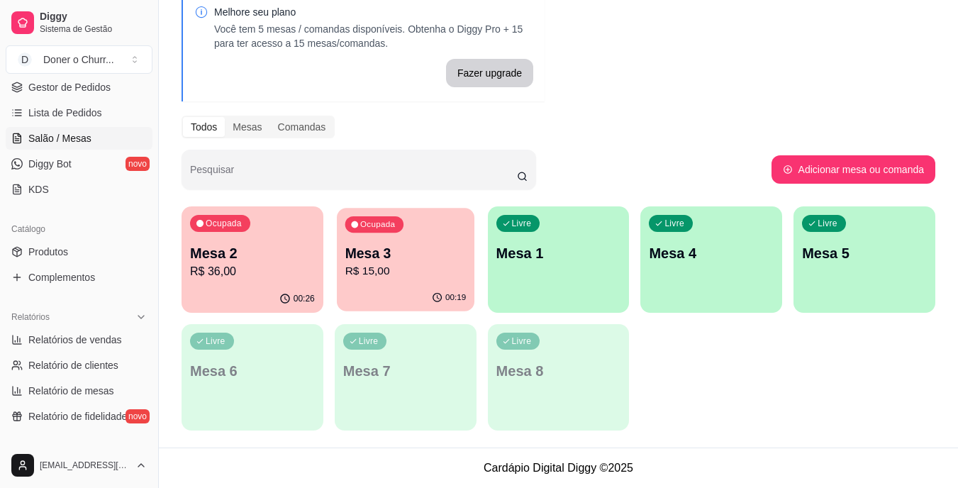
click at [413, 245] on p "Mesa 3" at bounding box center [405, 253] width 121 height 19
click at [254, 245] on p "Mesa 2" at bounding box center [252, 253] width 125 height 20
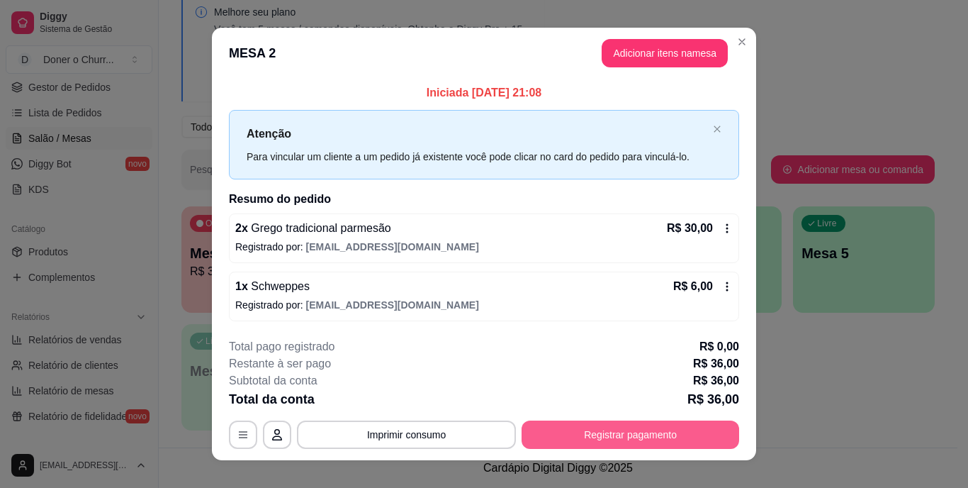
click at [632, 431] on button "Registrar pagamento" at bounding box center [631, 434] width 218 height 28
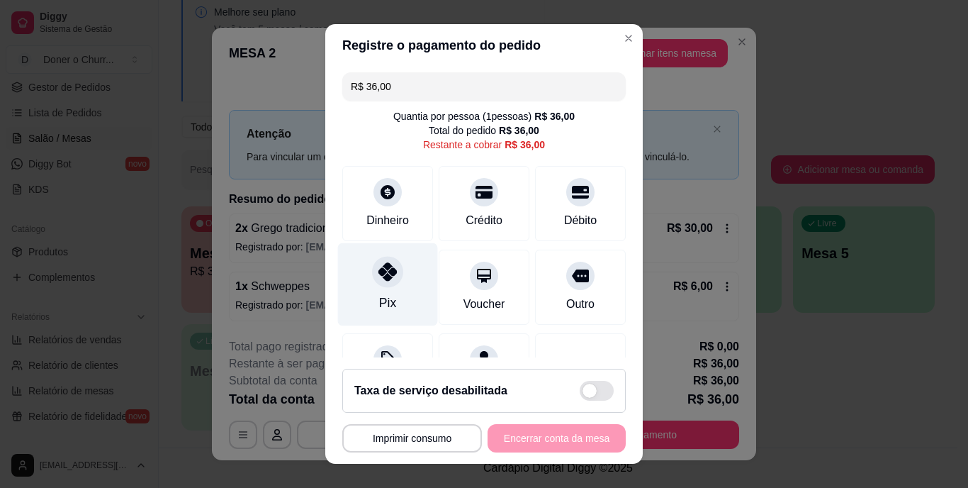
click at [391, 286] on div "Pix" at bounding box center [388, 284] width 100 height 83
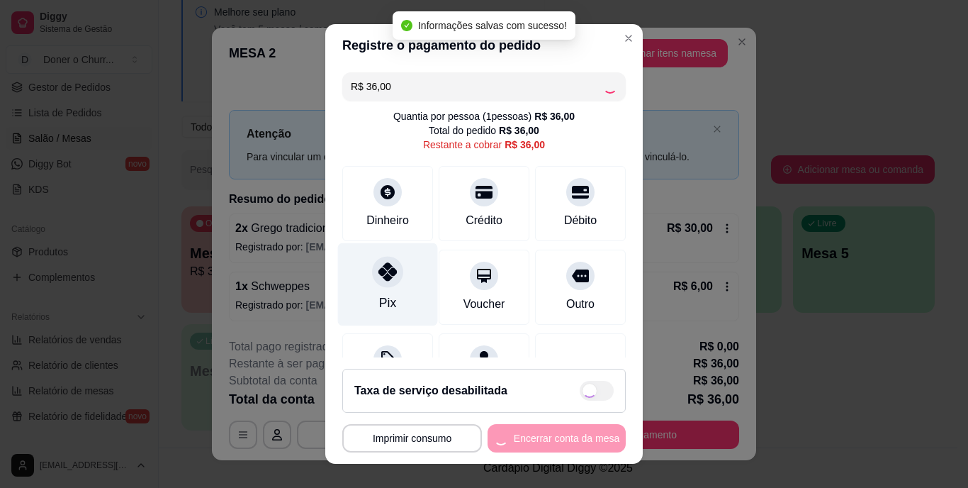
type input "R$ 0,00"
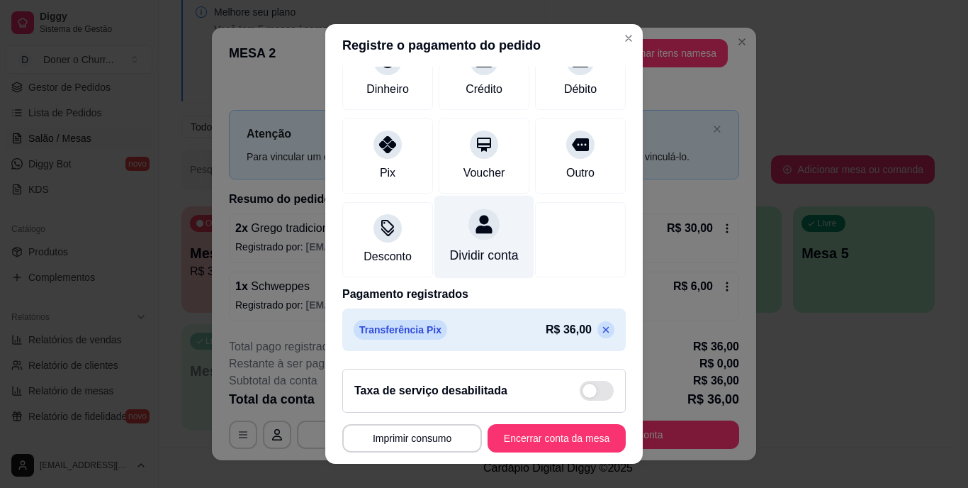
scroll to position [133, 0]
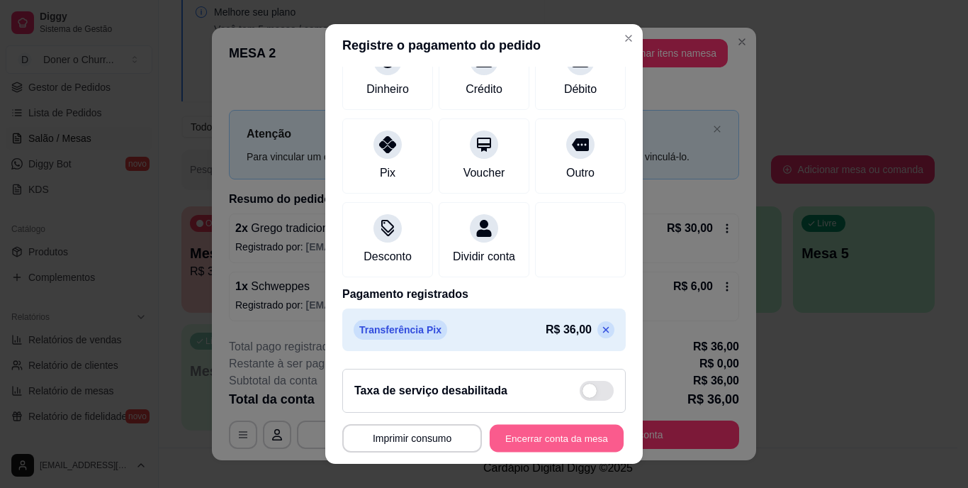
click at [510, 428] on button "Encerrar conta da mesa" at bounding box center [557, 438] width 134 height 28
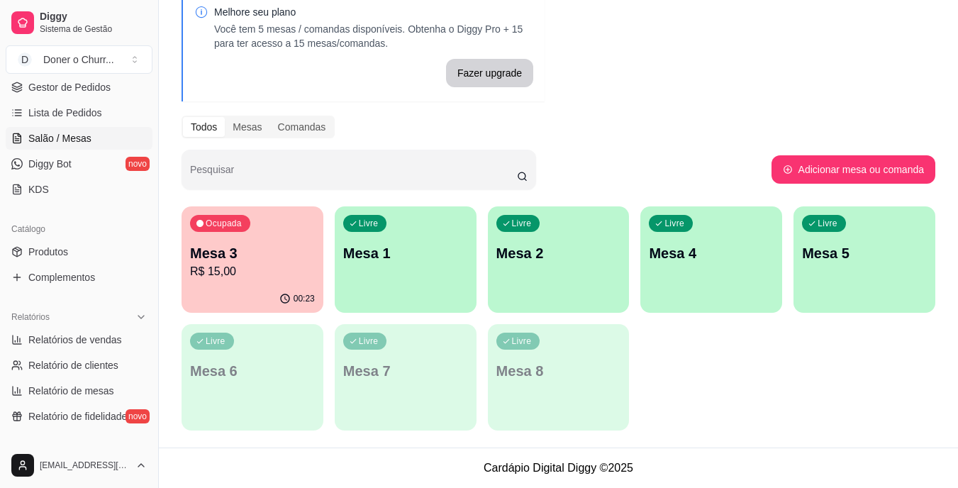
click at [269, 241] on div "Ocupada Mesa 3 R$ 15,00" at bounding box center [252, 245] width 142 height 79
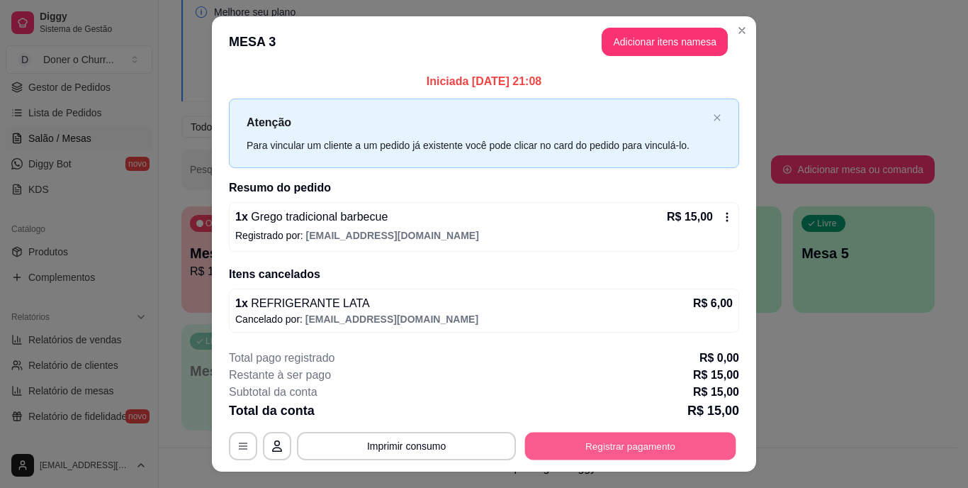
click at [625, 441] on button "Registrar pagamento" at bounding box center [630, 446] width 211 height 28
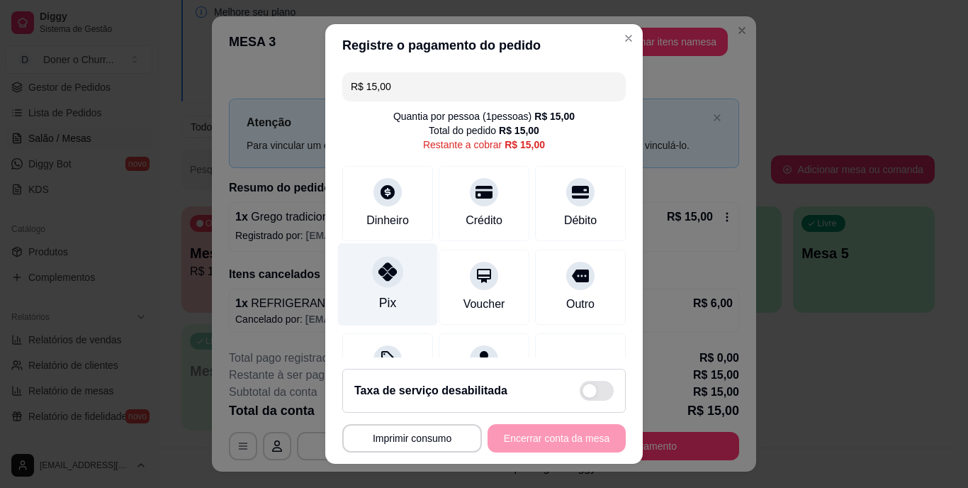
click at [387, 281] on icon at bounding box center [388, 272] width 18 height 18
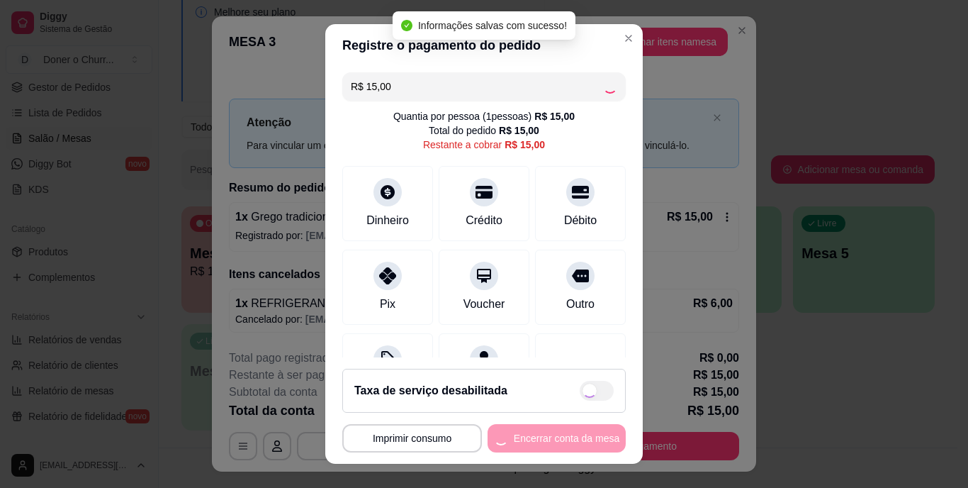
type input "R$ 0,00"
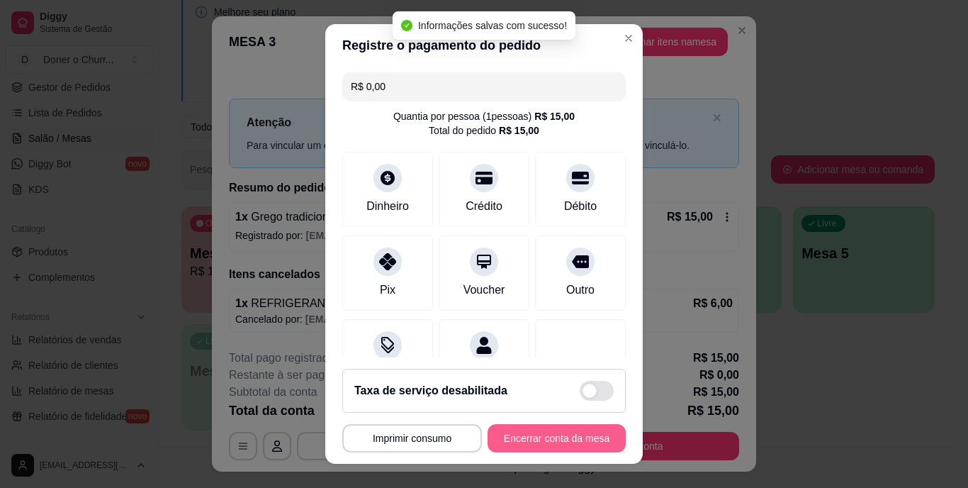
click at [520, 432] on button "Encerrar conta da mesa" at bounding box center [557, 438] width 138 height 28
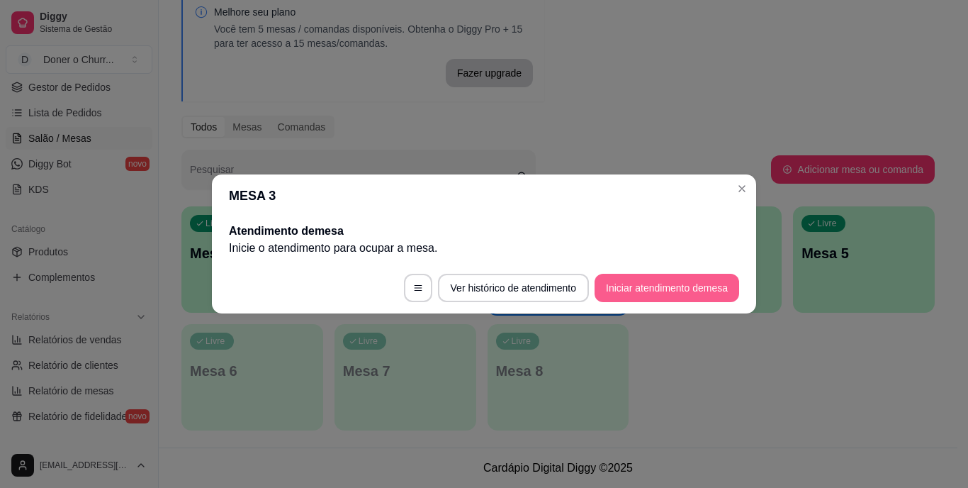
click at [675, 285] on button "Iniciar atendimento de mesa" at bounding box center [667, 288] width 145 height 28
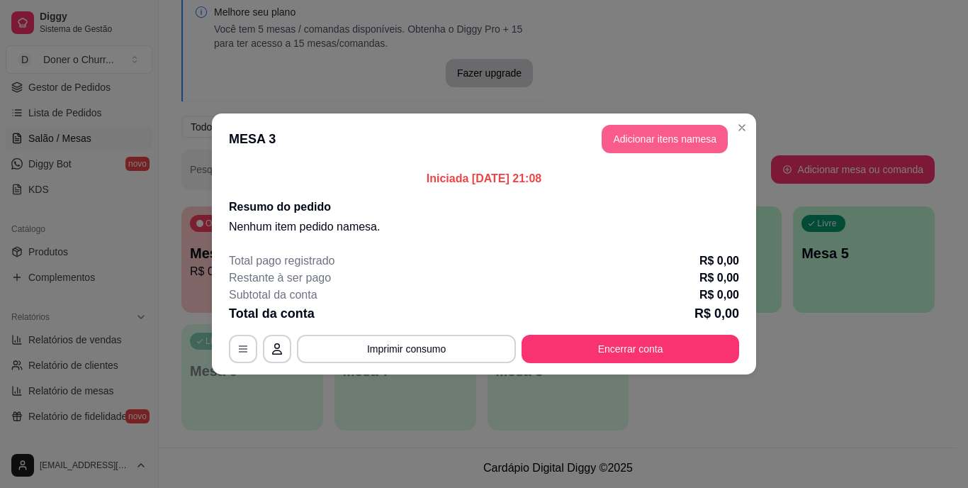
click at [676, 140] on button "Adicionar itens na mesa" at bounding box center [665, 139] width 126 height 28
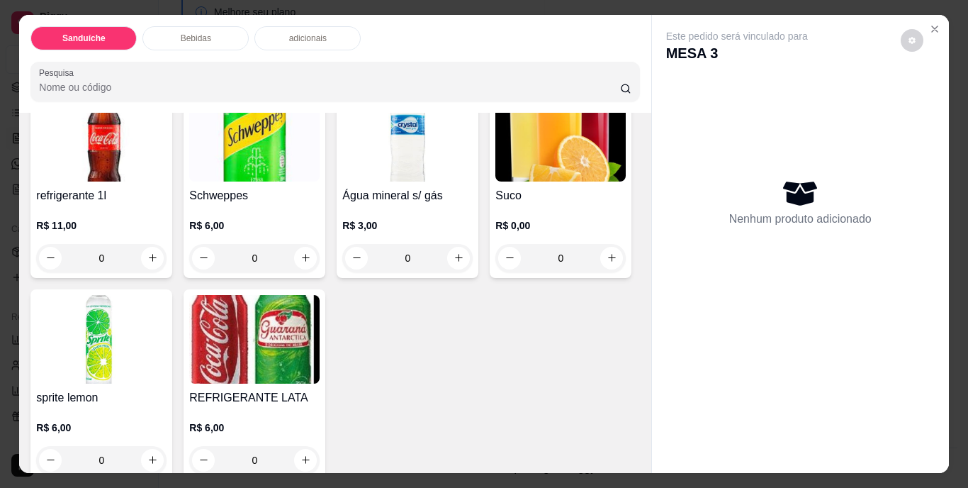
scroll to position [496, 0]
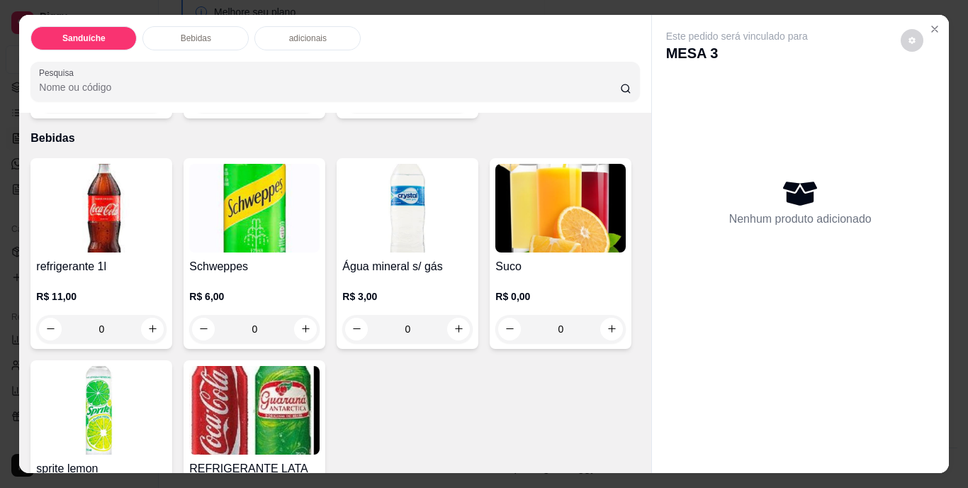
click at [454, 104] on icon "increase-product-quantity" at bounding box center [459, 98] width 11 height 11
type input "1"
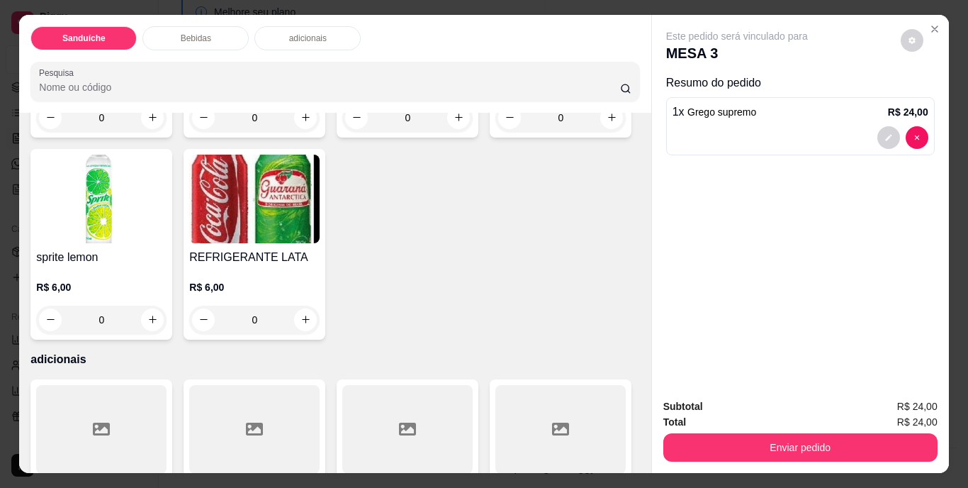
scroll to position [780, 0]
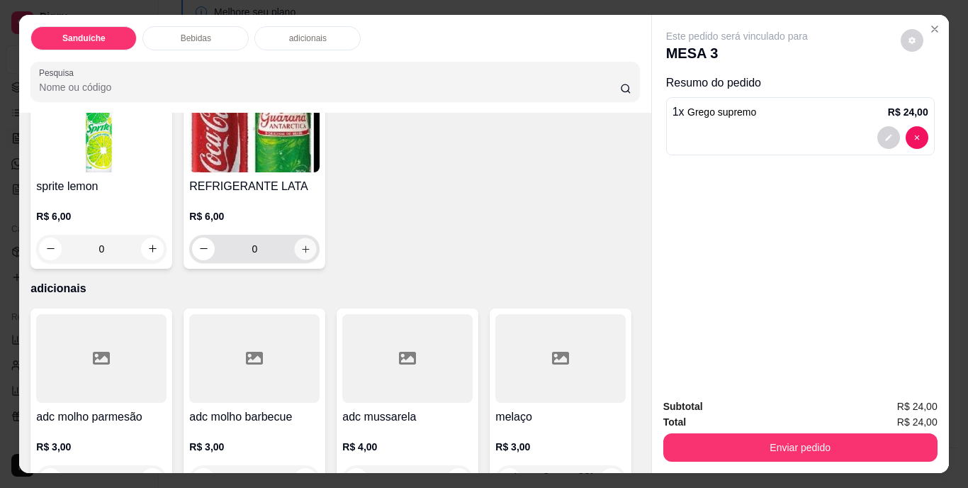
click at [317, 259] on button "increase-product-quantity" at bounding box center [306, 249] width 22 height 22
type input "1"
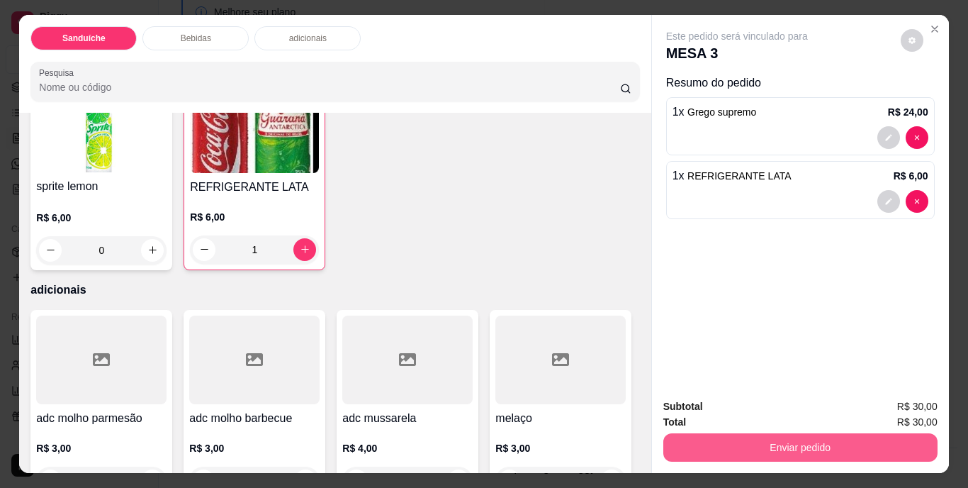
click at [766, 449] on button "Enviar pedido" at bounding box center [801, 447] width 274 height 28
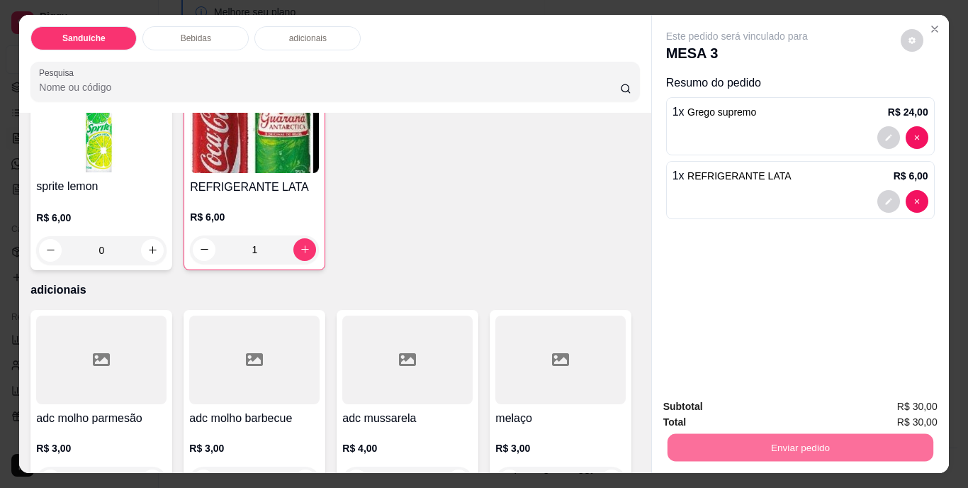
click at [759, 408] on button "Não registrar e enviar pedido" at bounding box center [753, 407] width 143 height 26
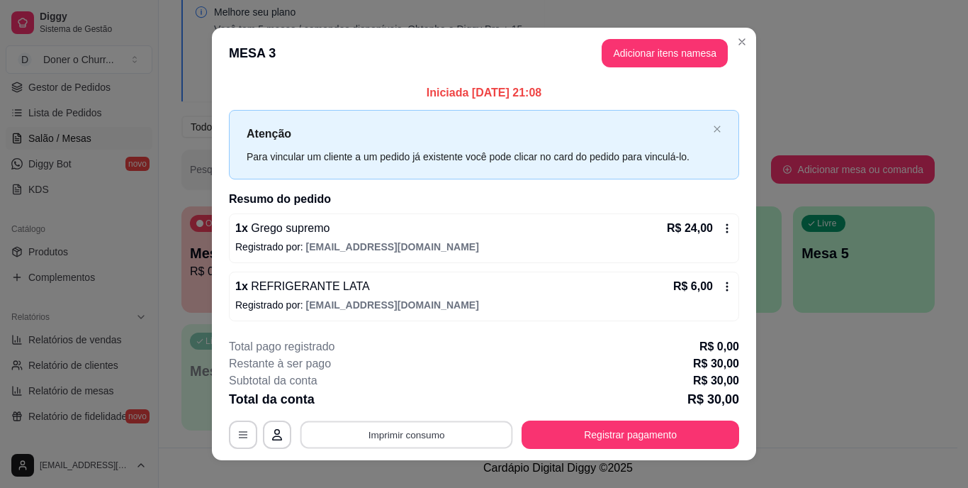
click at [393, 432] on button "Imprimir consumo" at bounding box center [407, 434] width 213 height 28
click at [425, 395] on button "IMPRESSORA" at bounding box center [405, 402] width 99 height 22
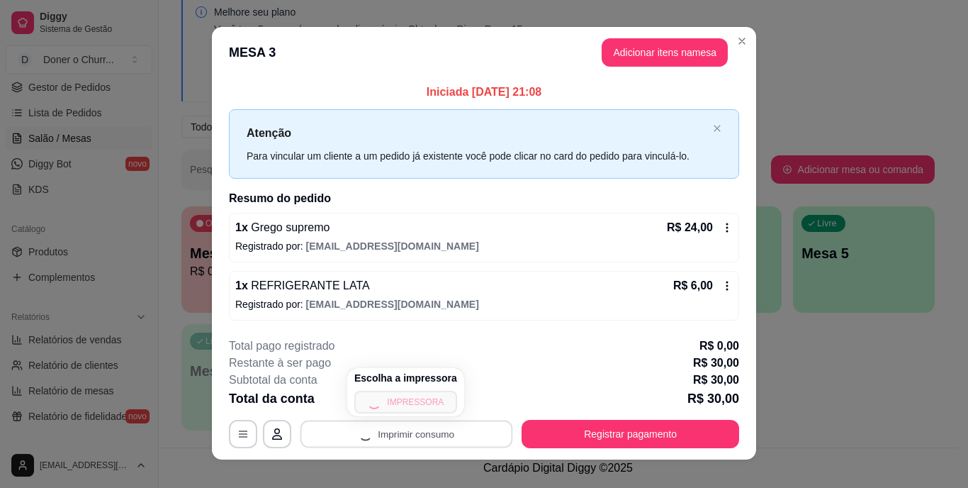
scroll to position [0, 0]
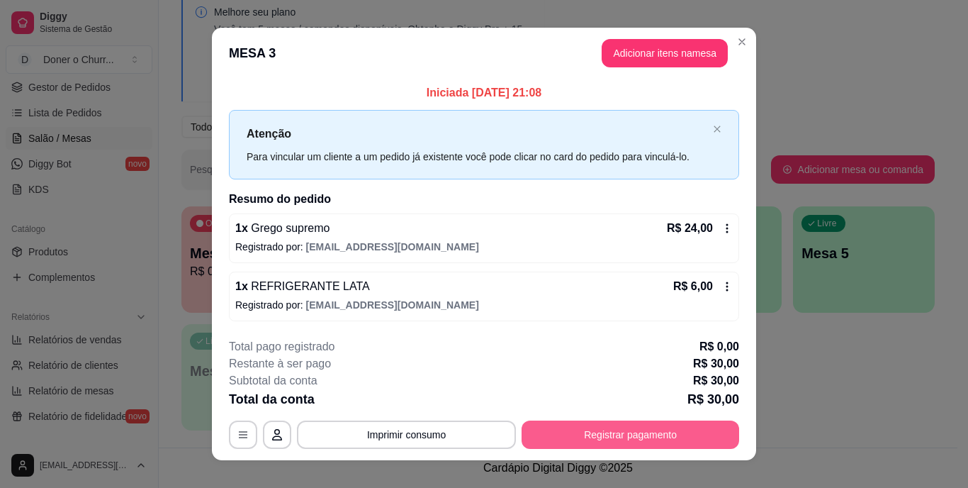
click at [590, 426] on button "Registrar pagamento" at bounding box center [631, 434] width 218 height 28
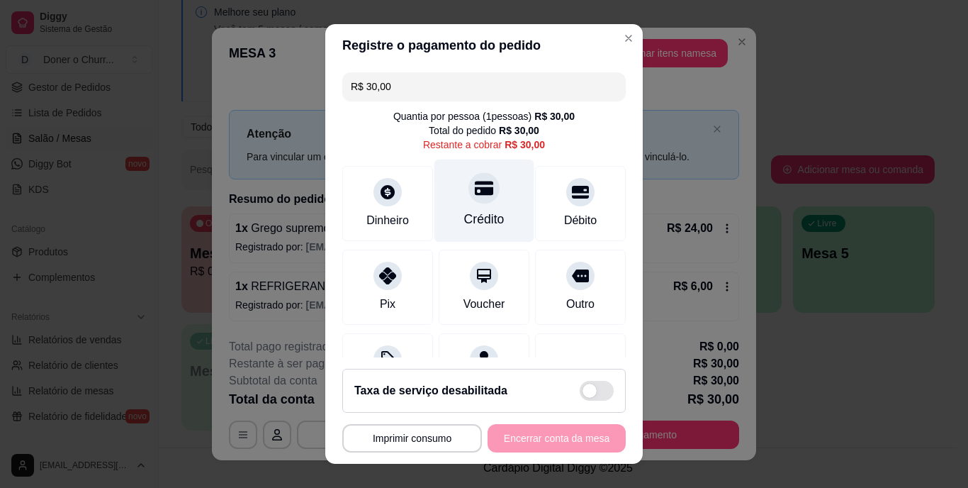
click at [464, 213] on div "Crédito" at bounding box center [484, 220] width 40 height 18
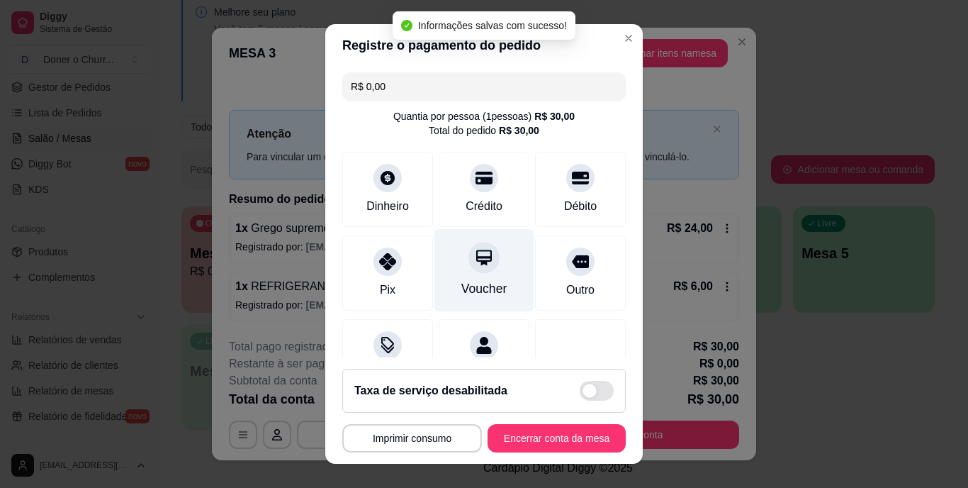
type input "R$ 0,00"
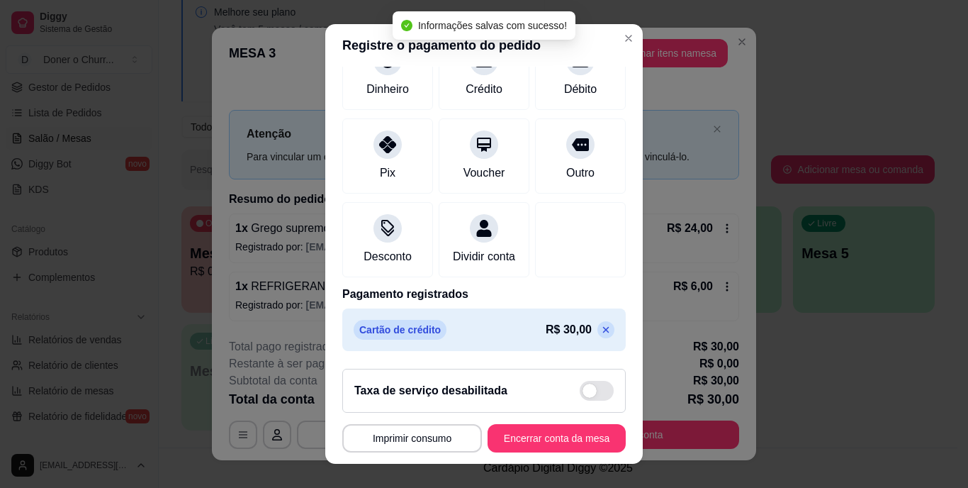
scroll to position [133, 0]
click at [515, 437] on button "Encerrar conta da mesa" at bounding box center [557, 438] width 134 height 28
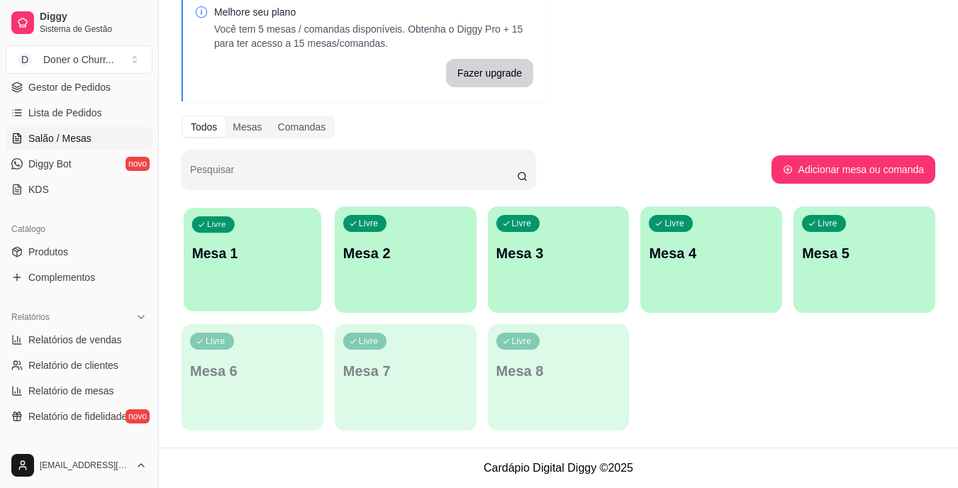
click at [273, 299] on div "button" at bounding box center [253, 302] width 138 height 16
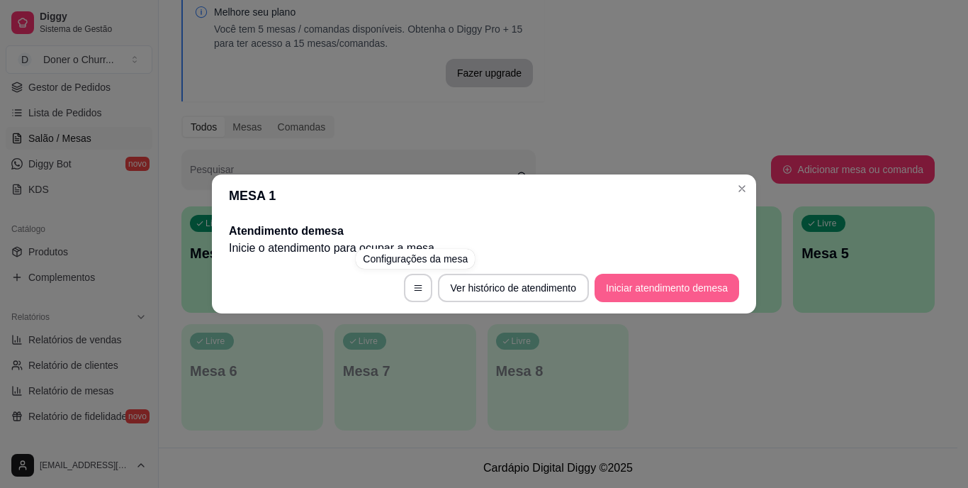
click at [708, 294] on button "Iniciar atendimento de mesa" at bounding box center [667, 288] width 145 height 28
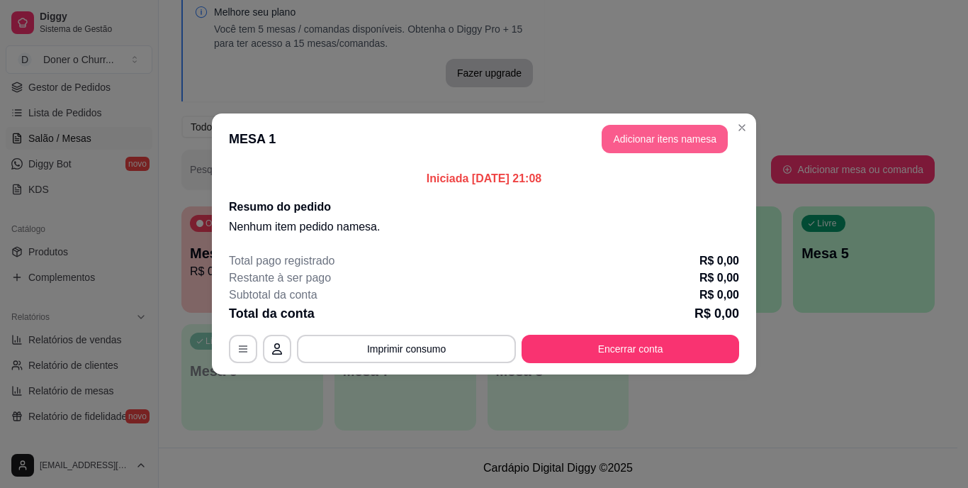
click at [693, 140] on button "Adicionar itens na mesa" at bounding box center [665, 139] width 126 height 28
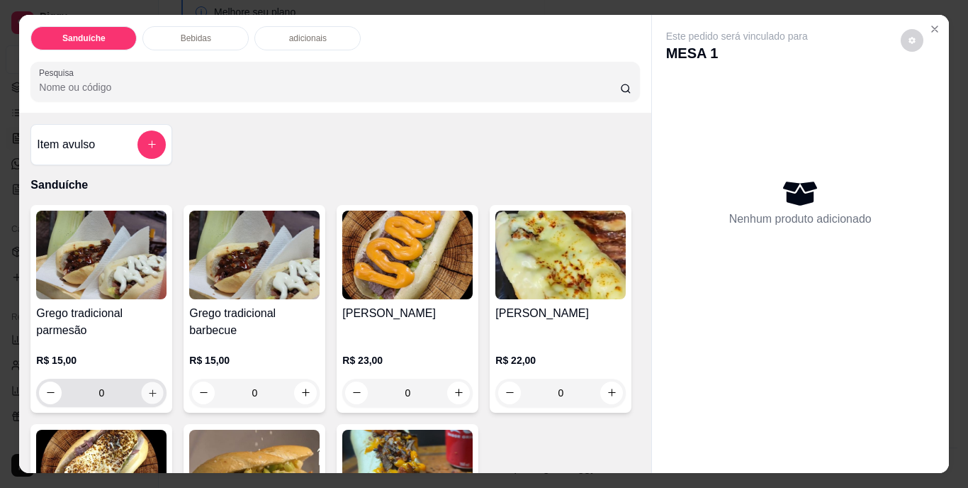
click at [149, 387] on icon "increase-product-quantity" at bounding box center [152, 392] width 11 height 11
type input "1"
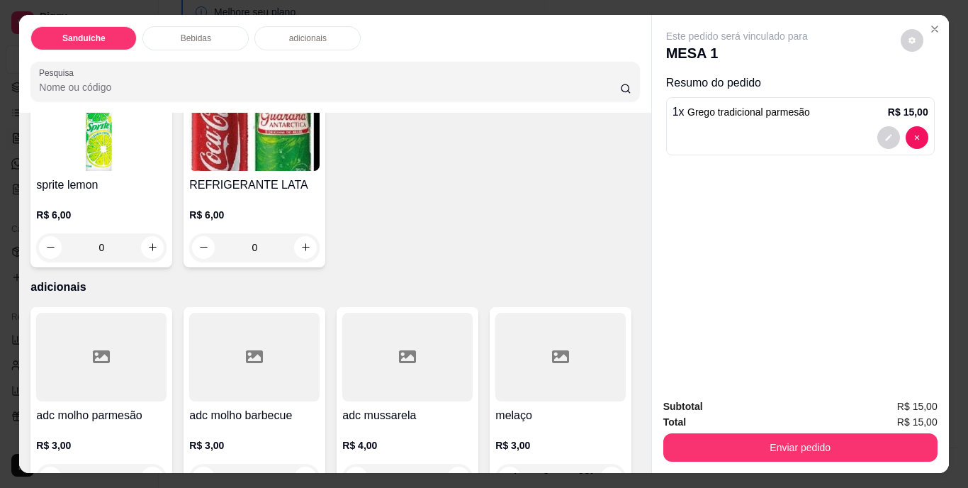
scroll to position [709, 0]
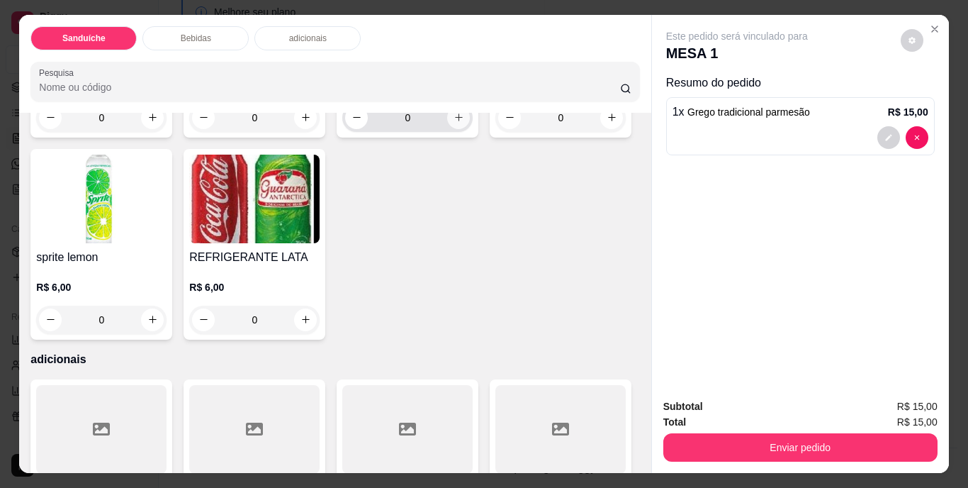
click at [455, 123] on icon "increase-product-quantity" at bounding box center [459, 117] width 11 height 11
type input "1"
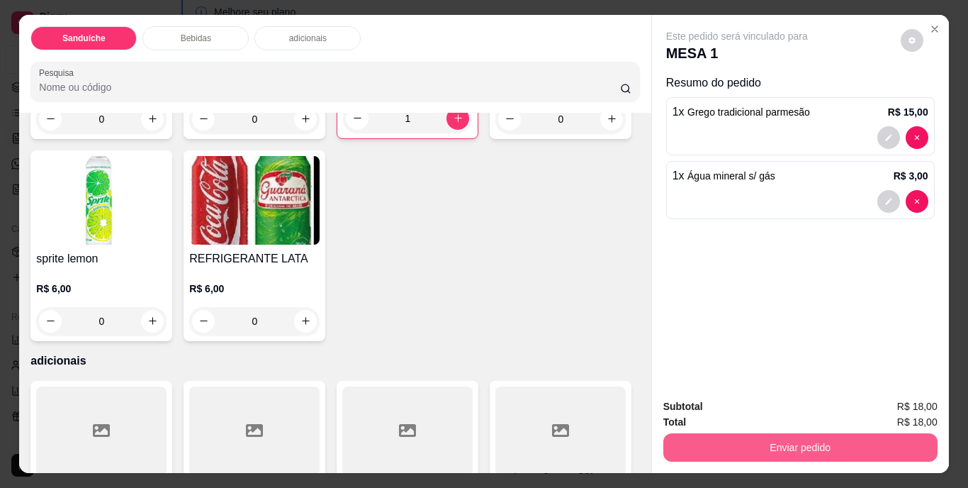
click at [786, 445] on button "Enviar pedido" at bounding box center [801, 447] width 274 height 28
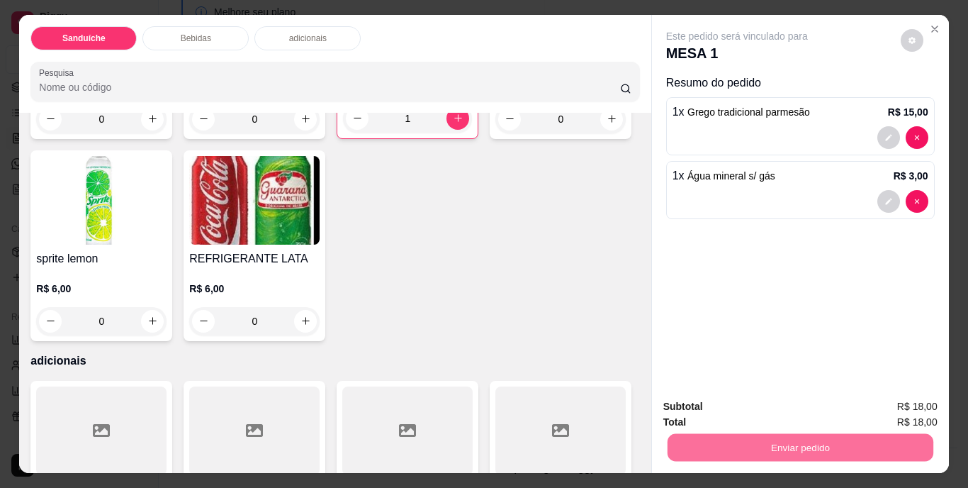
click at [739, 403] on button "Não registrar e enviar pedido" at bounding box center [753, 407] width 147 height 27
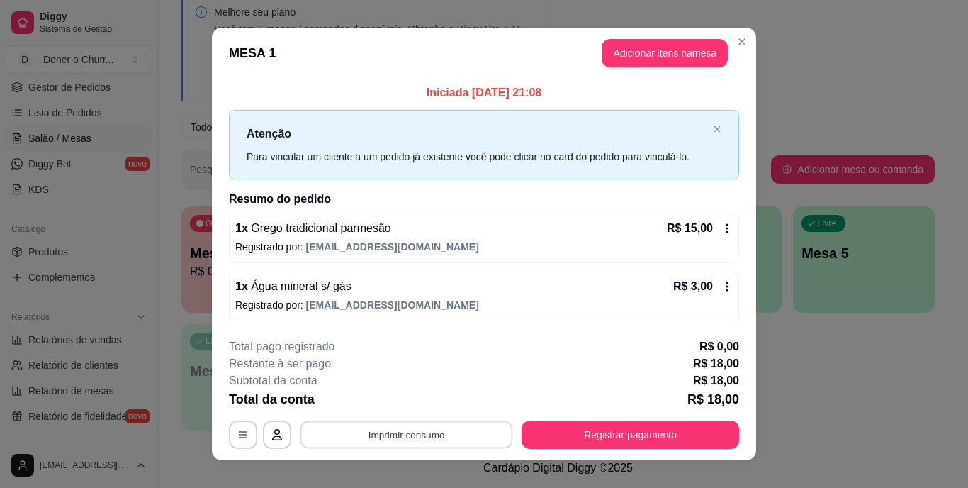
click at [396, 439] on button "Imprimir consumo" at bounding box center [407, 434] width 213 height 28
click at [397, 407] on button "IMPRESSORA" at bounding box center [405, 402] width 99 height 22
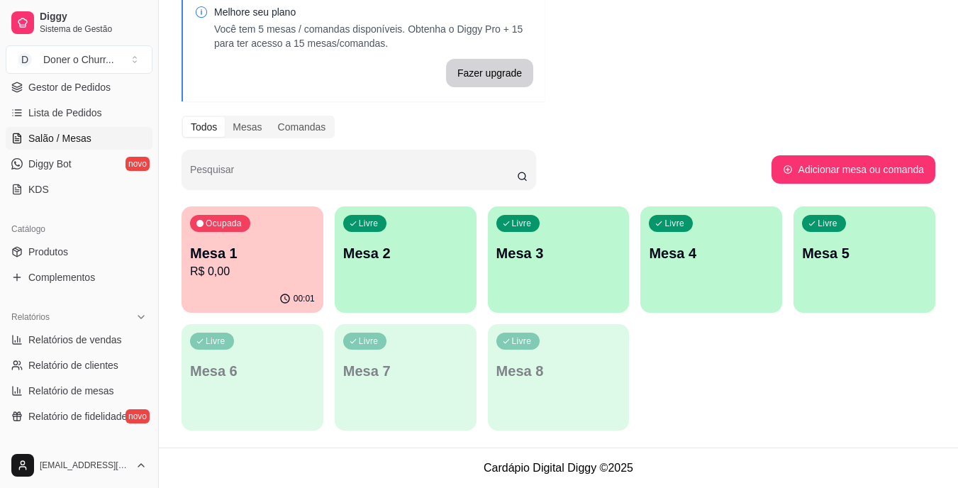
click at [459, 268] on div "Livre Mesa 2" at bounding box center [406, 250] width 142 height 89
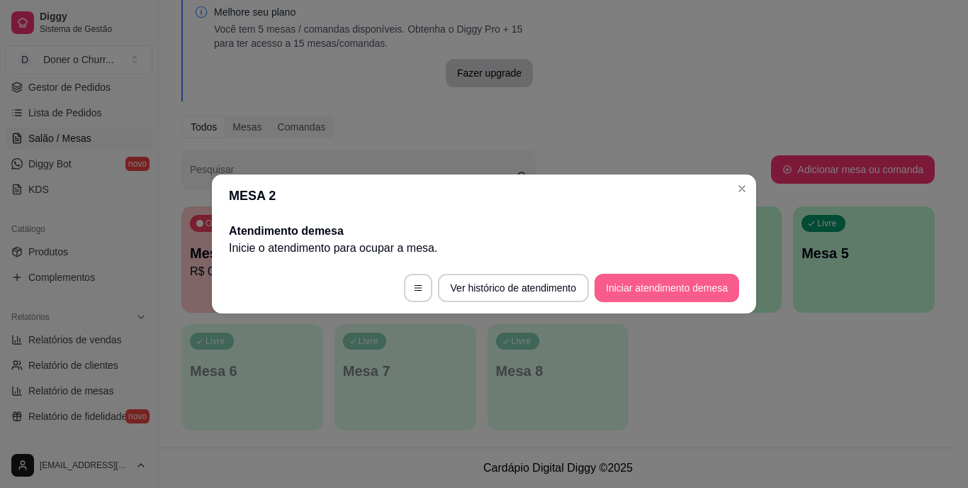
click at [649, 279] on button "Iniciar atendimento de mesa" at bounding box center [667, 288] width 145 height 28
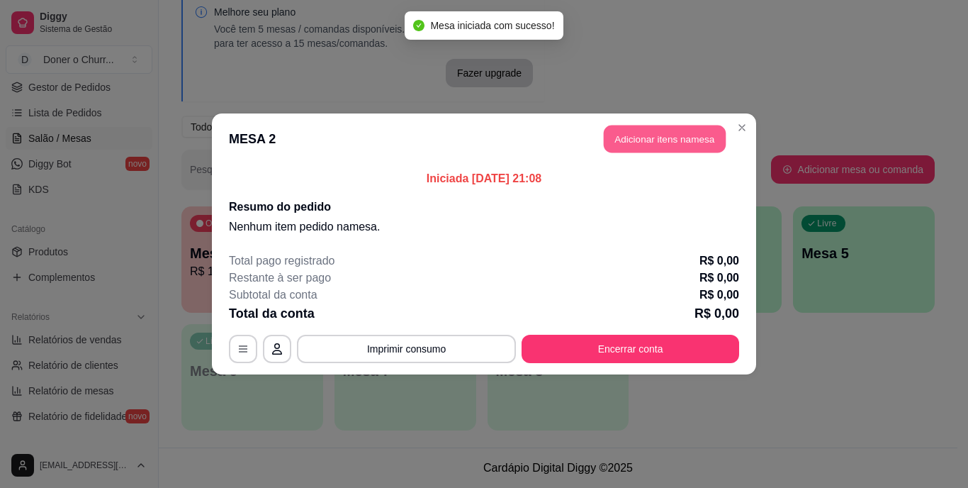
click at [675, 146] on button "Adicionar itens na mesa" at bounding box center [665, 139] width 122 height 28
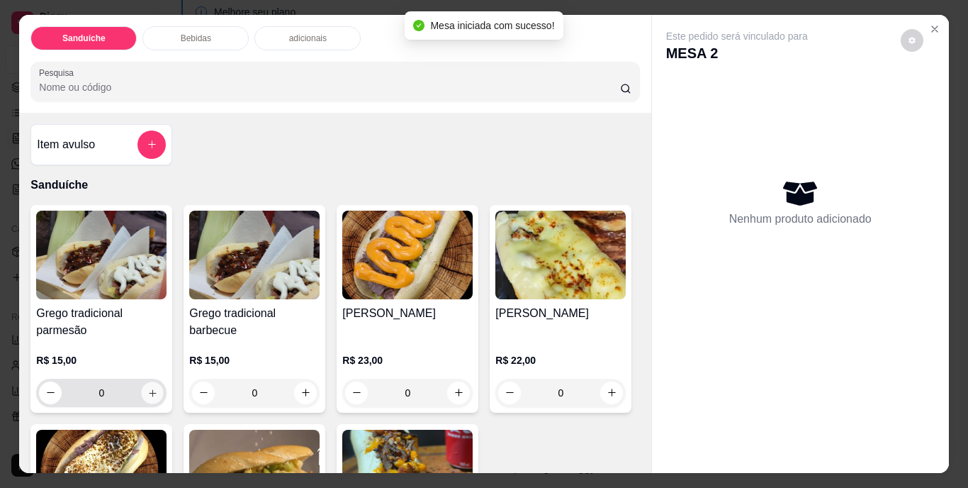
click at [150, 389] on icon "increase-product-quantity" at bounding box center [152, 392] width 11 height 11
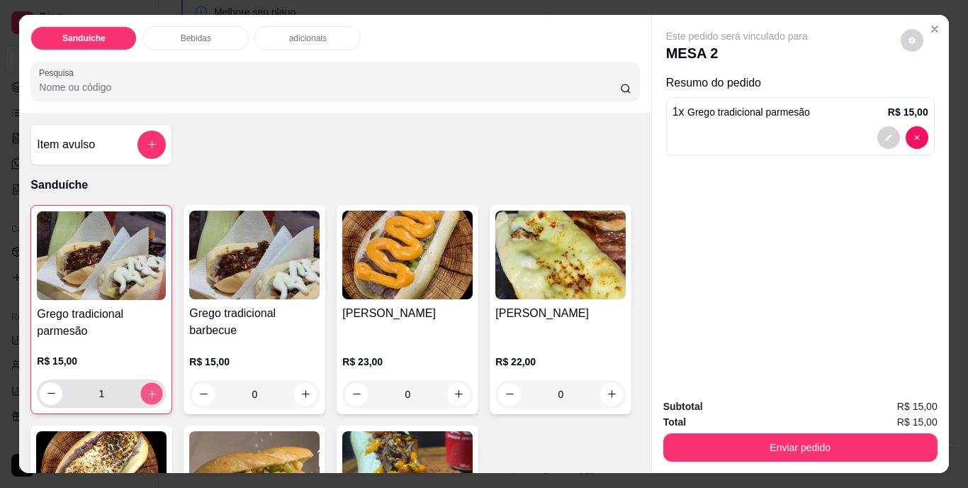
click at [151, 388] on icon "increase-product-quantity" at bounding box center [152, 393] width 11 height 11
type input "2"
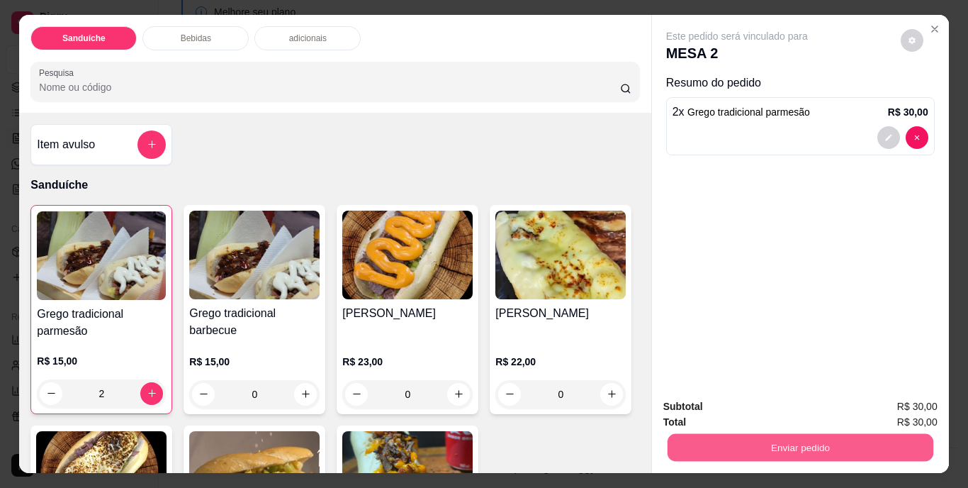
click at [804, 445] on button "Enviar pedido" at bounding box center [800, 448] width 266 height 28
click at [772, 411] on button "Não registrar e enviar pedido" at bounding box center [753, 407] width 143 height 26
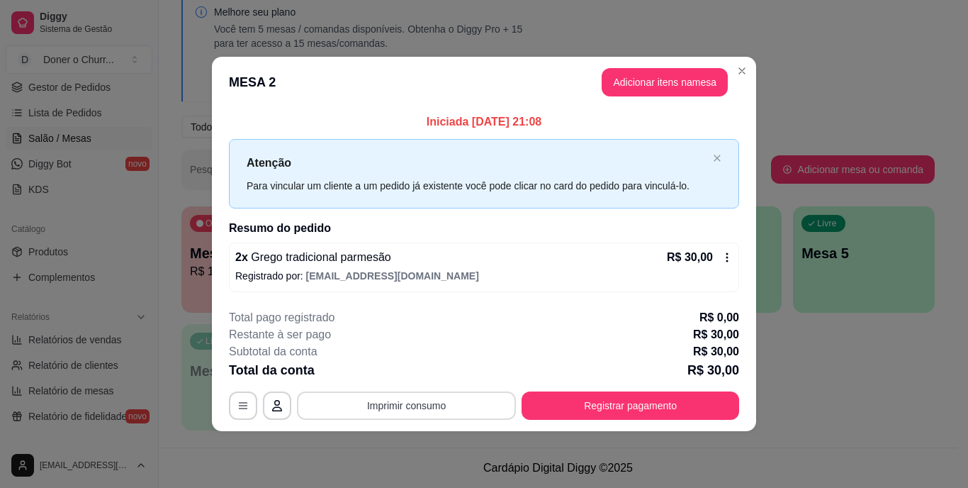
click at [420, 409] on button "Imprimir consumo" at bounding box center [406, 405] width 219 height 28
click at [421, 379] on button "IMPRESSORA" at bounding box center [411, 373] width 99 height 22
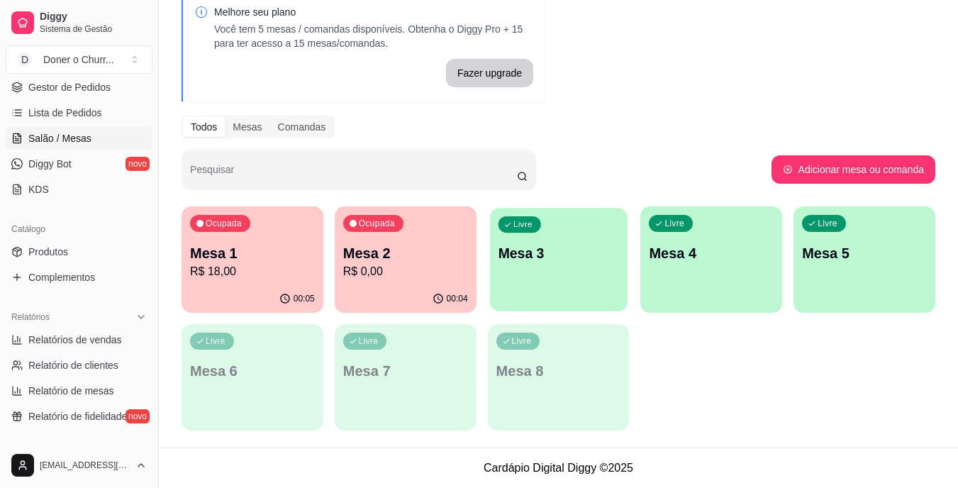
click at [564, 277] on div "Livre Mesa 3" at bounding box center [559, 251] width 138 height 86
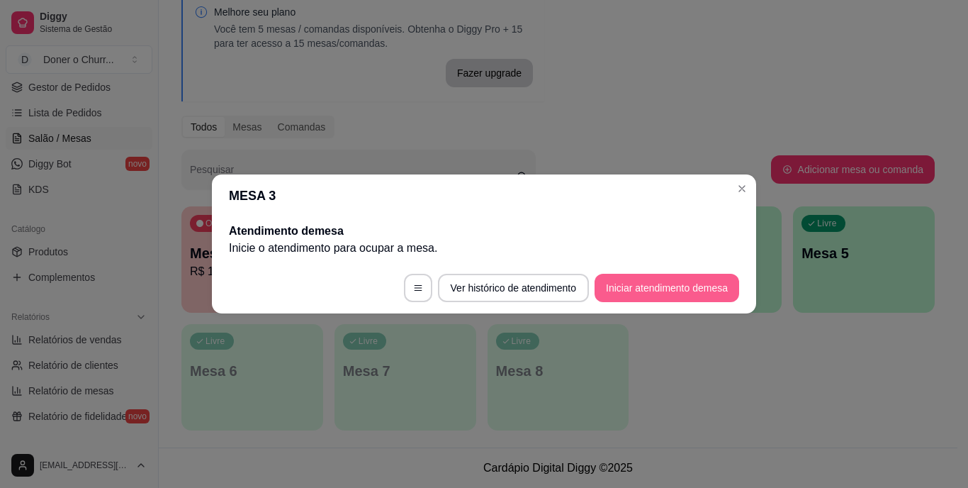
click at [666, 285] on button "Iniciar atendimento de mesa" at bounding box center [667, 288] width 145 height 28
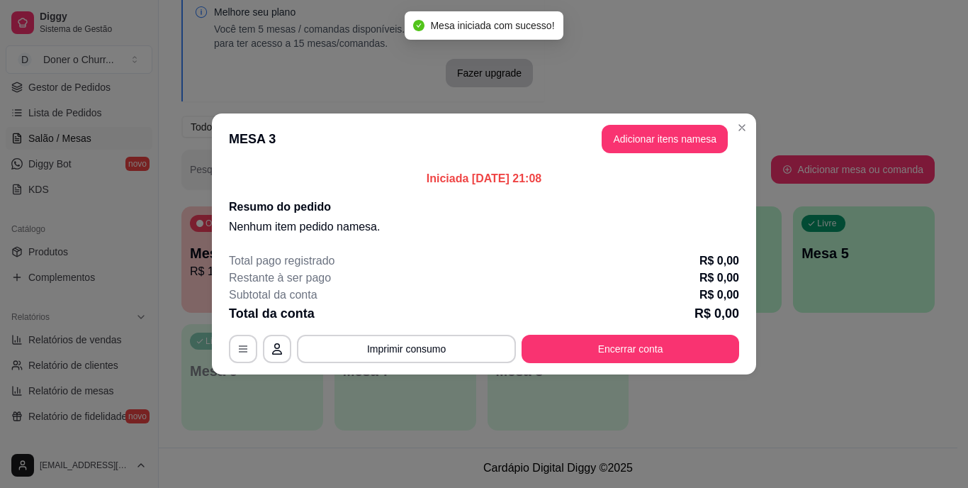
click at [644, 130] on button "Adicionar itens na mesa" at bounding box center [665, 139] width 126 height 28
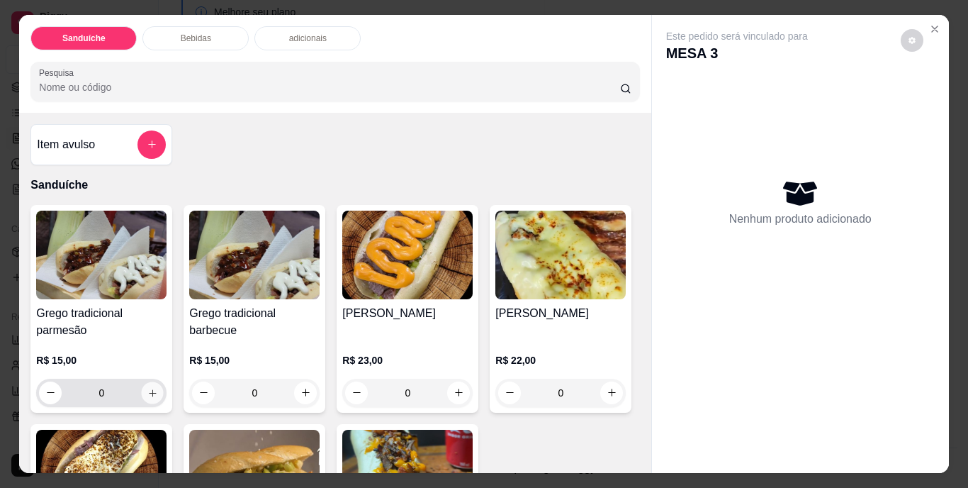
click at [148, 387] on icon "increase-product-quantity" at bounding box center [152, 392] width 11 height 11
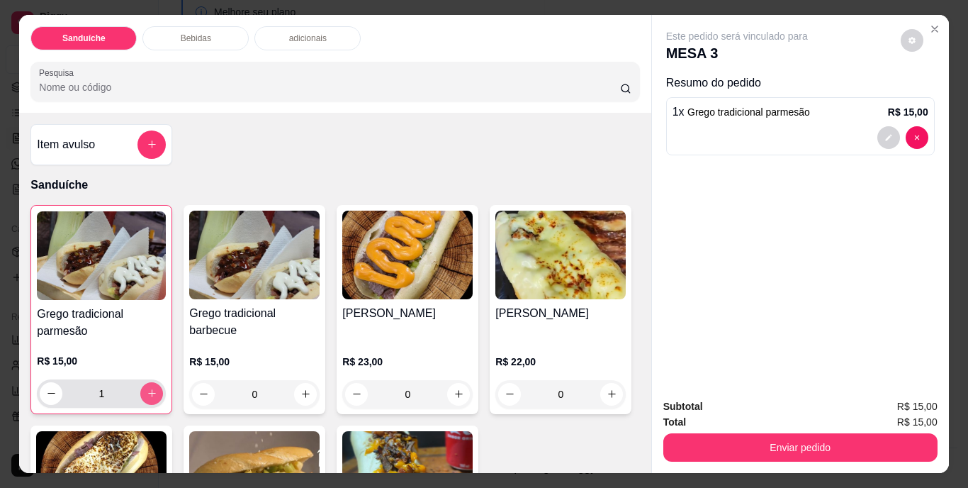
click at [148, 388] on icon "increase-product-quantity" at bounding box center [152, 393] width 11 height 11
type input "2"
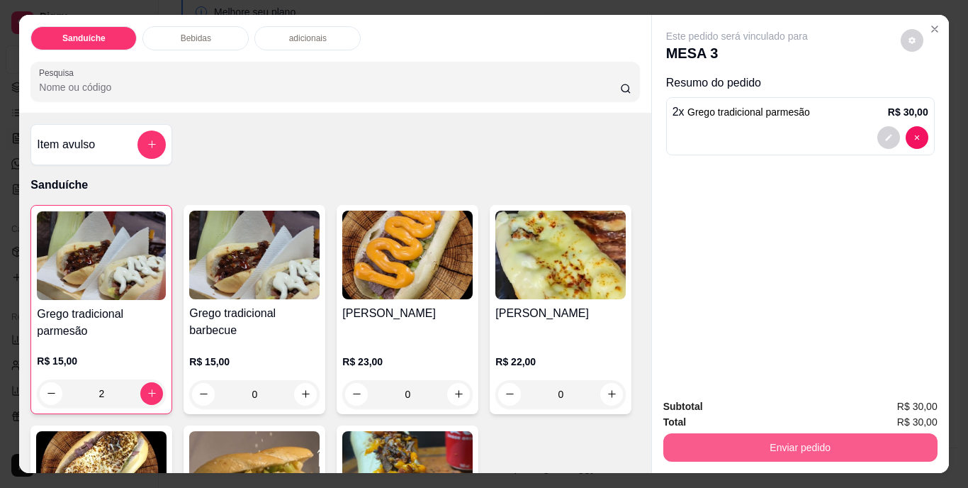
click at [800, 436] on button "Enviar pedido" at bounding box center [801, 447] width 274 height 28
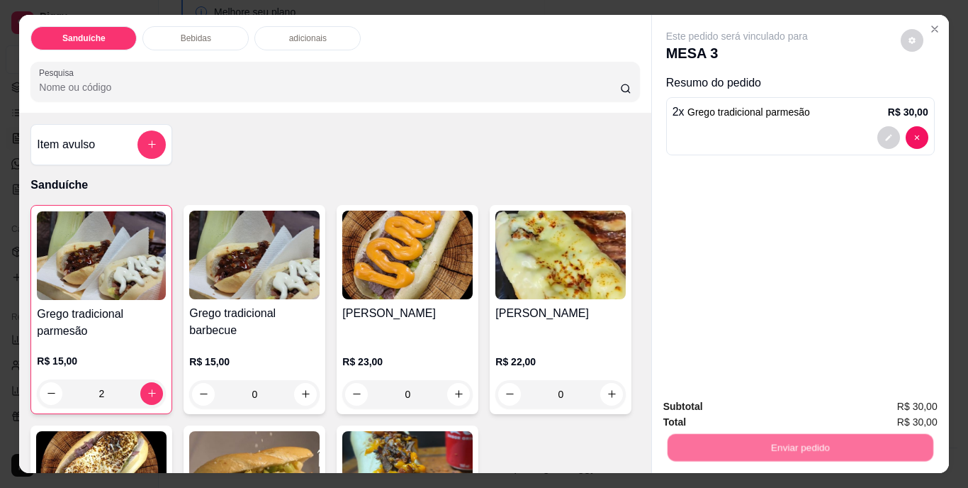
click at [752, 404] on button "Não registrar e enviar pedido" at bounding box center [753, 407] width 147 height 27
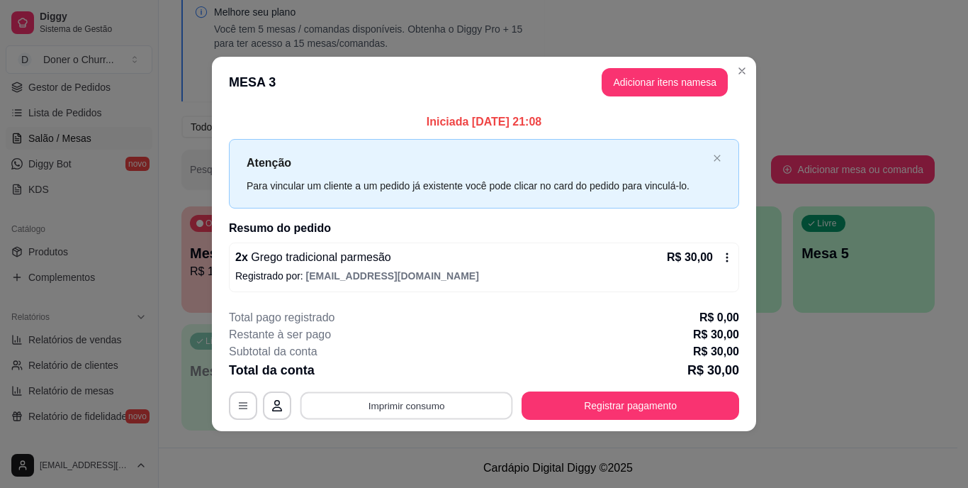
click at [386, 409] on button "Imprimir consumo" at bounding box center [407, 405] width 213 height 28
click at [419, 363] on button "IMPRESSORA" at bounding box center [410, 372] width 103 height 23
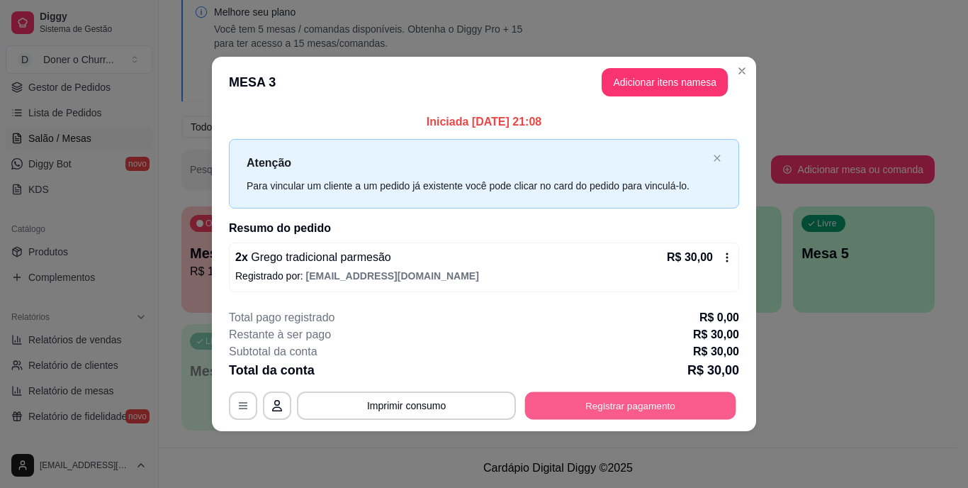
click at [624, 407] on button "Registrar pagamento" at bounding box center [630, 405] width 211 height 28
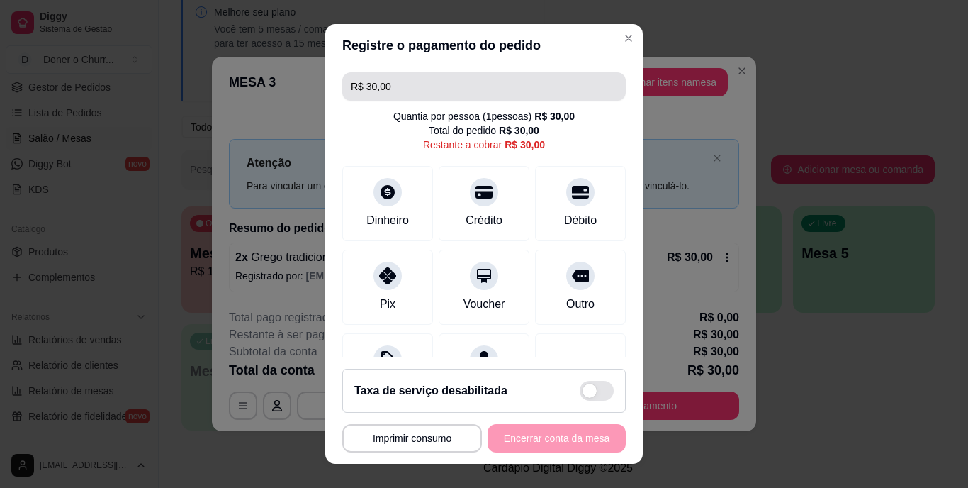
click at [430, 80] on input "R$ 30,00" at bounding box center [484, 86] width 267 height 28
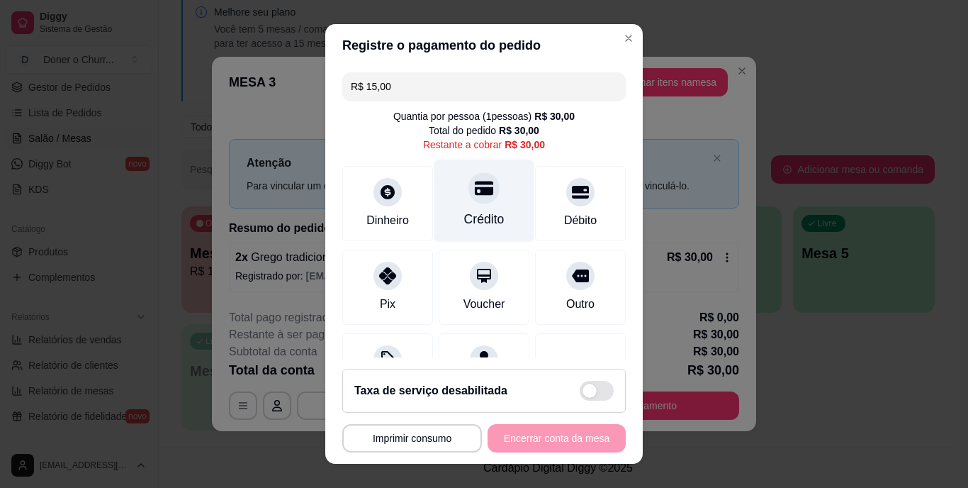
click at [478, 200] on div at bounding box center [484, 188] width 31 height 31
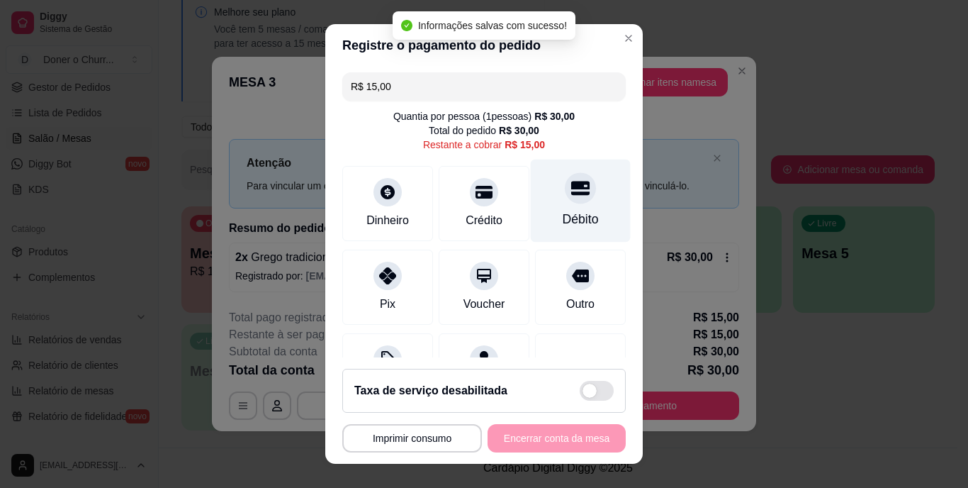
click at [571, 195] on icon at bounding box center [580, 188] width 18 height 14
type input "R$ 0,00"
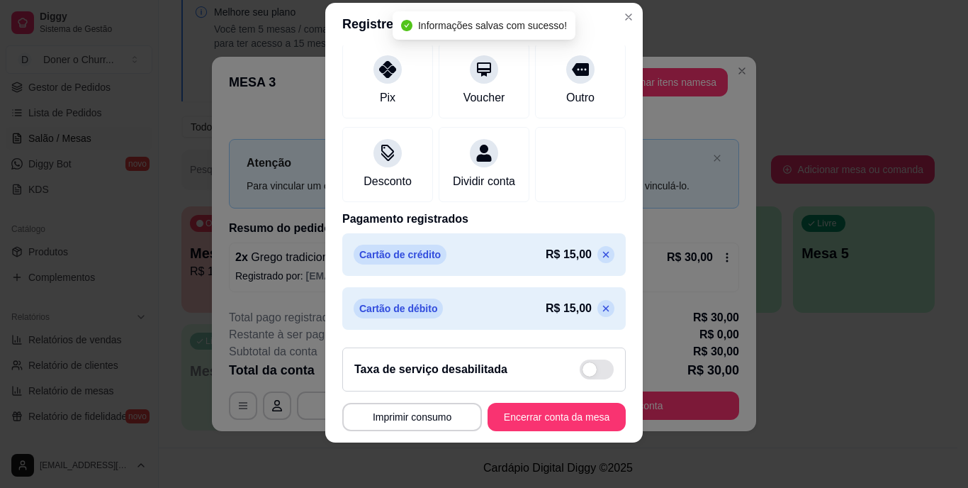
scroll to position [187, 0]
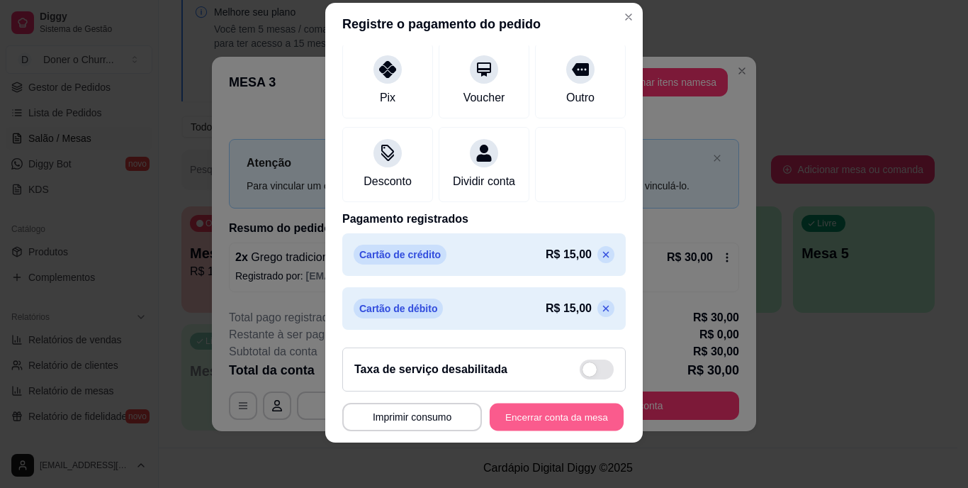
click at [524, 418] on button "Encerrar conta da mesa" at bounding box center [557, 417] width 134 height 28
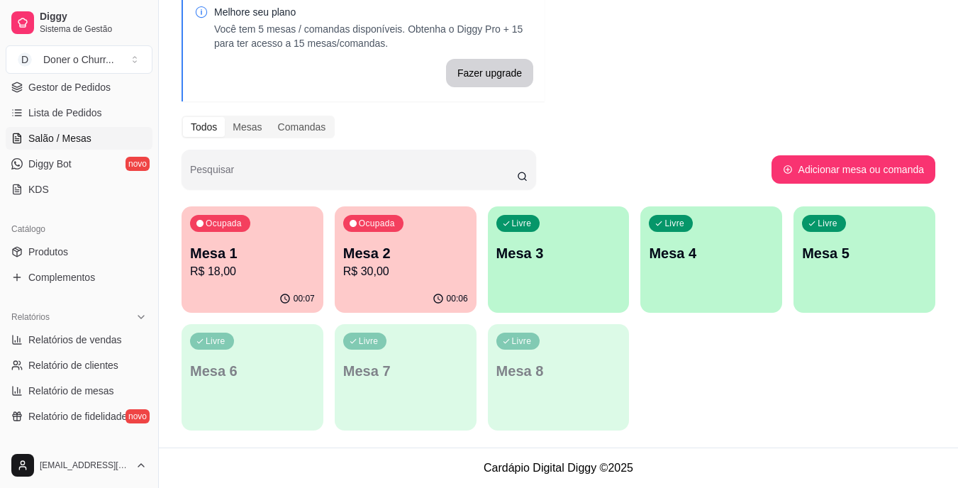
click at [272, 255] on p "Mesa 1" at bounding box center [252, 253] width 125 height 20
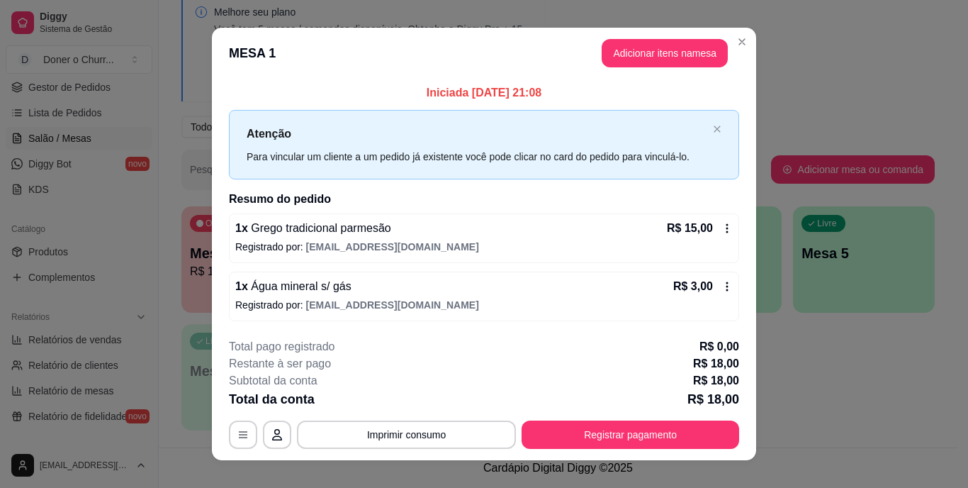
click at [652, 382] on div "Subtotal da conta R$ 18,00" at bounding box center [484, 380] width 510 height 17
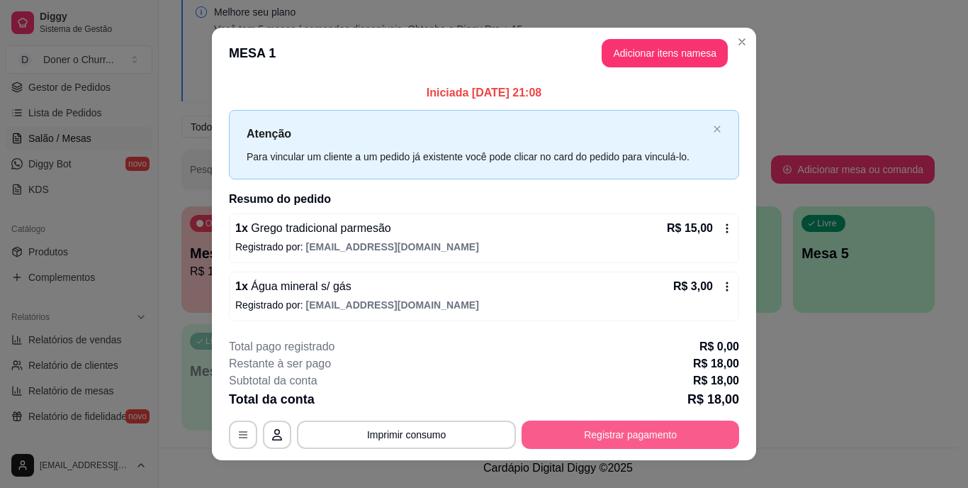
click at [569, 440] on button "Registrar pagamento" at bounding box center [631, 434] width 218 height 28
click at [568, 425] on button "Registrar pagamento" at bounding box center [630, 434] width 211 height 28
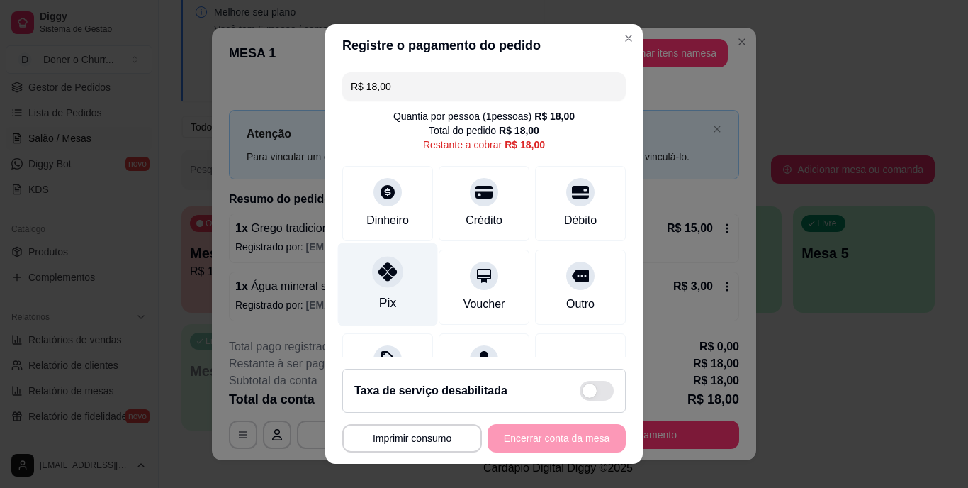
click at [372, 289] on div "Pix" at bounding box center [388, 284] width 100 height 83
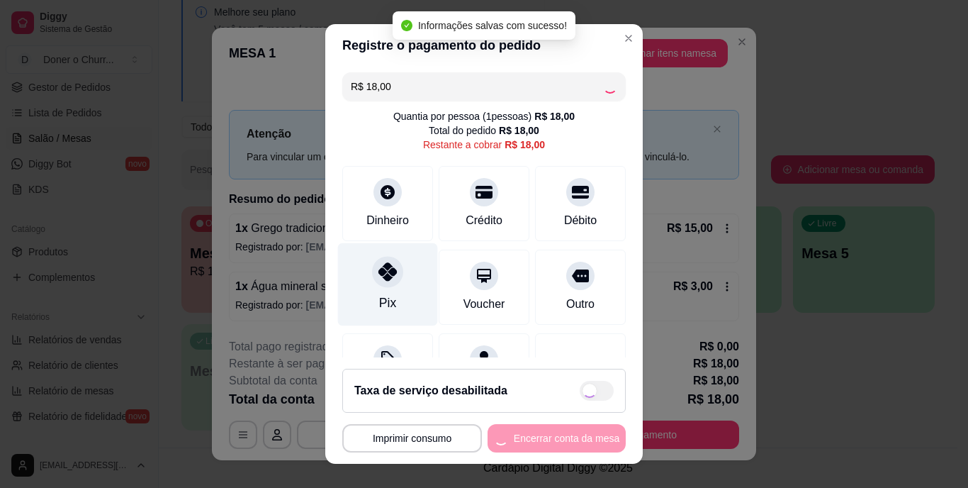
type input "R$ 0,00"
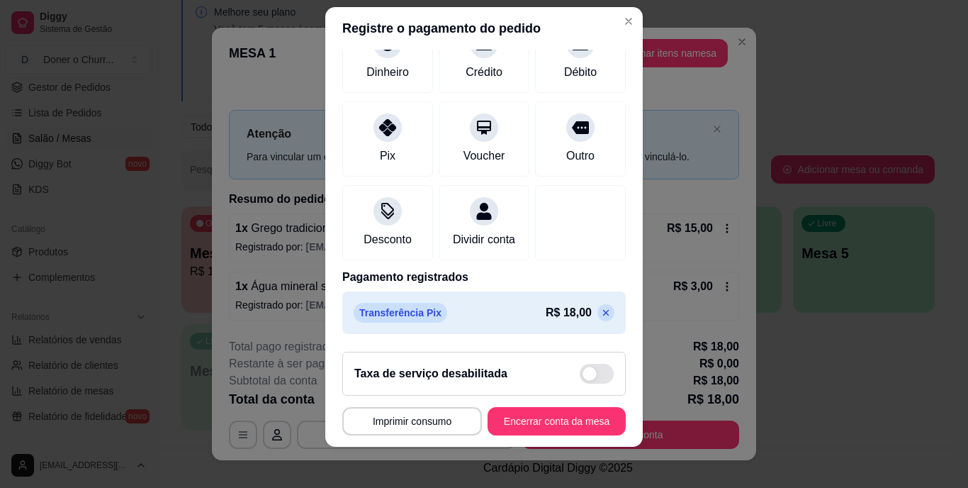
scroll to position [21, 0]
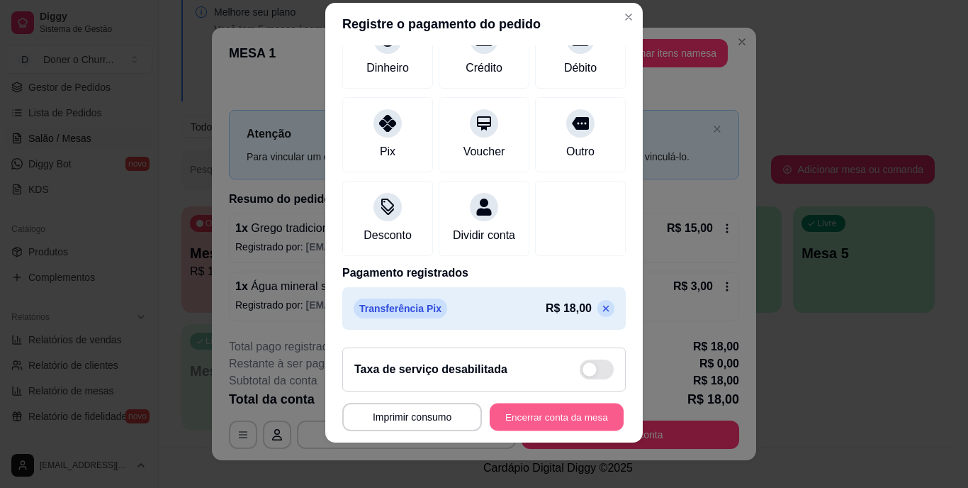
click at [534, 418] on button "Encerrar conta da mesa" at bounding box center [557, 417] width 134 height 28
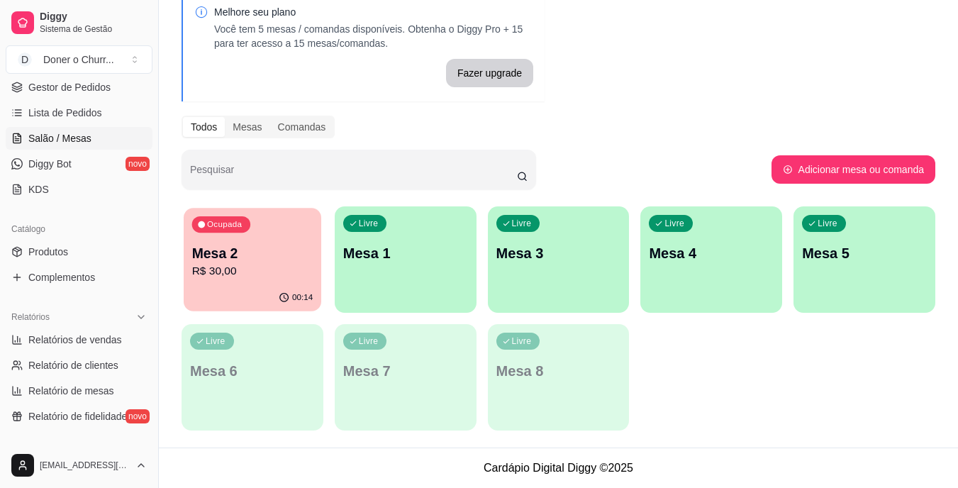
click at [235, 247] on p "Mesa 2" at bounding box center [252, 253] width 121 height 19
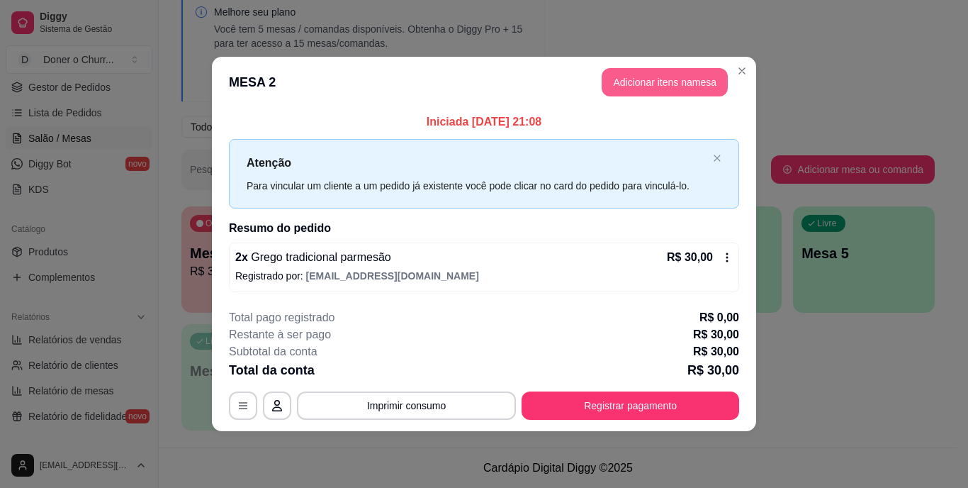
click at [661, 82] on button "Adicionar itens na mesa" at bounding box center [665, 82] width 126 height 28
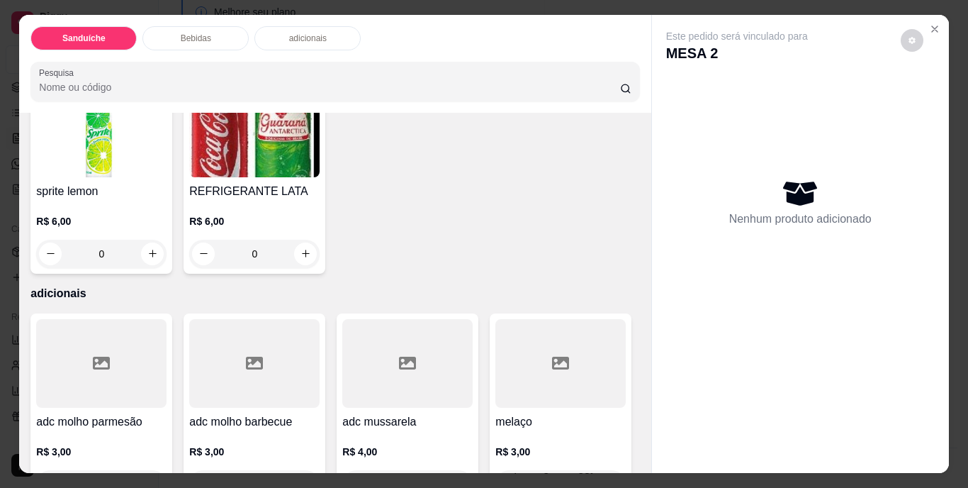
scroll to position [780, 0]
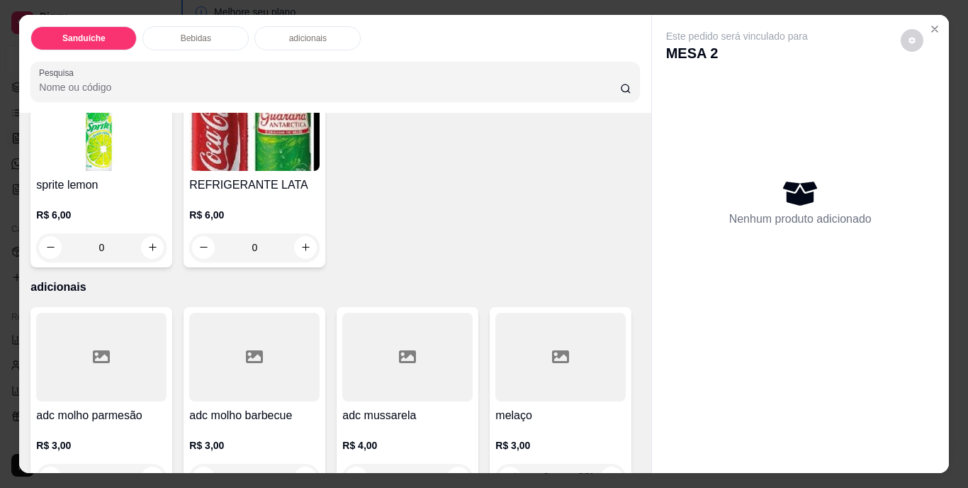
click at [147, 50] on icon "increase-product-quantity" at bounding box center [152, 45] width 11 height 11
type input "1"
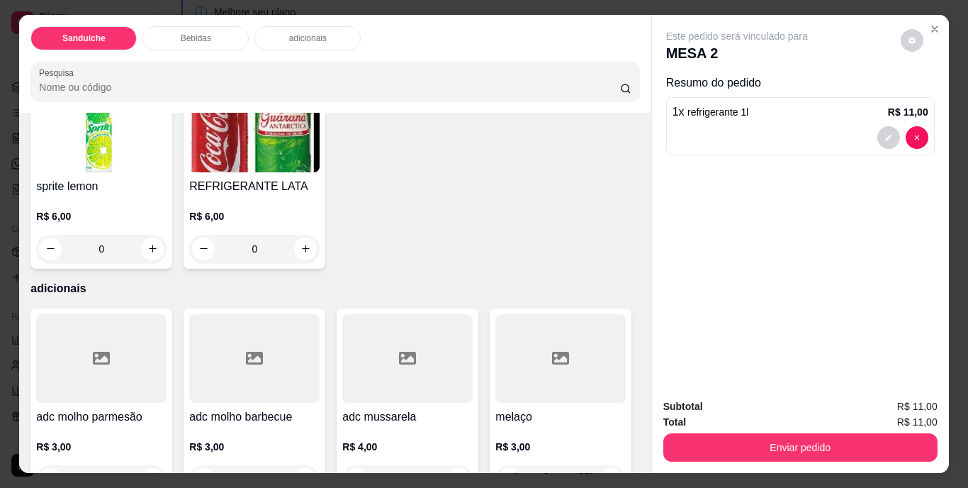
scroll to position [781, 0]
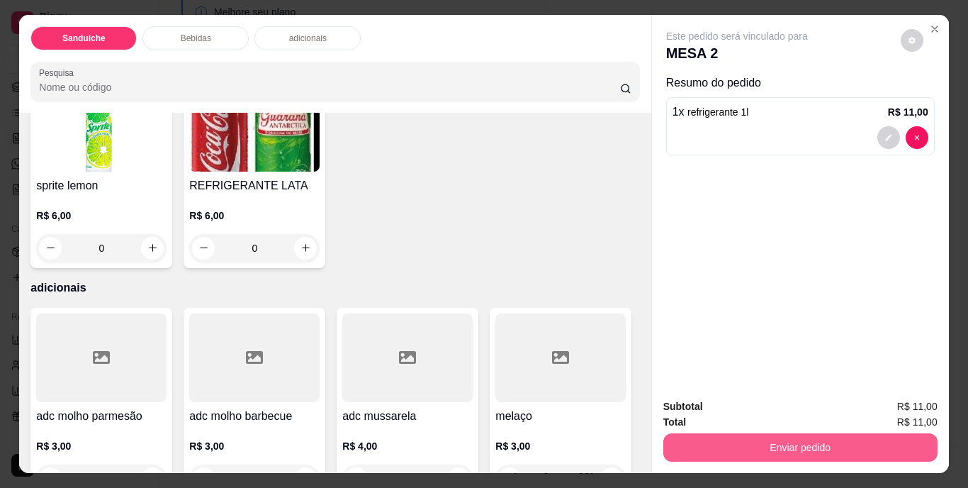
click at [738, 445] on button "Enviar pedido" at bounding box center [801, 447] width 274 height 28
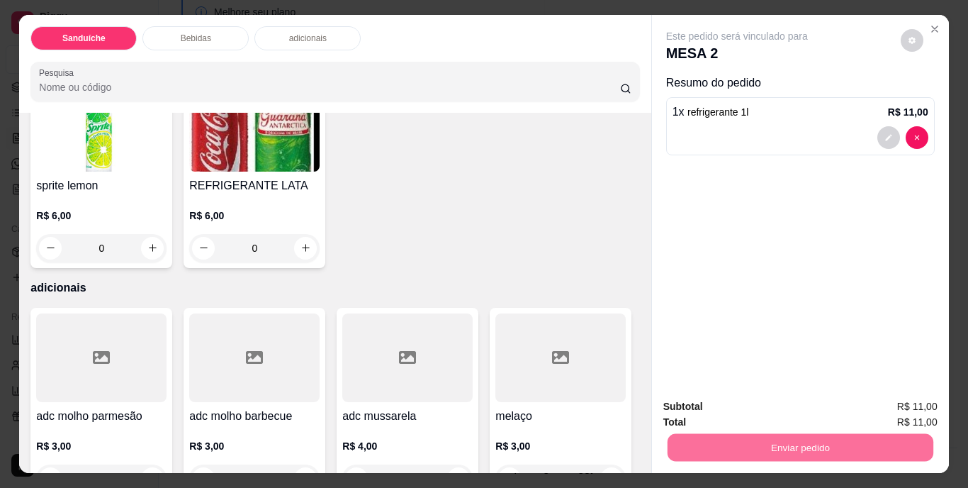
click at [730, 404] on button "Não registrar e enviar pedido" at bounding box center [753, 407] width 143 height 26
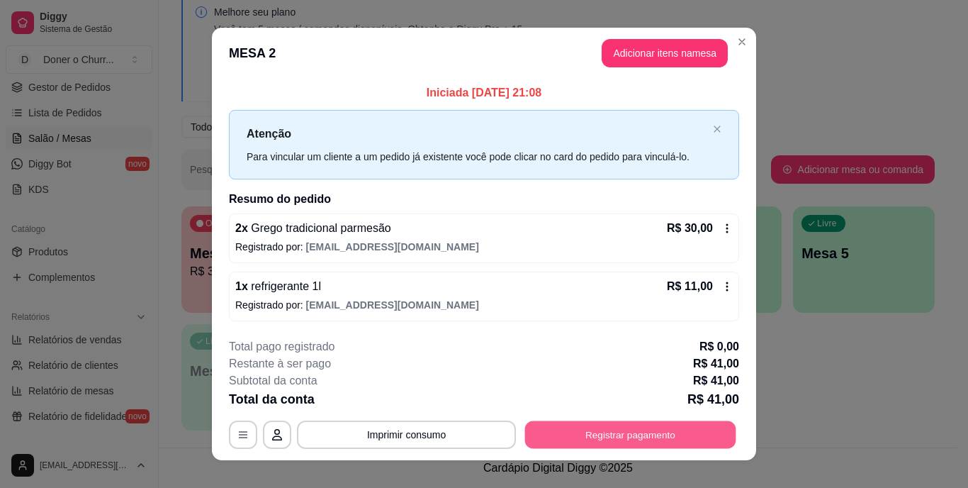
click at [620, 428] on button "Registrar pagamento" at bounding box center [630, 434] width 211 height 28
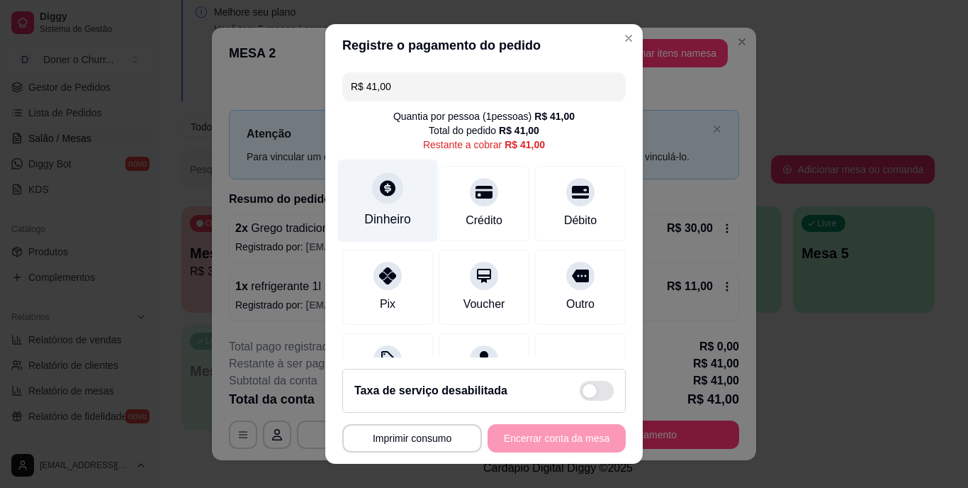
click at [387, 208] on div "Dinheiro" at bounding box center [388, 201] width 100 height 83
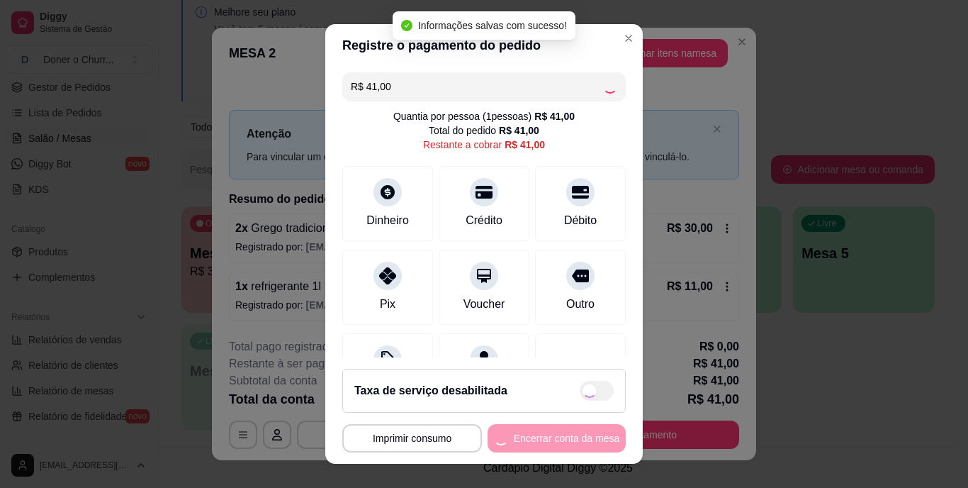
type input "R$ 0,00"
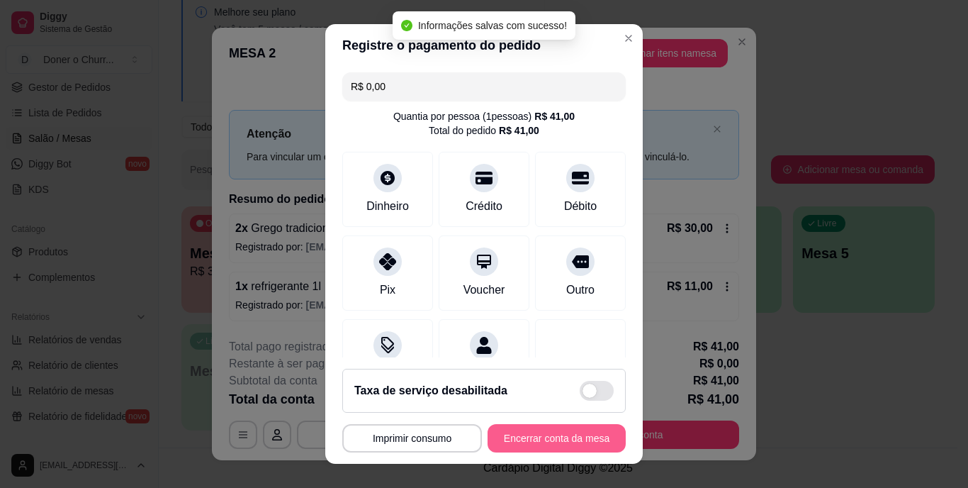
click at [549, 430] on button "Encerrar conta da mesa" at bounding box center [557, 438] width 138 height 28
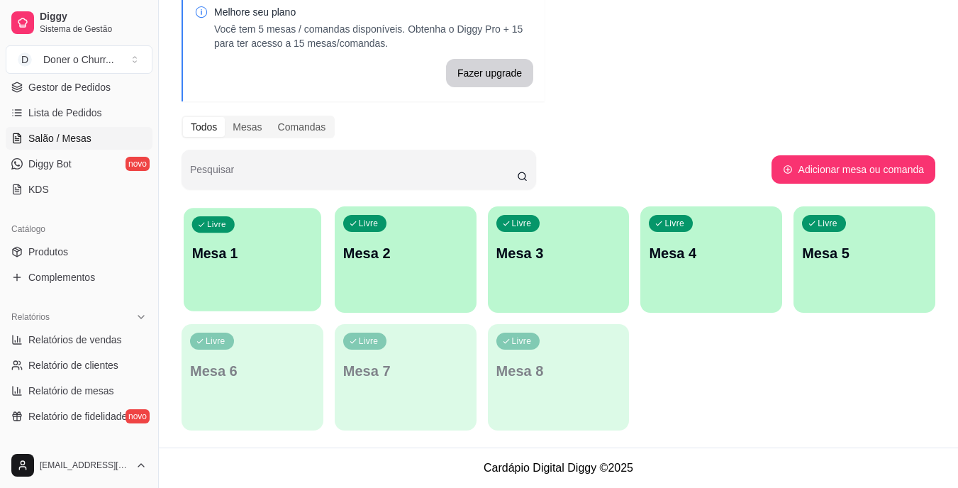
click at [255, 254] on p "Mesa 1" at bounding box center [252, 253] width 121 height 19
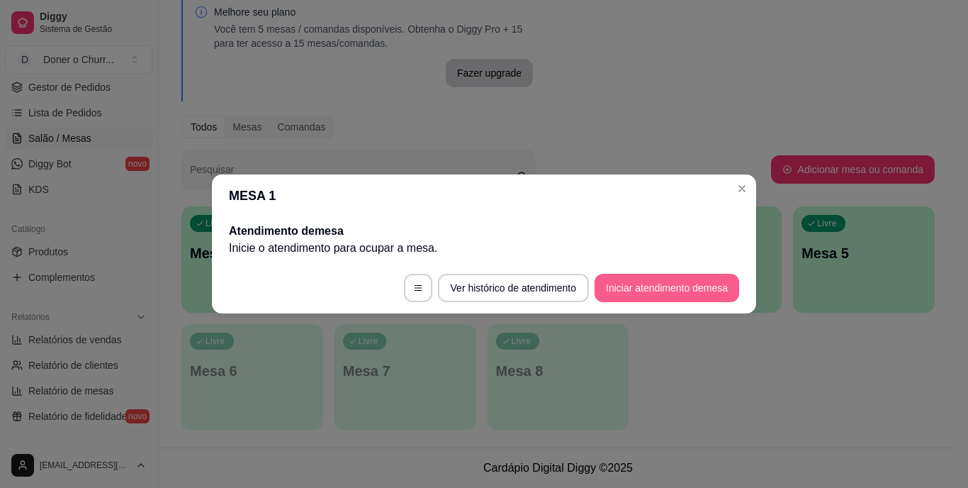
click at [630, 287] on button "Iniciar atendimento de mesa" at bounding box center [667, 288] width 145 height 28
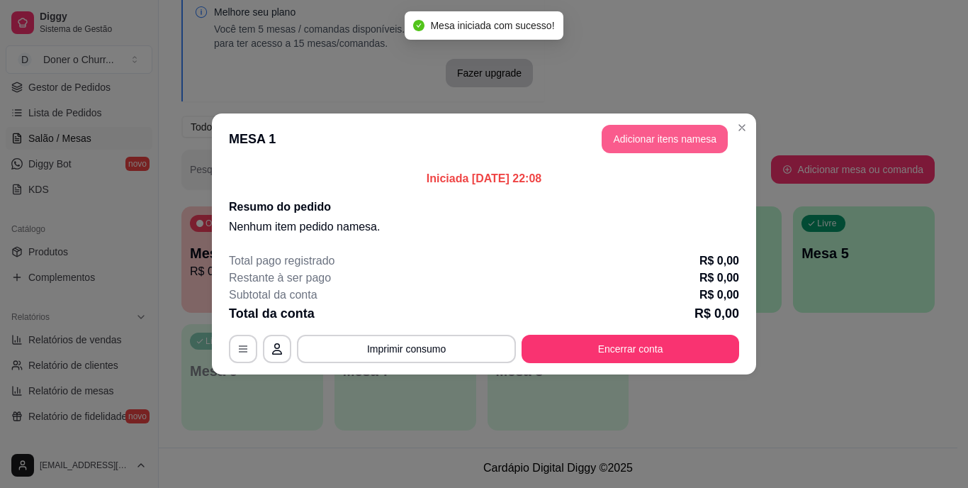
click at [655, 140] on button "Adicionar itens na mesa" at bounding box center [665, 139] width 126 height 28
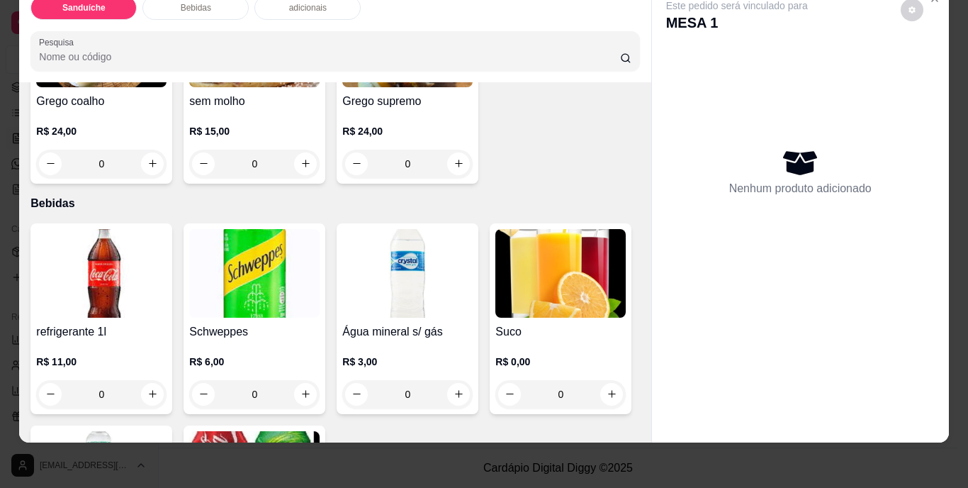
scroll to position [425, 0]
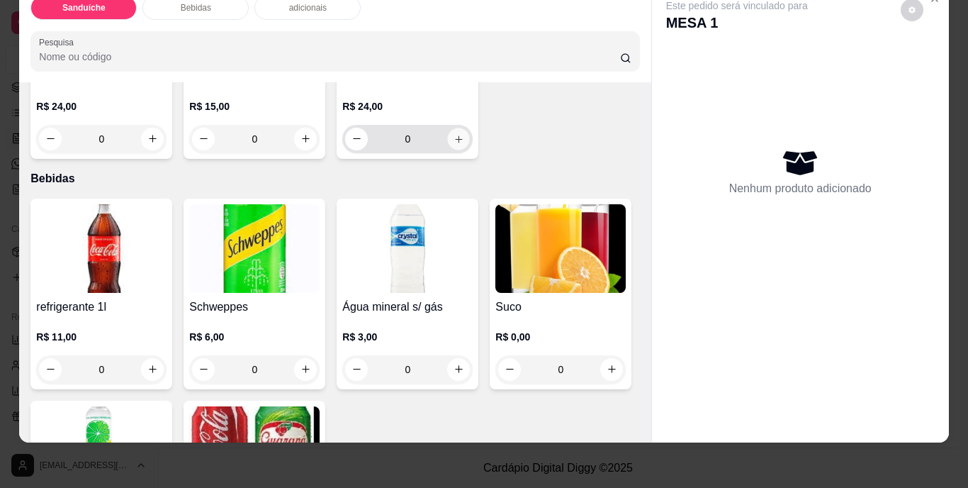
click at [454, 144] on icon "increase-product-quantity" at bounding box center [459, 138] width 11 height 11
type input "1"
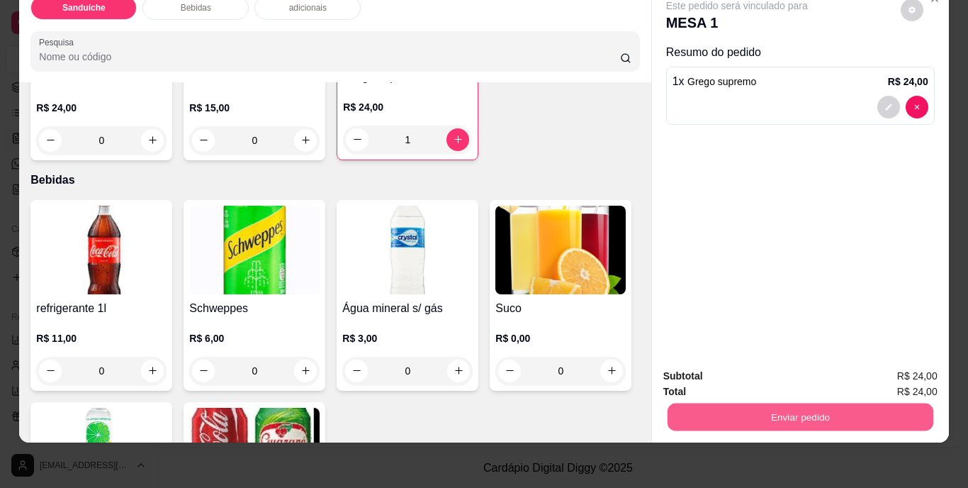
click at [832, 417] on button "Enviar pedido" at bounding box center [800, 417] width 266 height 28
click at [728, 368] on button "Não registrar e enviar pedido" at bounding box center [753, 371] width 143 height 26
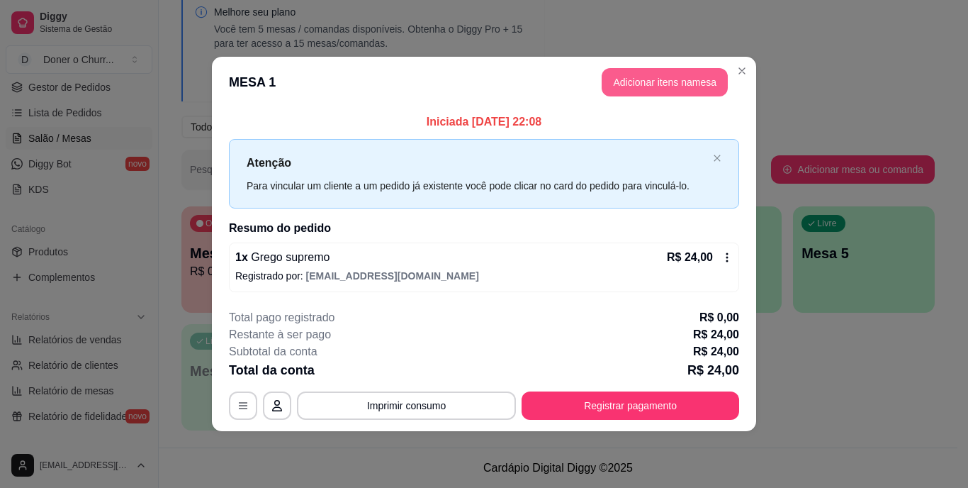
click at [669, 86] on button "Adicionar itens na mesa" at bounding box center [665, 82] width 126 height 28
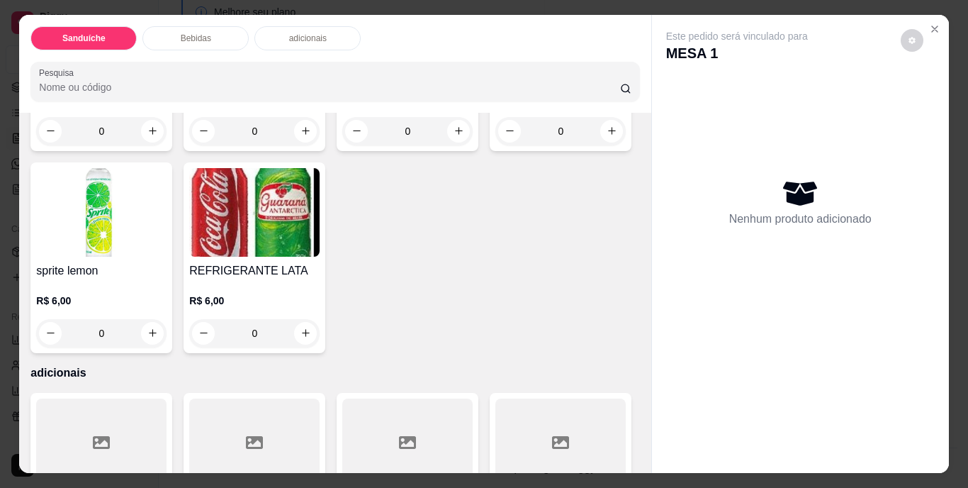
scroll to position [780, 0]
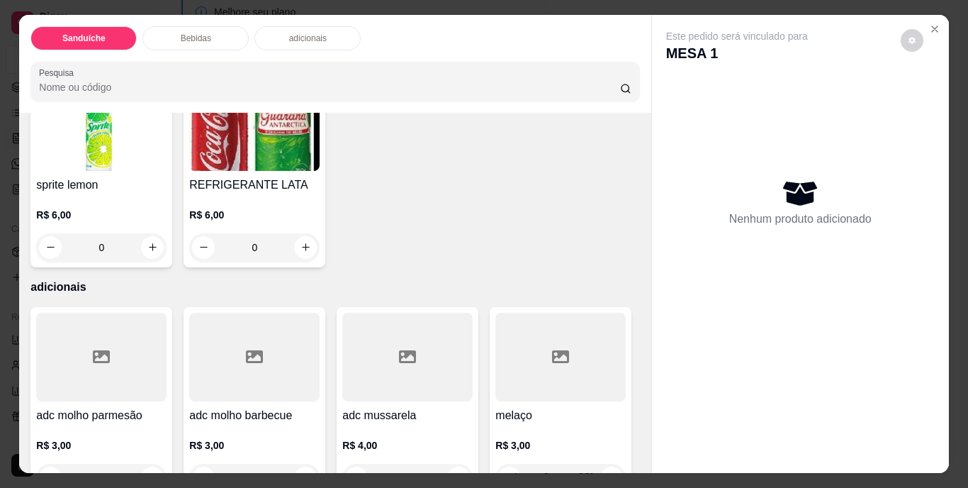
click at [304, 50] on icon "increase-product-quantity" at bounding box center [306, 45] width 11 height 11
type input "1"
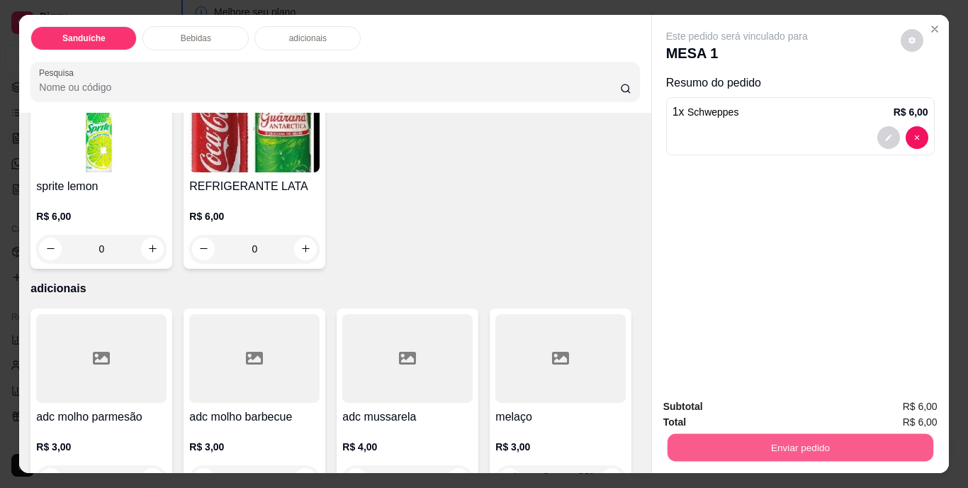
click at [781, 435] on button "Enviar pedido" at bounding box center [800, 448] width 266 height 28
click at [756, 401] on button "Não registrar e enviar pedido" at bounding box center [753, 407] width 147 height 27
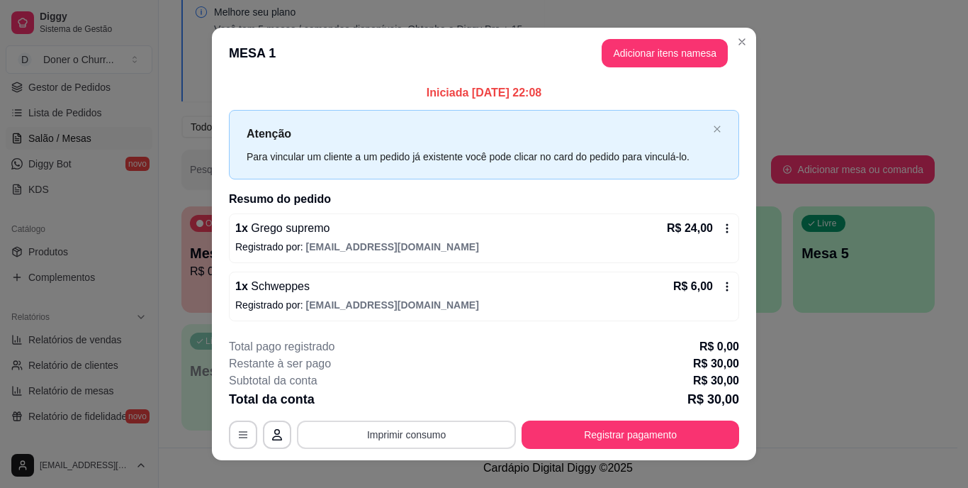
click at [410, 432] on button "Imprimir consumo" at bounding box center [406, 434] width 219 height 28
click at [419, 401] on button "IMPRESSORA" at bounding box center [405, 402] width 103 height 23
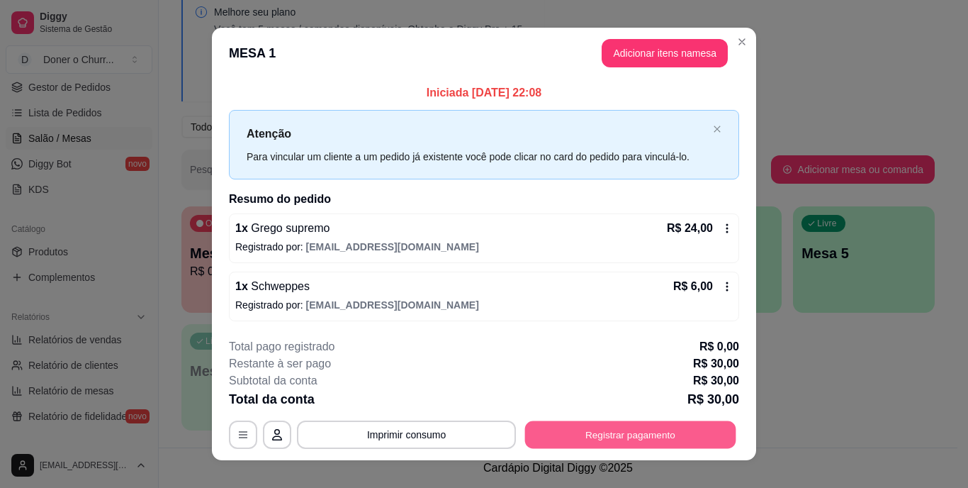
click at [588, 428] on button "Registrar pagamento" at bounding box center [630, 434] width 211 height 28
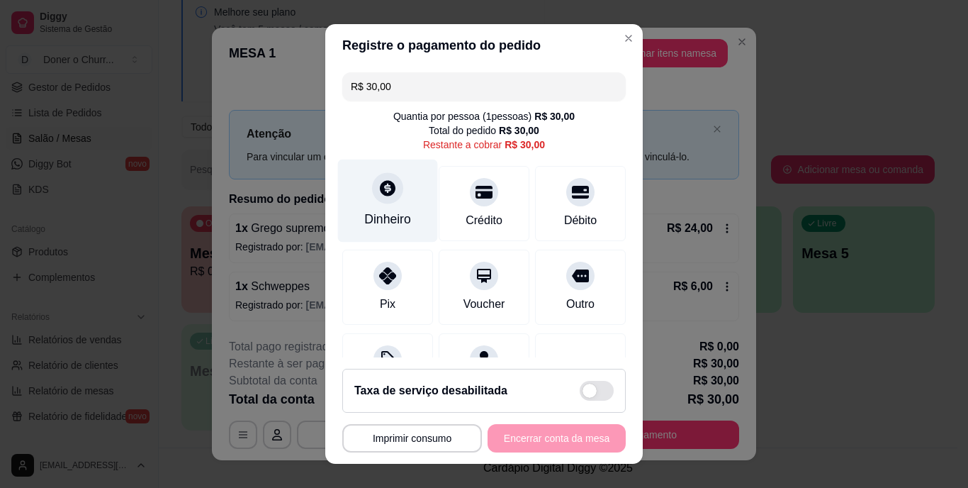
click at [372, 196] on div at bounding box center [387, 188] width 31 height 31
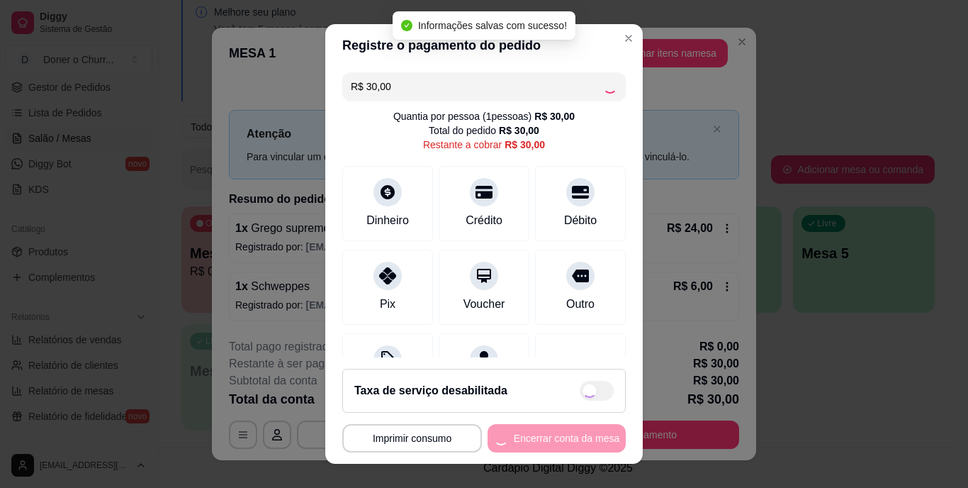
type input "R$ 0,00"
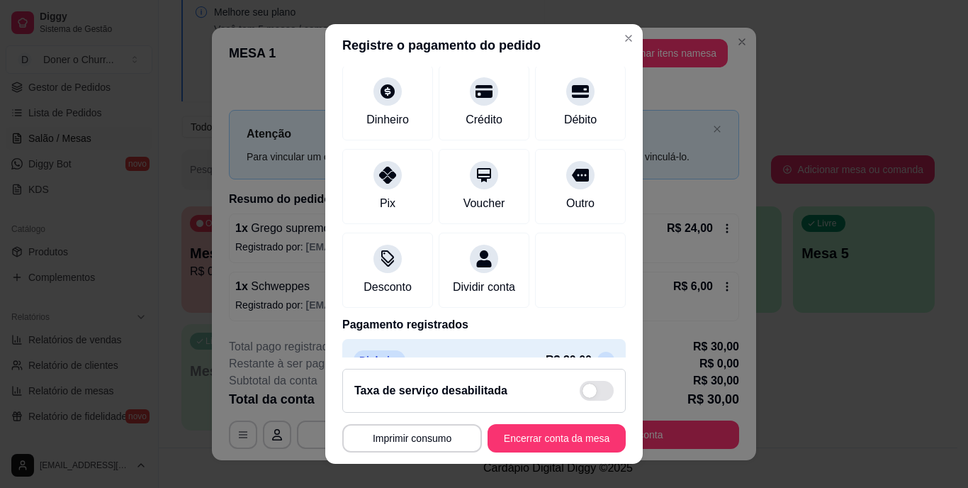
scroll to position [133, 0]
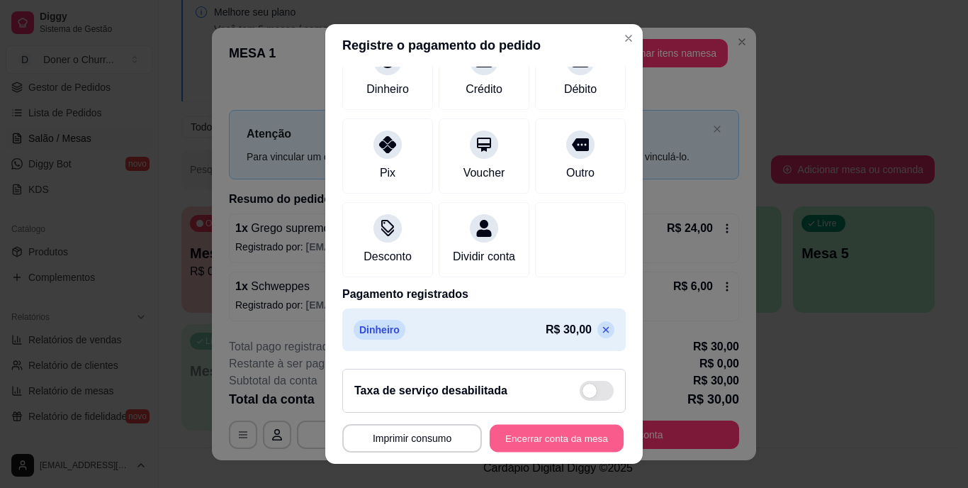
click at [519, 441] on button "Encerrar conta da mesa" at bounding box center [557, 438] width 134 height 28
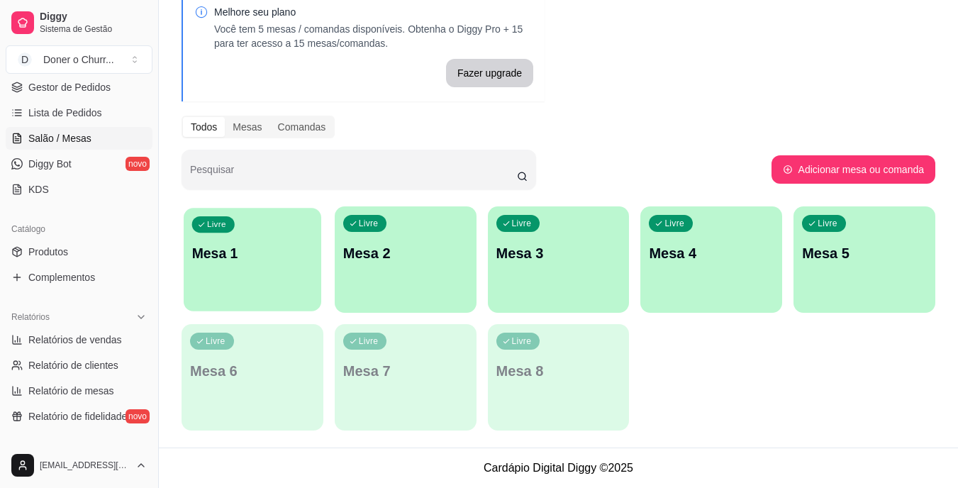
click at [208, 241] on div "Livre Mesa 1" at bounding box center [253, 251] width 138 height 86
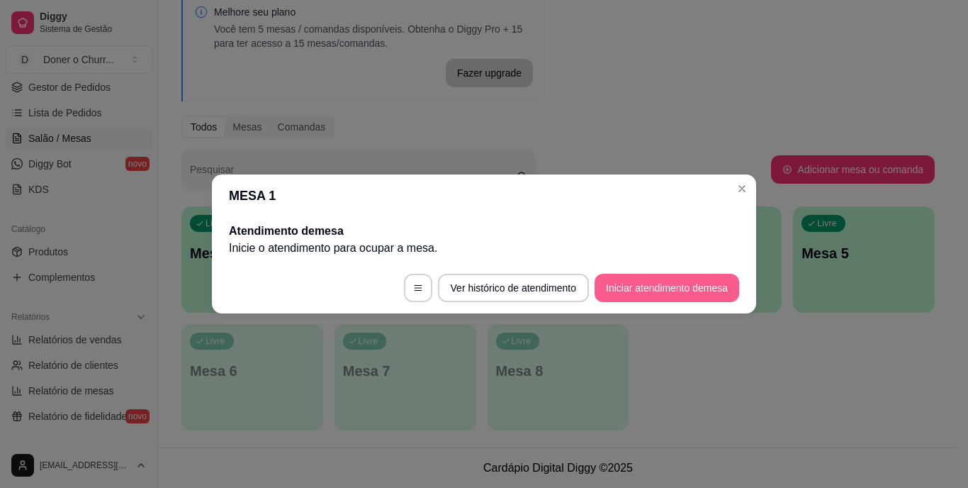
click at [646, 287] on button "Iniciar atendimento de mesa" at bounding box center [667, 288] width 145 height 28
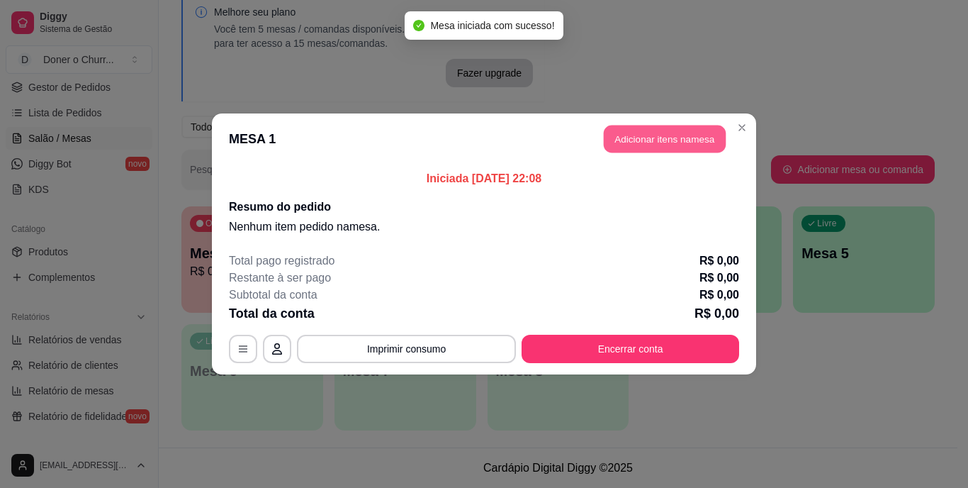
click at [648, 141] on button "Adicionar itens na mesa" at bounding box center [665, 139] width 122 height 28
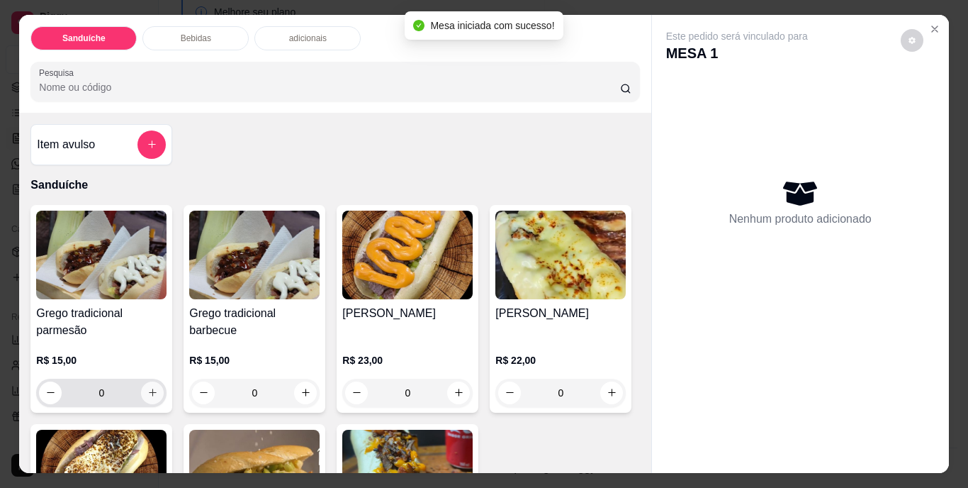
click at [149, 387] on icon "increase-product-quantity" at bounding box center [152, 392] width 11 height 11
type input "1"
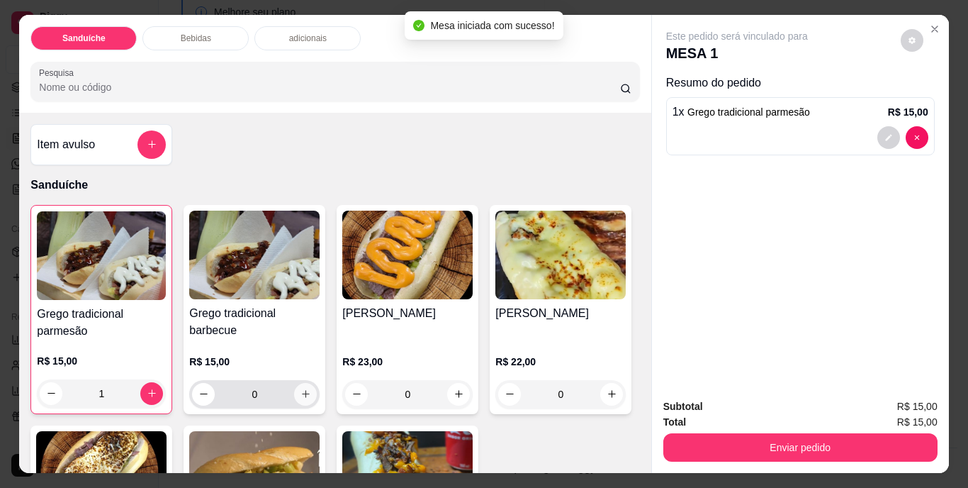
click at [301, 391] on icon "increase-product-quantity" at bounding box center [306, 394] width 11 height 11
type input "1"
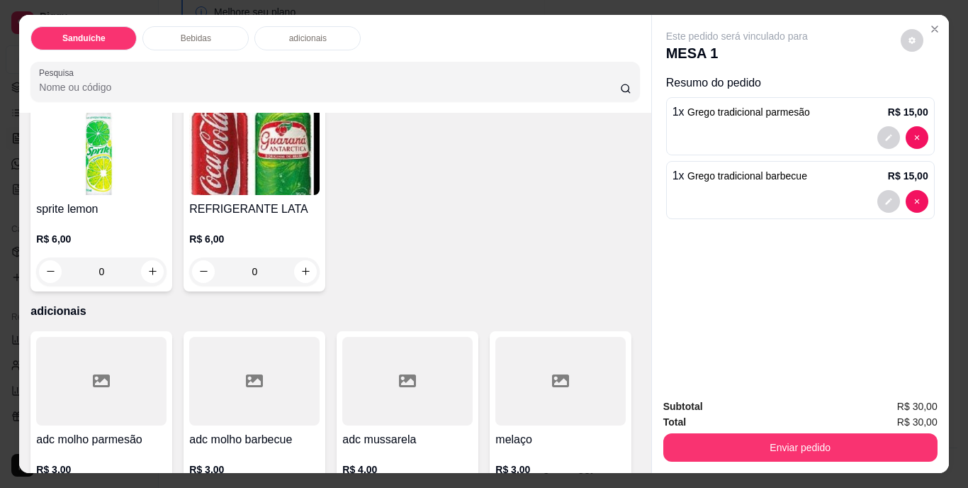
scroll to position [780, 0]
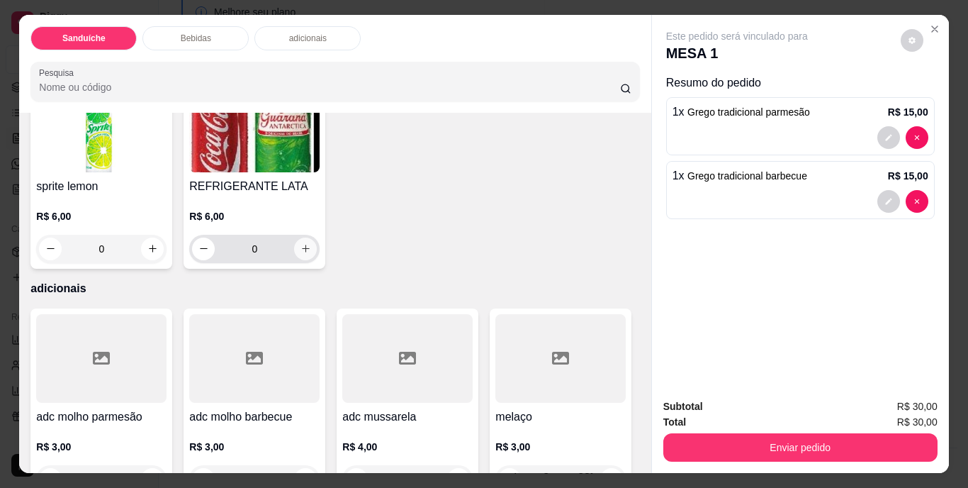
click at [317, 260] on button "increase-product-quantity" at bounding box center [305, 249] width 23 height 23
type input "1"
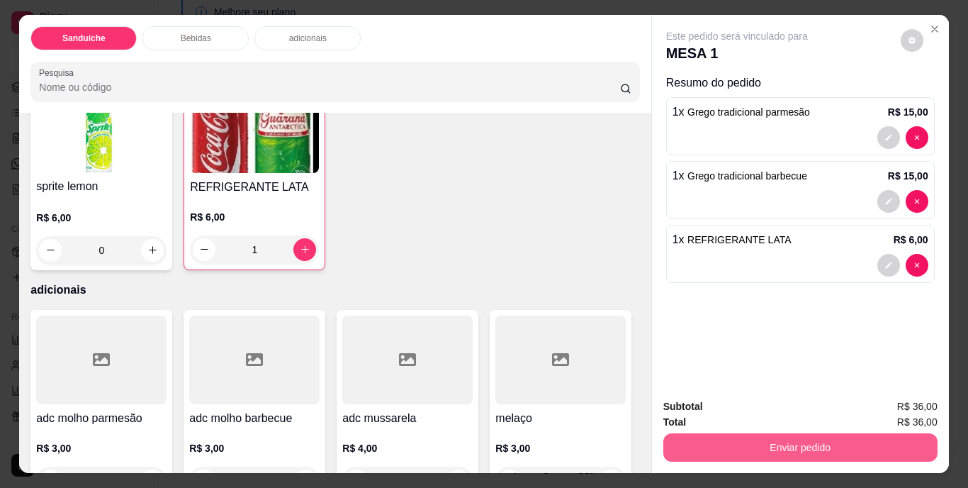
click at [723, 433] on button "Enviar pedido" at bounding box center [801, 447] width 274 height 28
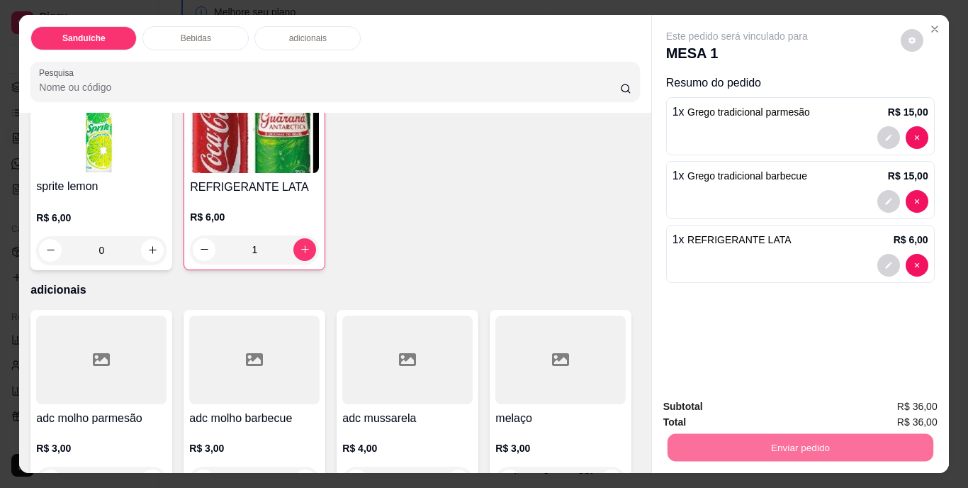
click at [718, 403] on button "Não registrar e enviar pedido" at bounding box center [753, 407] width 143 height 26
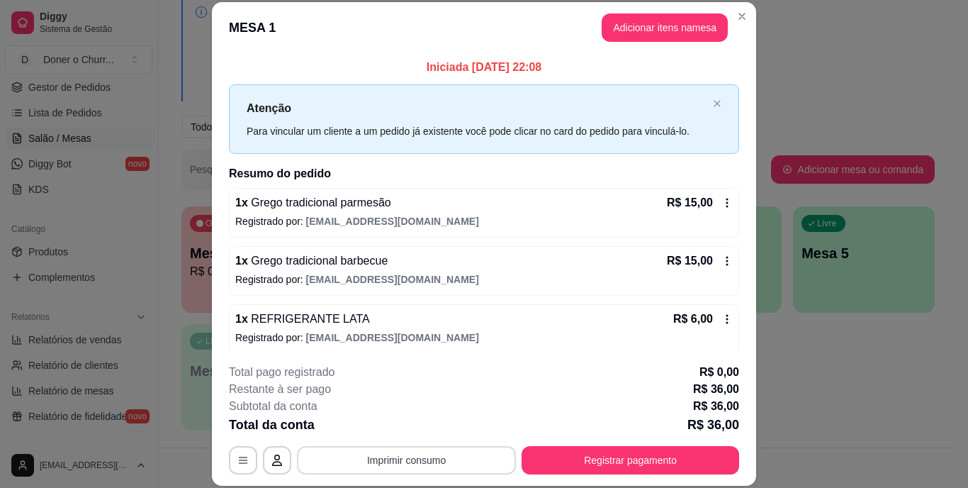
click at [364, 462] on button "Imprimir consumo" at bounding box center [406, 460] width 219 height 28
click at [397, 431] on button "IMPRESSORA" at bounding box center [405, 427] width 99 height 22
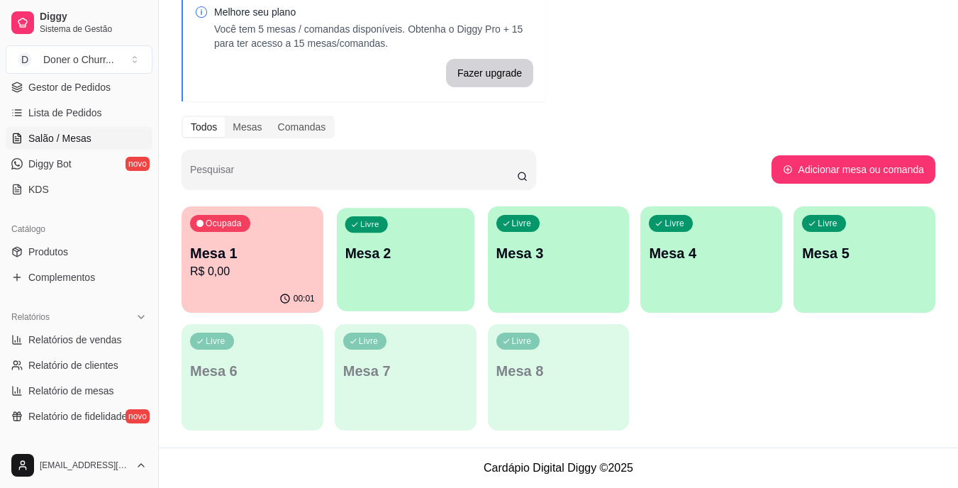
click at [357, 270] on div "Livre Mesa 2" at bounding box center [406, 251] width 138 height 86
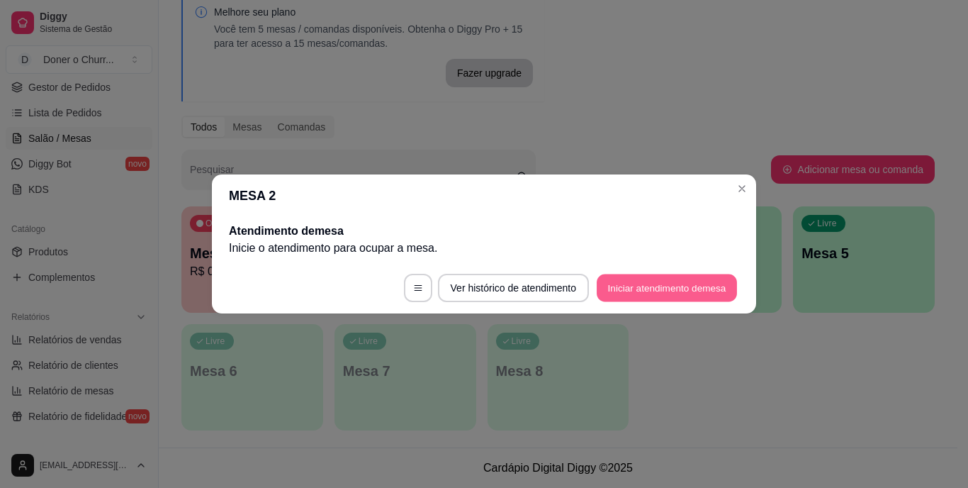
click at [695, 289] on button "Iniciar atendimento de mesa" at bounding box center [667, 288] width 140 height 28
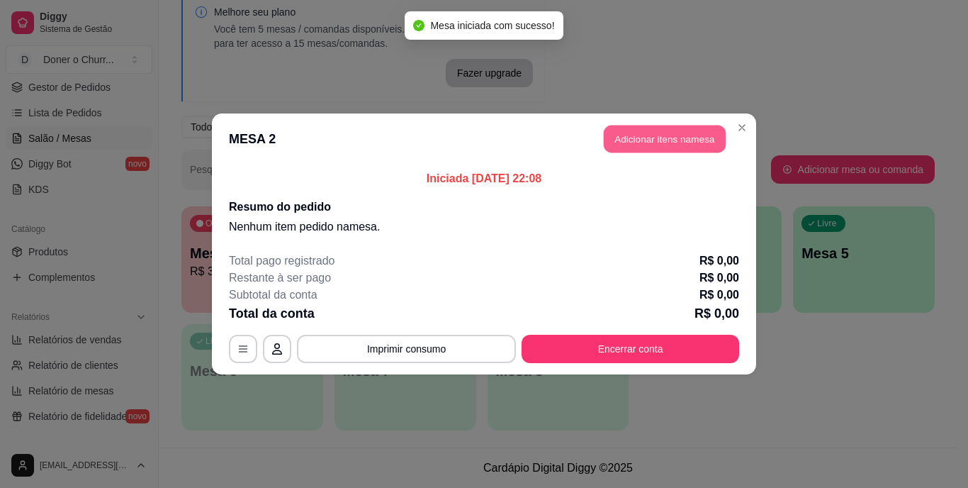
click at [686, 144] on button "Adicionar itens na mesa" at bounding box center [665, 139] width 122 height 28
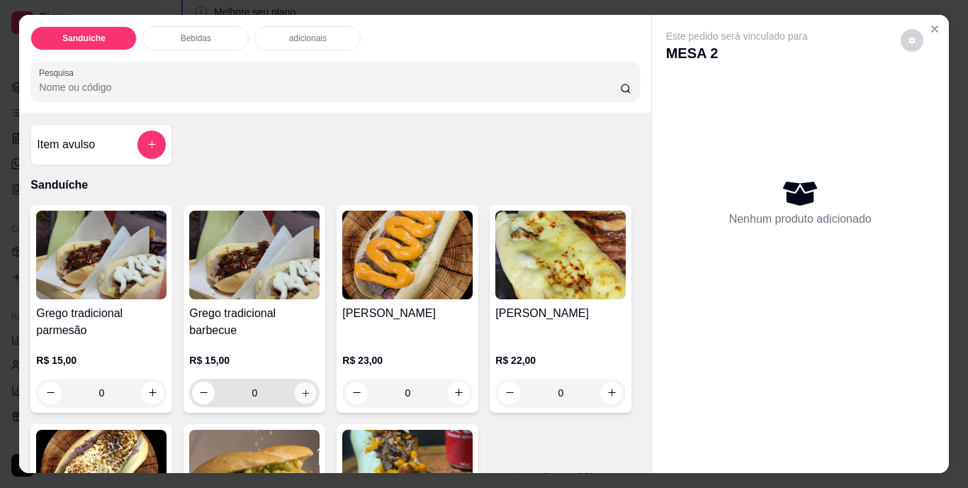
click at [303, 389] on icon "increase-product-quantity" at bounding box center [306, 392] width 11 height 11
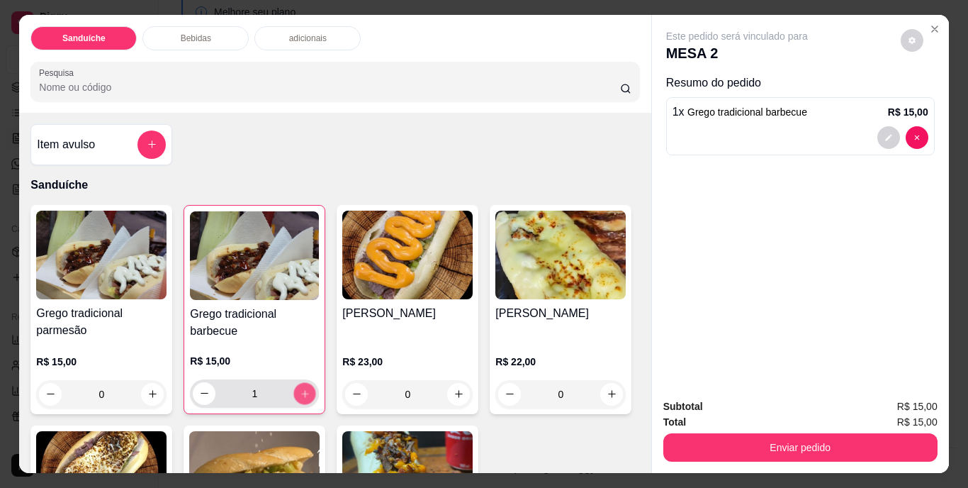
click at [303, 389] on icon "increase-product-quantity" at bounding box center [305, 393] width 11 height 11
type input "2"
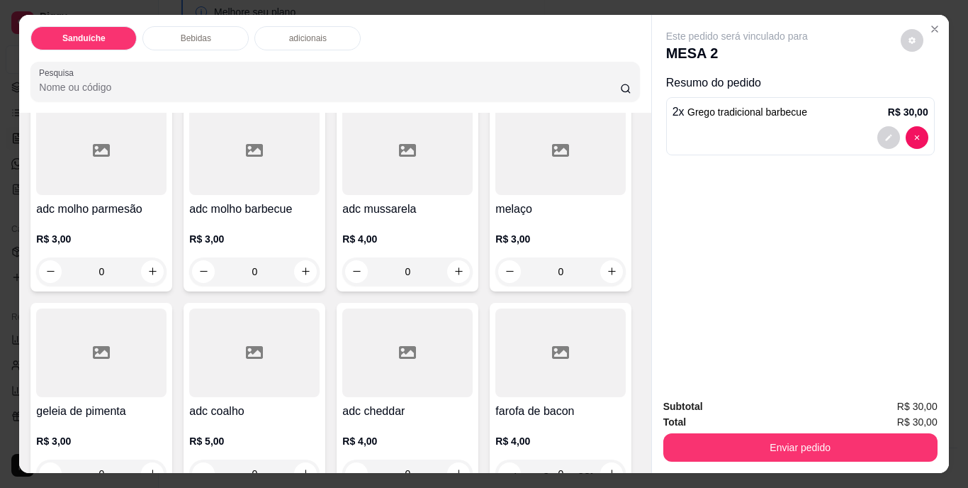
scroll to position [993, 0]
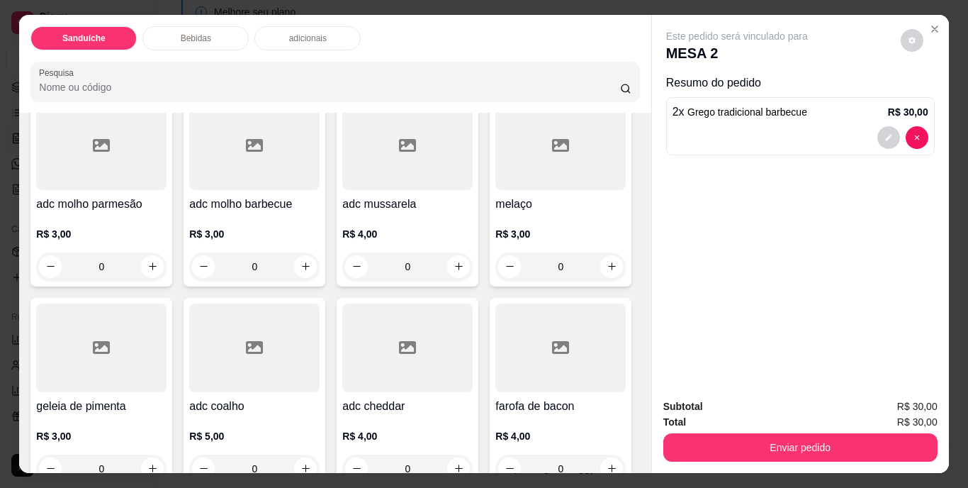
click at [311, 41] on icon "increase-product-quantity" at bounding box center [306, 35] width 11 height 11
type input "1"
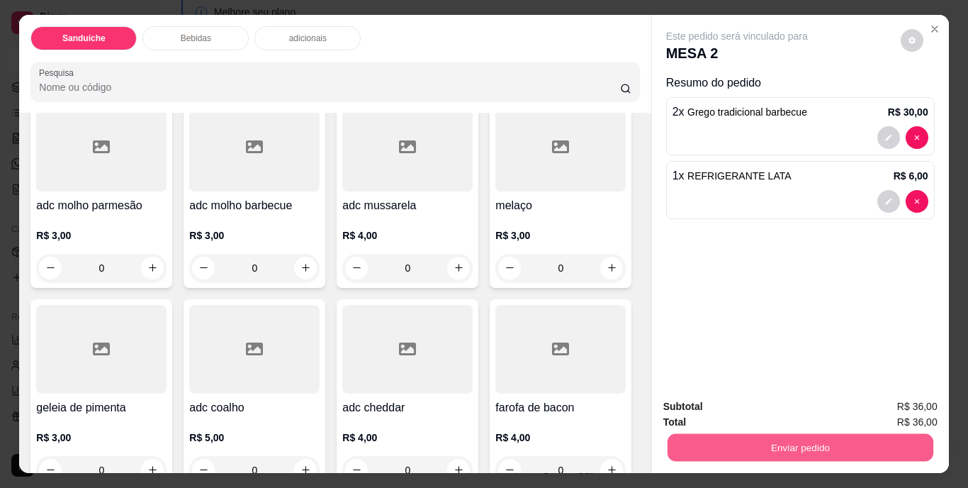
click at [789, 442] on button "Enviar pedido" at bounding box center [800, 448] width 266 height 28
click at [766, 403] on button "Não registrar e enviar pedido" at bounding box center [753, 407] width 147 height 27
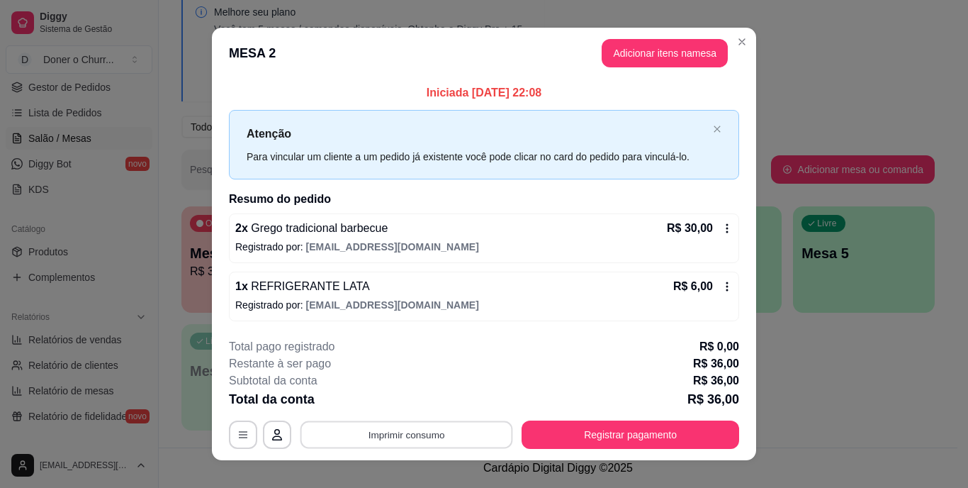
click at [427, 428] on button "Imprimir consumo" at bounding box center [407, 434] width 213 height 28
click at [381, 398] on button "IMPRESSORA" at bounding box center [405, 402] width 103 height 23
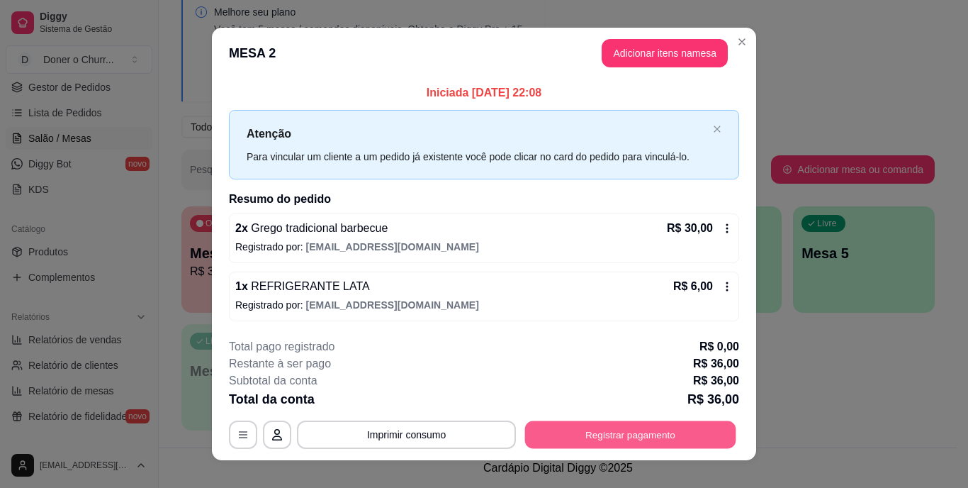
click at [612, 436] on button "Registrar pagamento" at bounding box center [630, 434] width 211 height 28
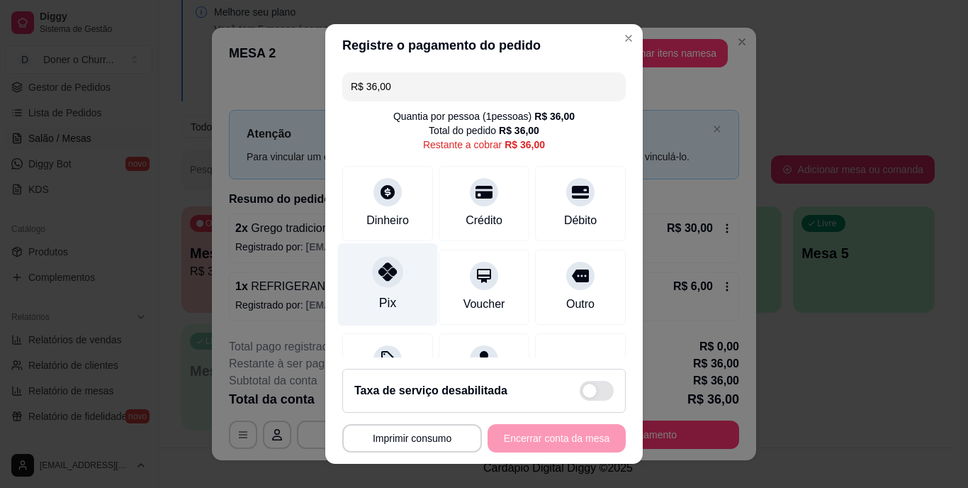
click at [375, 295] on div "Pix" at bounding box center [388, 284] width 100 height 83
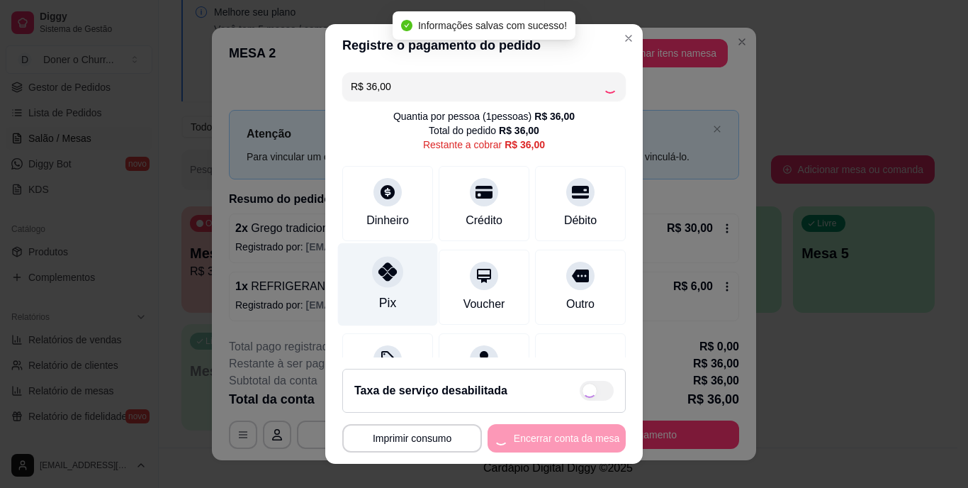
type input "R$ 0,00"
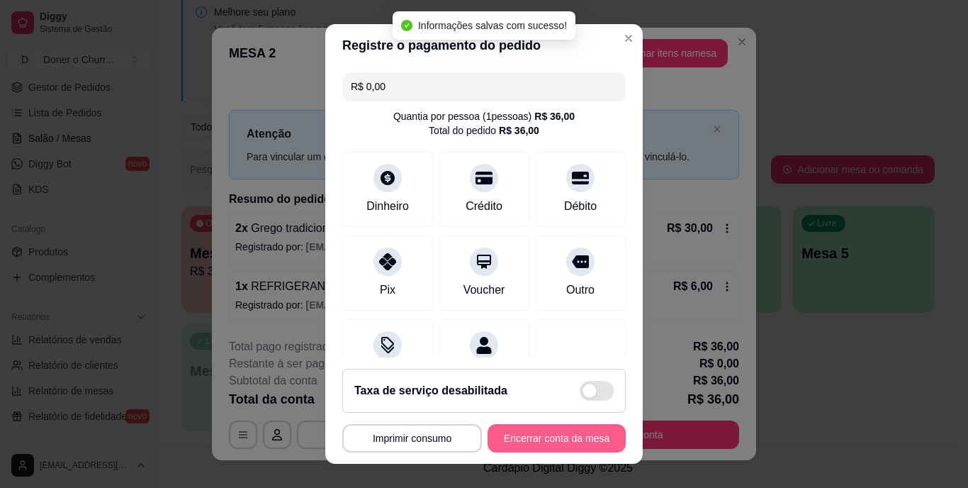
click at [520, 434] on button "Encerrar conta da mesa" at bounding box center [557, 438] width 138 height 28
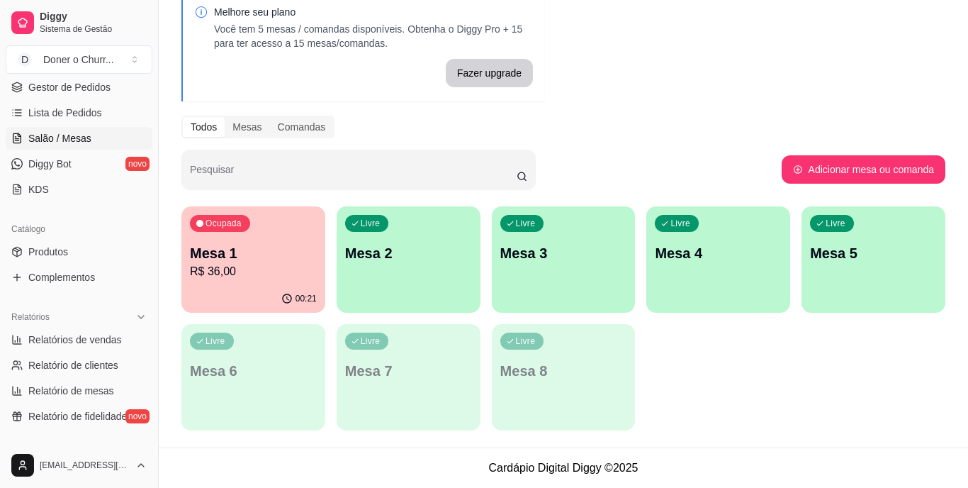
click at [788, 367] on div "Ocupada Mesa 1 R$ 36,00 00:21 Livre Mesa 2 Livre Mesa 3 Livre Mesa 4 Livre Mesa…" at bounding box center [563, 318] width 764 height 224
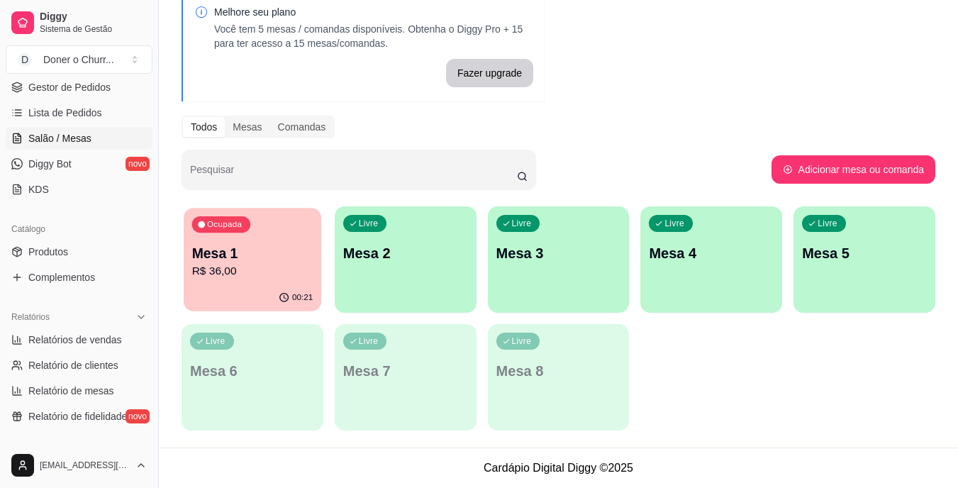
click at [220, 260] on p "Mesa 1" at bounding box center [252, 253] width 121 height 19
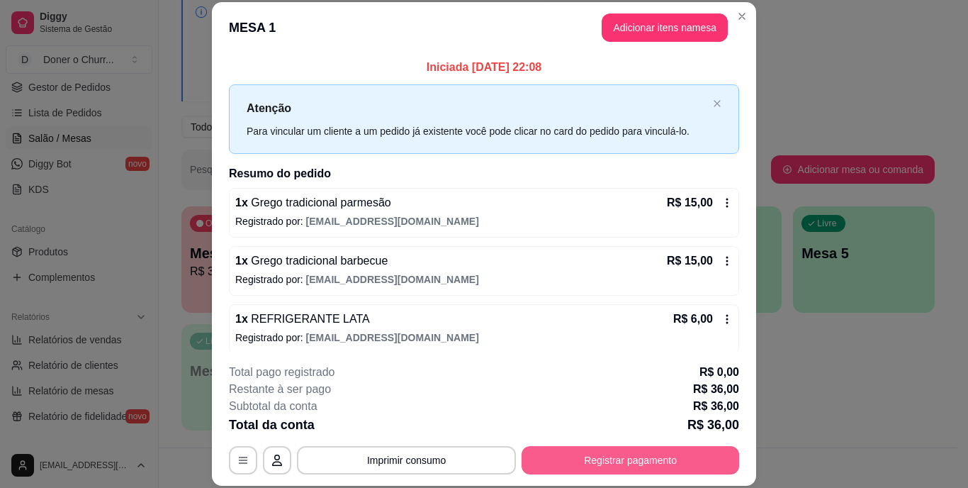
click at [632, 459] on button "Registrar pagamento" at bounding box center [631, 460] width 218 height 28
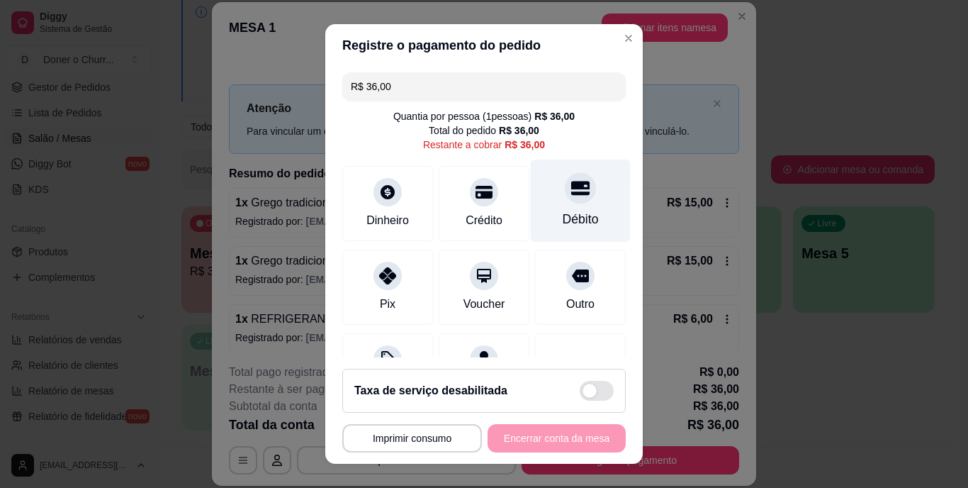
click at [571, 191] on icon at bounding box center [580, 188] width 18 height 18
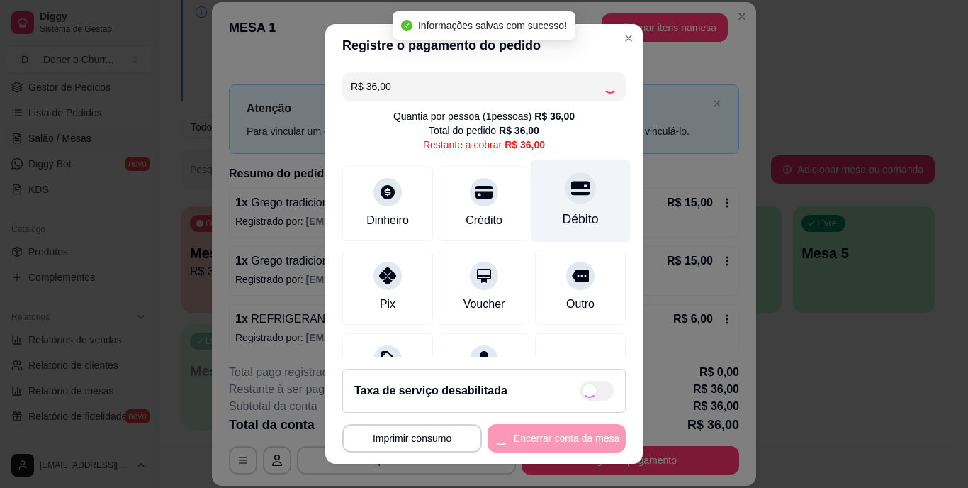
type input "R$ 0,00"
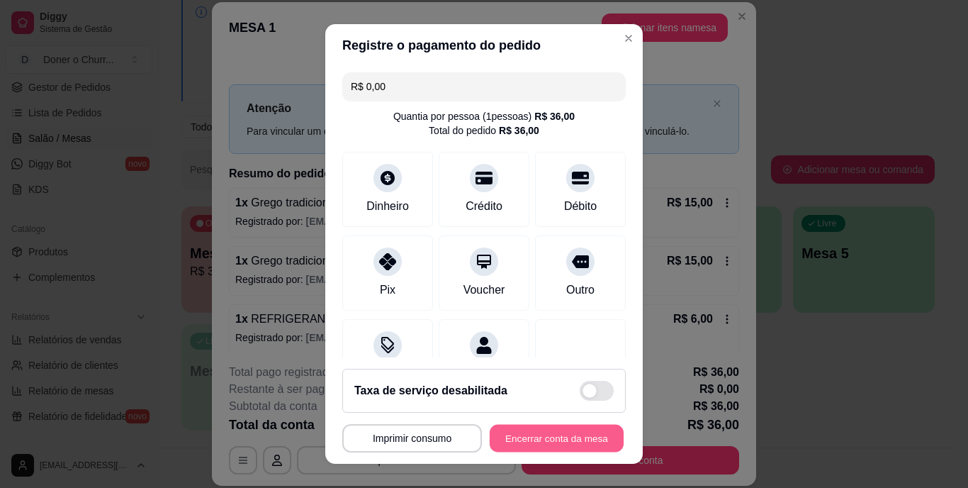
click at [539, 440] on button "Encerrar conta da mesa" at bounding box center [557, 438] width 134 height 28
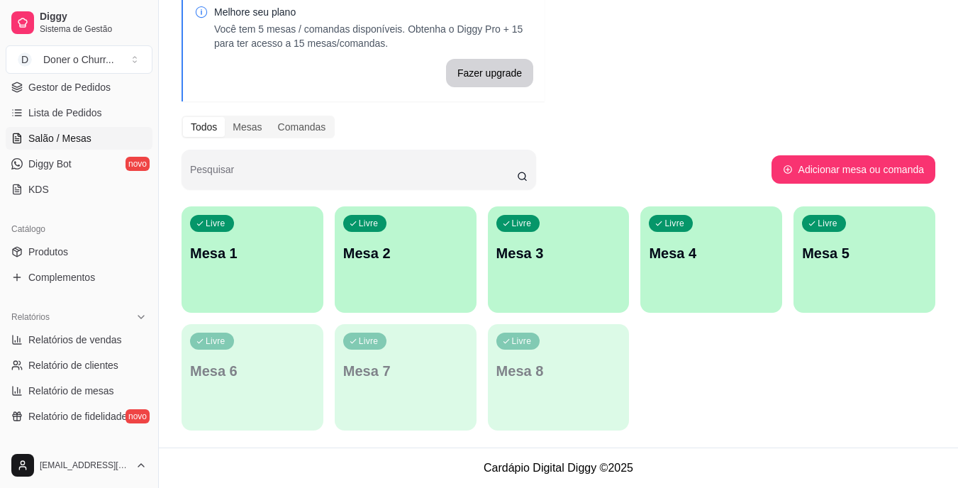
click at [270, 253] on p "Mesa 1" at bounding box center [252, 253] width 125 height 20
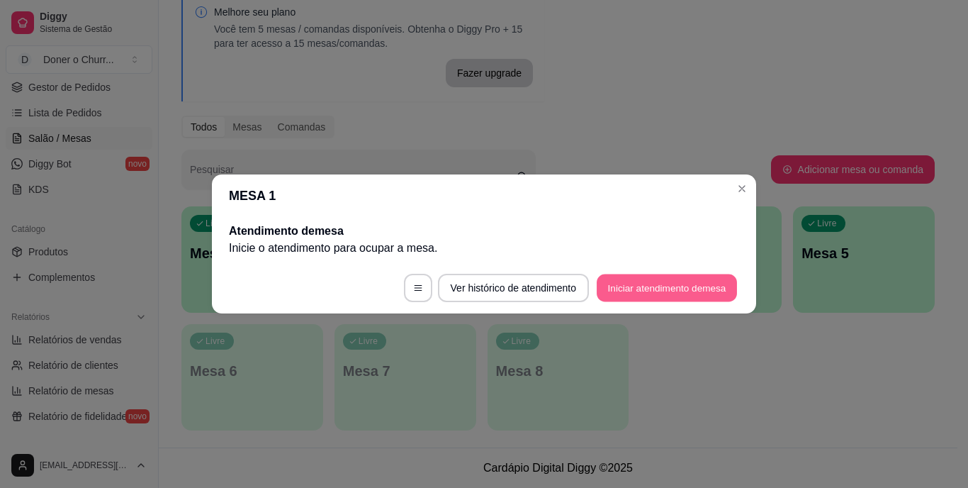
click at [682, 291] on button "Iniciar atendimento de mesa" at bounding box center [667, 288] width 140 height 28
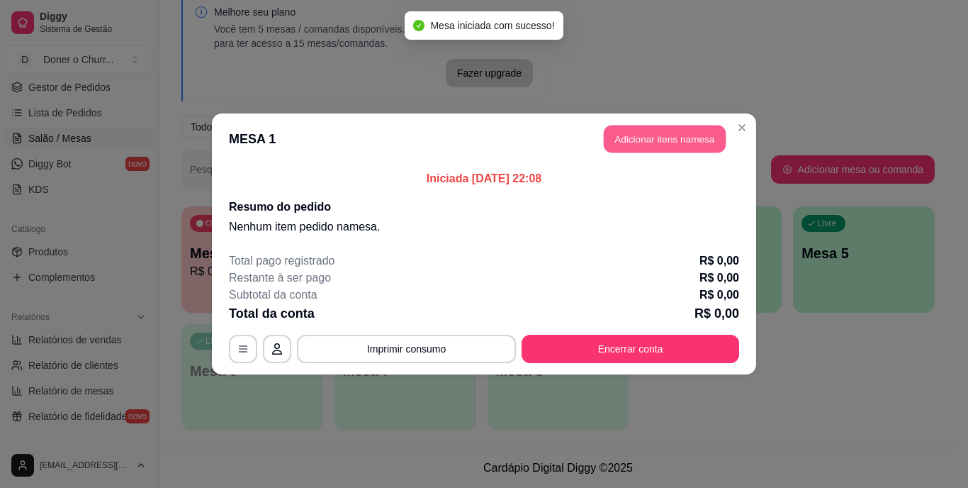
click at [698, 137] on button "Adicionar itens na mesa" at bounding box center [665, 139] width 122 height 28
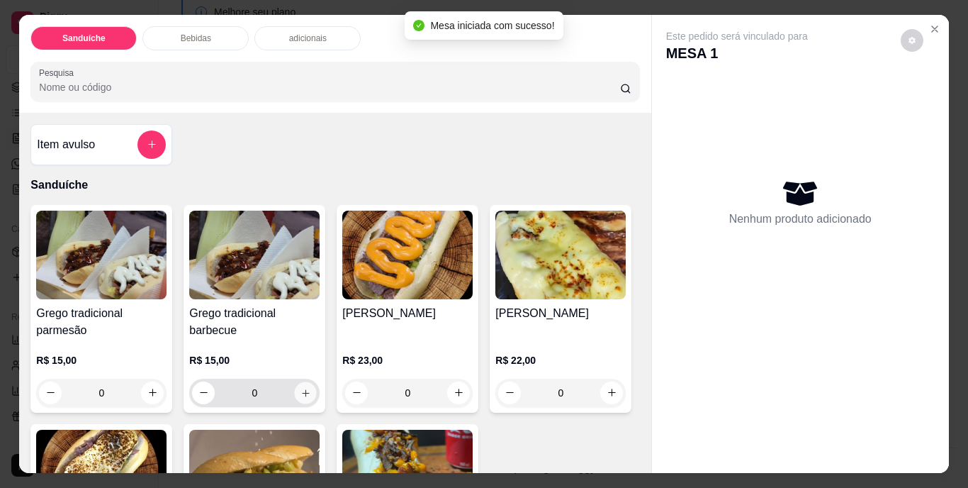
click at [301, 389] on icon "increase-product-quantity" at bounding box center [306, 392] width 11 height 11
type input "1"
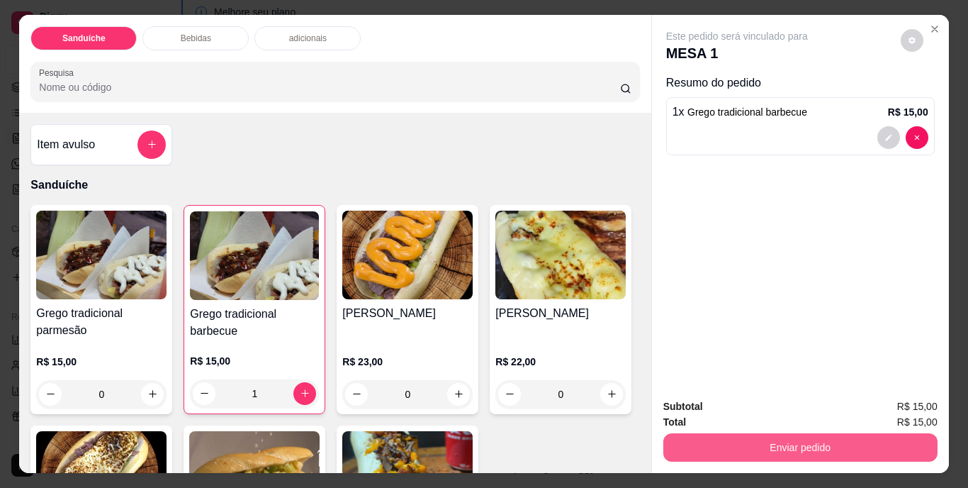
click at [742, 448] on button "Enviar pedido" at bounding box center [801, 447] width 274 height 28
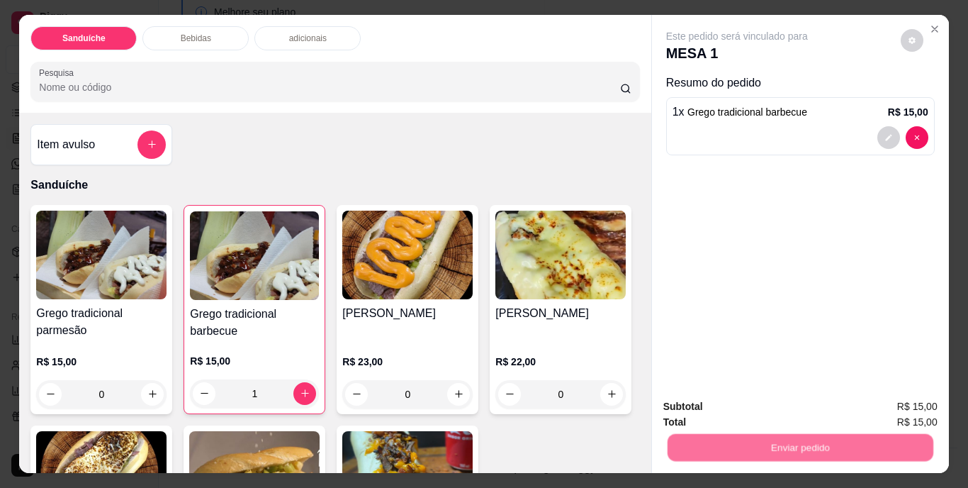
click at [752, 404] on button "Não registrar e enviar pedido" at bounding box center [753, 407] width 147 height 27
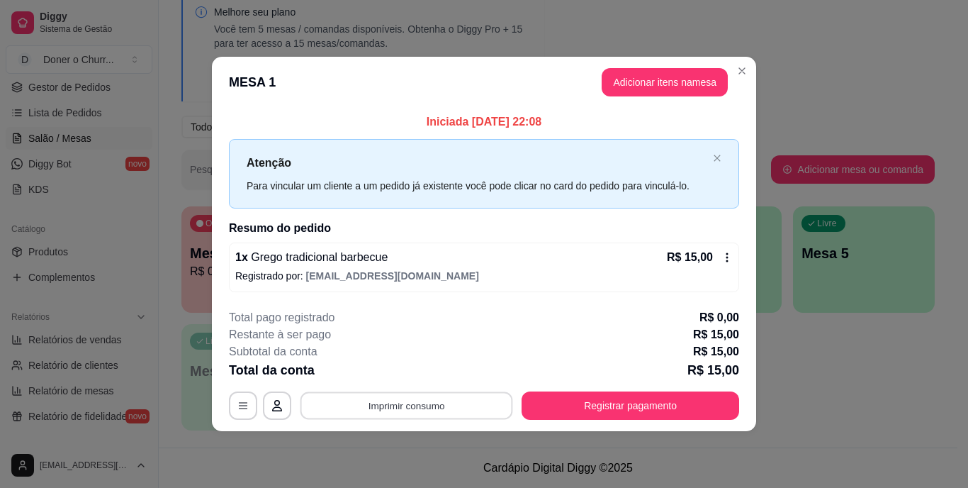
click at [369, 410] on button "Imprimir consumo" at bounding box center [407, 405] width 213 height 28
click at [421, 364] on button "IMPRESSORA" at bounding box center [411, 373] width 99 height 22
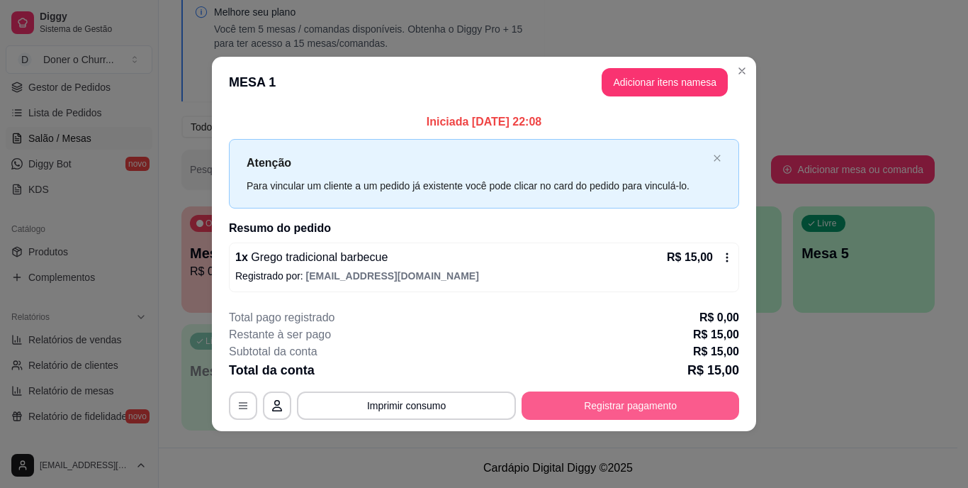
click at [604, 408] on button "Registrar pagamento" at bounding box center [631, 405] width 218 height 28
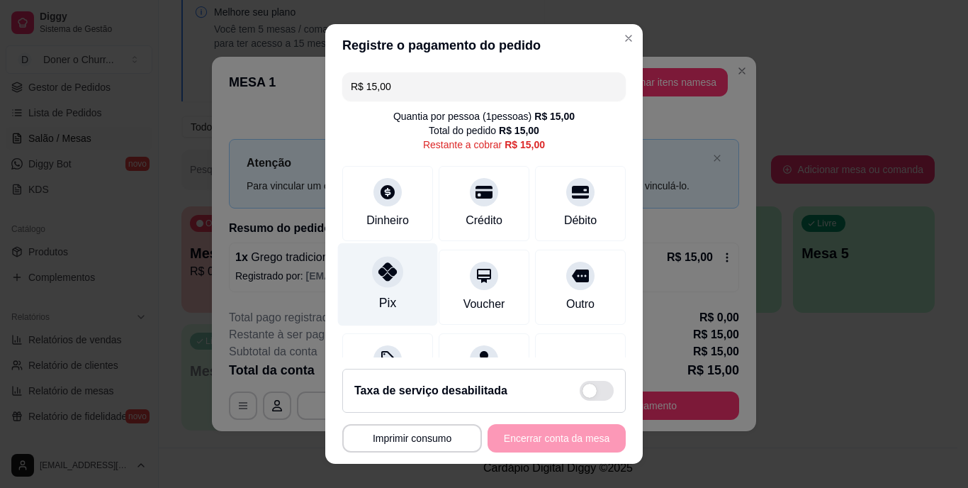
click at [379, 281] on icon at bounding box center [388, 272] width 18 height 18
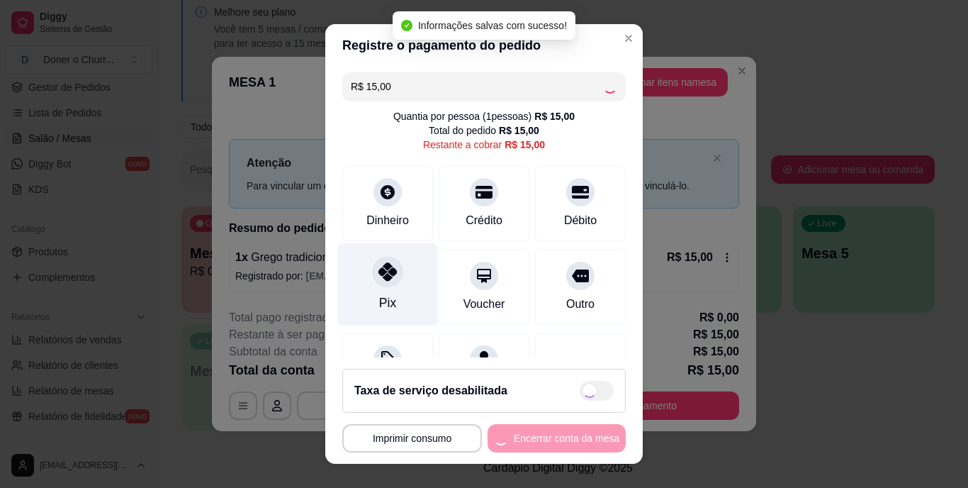
type input "R$ 0,00"
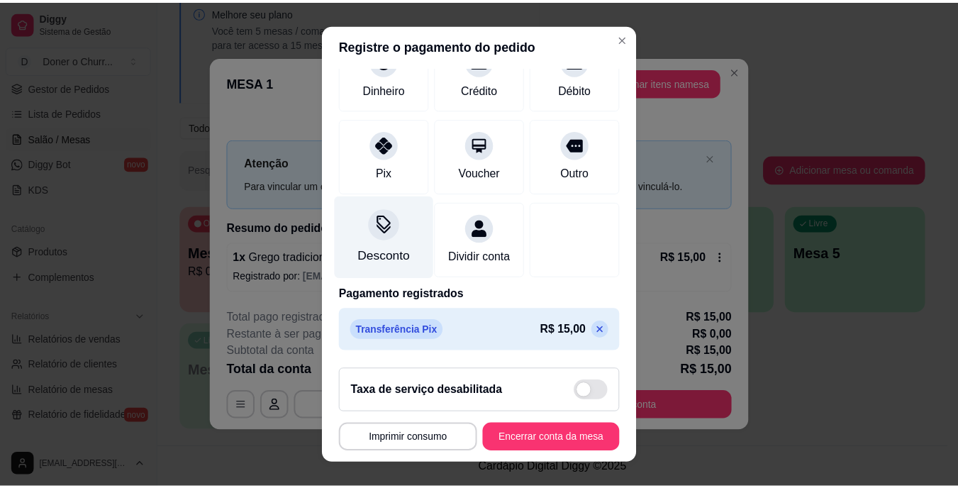
scroll to position [133, 0]
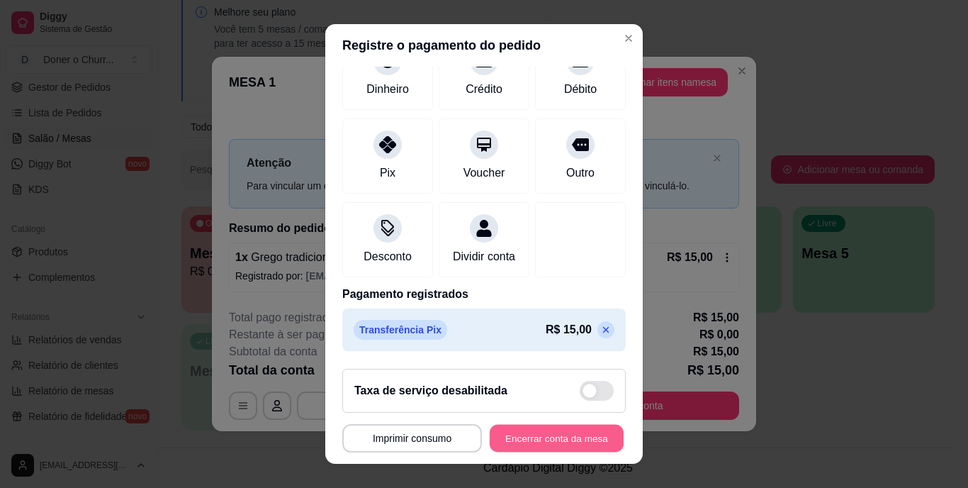
click at [579, 437] on button "Encerrar conta da mesa" at bounding box center [557, 438] width 134 height 28
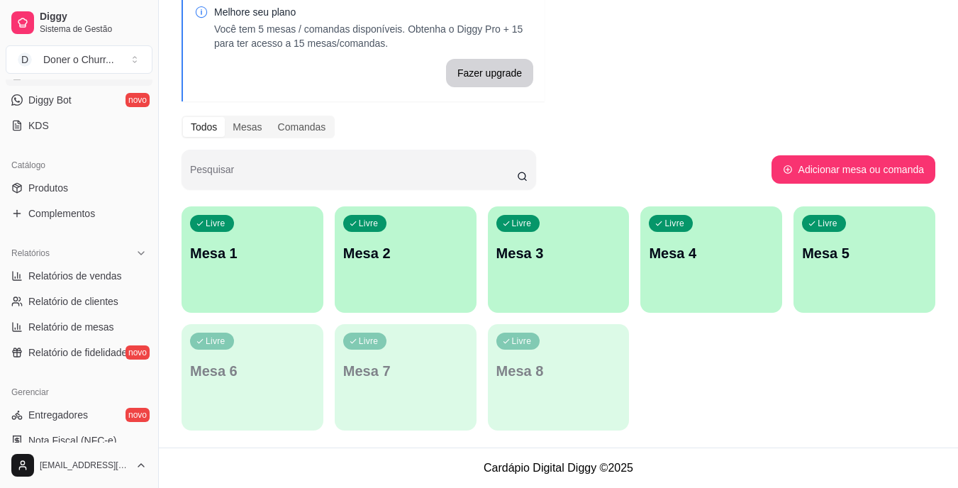
scroll to position [354, 0]
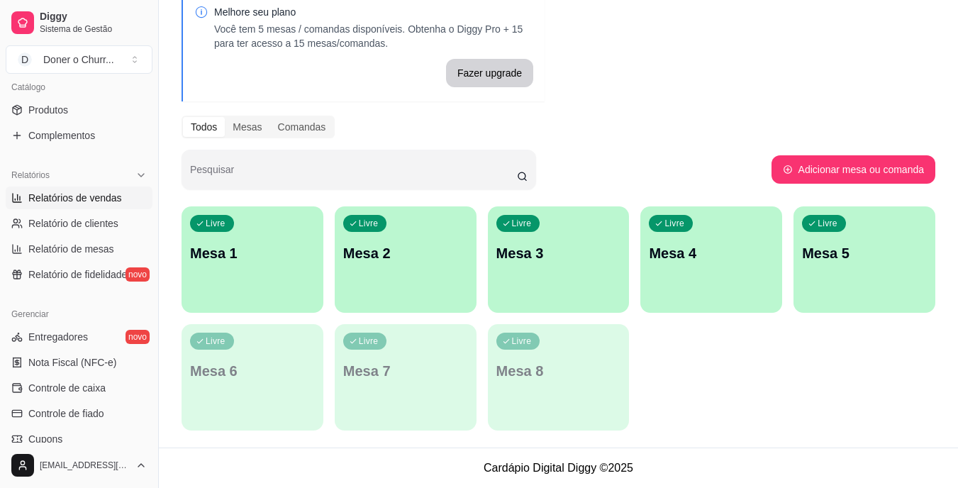
click at [106, 201] on span "Relatórios de vendas" at bounding box center [75, 198] width 94 height 14
select select "ALL"
select select "0"
